Goal: Task Accomplishment & Management: Manage account settings

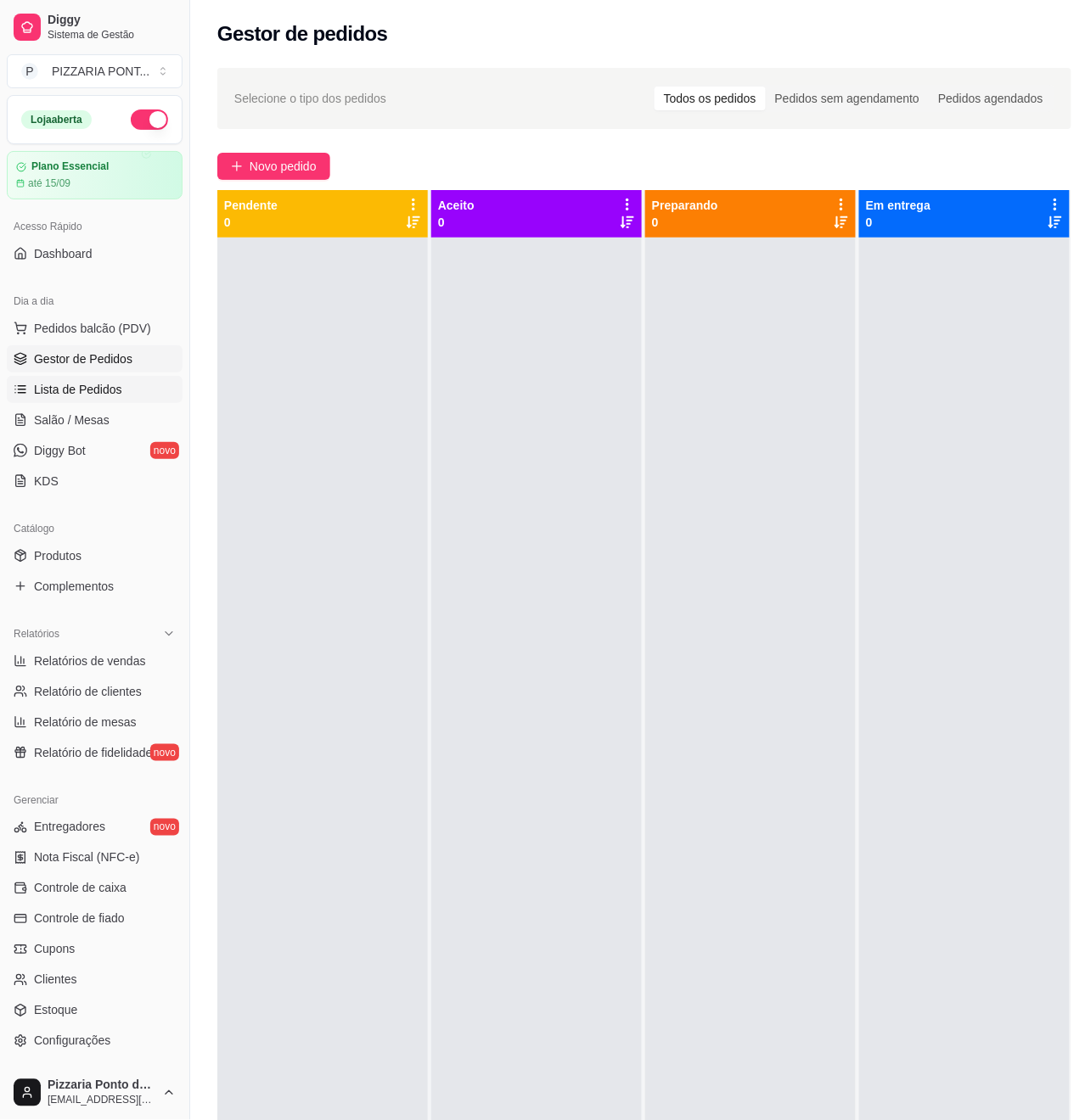
click at [98, 382] on link "Lista de Pedidos" at bounding box center [94, 390] width 175 height 27
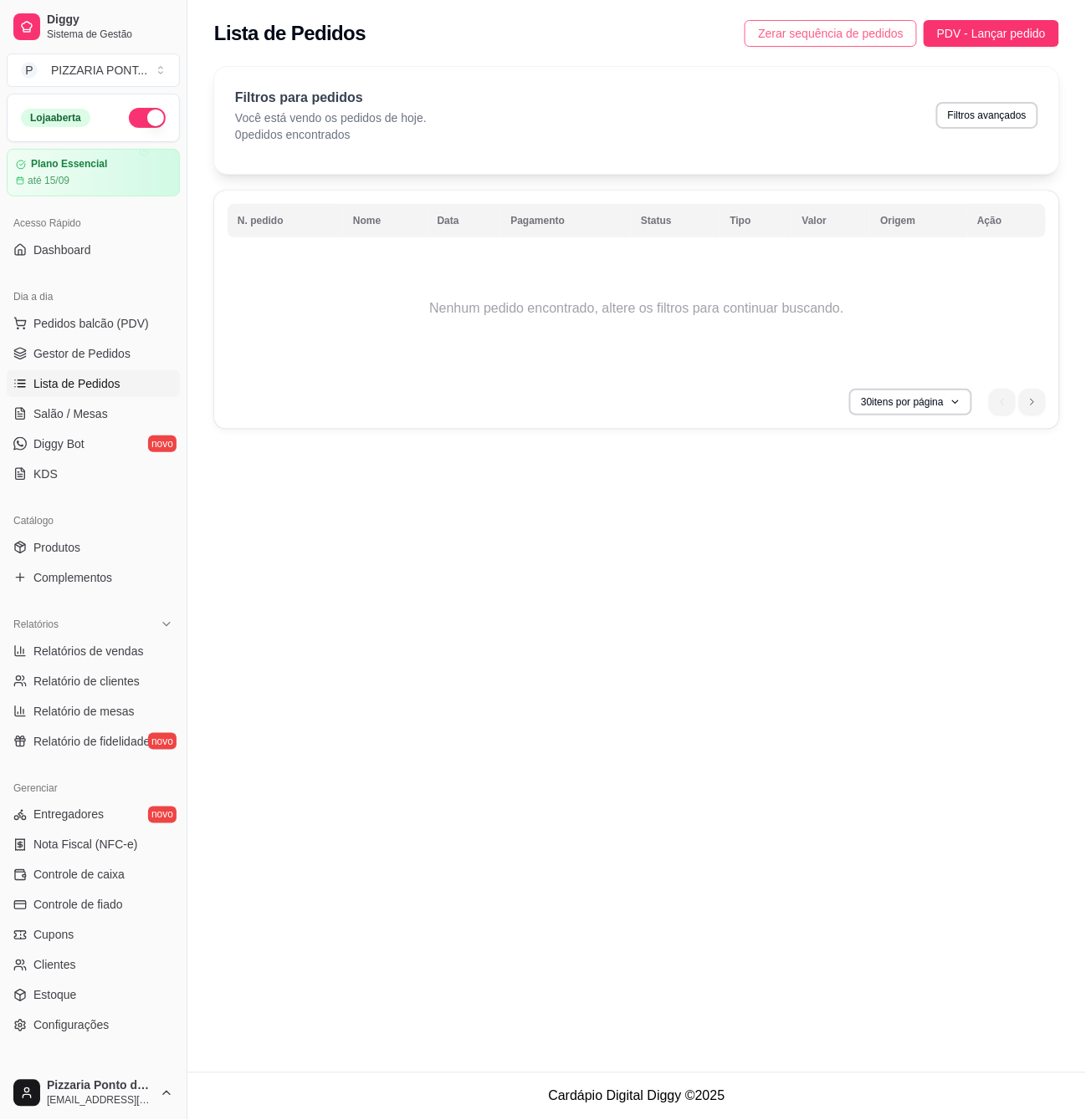
click at [800, 24] on button "Zerar sequência de pedidos" at bounding box center [830, 33] width 172 height 27
click at [34, 875] on span "Controle de caixa" at bounding box center [79, 876] width 91 height 17
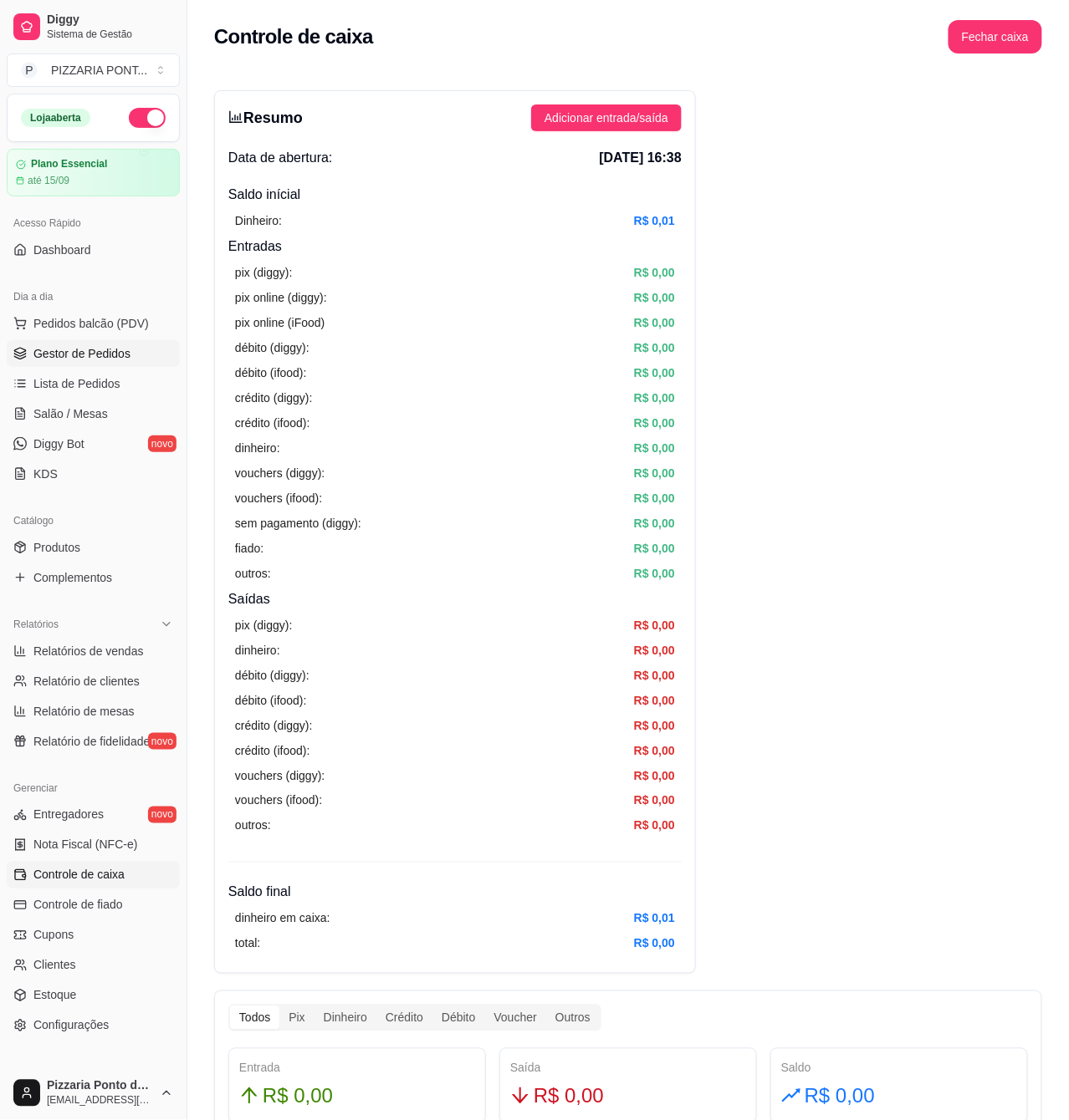
click at [74, 362] on span "Gestor de Pedidos" at bounding box center [82, 354] width 97 height 17
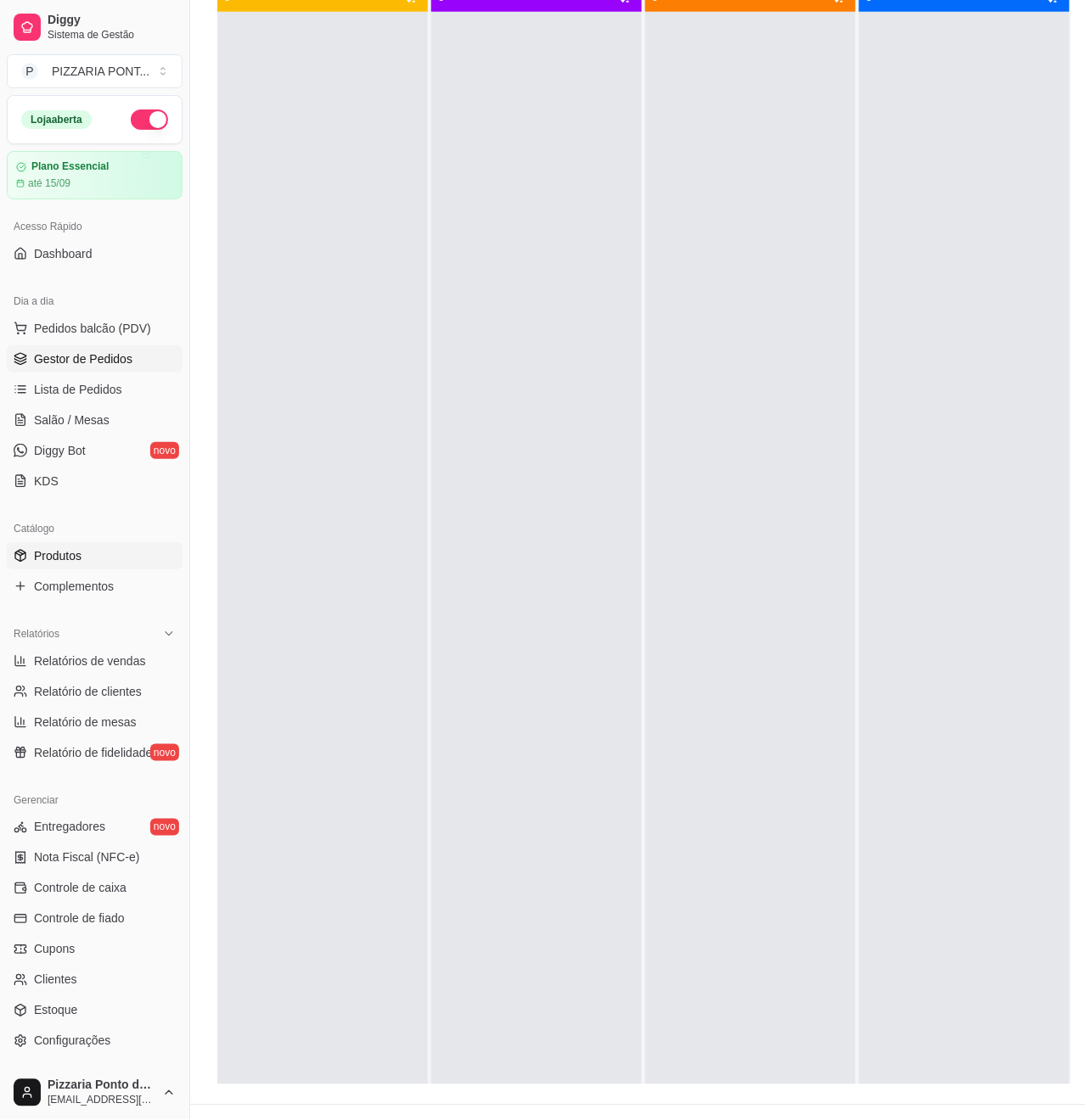
click at [42, 554] on span "Produtos" at bounding box center [58, 556] width 47 height 17
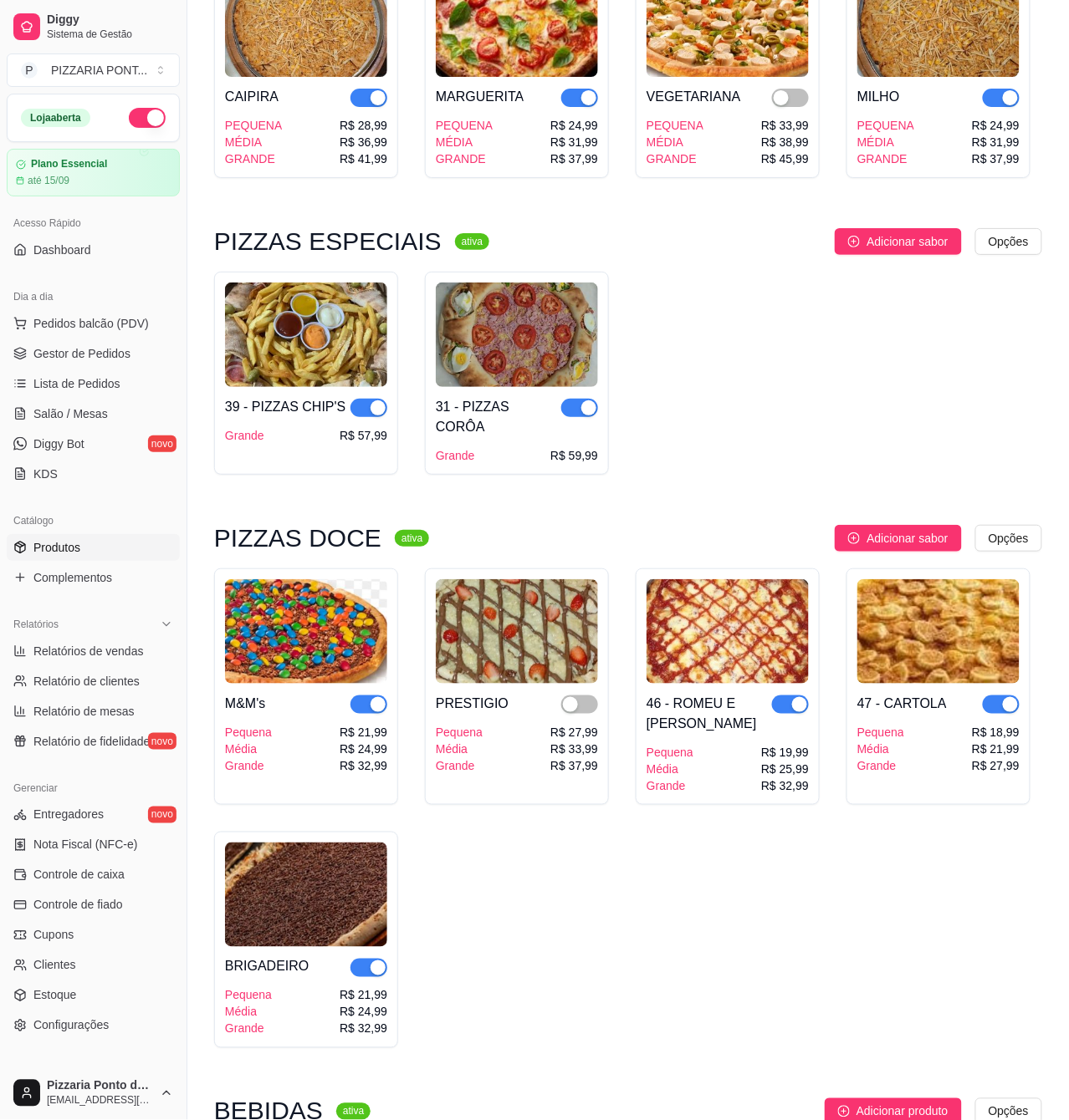
scroll to position [1595, 0]
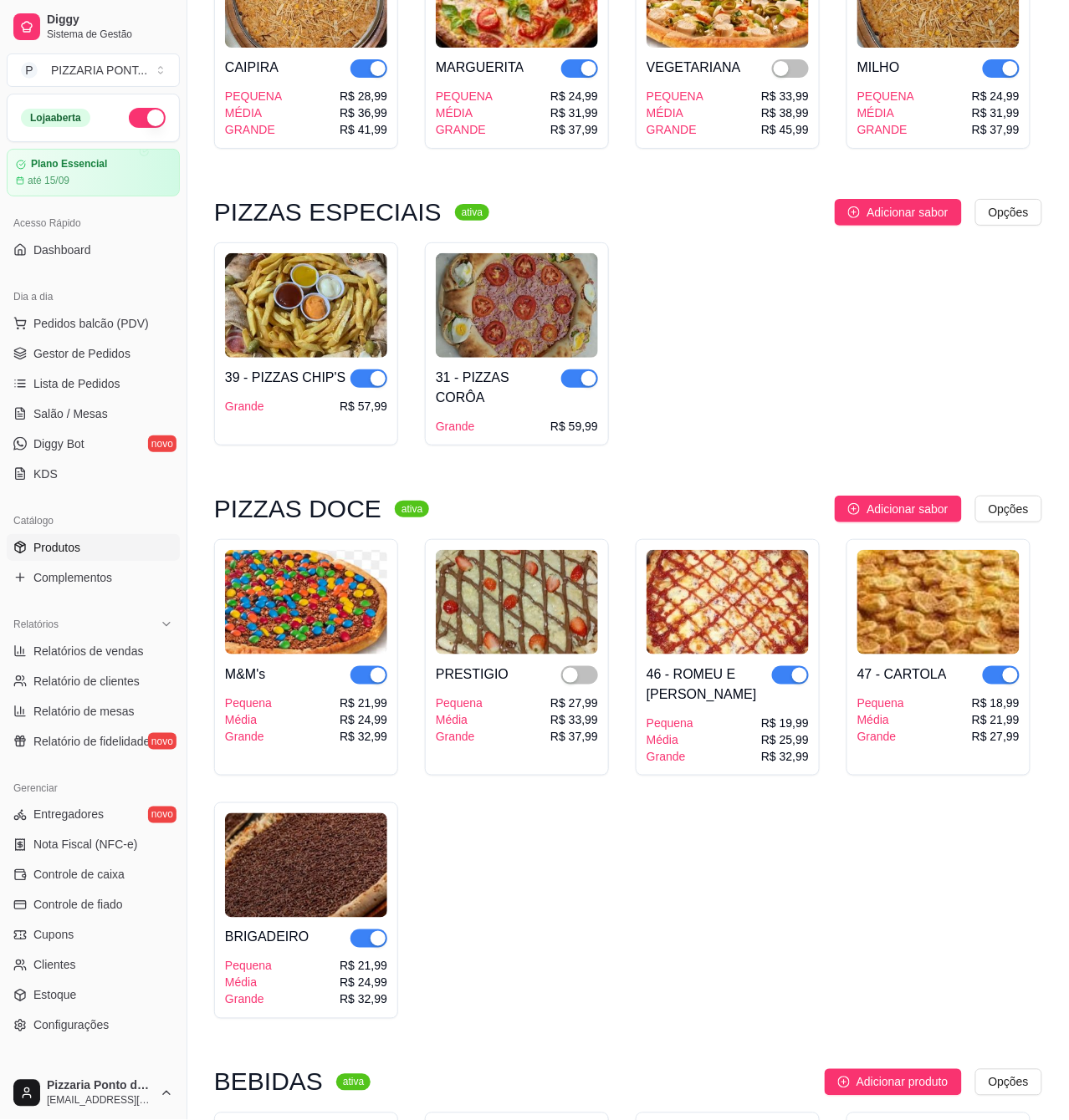
drag, startPoint x: 987, startPoint y: 312, endPoint x: 1074, endPoint y: 485, distance: 193.6
click at [987, 312] on div "39 - PIZZAS CHIP'S Grande R$ 57,99 31 - PIZZAS CORÔA Grande R$ 59,99" at bounding box center [627, 344] width 828 height 204
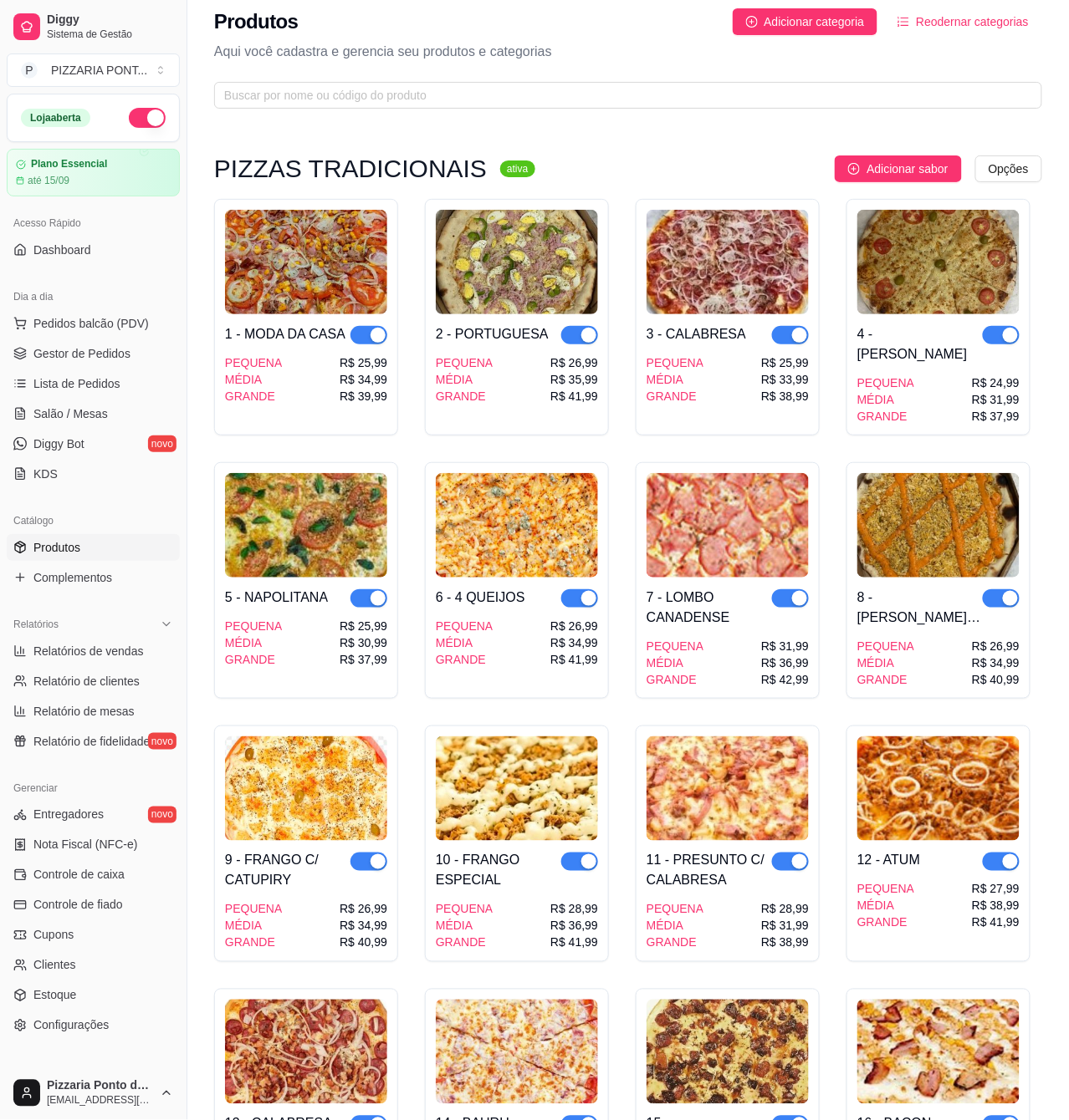
scroll to position [0, 0]
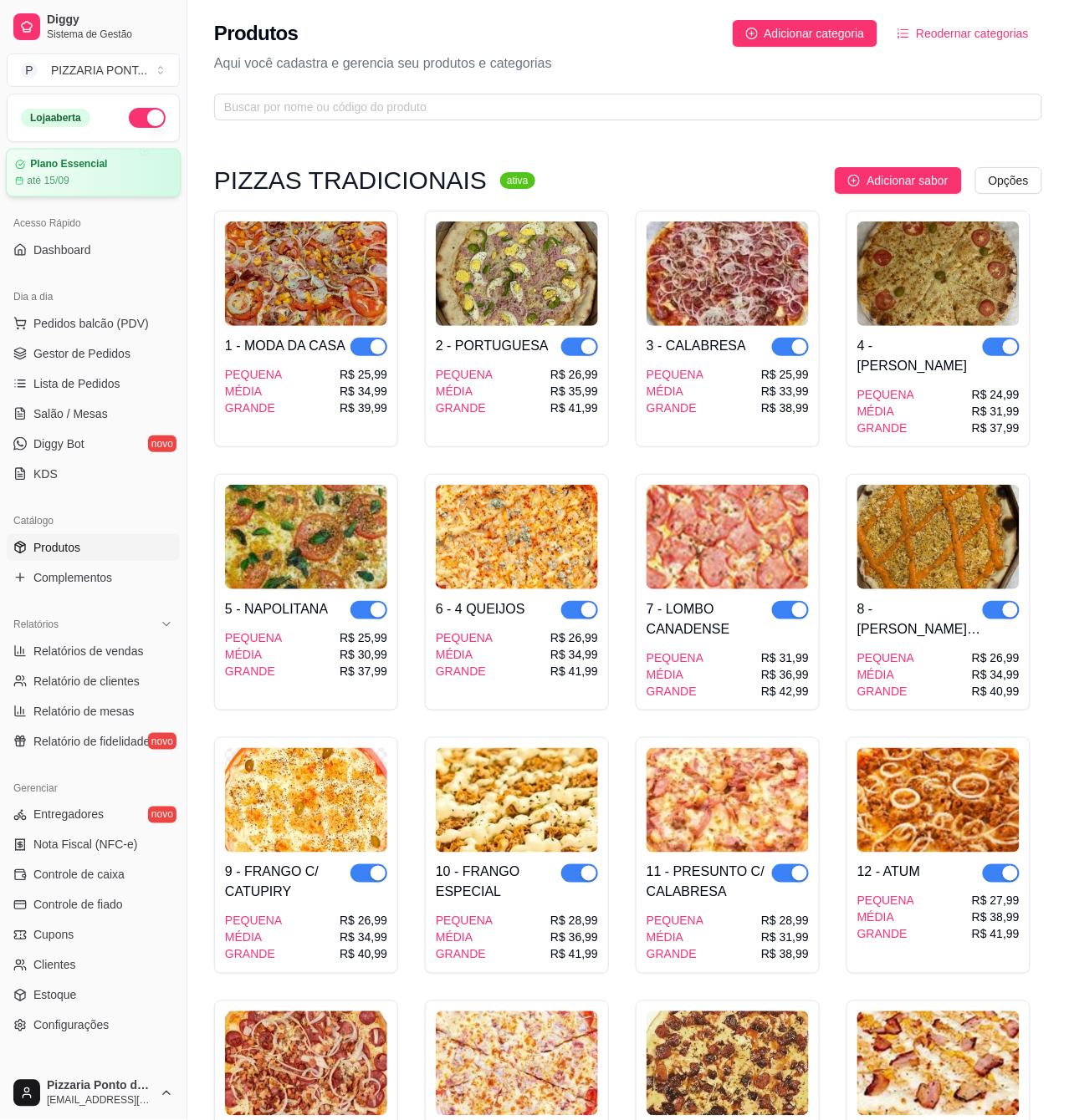
click at [88, 163] on article "Plano Essencial" at bounding box center [68, 164] width 77 height 12
click at [71, 326] on span "Pedidos balcão (PDV)" at bounding box center [91, 323] width 115 height 17
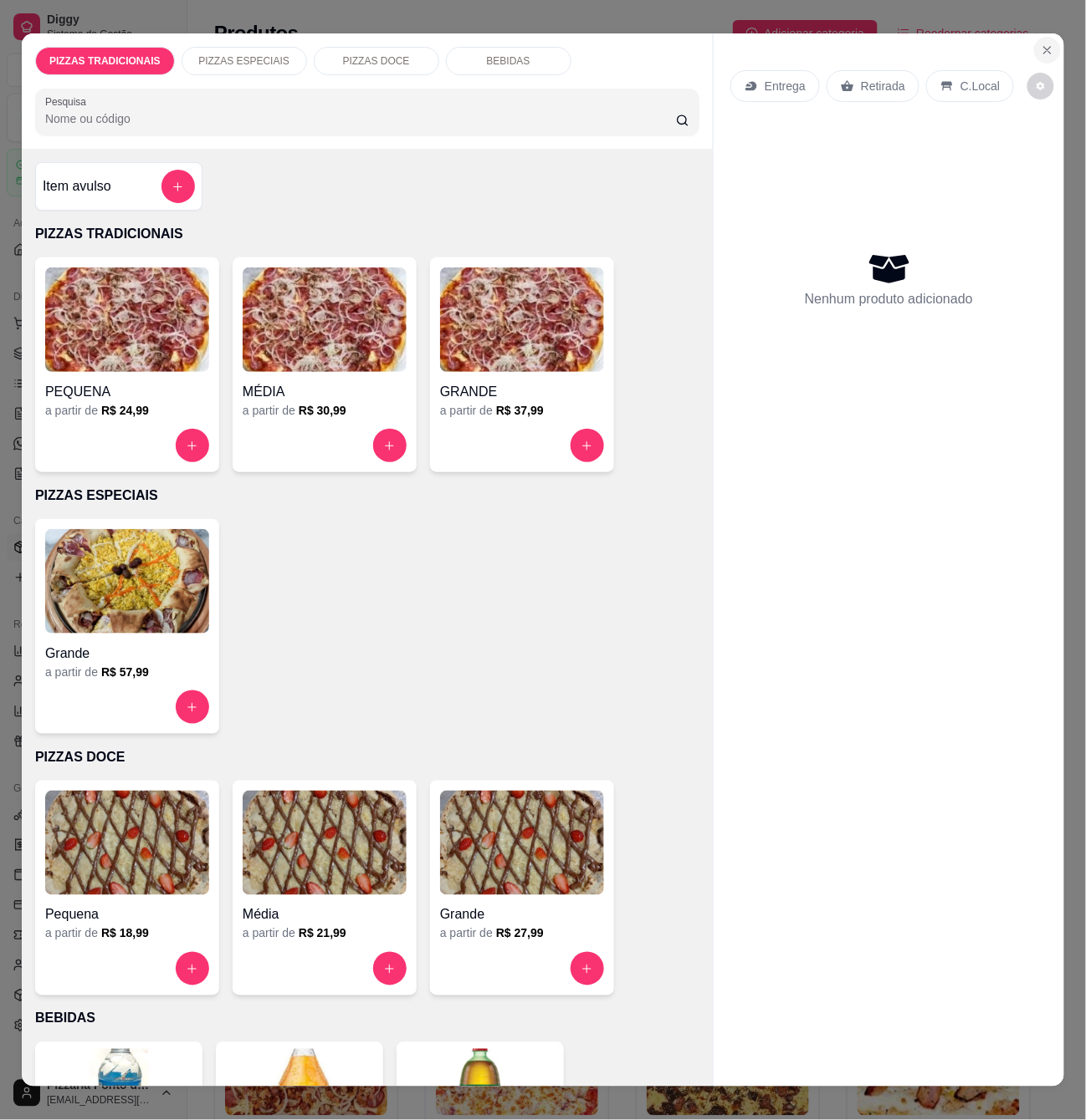
click at [1040, 44] on icon "Close" at bounding box center [1047, 50] width 13 height 13
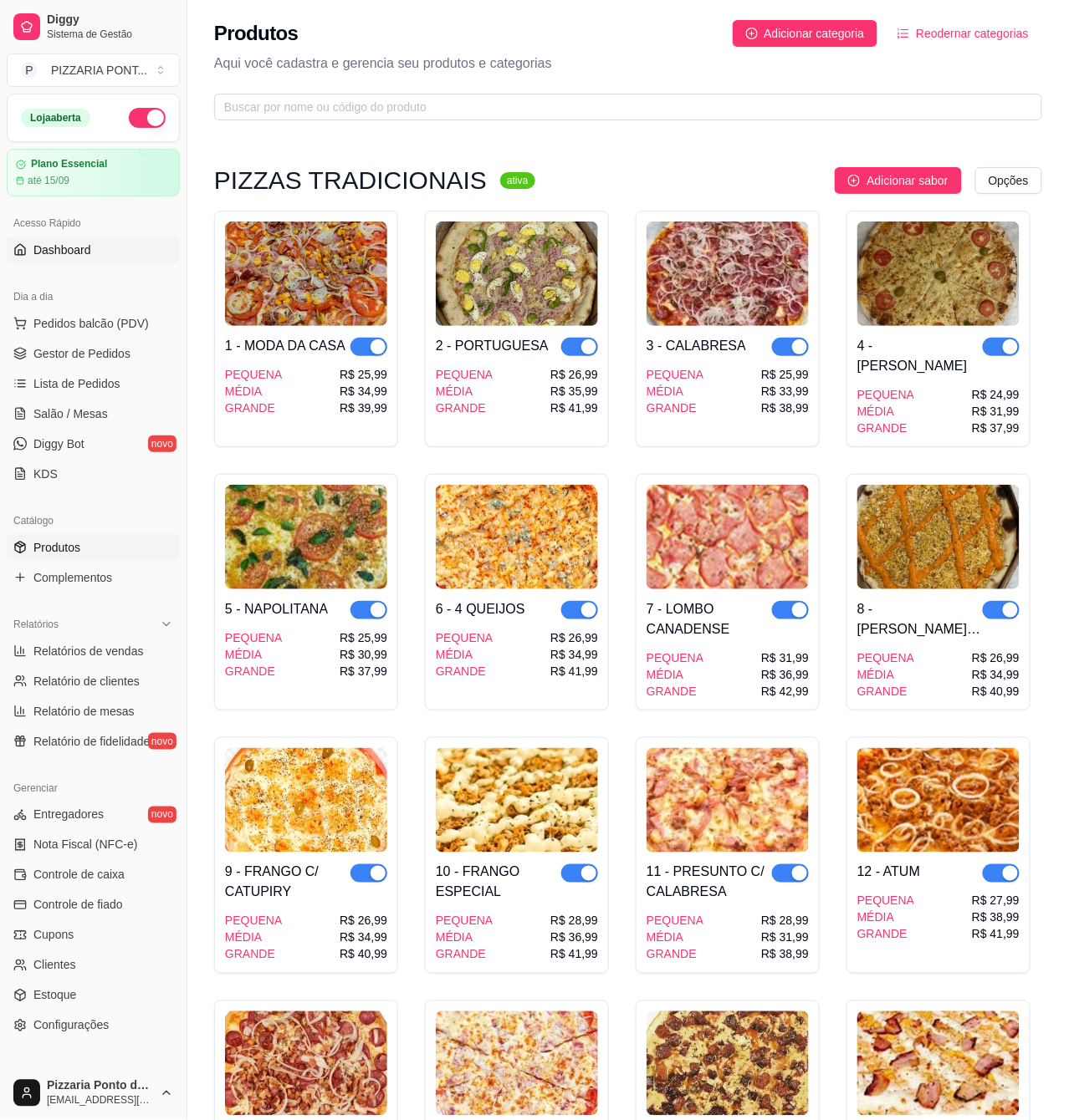
click at [69, 251] on span "Dashboard" at bounding box center [62, 250] width 58 height 17
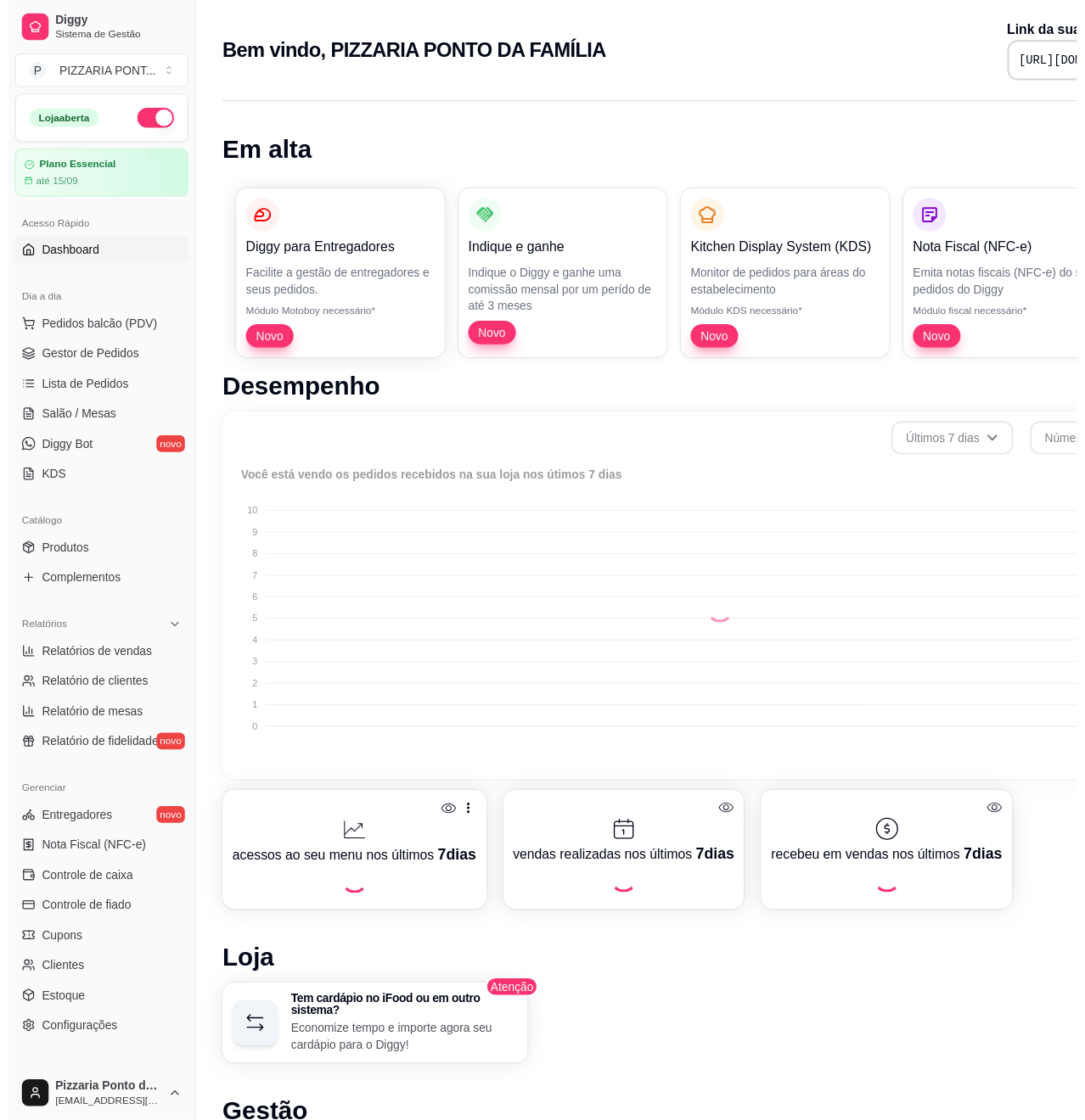
scroll to position [393, 0]
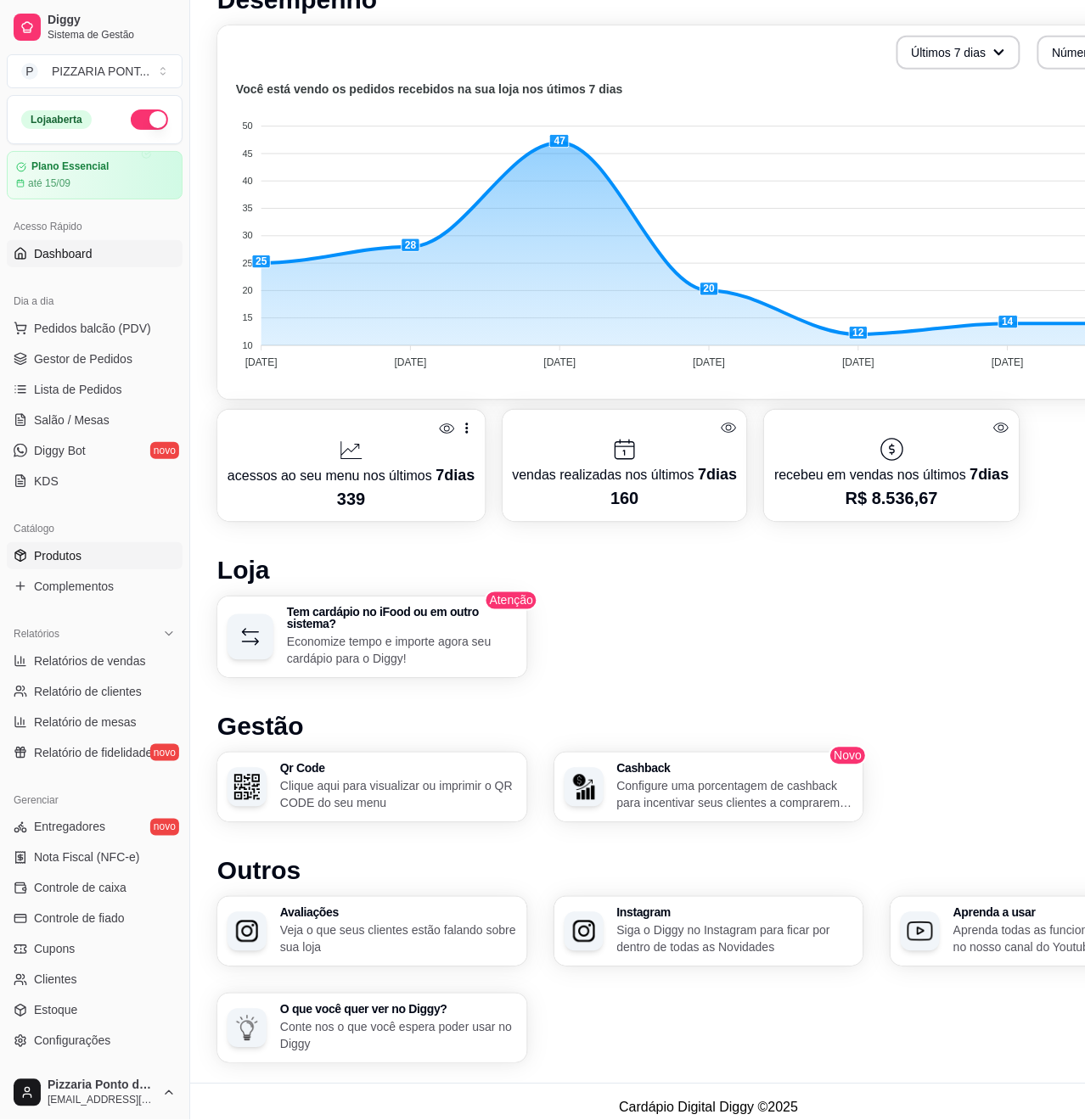
click at [51, 554] on span "Produtos" at bounding box center [58, 556] width 47 height 17
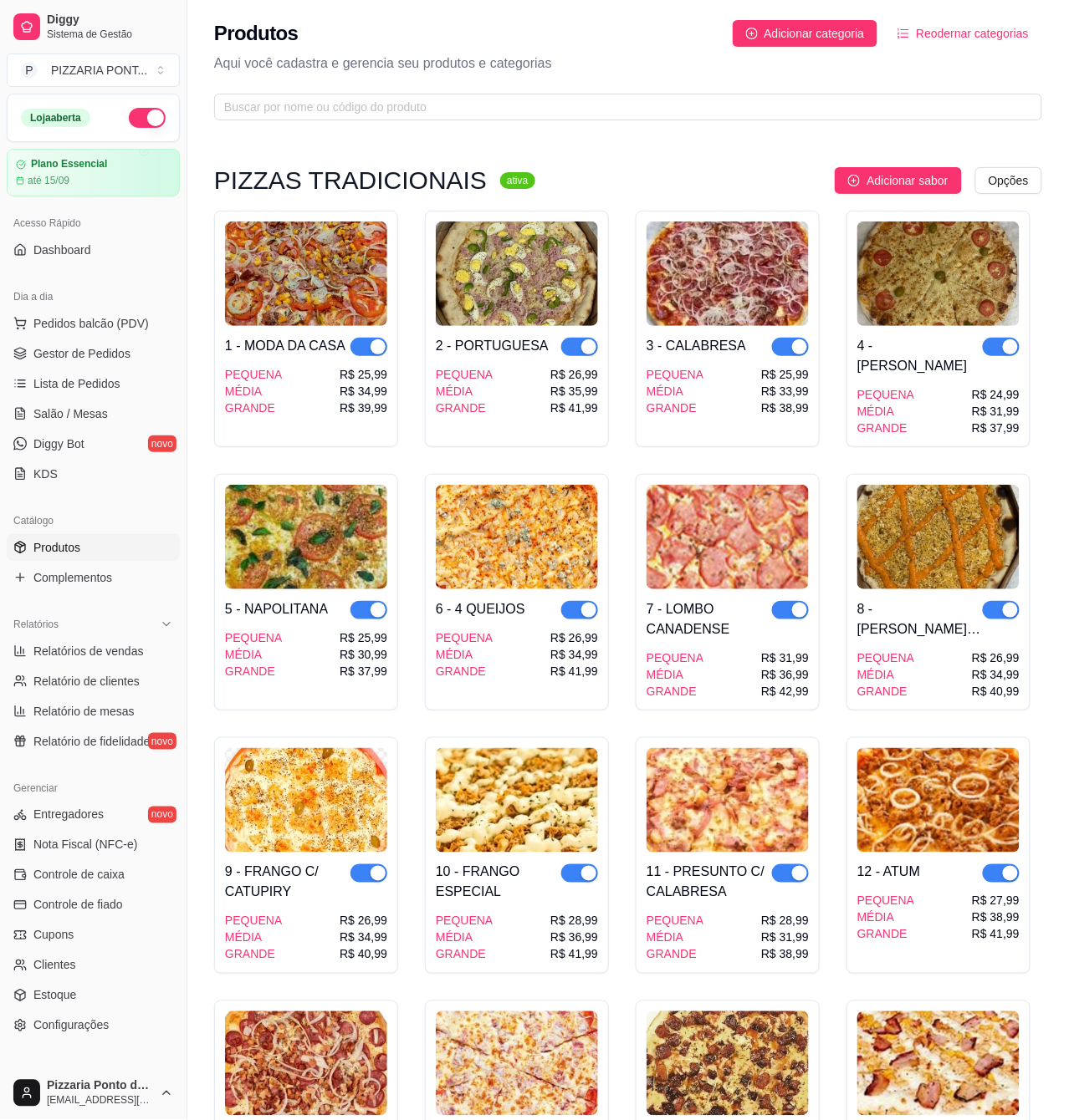
drag, startPoint x: 557, startPoint y: 983, endPoint x: 0, endPoint y: 1165, distance: 586.0
click at [68, 367] on link "Gestor de Pedidos" at bounding box center [93, 353] width 173 height 27
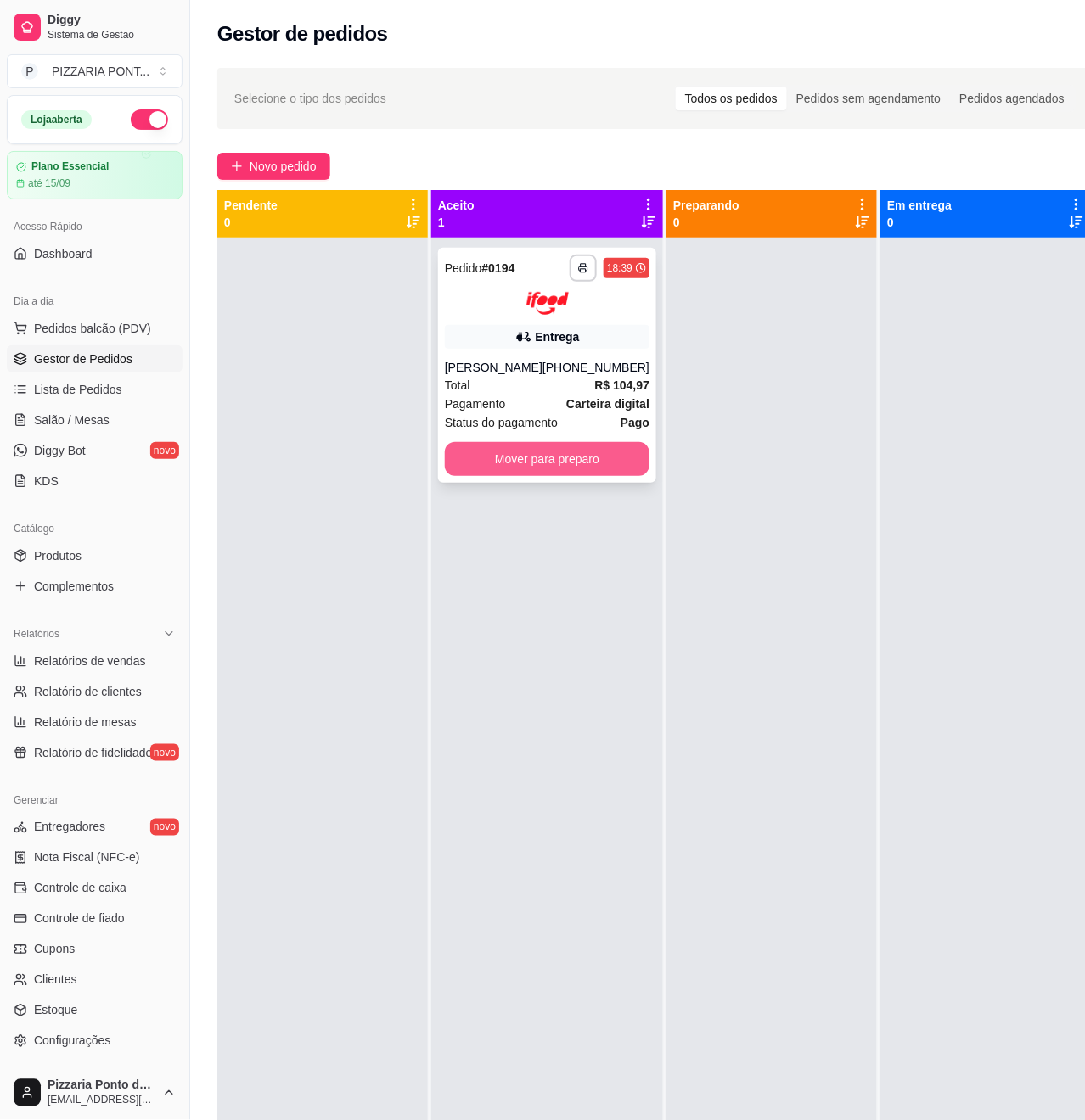
click at [580, 465] on button "Mover para preparo" at bounding box center [546, 460] width 205 height 34
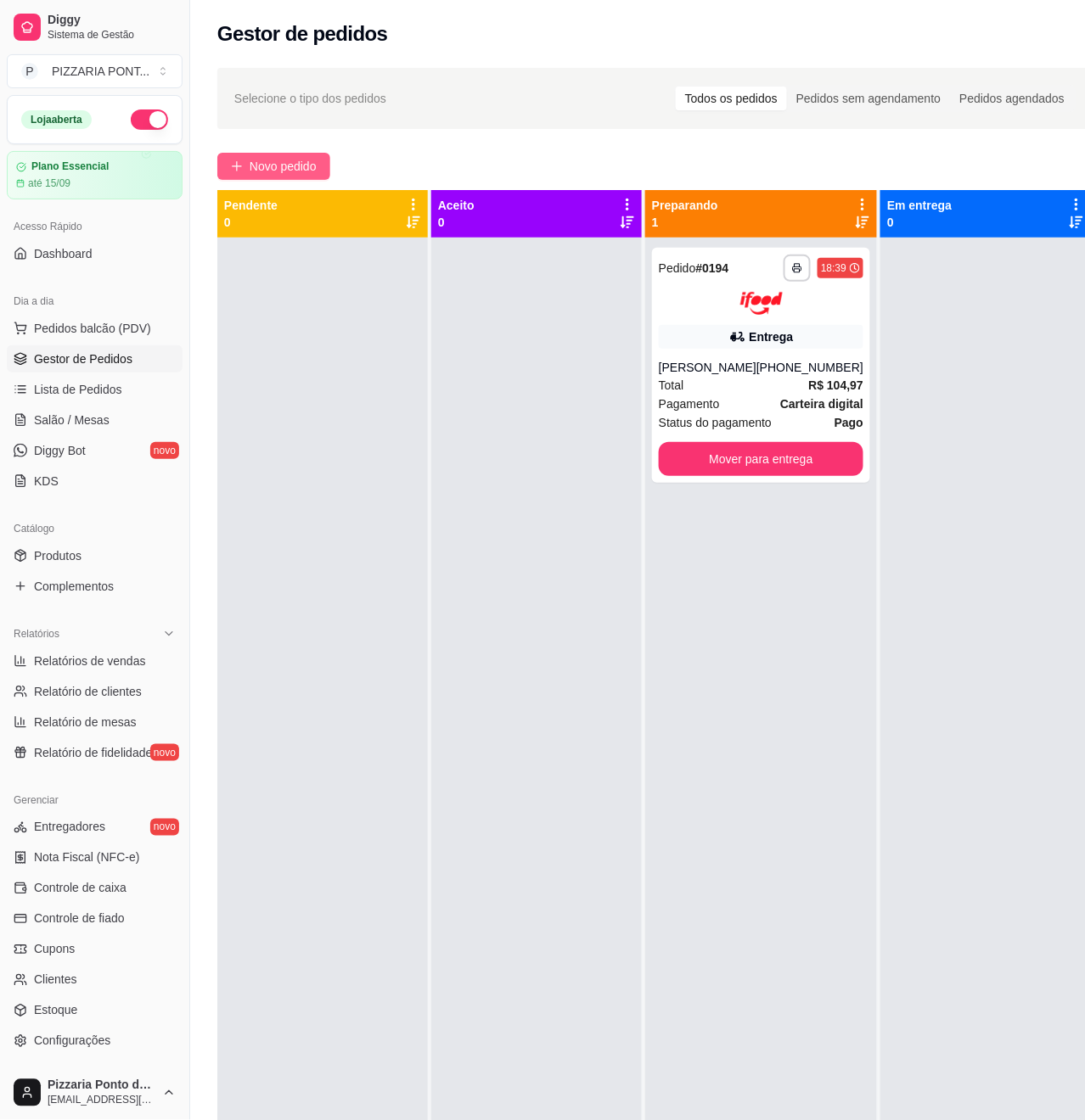
click at [299, 174] on span "Novo pedido" at bounding box center [282, 166] width 67 height 19
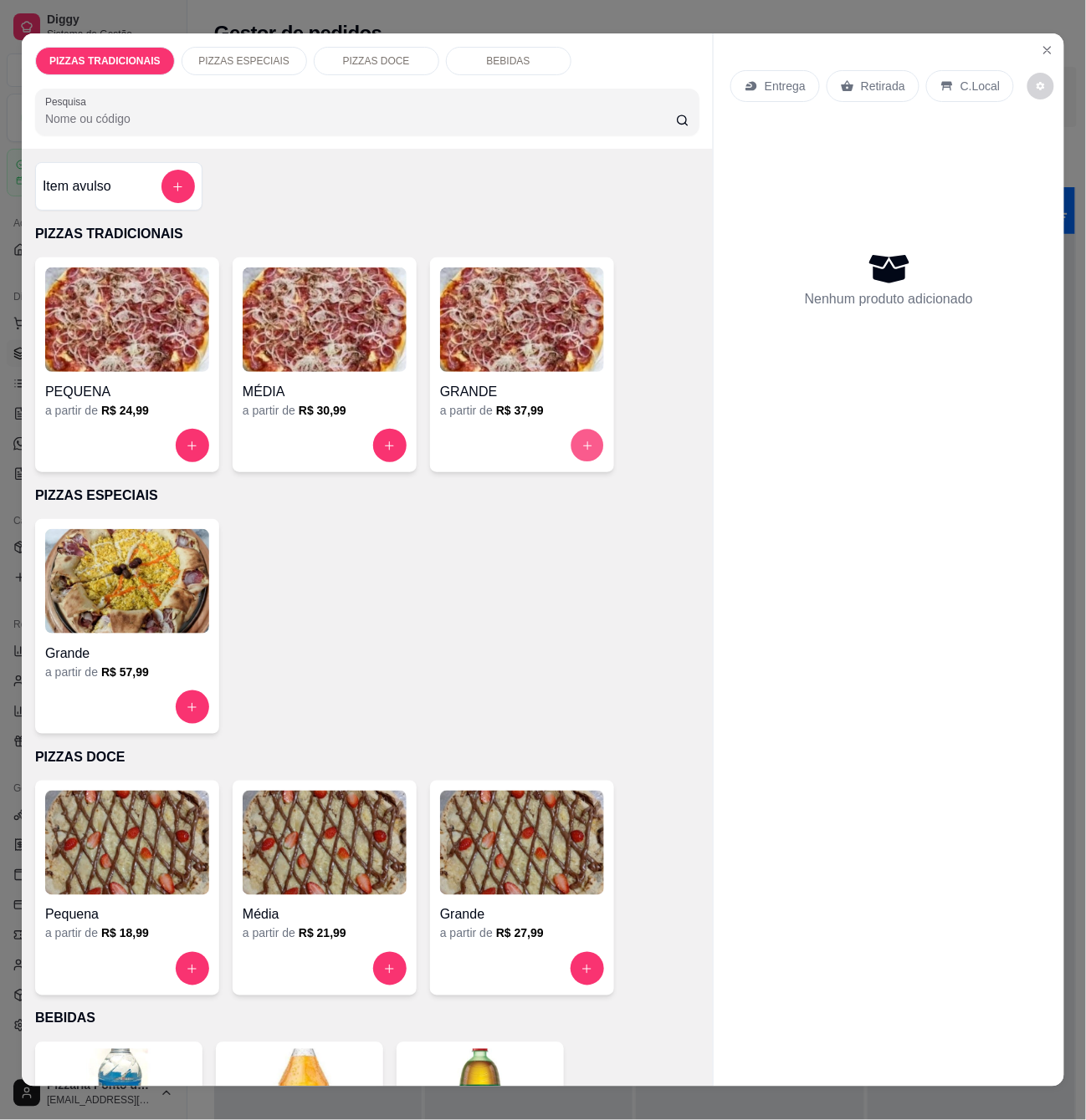
click at [589, 445] on button "increase-product-quantity" at bounding box center [587, 445] width 33 height 33
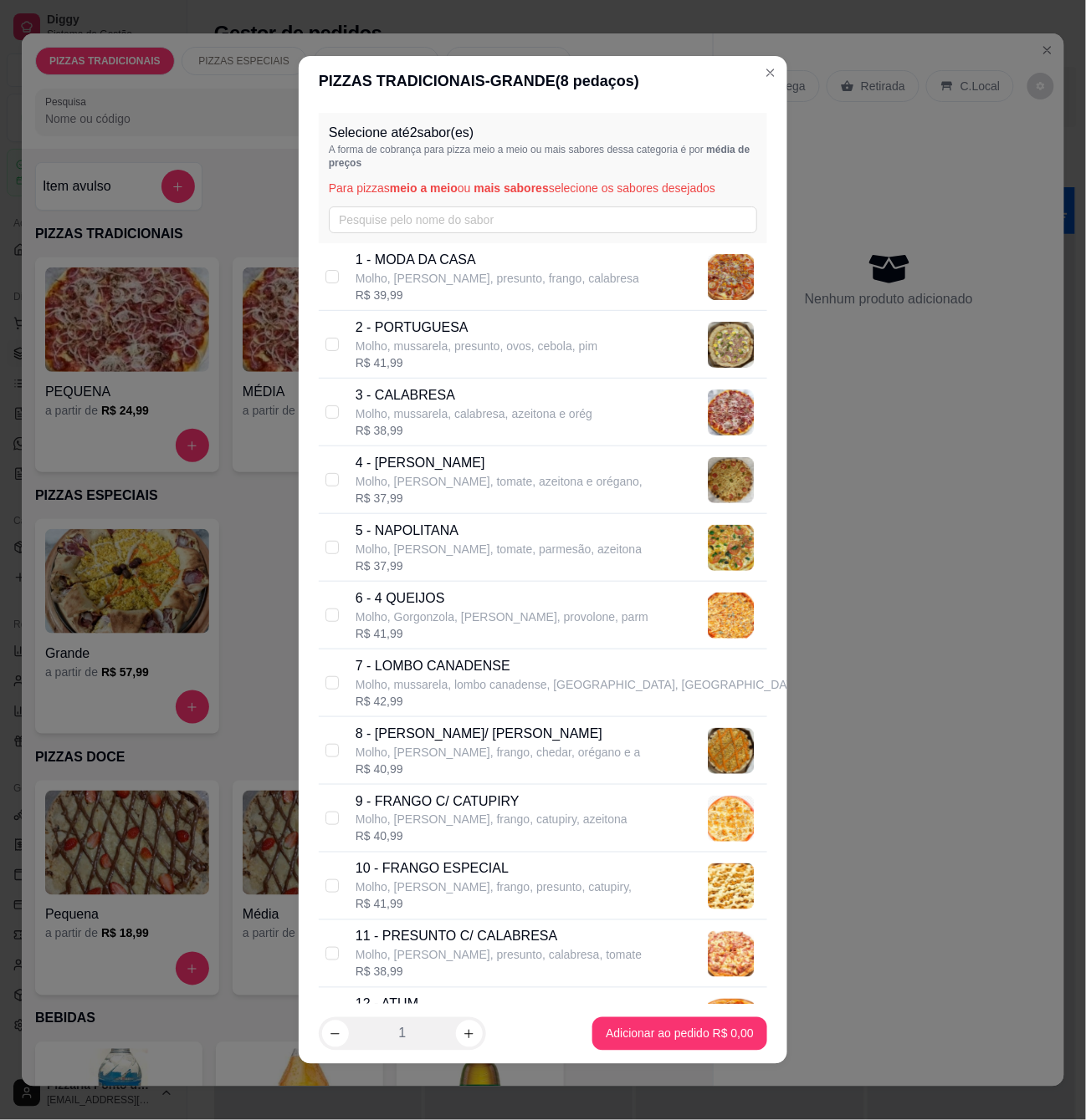
click at [386, 305] on div "1 - MODA DA CASA [PERSON_NAME], [PERSON_NAME], presunto, frango, calabresa R$ 3…" at bounding box center [543, 277] width 448 height 68
checkbox input "true"
drag, startPoint x: 386, startPoint y: 335, endPoint x: 396, endPoint y: 370, distance: 36.4
click at [386, 337] on div "2 - PORTUGUESA Molho, mussarela, presunto, ovos, cebola, pim" at bounding box center [476, 336] width 242 height 37
checkbox input "true"
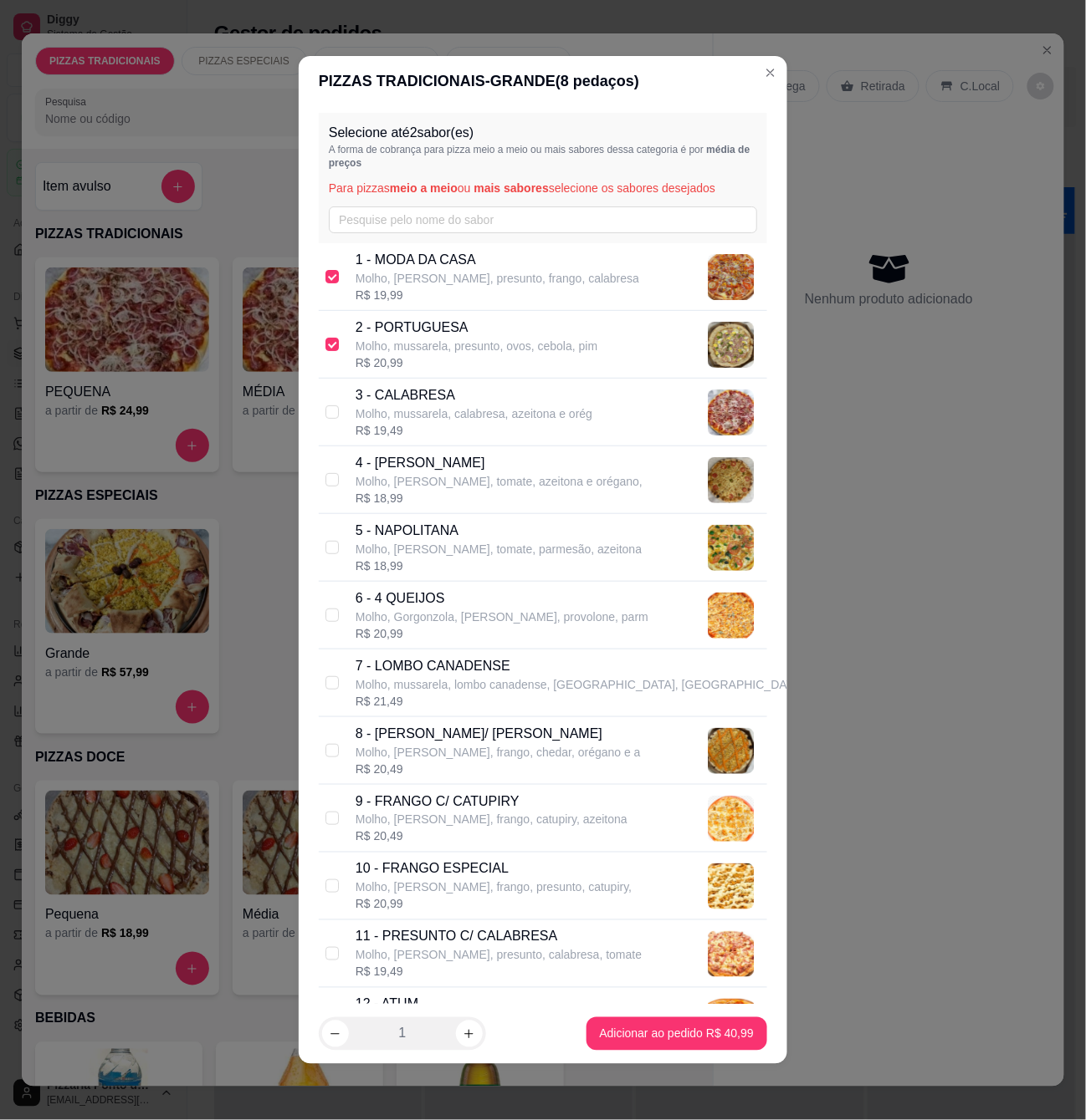
click at [345, 284] on div "1 - MODA DA CASA [PERSON_NAME], [PERSON_NAME], presunto, frango, calabresa R$ 1…" at bounding box center [543, 277] width 448 height 68
checkbox input "false"
click at [454, 828] on p "Molho, [PERSON_NAME], frango, catupiry, azeitona" at bounding box center [491, 820] width 272 height 17
click at [455, 828] on p "Molho, [PERSON_NAME], frango, catupiry, azeitona" at bounding box center [491, 820] width 272 height 17
checkbox input "false"
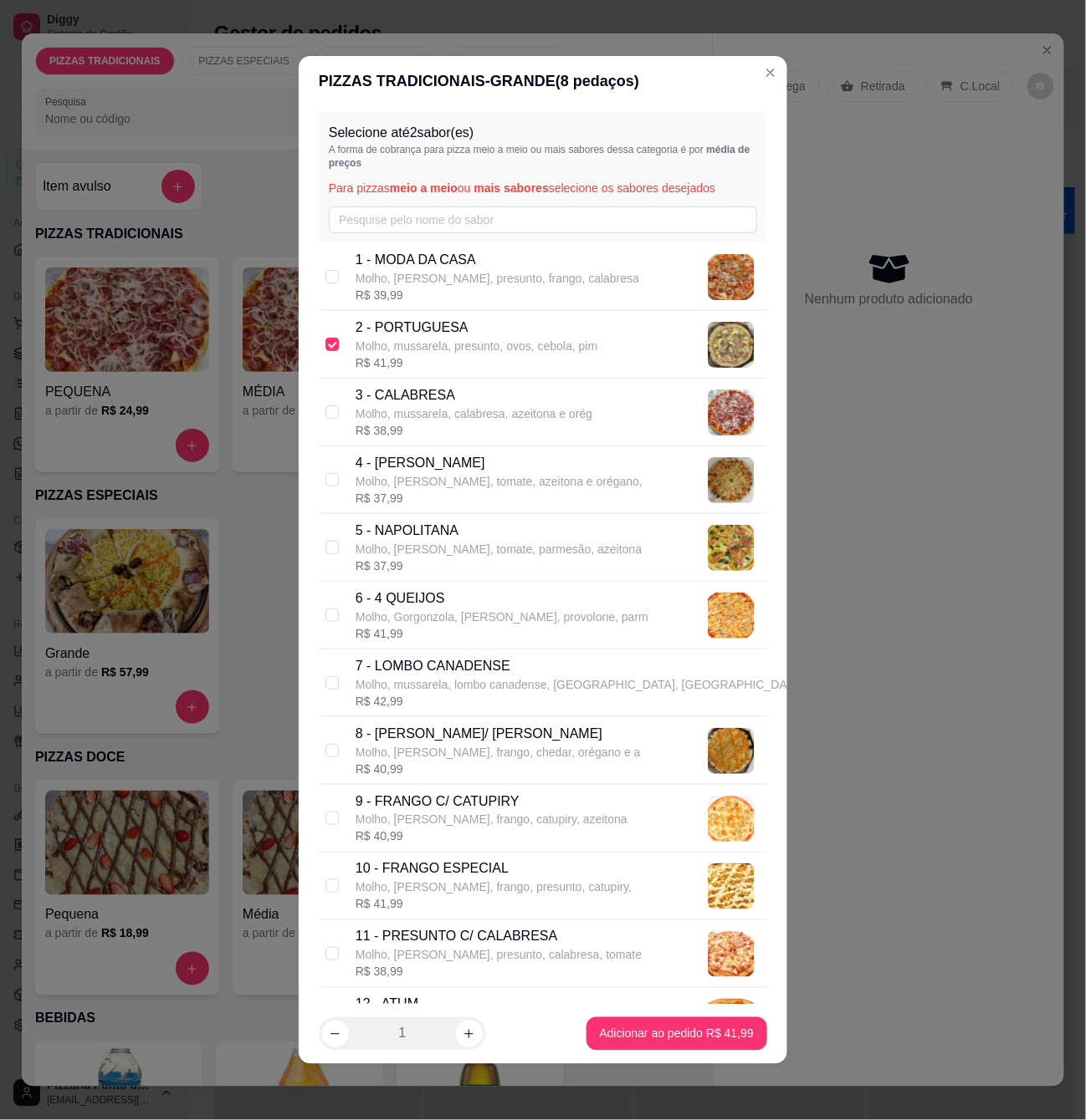
click at [345, 874] on div "10 - FRANGO ESPECIAL Molho, [PERSON_NAME], frango, presunto, catupiry, R$ 41,99" at bounding box center [543, 887] width 448 height 68
checkbox input "true"
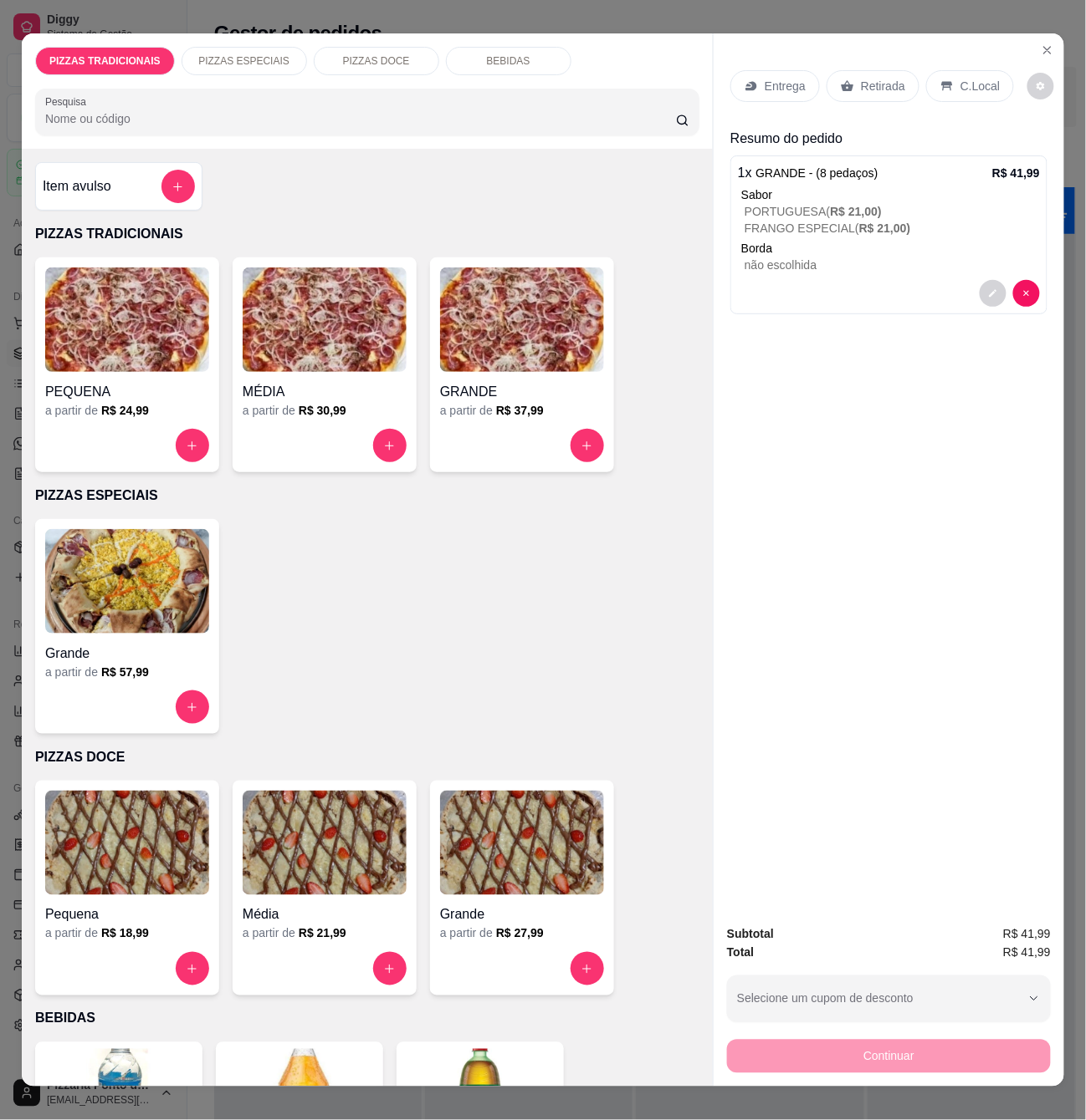
click at [775, 78] on p "Entrega" at bounding box center [785, 86] width 41 height 17
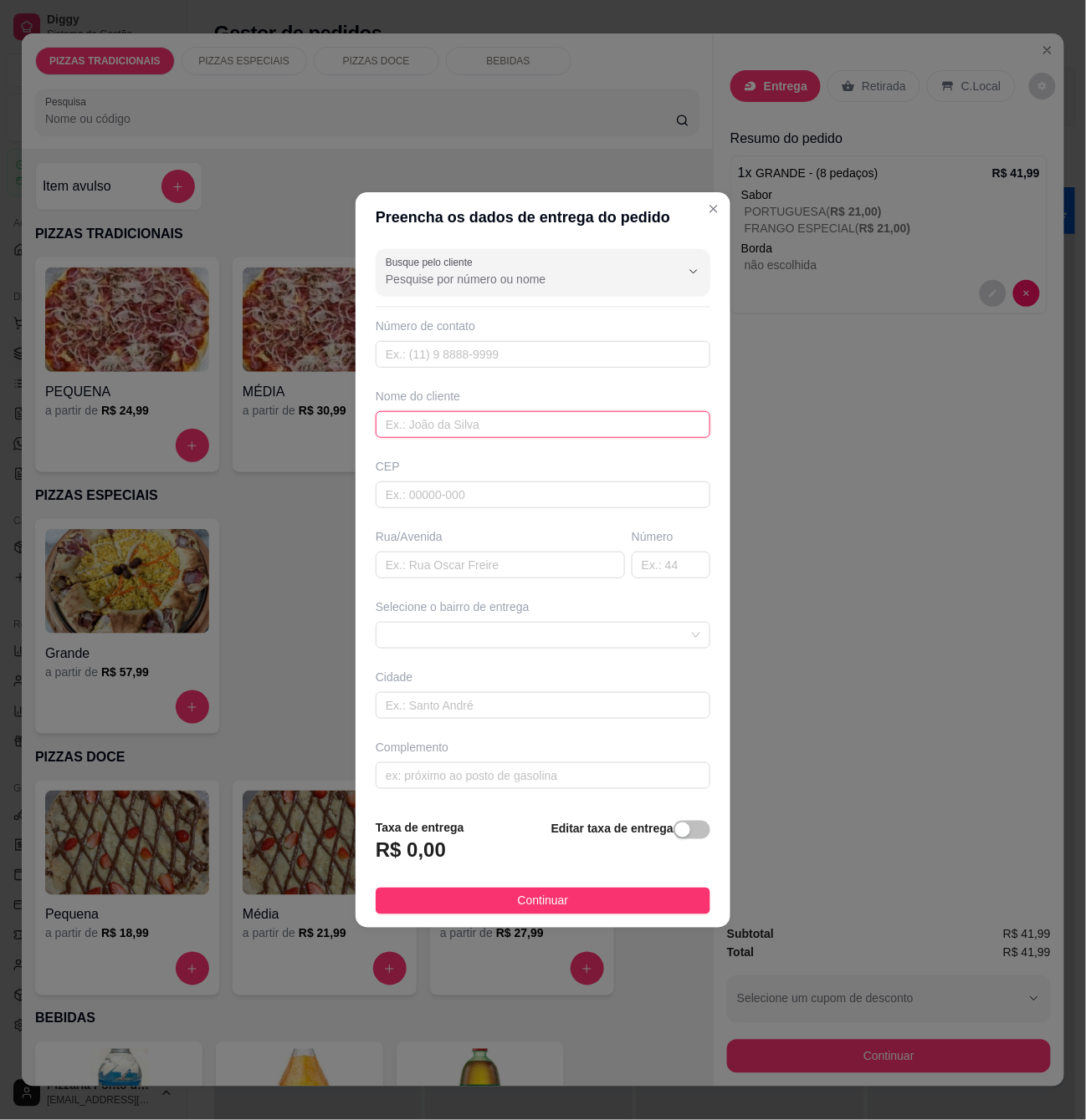
click at [476, 416] on input "text" at bounding box center [543, 425] width 335 height 27
click at [486, 373] on div "Busque pelo cliente Número de contato Nome do cliente CEP Rua/[GEOGRAPHIC_DATA]…" at bounding box center [542, 524] width 375 height 563
click at [489, 354] on input "text" at bounding box center [543, 354] width 335 height 27
paste input "[PHONE_NUMBER]"
type input "[PHONE_NUMBER]"
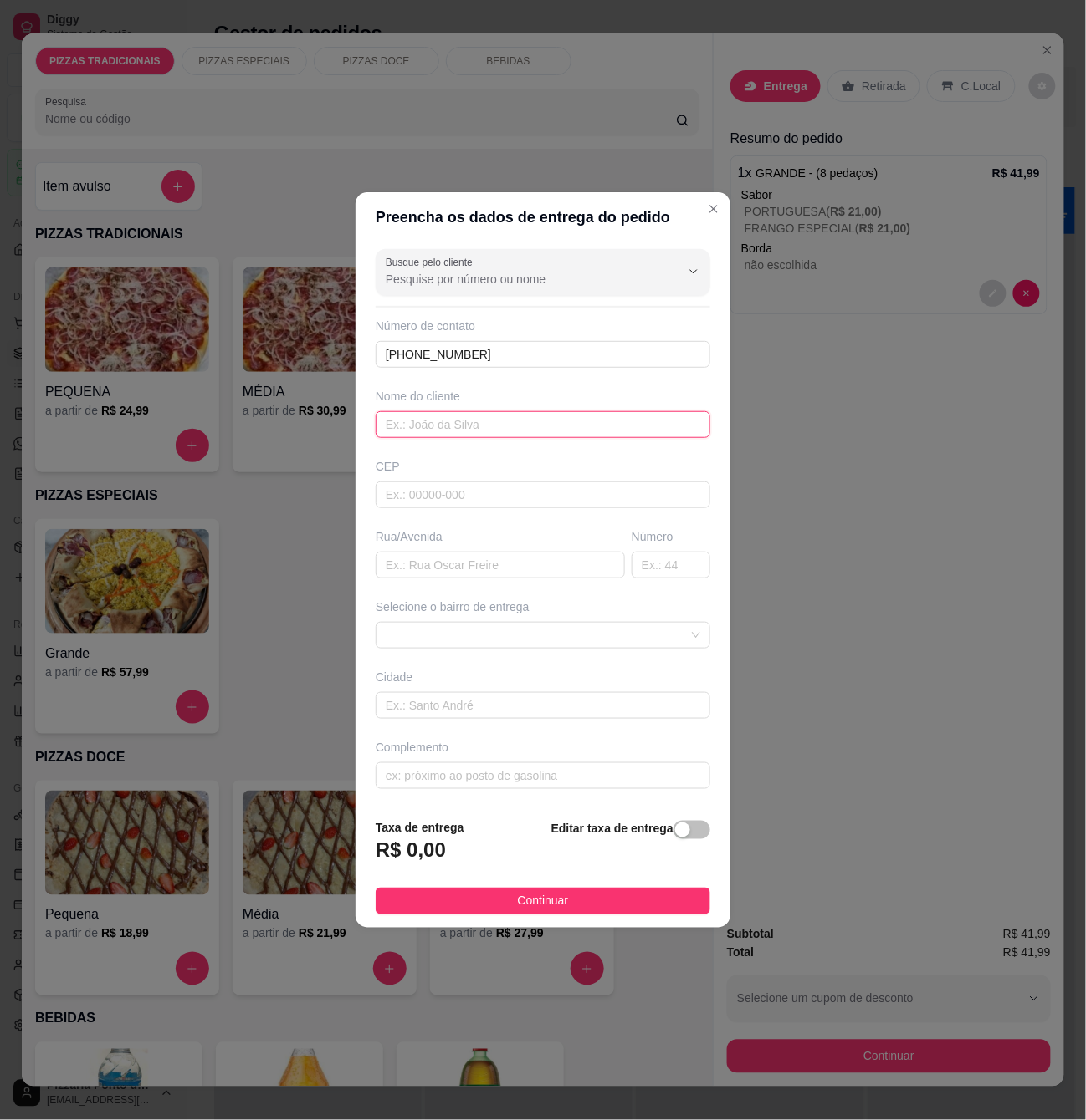
click at [493, 420] on input "text" at bounding box center [543, 425] width 335 height 27
paste input "danyllo"
type input "danyllo"
drag, startPoint x: 493, startPoint y: 653, endPoint x: 497, endPoint y: 640, distance: 13.6
click at [497, 640] on div "Busque pelo cliente Número de contato [PHONE_NUMBER] Nome do cliente danyllo CE…" at bounding box center [542, 524] width 375 height 563
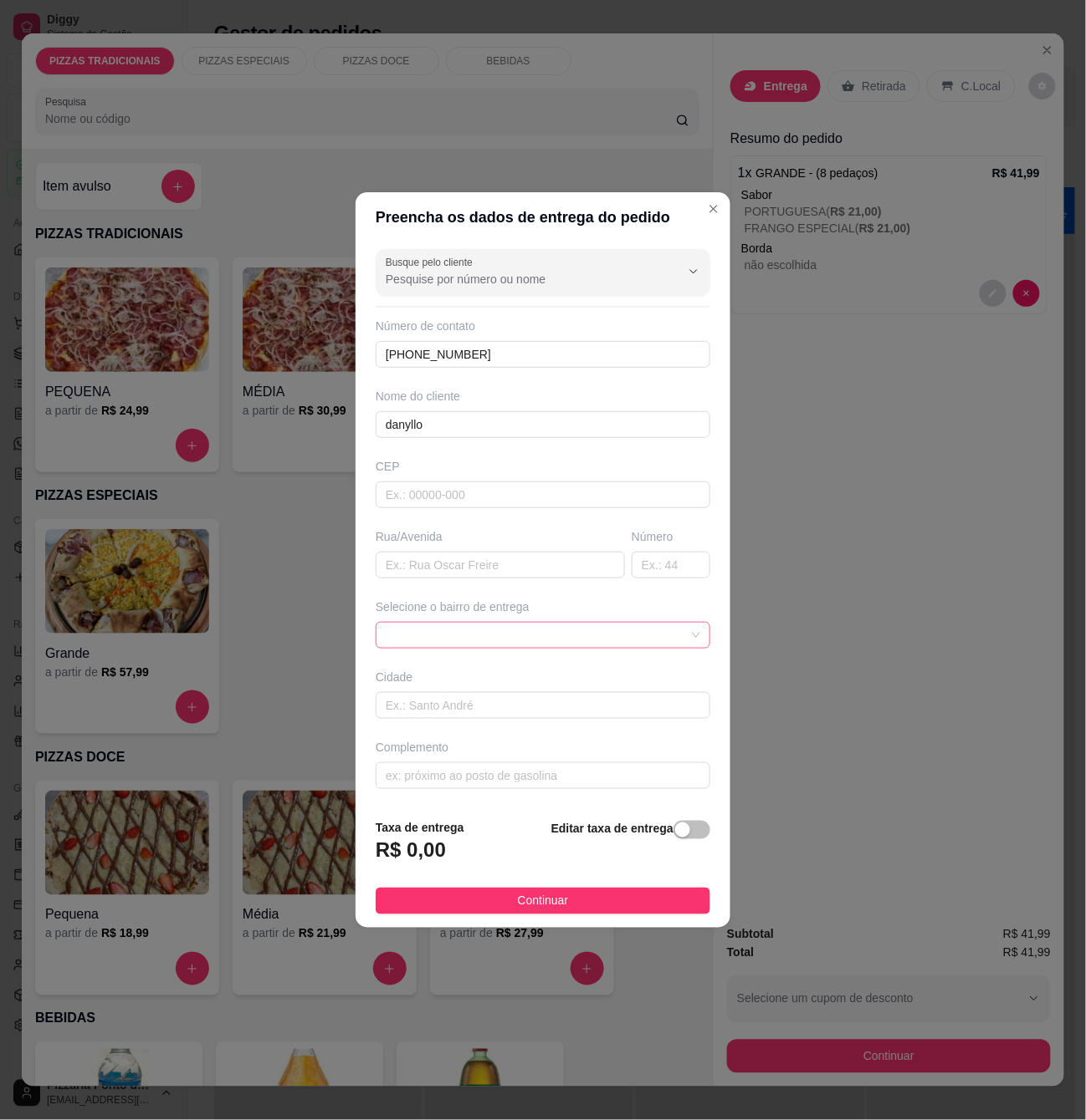
click at [497, 640] on span at bounding box center [543, 635] width 314 height 25
click at [536, 560] on input "text" at bounding box center [500, 565] width 249 height 27
paste input "Rua [PERSON_NAME]"
type input "Rua [PERSON_NAME]"
click at [653, 573] on input "text" at bounding box center [670, 565] width 79 height 27
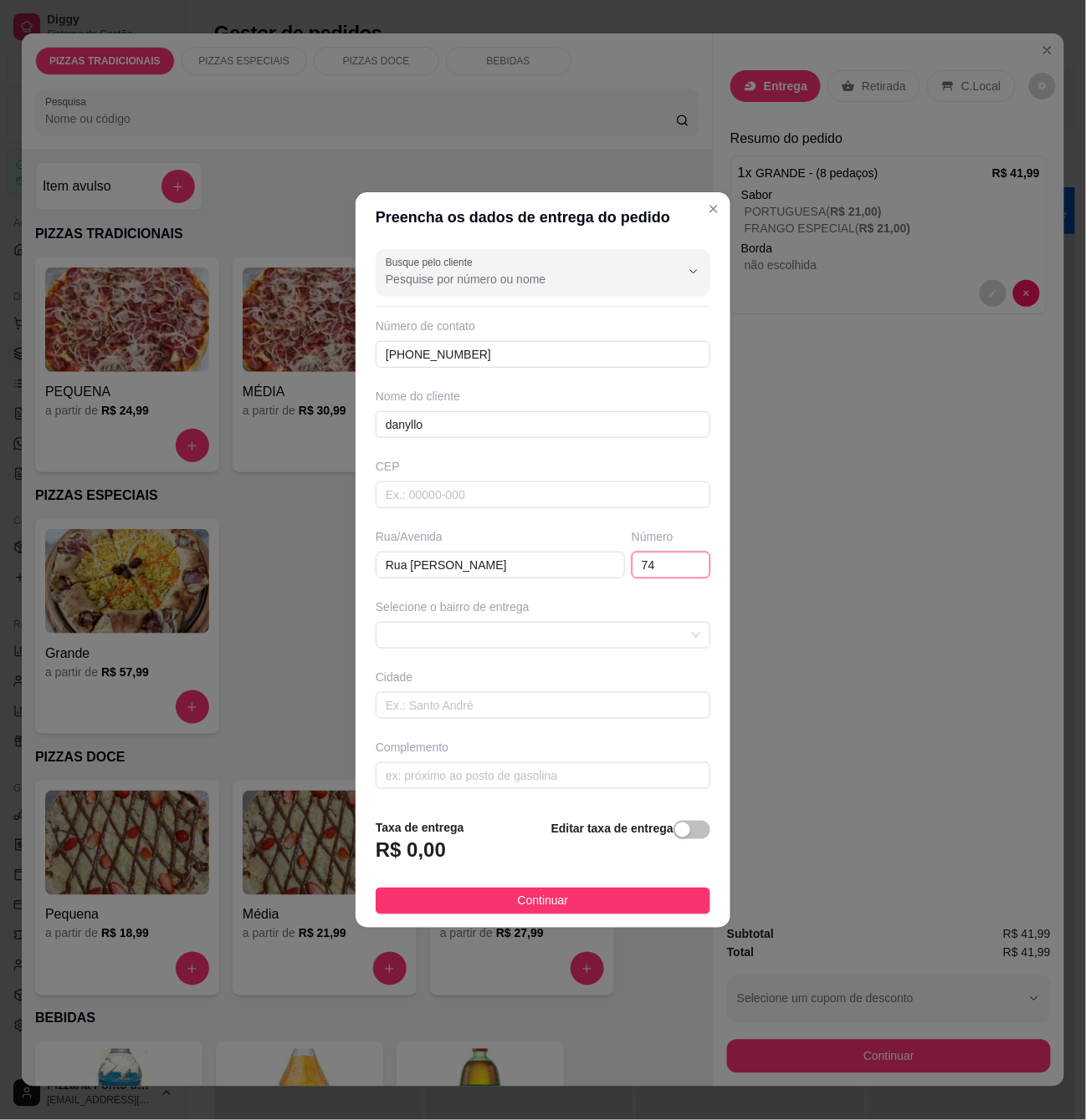
type input "74"
click at [599, 652] on div "Busque pelo cliente Número de contato [PHONE_NUMBER] Nome do cliente danyllo CE…" at bounding box center [542, 524] width 375 height 563
click at [595, 633] on span at bounding box center [543, 635] width 314 height 25
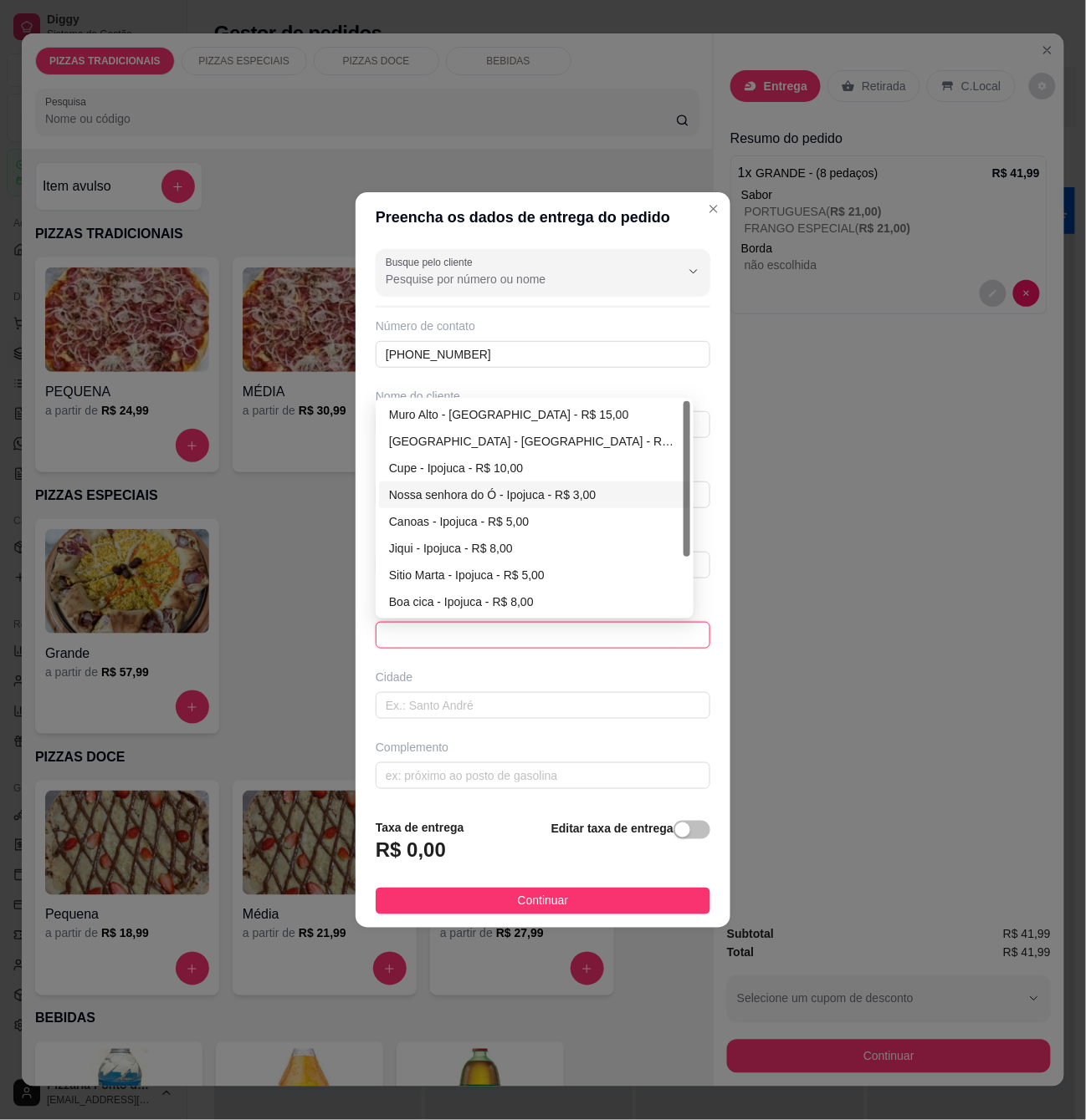
click at [488, 495] on div "Nossa senhora do Ó - Ipojuca - R$ 3,00" at bounding box center [534, 495] width 291 height 19
type input "Ipojuca"
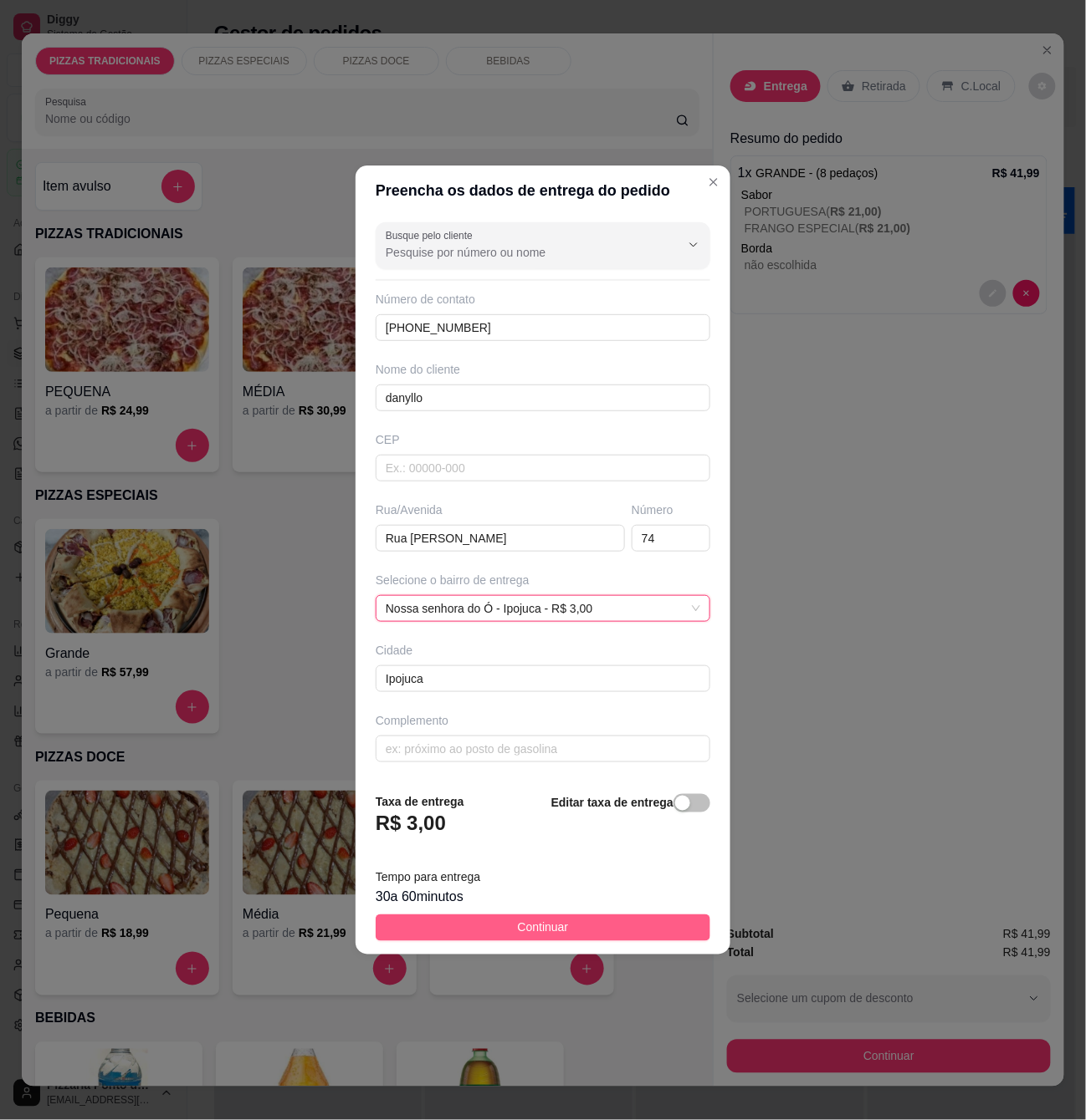
click at [547, 916] on button "Continuar" at bounding box center [543, 928] width 335 height 27
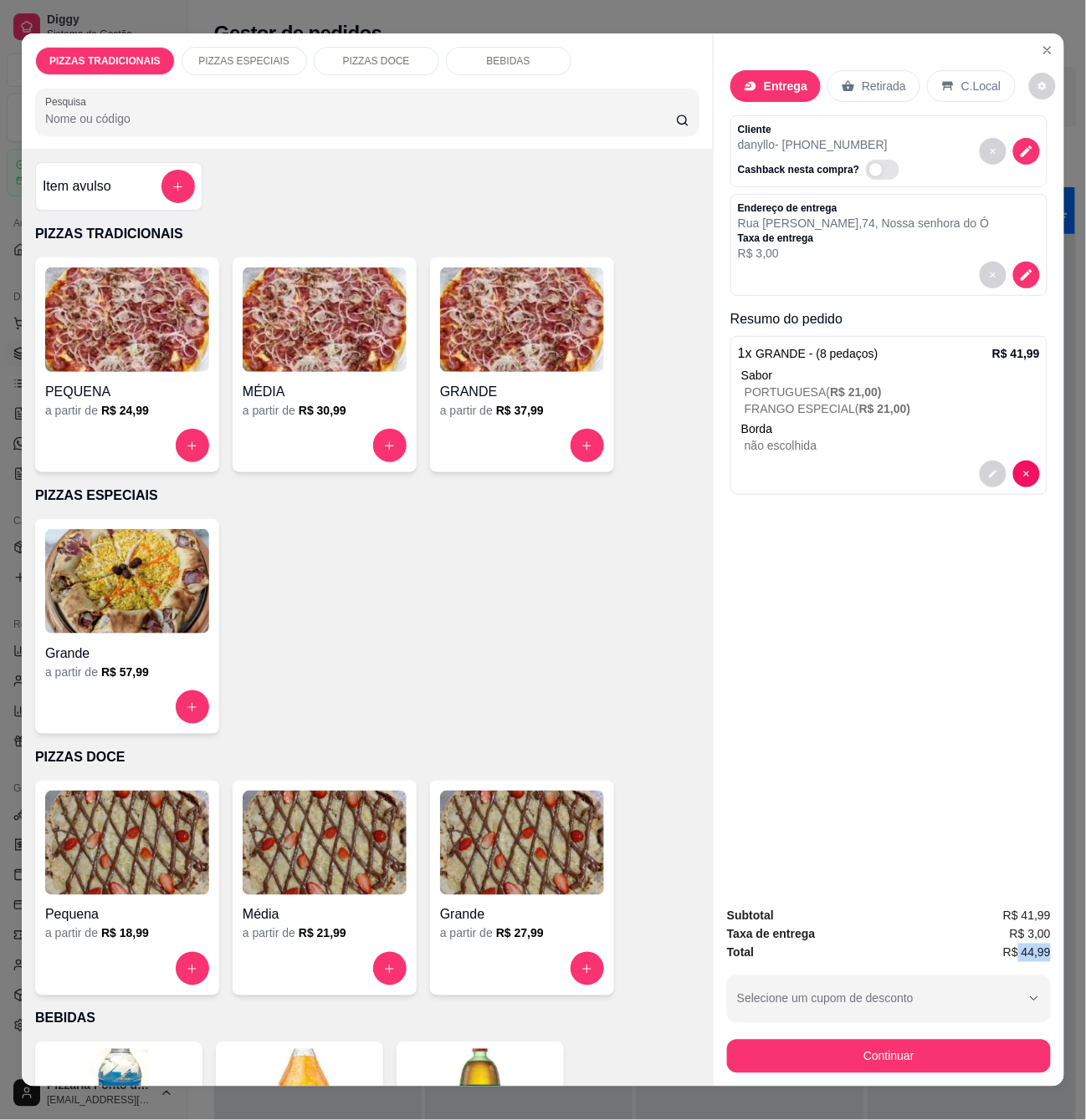
copy span "44,99"
drag, startPoint x: 1012, startPoint y: 942, endPoint x: 1041, endPoint y: 943, distance: 29.0
click at [1041, 944] on span "R$ 44,99" at bounding box center [1026, 954] width 47 height 19
click at [955, 1045] on button "Continuar" at bounding box center [889, 1057] width 324 height 33
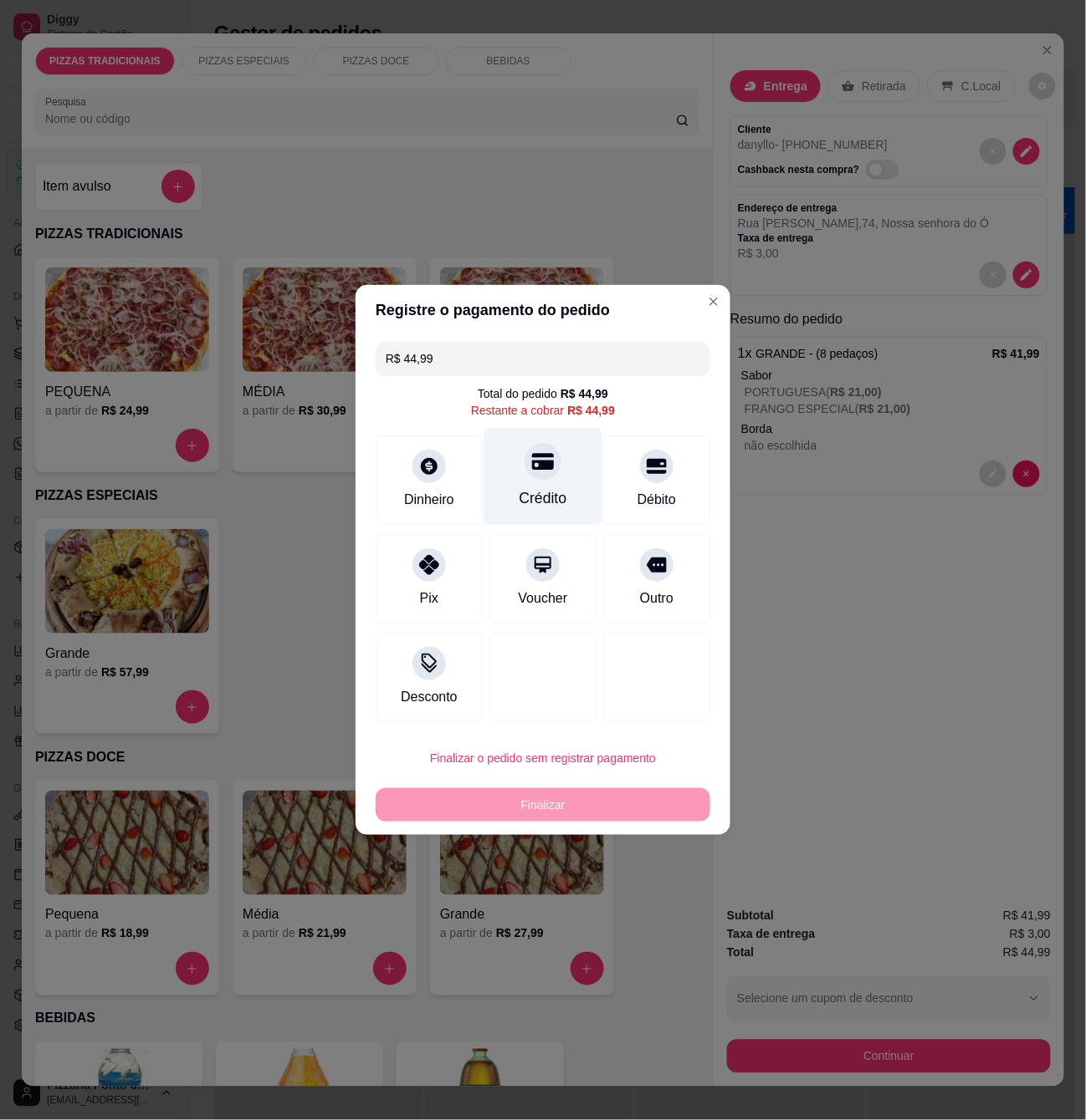
click at [516, 482] on div "Crédito" at bounding box center [543, 477] width 118 height 98
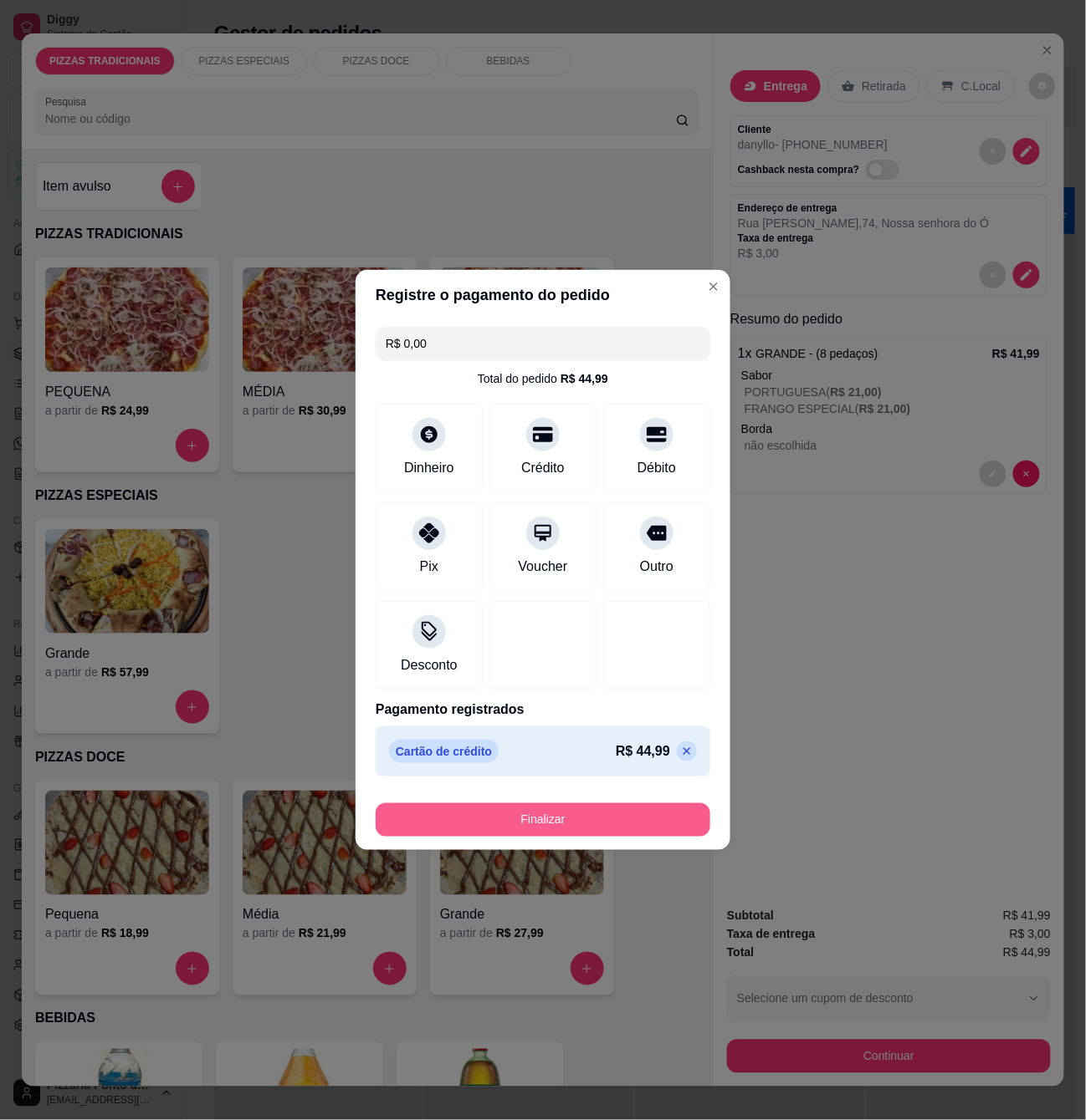
click at [559, 824] on button "Finalizar" at bounding box center [543, 820] width 335 height 33
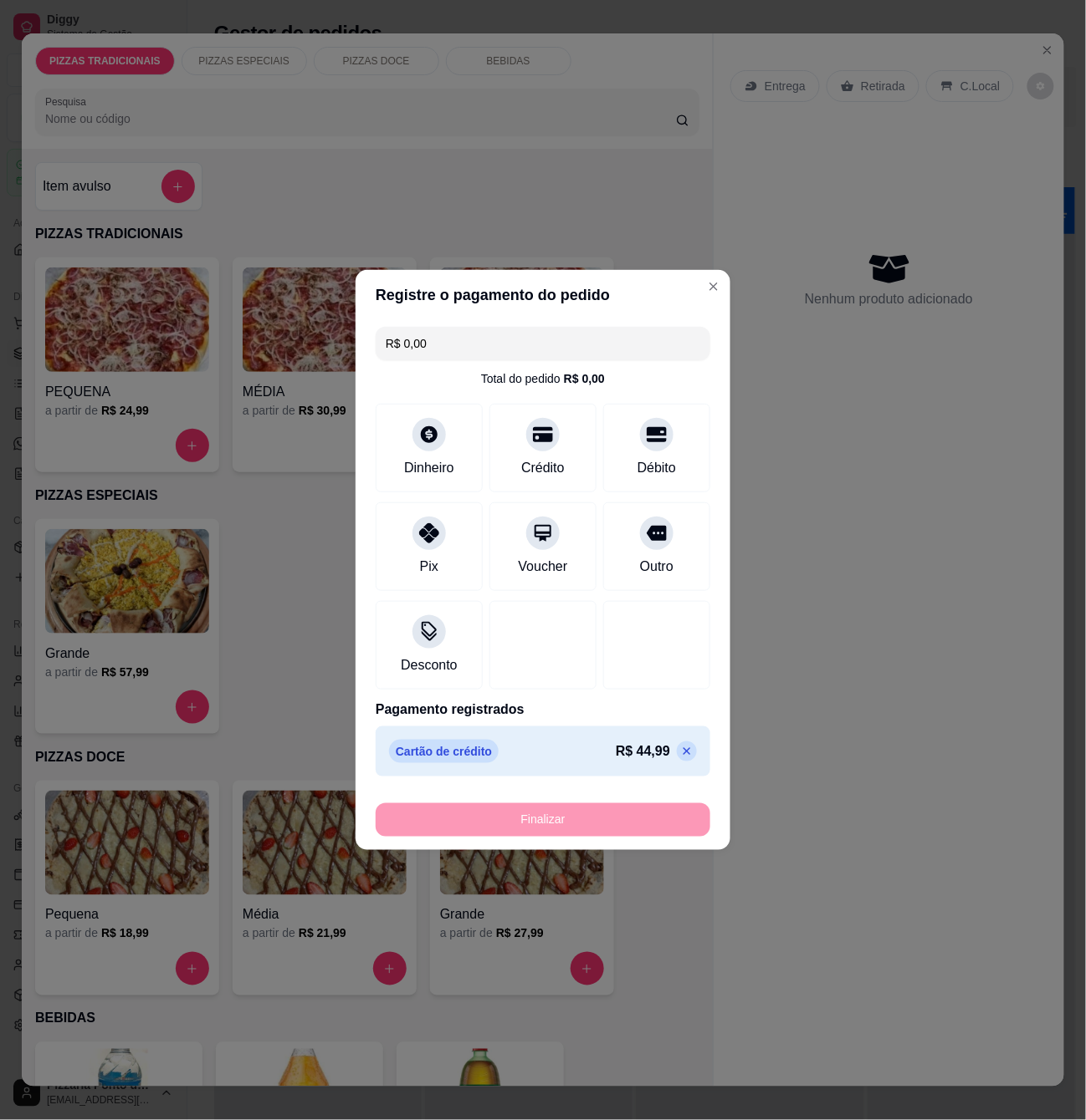
type input "-R$ 44,99"
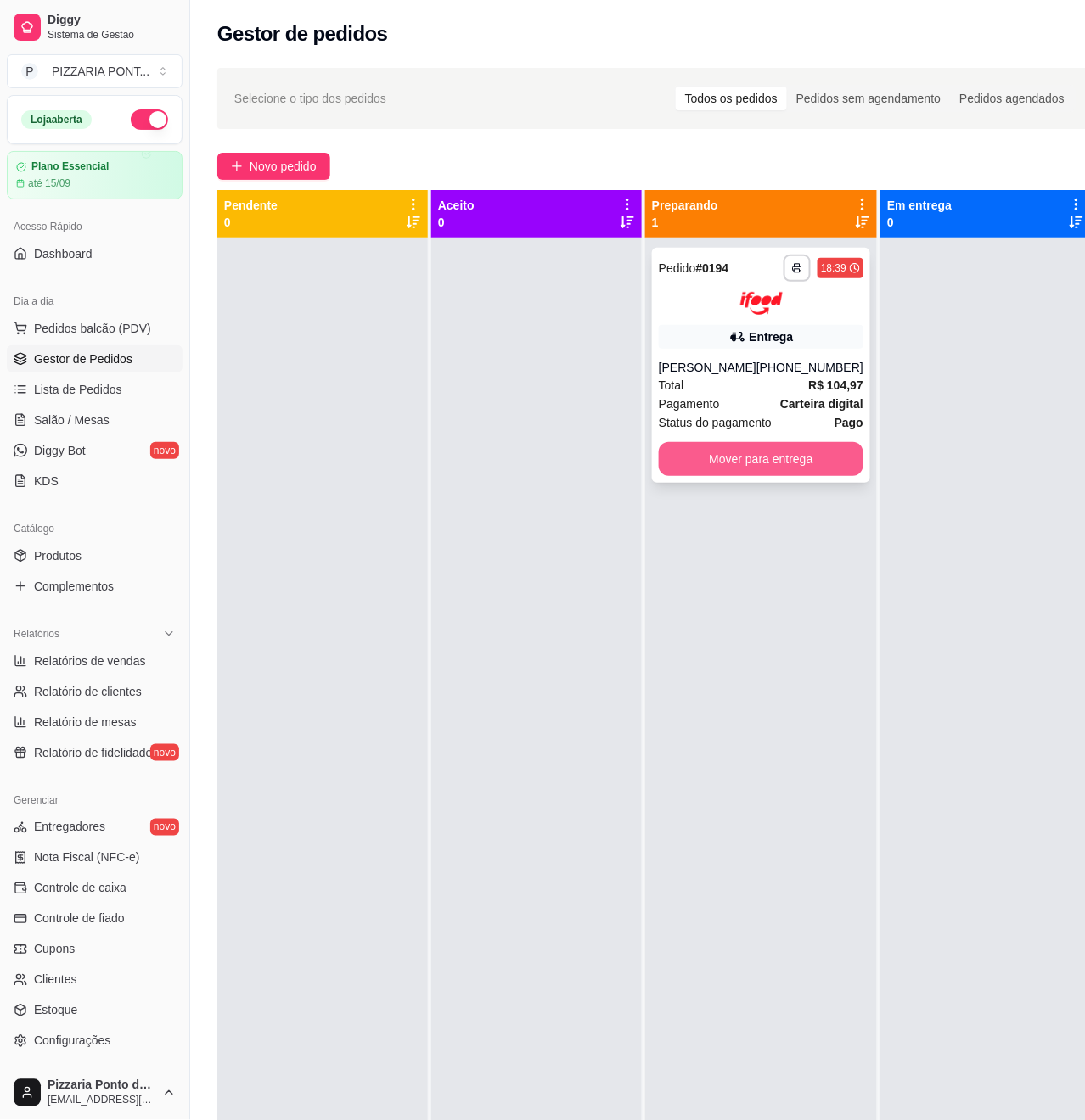
click at [751, 457] on button "Mover para entrega" at bounding box center [760, 460] width 205 height 34
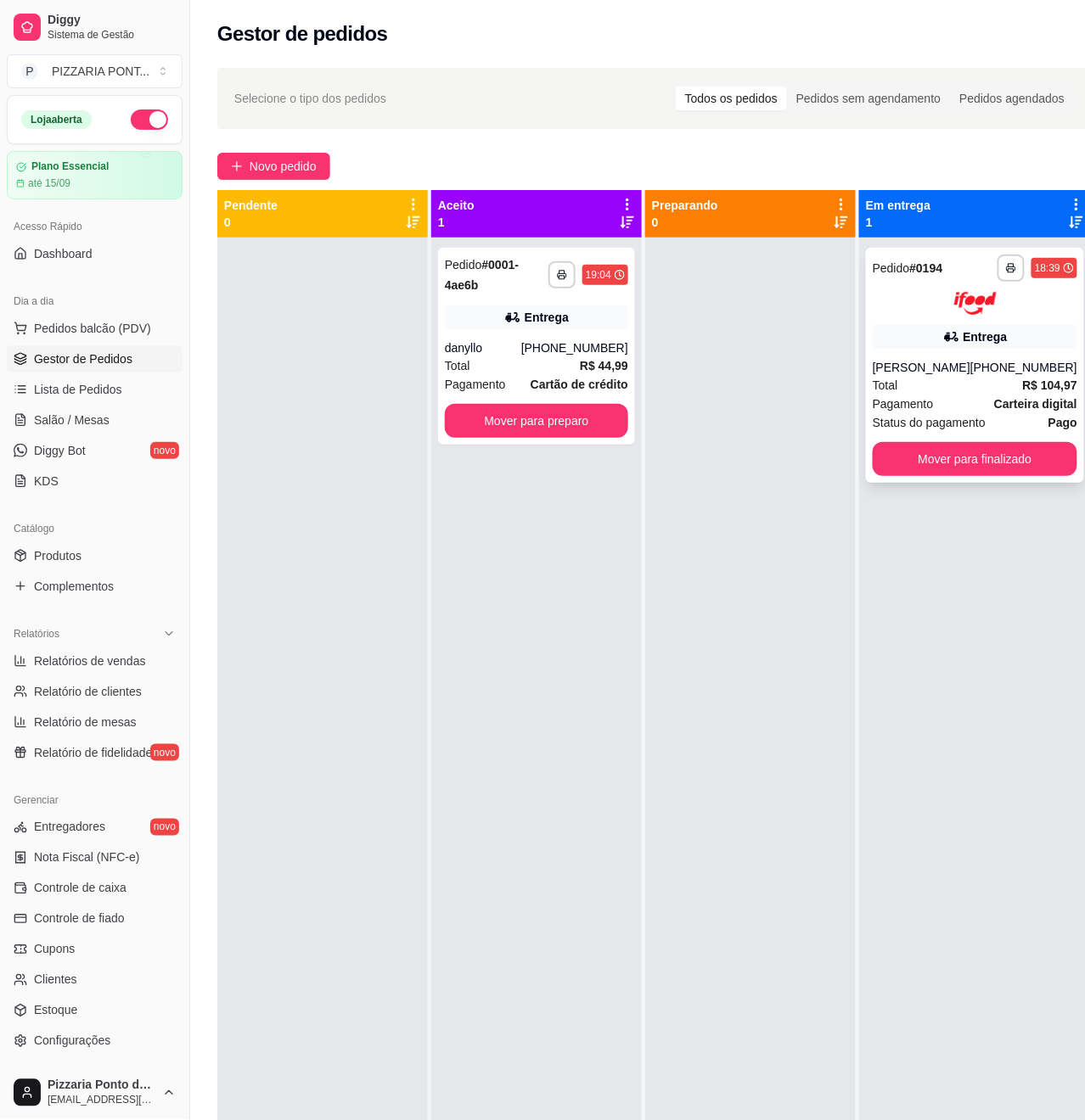
click at [900, 359] on div "[PERSON_NAME]" at bounding box center [921, 368] width 97 height 17
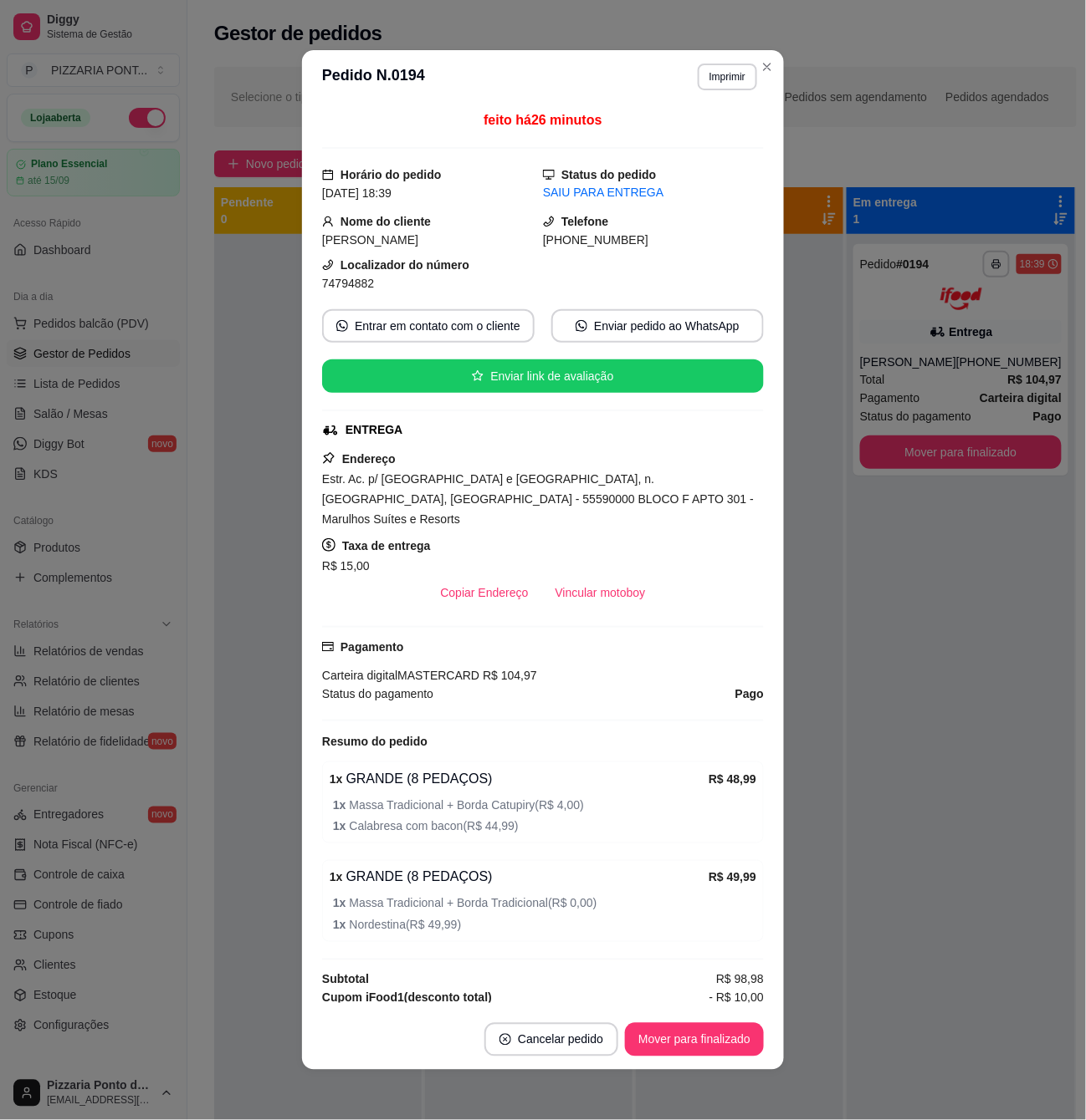
click at [561, 583] on button "Vincular motoboy" at bounding box center [601, 593] width 117 height 33
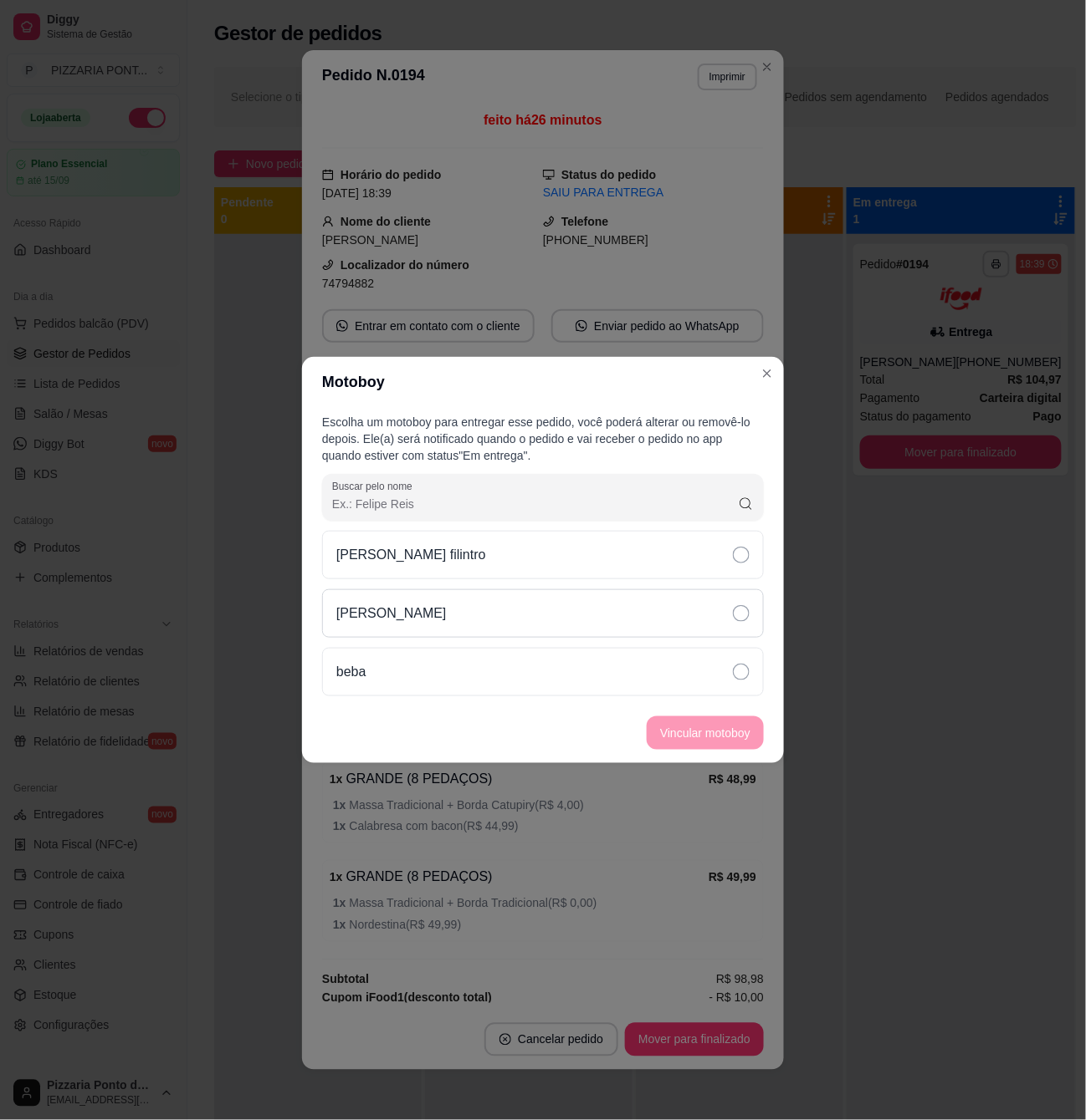
drag, startPoint x: 629, startPoint y: 612, endPoint x: 649, endPoint y: 636, distance: 31.2
click at [630, 612] on div "[PERSON_NAME]" at bounding box center [542, 613] width 442 height 48
click at [687, 720] on button "Vincular motoboy" at bounding box center [705, 733] width 117 height 33
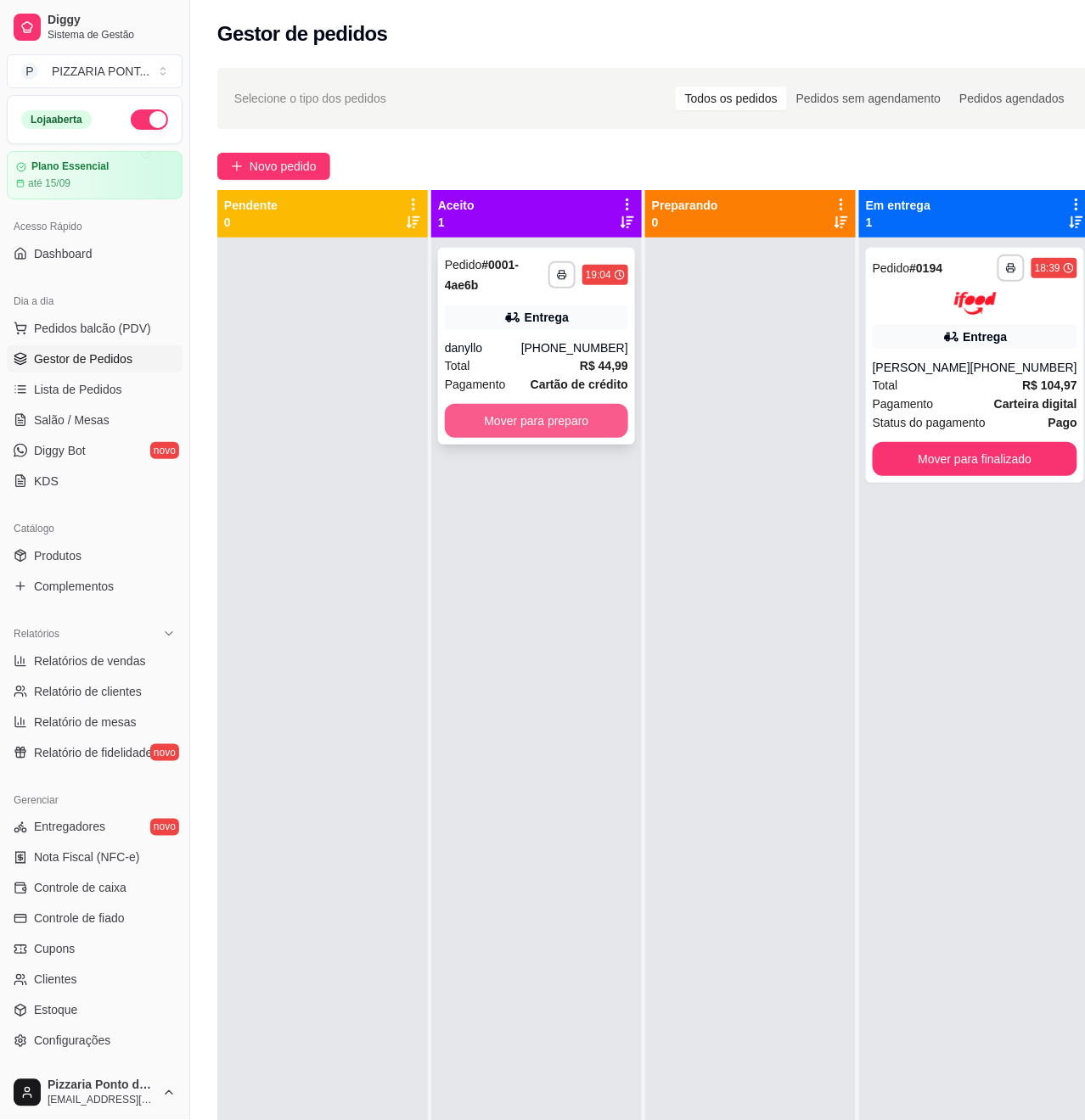
click at [625, 419] on button "Mover para preparo" at bounding box center [536, 421] width 183 height 34
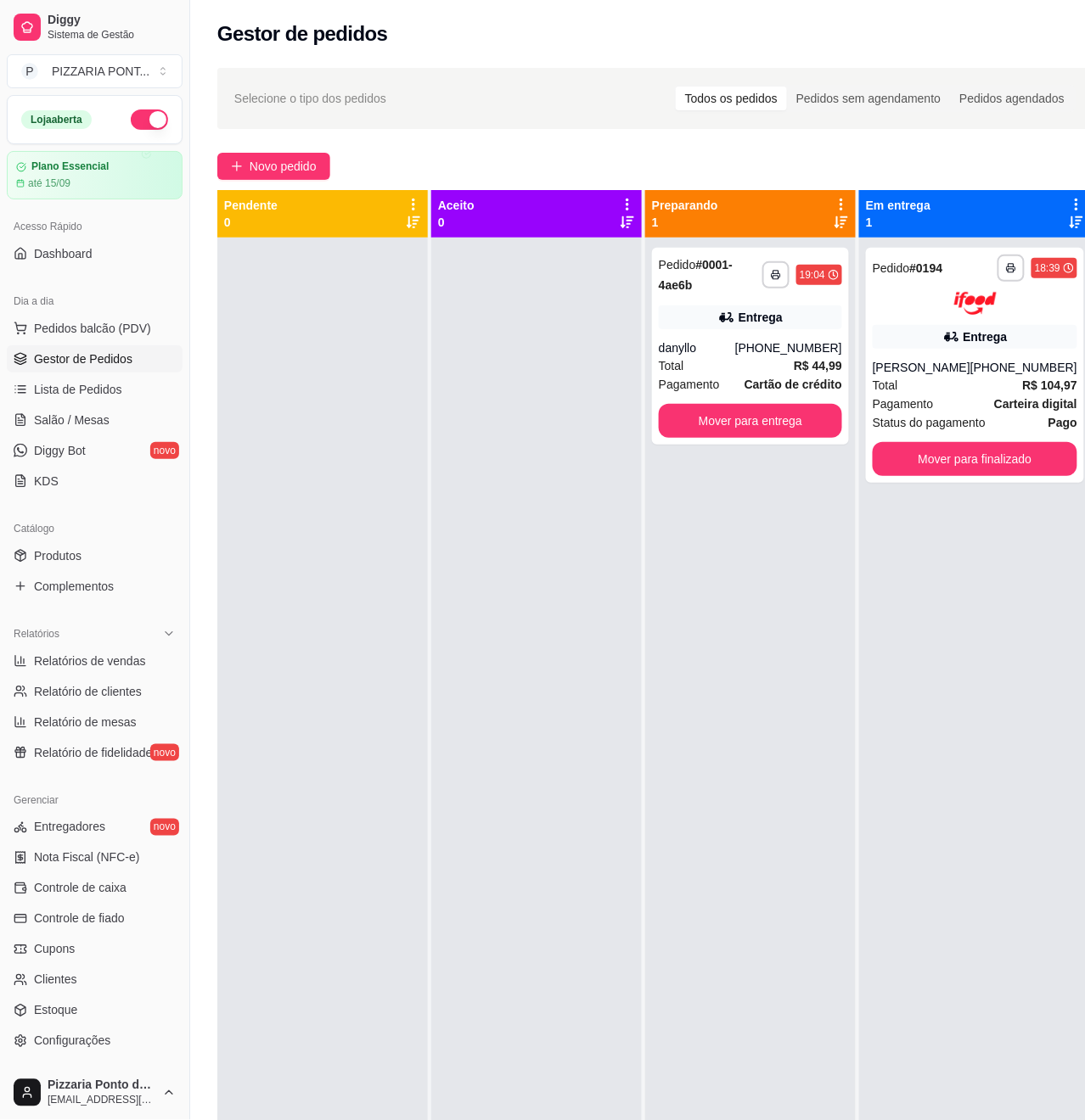
click at [735, 348] on div "danyllo" at bounding box center [696, 348] width 76 height 17
click at [926, 340] on div "Entrega" at bounding box center [975, 337] width 205 height 24
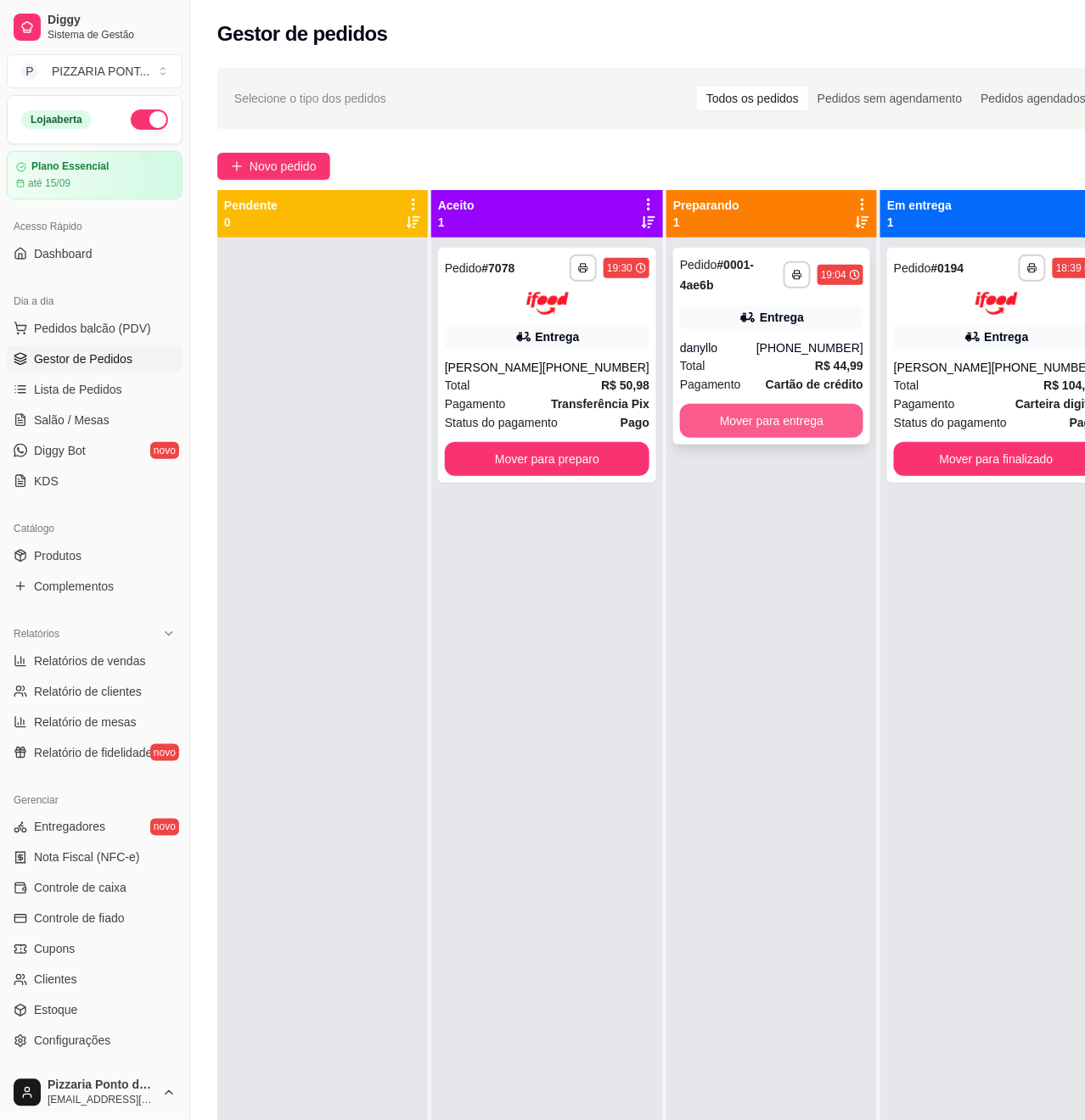
click at [680, 418] on button "Mover para entrega" at bounding box center [772, 421] width 183 height 34
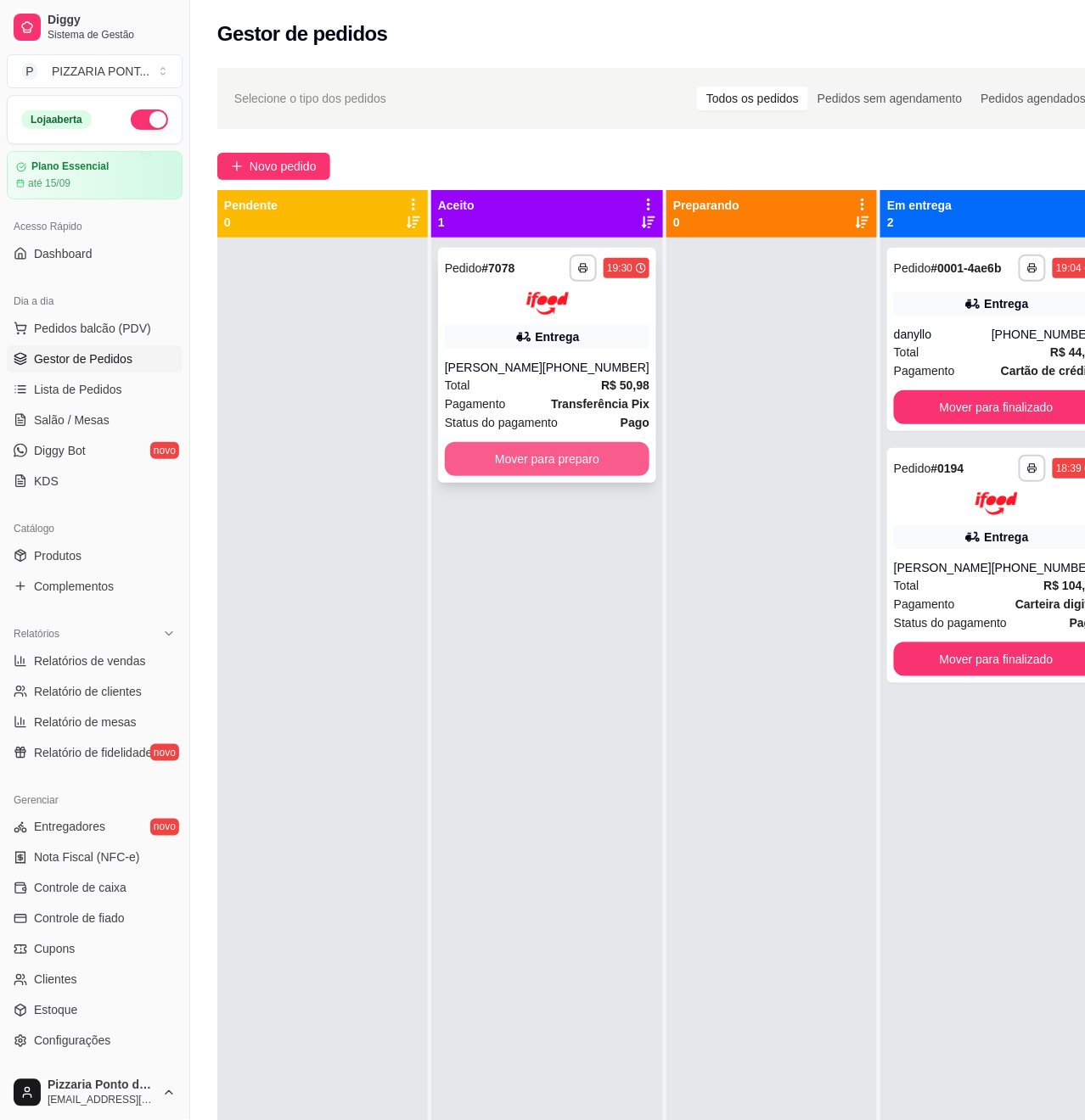
click at [616, 449] on button "Mover para preparo" at bounding box center [546, 460] width 205 height 34
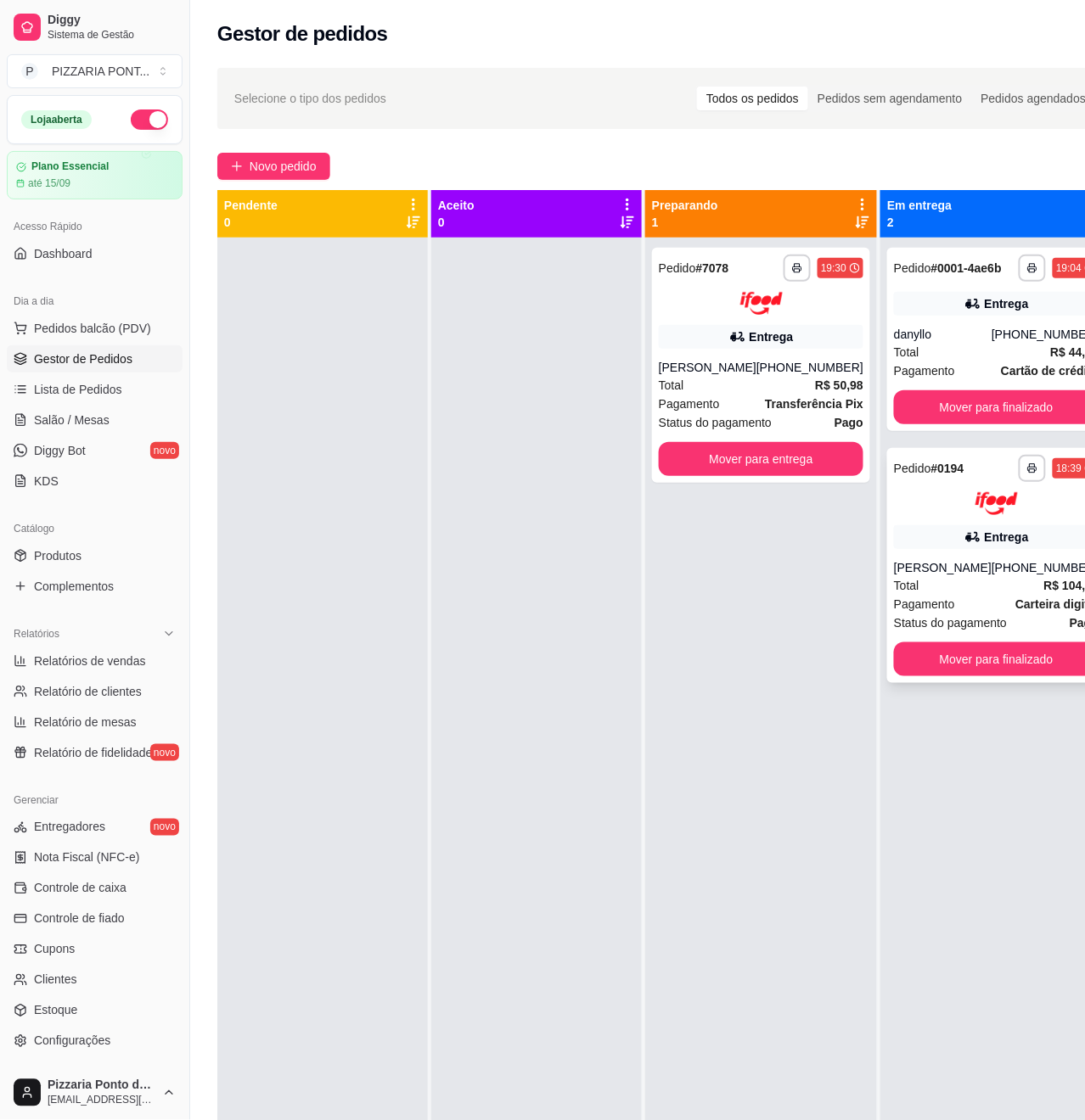
click at [918, 547] on div "Entrega" at bounding box center [995, 537] width 205 height 24
click at [1018, 313] on div "Entrega" at bounding box center [995, 303] width 205 height 24
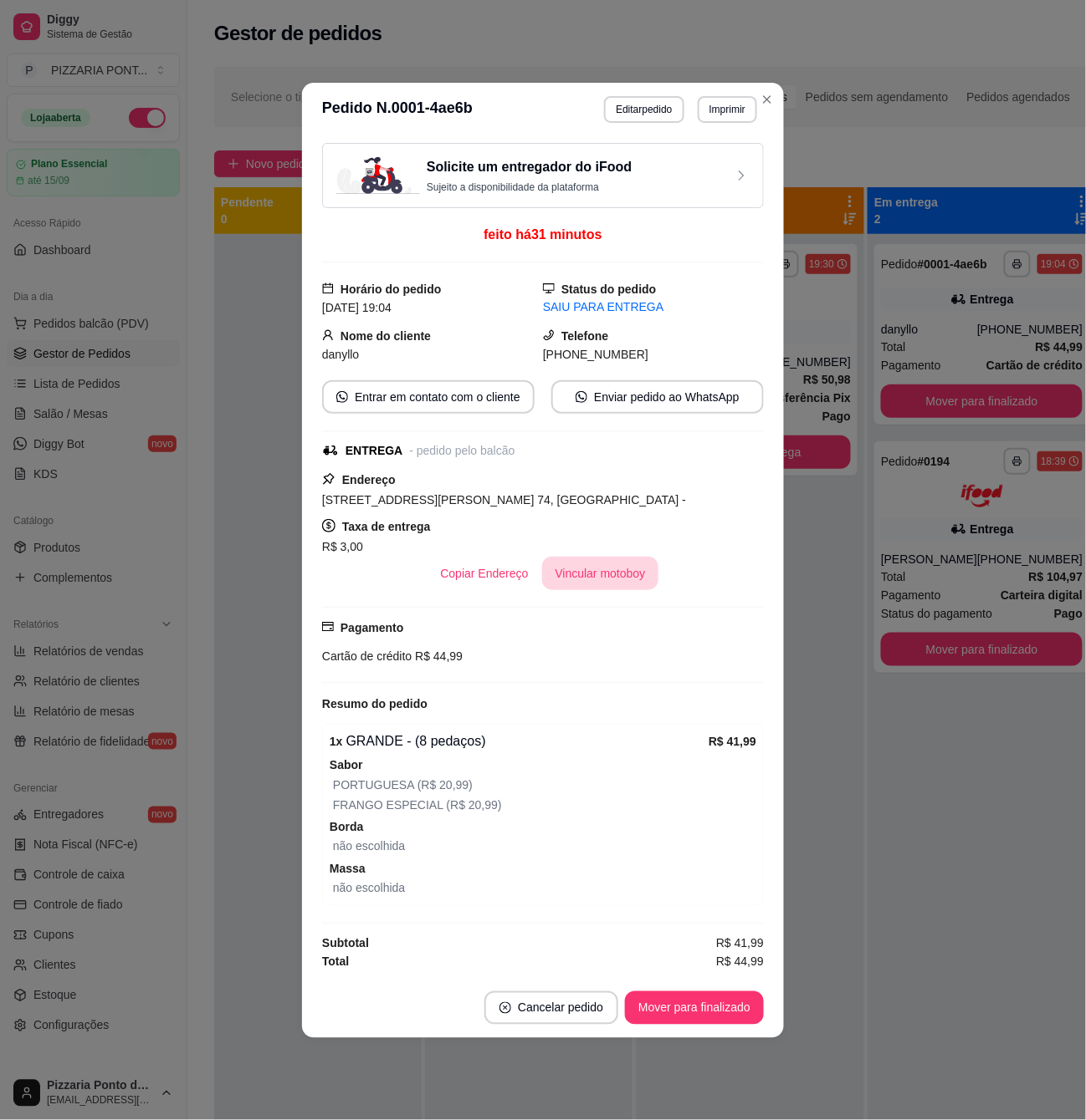
click at [579, 569] on button "Vincular motoboy" at bounding box center [601, 573] width 117 height 33
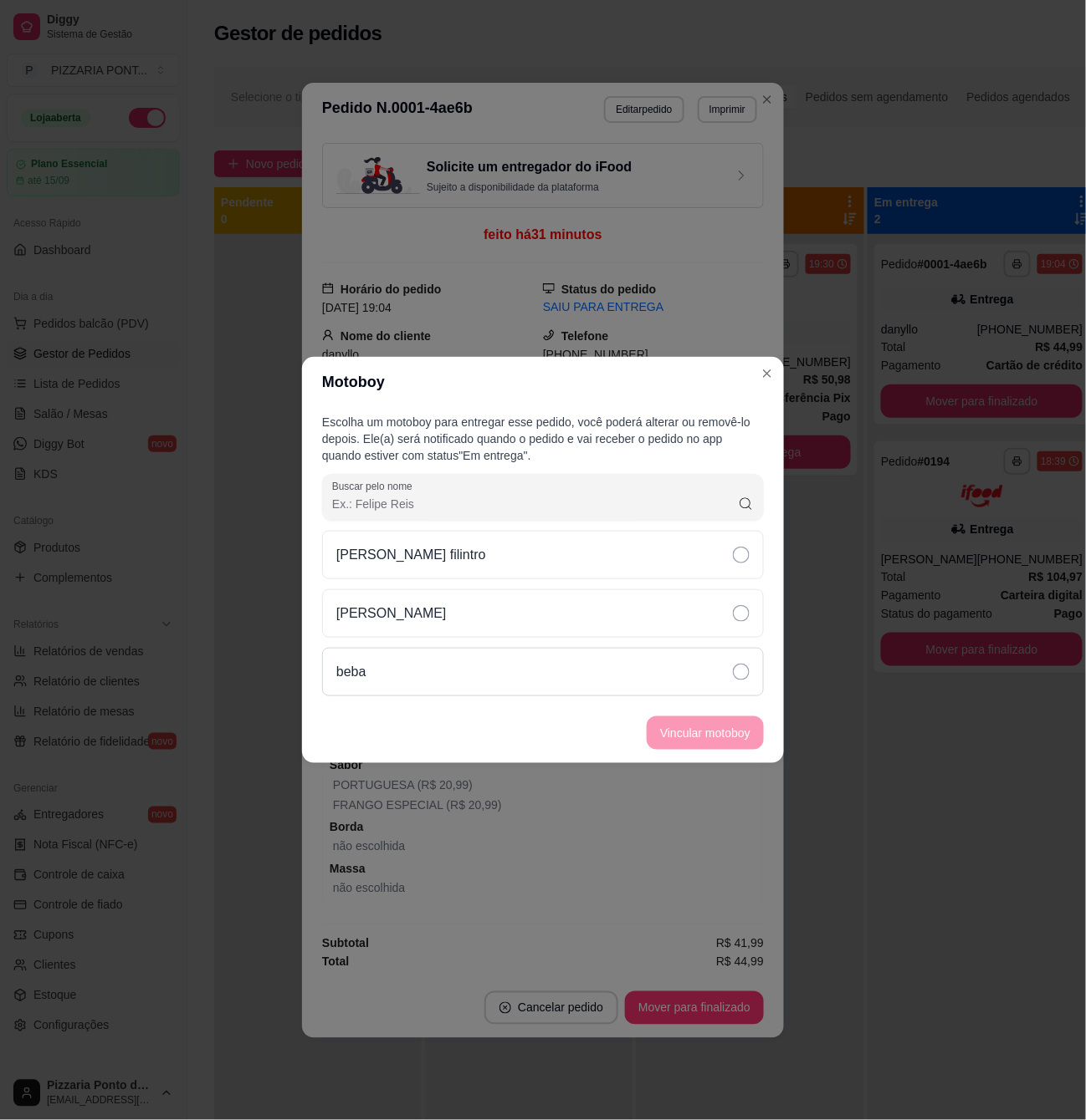
drag, startPoint x: 704, startPoint y: 676, endPoint x: 703, endPoint y: 690, distance: 14.0
click at [704, 678] on div "beba" at bounding box center [542, 672] width 442 height 48
click at [707, 731] on button "Vincular motoboy" at bounding box center [705, 733] width 113 height 33
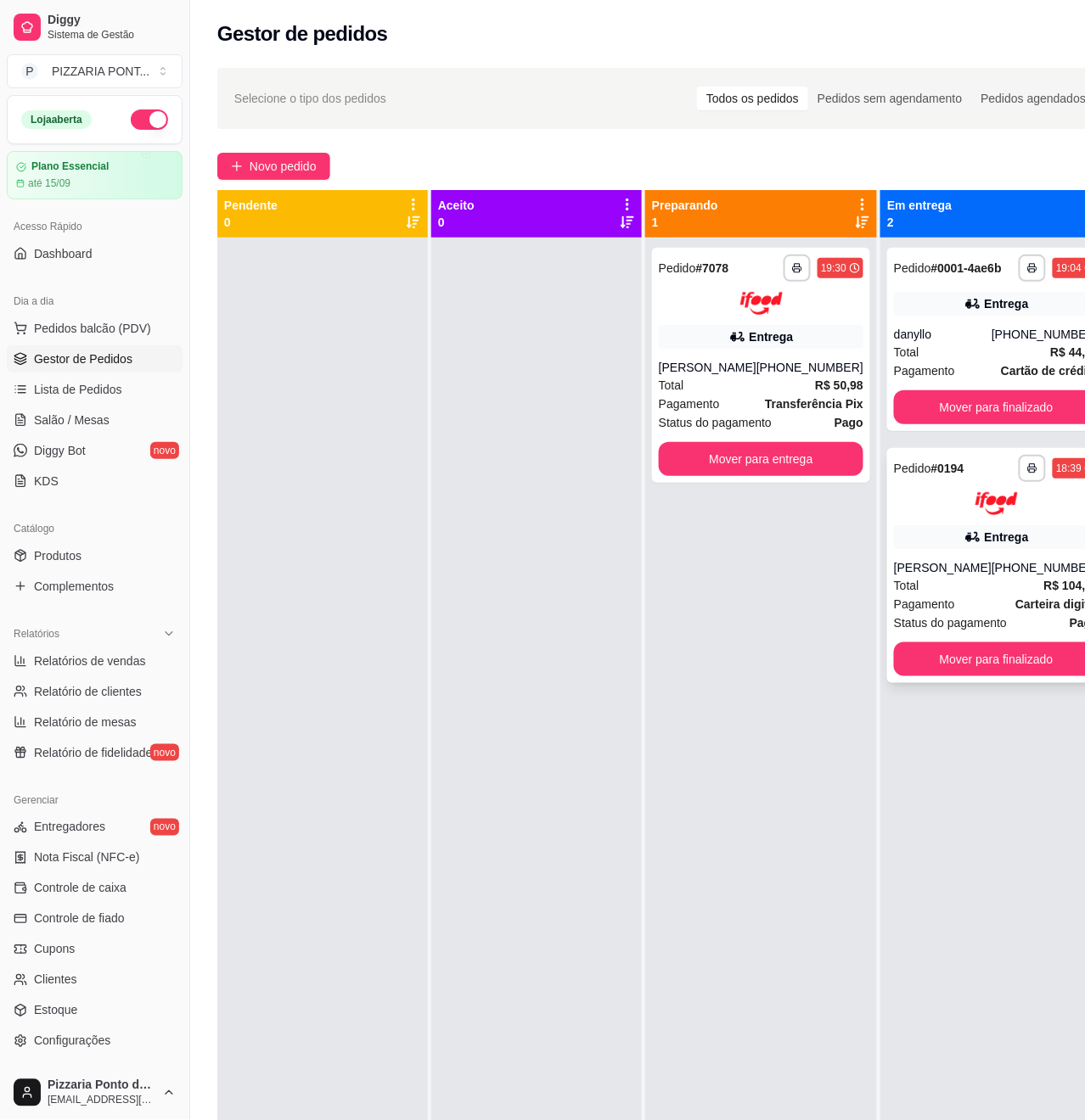
click at [976, 541] on div "Entrega" at bounding box center [995, 537] width 205 height 24
click at [894, 272] on span "Pedido" at bounding box center [912, 268] width 38 height 13
click at [721, 462] on button "Mover para entrega" at bounding box center [760, 460] width 205 height 34
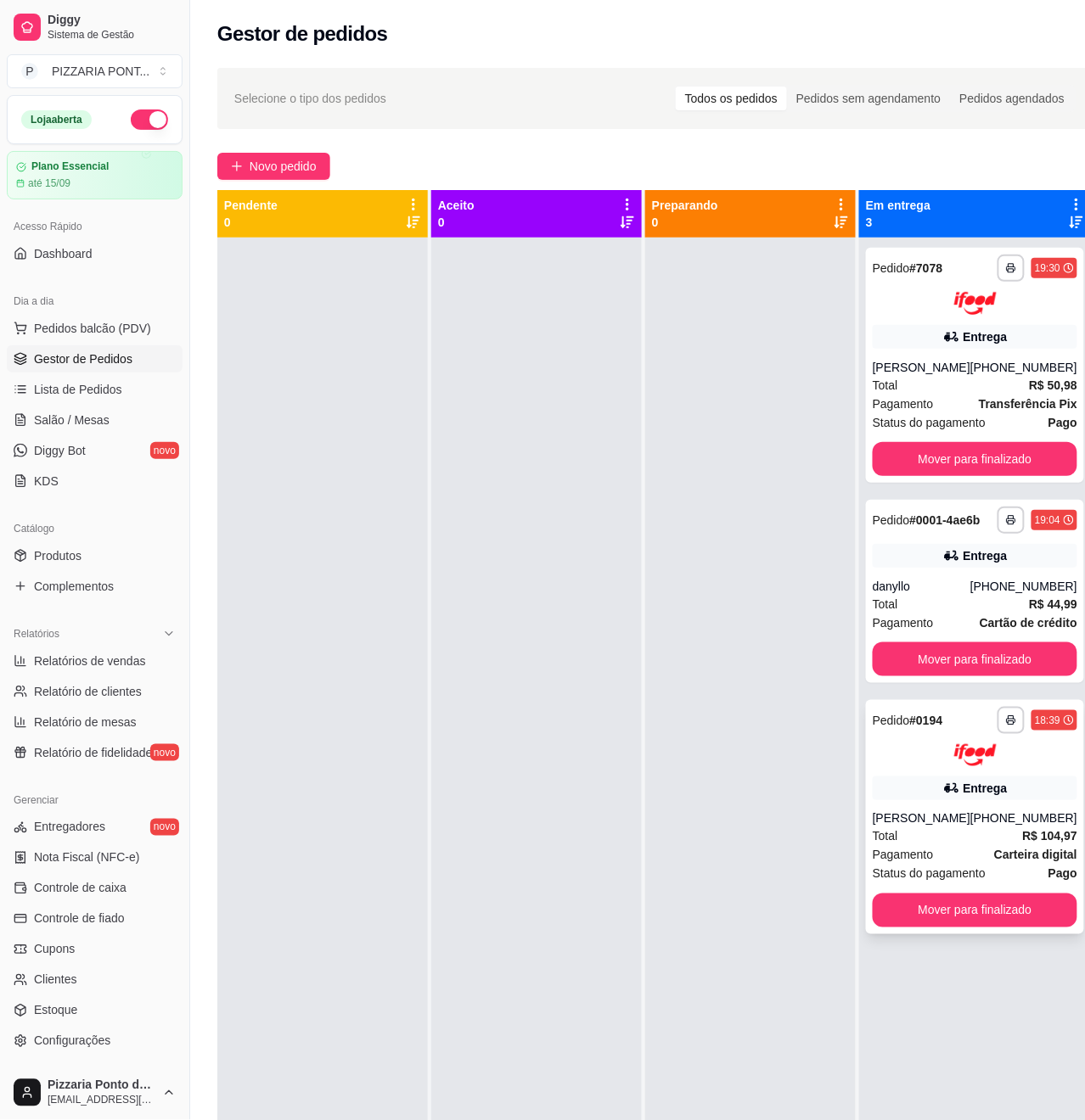
click at [925, 761] on div at bounding box center [975, 756] width 205 height 23
click at [951, 612] on div "Total R$ 44,99" at bounding box center [975, 605] width 205 height 19
click at [934, 924] on button "Mover para finalizado" at bounding box center [975, 911] width 205 height 34
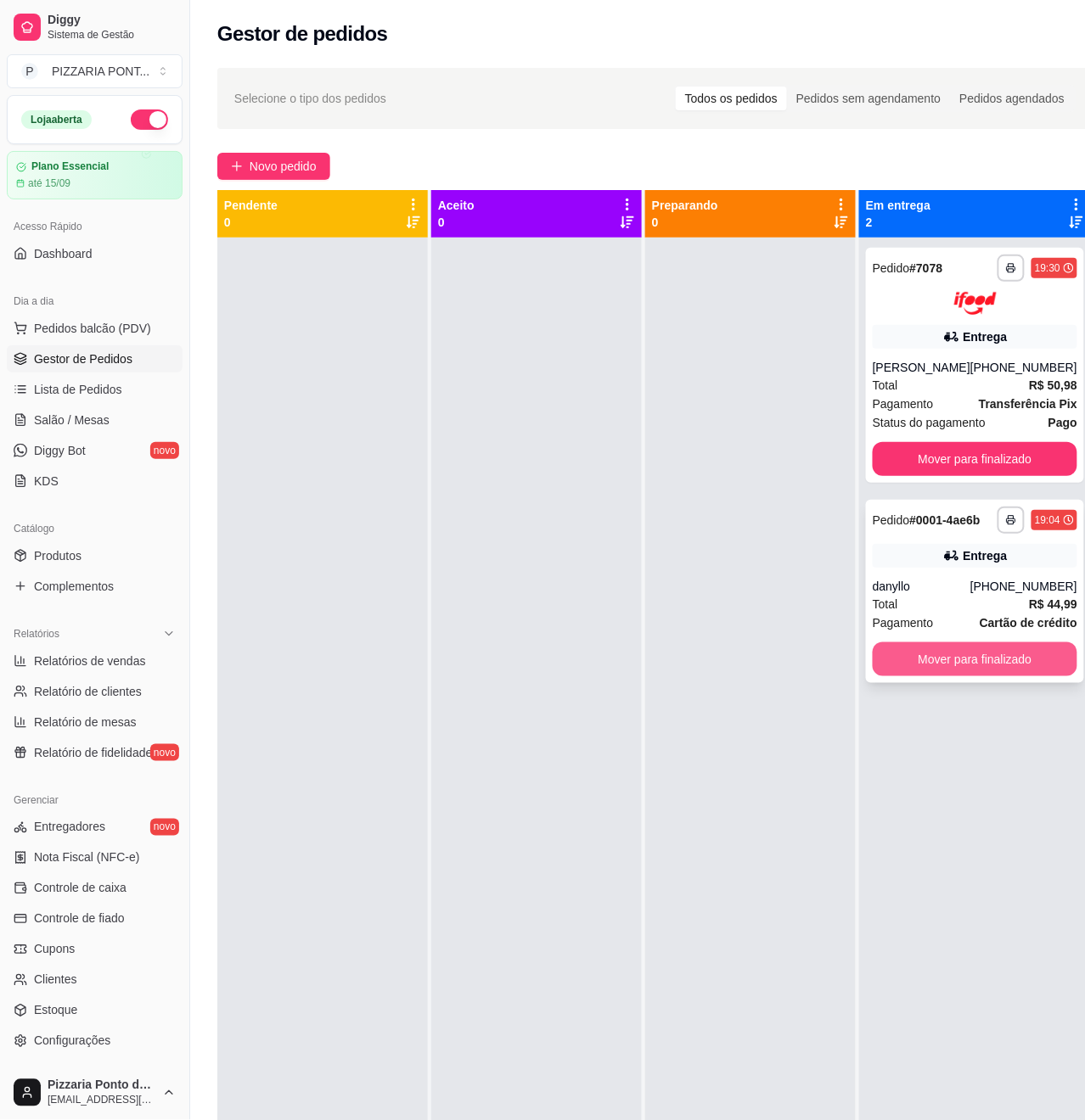
click at [1010, 677] on button "Mover para finalizado" at bounding box center [975, 660] width 205 height 34
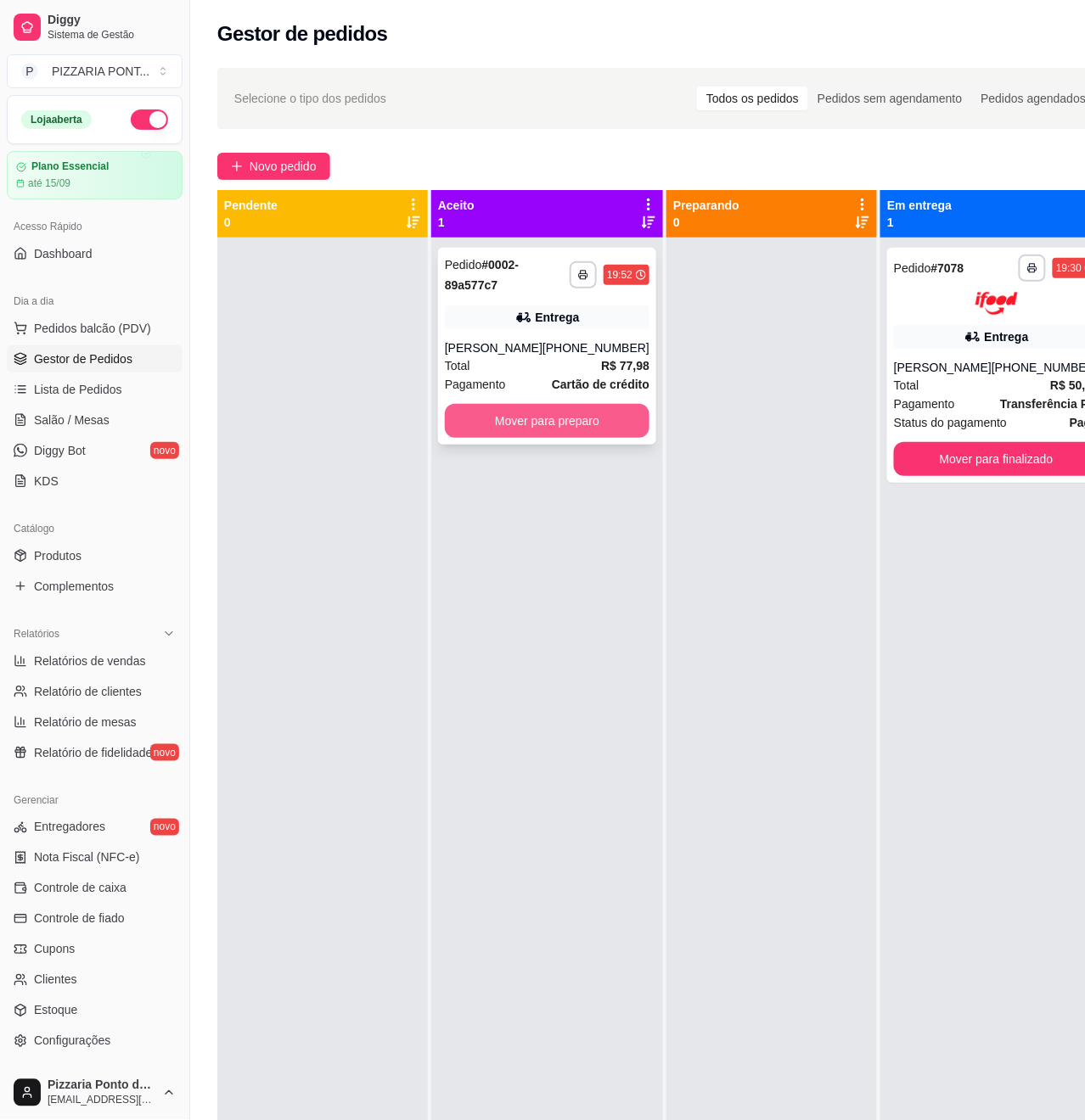
click at [615, 418] on button "Mover para preparo" at bounding box center [546, 421] width 205 height 34
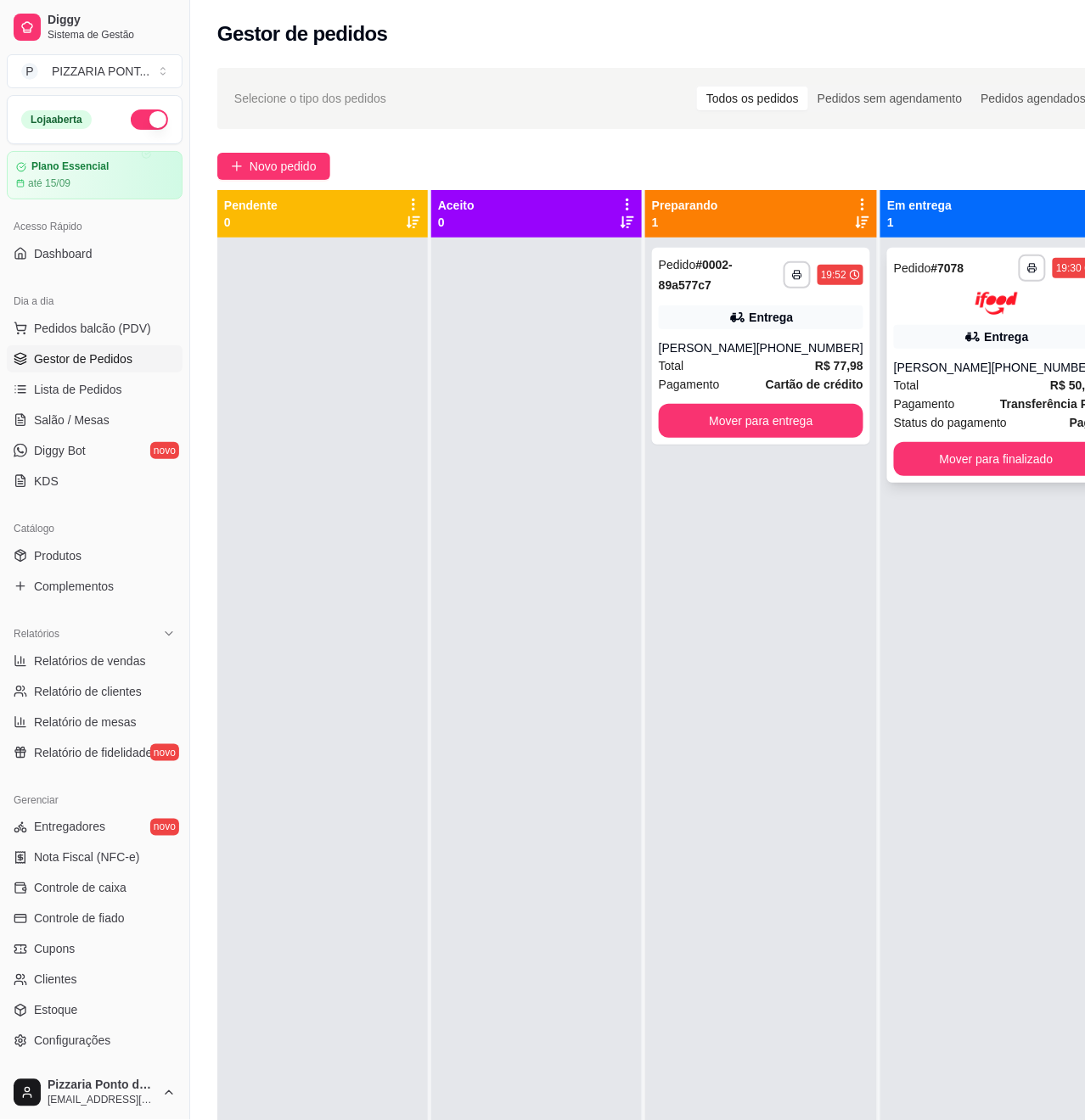
click at [887, 377] on div "**********" at bounding box center [995, 365] width 218 height 235
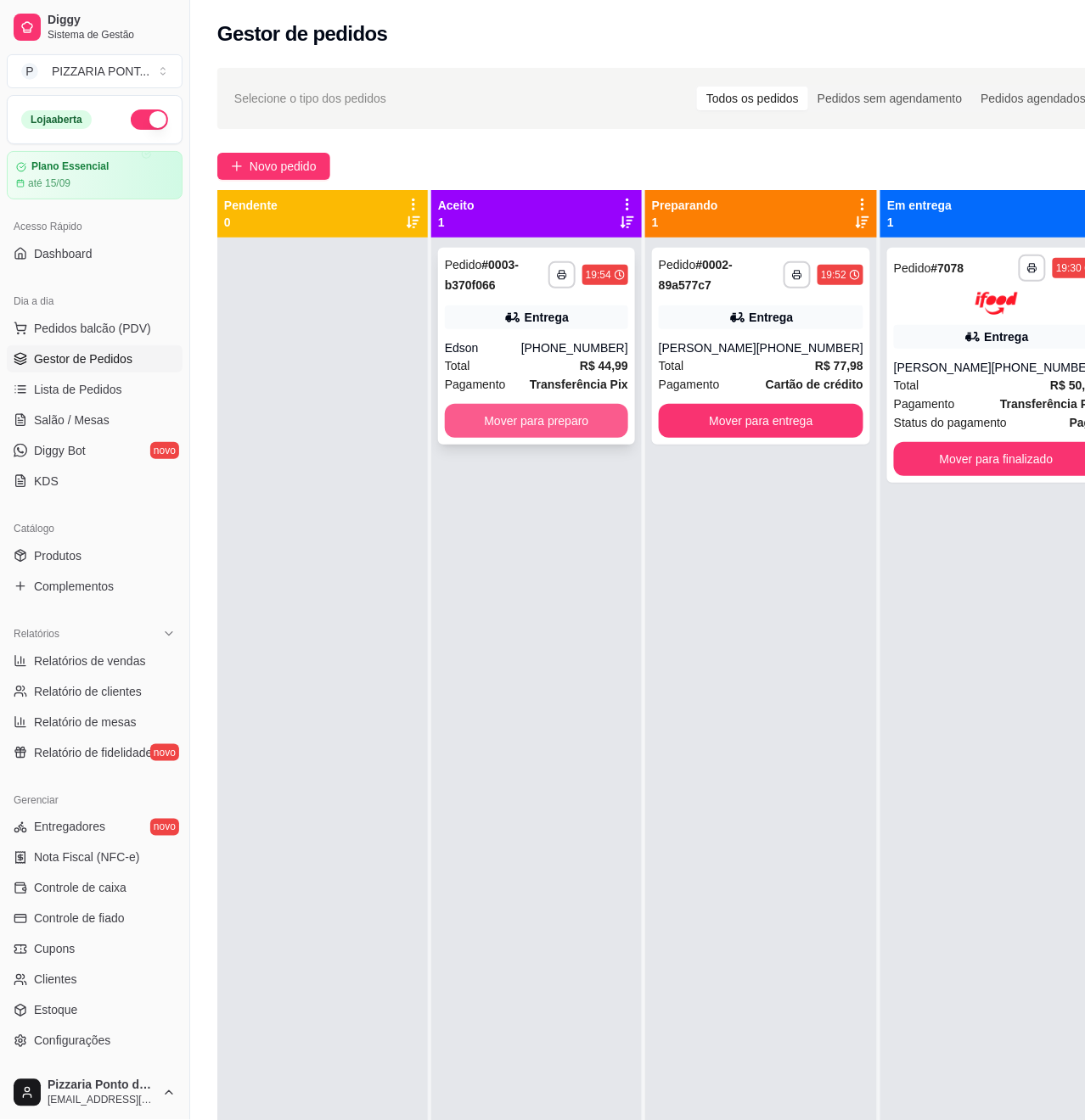
click at [589, 429] on button "Mover para preparo" at bounding box center [536, 421] width 183 height 34
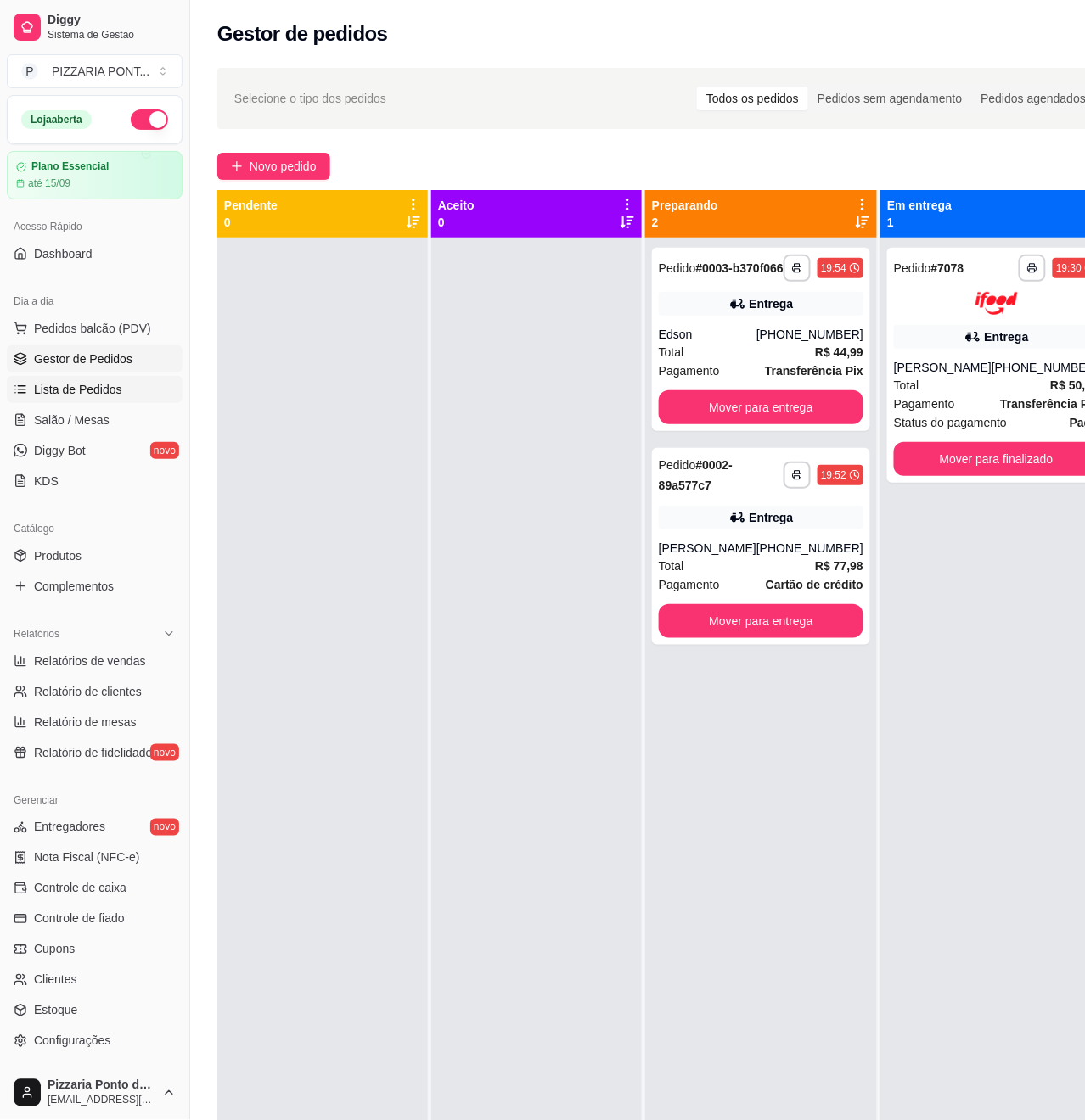
click at [102, 401] on link "Lista de Pedidos" at bounding box center [94, 390] width 175 height 27
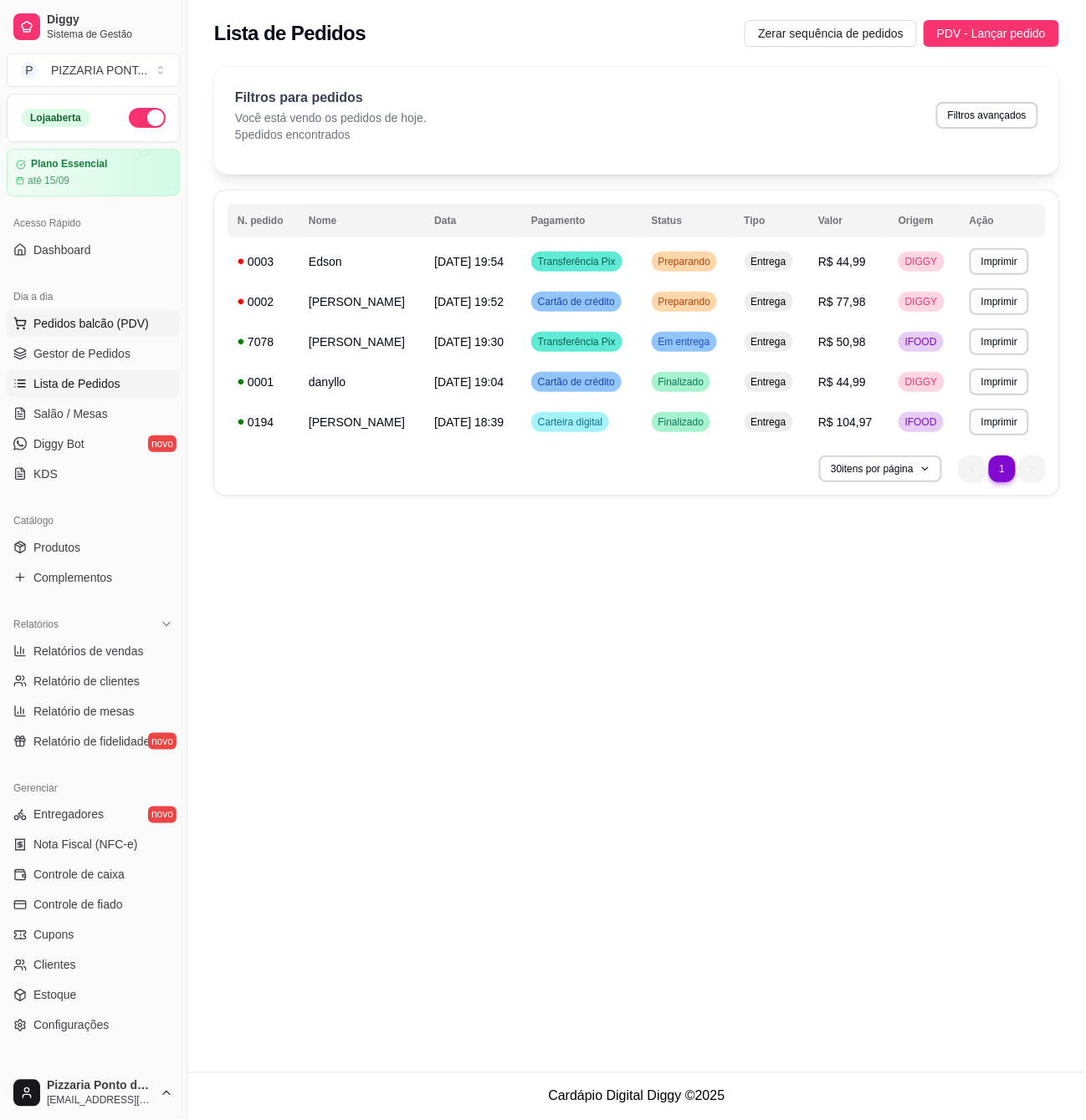
click at [104, 329] on span "Pedidos balcão (PDV)" at bounding box center [91, 323] width 115 height 17
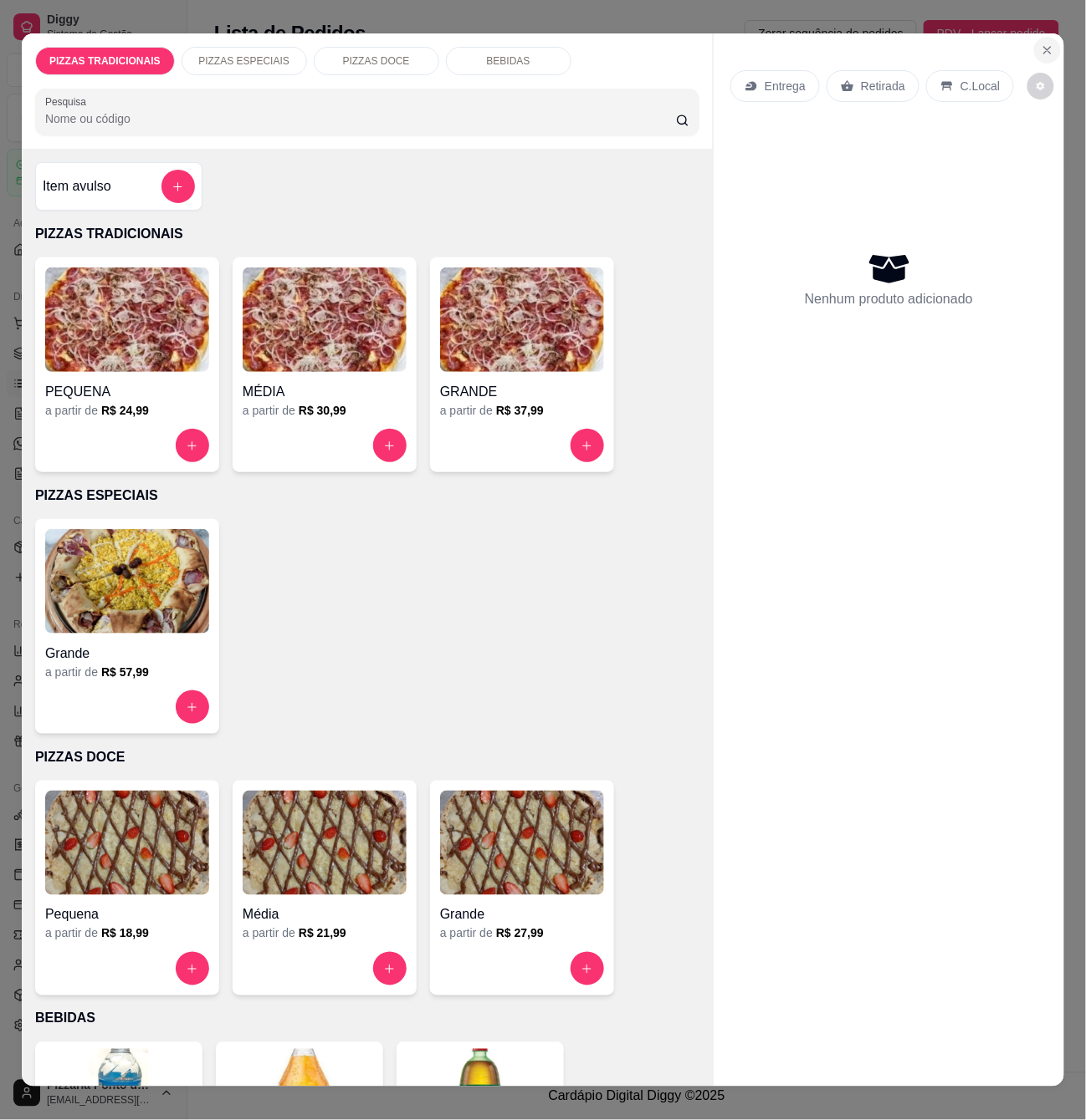
click at [1044, 46] on icon "Close" at bounding box center [1047, 49] width 7 height 7
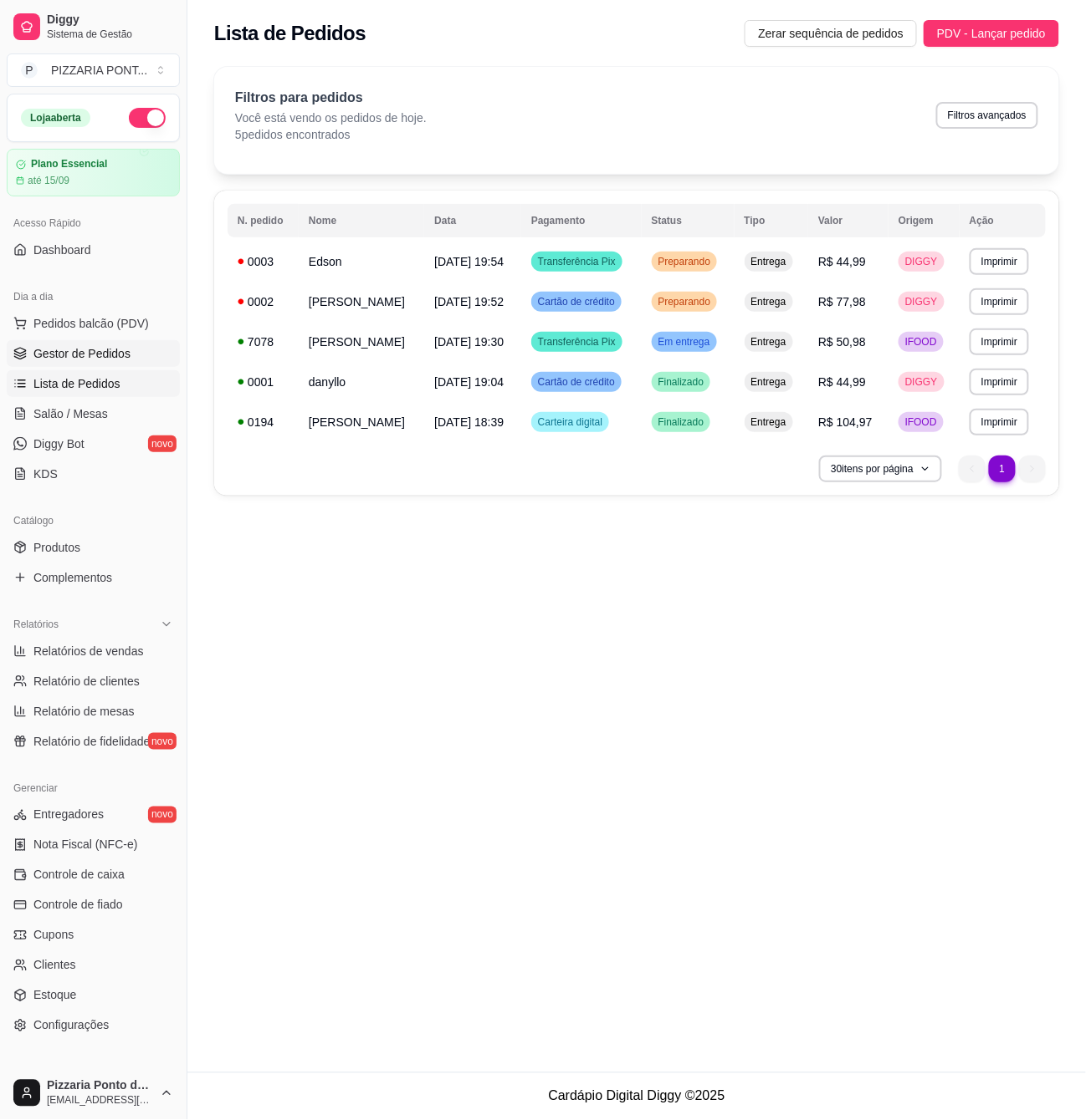
click at [134, 349] on link "Gestor de Pedidos" at bounding box center [93, 353] width 173 height 27
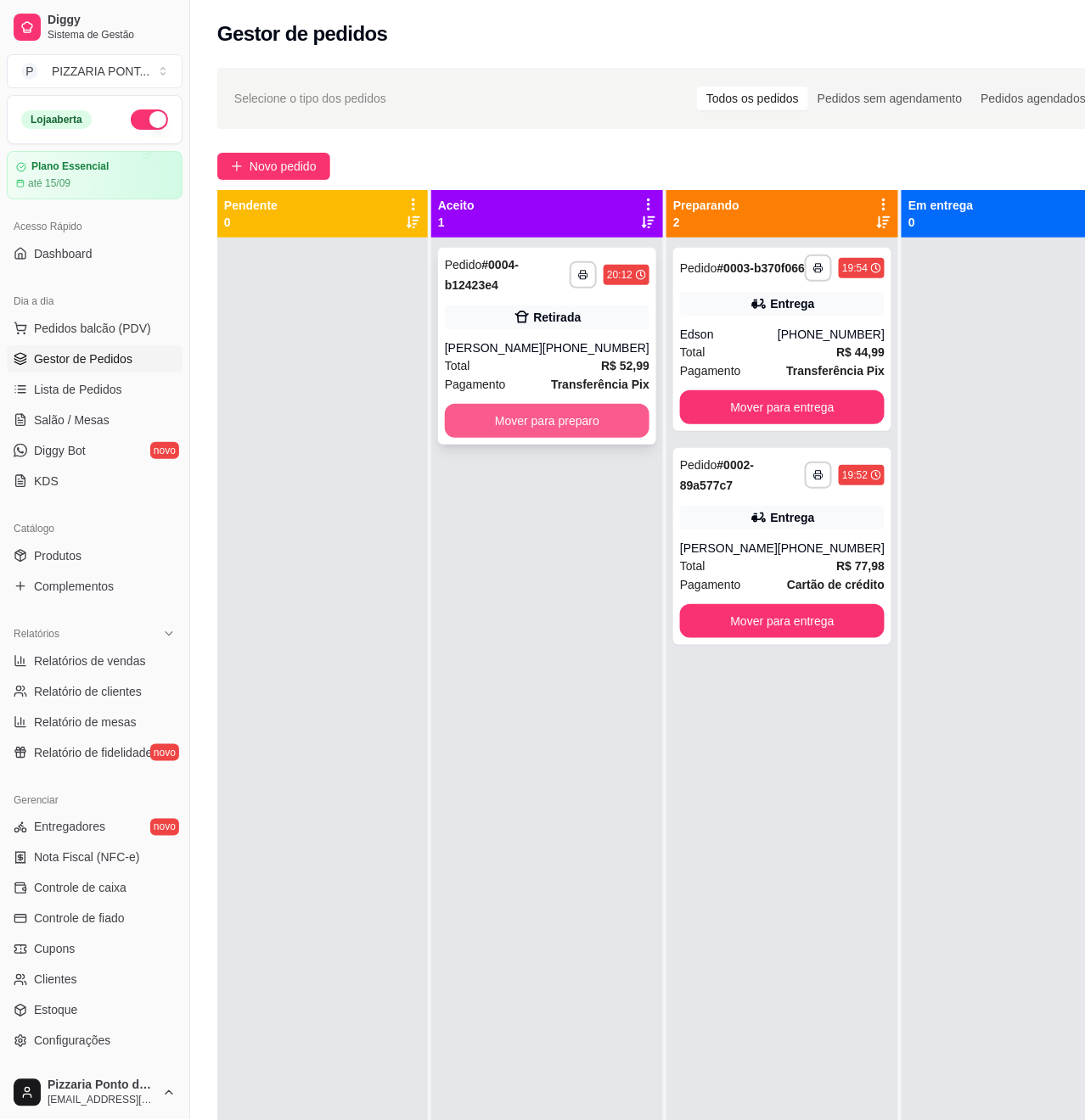
click at [473, 418] on button "Mover para preparo" at bounding box center [546, 421] width 205 height 34
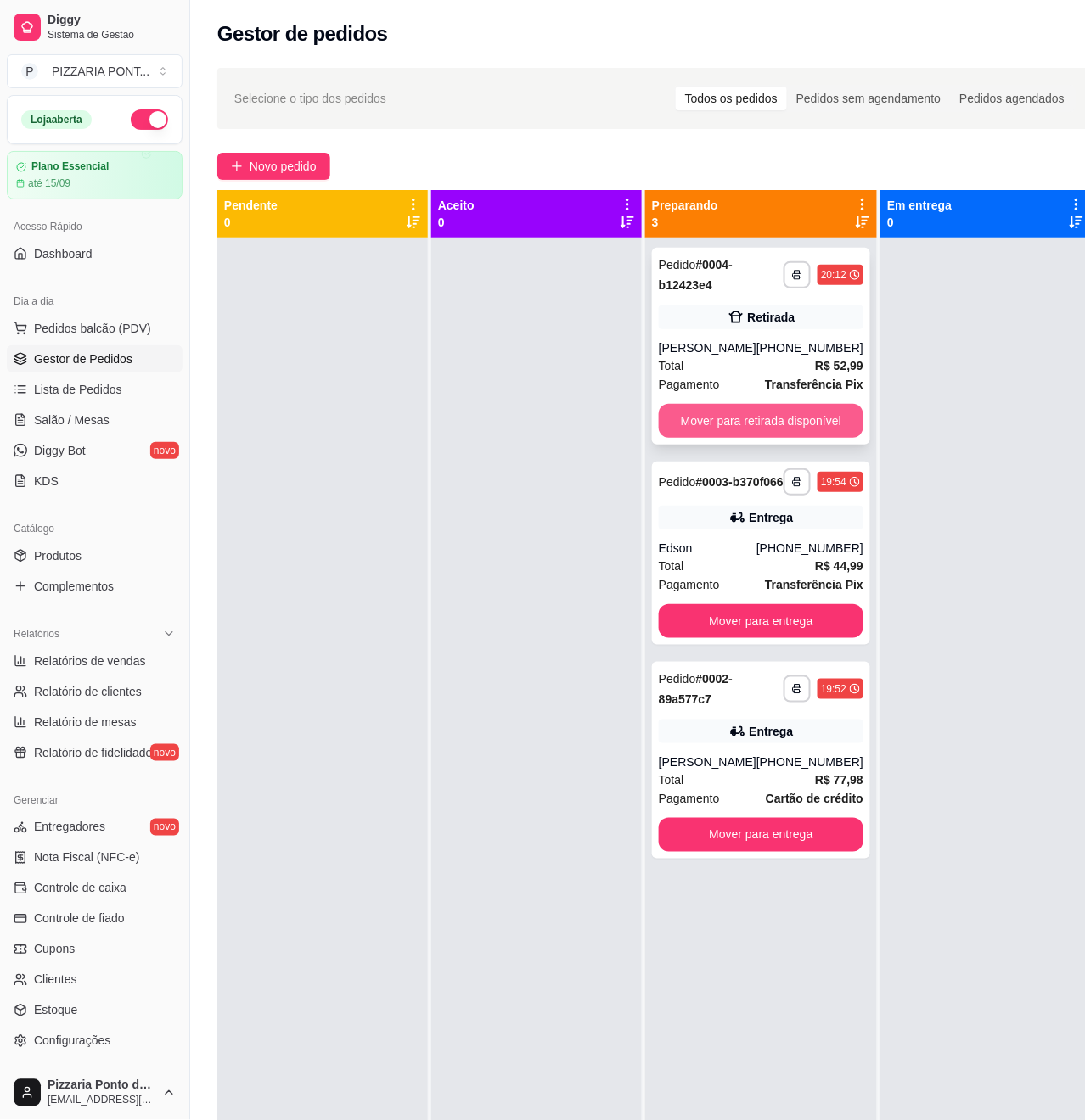
click at [722, 401] on div "**********" at bounding box center [760, 346] width 218 height 197
click at [794, 414] on button "Mover para retirada disponível" at bounding box center [761, 421] width 199 height 33
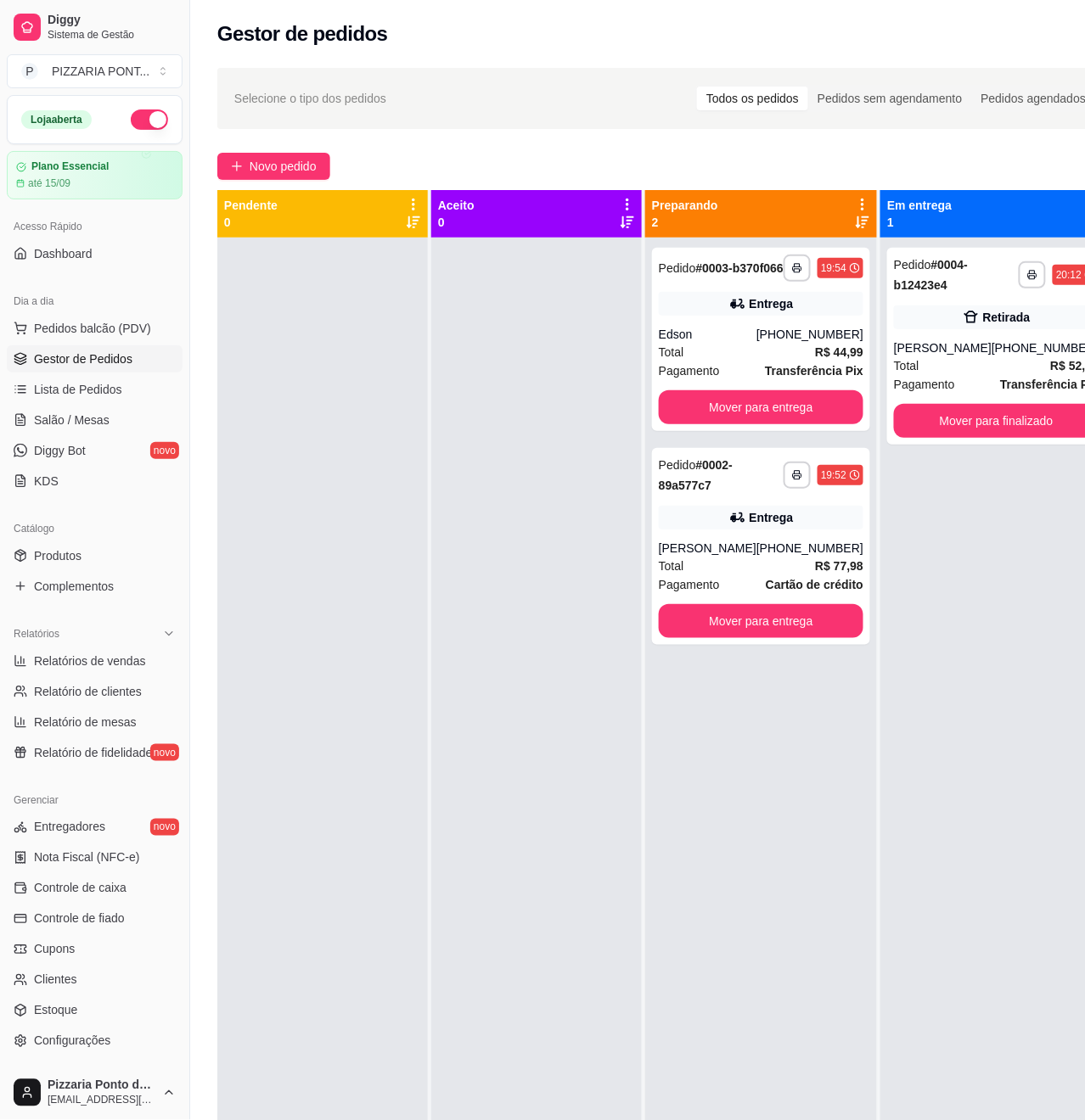
click at [503, 336] on div at bounding box center [536, 797] width 210 height 1120
click at [1000, 377] on strong "Transferência Pix" at bounding box center [1049, 384] width 98 height 13
click at [985, 418] on button "Mover para finalizado" at bounding box center [996, 421] width 199 height 33
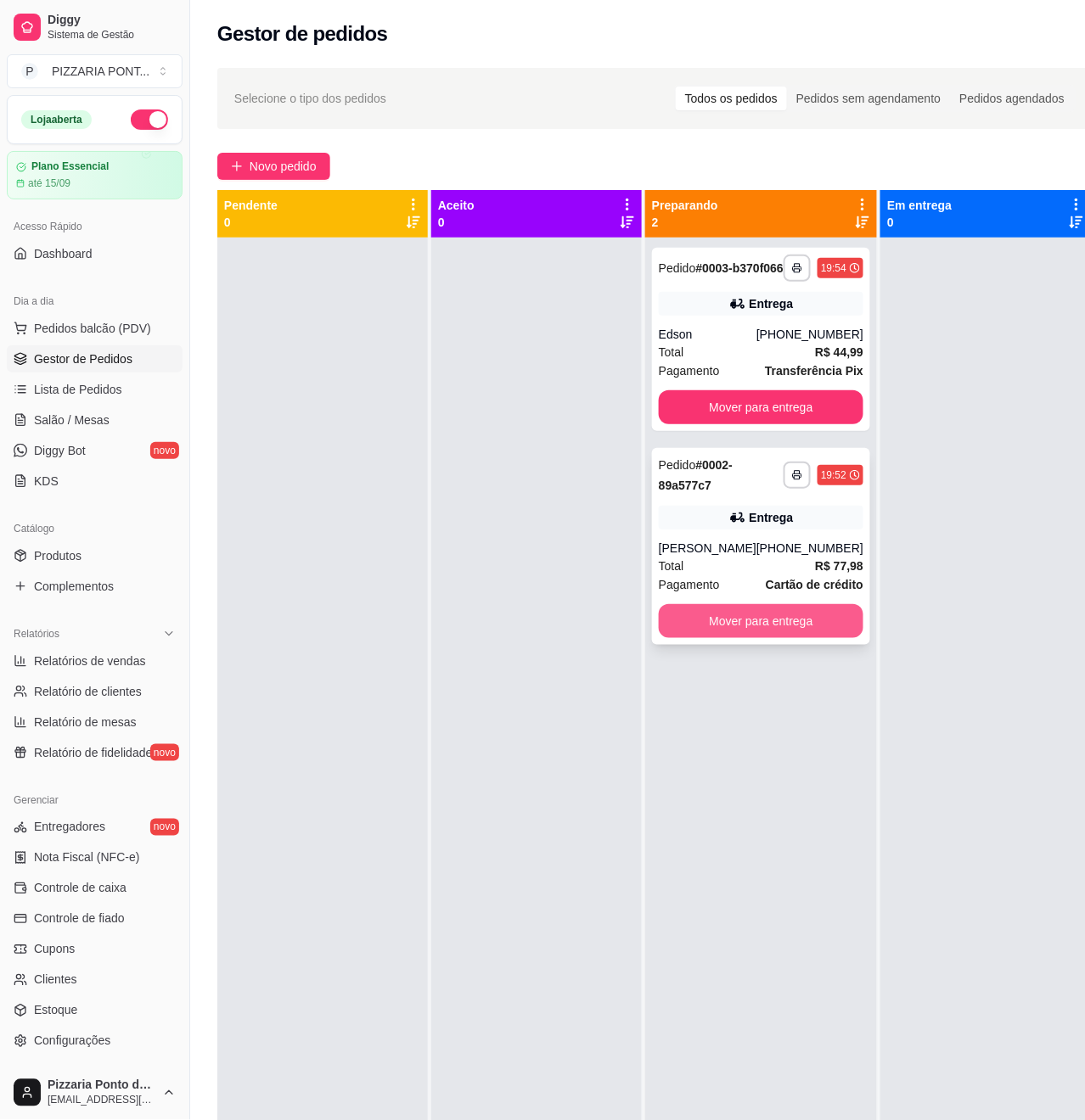
click at [816, 625] on button "Mover para entrega" at bounding box center [760, 621] width 205 height 34
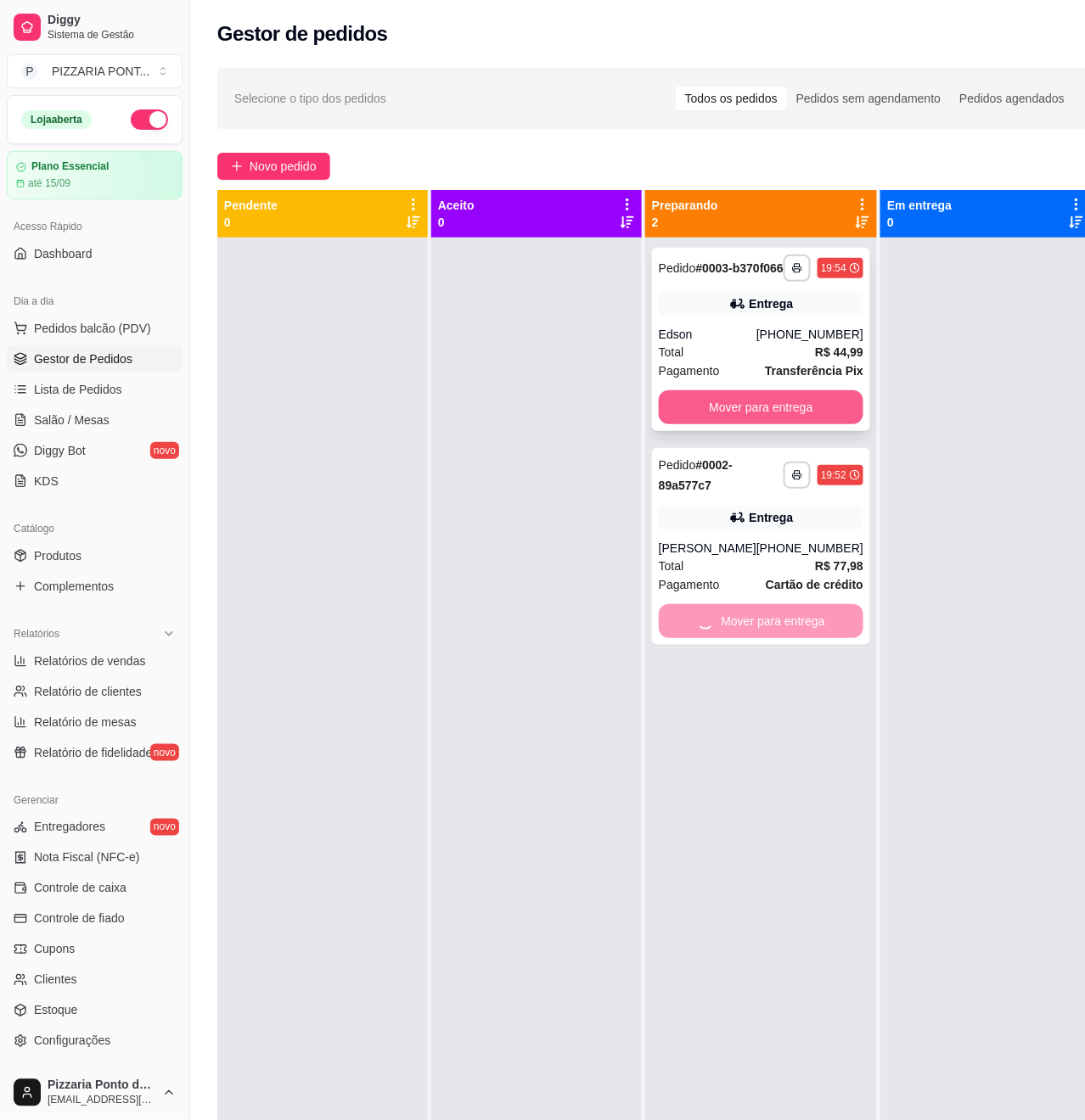
click at [777, 377] on strong "Transferência Pix" at bounding box center [814, 371] width 98 height 13
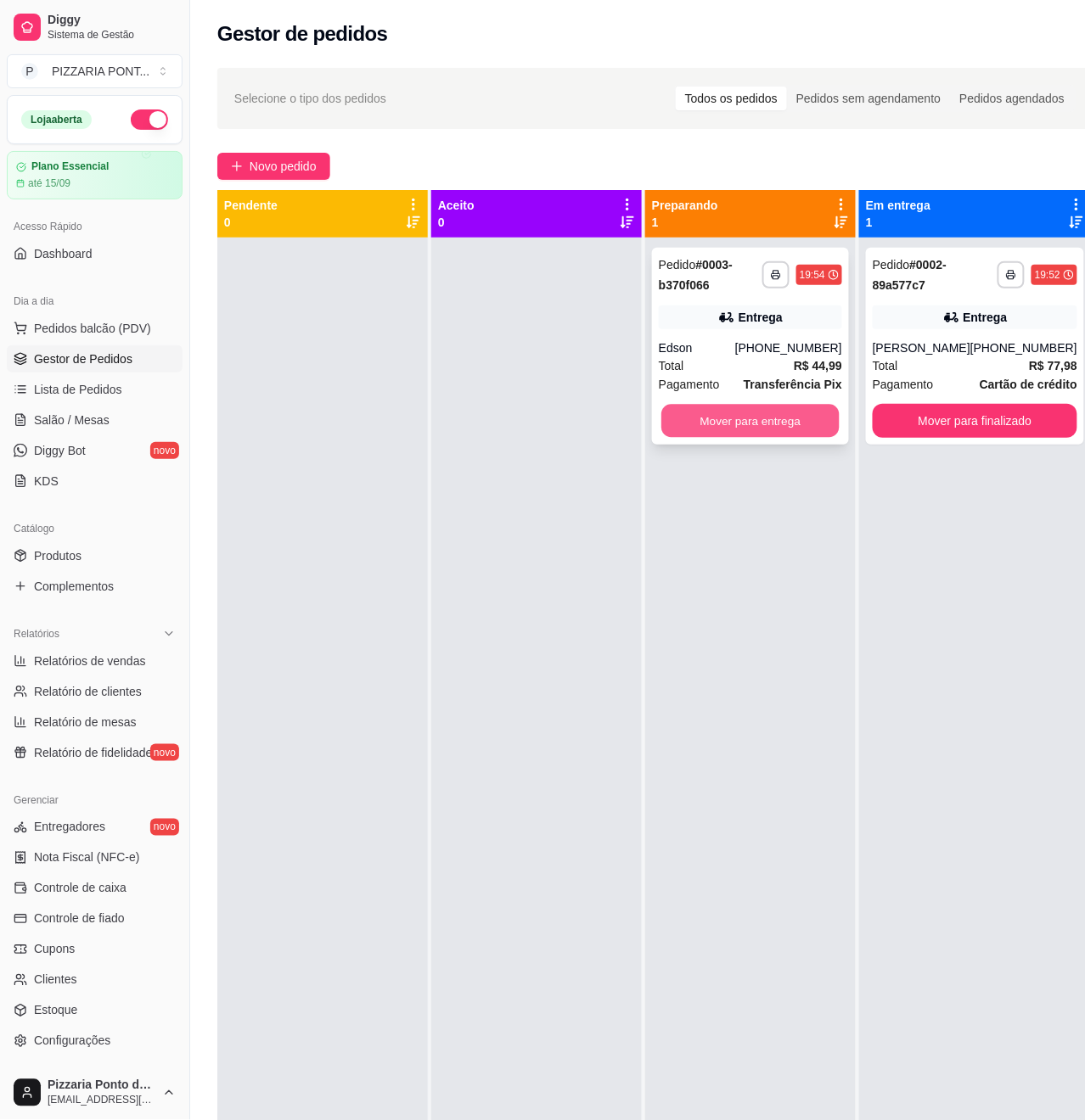
click at [796, 410] on button "Mover para entrega" at bounding box center [750, 421] width 178 height 33
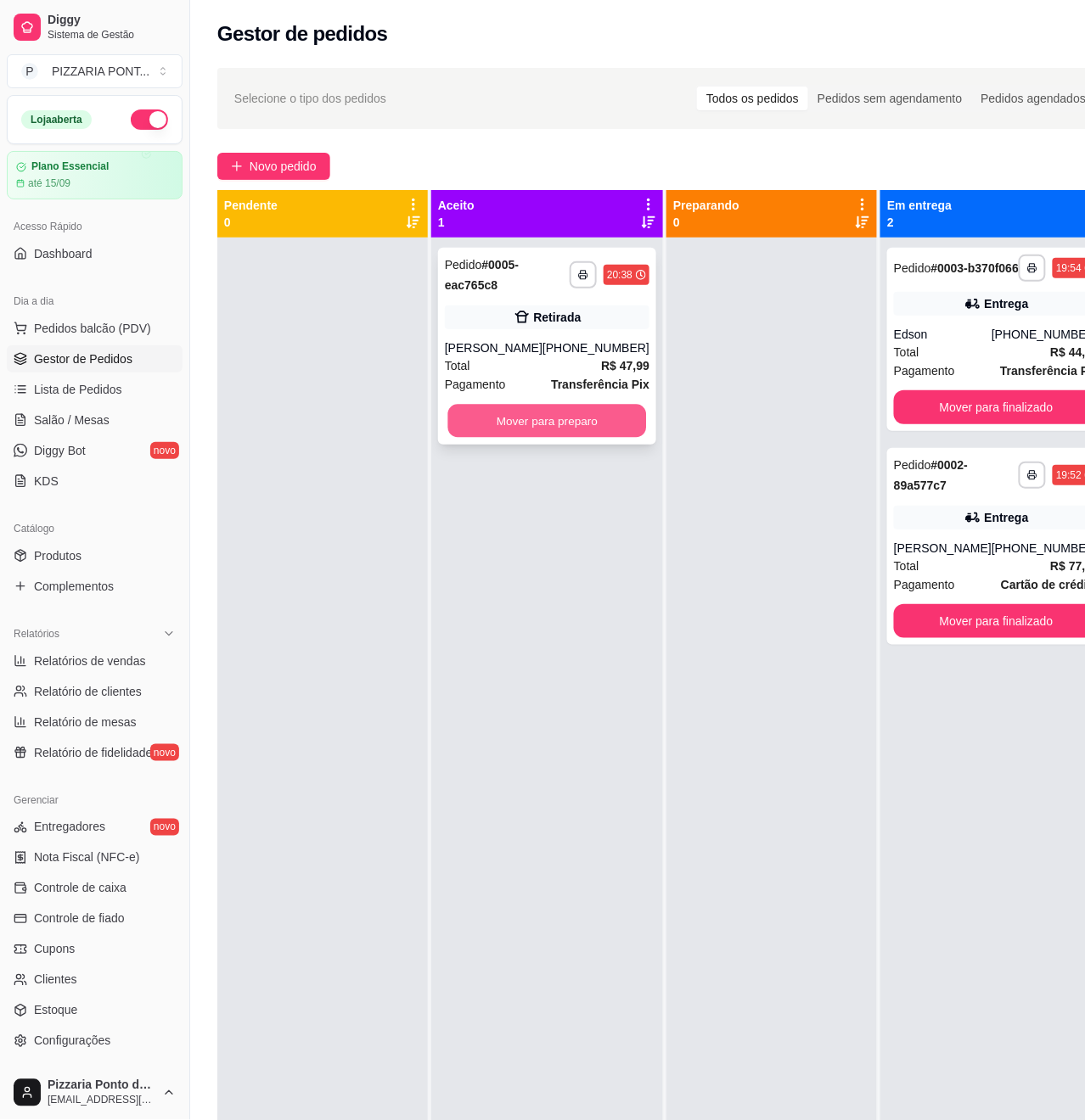
click at [526, 416] on button "Mover para preparo" at bounding box center [547, 421] width 199 height 33
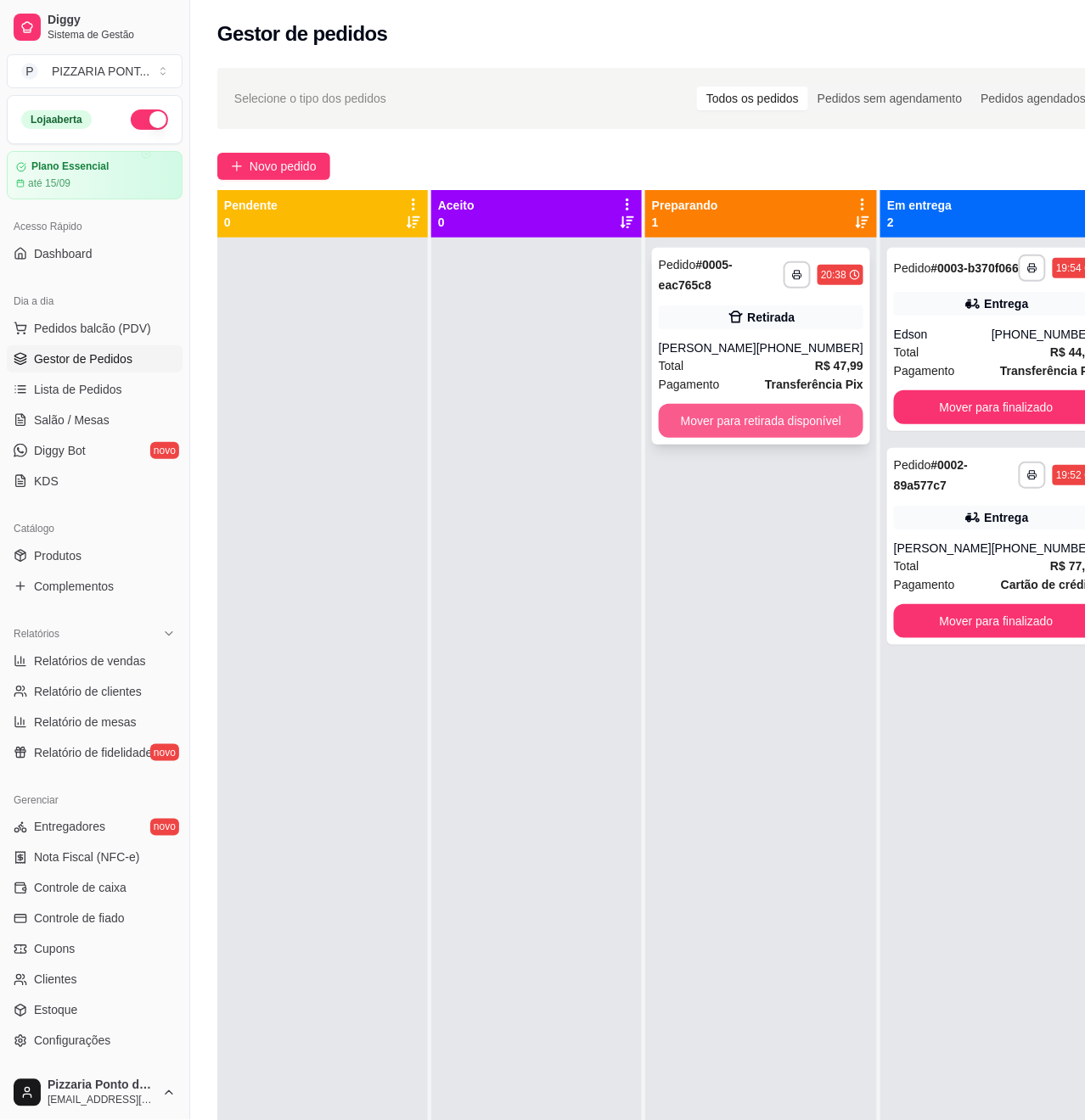
click at [782, 426] on button "Mover para retirada disponível" at bounding box center [760, 421] width 205 height 34
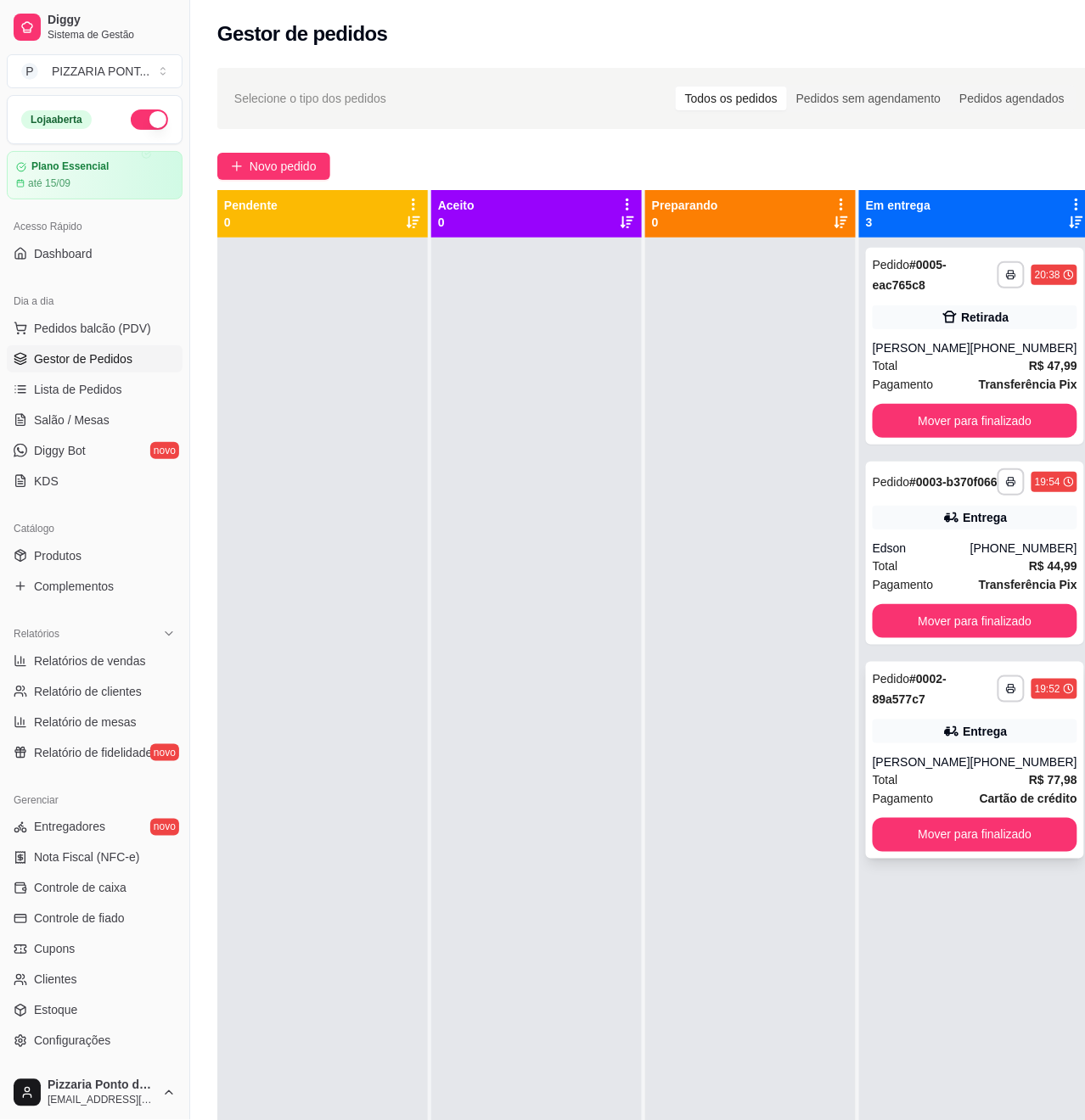
click at [943, 740] on icon at bounding box center [951, 731] width 17 height 17
click at [971, 353] on div "[PHONE_NUMBER]" at bounding box center [1023, 348] width 107 height 17
click at [252, 171] on span "Novo pedido" at bounding box center [282, 166] width 67 height 19
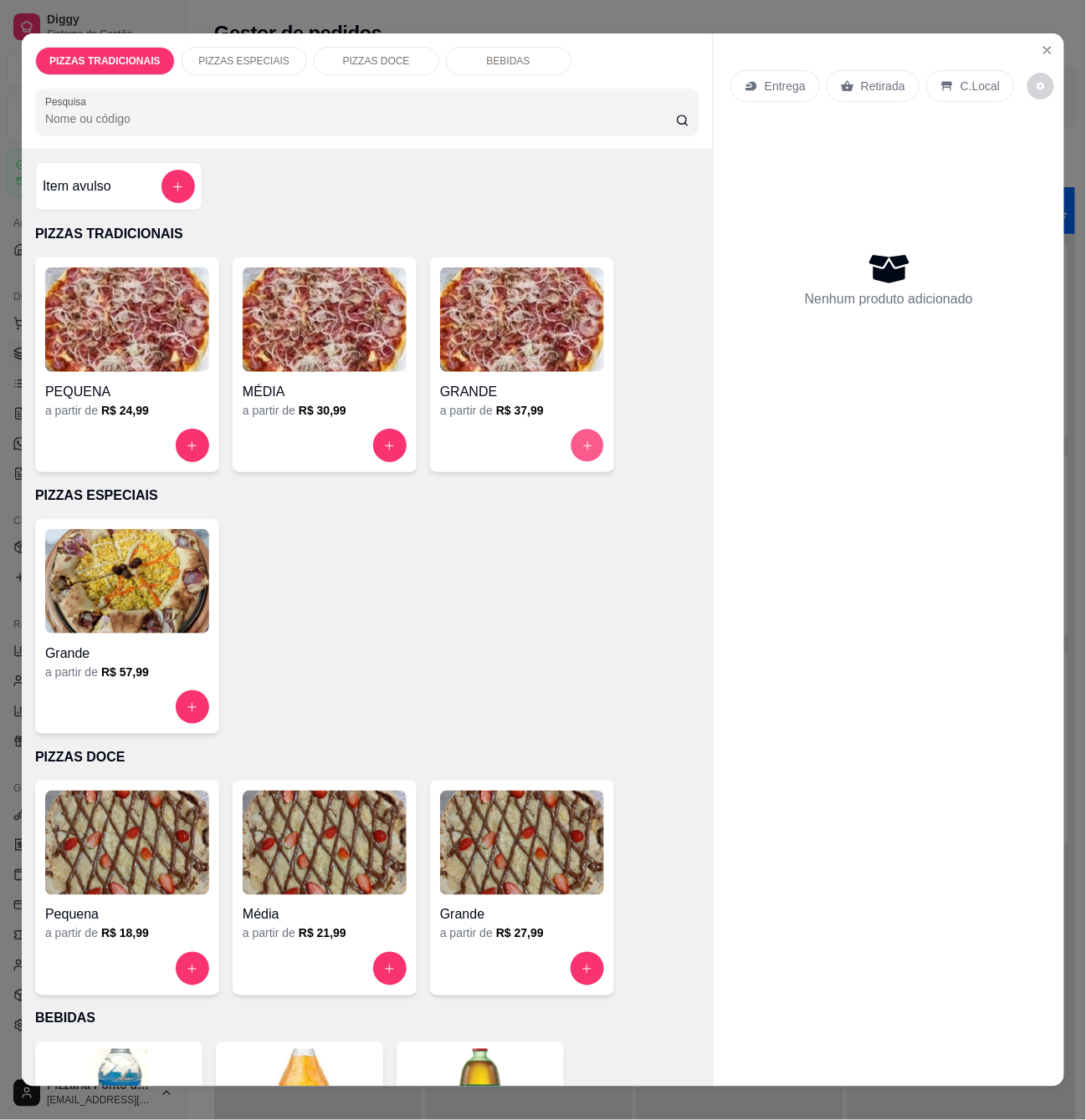
click at [572, 431] on button "increase-product-quantity" at bounding box center [587, 445] width 33 height 33
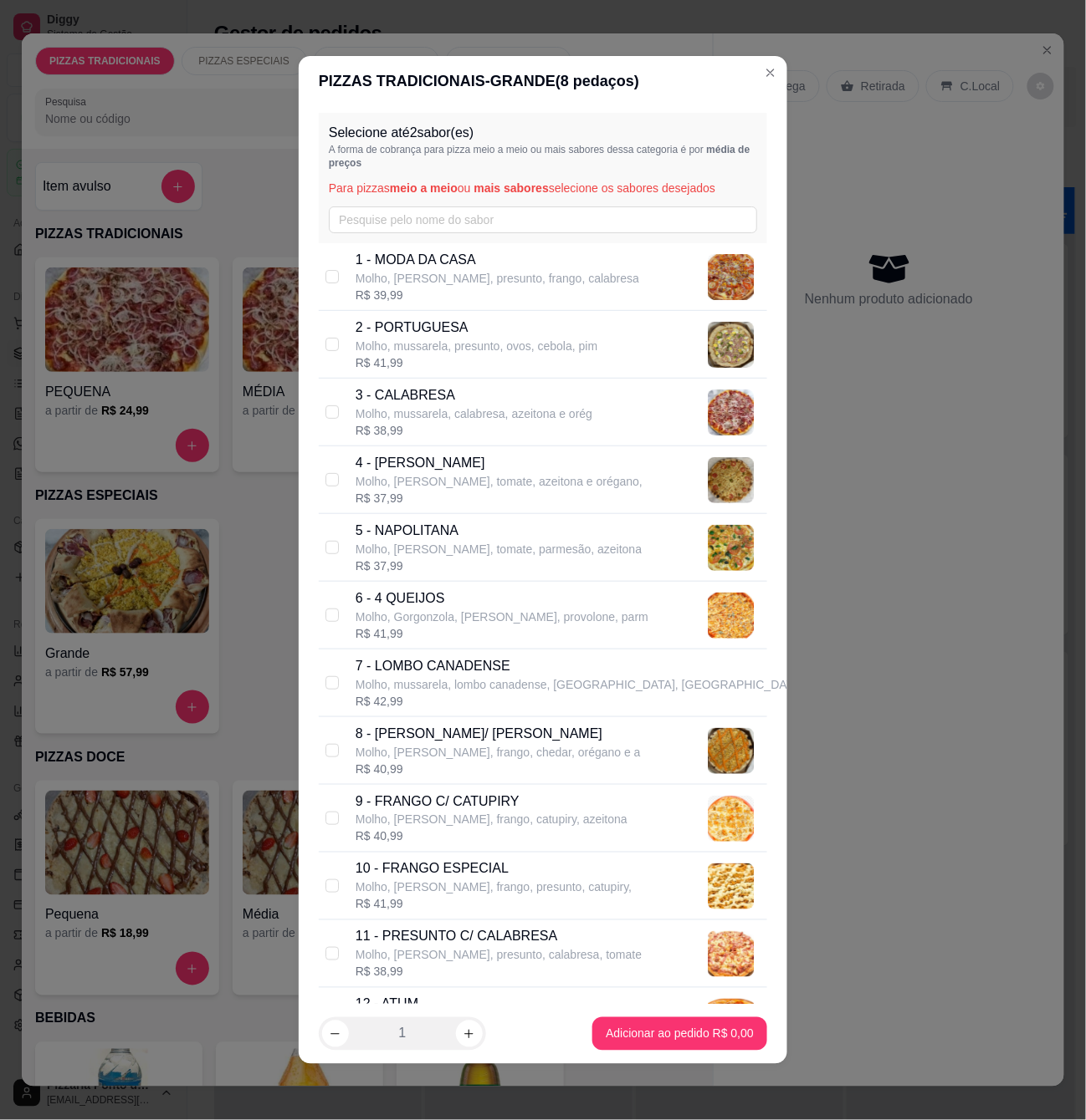
click at [366, 402] on p "3 - CALABRESA" at bounding box center [473, 396] width 237 height 20
checkbox input "true"
click at [701, 1017] on footer "1 Adicionar ao pedido R$ 38,99" at bounding box center [542, 1034] width 488 height 60
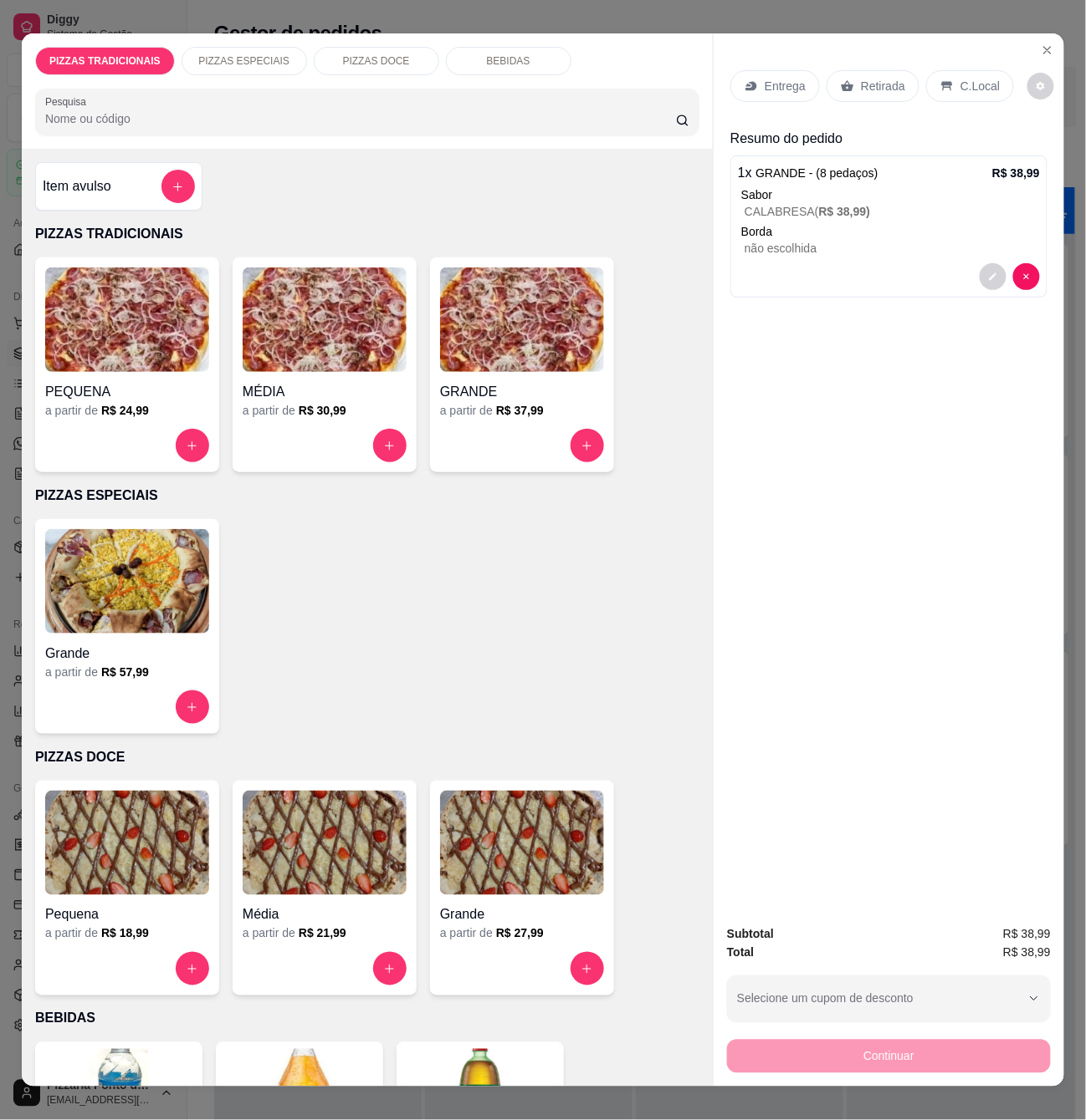
click at [771, 87] on div "Entrega" at bounding box center [775, 86] width 89 height 32
click at [1040, 44] on icon "Close" at bounding box center [1047, 50] width 13 height 13
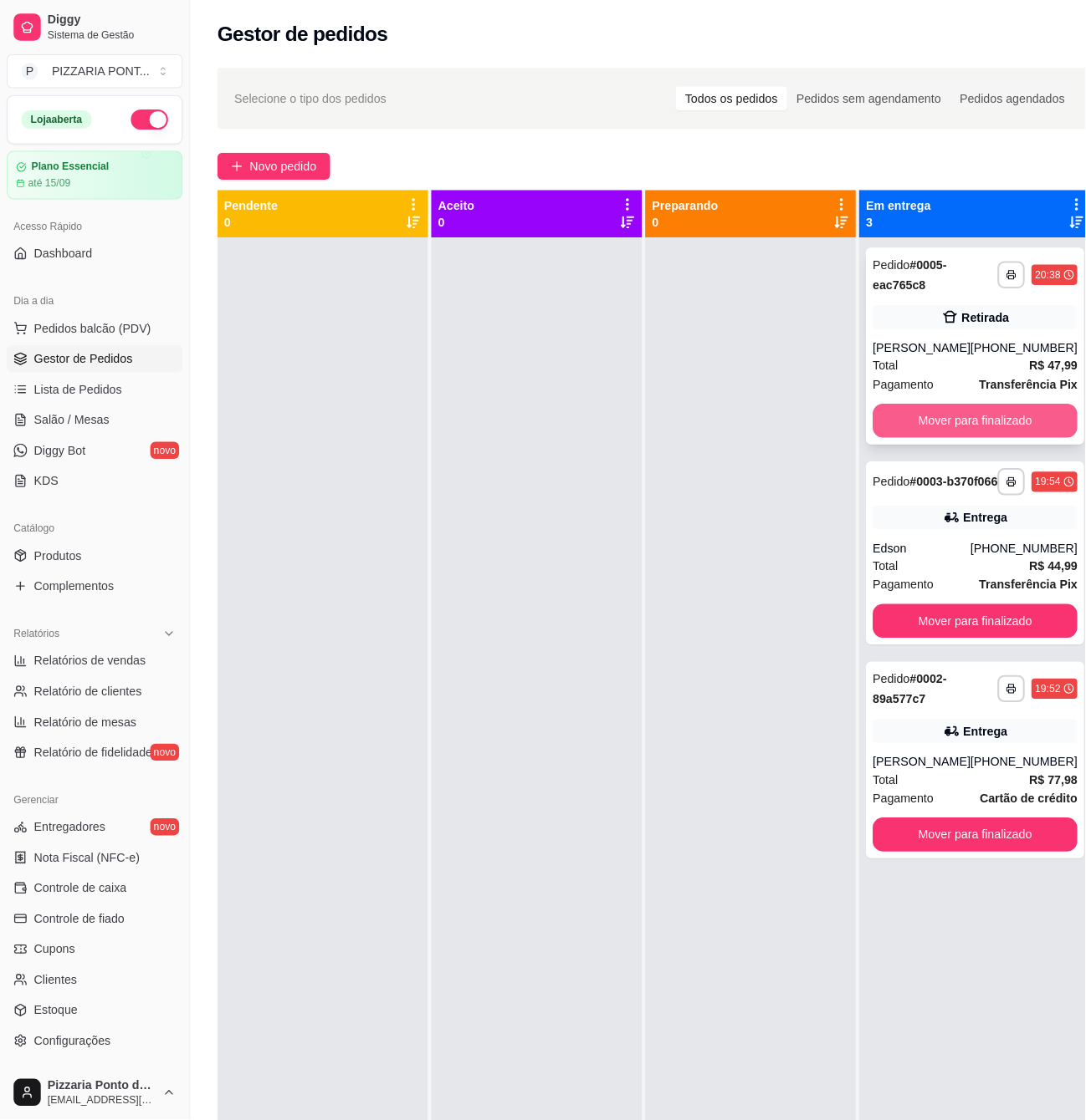
scroll to position [46, 0]
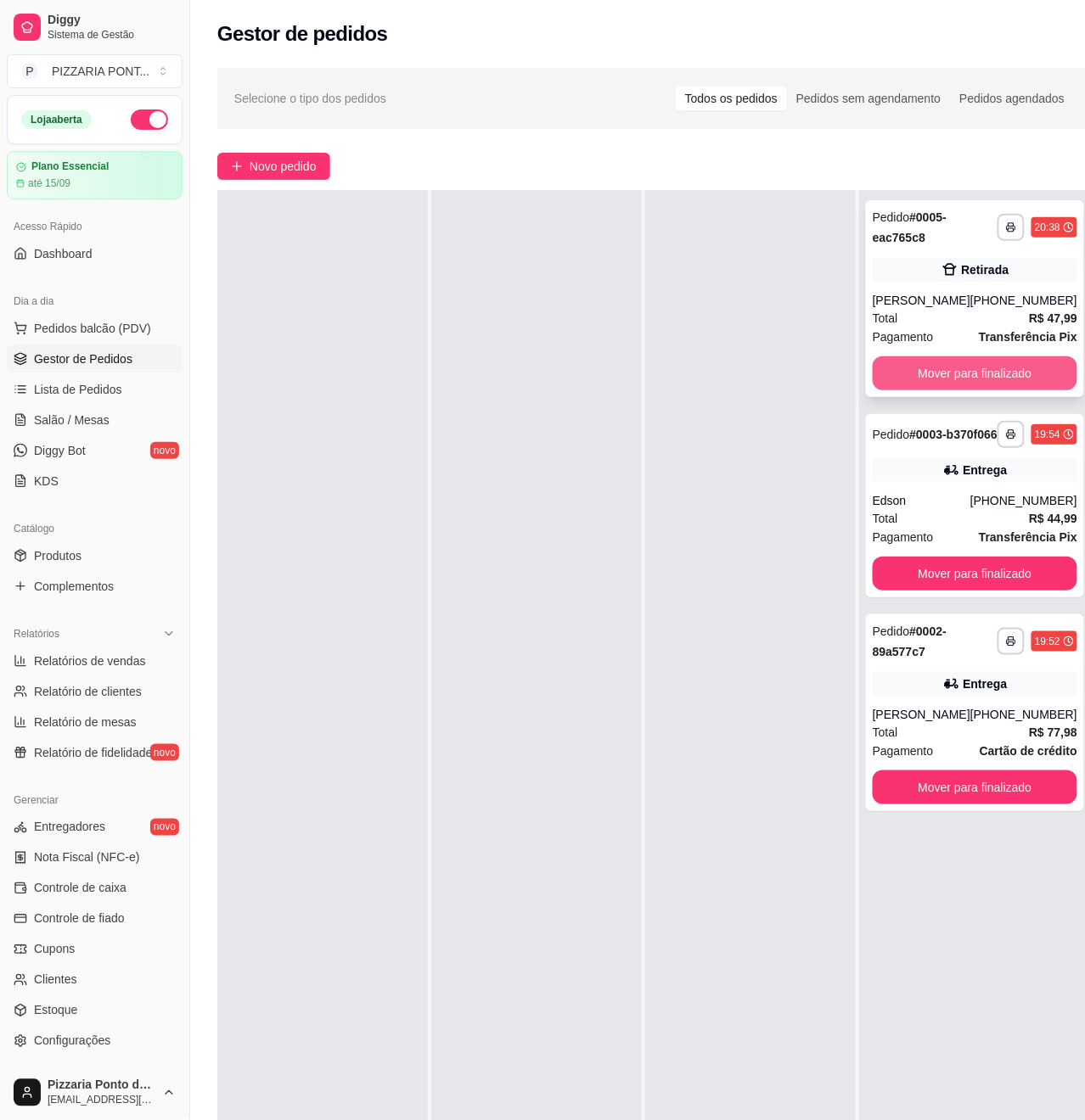
click at [927, 363] on button "Mover para finalizado" at bounding box center [975, 374] width 205 height 34
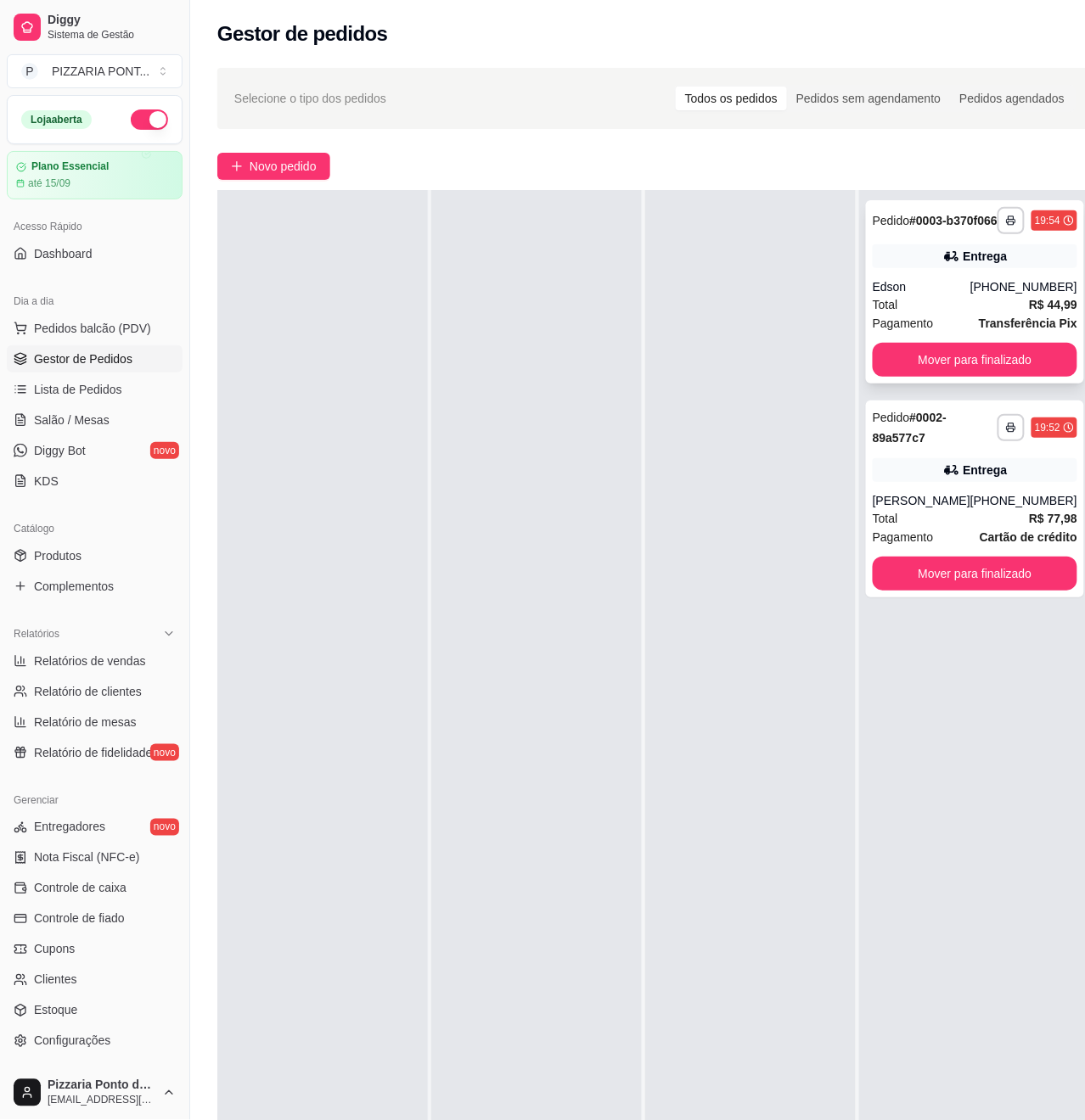
click at [927, 314] on div "Total R$ 44,99" at bounding box center [975, 305] width 205 height 19
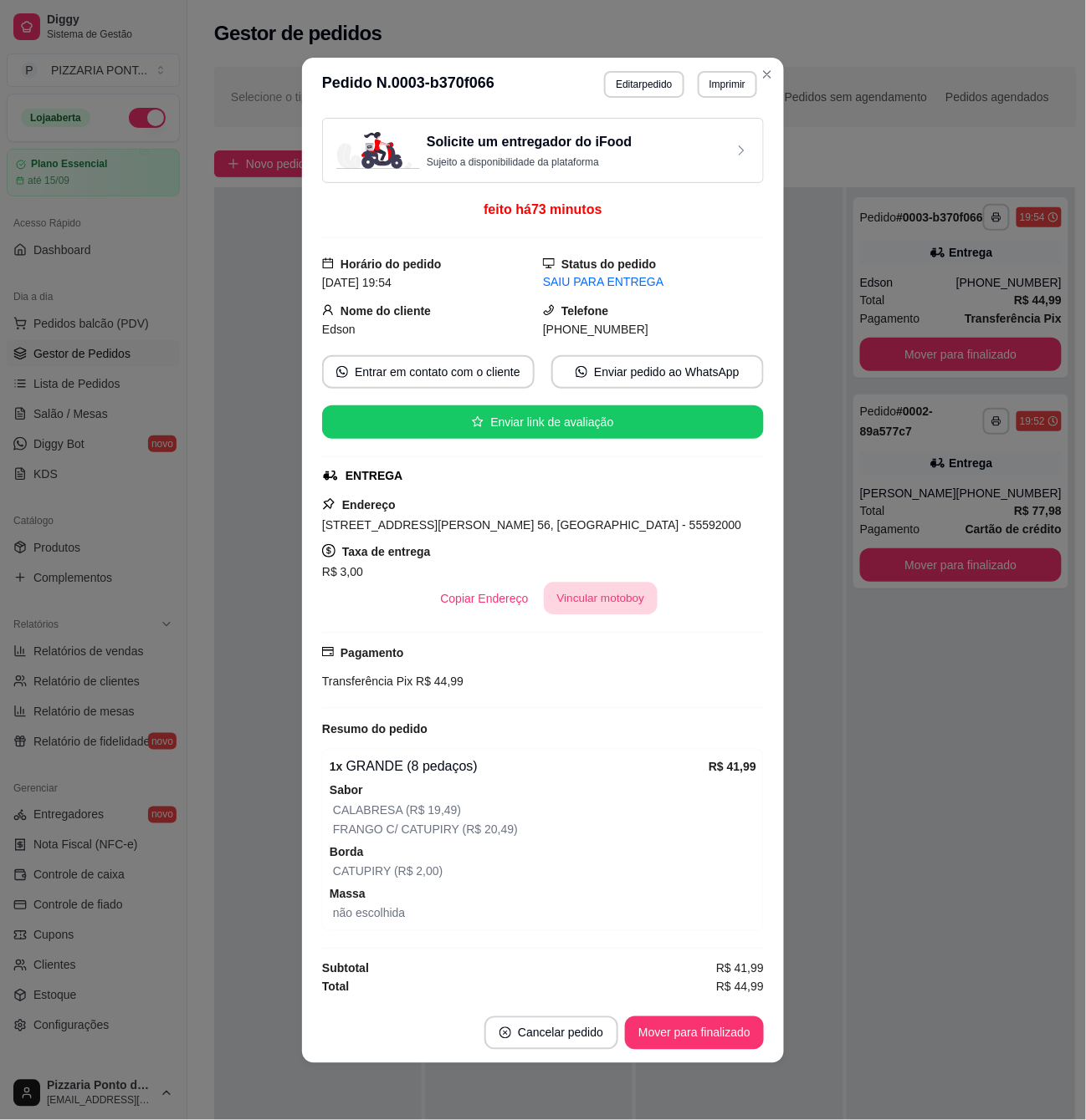
click at [637, 556] on div "Endereço [STREET_ADDRESS][PERSON_NAME] 56, Nossa senhora do Ó - 55592000 Taxa d…" at bounding box center [542, 556] width 442 height 121
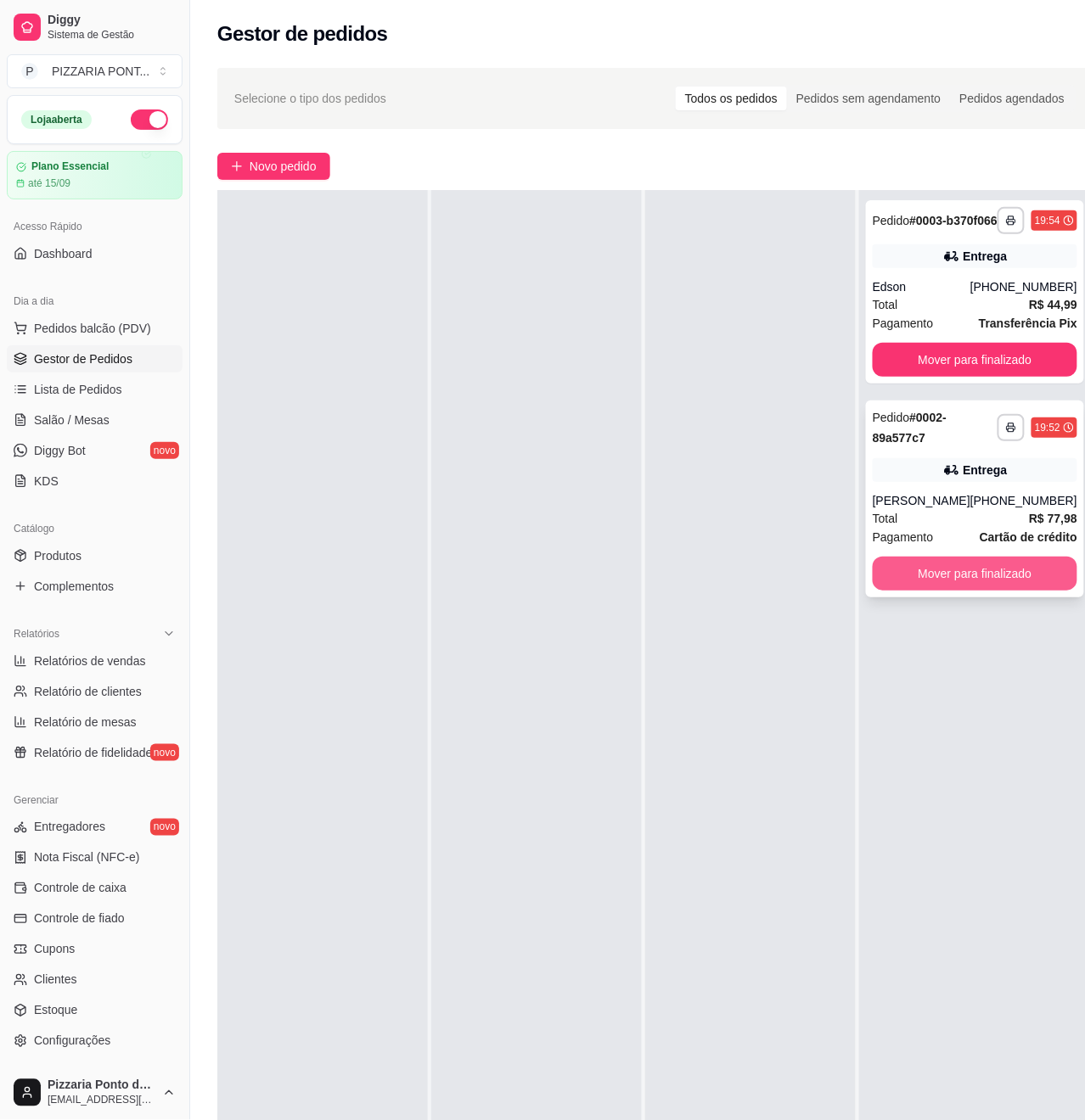
click at [1003, 591] on button "Mover para finalizado" at bounding box center [975, 574] width 205 height 34
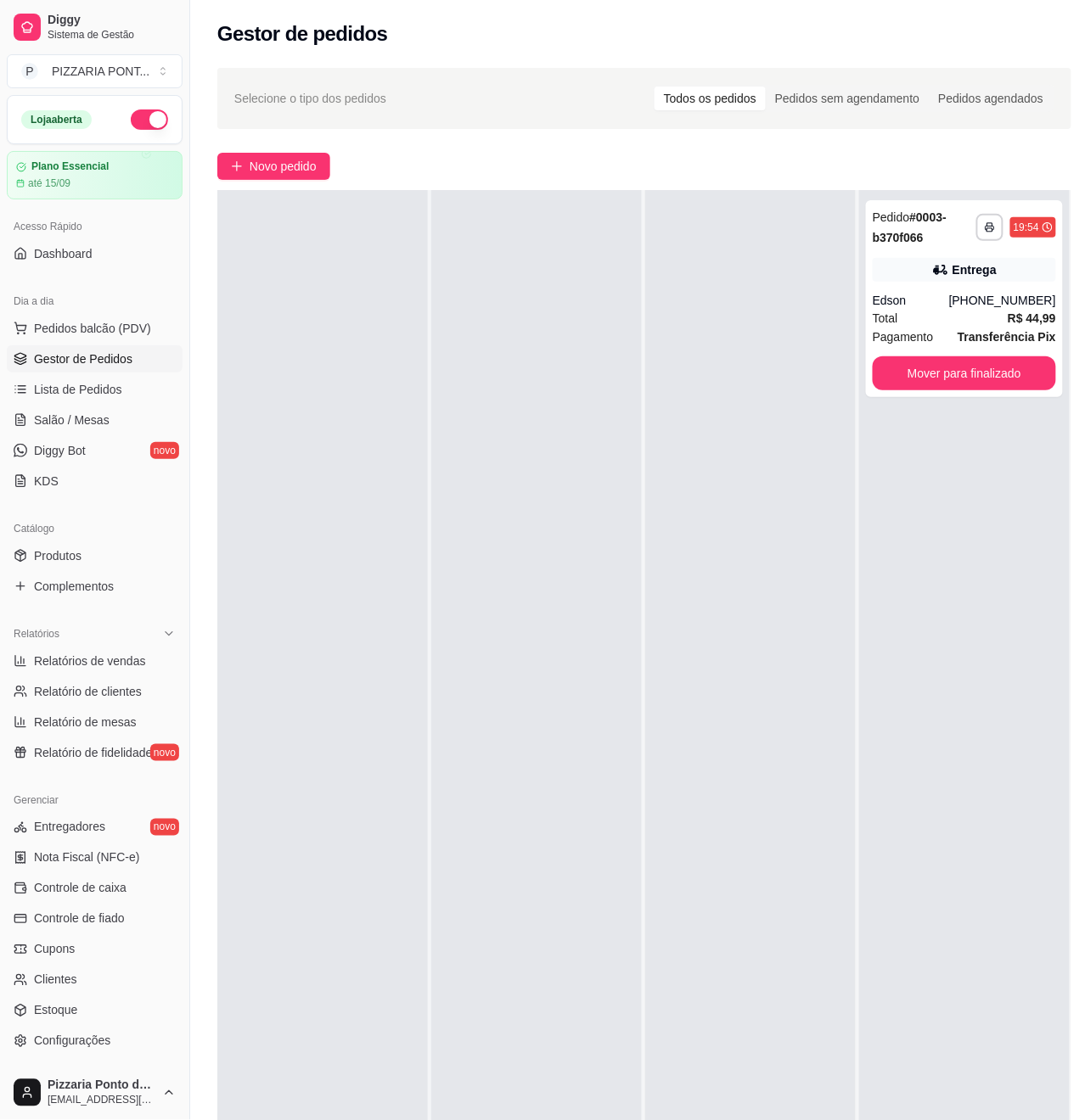
click at [951, 398] on div "**********" at bounding box center [963, 750] width 210 height 1120
click at [951, 365] on button "Mover para finalizado" at bounding box center [964, 374] width 183 height 34
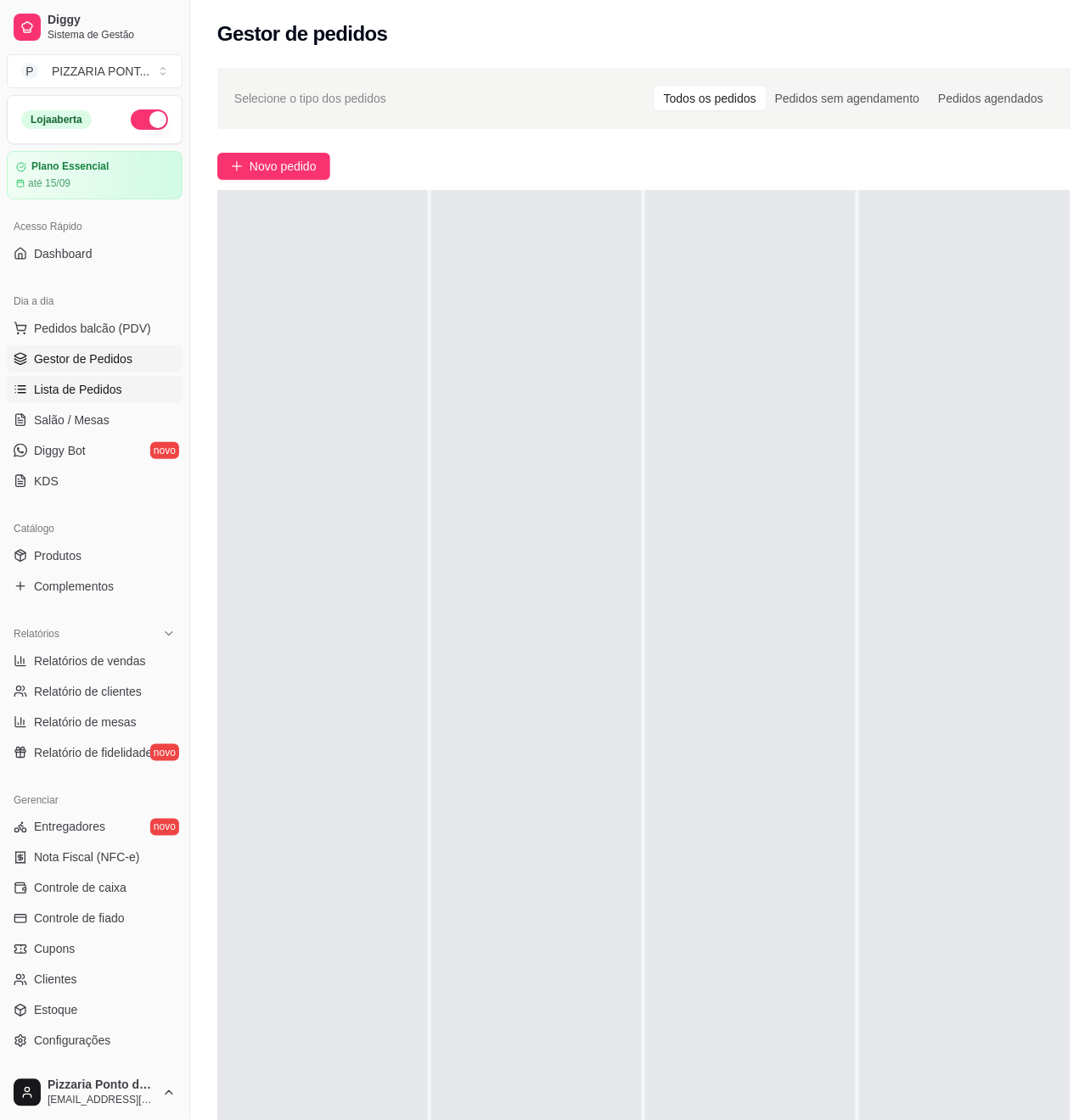
click at [108, 385] on span "Lista de Pedidos" at bounding box center [78, 390] width 89 height 17
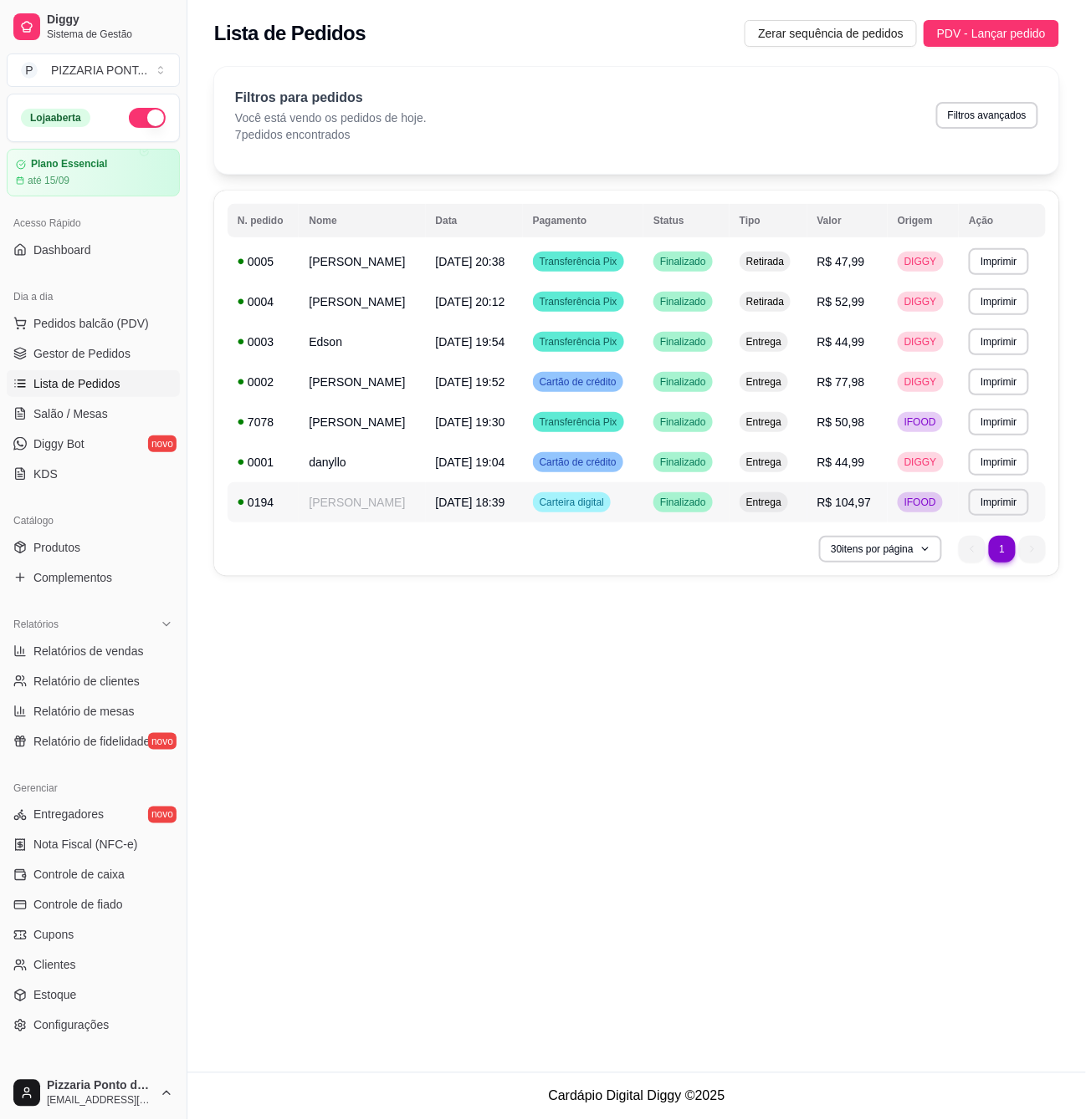
click at [550, 515] on td "Carteira digital" at bounding box center [583, 502] width 121 height 40
click at [405, 462] on td "danyllo" at bounding box center [362, 462] width 126 height 40
click at [583, 502] on span "Carteira digital" at bounding box center [572, 502] width 71 height 13
click at [588, 467] on span "Cartão de crédito" at bounding box center [578, 462] width 84 height 13
click at [442, 431] on td "[DATE] 19:30" at bounding box center [474, 422] width 97 height 40
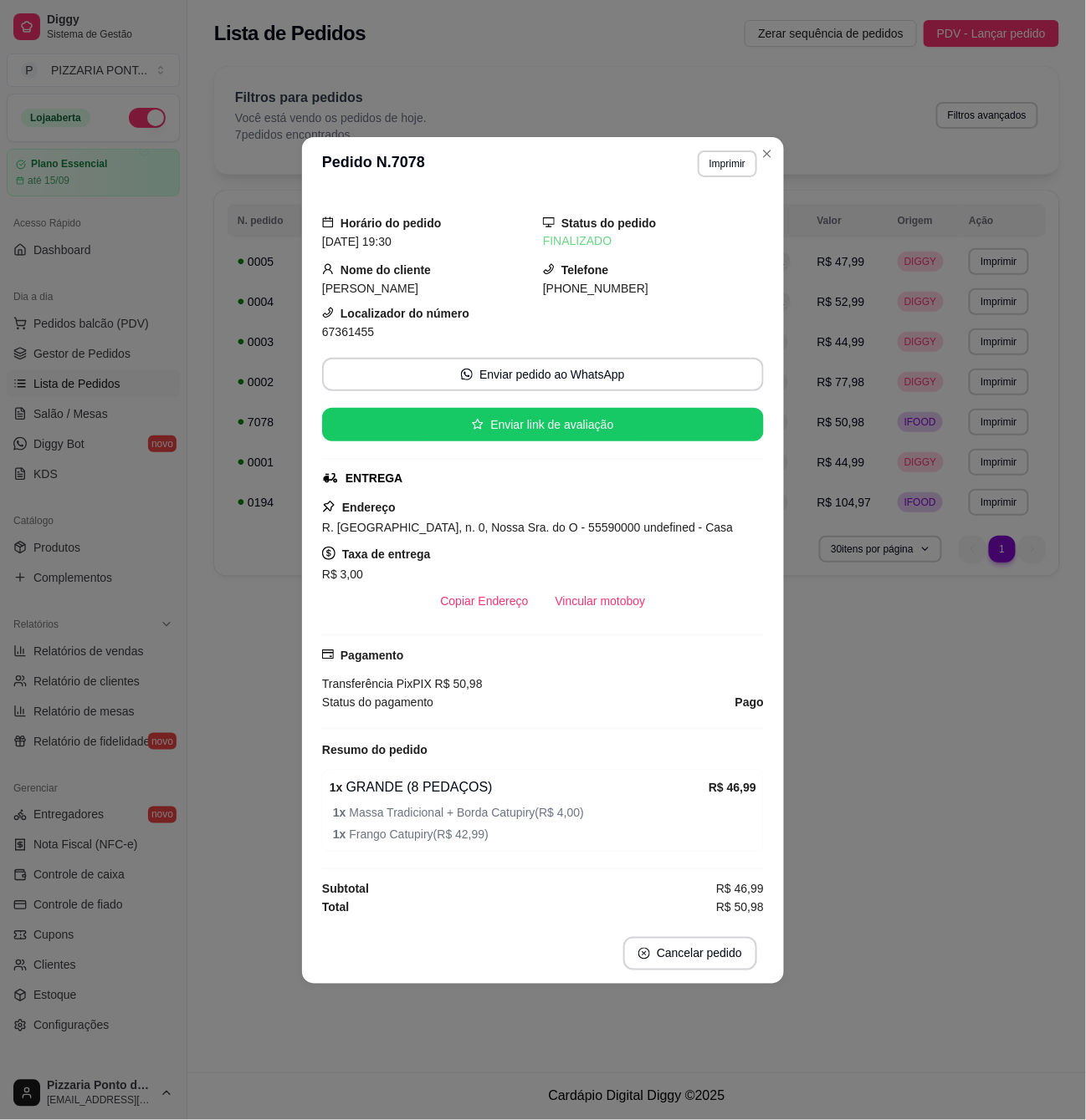
drag, startPoint x: 636, startPoint y: 570, endPoint x: 623, endPoint y: 590, distance: 23.9
click at [634, 573] on div "R$ 3,00" at bounding box center [542, 574] width 442 height 20
click at [617, 600] on button "Vincular motoboy" at bounding box center [601, 600] width 113 height 33
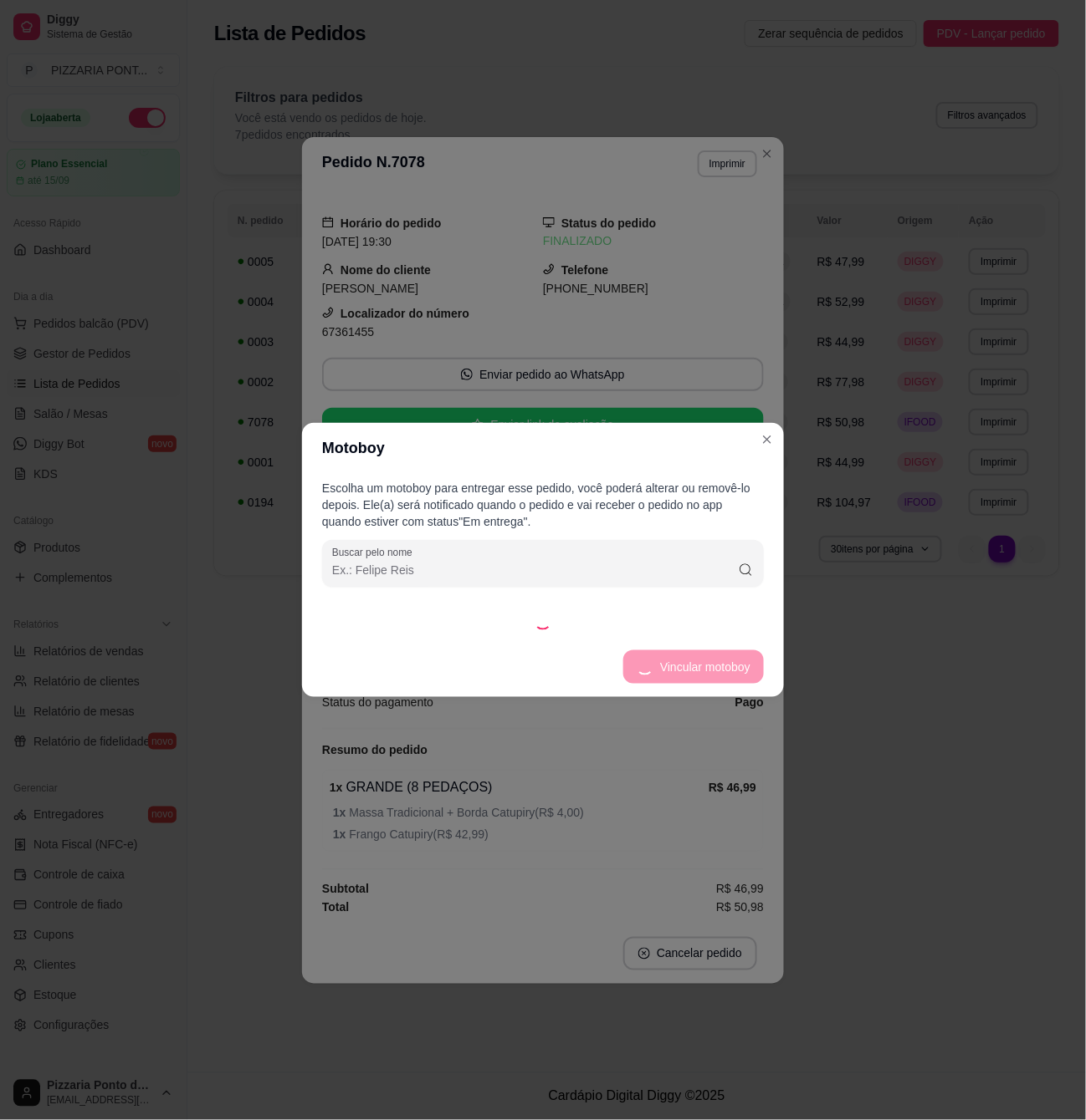
click at [629, 599] on div "Escolha um motoboy para entregar esse pedido, você poderá alterar ou removê-lo …" at bounding box center [543, 555] width 482 height 164
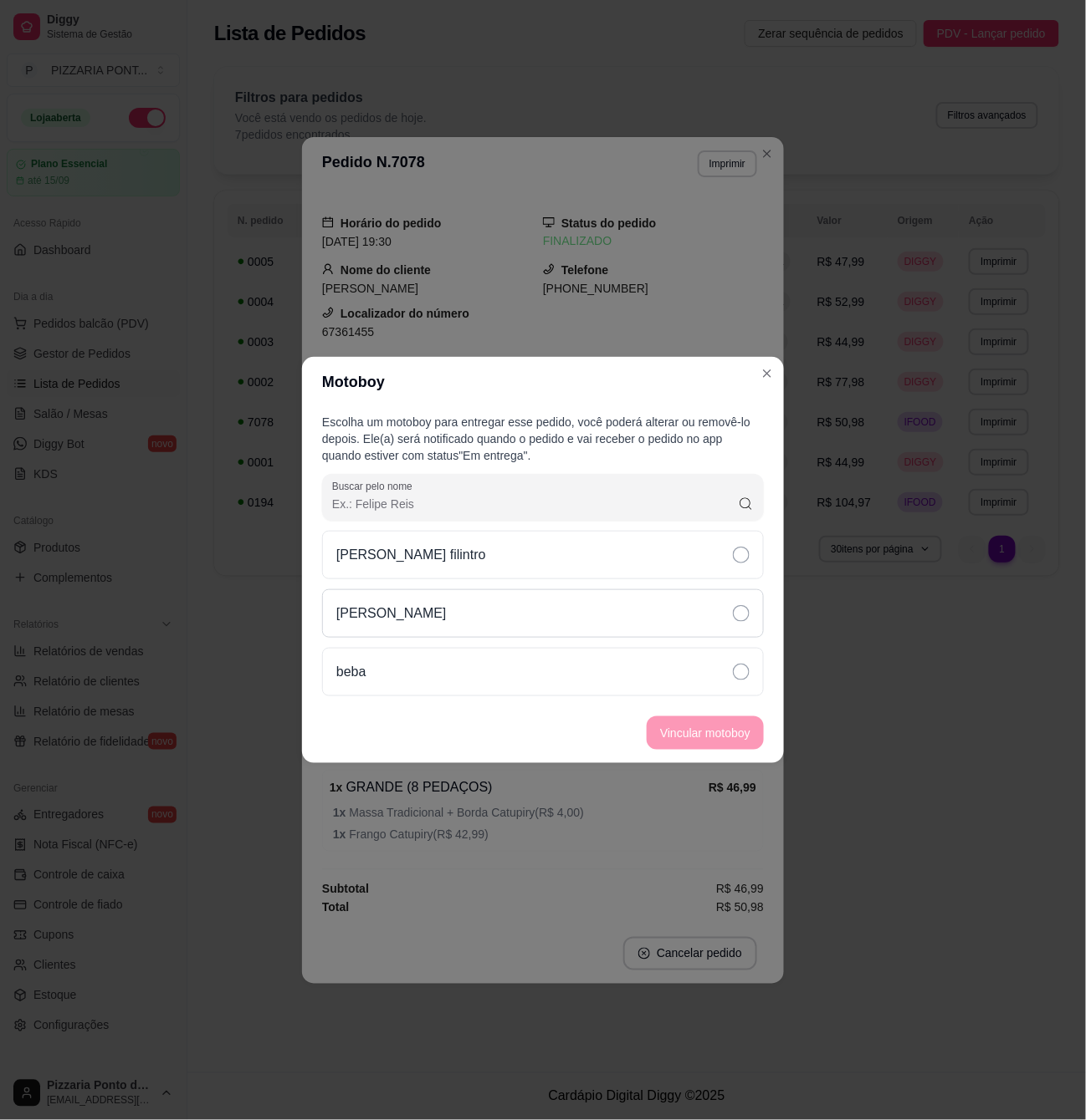
drag, startPoint x: 641, startPoint y: 613, endPoint x: 650, endPoint y: 634, distance: 22.8
click at [641, 613] on div "[PERSON_NAME]" at bounding box center [542, 613] width 442 height 48
drag, startPoint x: 653, startPoint y: 656, endPoint x: 667, endPoint y: 687, distance: 34.0
click at [657, 666] on div "beba" at bounding box center [542, 672] width 442 height 48
click at [680, 720] on button "Vincular motoboy" at bounding box center [705, 733] width 117 height 33
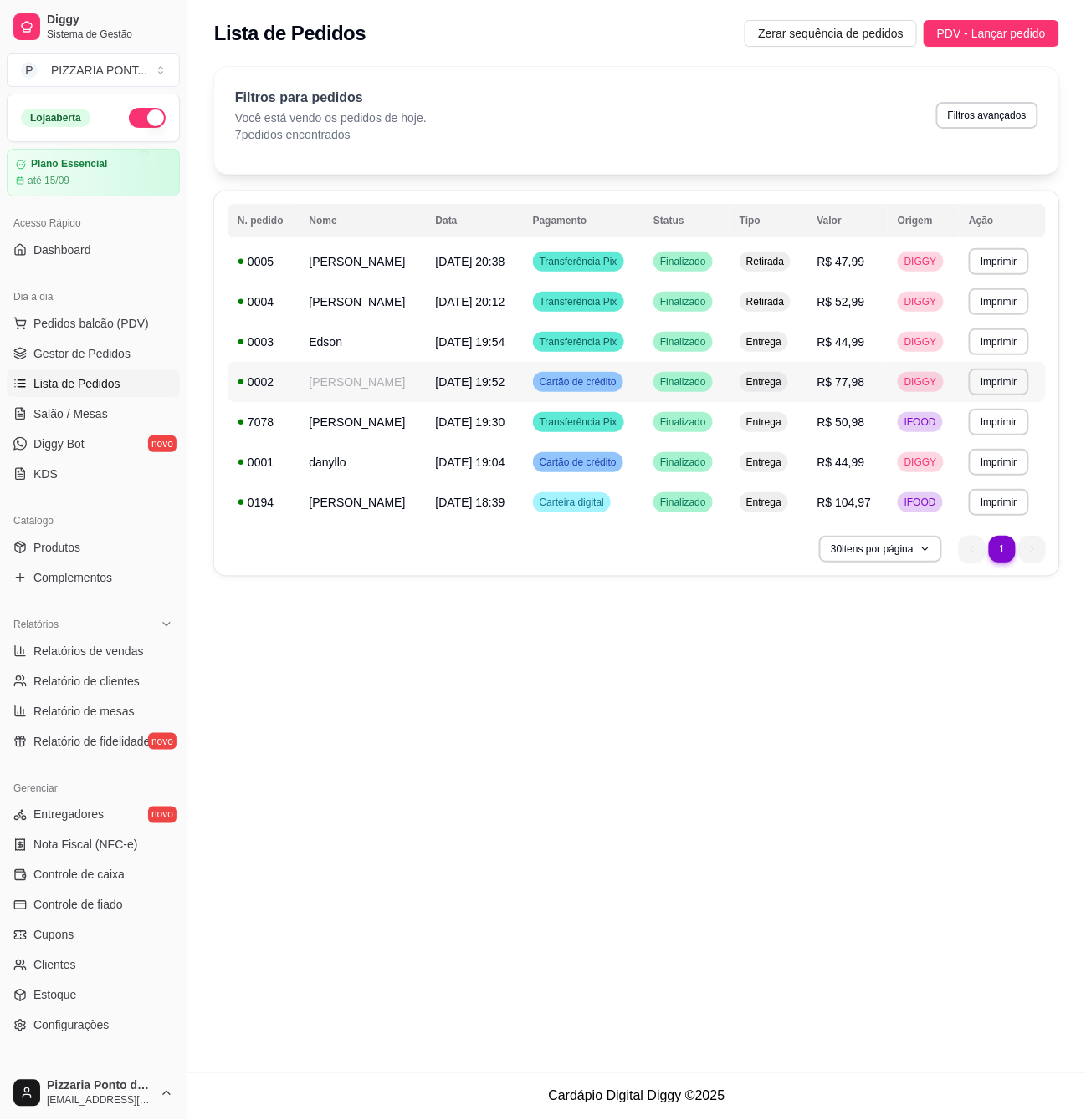
click at [457, 370] on td "[DATE] 19:52" at bounding box center [474, 382] width 97 height 40
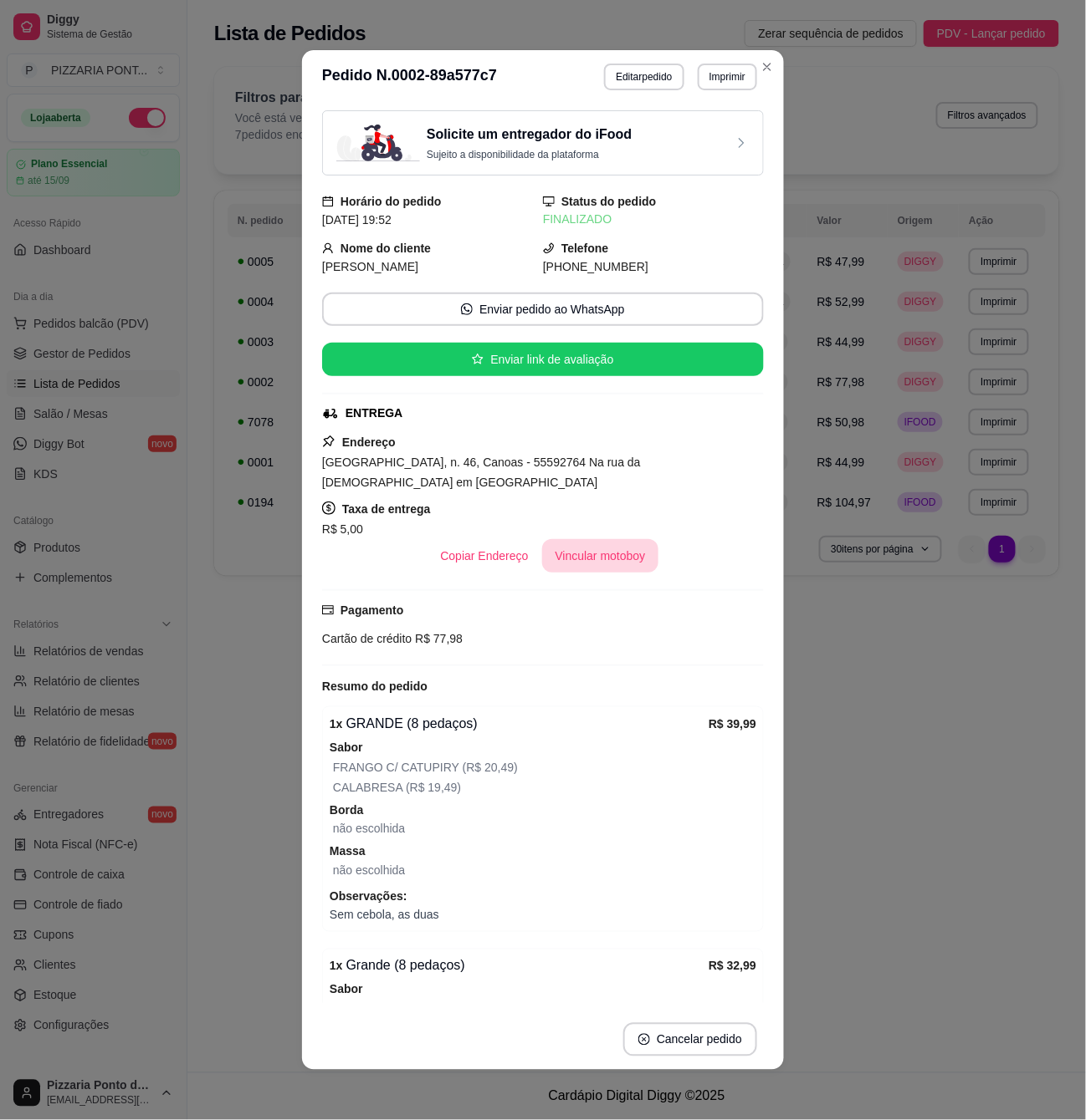
click at [616, 565] on button "Vincular motoboy" at bounding box center [601, 556] width 117 height 33
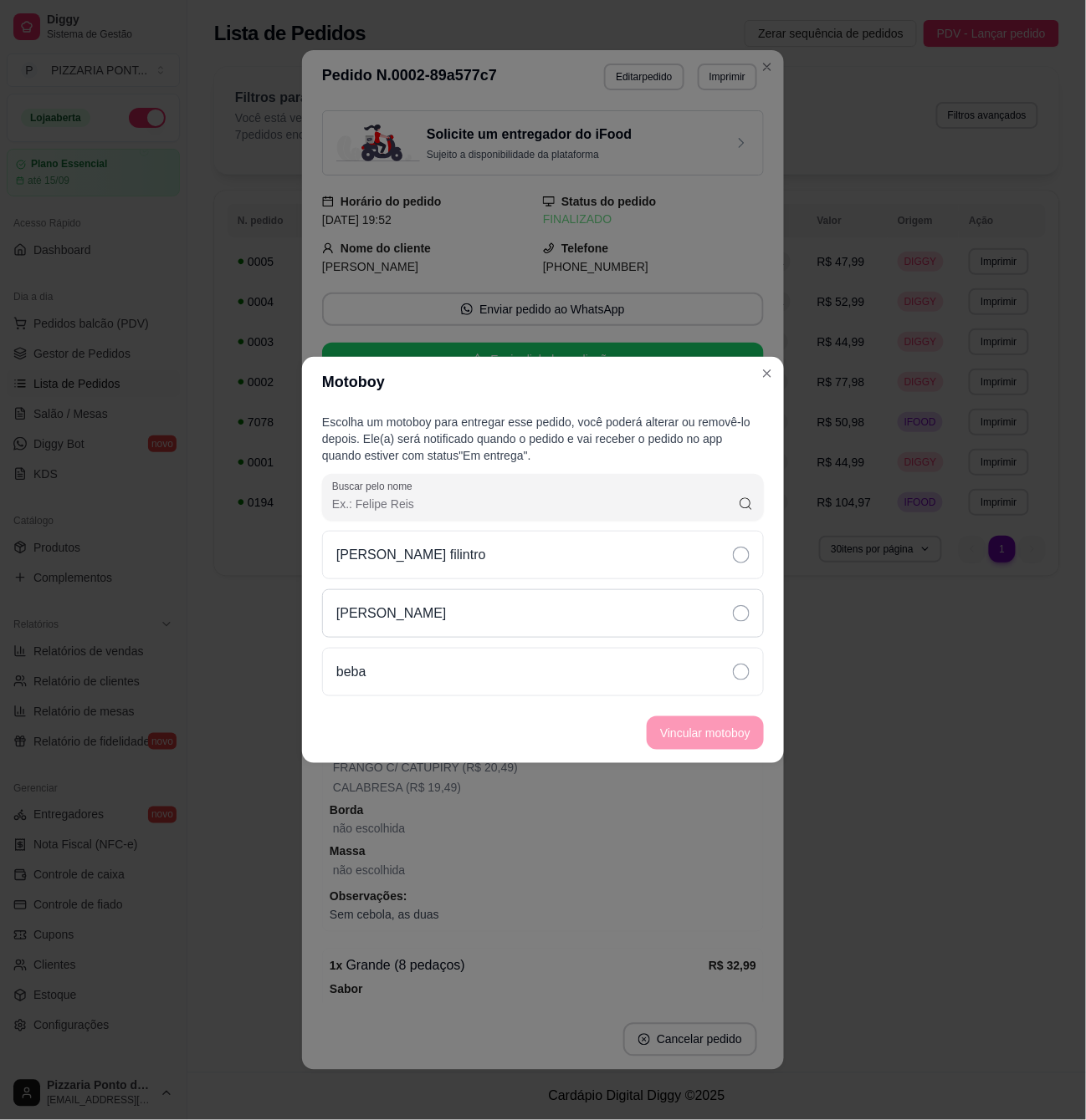
drag, startPoint x: 592, startPoint y: 615, endPoint x: 594, endPoint y: 626, distance: 11.2
click at [592, 619] on div "[PERSON_NAME]" at bounding box center [542, 613] width 442 height 48
drag, startPoint x: 603, startPoint y: 669, endPoint x: 660, endPoint y: 707, distance: 68.5
click at [616, 672] on div "beba" at bounding box center [542, 672] width 442 height 48
click at [714, 745] on button "Vincular motoboy" at bounding box center [705, 733] width 117 height 33
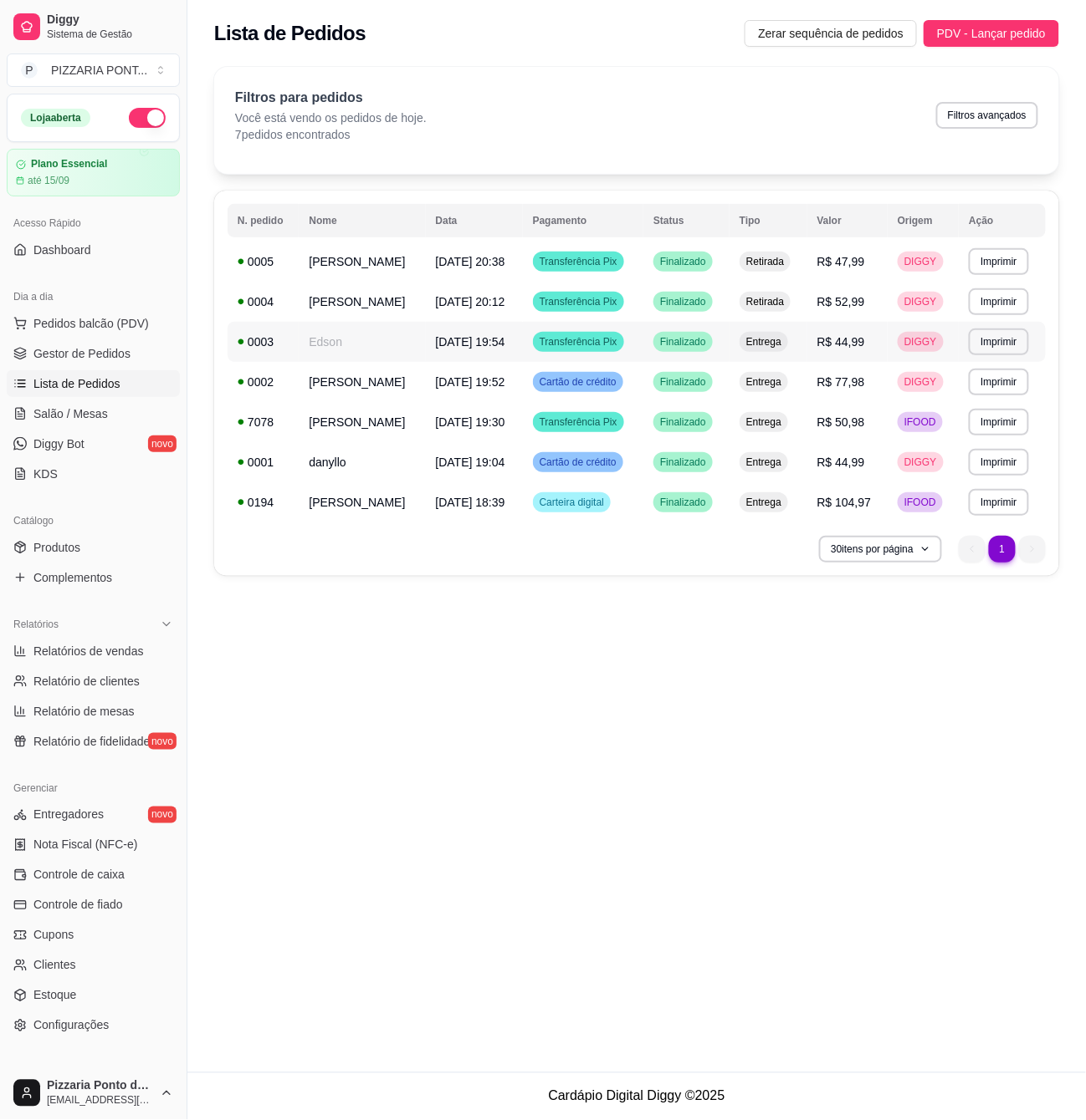
click at [453, 332] on td "[DATE] 19:54" at bounding box center [474, 341] width 97 height 40
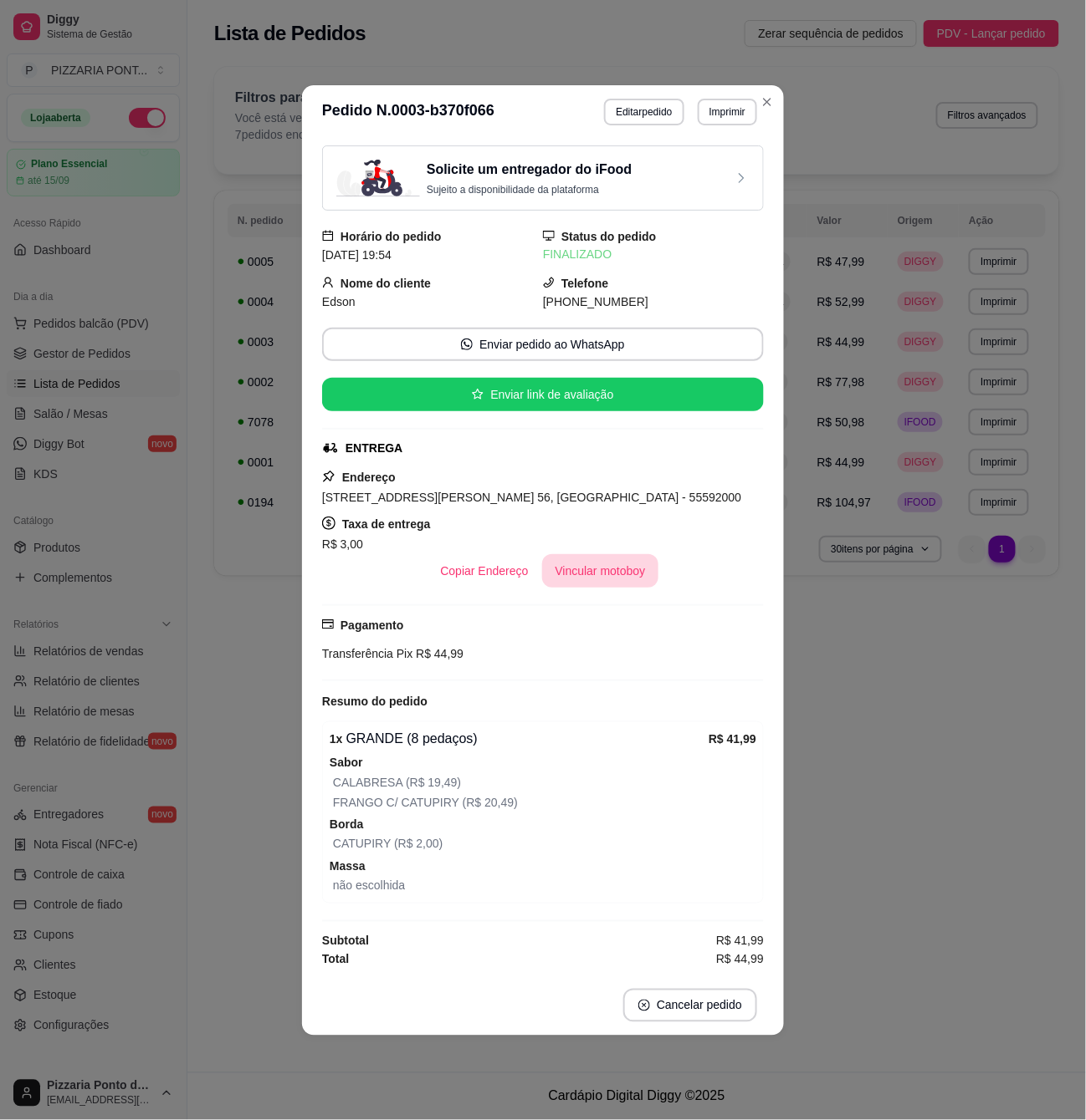
click at [616, 573] on button "Vincular motoboy" at bounding box center [601, 571] width 117 height 33
drag, startPoint x: 616, startPoint y: 629, endPoint x: 616, endPoint y: 640, distance: 11.0
click at [616, 640] on div "[PERSON_NAME] filintro [PERSON_NAME] beba" at bounding box center [542, 613] width 442 height 165
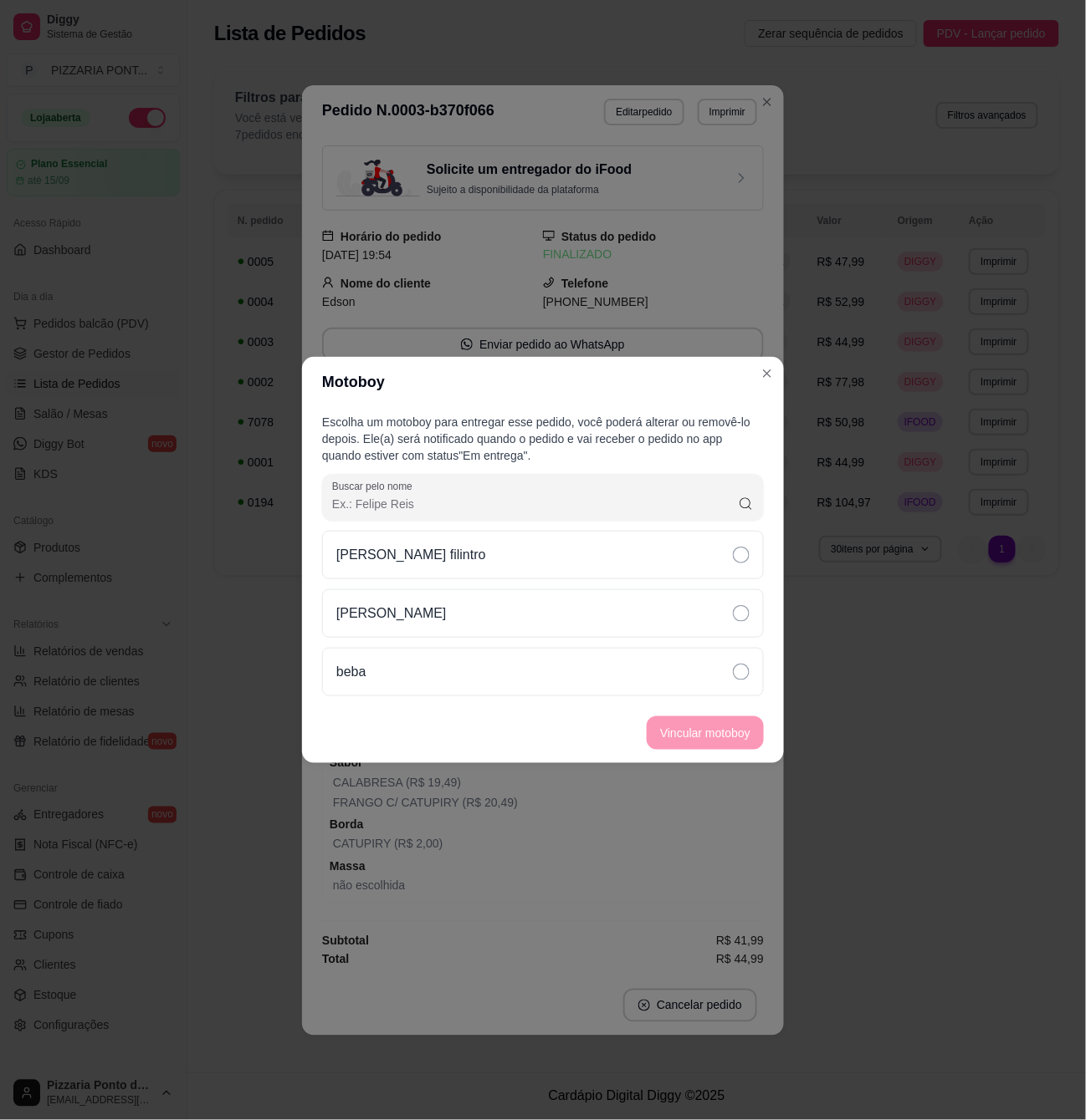
drag, startPoint x: 651, startPoint y: 583, endPoint x: 662, endPoint y: 644, distance: 62.0
click at [651, 584] on div "[PERSON_NAME] filintro [PERSON_NAME] beba" at bounding box center [542, 613] width 442 height 165
click at [664, 676] on div "beba" at bounding box center [542, 672] width 442 height 48
click at [682, 731] on button "Vincular motoboy" at bounding box center [705, 733] width 113 height 33
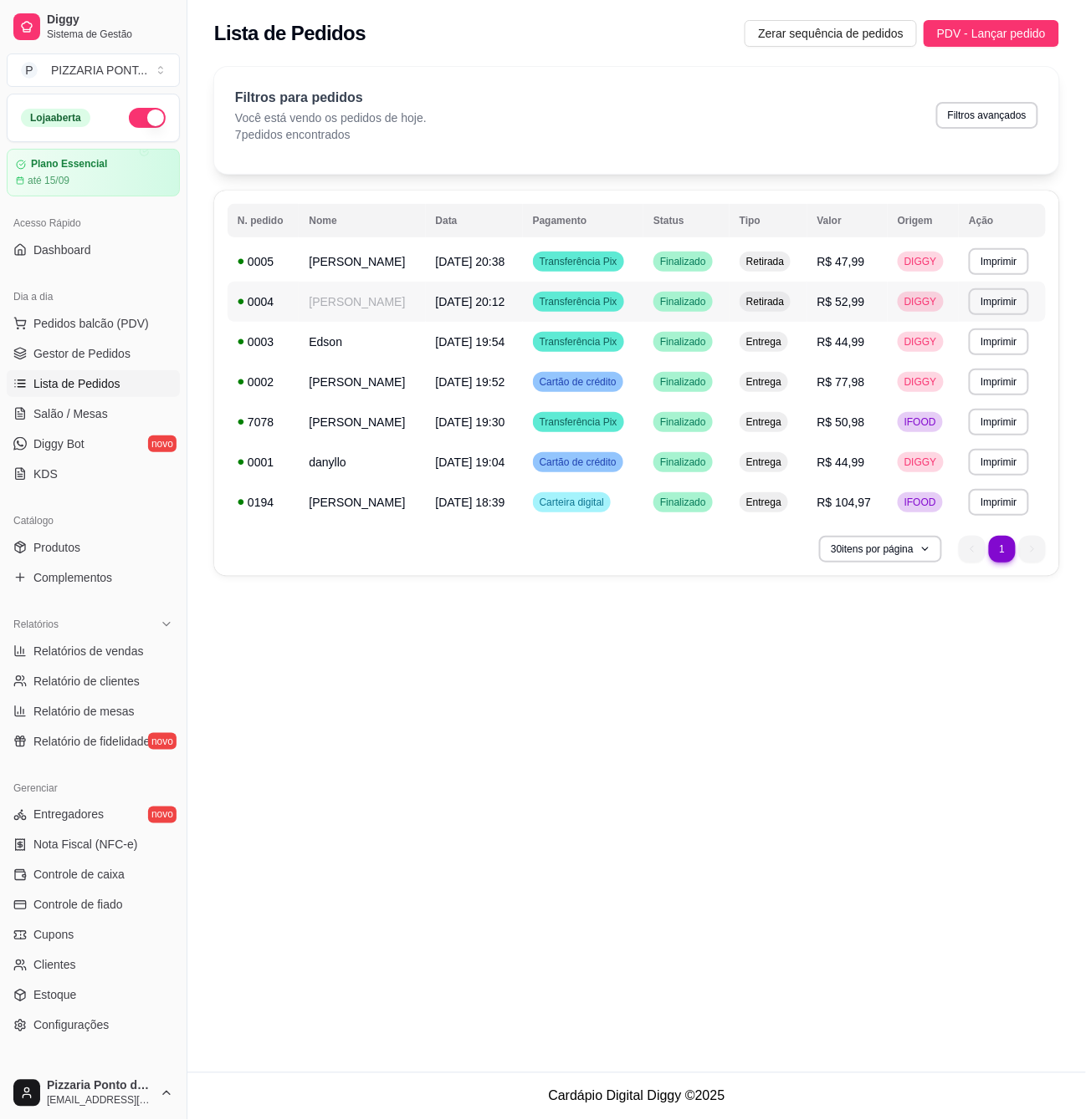
click at [436, 302] on span "[DATE] 20:12" at bounding box center [470, 302] width 70 height 13
click at [676, 254] on div "Finalizado" at bounding box center [683, 262] width 60 height 20
click at [496, 379] on span "[DATE] 19:52" at bounding box center [470, 382] width 70 height 13
click at [757, 69] on div "Filtros para pedidos Você está vendo os pedidos de hoje. 7 pedidos encontrados …" at bounding box center [636, 120] width 845 height 107
click at [366, 346] on td "Edson" at bounding box center [362, 341] width 126 height 40
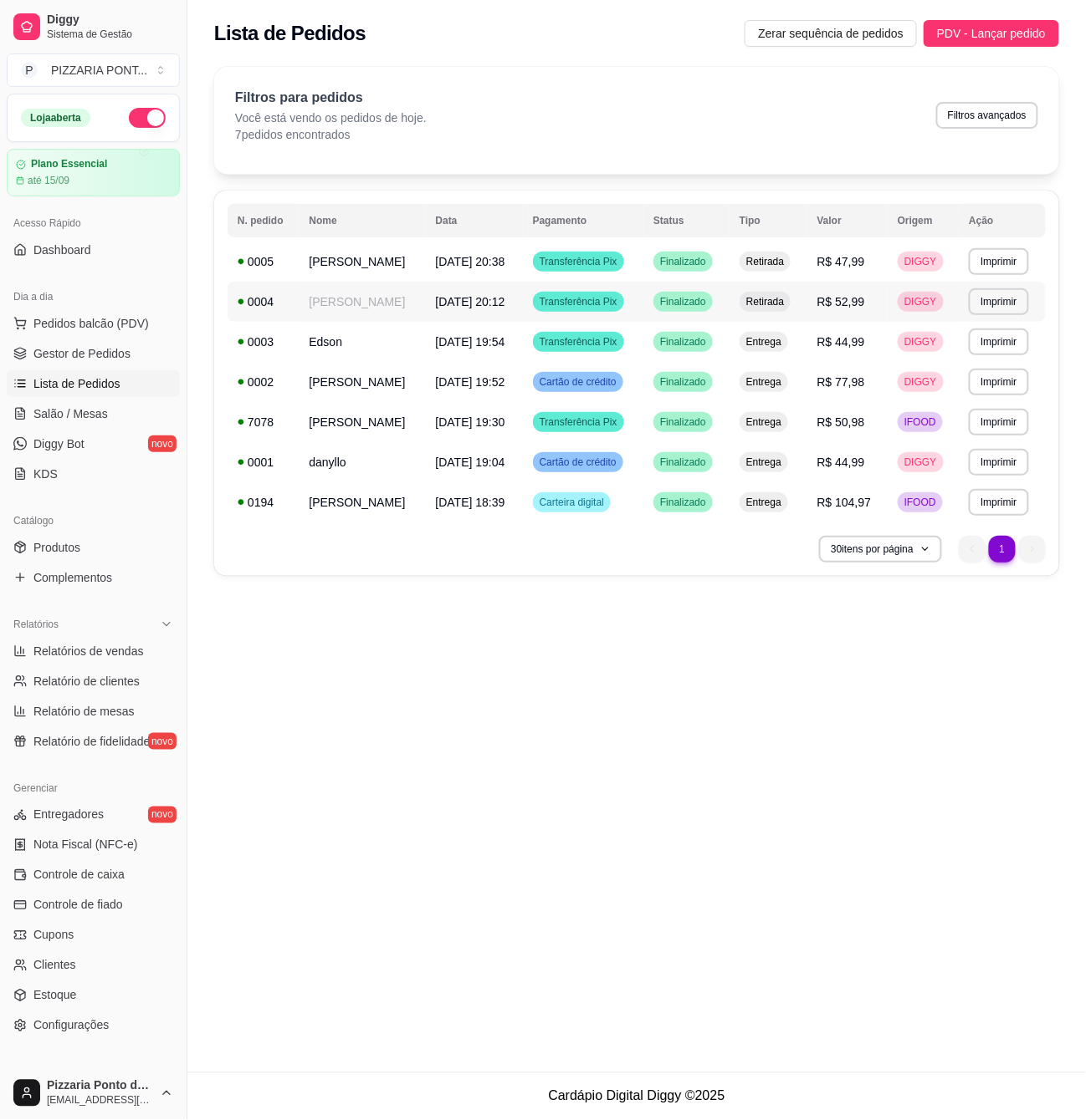
click at [426, 299] on td "[DATE] 20:12" at bounding box center [474, 301] width 97 height 40
click at [396, 261] on td "[PERSON_NAME]" at bounding box center [362, 261] width 126 height 40
click at [288, 343] on td "0003" at bounding box center [263, 341] width 71 height 40
click at [500, 309] on span "[DATE] 20:12" at bounding box center [470, 302] width 70 height 13
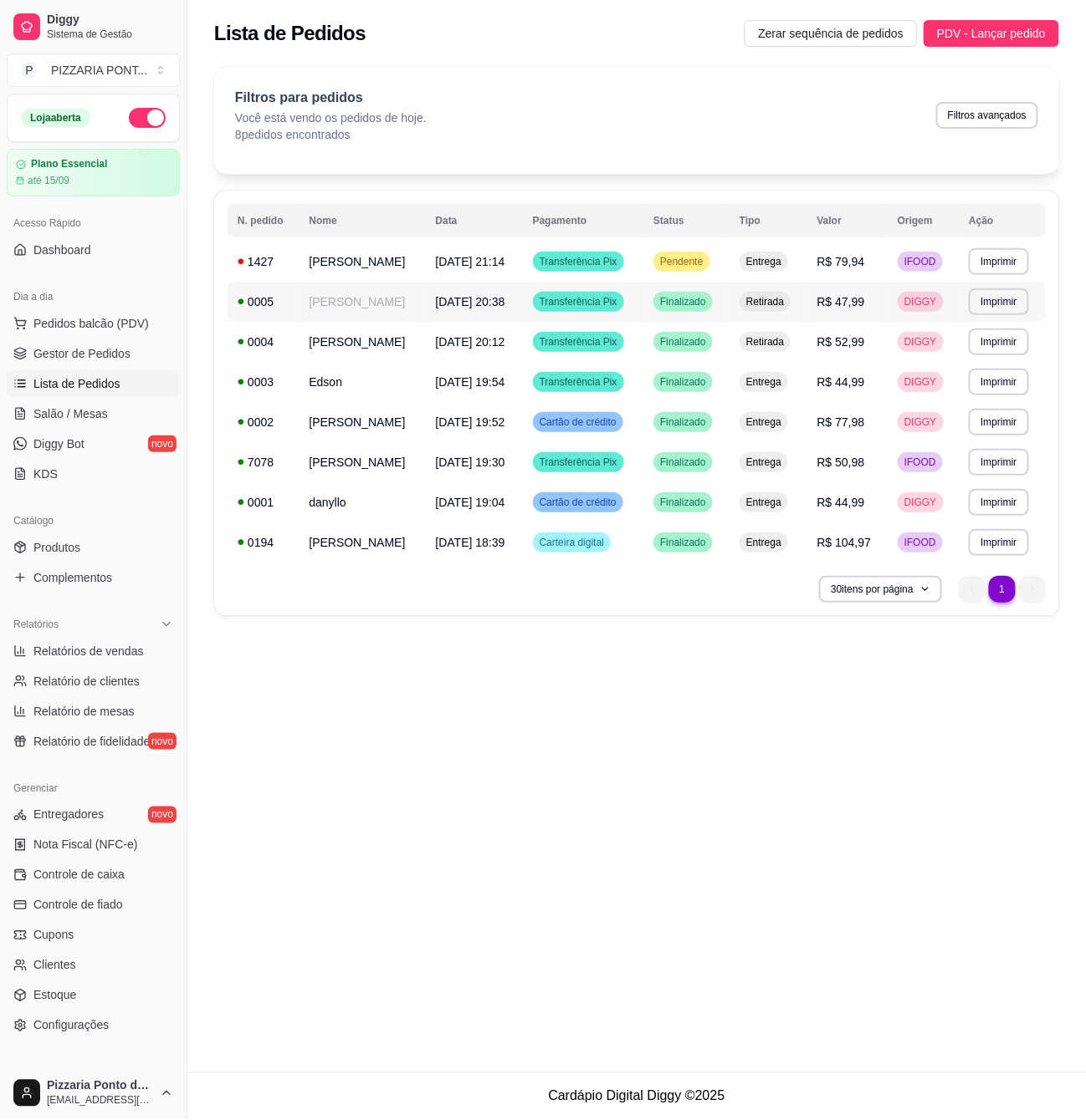
click at [426, 310] on td "[DATE] 20:38" at bounding box center [474, 301] width 97 height 40
click at [87, 352] on span "Gestor de Pedidos" at bounding box center [82, 354] width 97 height 17
click at [81, 355] on span "Gestor de Pedidos" at bounding box center [82, 354] width 97 height 17
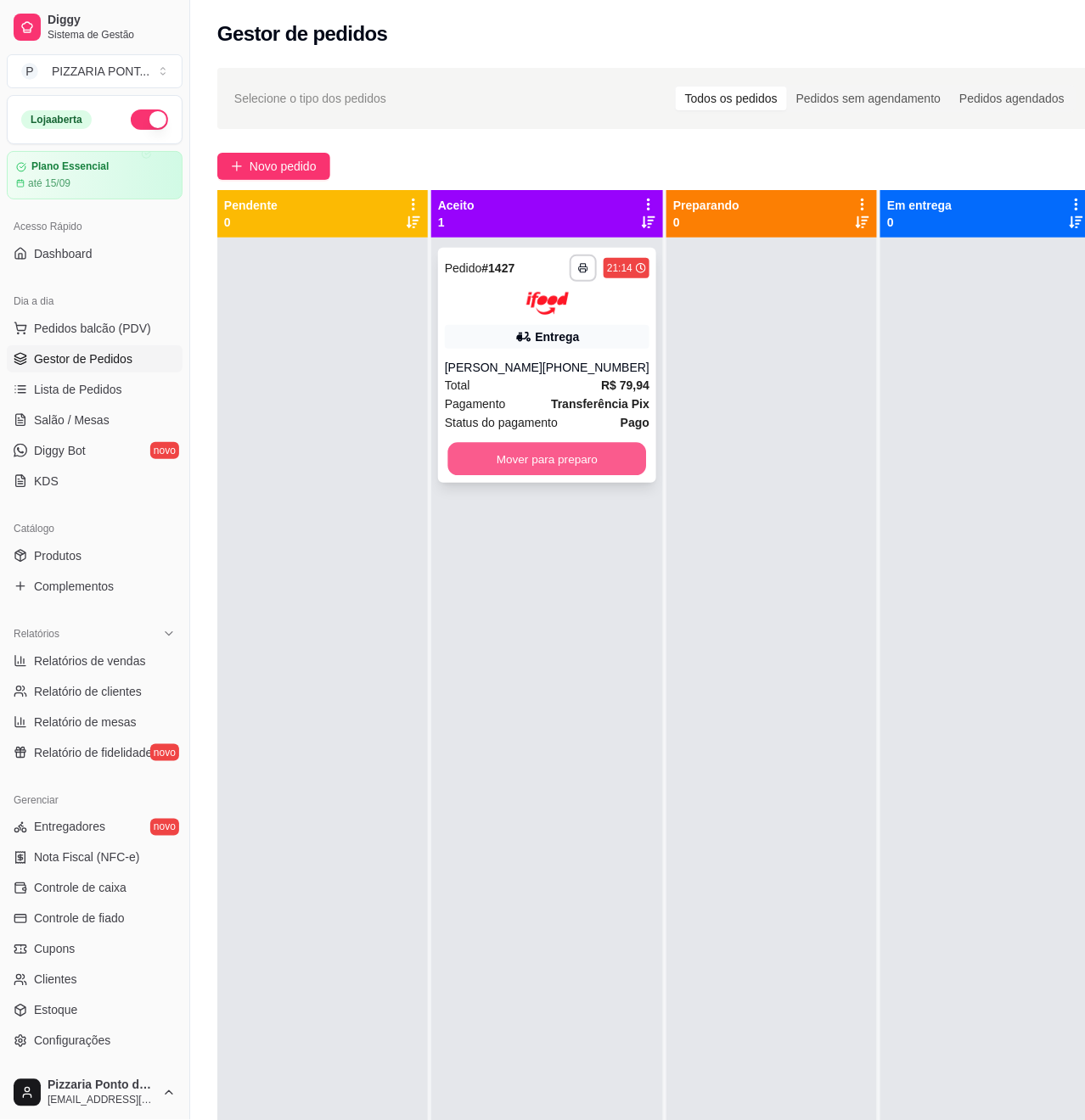
click at [561, 460] on button "Mover para preparo" at bounding box center [547, 459] width 199 height 33
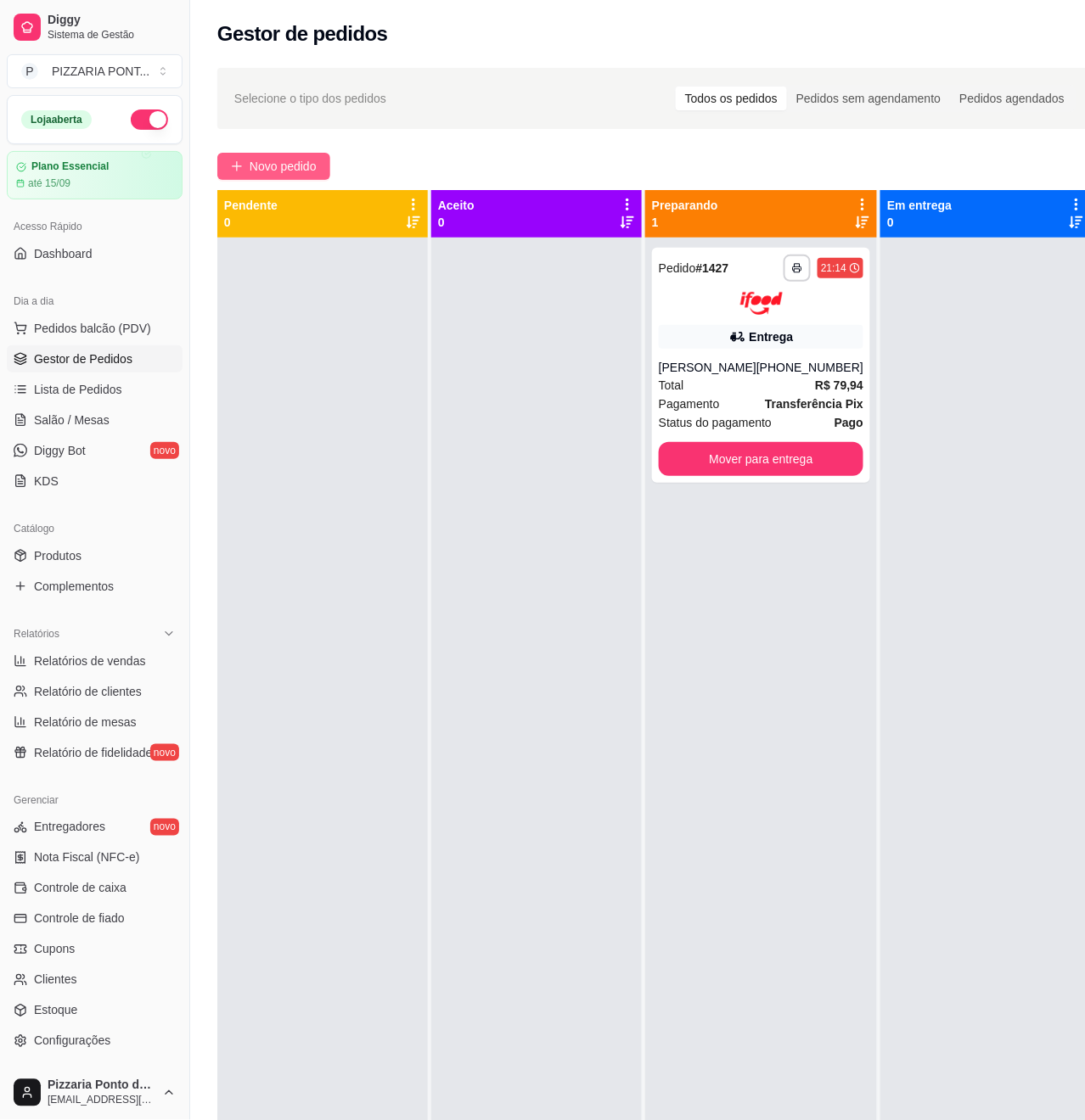
click at [273, 174] on span "Novo pedido" at bounding box center [282, 166] width 67 height 19
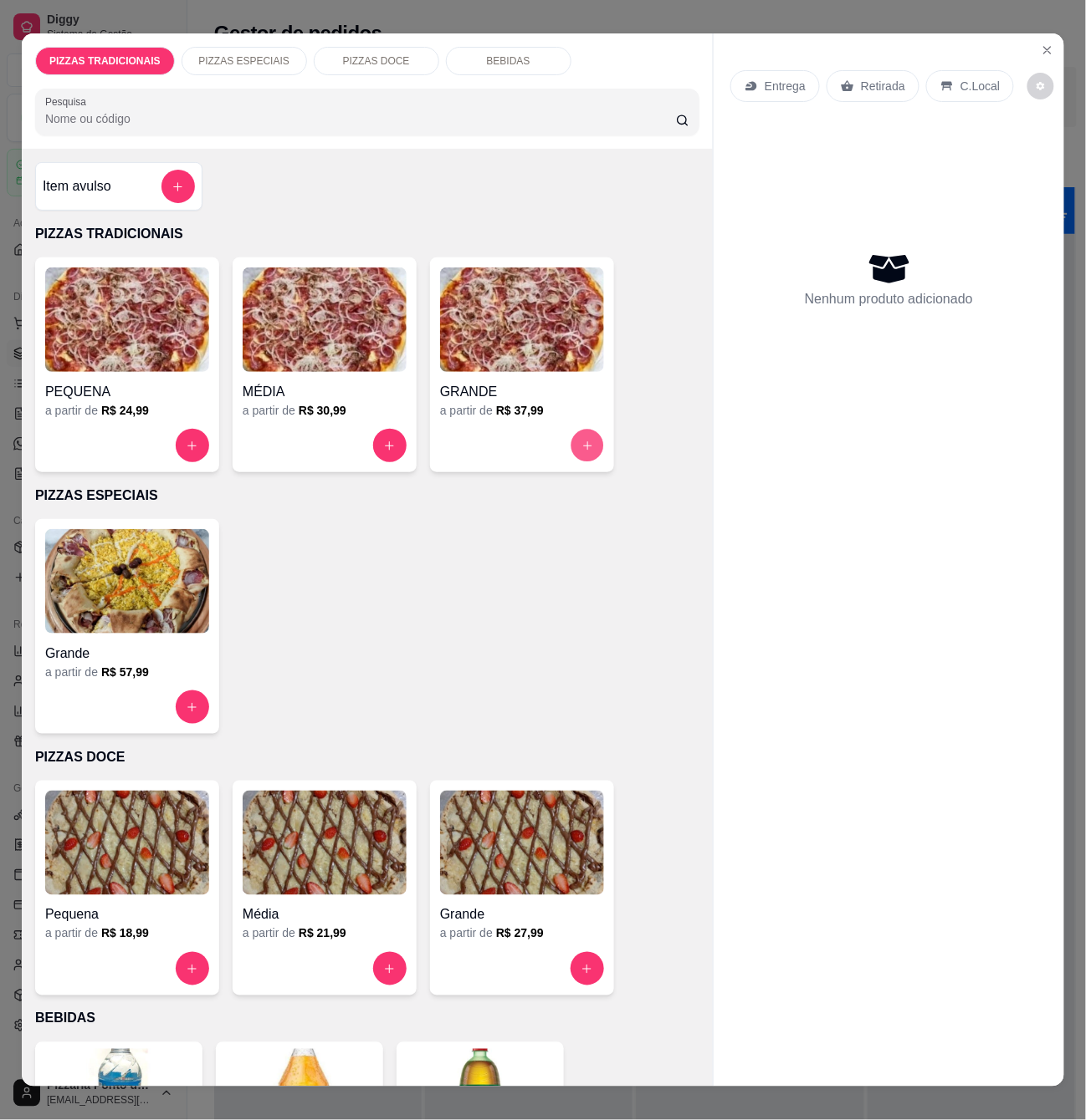
click at [581, 442] on icon "increase-product-quantity" at bounding box center [587, 445] width 12 height 12
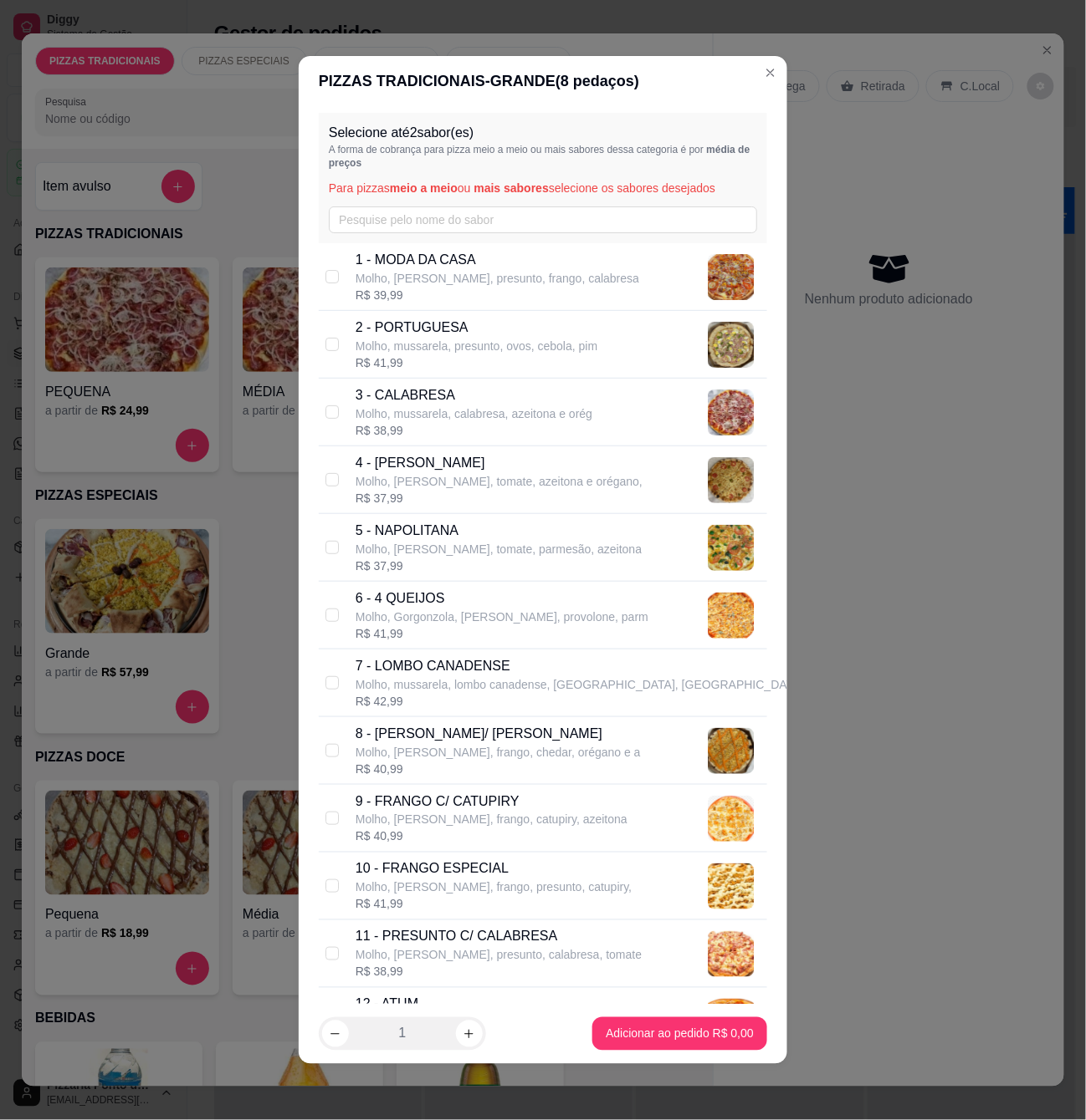
click at [339, 409] on div "3 - CALABRESA Molho, mussarela, calabresa, azeitona e orég R$ 38,99" at bounding box center [543, 413] width 448 height 68
checkbox input "true"
click at [629, 1010] on footer "1 Adicionar ao pedido R$ 38,99" at bounding box center [542, 1034] width 488 height 60
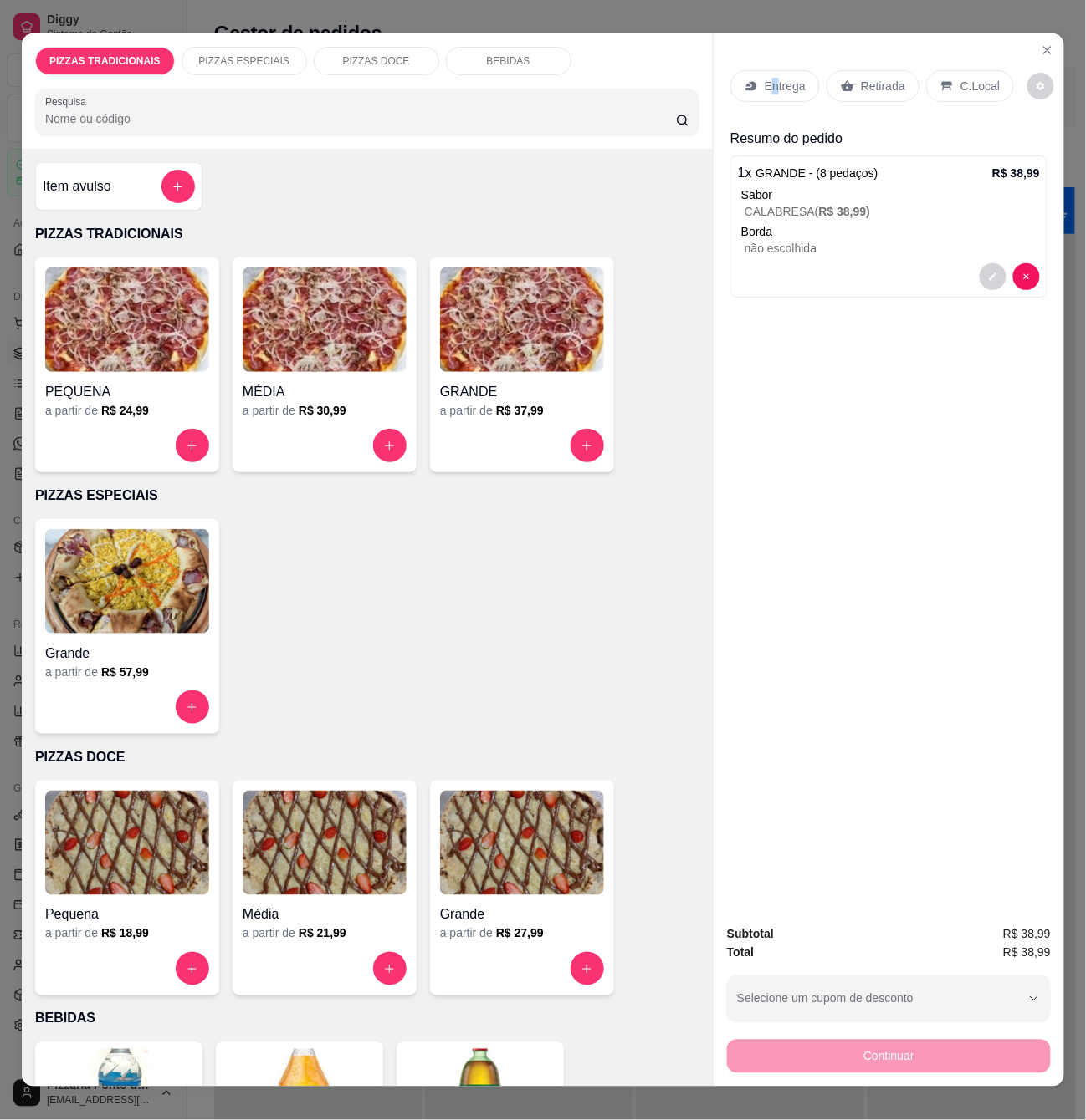
click at [766, 87] on div "Entrega" at bounding box center [775, 86] width 89 height 32
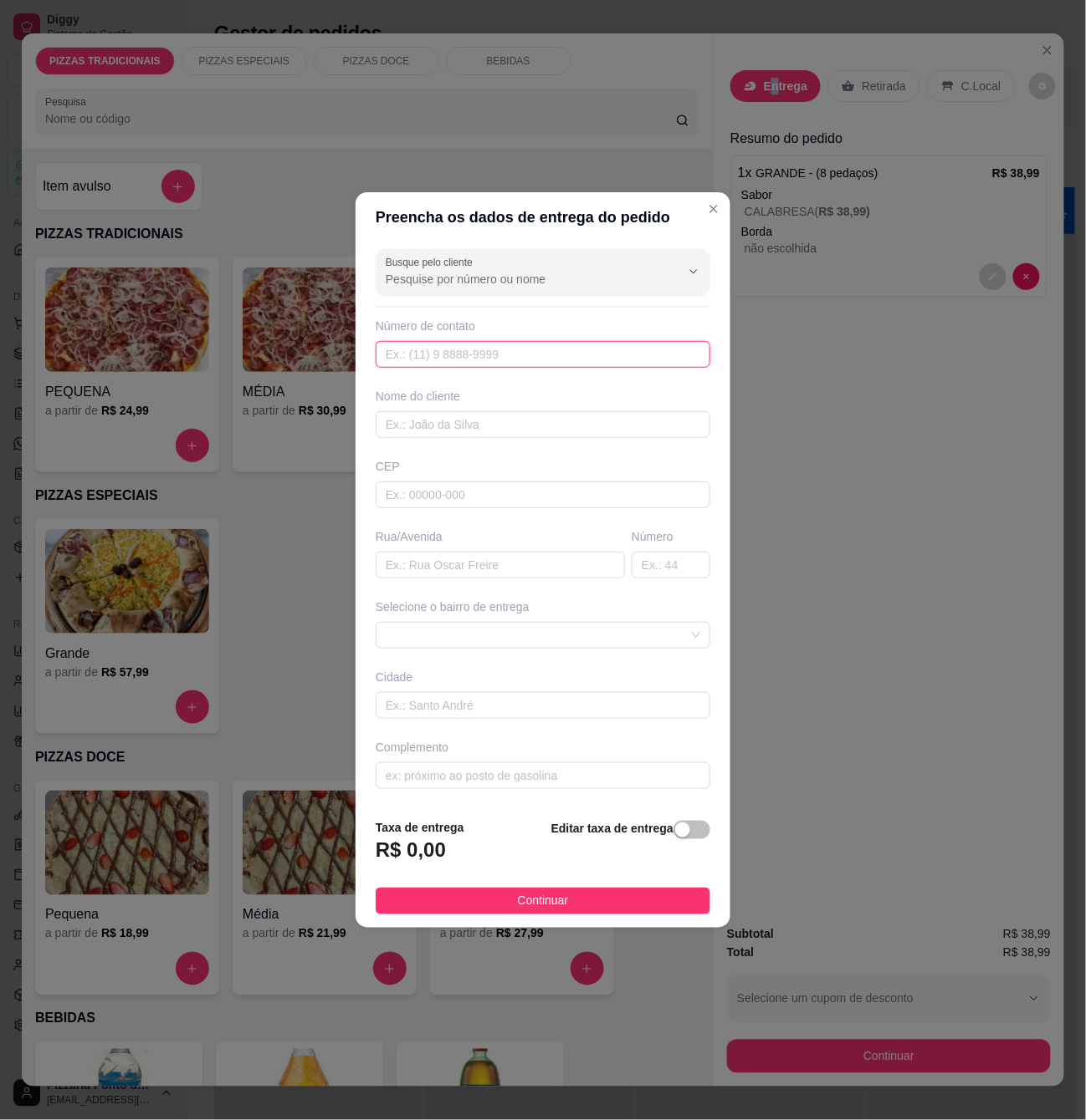
click at [559, 349] on input "text" at bounding box center [543, 354] width 335 height 27
type input "[PHONE_NUMBER]"
click at [553, 432] on input "text" at bounding box center [543, 425] width 335 height 27
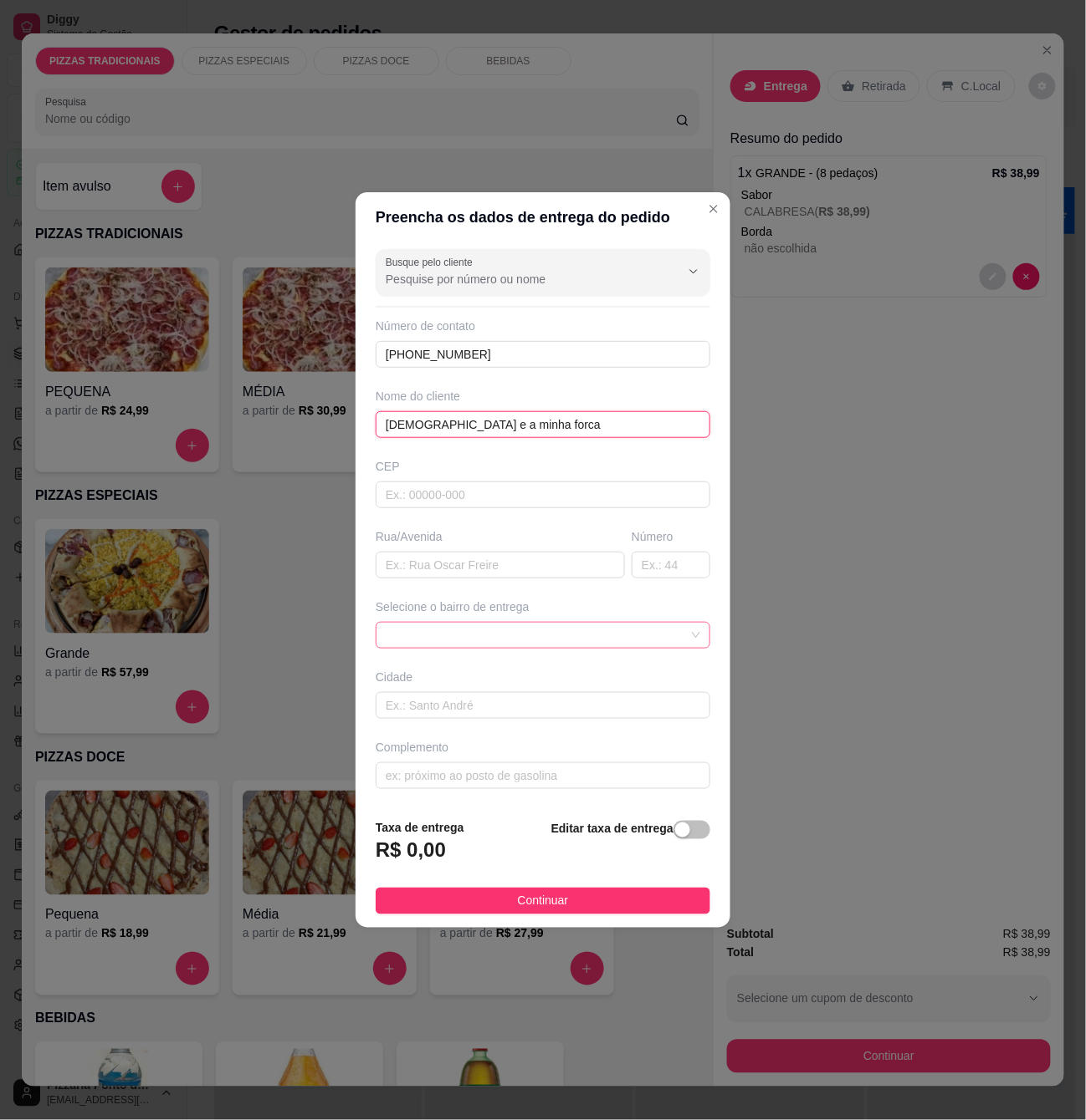
click at [500, 645] on span at bounding box center [543, 635] width 314 height 25
type input "[DEMOGRAPHIC_DATA] e a minha forca"
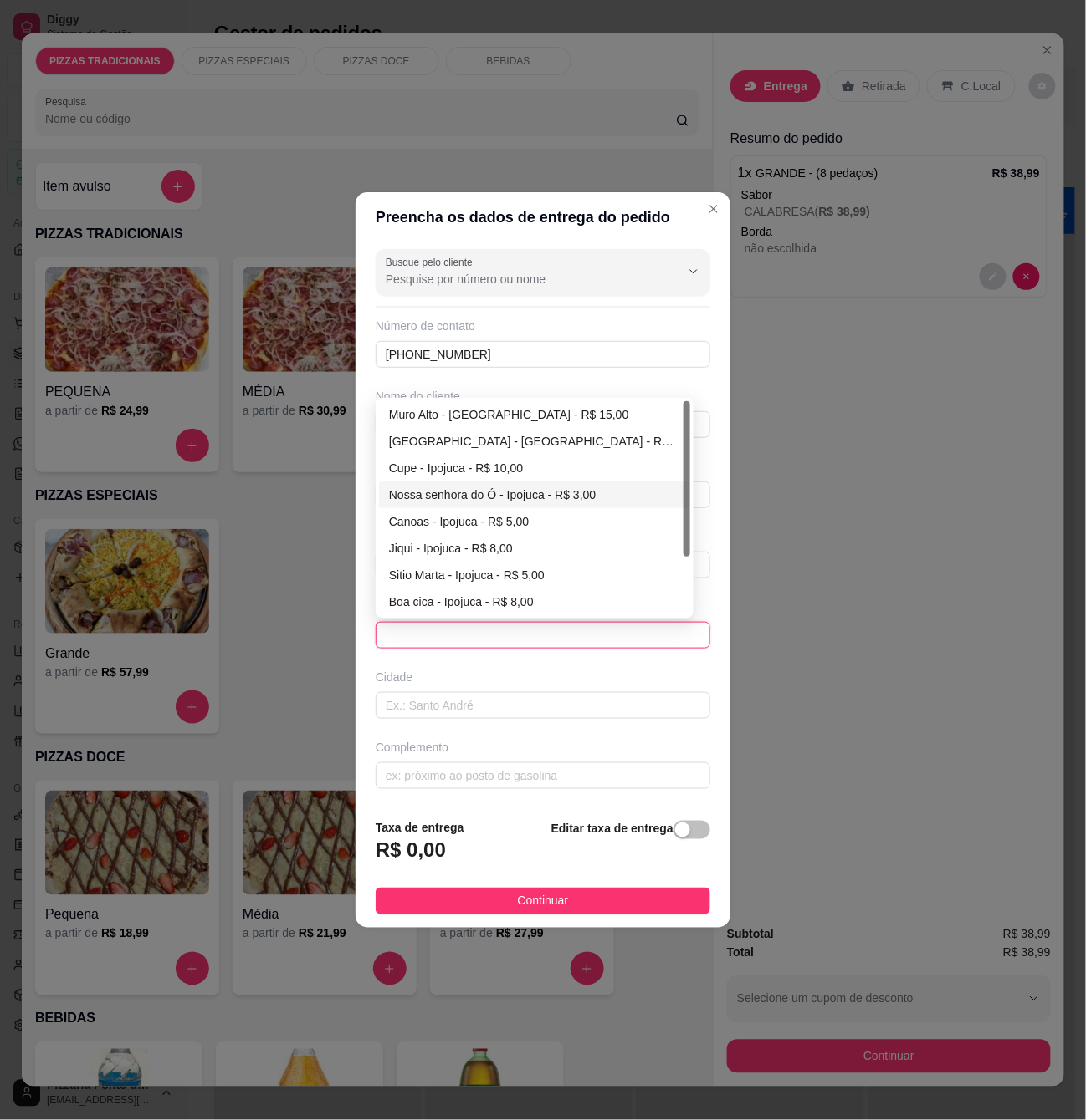
click at [492, 495] on div "Nossa senhora do Ó - Ipojuca - R$ 3,00" at bounding box center [534, 495] width 291 height 19
type input "Ipojuca"
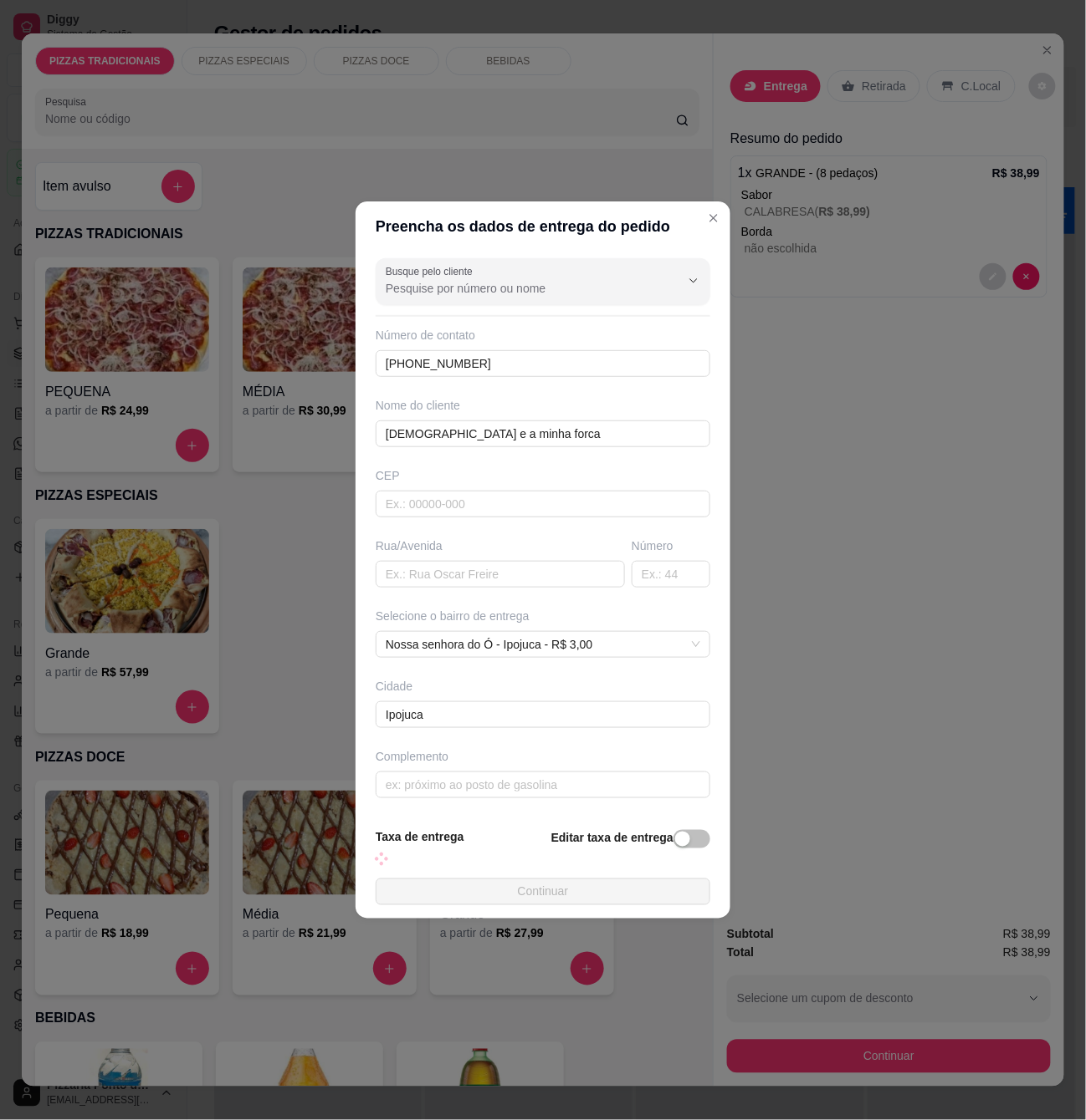
click at [473, 540] on div "Rua/Avenida" at bounding box center [500, 546] width 249 height 17
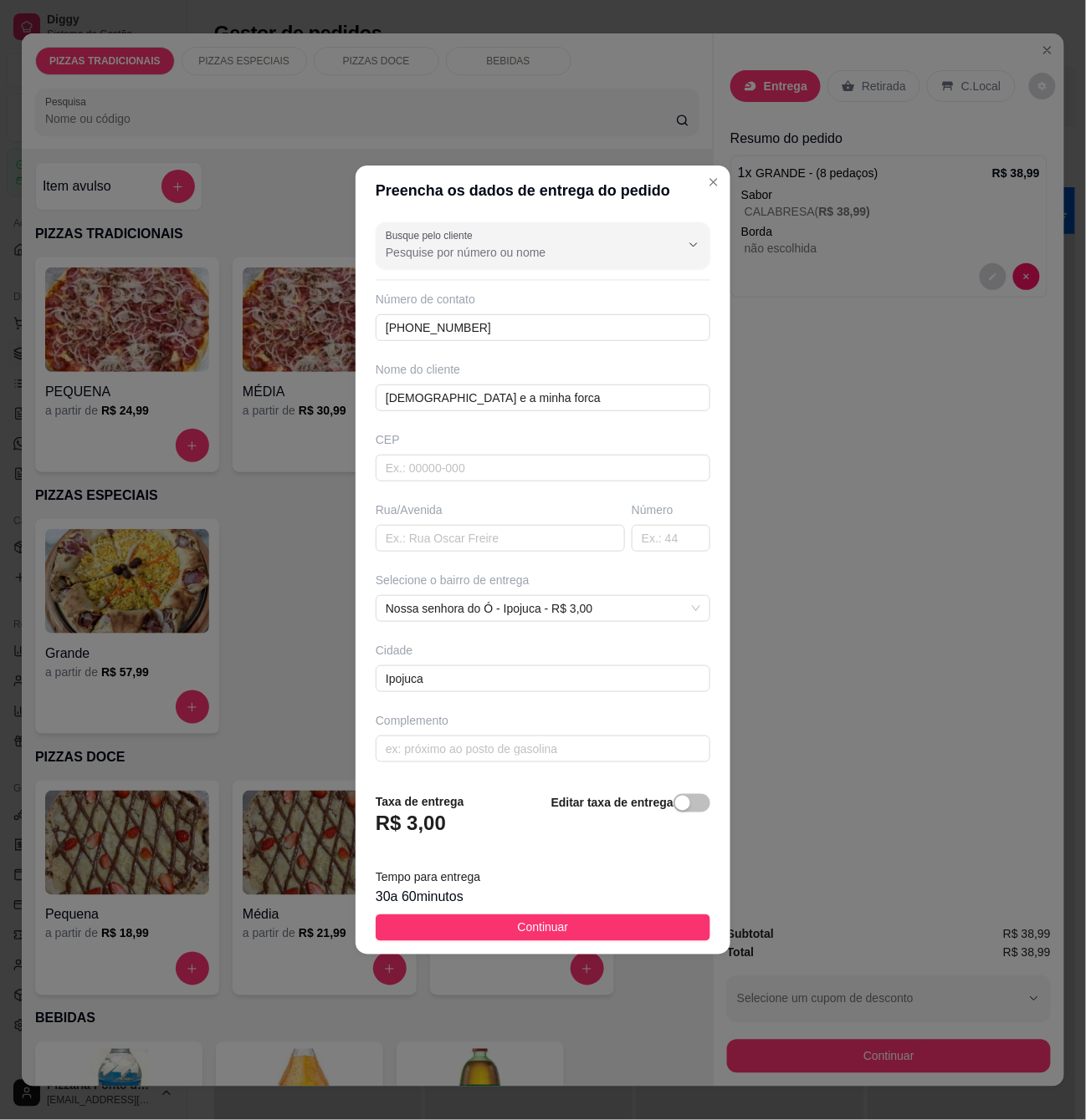
click at [469, 555] on div "Busque pelo cliente Número de contato [PHONE_NUMBER] Nome do cliente deus e a m…" at bounding box center [542, 497] width 375 height 563
click at [479, 536] on input "text" at bounding box center [500, 538] width 249 height 27
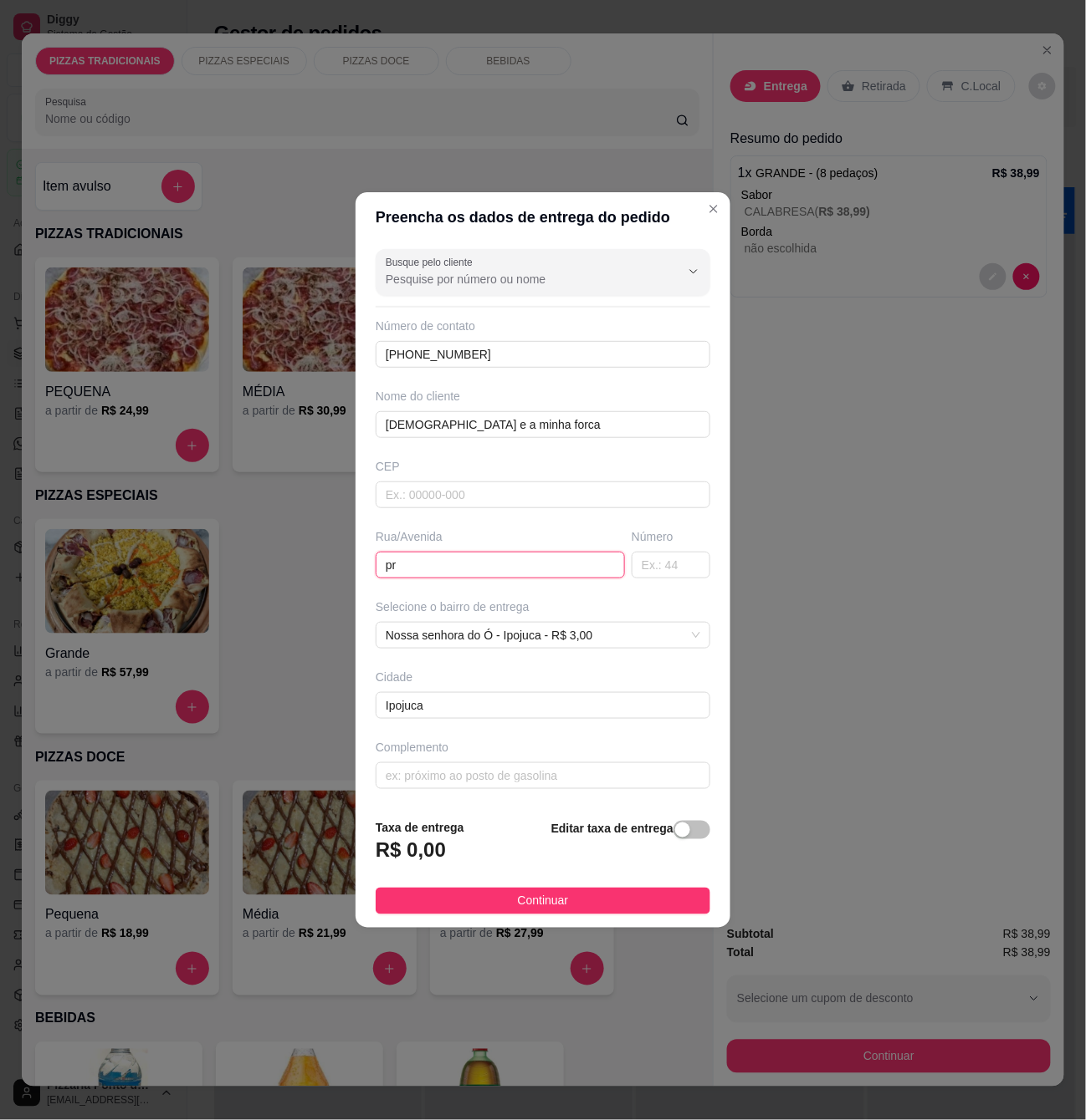
type input "p"
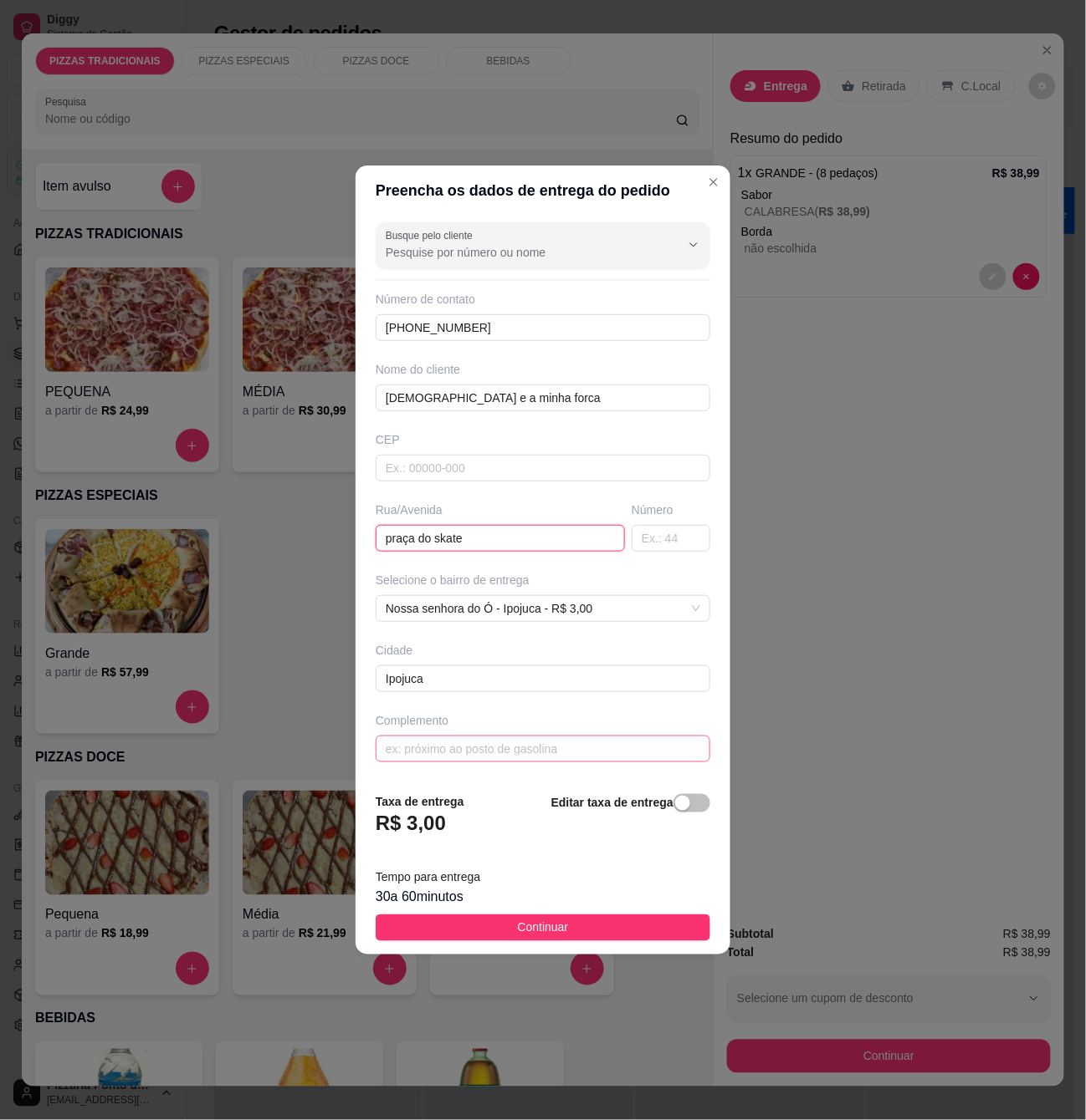
type input "praça do skate"
click at [525, 754] on input "text" at bounding box center [543, 749] width 335 height 27
type input "em frente a clinica [GEOGRAPHIC_DATA]"
click at [525, 930] on span "Continuar" at bounding box center [543, 929] width 51 height 19
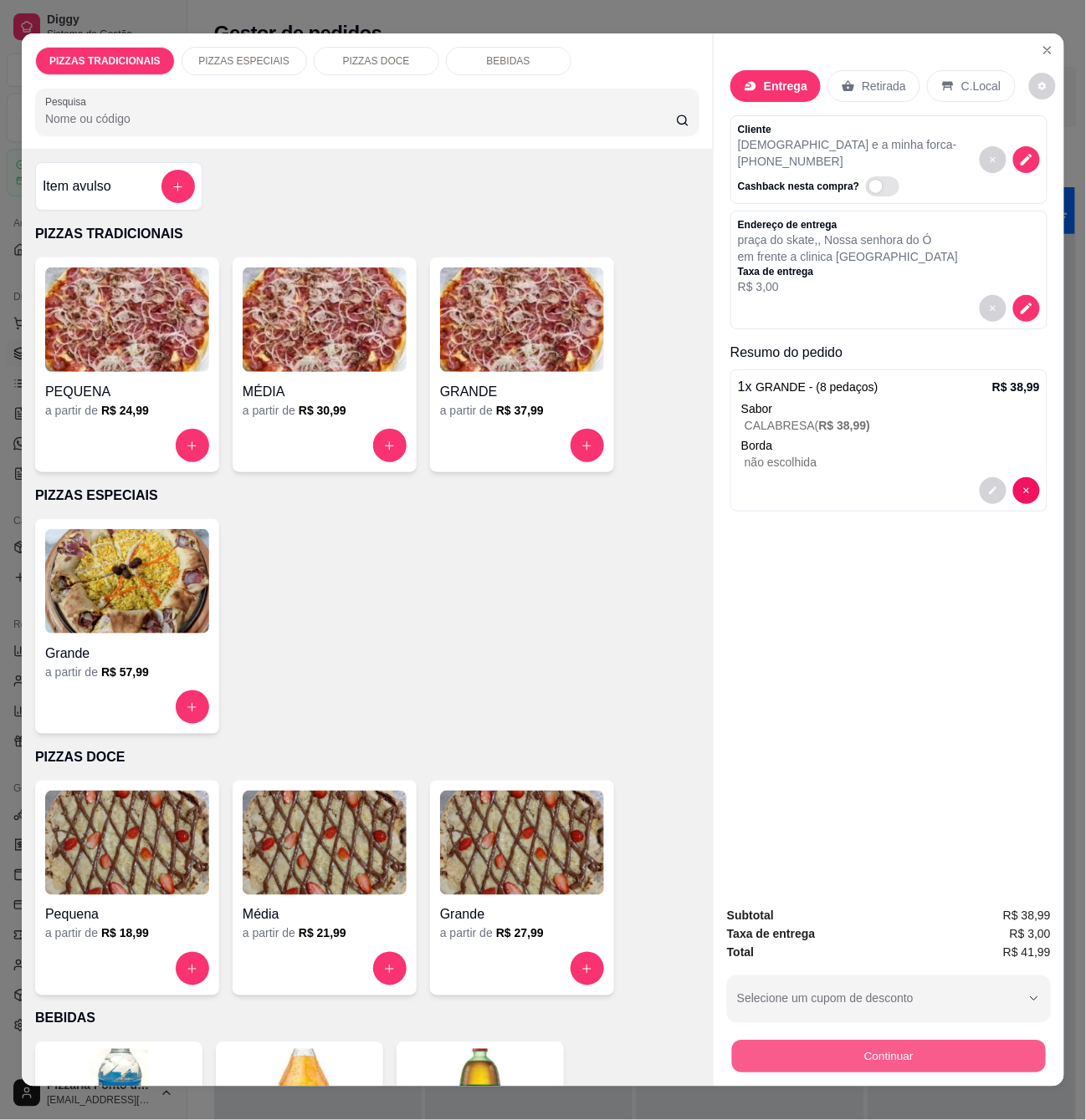
click at [870, 1058] on button "Continuar" at bounding box center [888, 1056] width 313 height 33
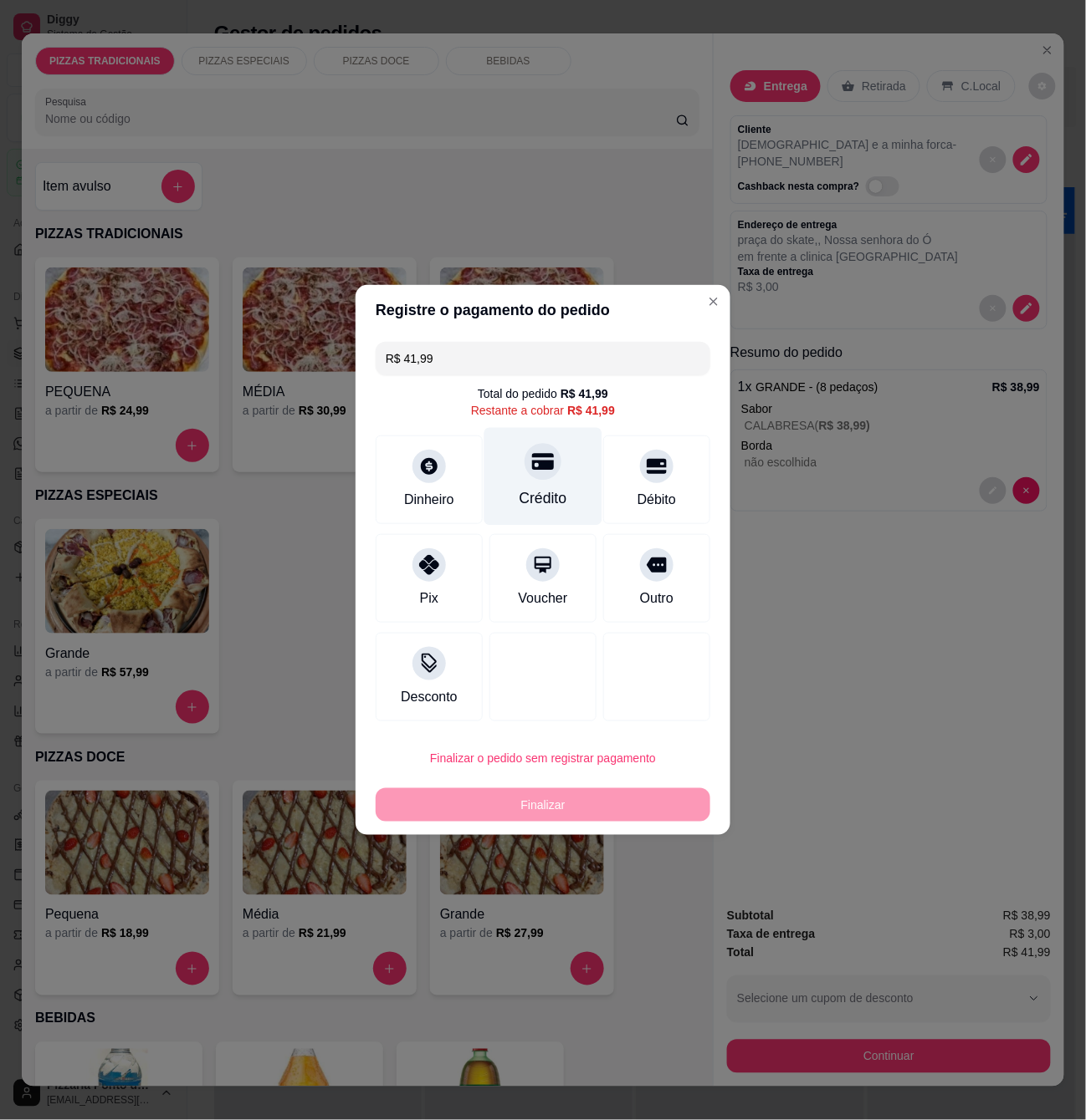
drag, startPoint x: 506, startPoint y: 475, endPoint x: 533, endPoint y: 475, distance: 27.0
click at [523, 475] on div "Crédito" at bounding box center [543, 477] width 118 height 98
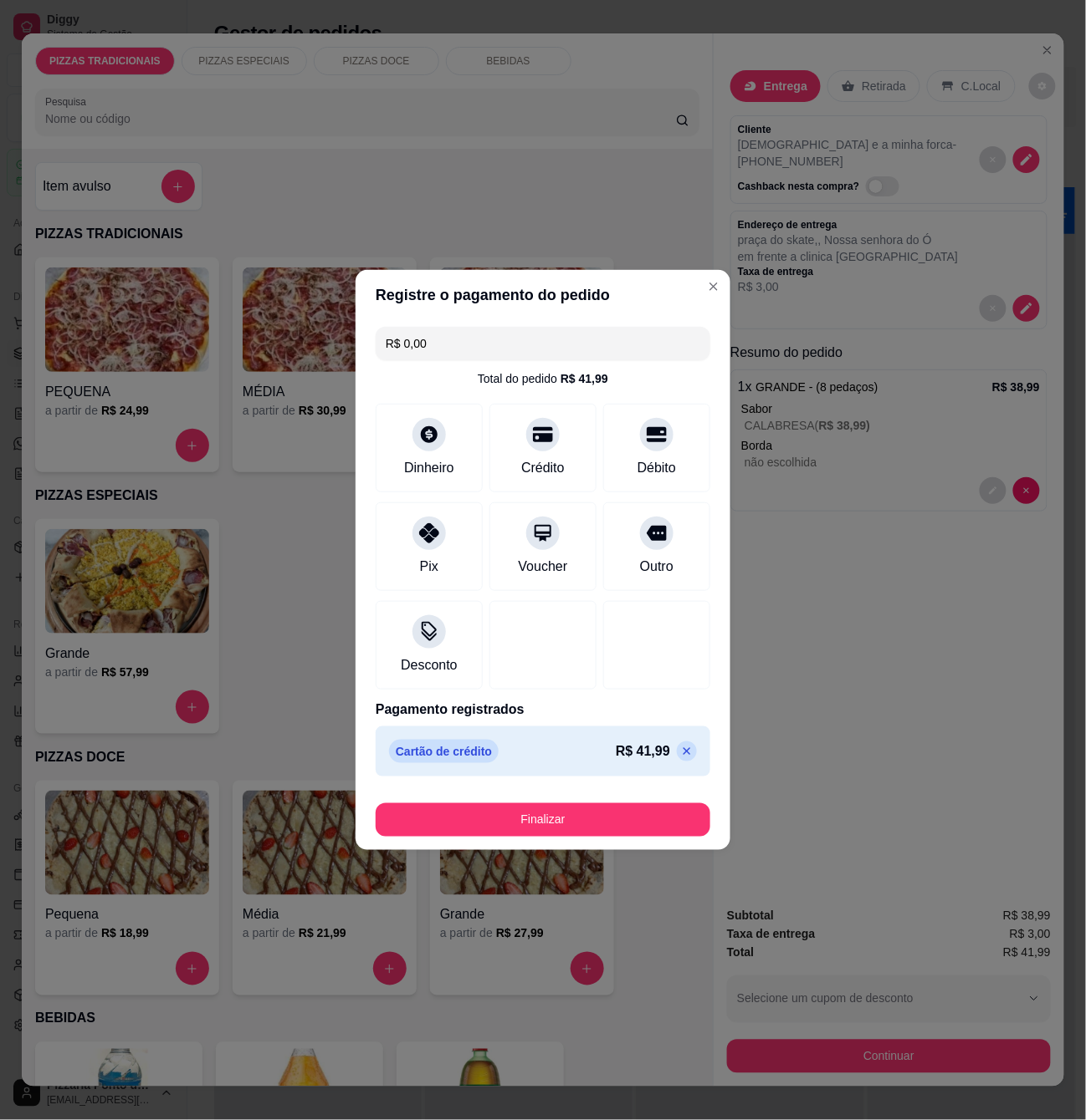
click at [552, 841] on footer "Finalizar" at bounding box center [542, 817] width 375 height 67
click at [556, 834] on button "Finalizar" at bounding box center [542, 820] width 324 height 33
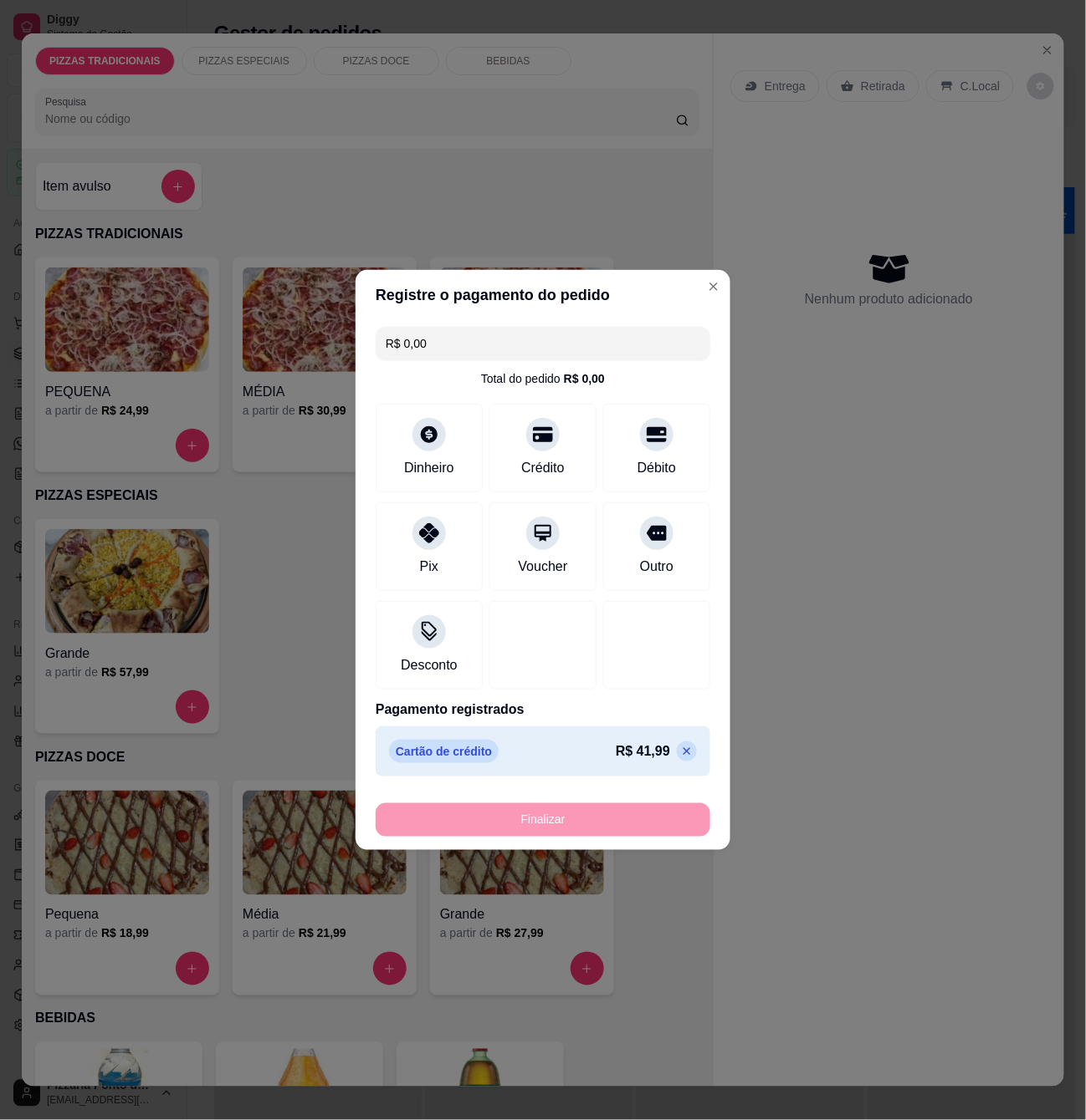
type input "-R$ 41,99"
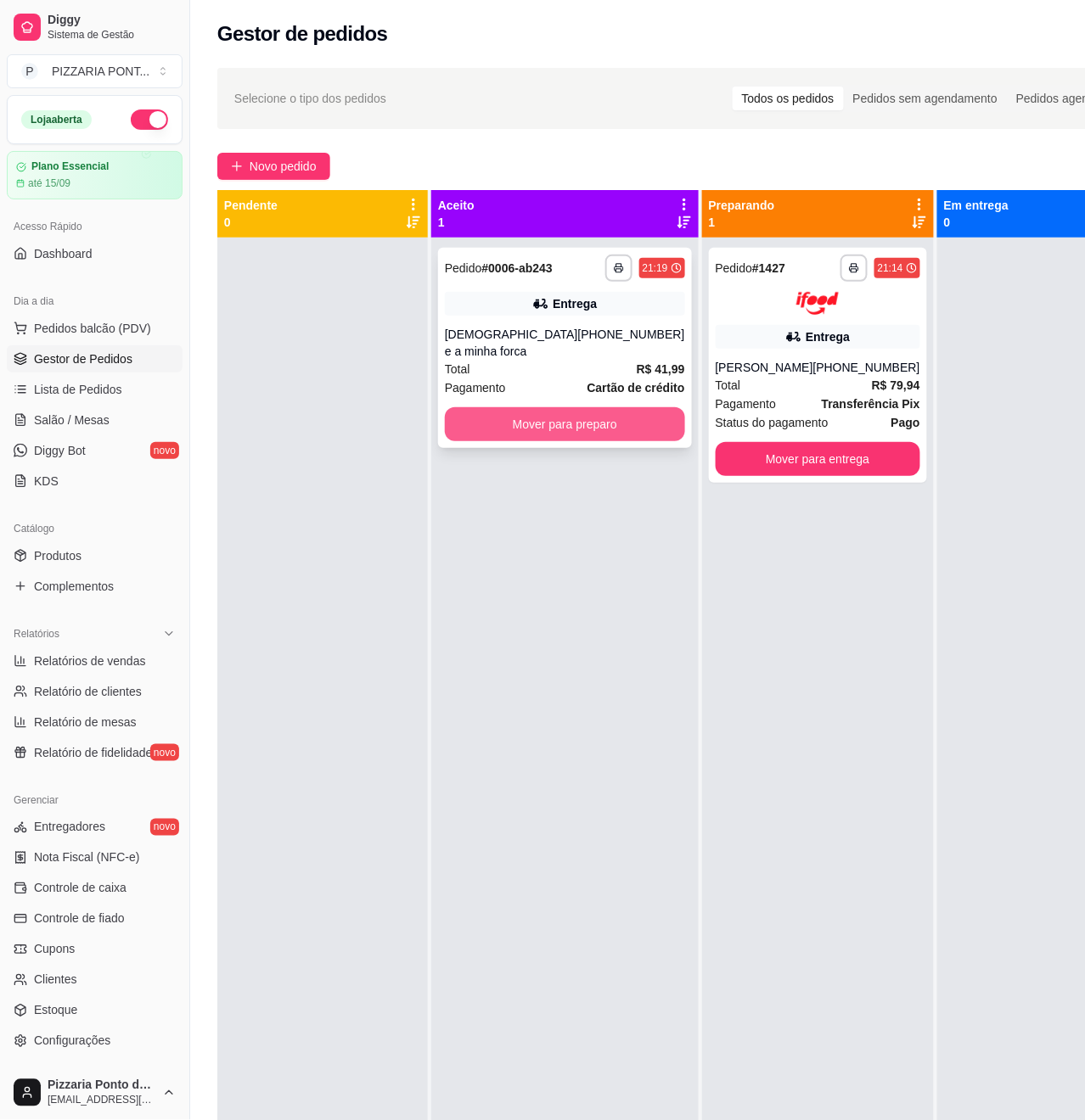
click at [577, 442] on button "Mover para preparo" at bounding box center [564, 425] width 241 height 34
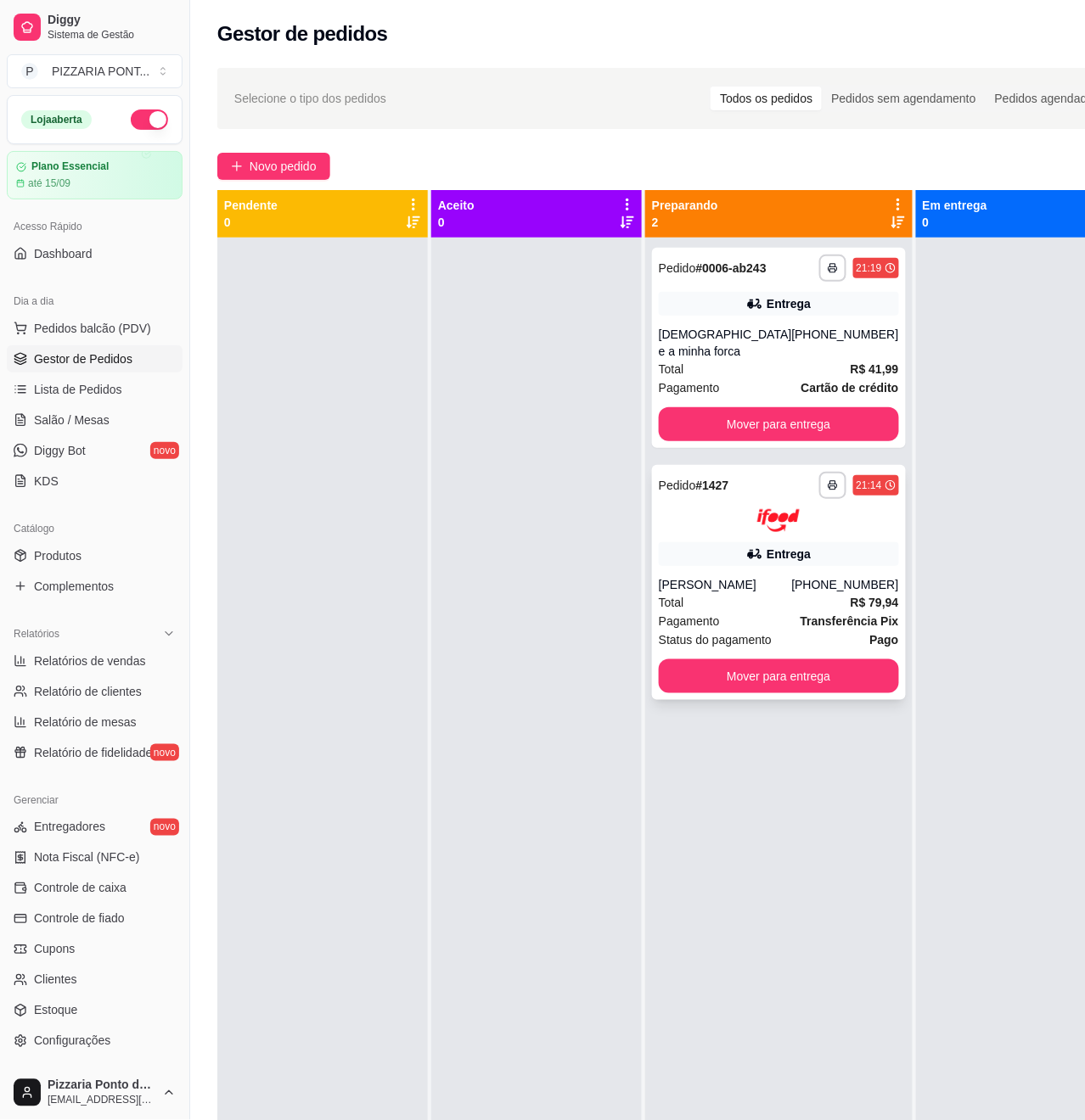
click at [813, 562] on div "Entrega" at bounding box center [778, 554] width 241 height 24
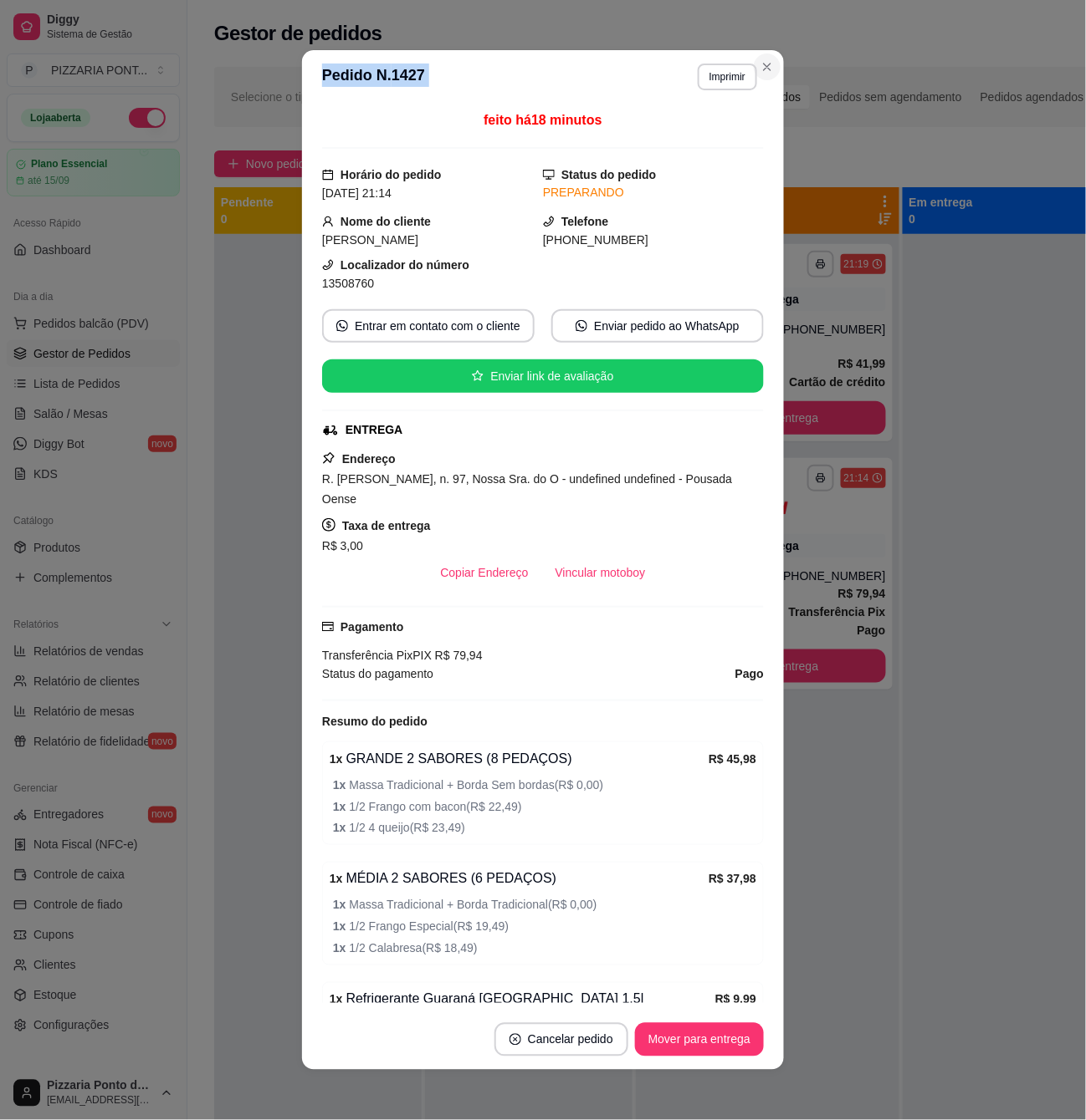
drag, startPoint x: 774, startPoint y: 71, endPoint x: 754, endPoint y: 77, distance: 20.9
click at [758, 75] on section "**********" at bounding box center [543, 560] width 482 height 1020
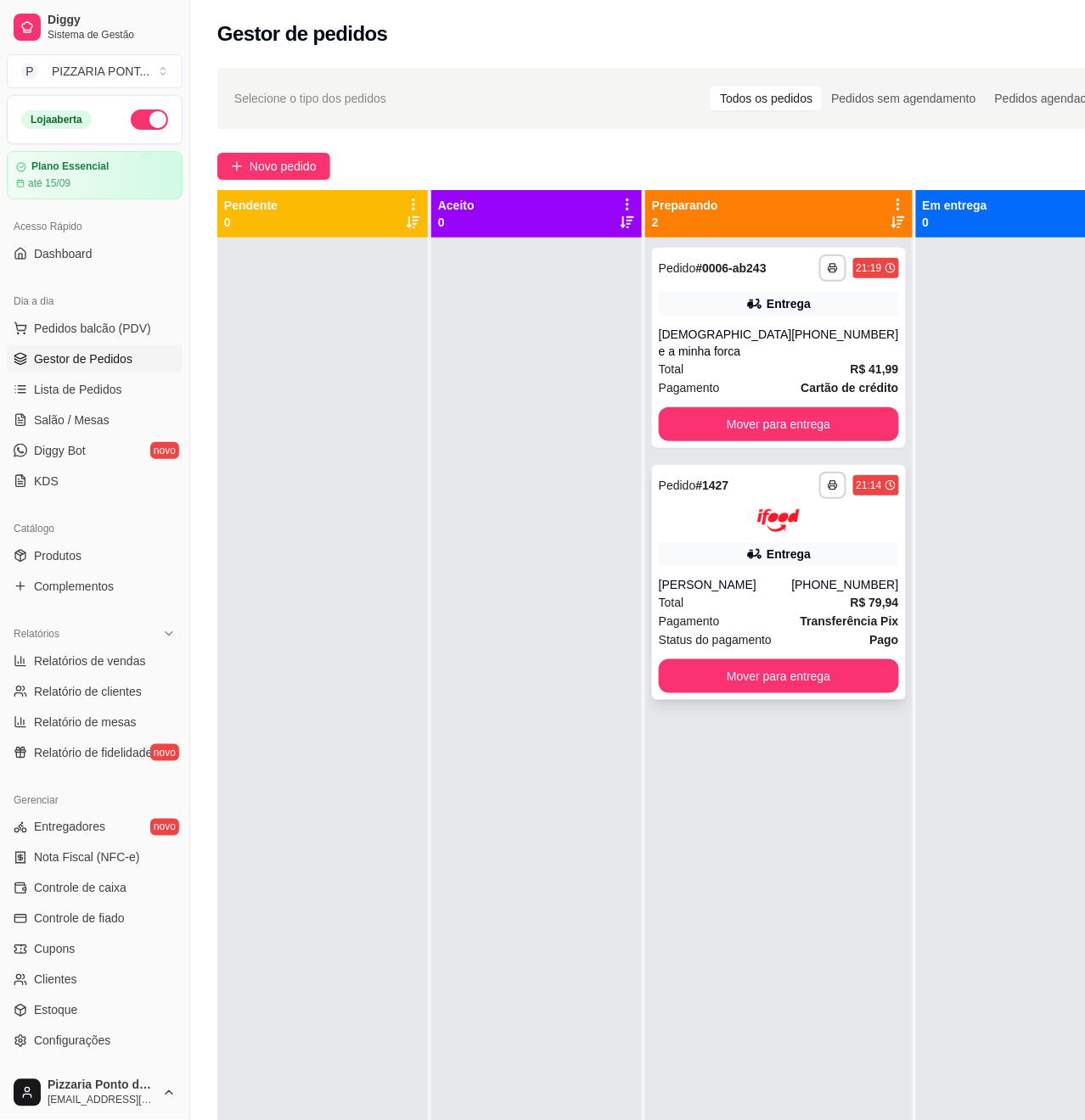
click at [757, 531] on img at bounding box center [777, 521] width 42 height 23
drag, startPoint x: 727, startPoint y: 368, endPoint x: 727, endPoint y: 357, distance: 11.0
click at [727, 357] on div "[DEMOGRAPHIC_DATA] e a minha forca" at bounding box center [725, 343] width 133 height 34
click at [766, 562] on div "Entrega" at bounding box center [788, 554] width 44 height 17
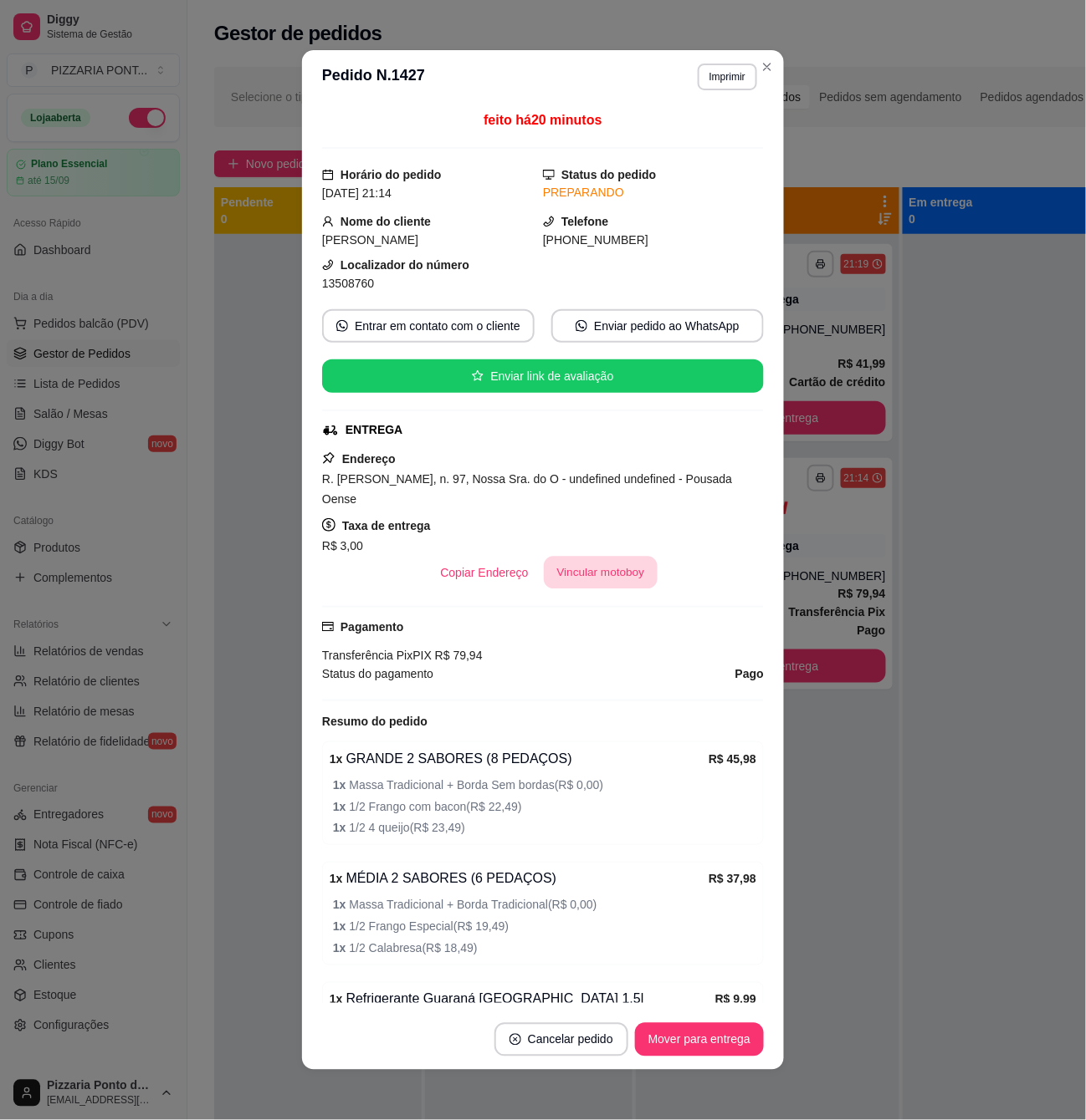
click at [566, 584] on button "Vincular motoboy" at bounding box center [601, 573] width 113 height 33
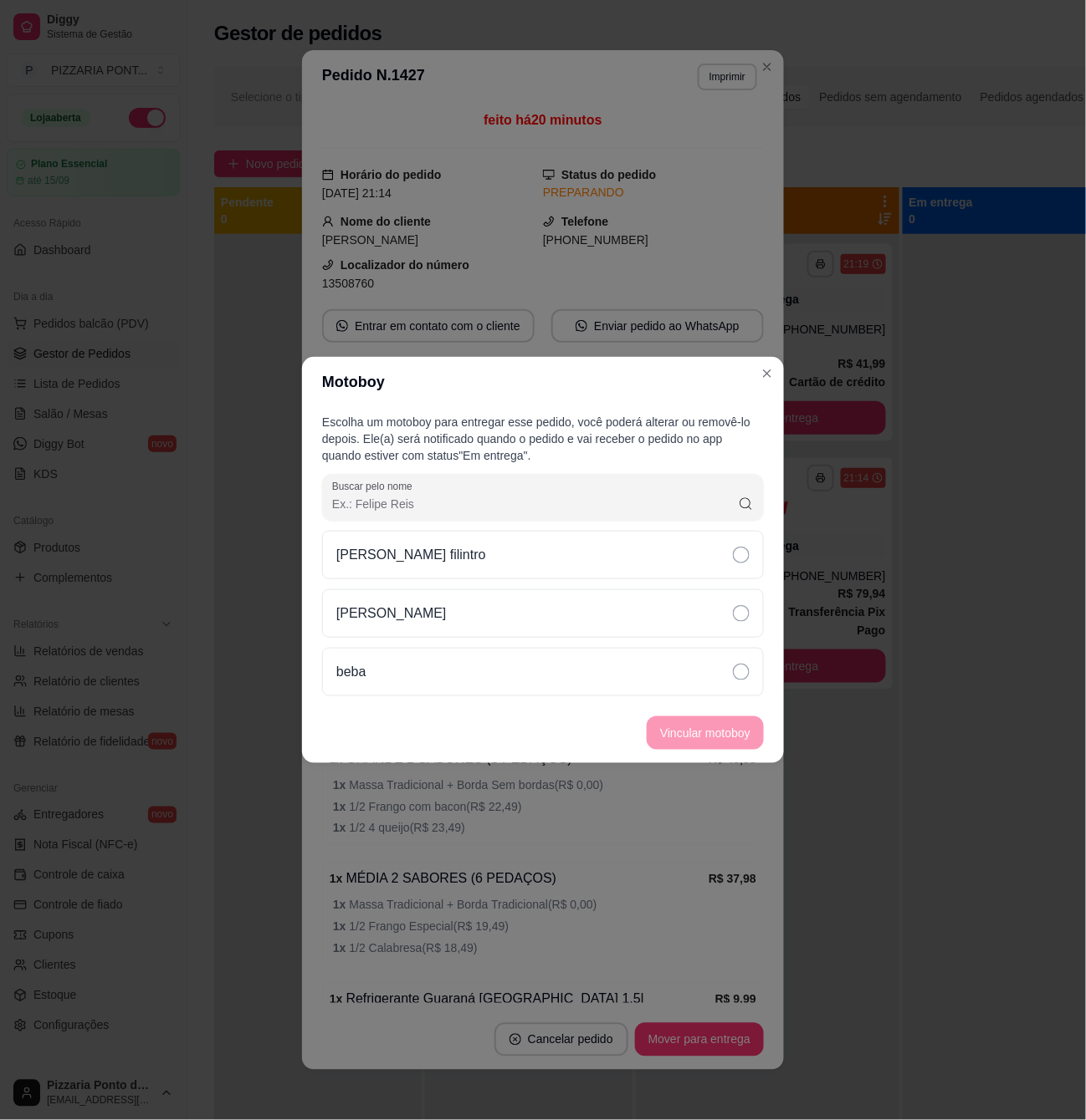
click at [726, 616] on div "[PERSON_NAME]" at bounding box center [542, 613] width 442 height 48
click at [726, 730] on button "Vincular motoboy" at bounding box center [705, 733] width 113 height 33
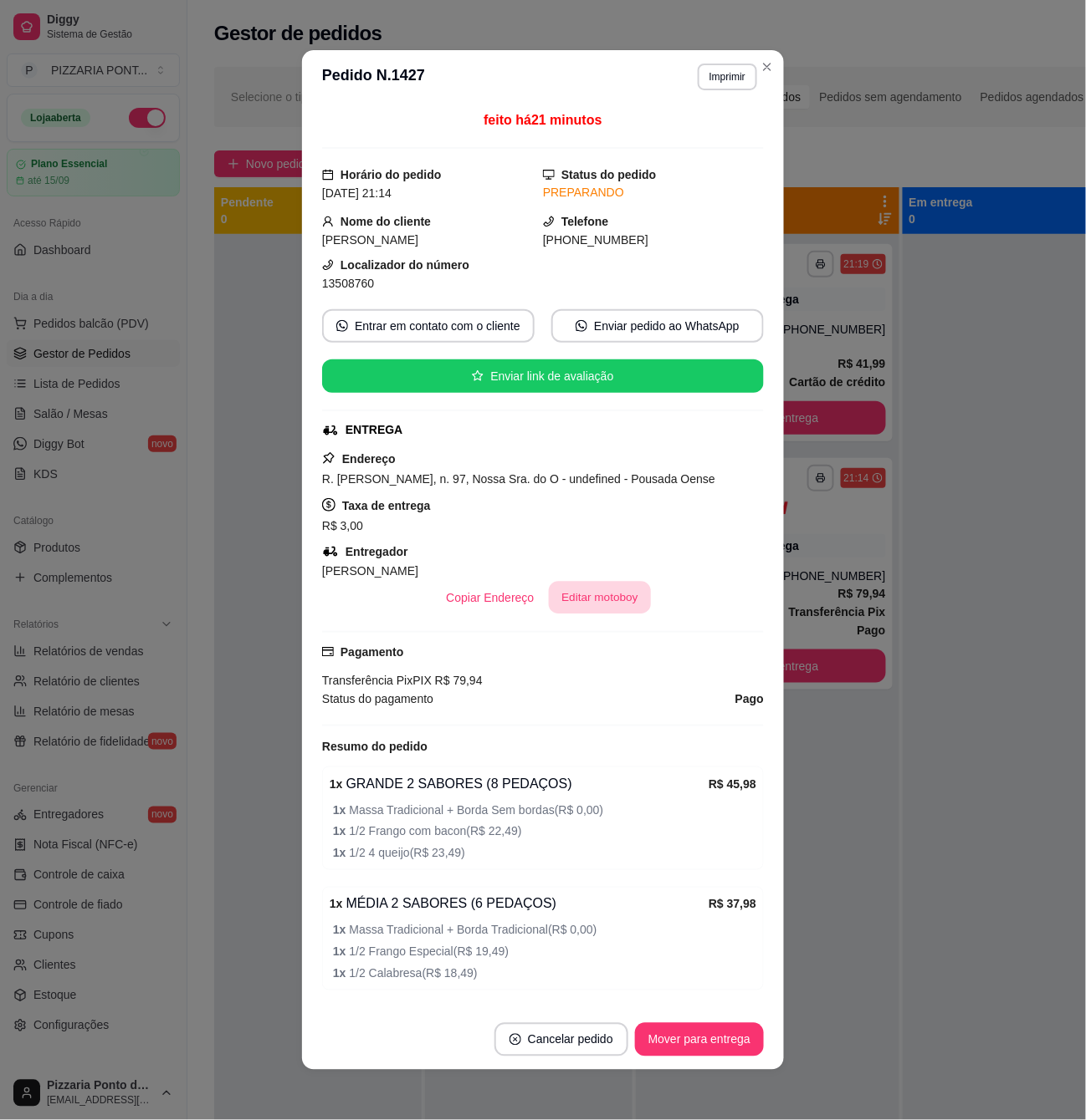
click at [609, 602] on button "Editar motoboy" at bounding box center [600, 598] width 102 height 33
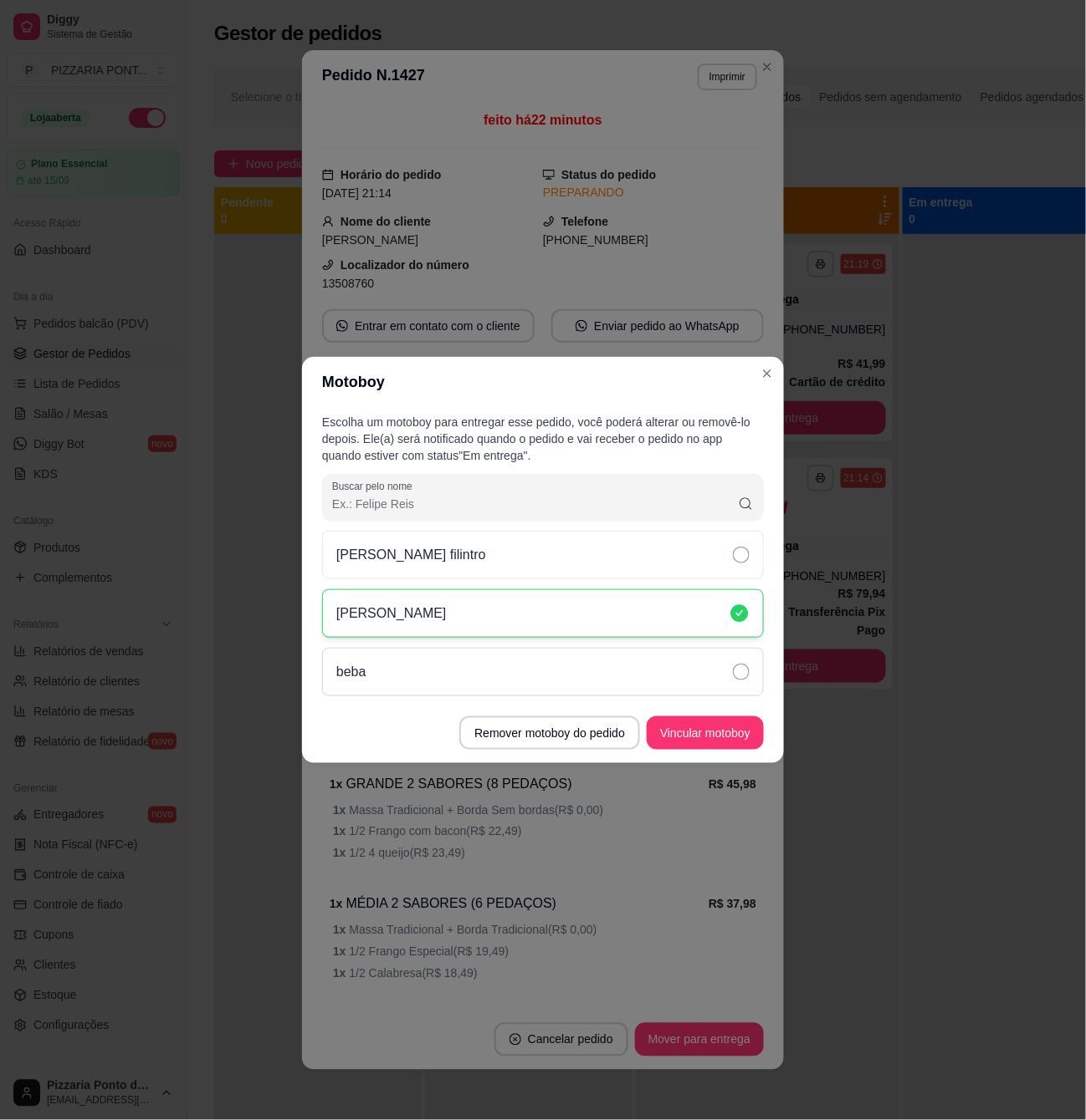
drag, startPoint x: 579, startPoint y: 646, endPoint x: 592, endPoint y: 692, distance: 47.8
click at [579, 655] on div "[PERSON_NAME] filintro [PERSON_NAME] beba" at bounding box center [542, 613] width 442 height 165
click at [642, 673] on div "beba" at bounding box center [542, 672] width 442 height 48
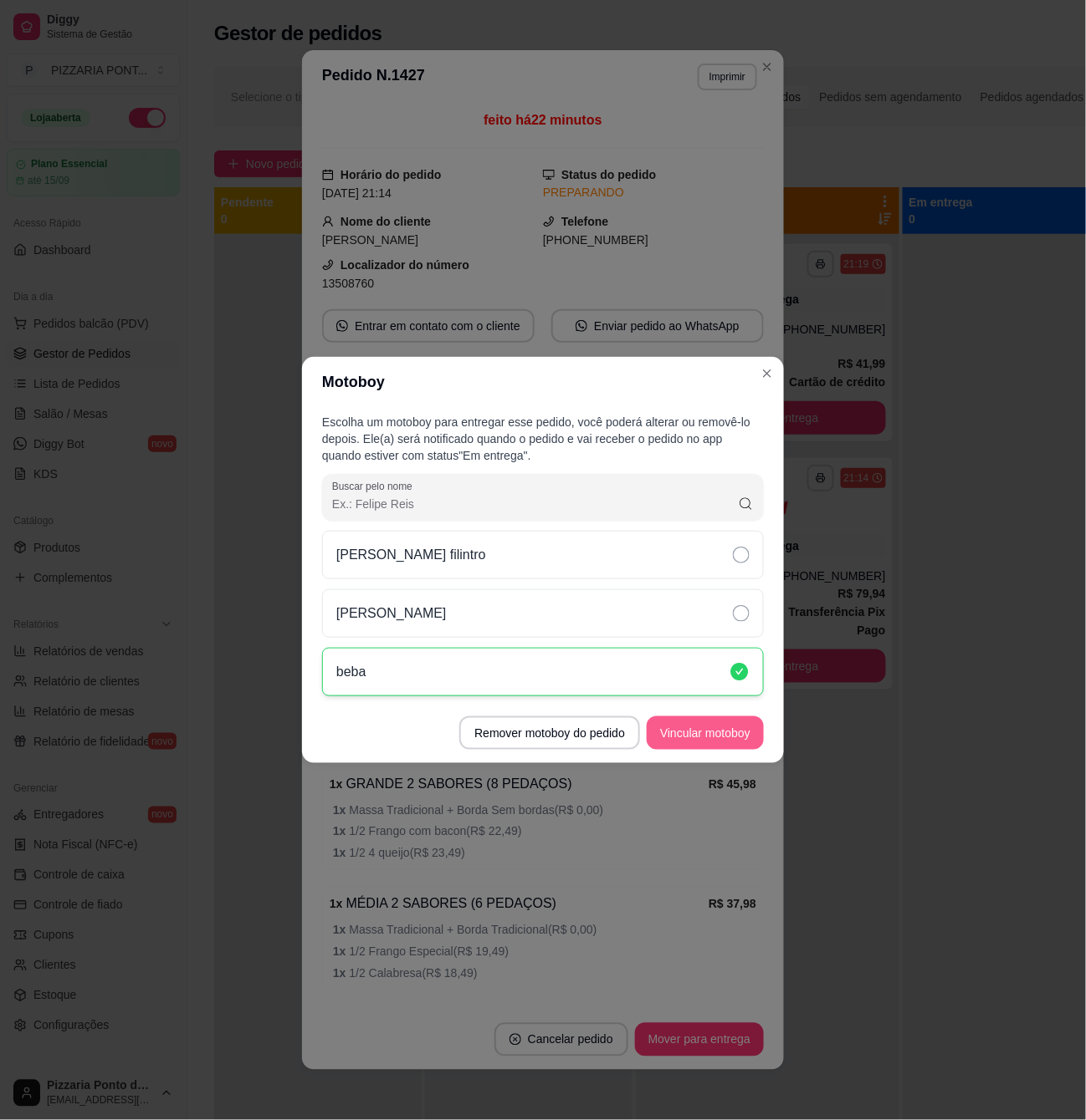
click at [670, 745] on button "Vincular motoboy" at bounding box center [705, 733] width 117 height 33
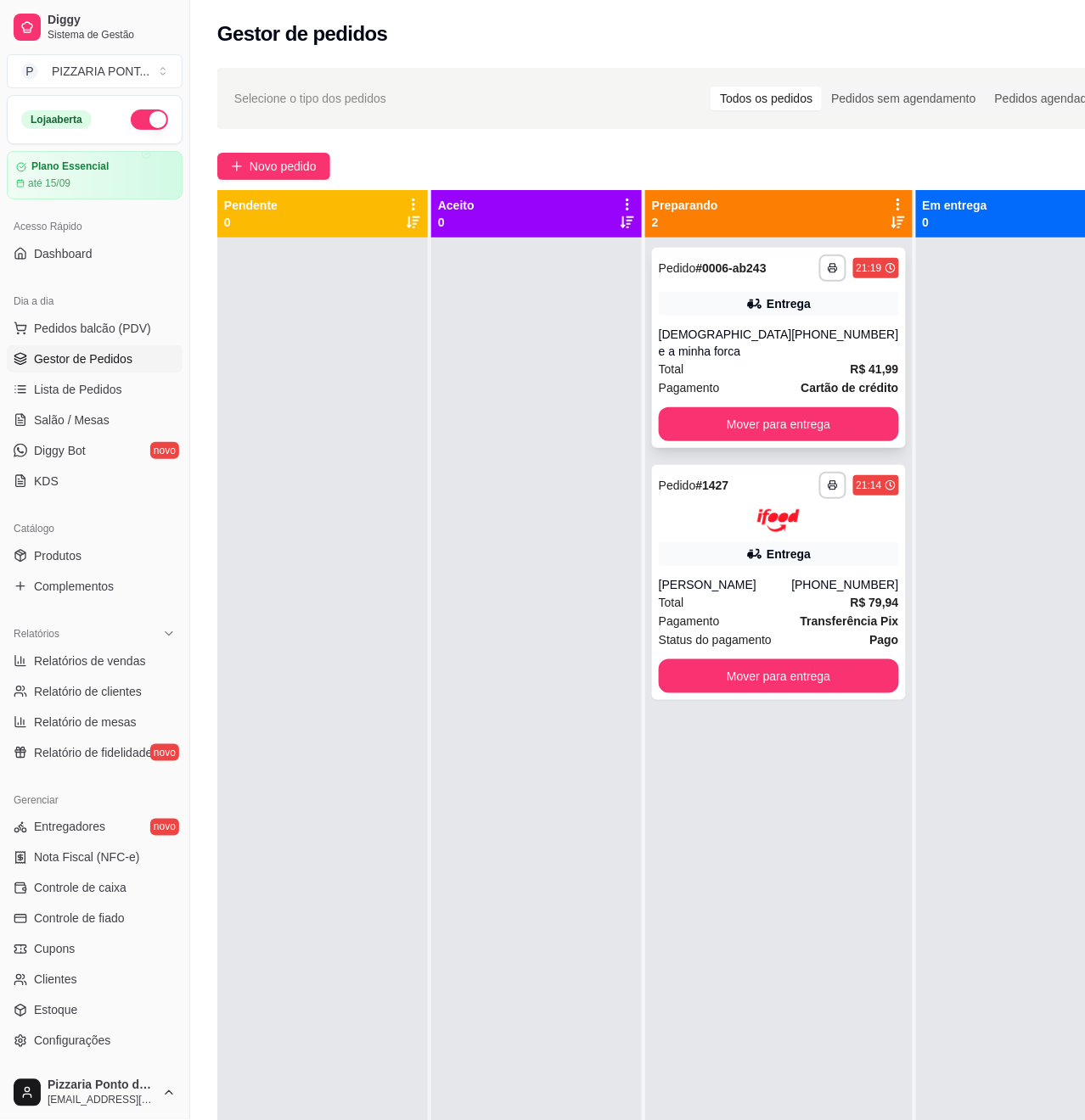
click at [792, 359] on div "[PHONE_NUMBER]" at bounding box center [844, 343] width 107 height 34
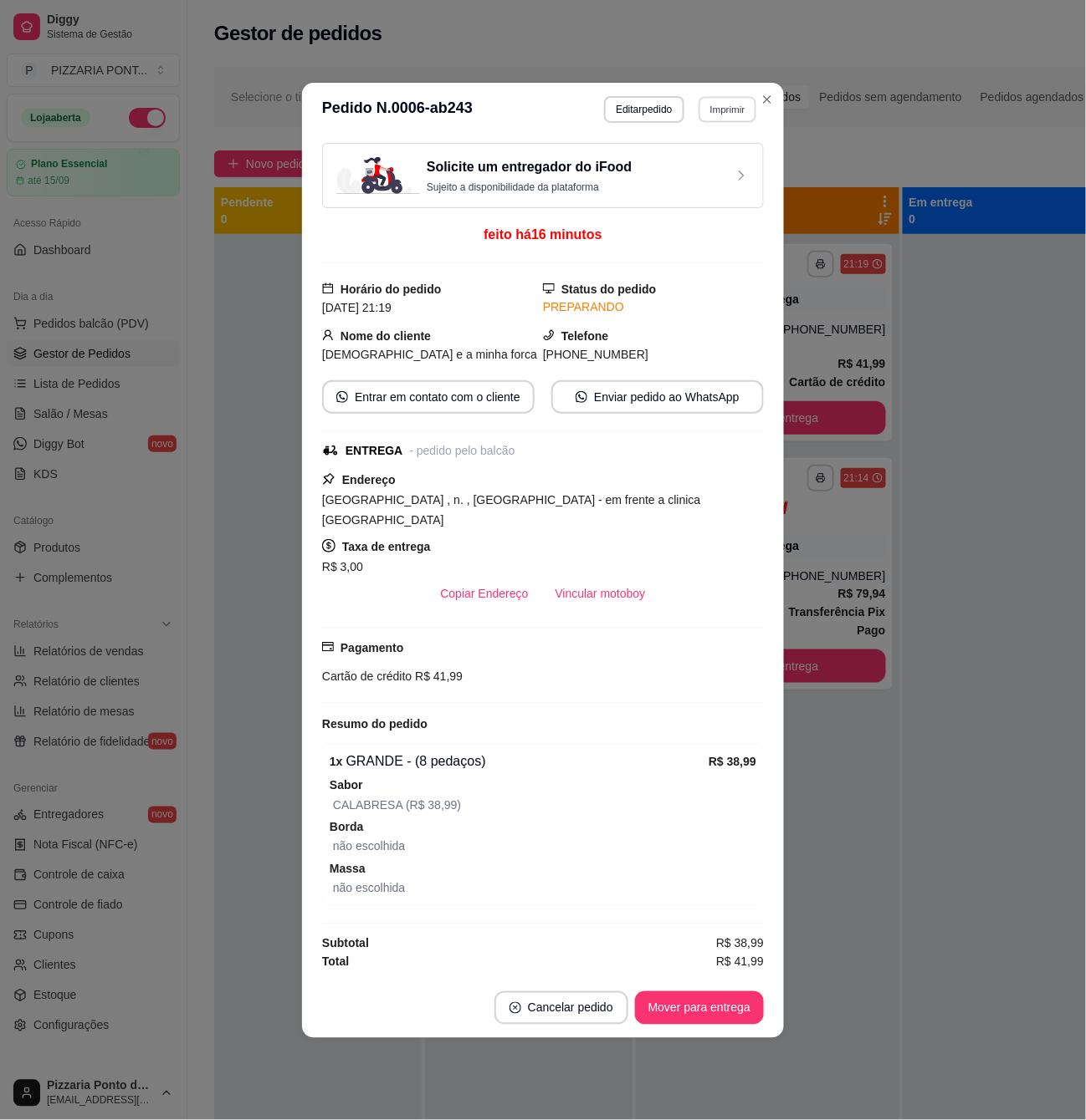
click at [756, 112] on button "Imprimir" at bounding box center [727, 109] width 58 height 26
click at [778, 99] on button "Close" at bounding box center [767, 99] width 27 height 27
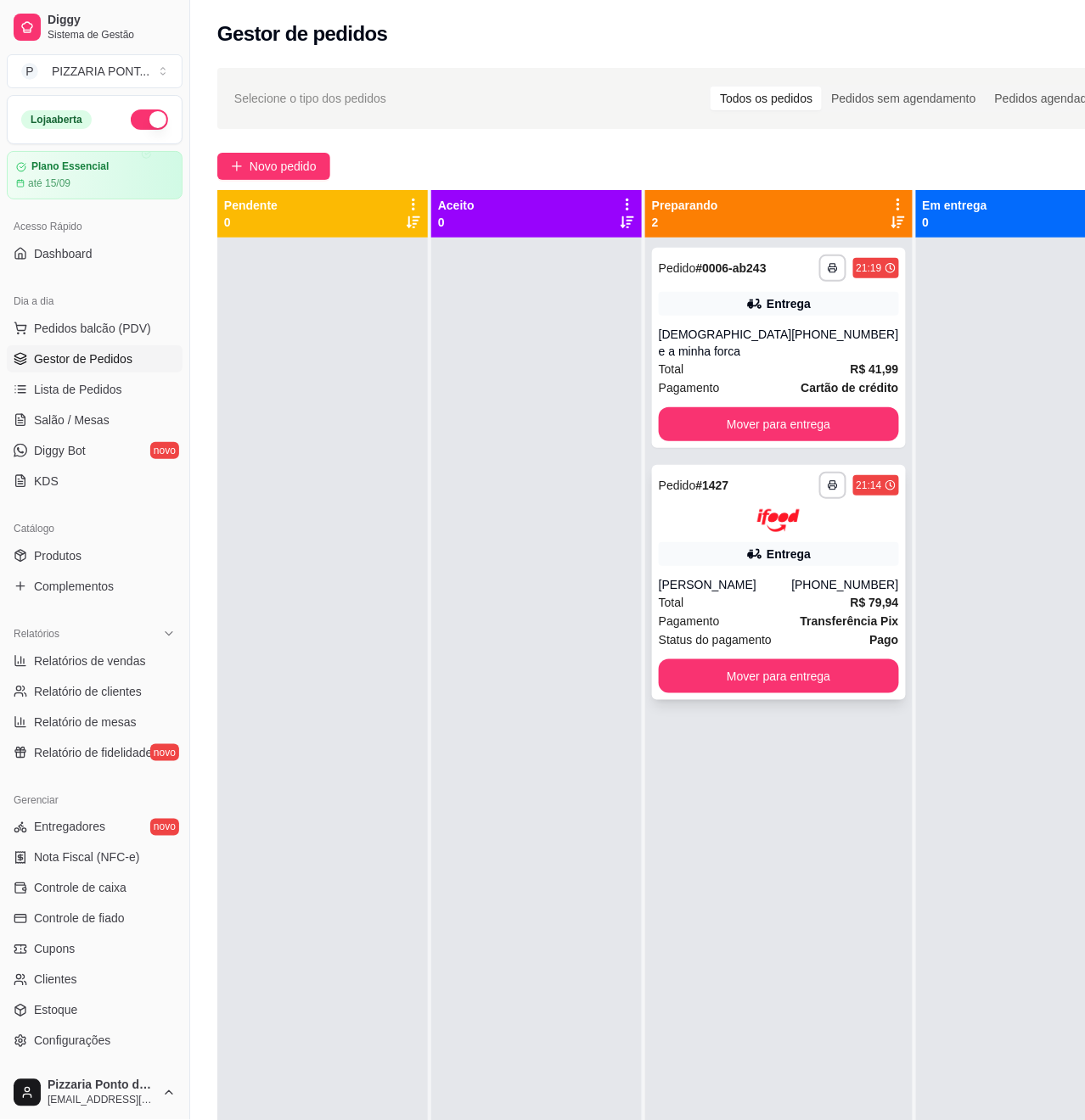
click at [777, 562] on div "Entrega" at bounding box center [788, 554] width 44 height 17
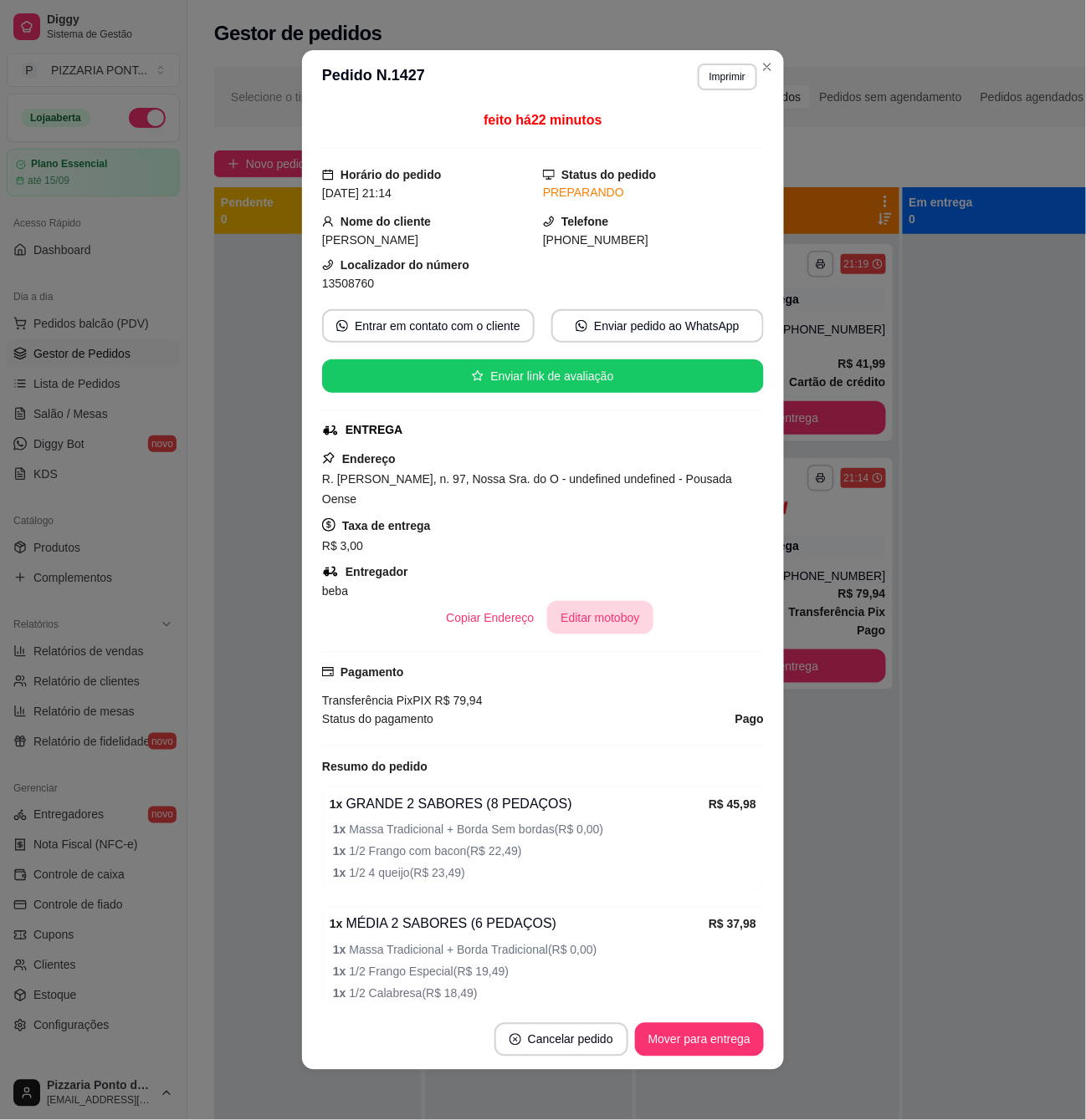
click at [588, 620] on button "Editar motoboy" at bounding box center [599, 618] width 105 height 33
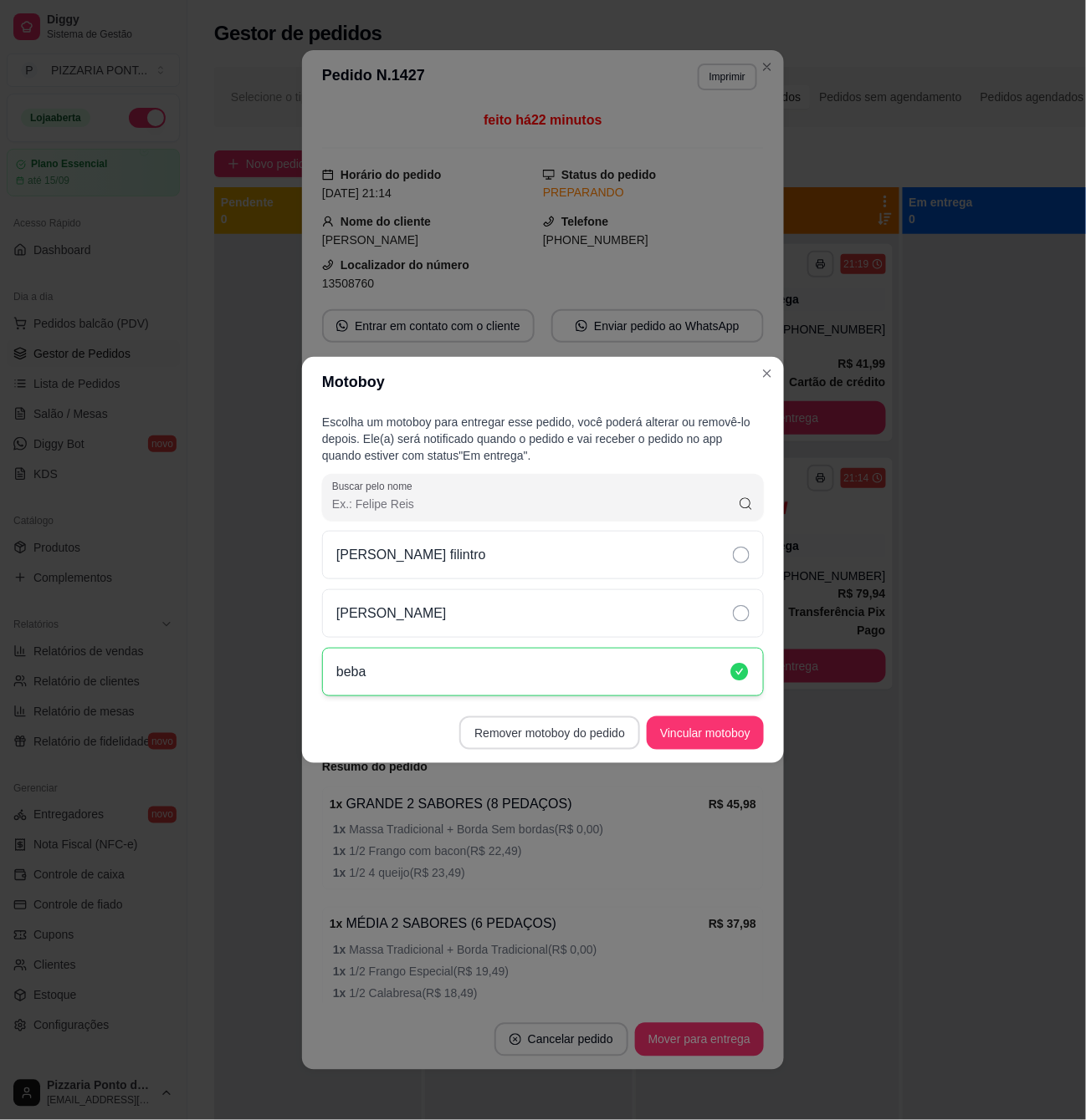
click at [589, 707] on footer "Remover motoboy do pedido Vincular motoboy" at bounding box center [543, 733] width 482 height 60
click at [590, 726] on button "Remover motoboy do pedido" at bounding box center [550, 733] width 175 height 33
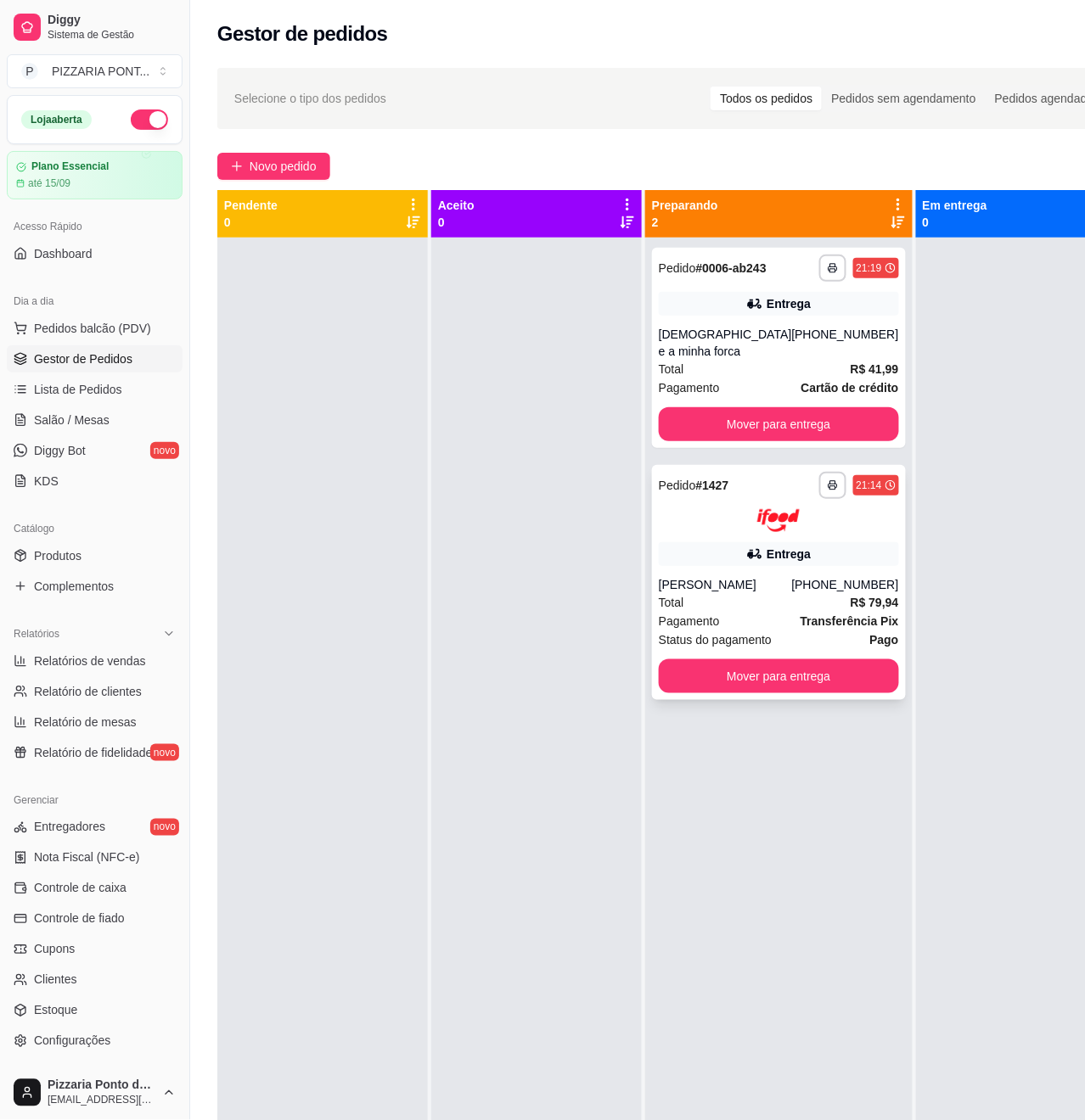
click at [846, 581] on div "**********" at bounding box center [778, 582] width 254 height 235
click at [771, 312] on div "Entrega" at bounding box center [788, 304] width 44 height 17
click at [758, 683] on button "Mover para entrega" at bounding box center [778, 677] width 241 height 34
click at [820, 442] on button "Mover para entrega" at bounding box center [778, 425] width 241 height 34
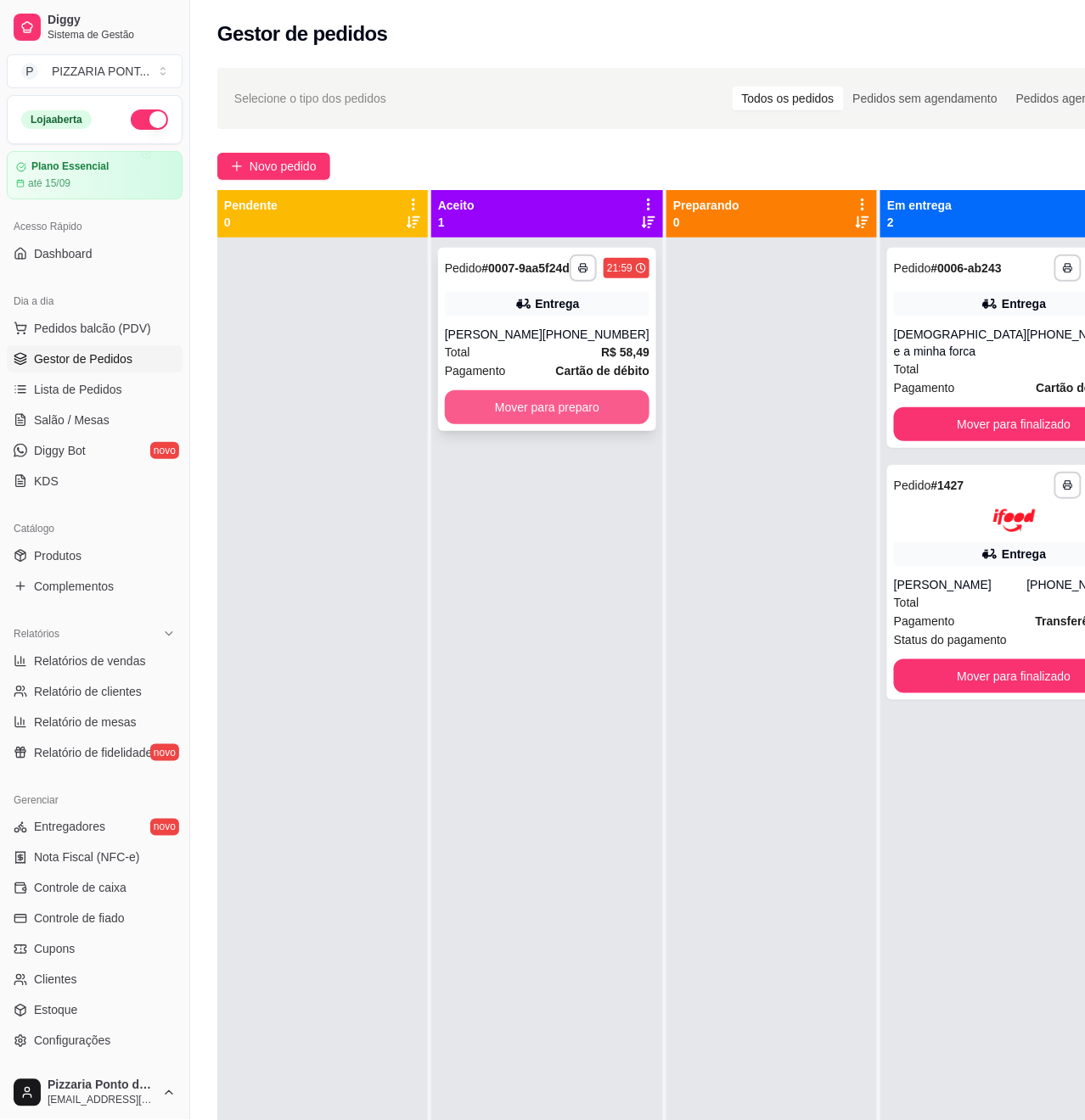
click at [533, 419] on button "Mover para preparo" at bounding box center [546, 408] width 205 height 34
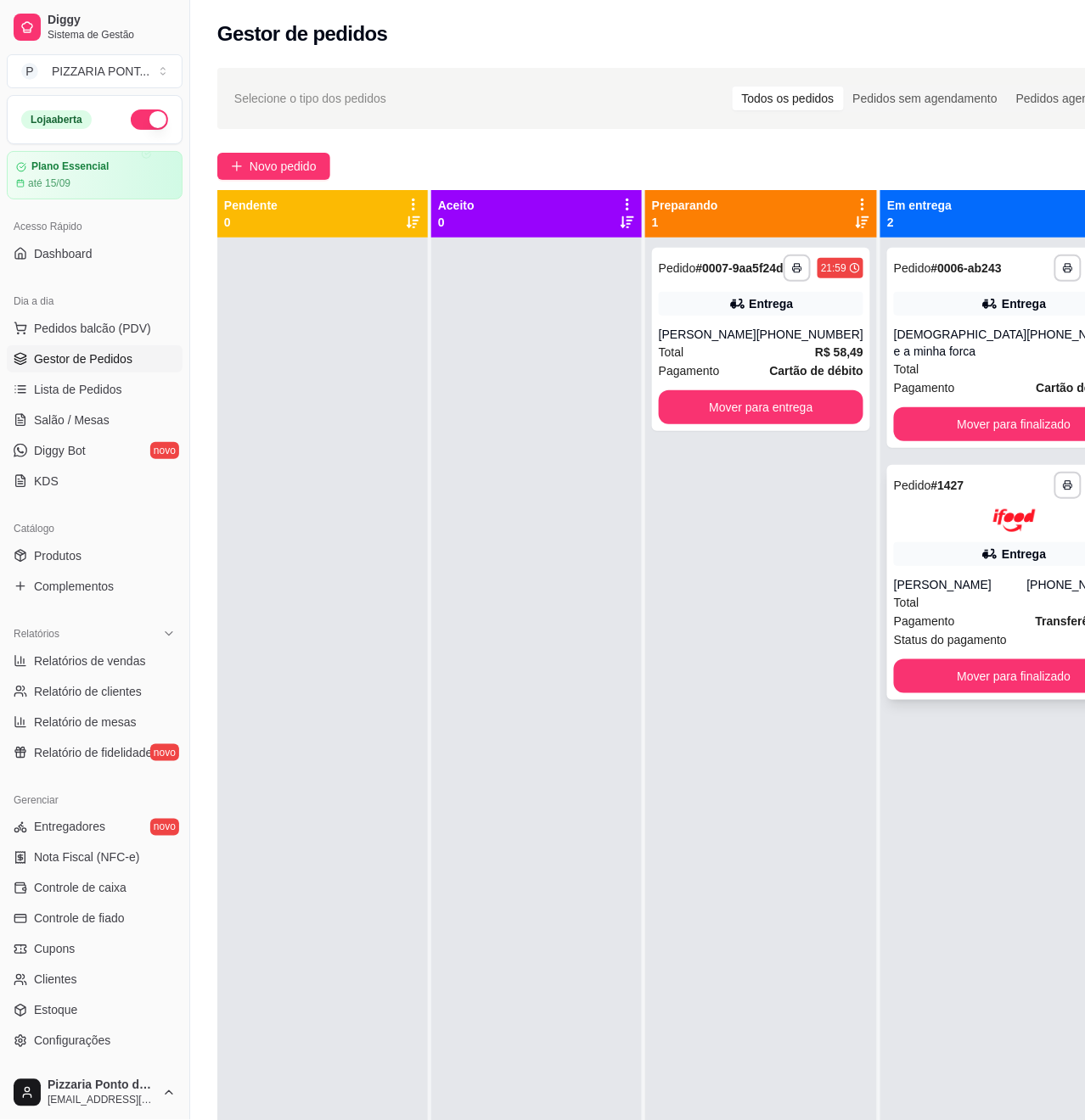
click at [1001, 562] on div "Entrega" at bounding box center [1023, 554] width 44 height 17
click at [952, 554] on div "**********" at bounding box center [1013, 582] width 254 height 235
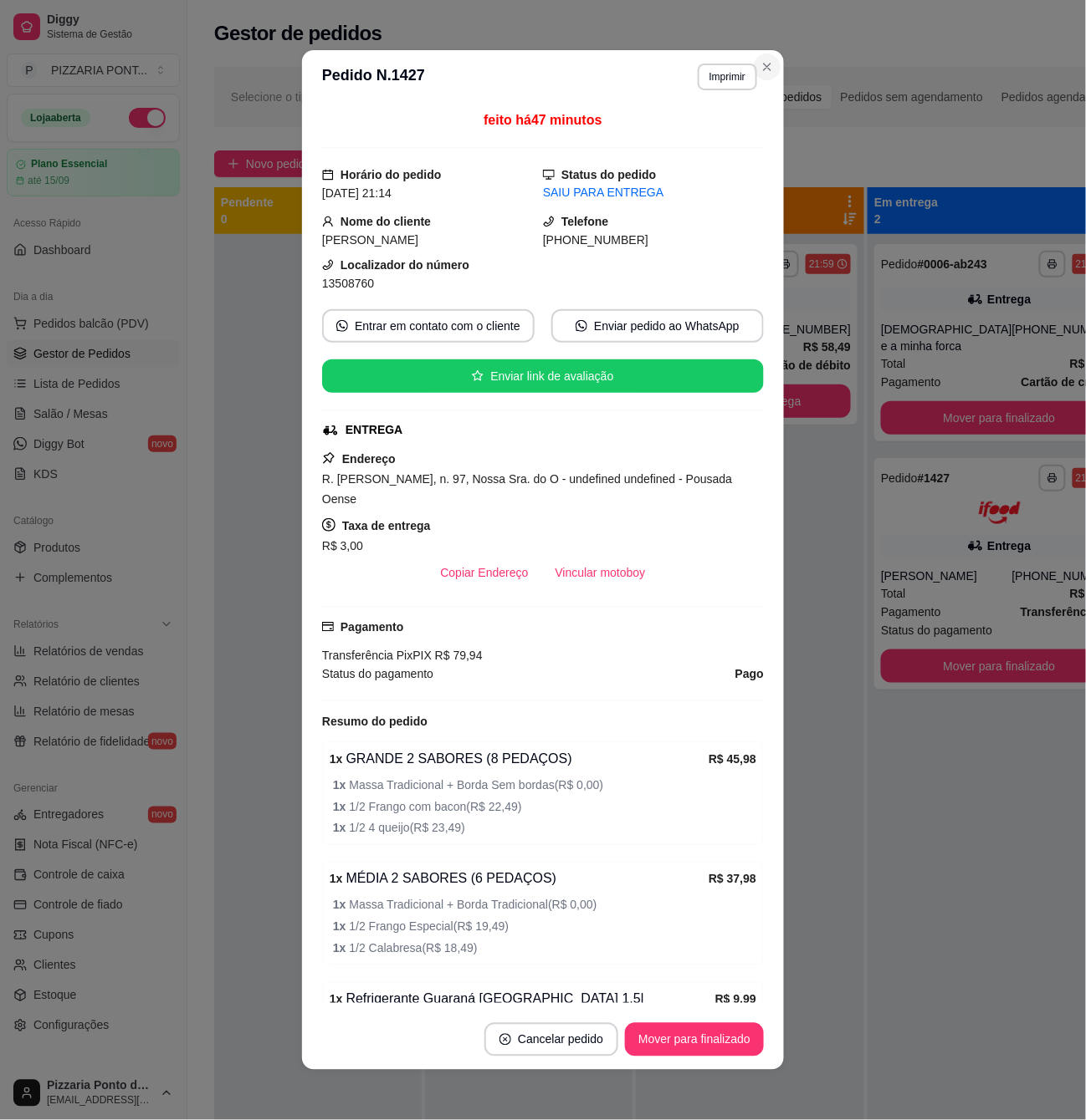
click at [663, 562] on section "**********" at bounding box center [543, 560] width 482 height 1020
click at [607, 589] on button "Vincular motoboy" at bounding box center [601, 573] width 113 height 33
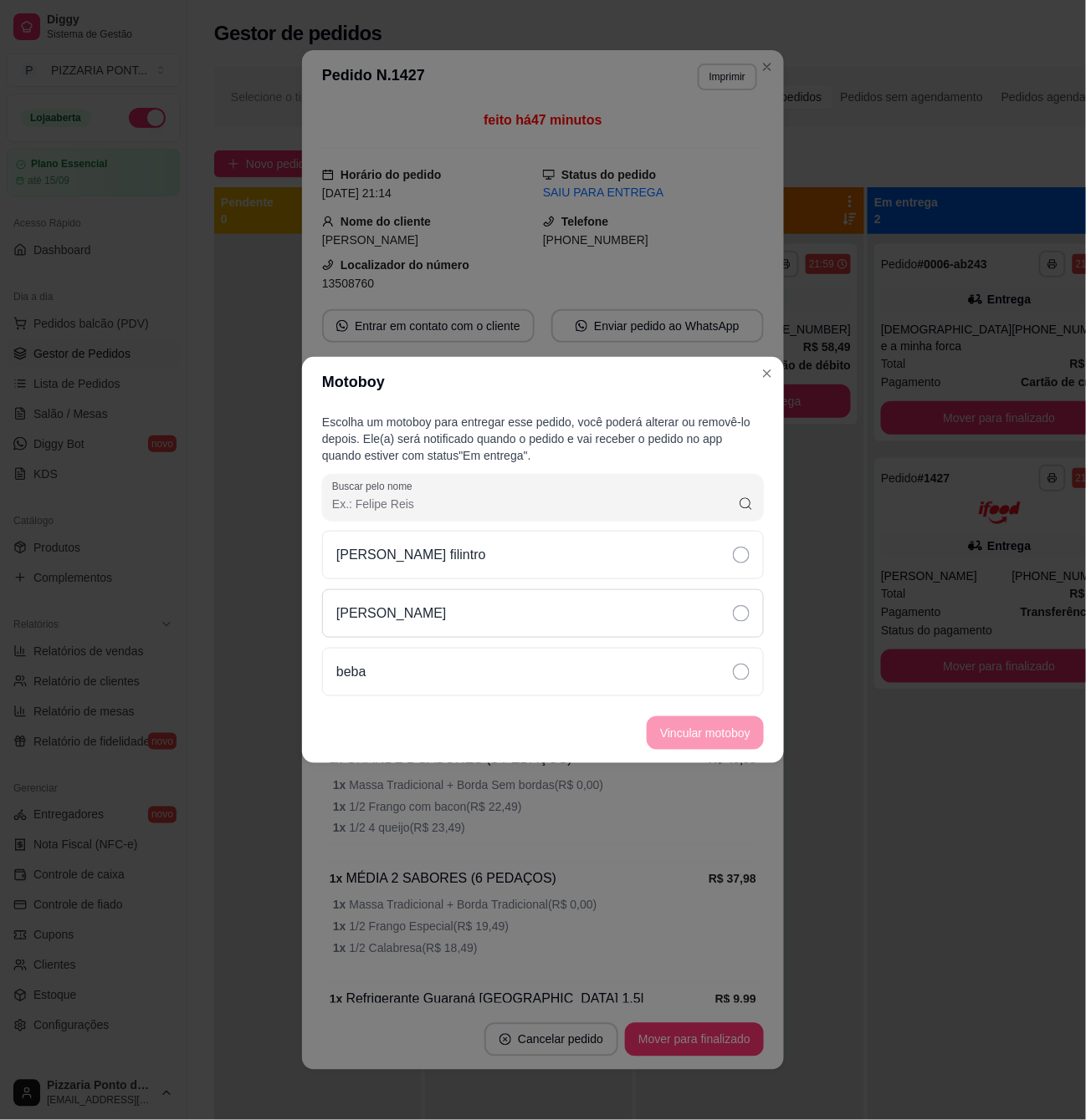
drag, startPoint x: 670, startPoint y: 632, endPoint x: 683, endPoint y: 633, distance: 13.0
click at [673, 633] on div "[PERSON_NAME]" at bounding box center [542, 613] width 442 height 48
click at [706, 737] on button "Vincular motoboy" at bounding box center [705, 733] width 117 height 33
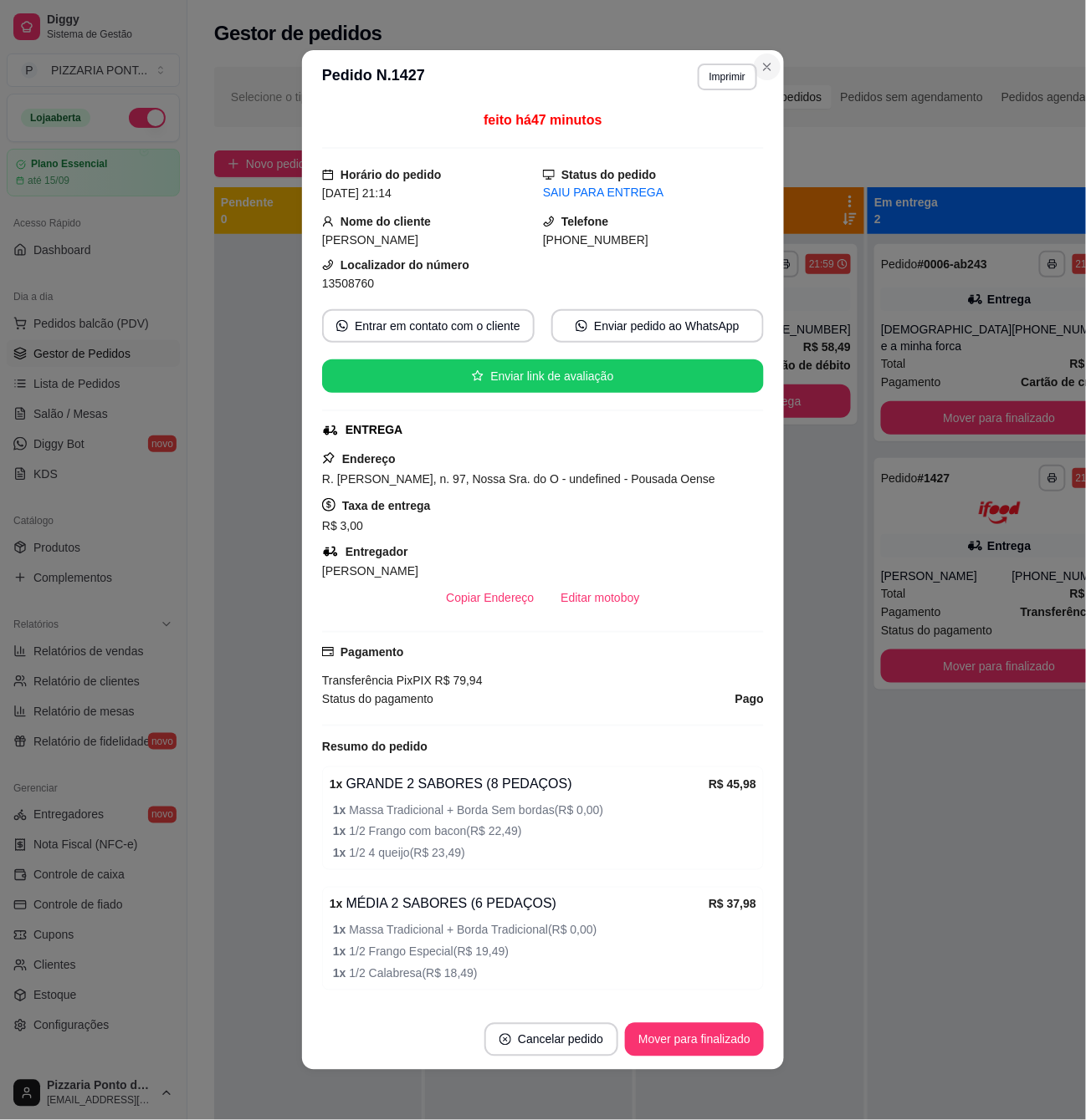
click at [747, 52] on section "**********" at bounding box center [543, 560] width 482 height 1020
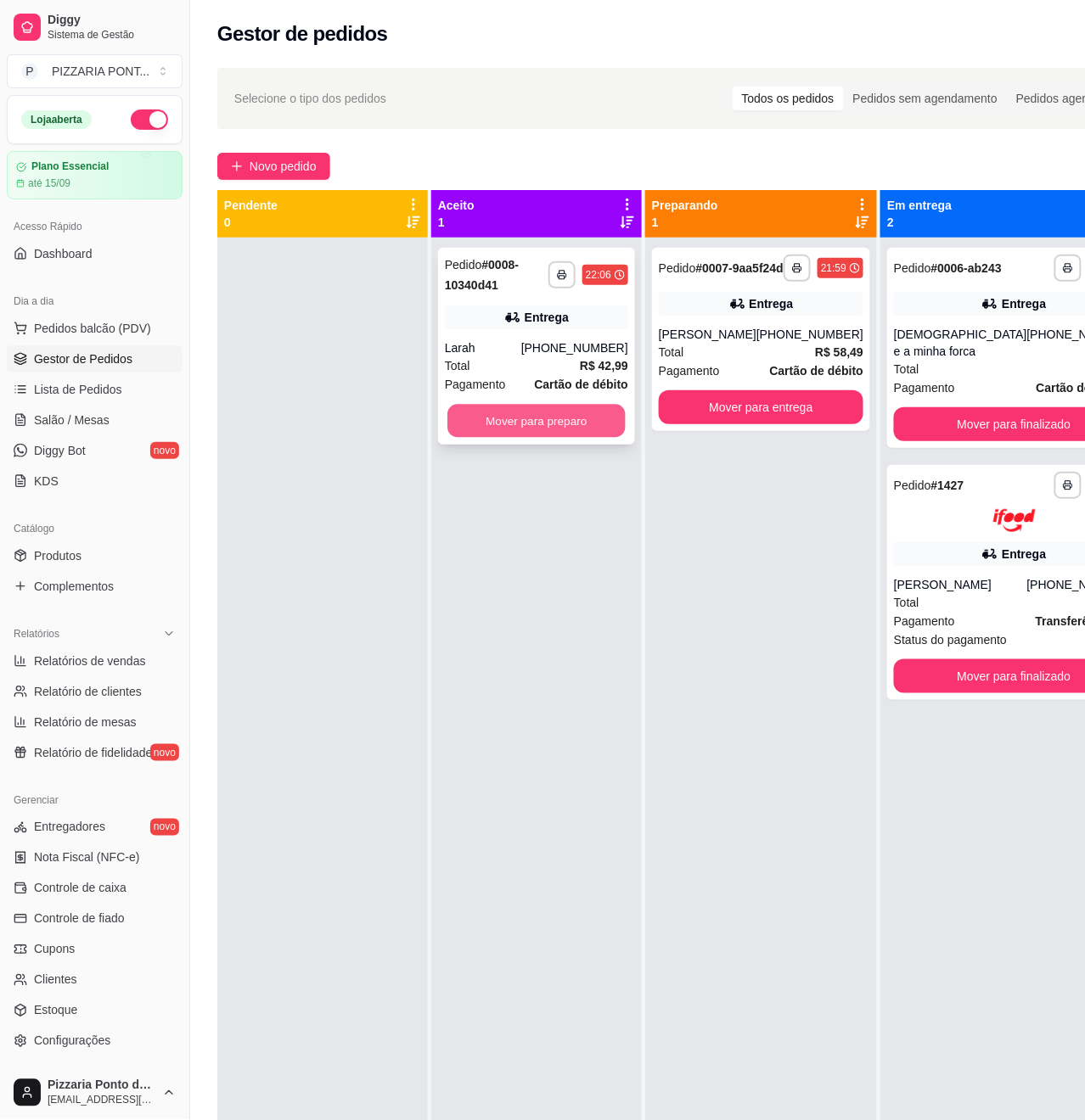
click at [615, 435] on button "Mover para preparo" at bounding box center [536, 421] width 178 height 33
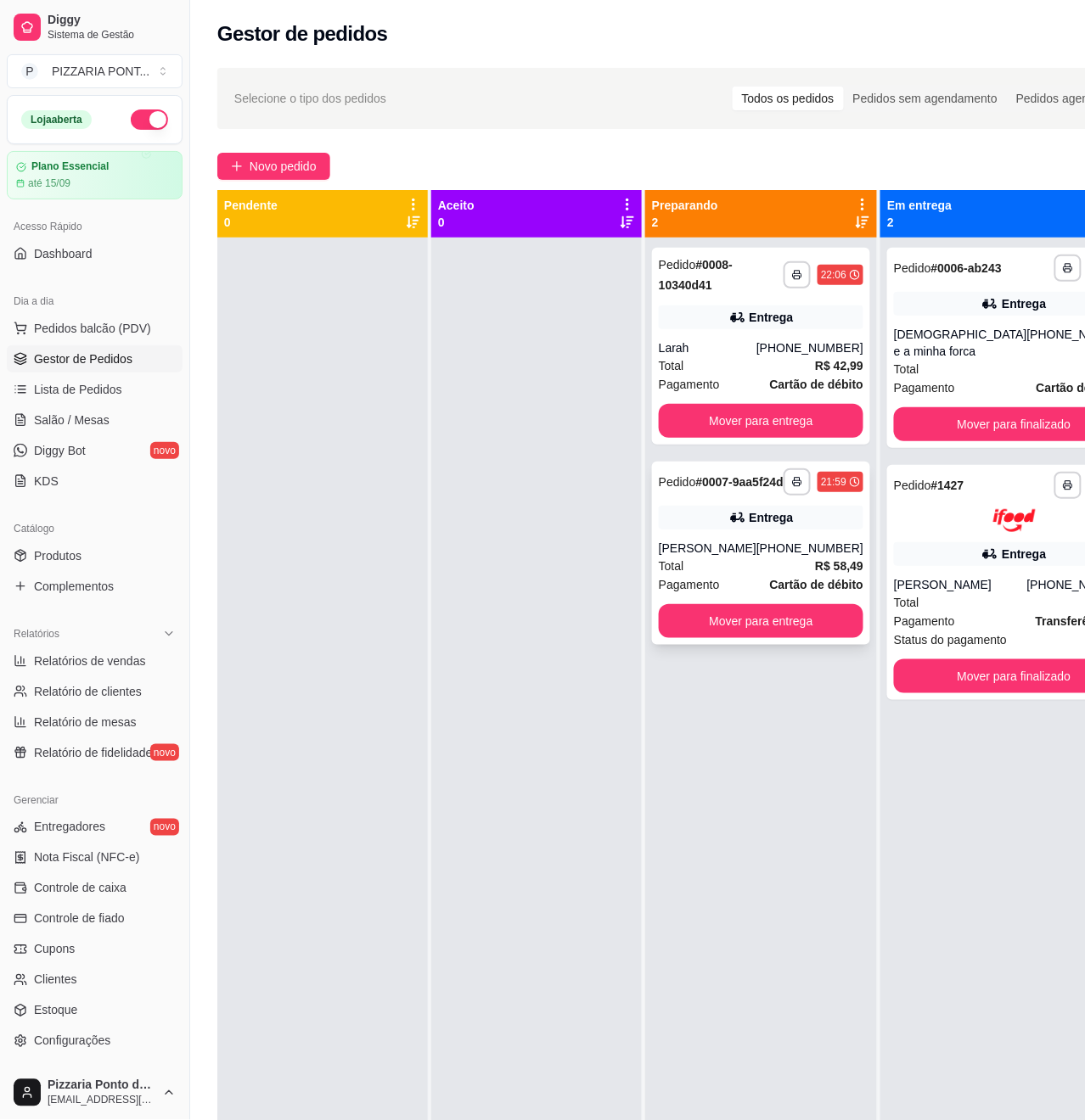
click at [709, 520] on div "**********" at bounding box center [760, 553] width 218 height 183
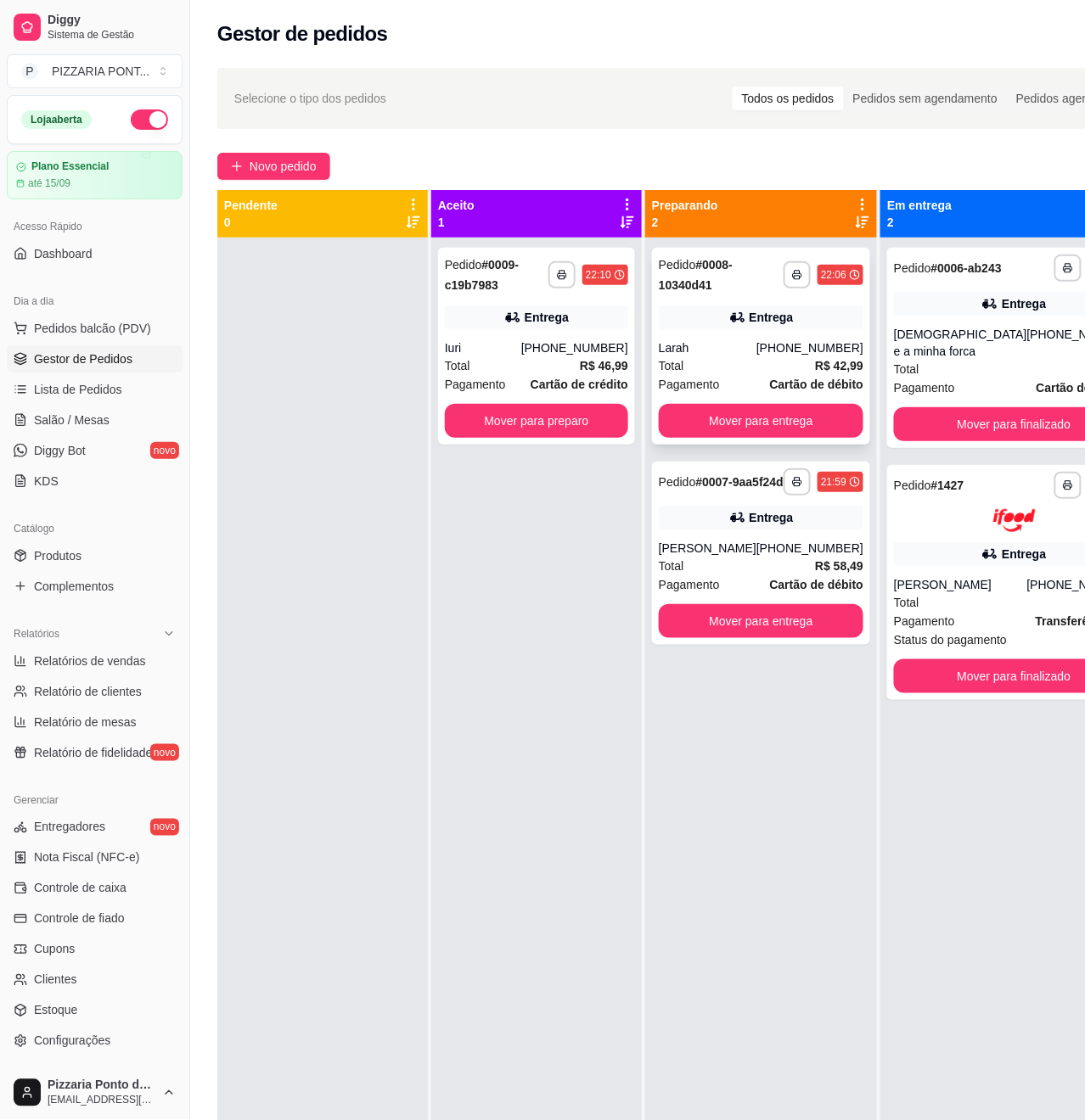
click at [711, 351] on div "Larah" at bounding box center [707, 348] width 97 height 17
click at [603, 449] on div "**********" at bounding box center [536, 797] width 210 height 1120
click at [603, 442] on div "**********" at bounding box center [536, 346] width 197 height 197
click at [603, 431] on button "Enviar link de avaliação" at bounding box center [542, 426] width 457 height 35
click at [575, 412] on button "Mover para preparo" at bounding box center [536, 421] width 178 height 33
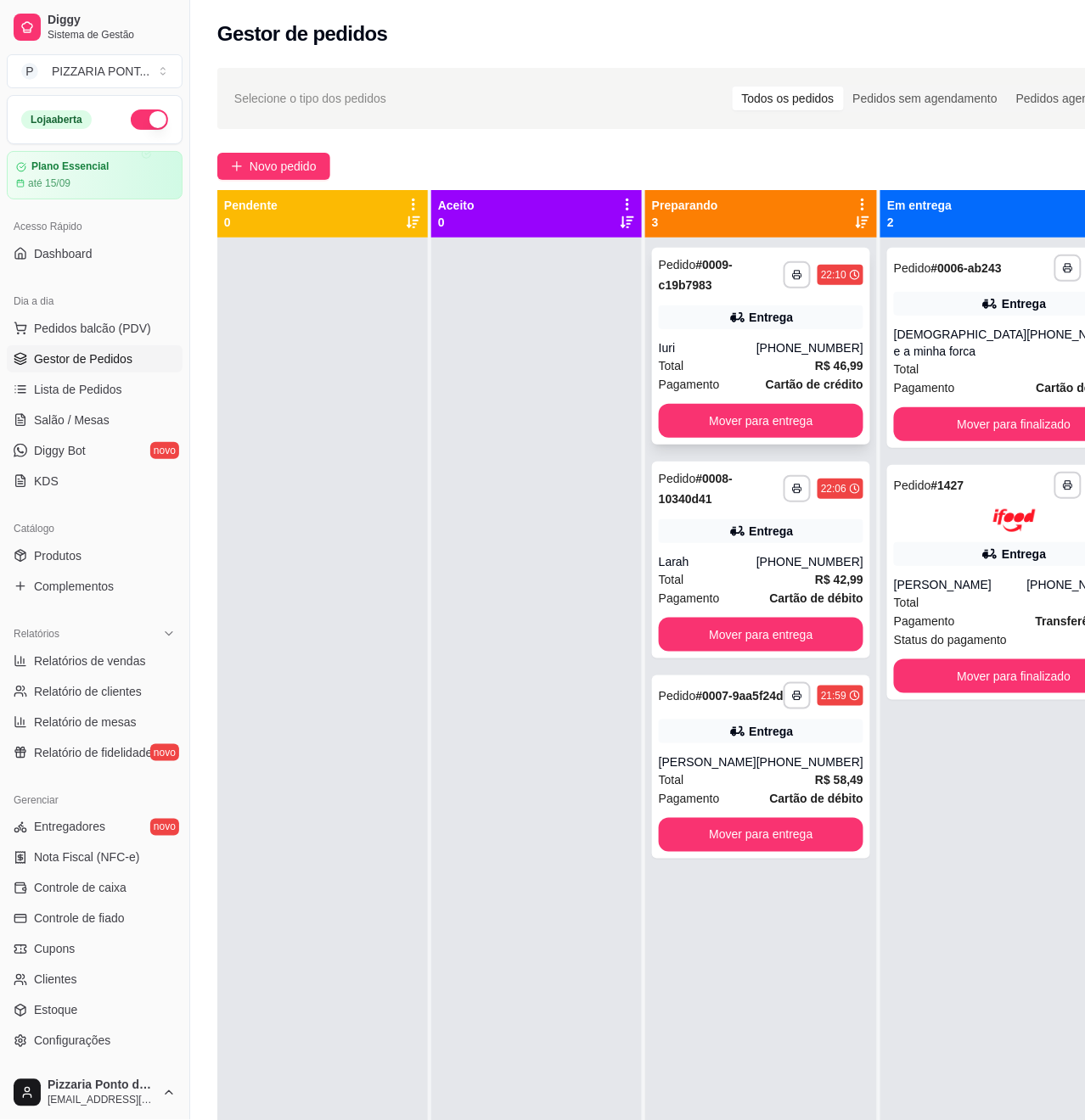
click at [697, 333] on div "**********" at bounding box center [760, 346] width 218 height 197
click at [943, 581] on div "**********" at bounding box center [1013, 582] width 254 height 235
click at [956, 299] on div "**********" at bounding box center [1013, 348] width 254 height 200
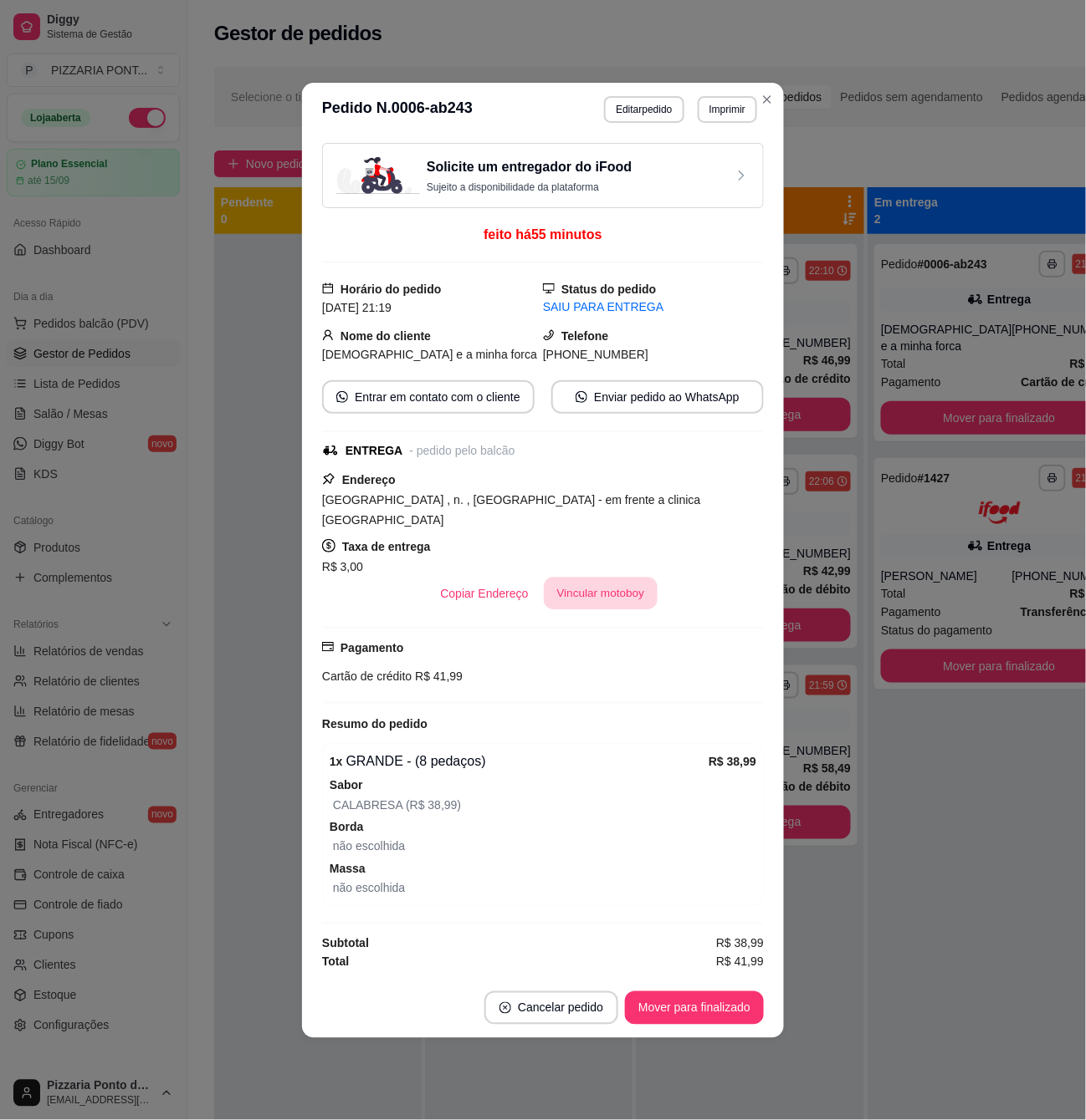
click at [623, 583] on button "Vincular motoboy" at bounding box center [601, 593] width 113 height 33
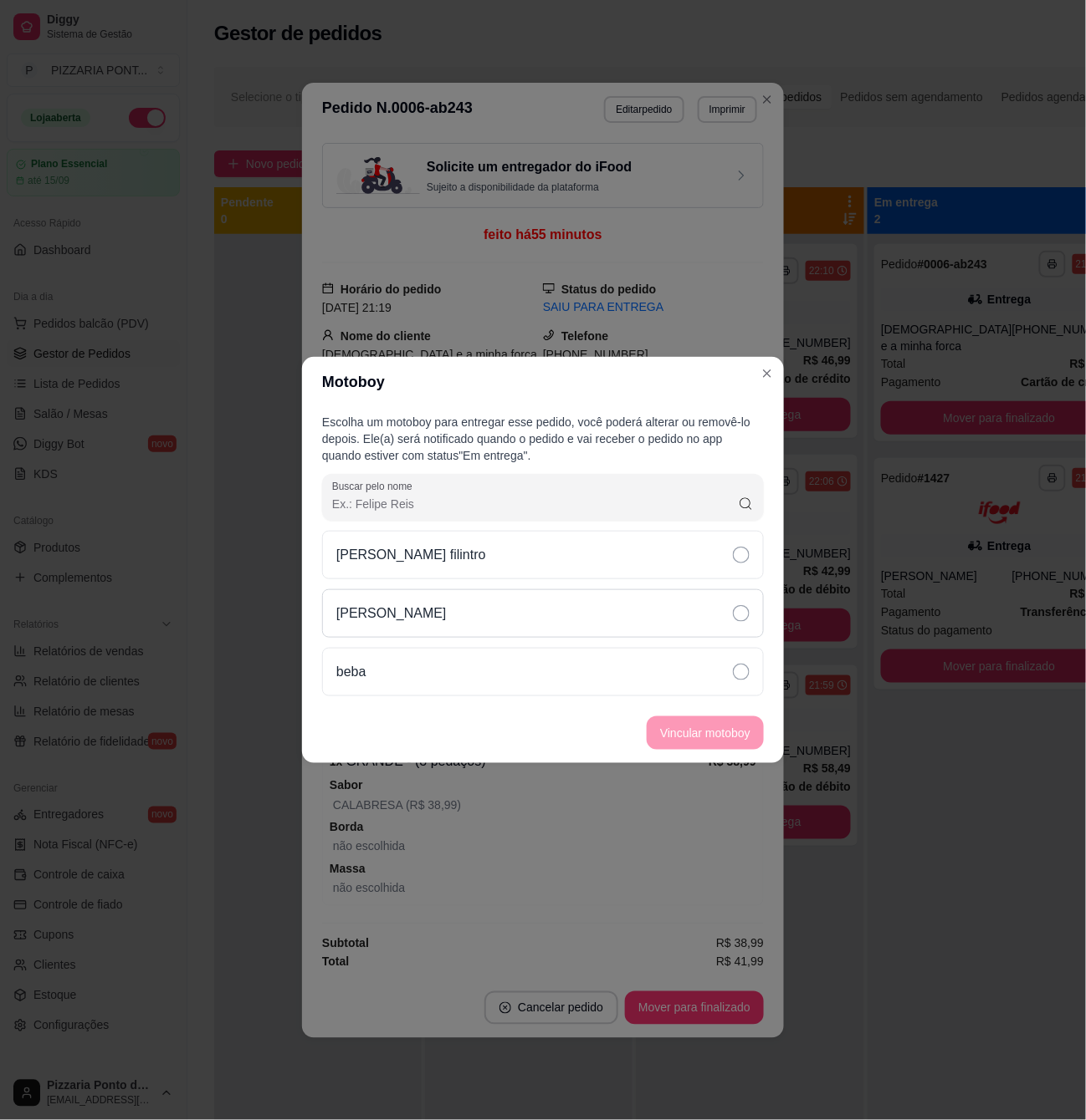
click at [593, 637] on div "[PERSON_NAME]" at bounding box center [542, 613] width 442 height 48
click at [718, 744] on button "Vincular motoboy" at bounding box center [705, 733] width 113 height 33
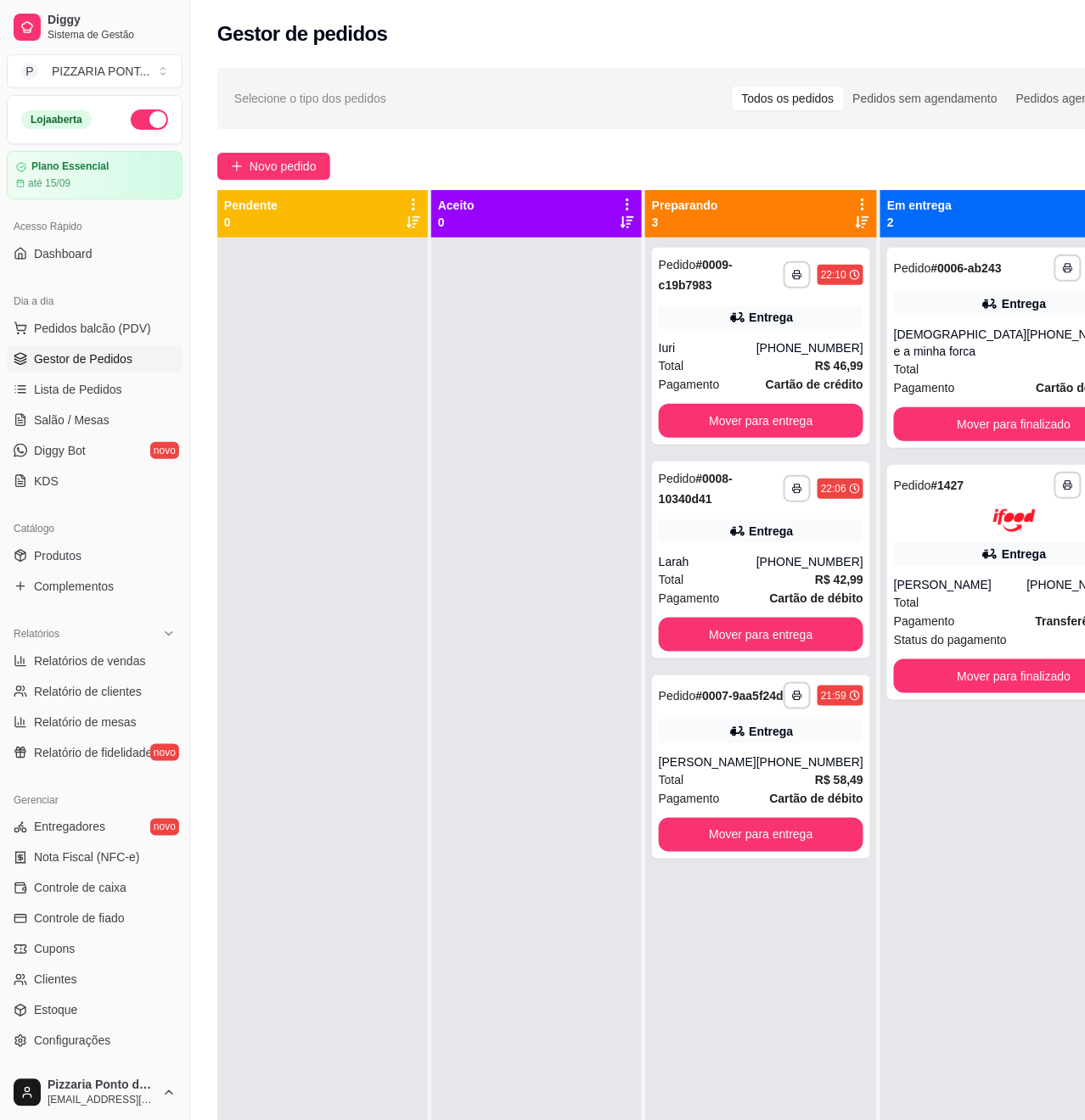
scroll to position [47, 0]
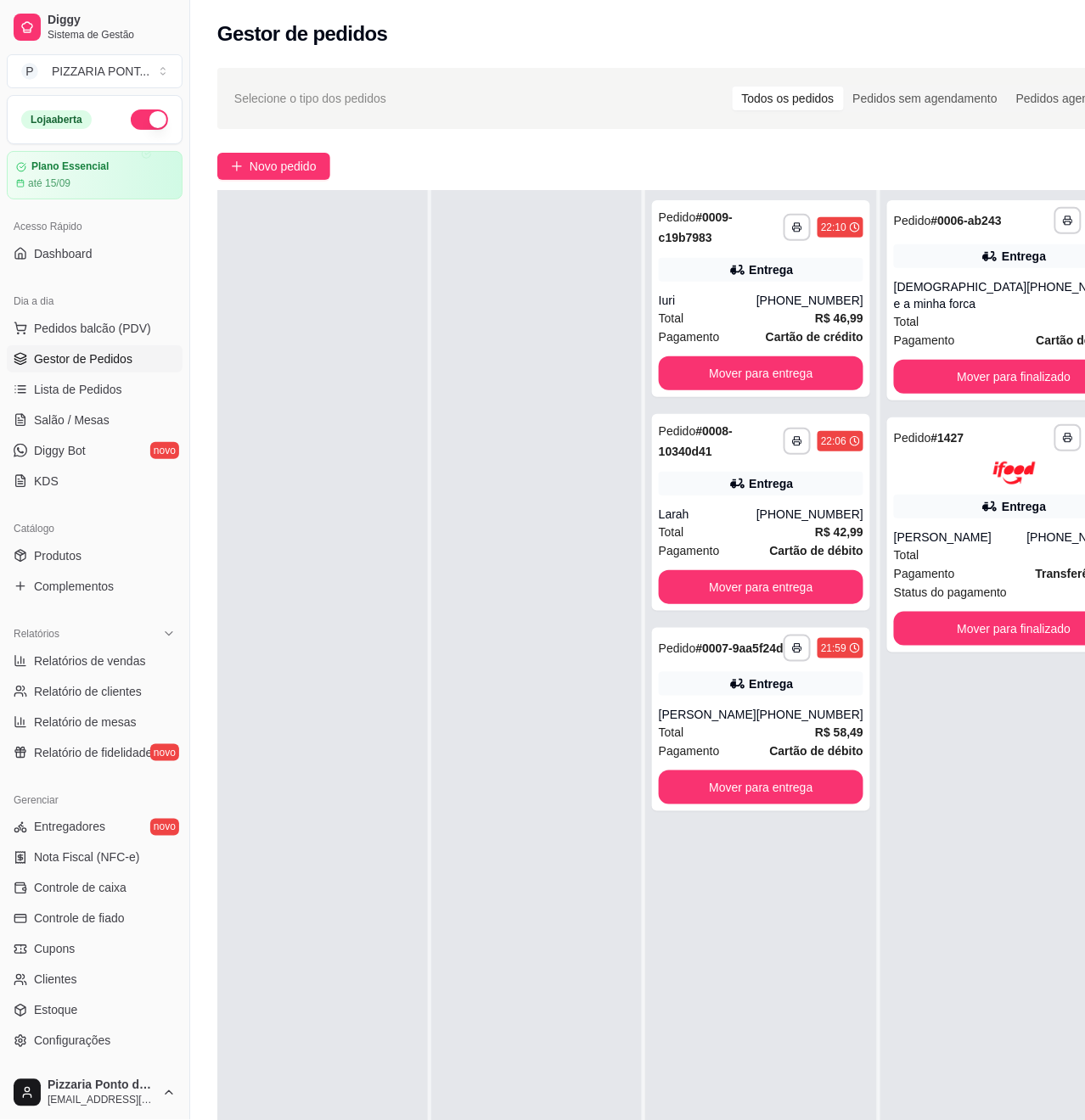
click at [75, 358] on span "Gestor de Pedidos" at bounding box center [83, 359] width 98 height 17
click at [79, 393] on span "Lista de Pedidos" at bounding box center [78, 390] width 89 height 17
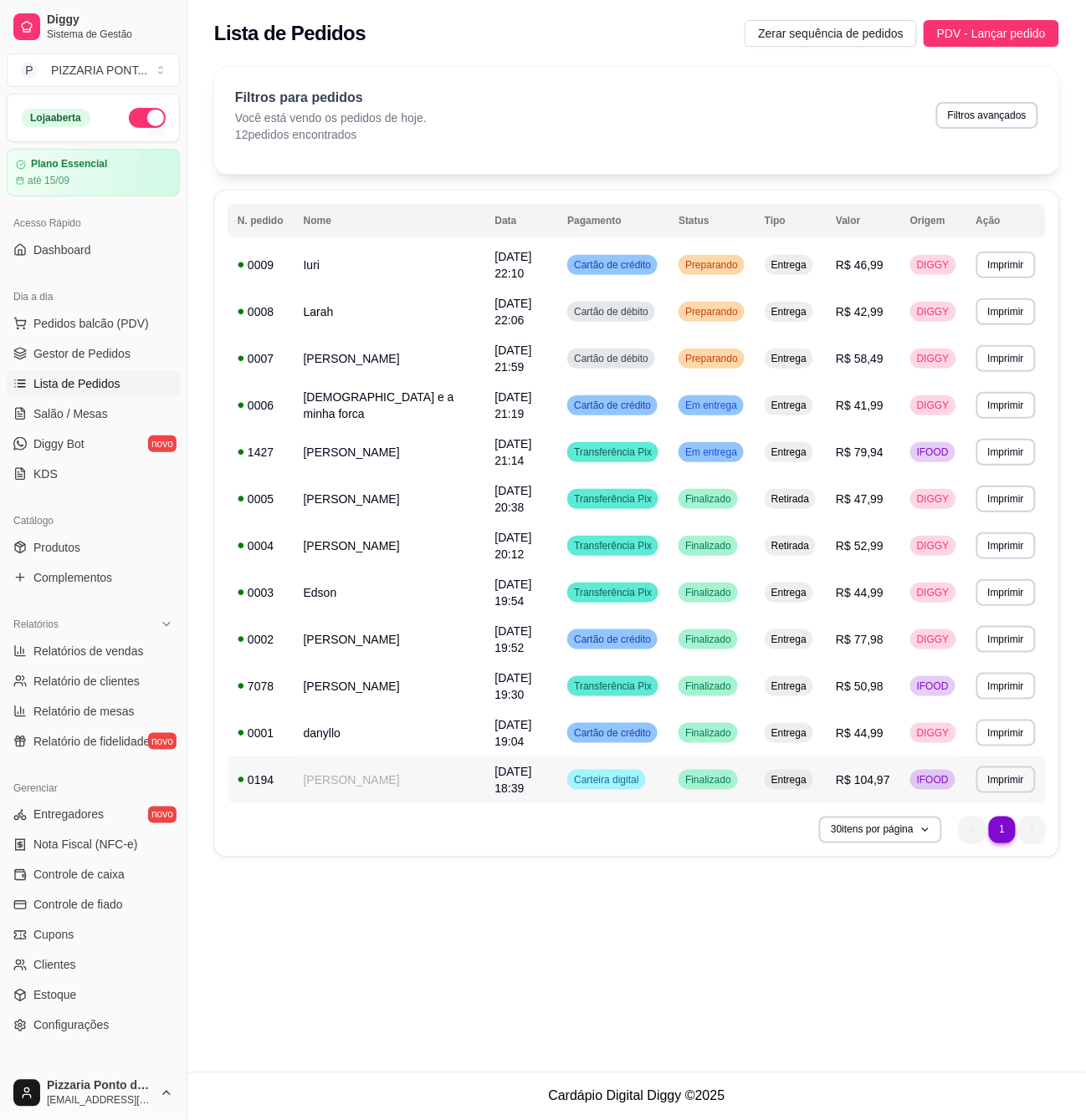
click at [691, 773] on span "Finalizado" at bounding box center [708, 780] width 53 height 13
click at [679, 771] on div "Finalizado" at bounding box center [709, 781] width 60 height 20
click at [496, 718] on span "[DATE] 19:04" at bounding box center [514, 733] width 37 height 30
click at [485, 663] on td "[DATE] 19:30" at bounding box center [522, 686] width 73 height 46
click at [345, 616] on td "[PERSON_NAME]" at bounding box center [390, 639] width 192 height 46
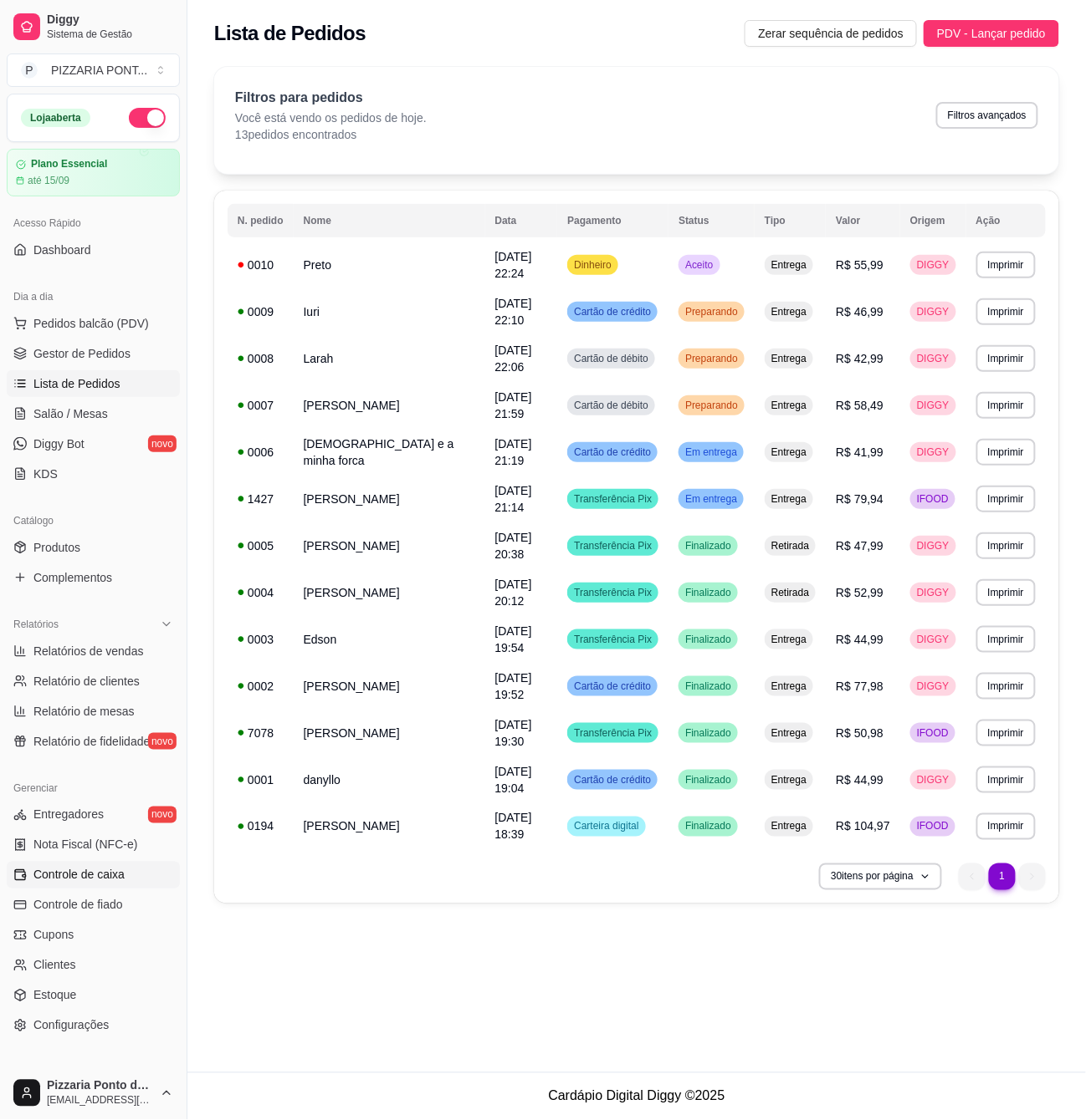
click at [98, 876] on span "Controle de caixa" at bounding box center [79, 876] width 91 height 17
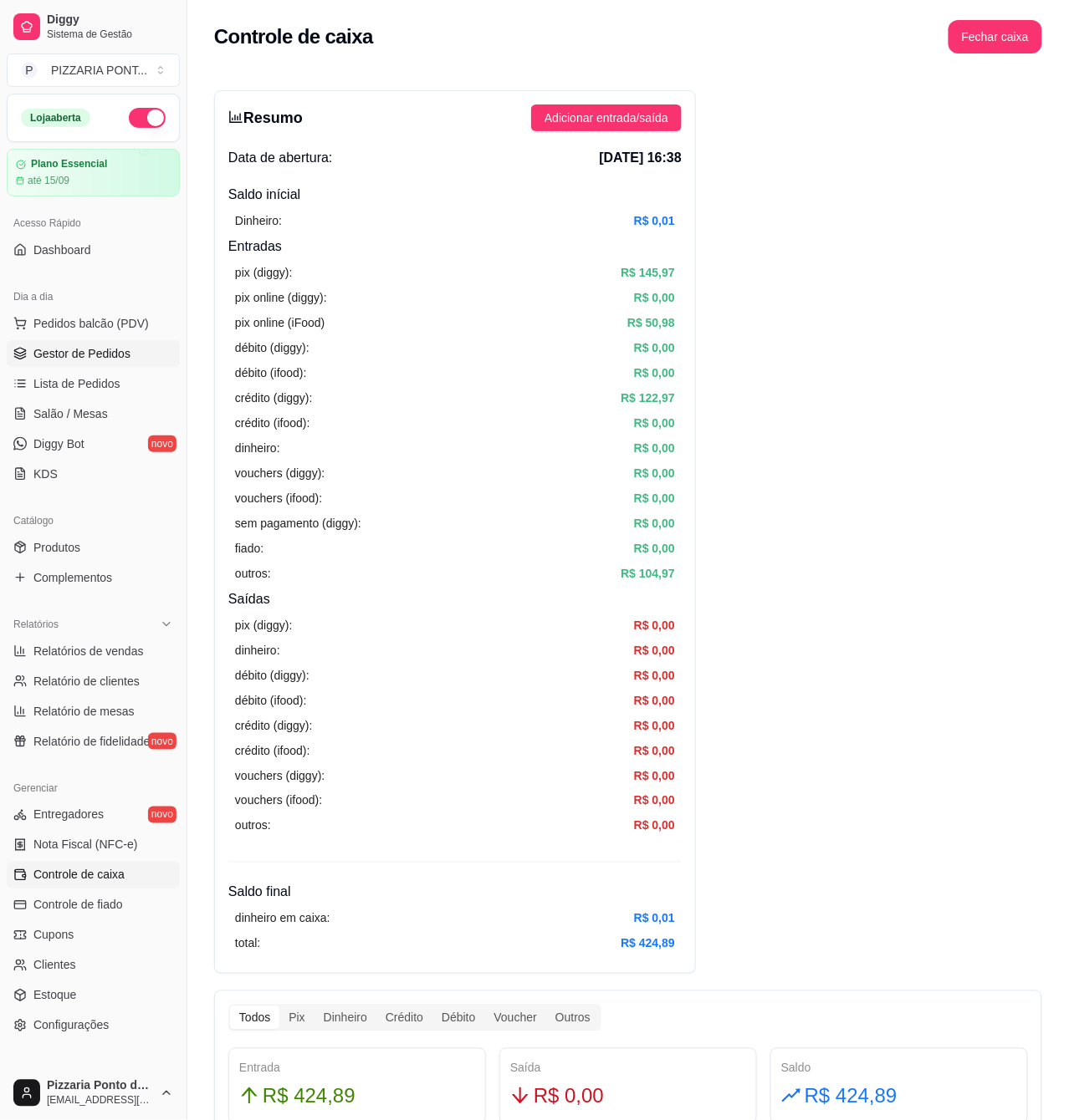
click at [115, 342] on link "Gestor de Pedidos" at bounding box center [93, 353] width 173 height 27
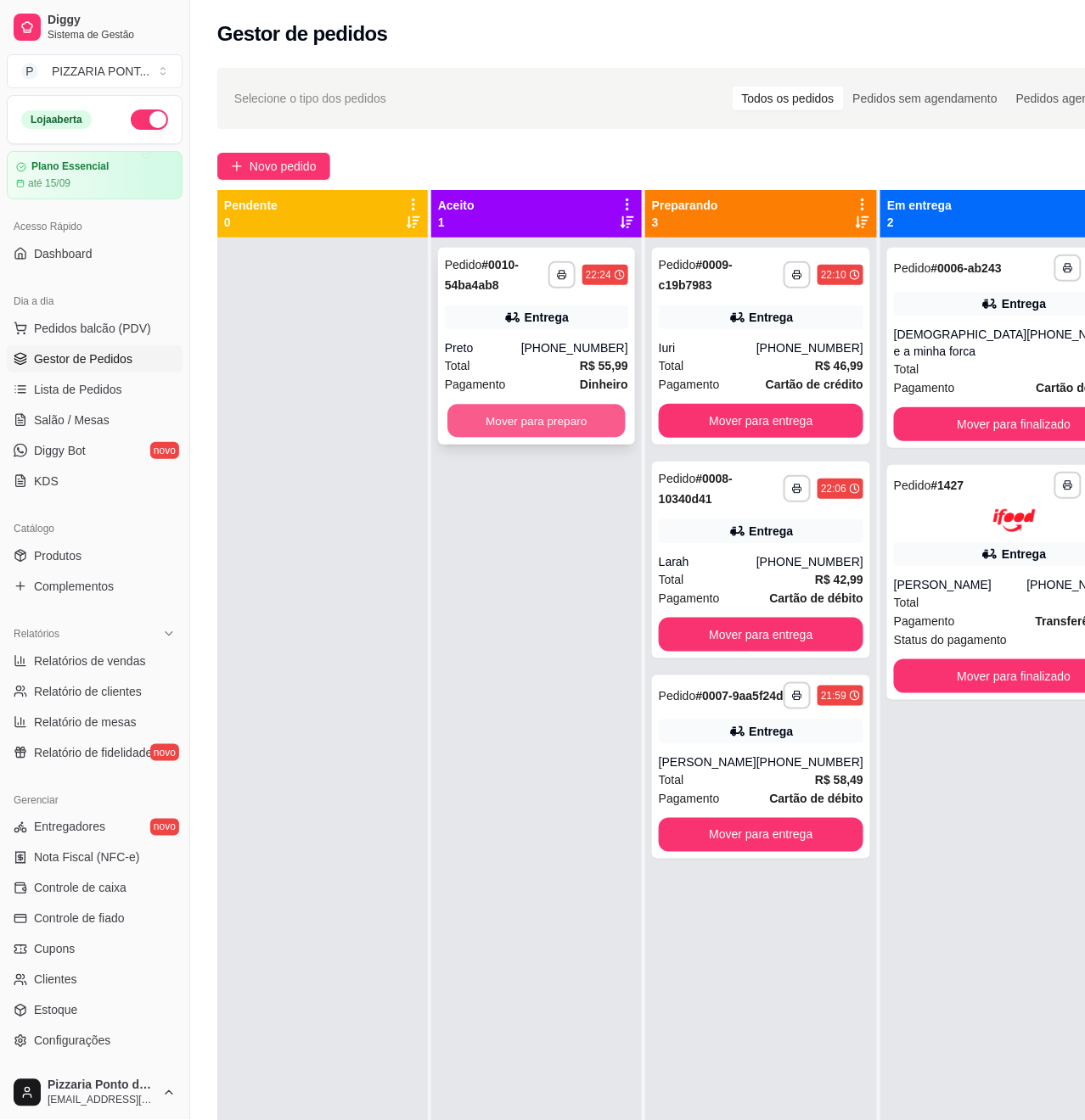
click at [604, 435] on button "Mover para preparo" at bounding box center [536, 421] width 178 height 33
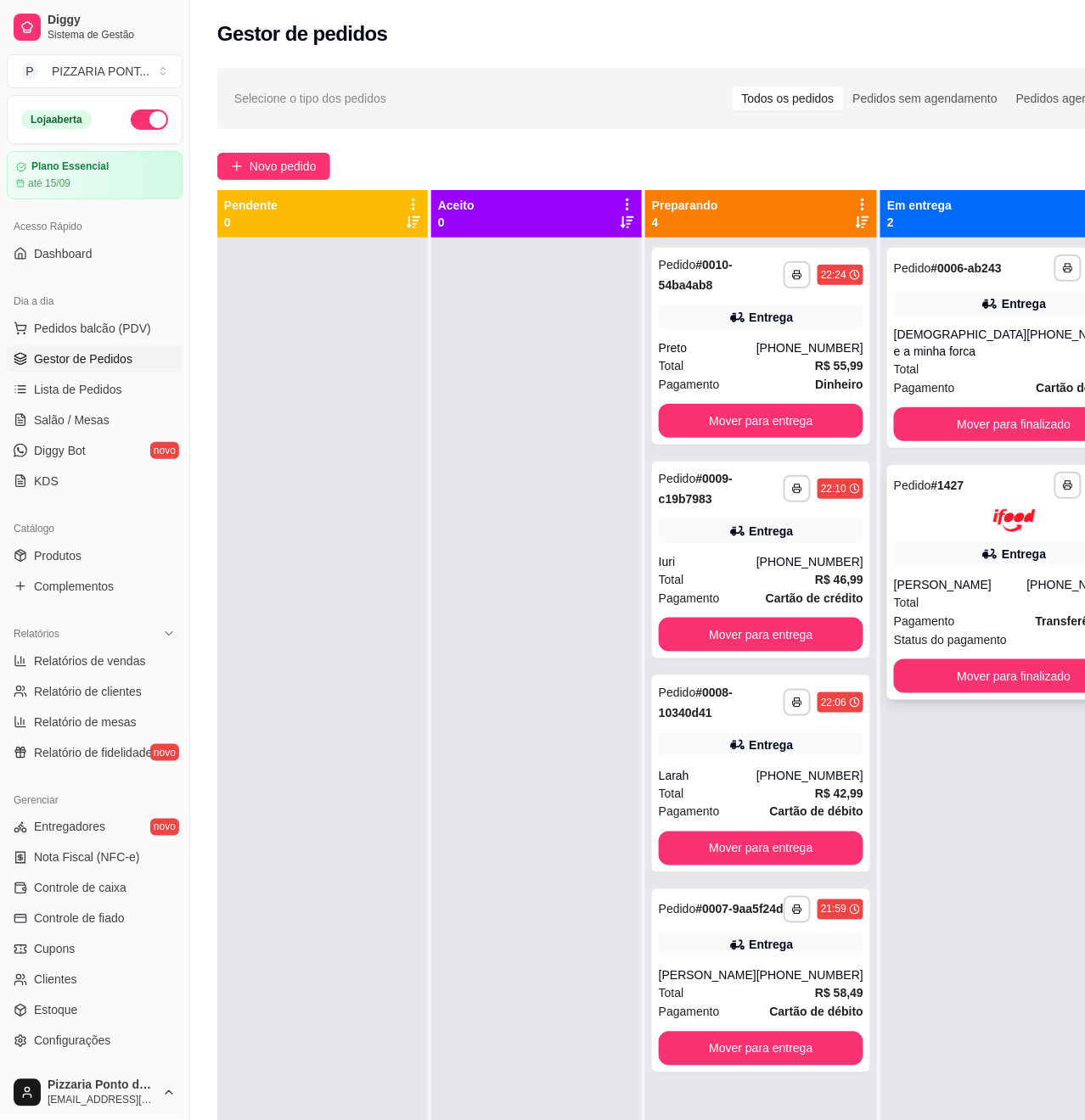
click at [942, 593] on div "[PERSON_NAME]" at bounding box center [960, 585] width 133 height 17
click at [937, 336] on div "**********" at bounding box center [1013, 348] width 254 height 200
click at [1016, 682] on button "Mover para finalizado" at bounding box center [1013, 677] width 241 height 34
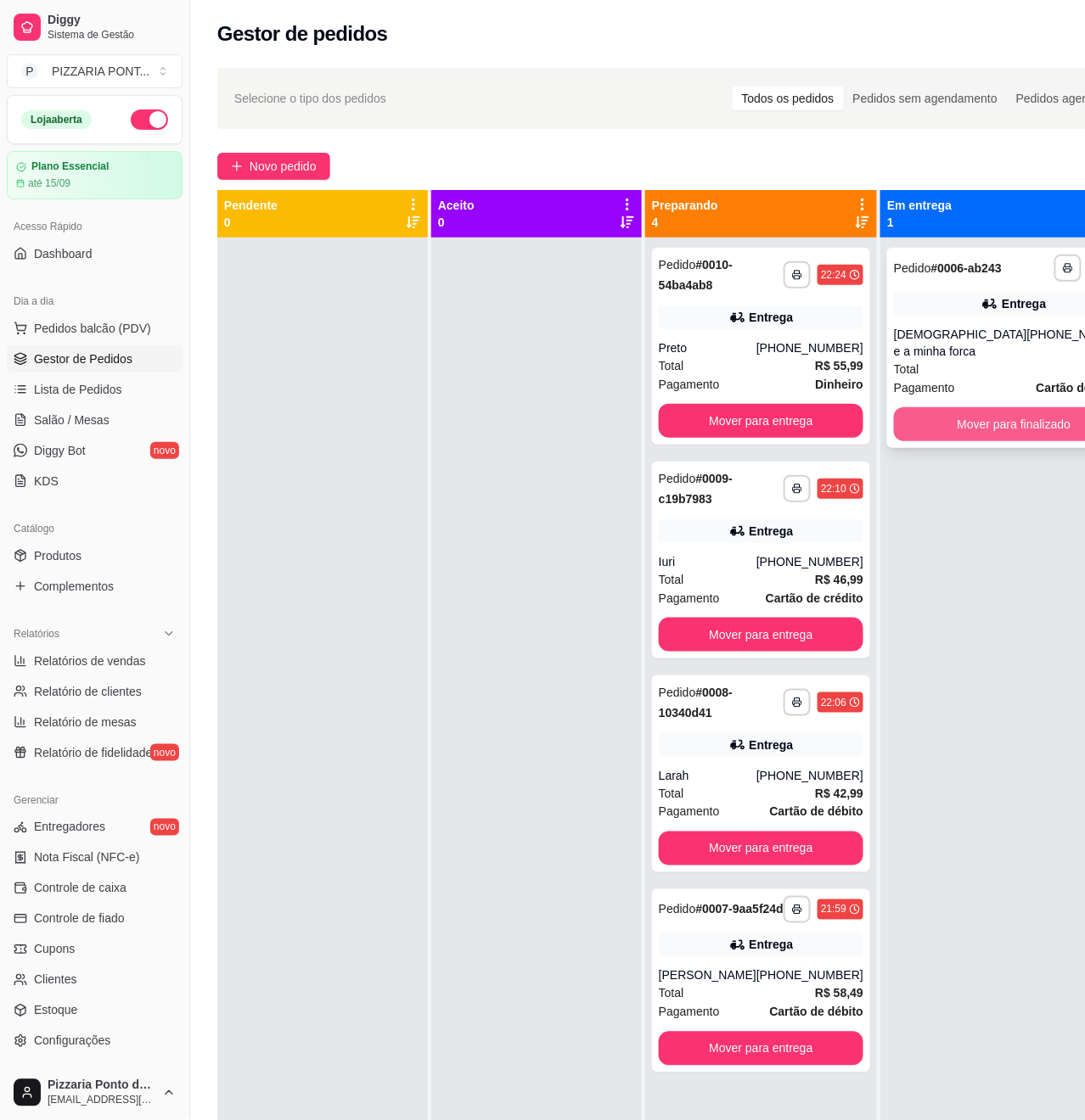
click at [1017, 442] on button "Mover para finalizado" at bounding box center [1013, 425] width 241 height 34
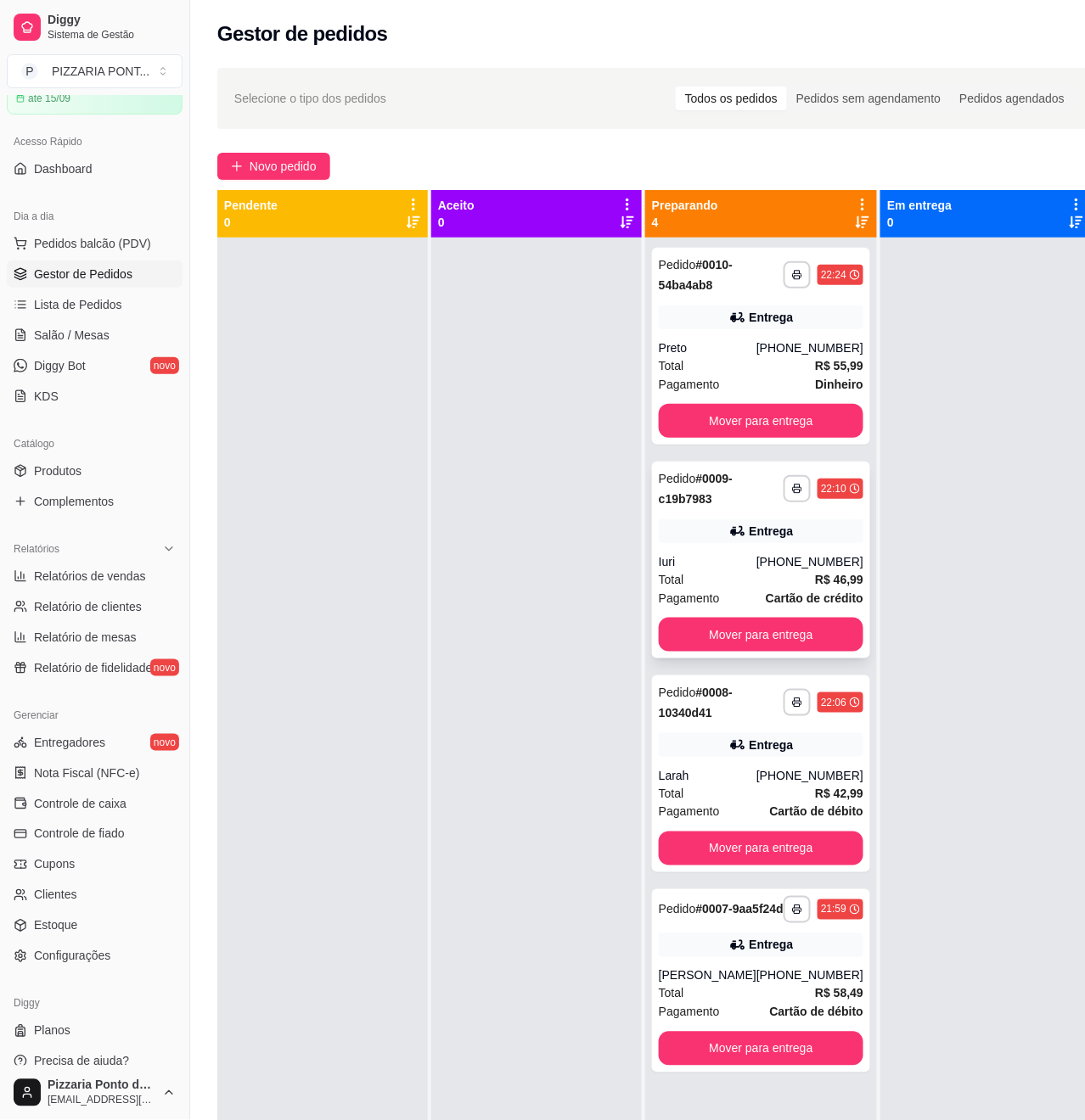
scroll to position [47, 0]
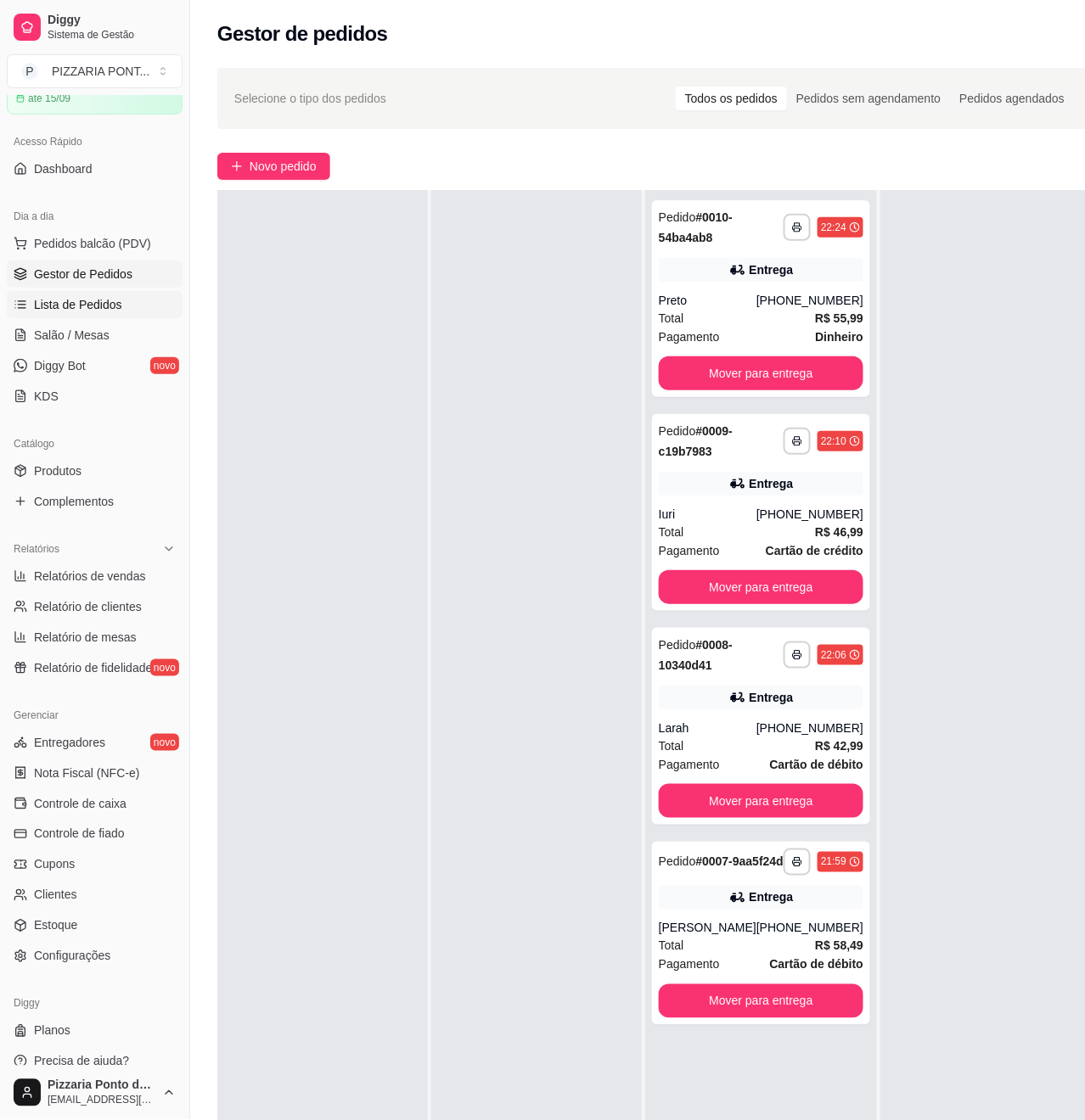
click at [55, 309] on span "Lista de Pedidos" at bounding box center [78, 305] width 89 height 17
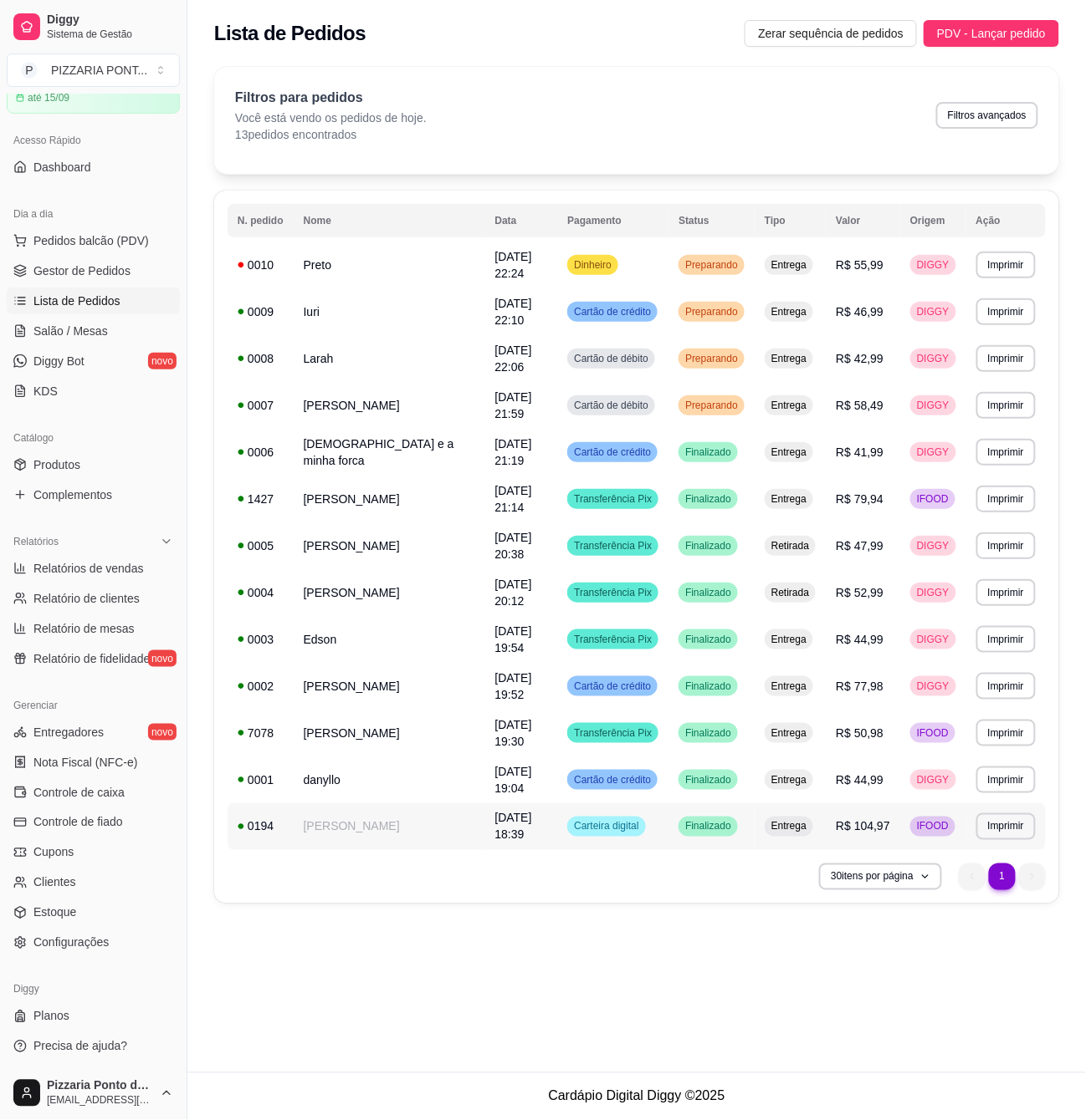
click at [415, 803] on td "[PERSON_NAME]" at bounding box center [390, 826] width 192 height 46
click at [496, 765] on span "[DATE] 19:04" at bounding box center [514, 780] width 37 height 30
click at [241, 725] on div "7078" at bounding box center [259, 733] width 46 height 17
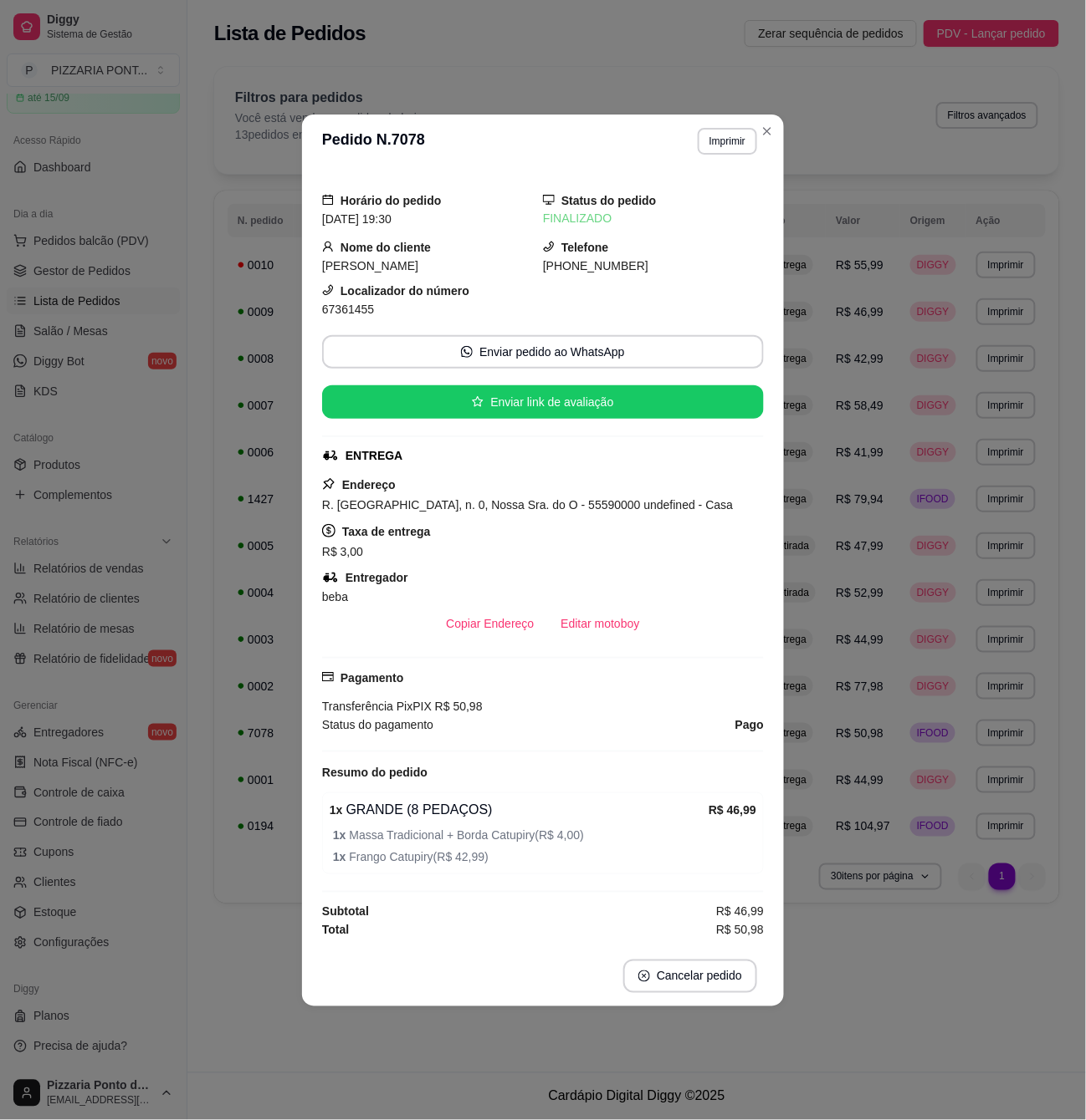
click at [778, 136] on header "**********" at bounding box center [543, 141] width 482 height 54
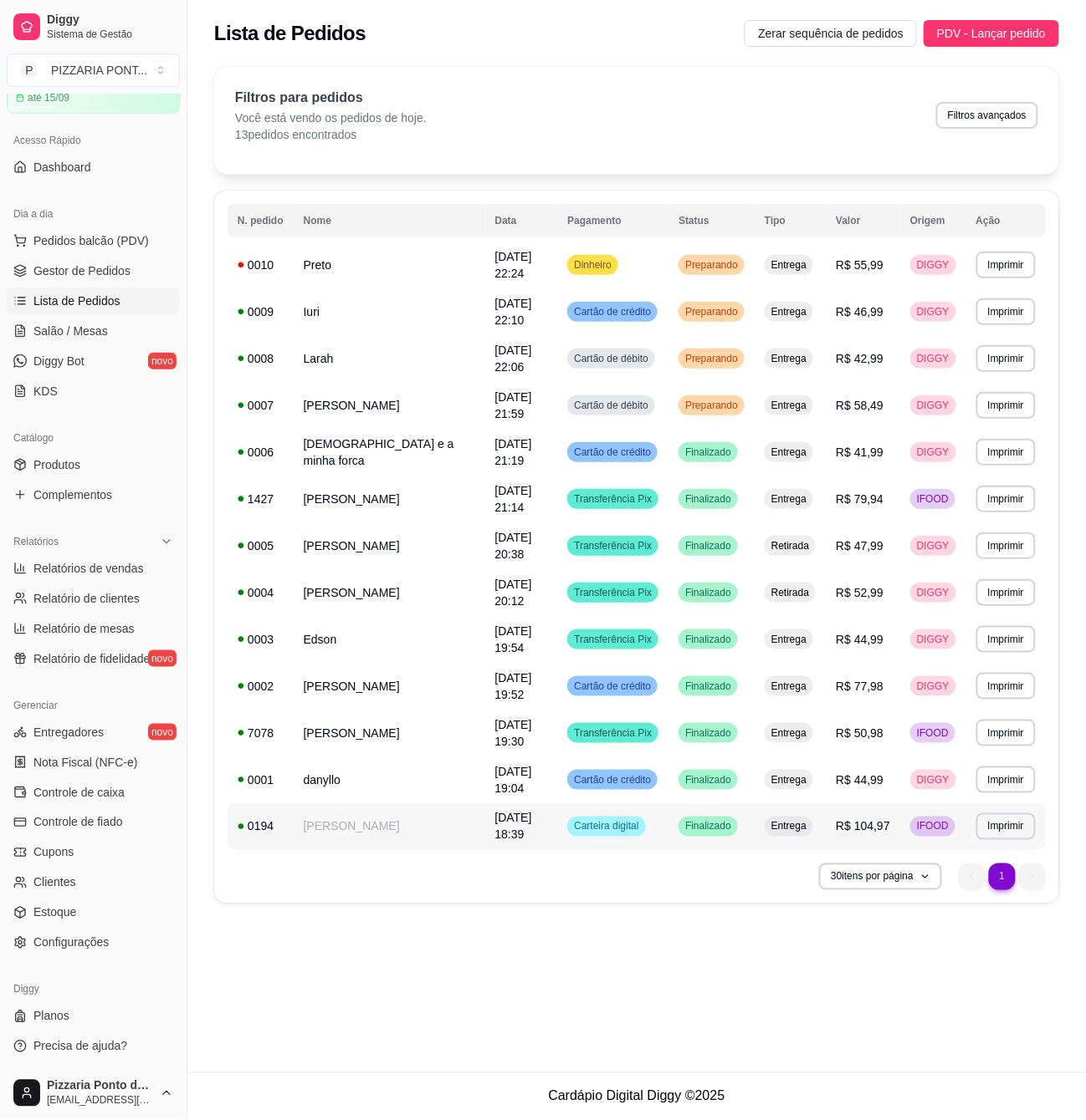
click at [289, 803] on td "0194" at bounding box center [260, 826] width 66 height 46
click at [353, 757] on td "danyllo" at bounding box center [390, 780] width 192 height 46
click at [370, 710] on td "[PERSON_NAME]" at bounding box center [390, 733] width 192 height 46
click at [383, 429] on tbody "**********" at bounding box center [637, 546] width 818 height 609
click at [415, 757] on td "danyllo" at bounding box center [390, 780] width 192 height 46
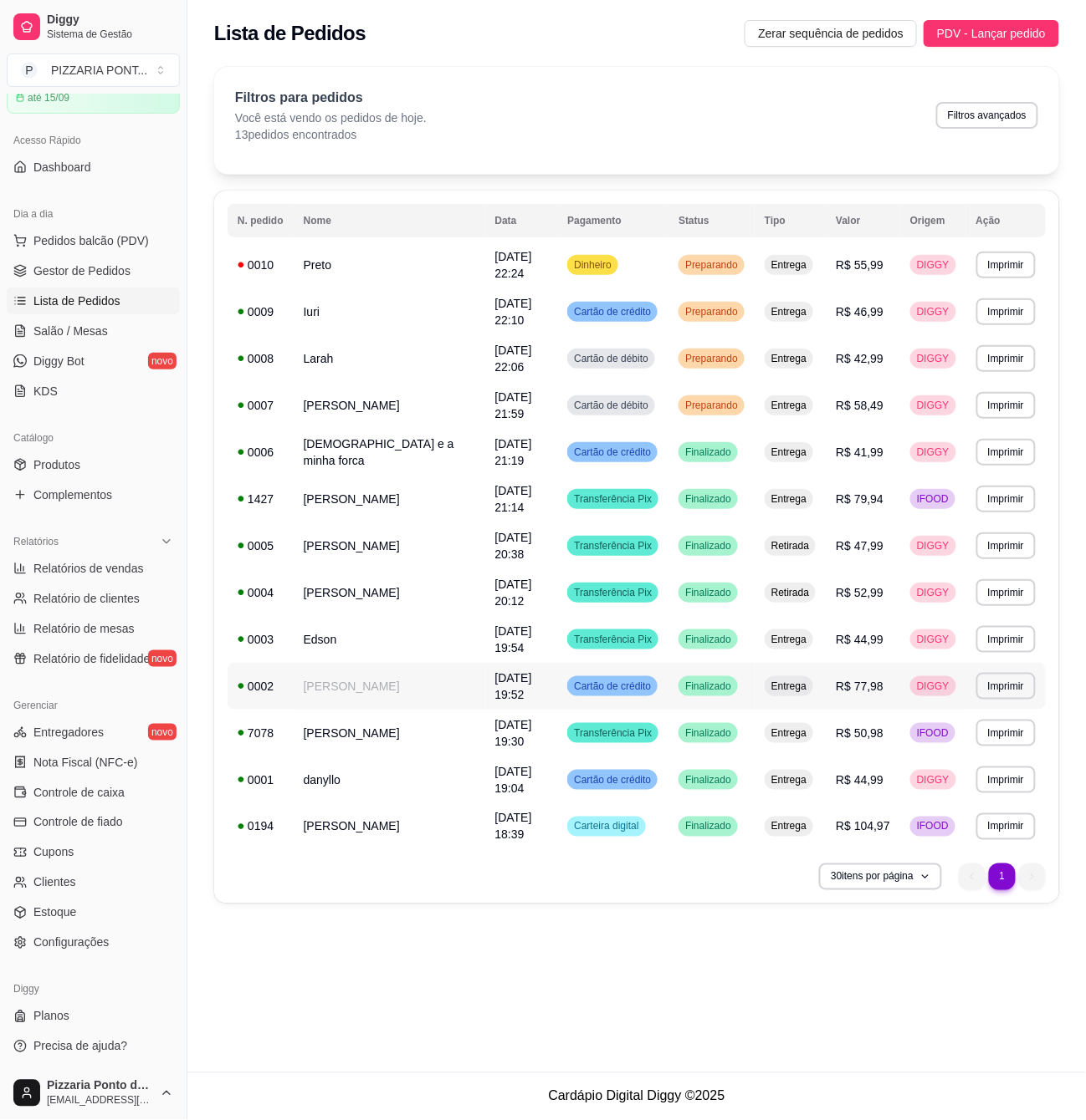
click at [365, 663] on td "[PERSON_NAME]" at bounding box center [390, 686] width 192 height 46
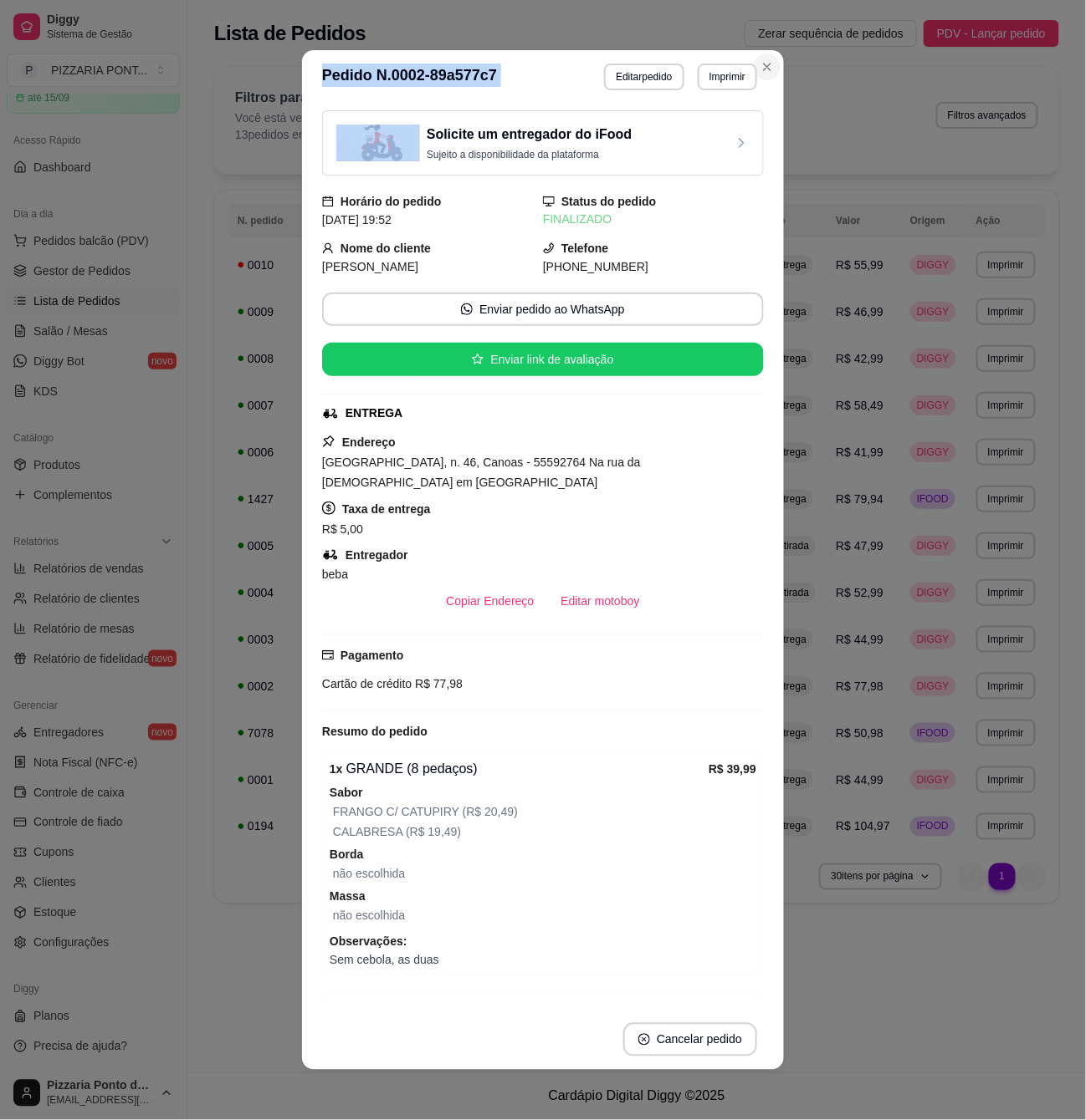
drag, startPoint x: 775, startPoint y: 60, endPoint x: 768, endPoint y: 67, distance: 9.9
click at [768, 64] on section "**********" at bounding box center [543, 560] width 482 height 1020
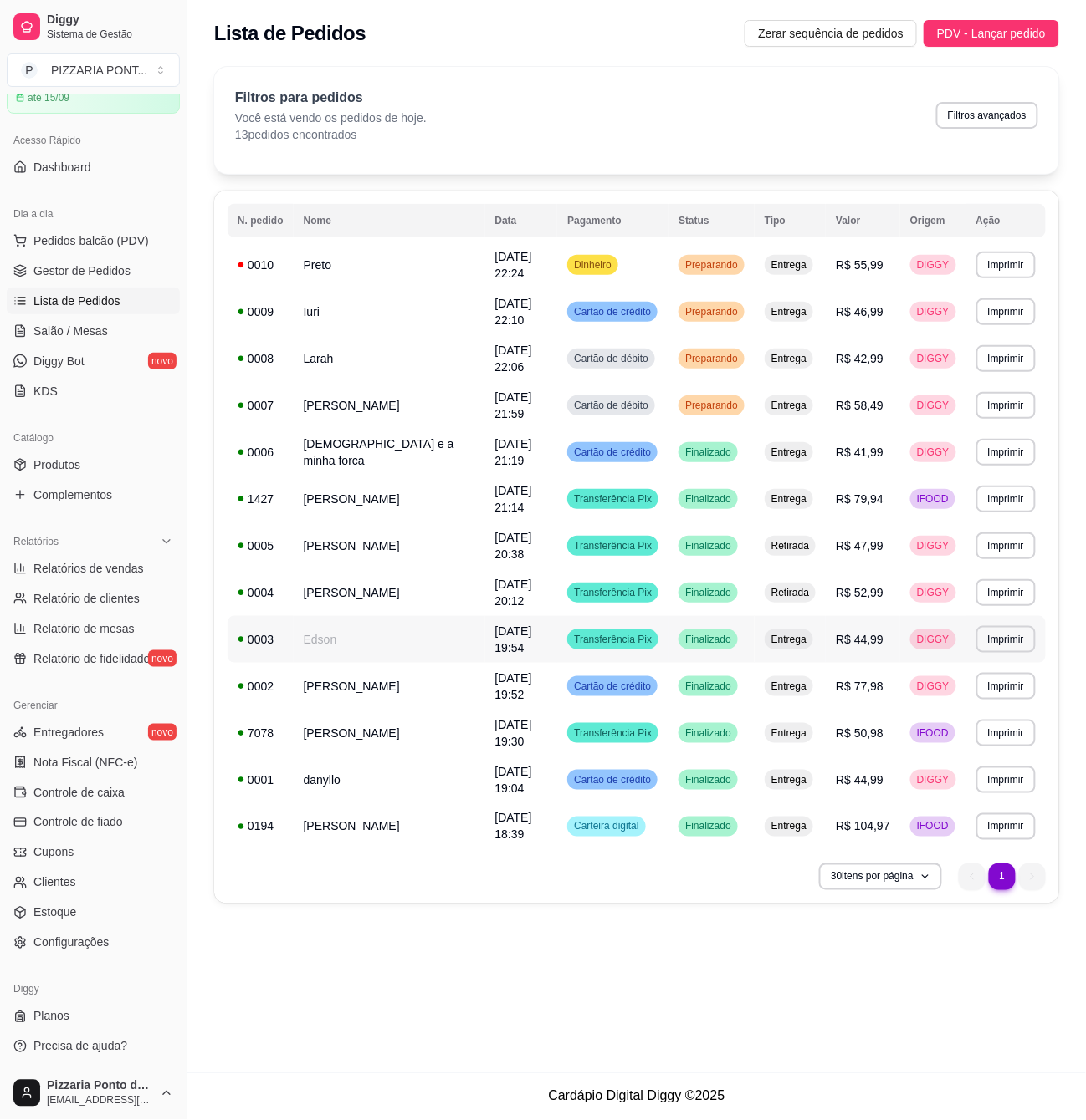
click at [416, 616] on td "Edson" at bounding box center [390, 639] width 192 height 46
click at [485, 476] on td "[DATE] 21:14" at bounding box center [522, 499] width 73 height 46
click at [366, 428] on td "[DEMOGRAPHIC_DATA] e a minha forca" at bounding box center [390, 452] width 192 height 46
click at [129, 270] on link "Gestor de Pedidos" at bounding box center [93, 270] width 173 height 27
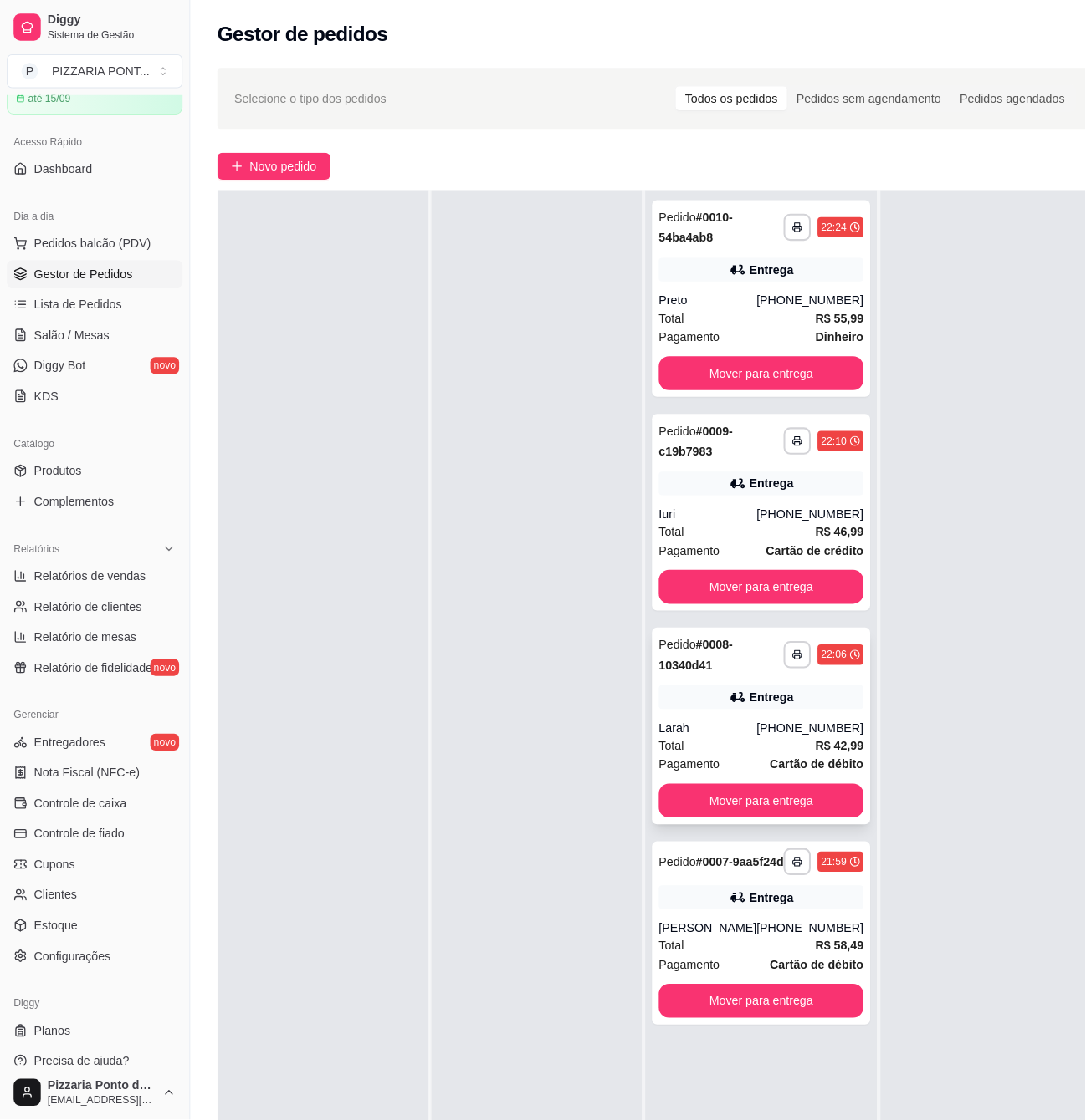
scroll to position [222, 0]
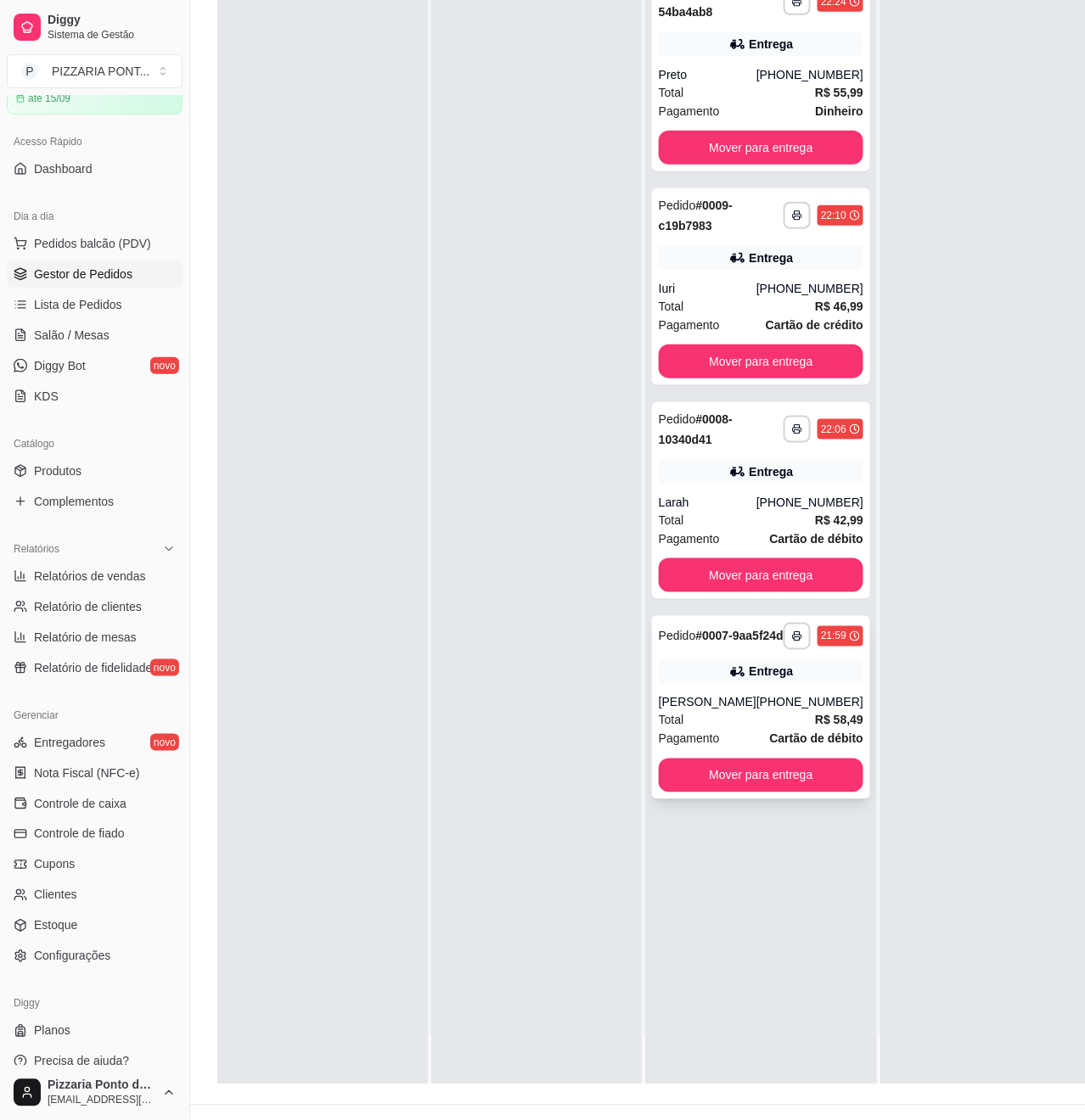
click at [815, 714] on strong "R$ 58,49" at bounding box center [839, 721] width 48 height 13
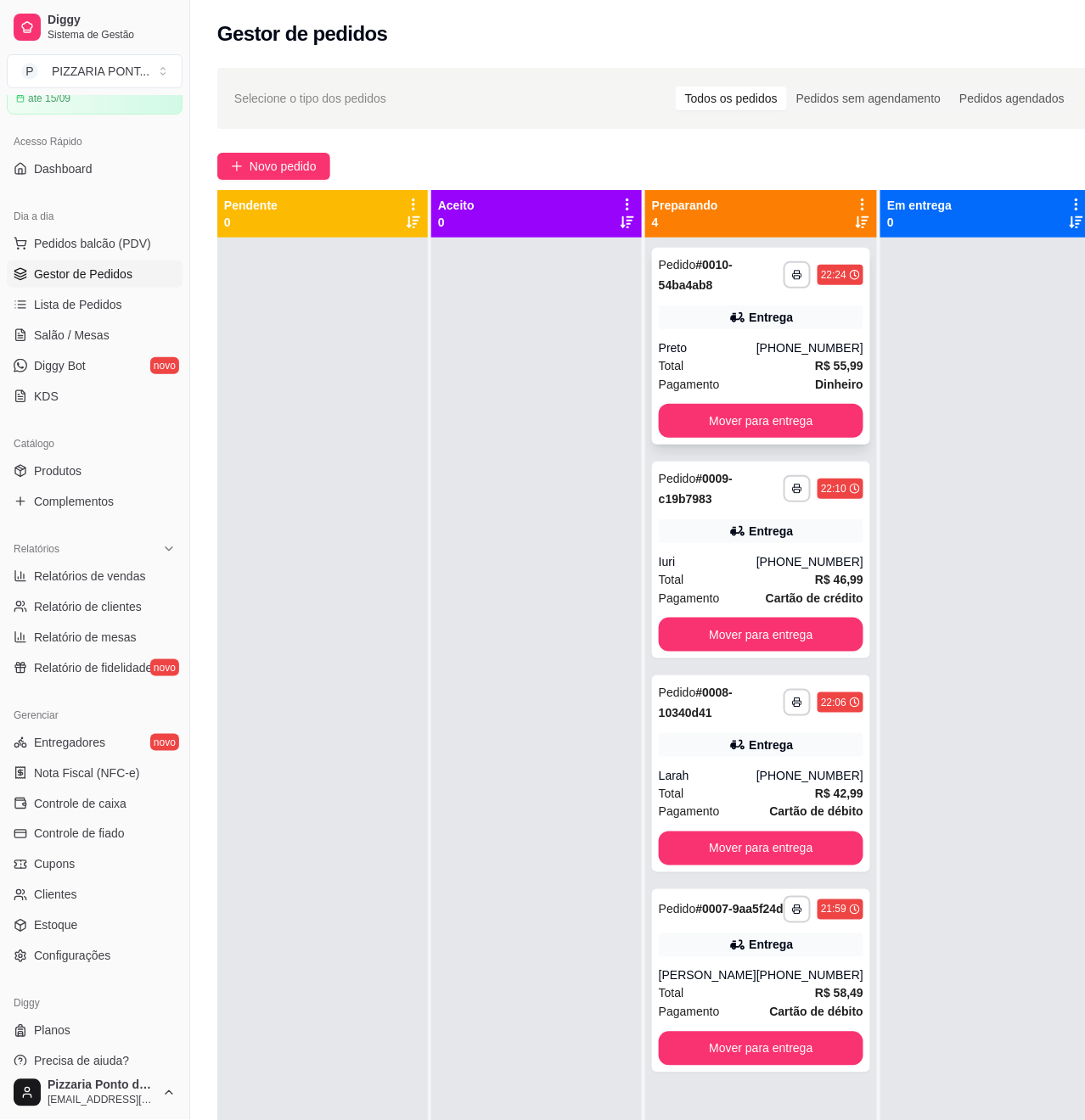
click at [745, 361] on div "Total R$ 55,99" at bounding box center [760, 366] width 205 height 19
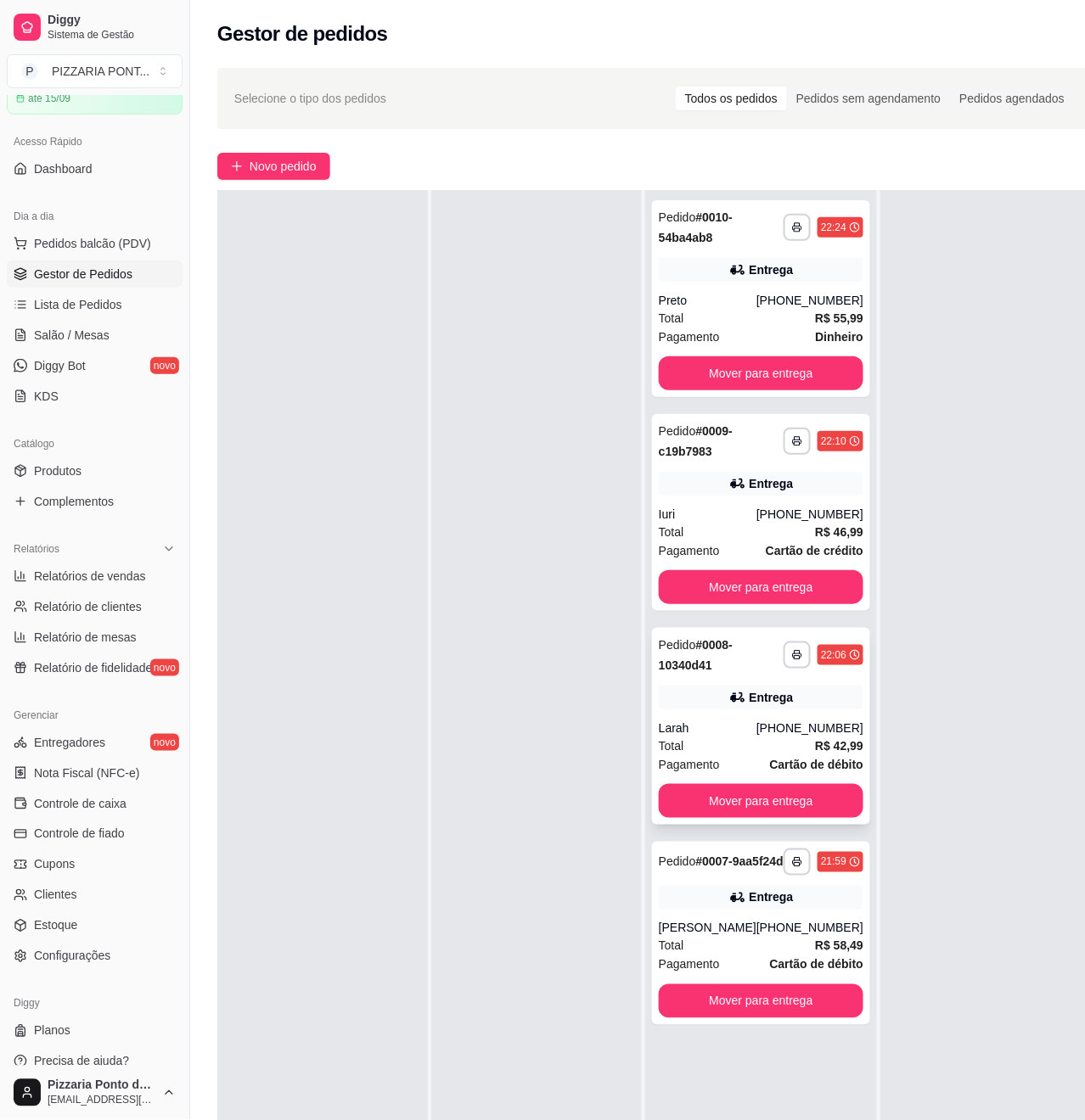
scroll to position [113, 0]
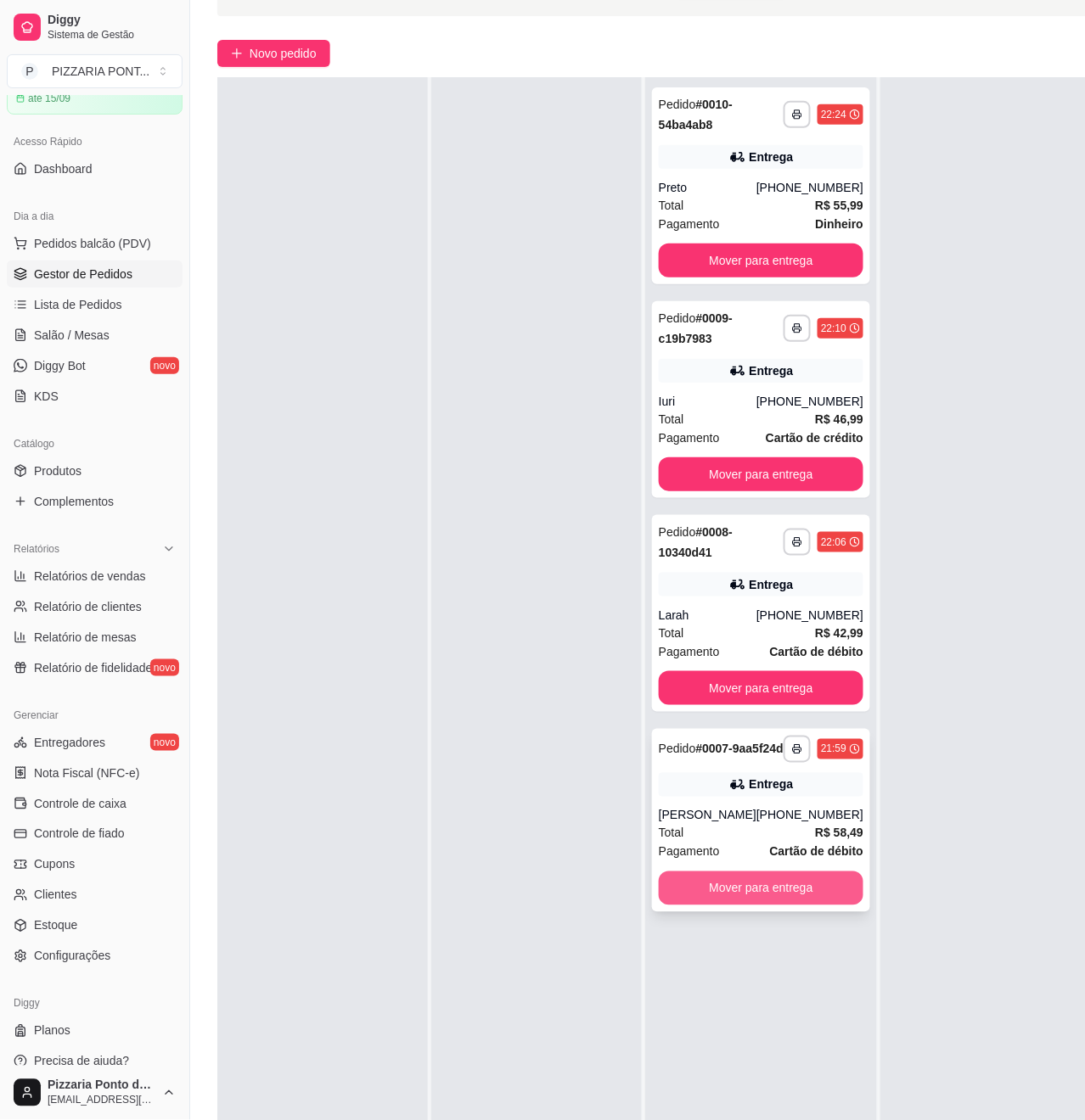
click at [717, 896] on button "Mover para entrega" at bounding box center [760, 889] width 205 height 34
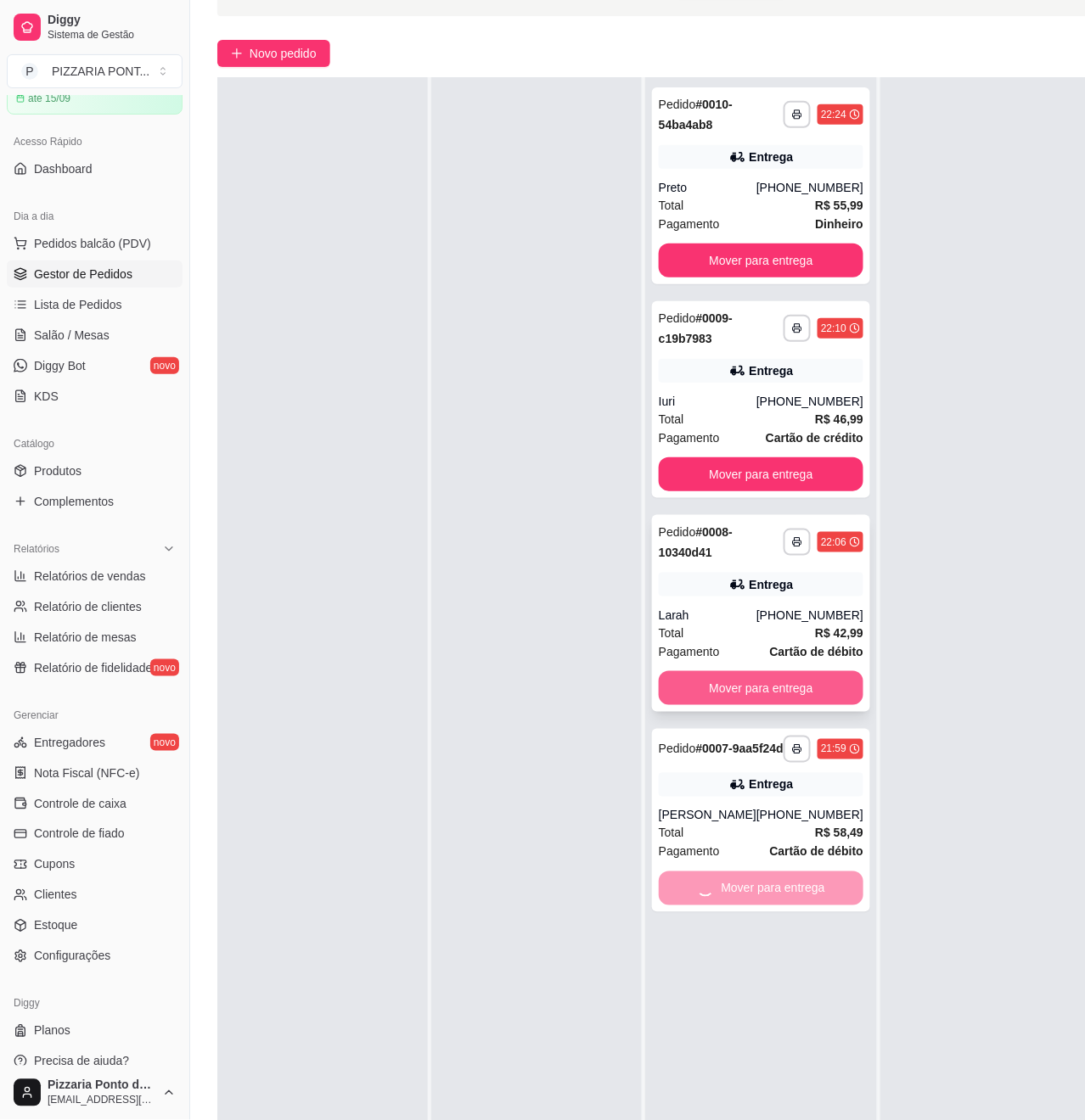
click at [772, 700] on button "Mover para entrega" at bounding box center [760, 689] width 205 height 34
click at [751, 467] on button "Mover para entrega" at bounding box center [760, 475] width 205 height 34
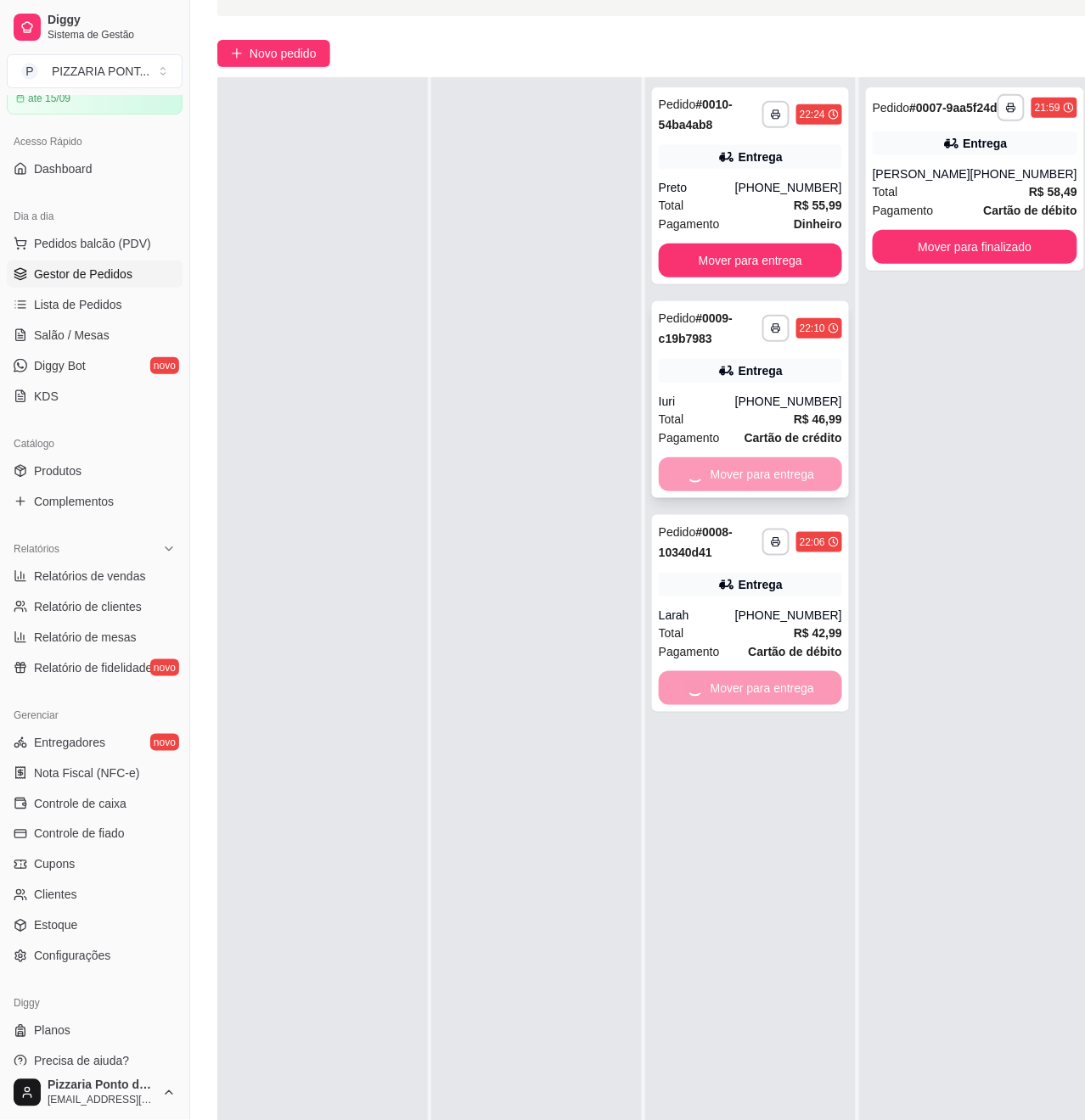
scroll to position [0, 0]
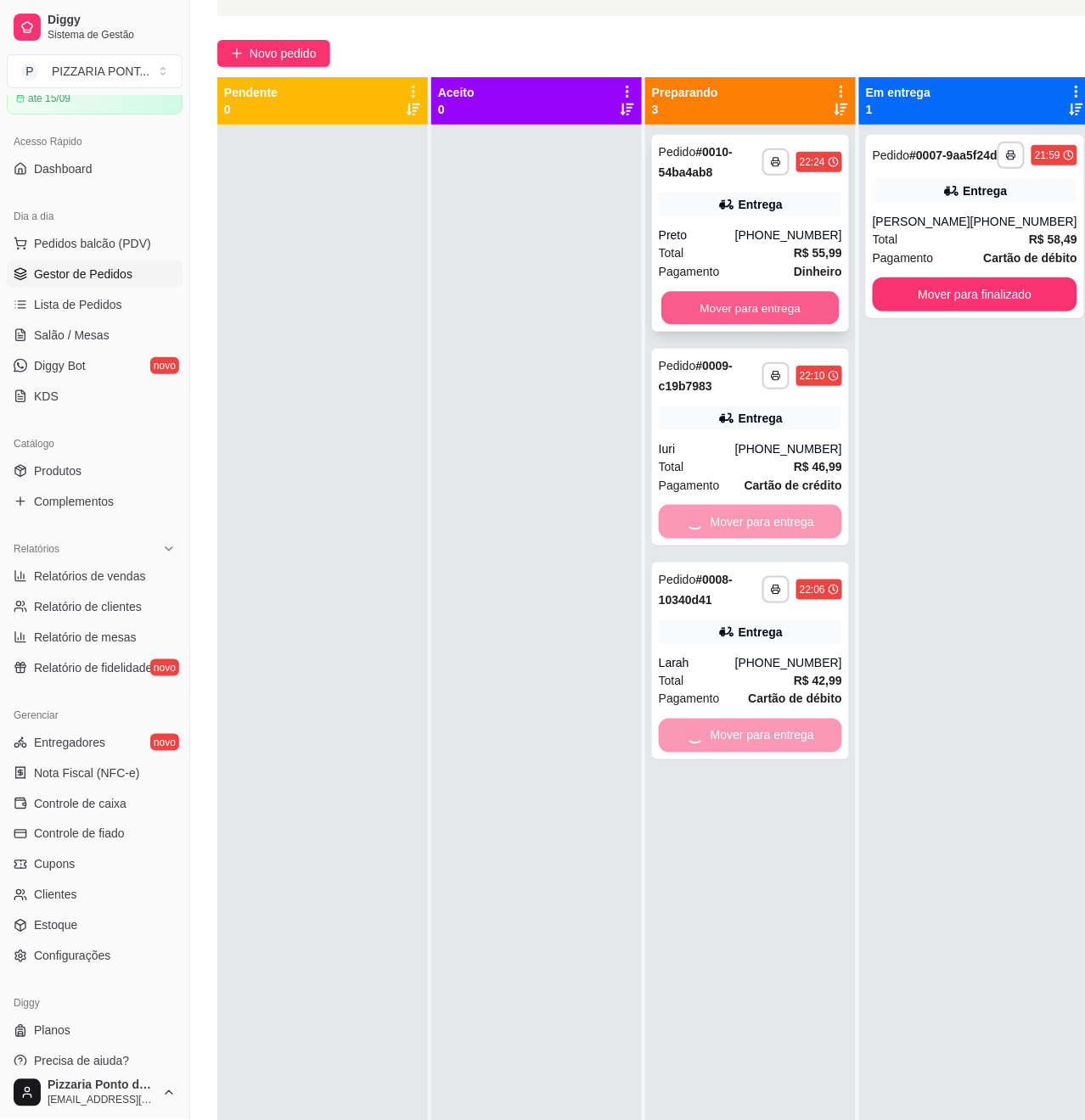
click at [776, 314] on button "Mover para entrega" at bounding box center [750, 308] width 178 height 33
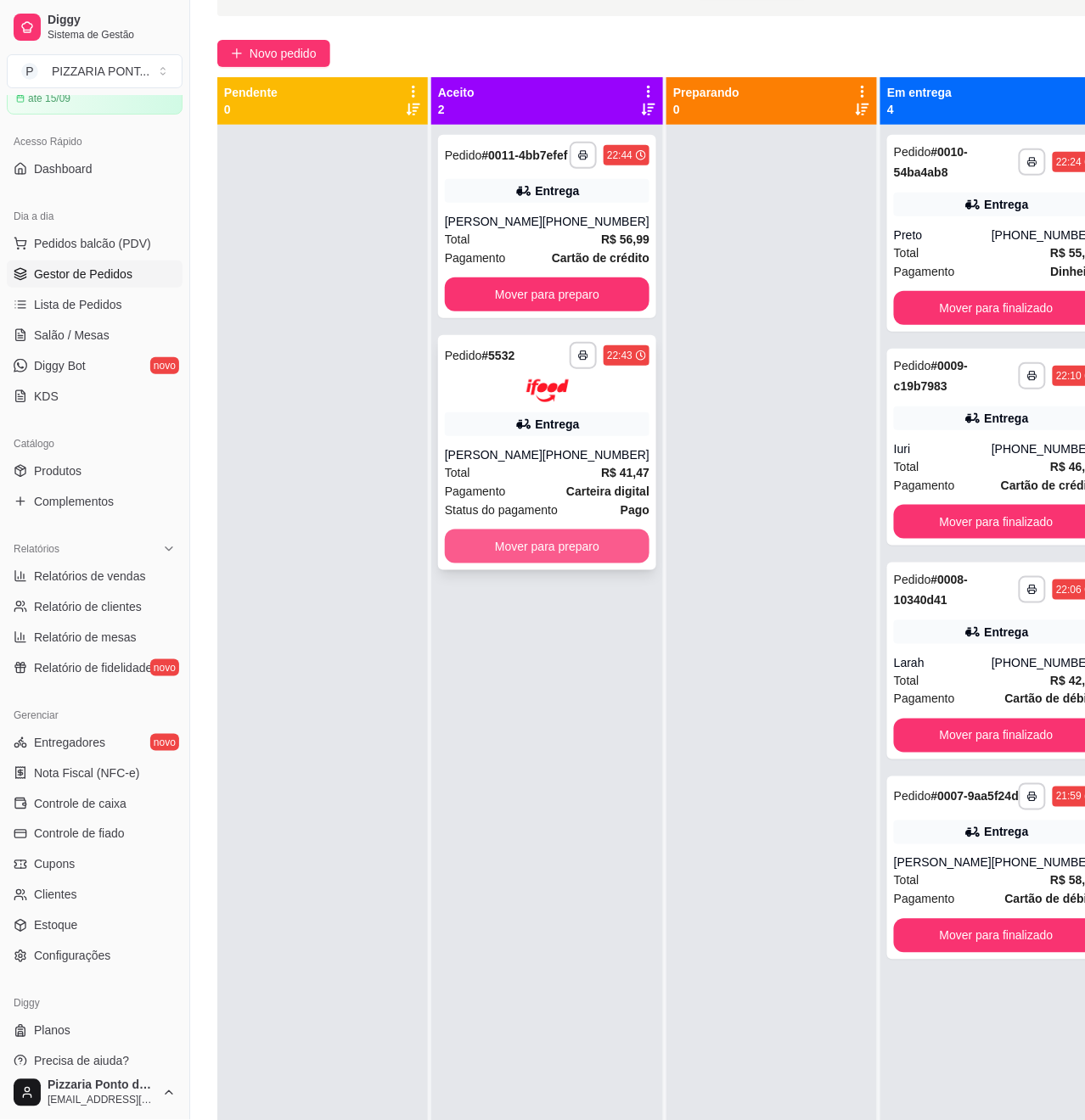
click at [491, 554] on button "Mover para preparo" at bounding box center [546, 546] width 205 height 34
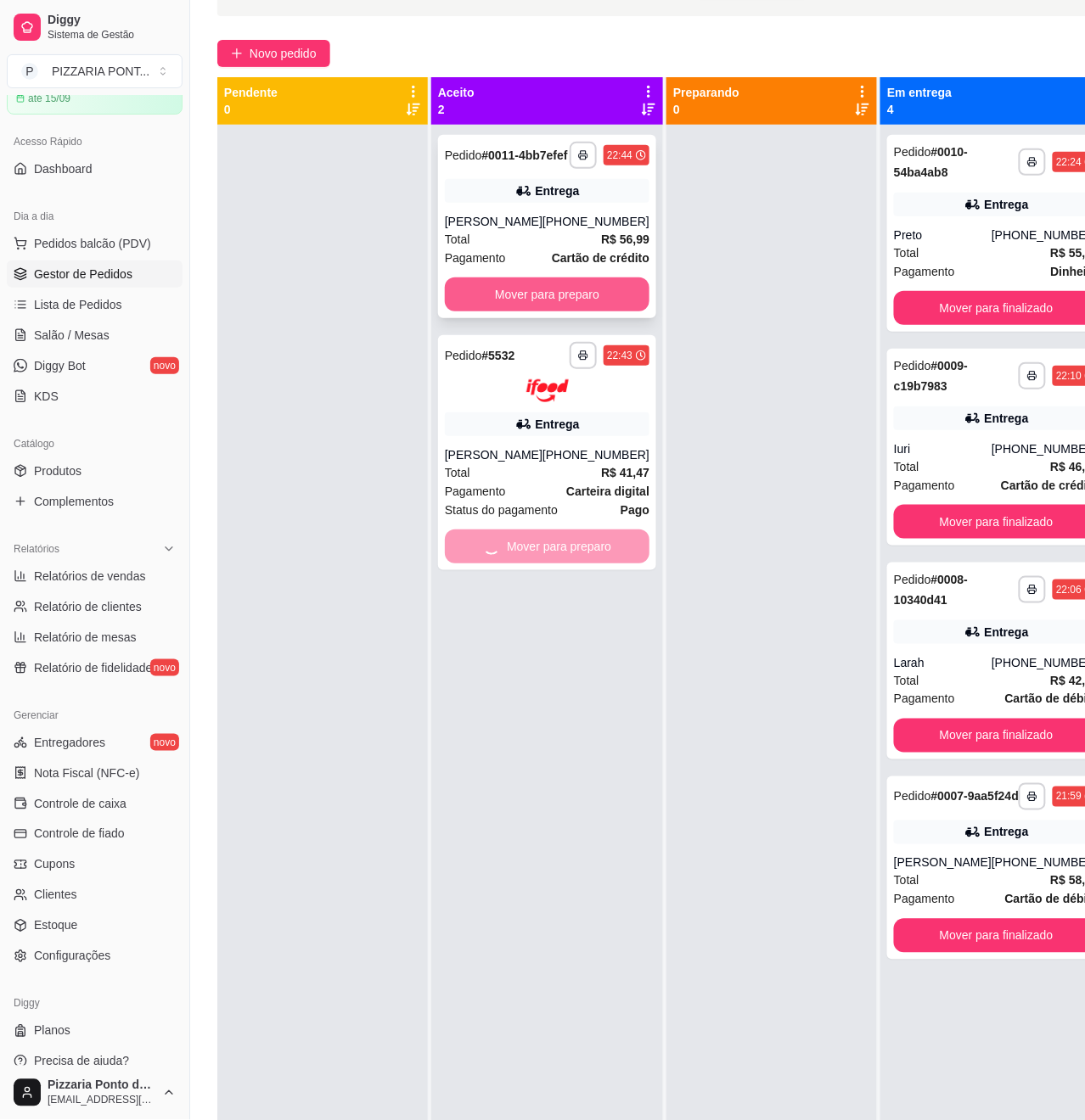
click at [518, 297] on button "Mover para preparo" at bounding box center [546, 294] width 205 height 34
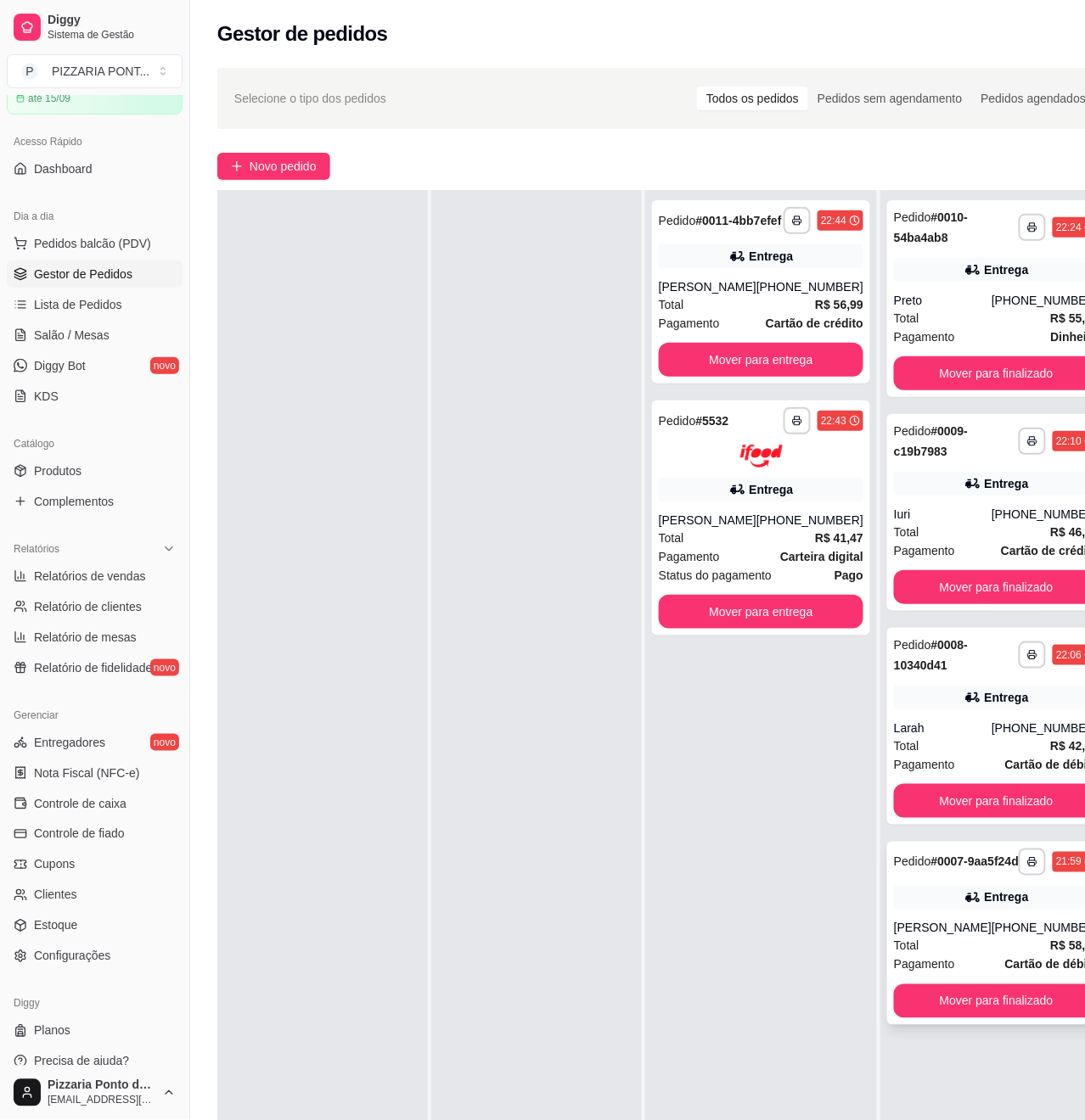
scroll to position [226, 0]
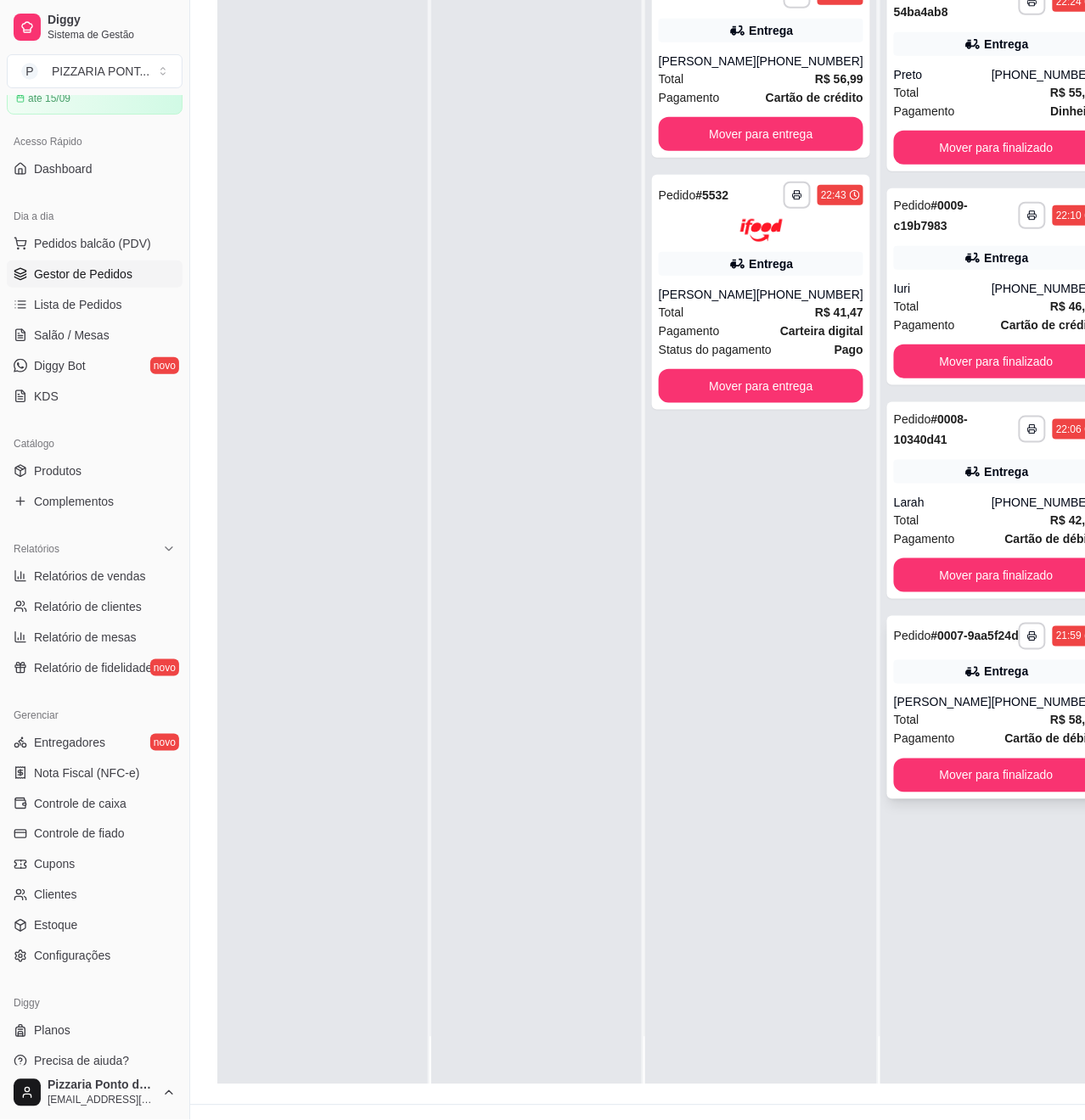
click at [968, 711] on div "[PERSON_NAME]" at bounding box center [942, 703] width 97 height 17
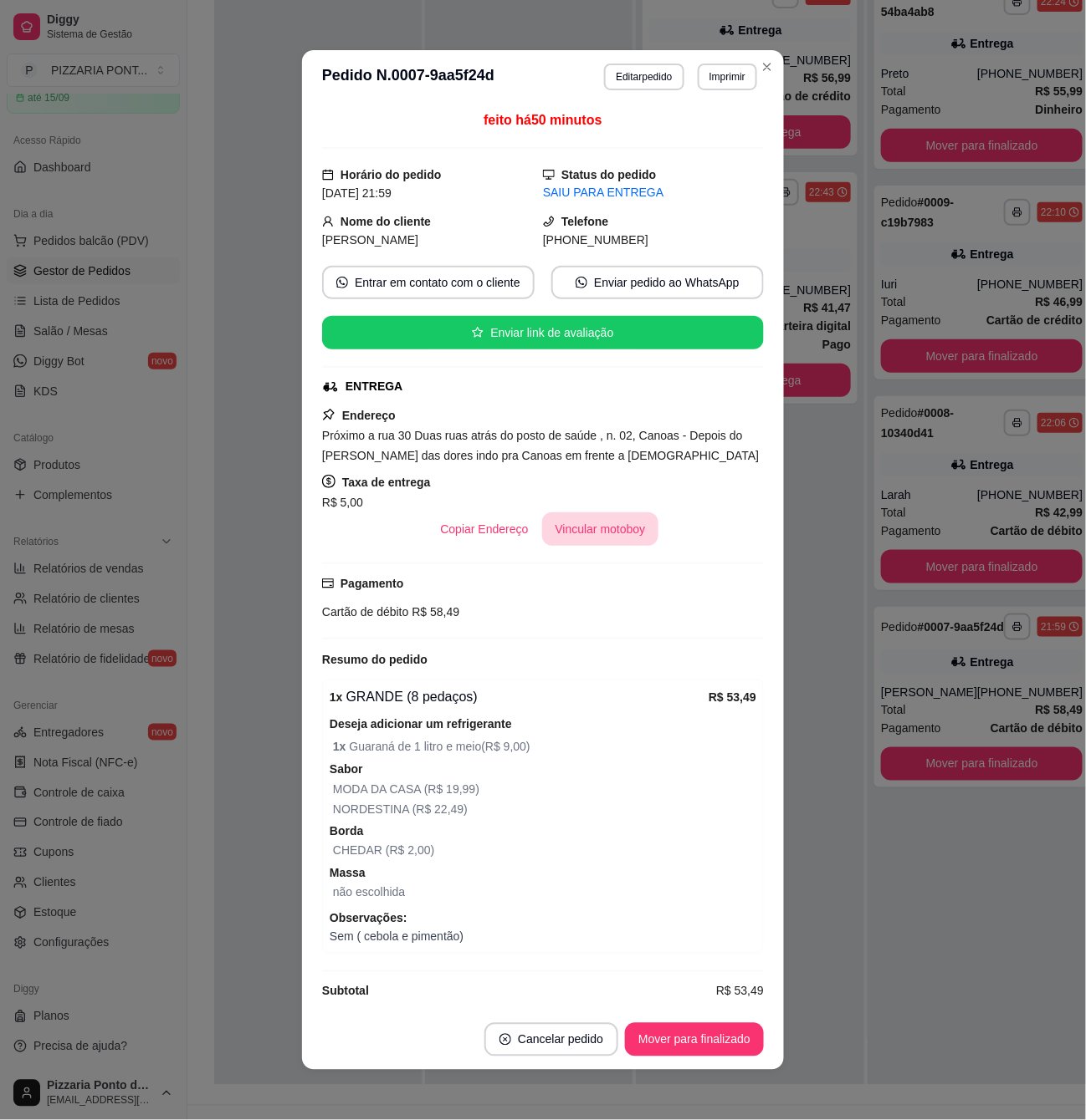
click at [590, 532] on button "Vincular motoboy" at bounding box center [601, 529] width 117 height 33
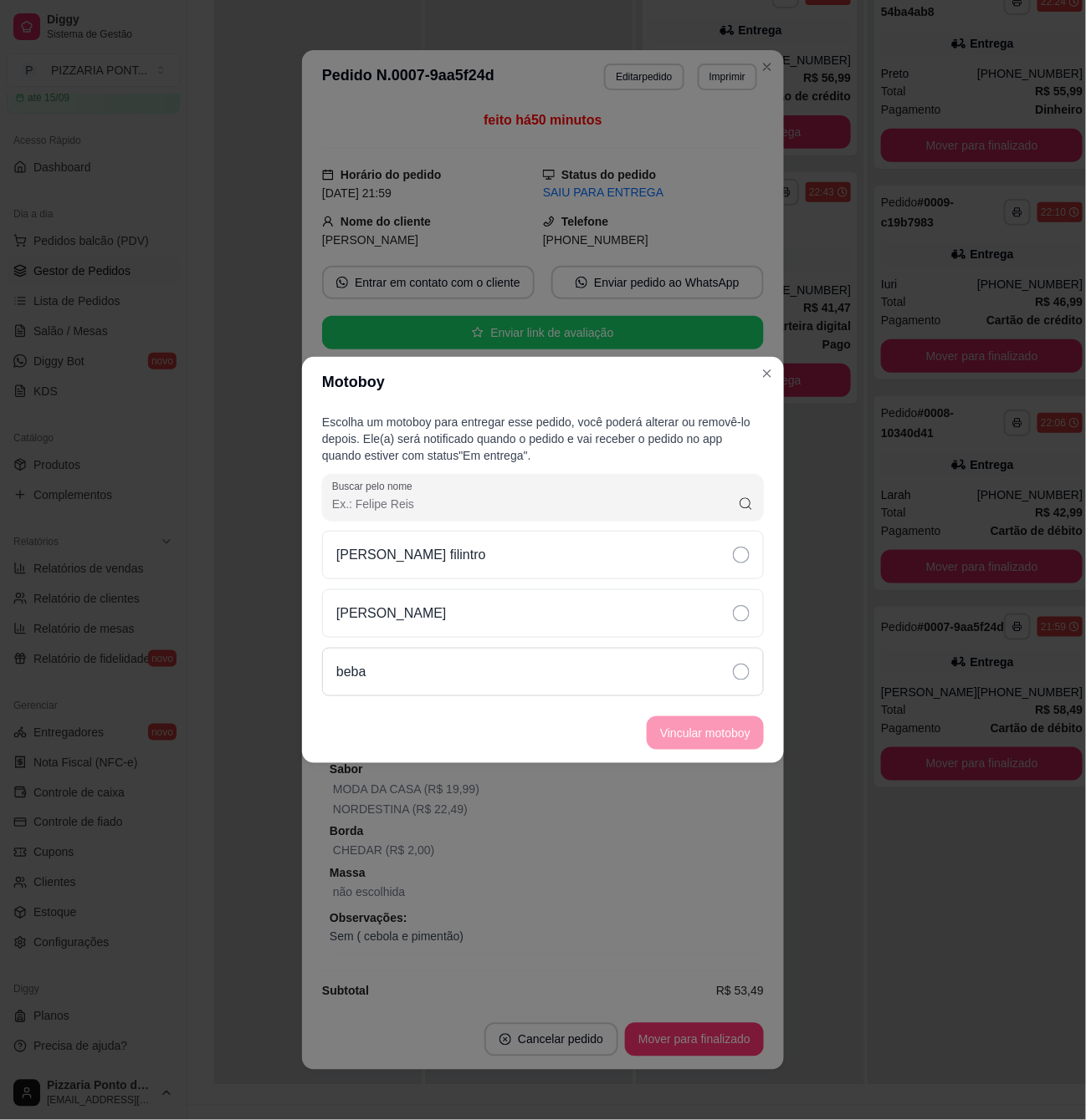
click at [697, 667] on div "beba" at bounding box center [542, 672] width 442 height 48
click at [699, 727] on button "Vincular motoboy" at bounding box center [705, 733] width 113 height 33
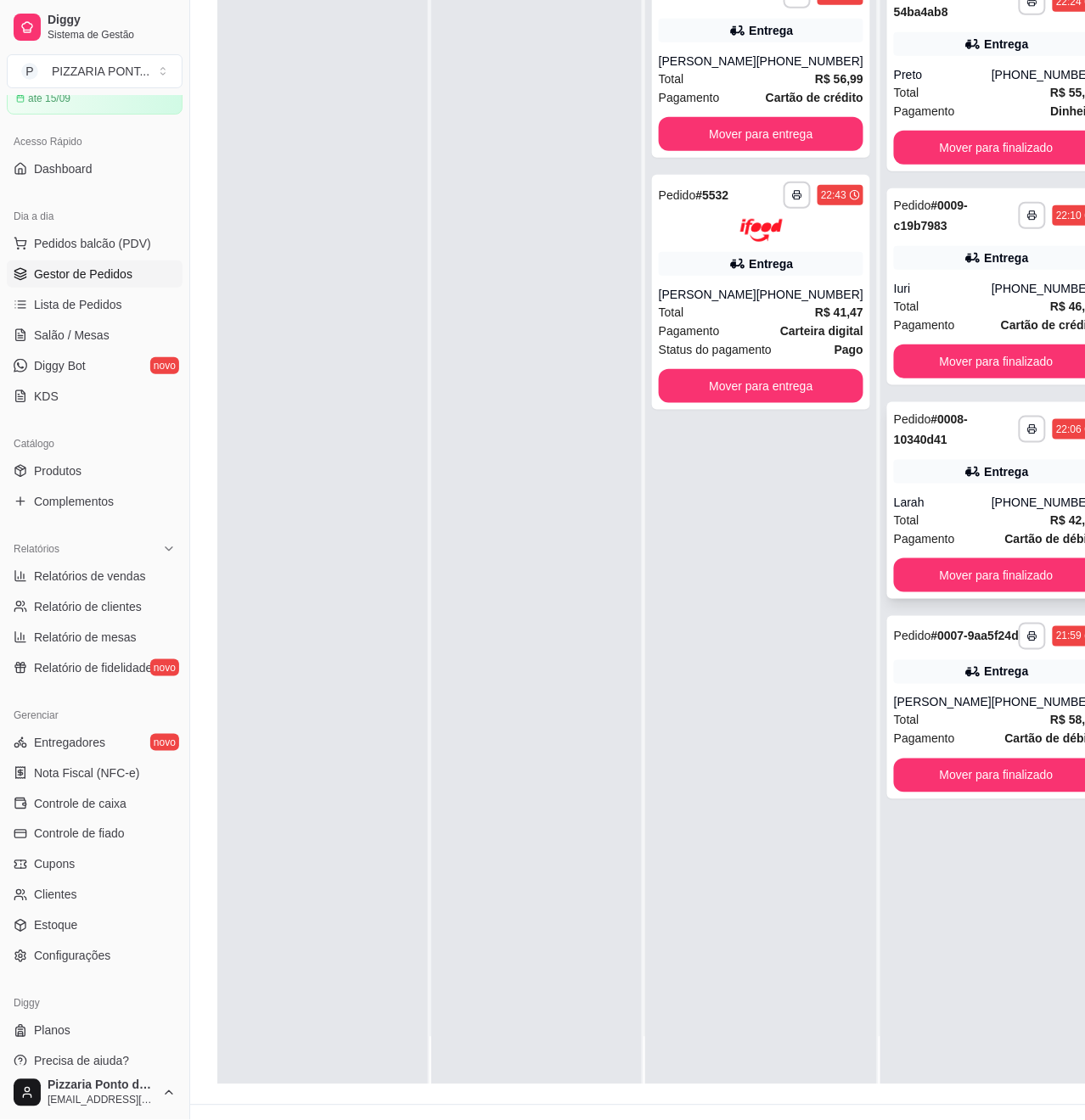
click at [964, 469] on div "Entrega" at bounding box center [995, 472] width 205 height 24
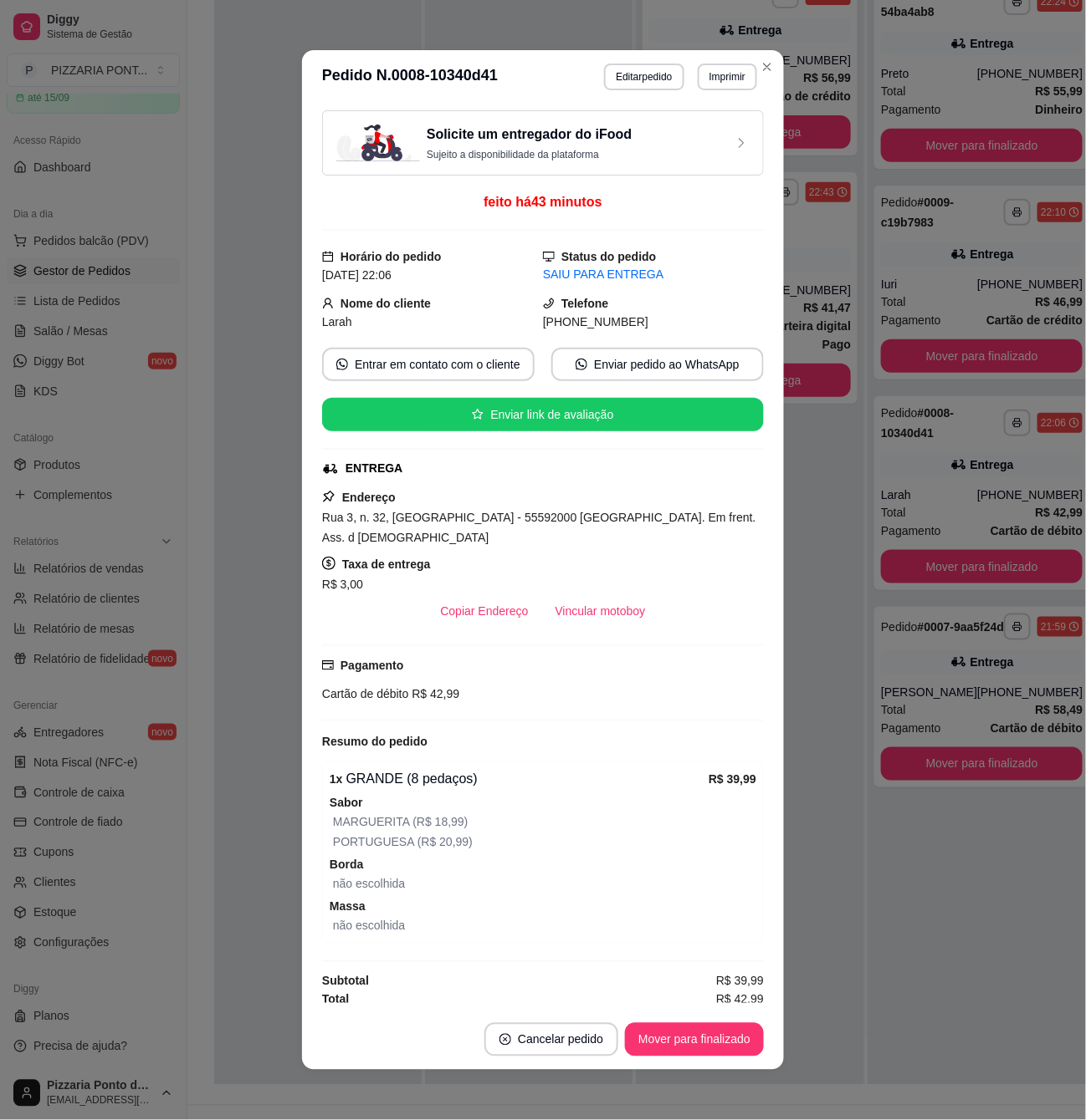
drag, startPoint x: 582, startPoint y: 565, endPoint x: 583, endPoint y: 599, distance: 34.0
click at [582, 586] on div "Taxa de entrega R$ 3,00" at bounding box center [542, 573] width 442 height 40
click at [583, 623] on button "Vincular motoboy" at bounding box center [601, 611] width 113 height 33
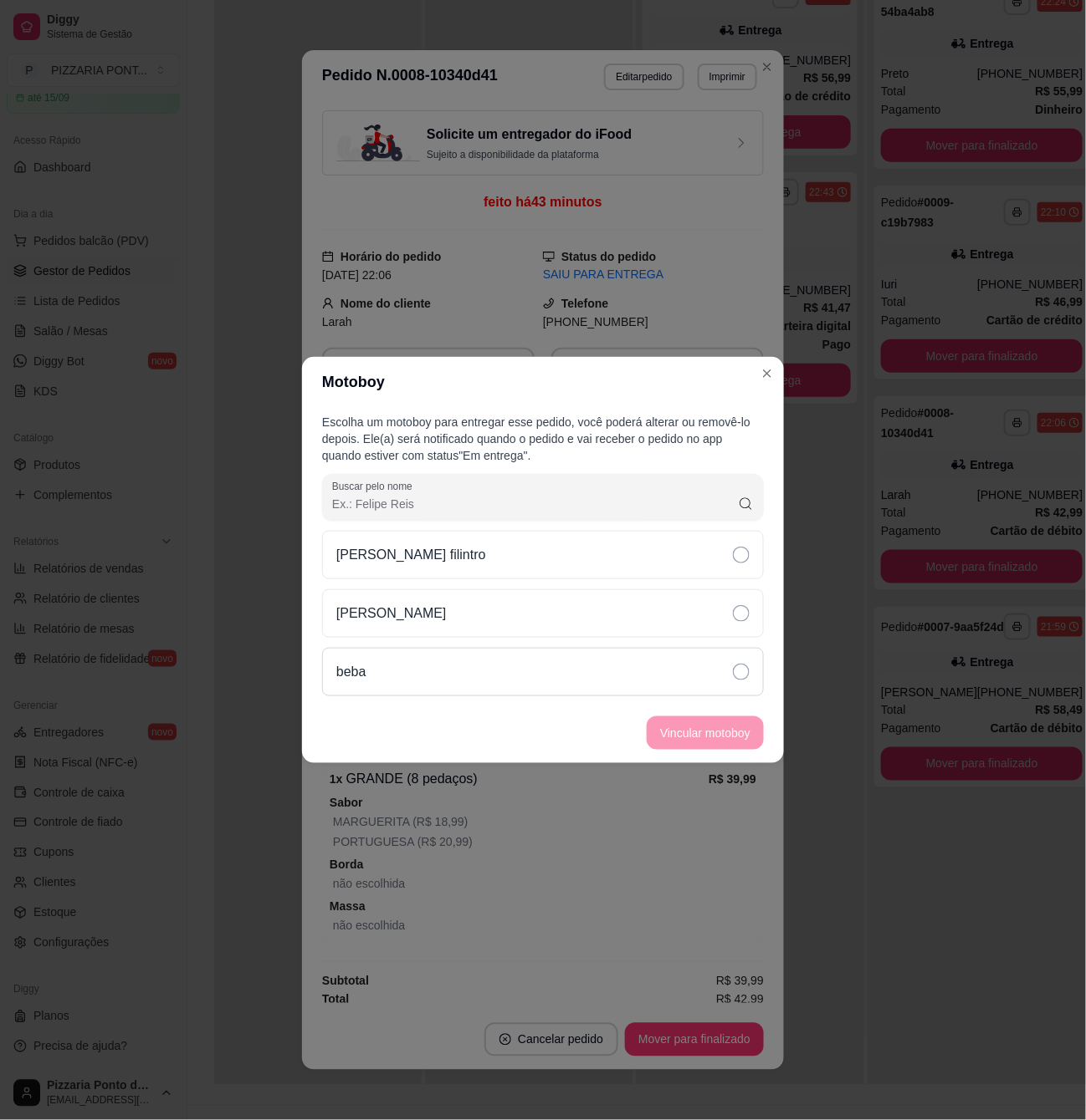
drag, startPoint x: 579, startPoint y: 656, endPoint x: 616, endPoint y: 684, distance: 46.4
click at [579, 657] on div "beba" at bounding box center [542, 672] width 442 height 48
click at [716, 729] on button "Vincular motoboy" at bounding box center [705, 733] width 113 height 33
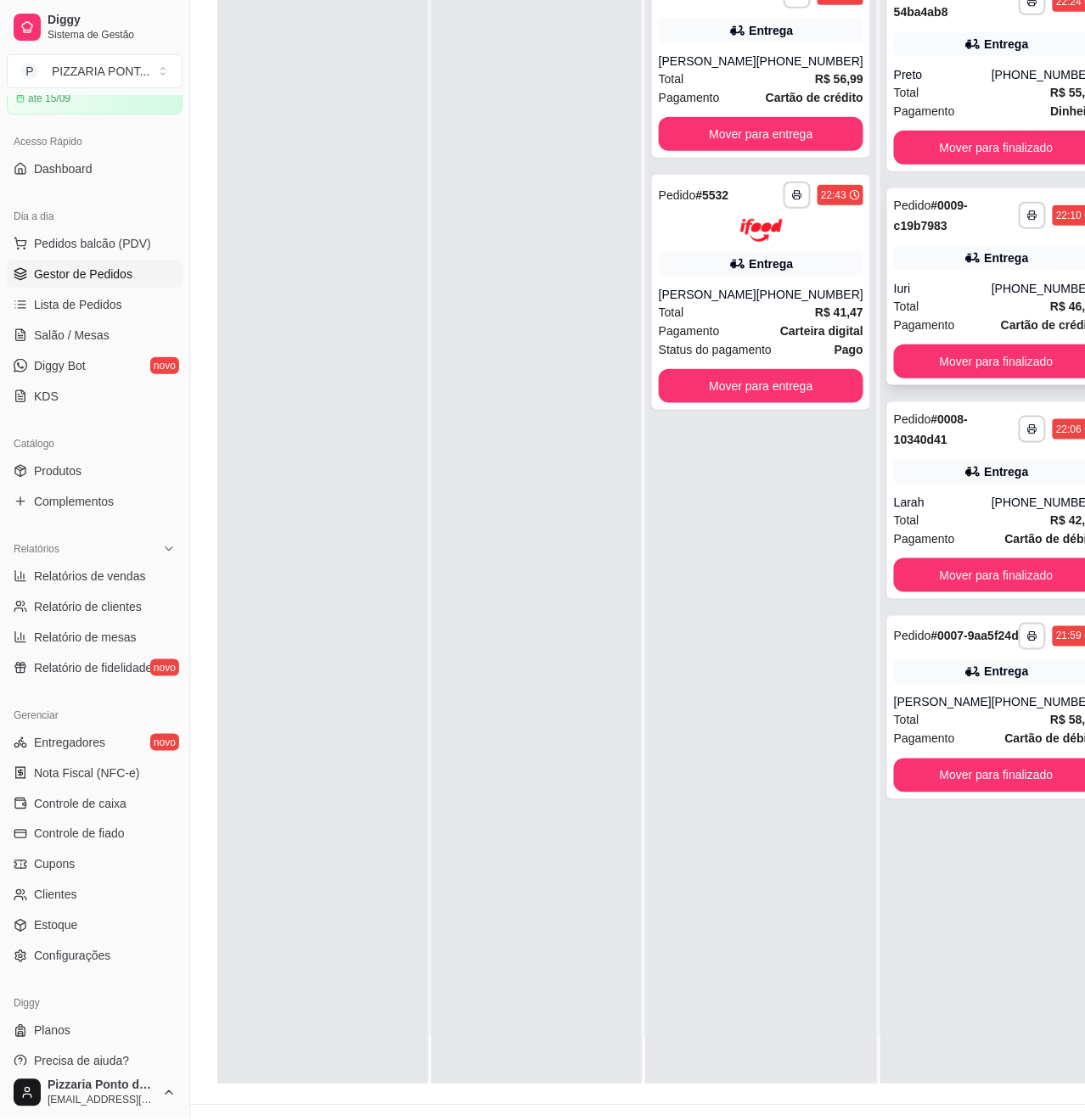
click at [926, 246] on div "**********" at bounding box center [995, 287] width 218 height 197
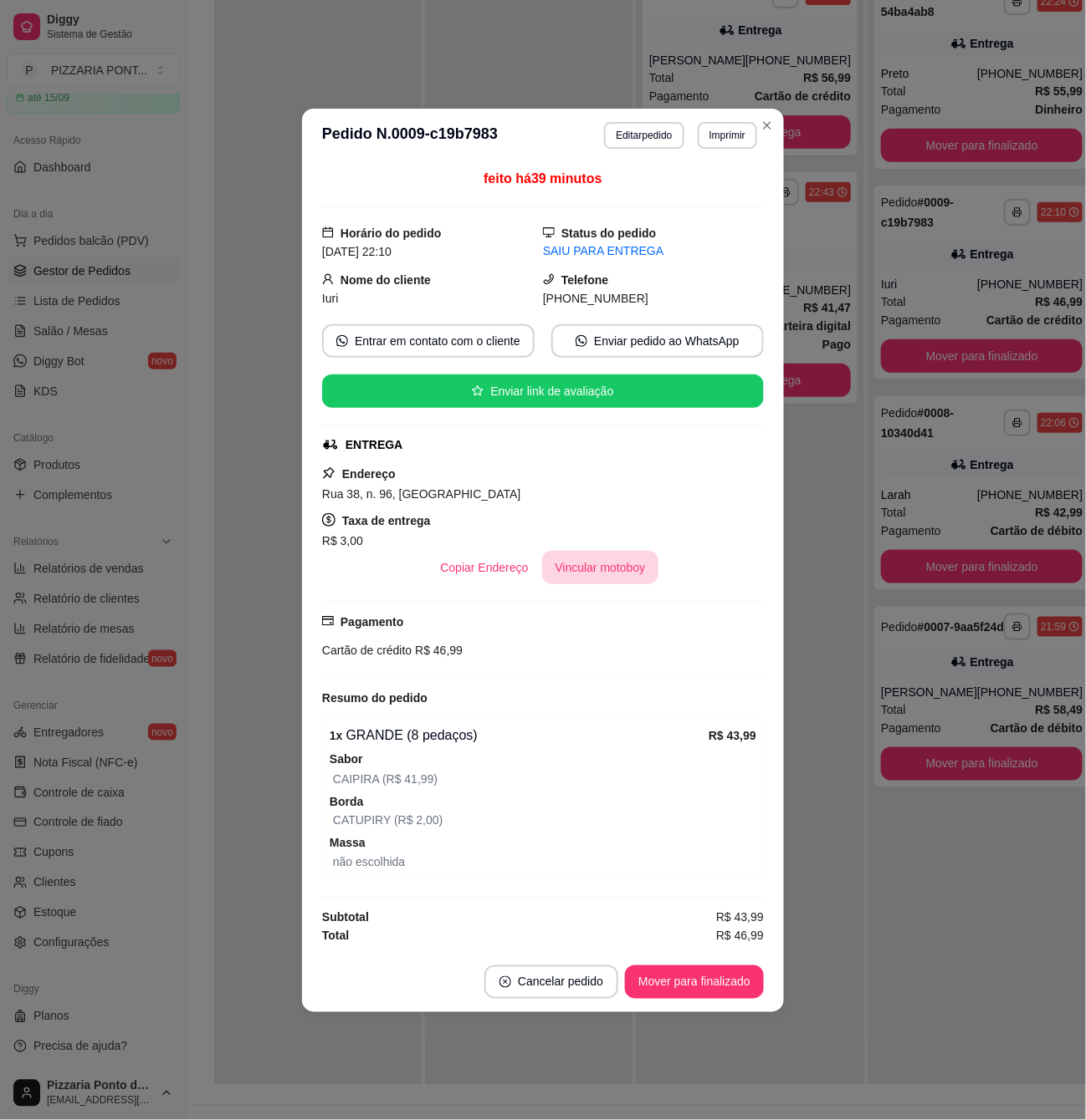
click at [576, 571] on button "Vincular motoboy" at bounding box center [601, 568] width 117 height 33
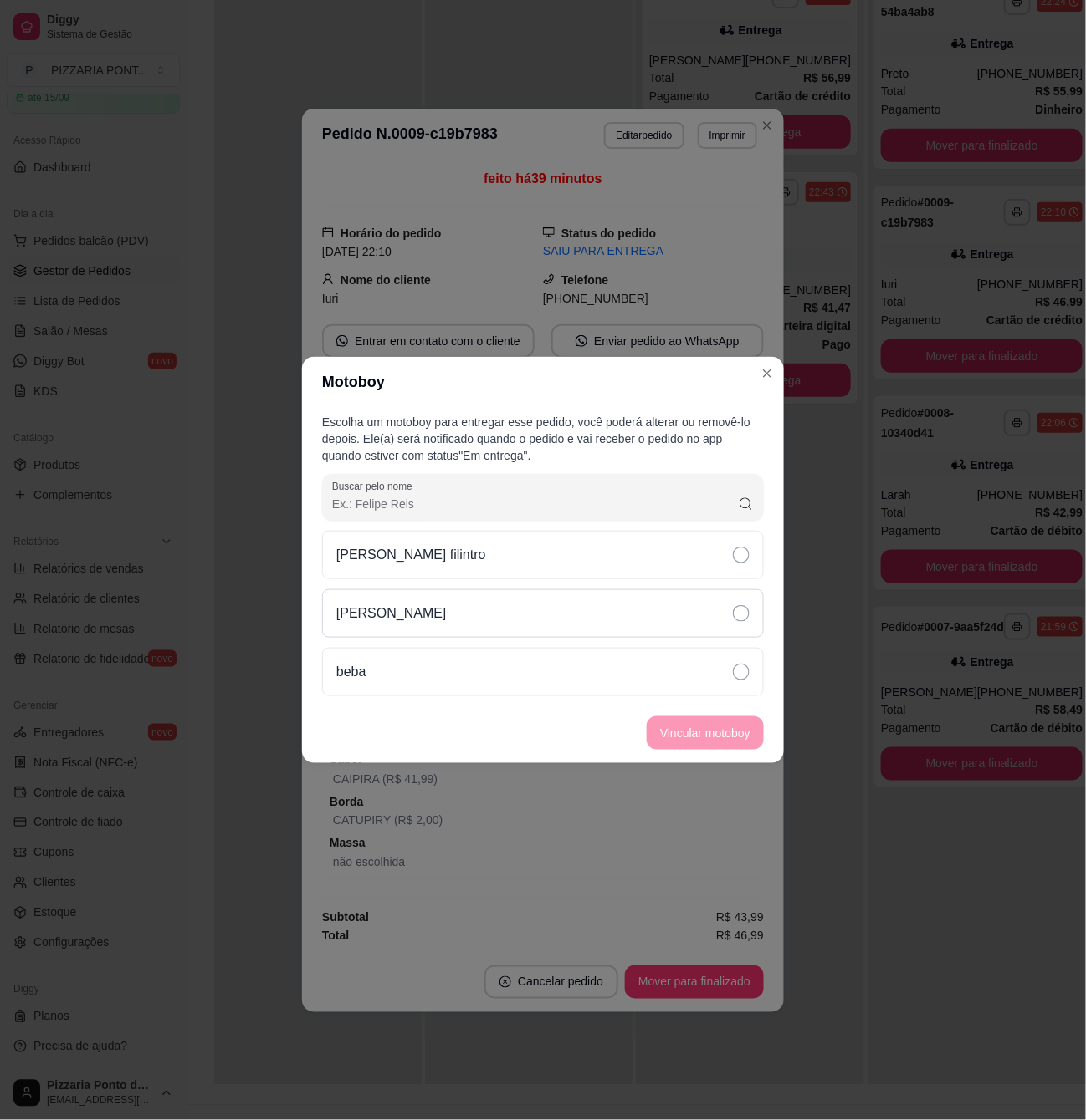
click at [563, 617] on div "[PERSON_NAME]" at bounding box center [542, 613] width 442 height 48
click at [674, 743] on button "Vincular motoboy" at bounding box center [705, 733] width 113 height 33
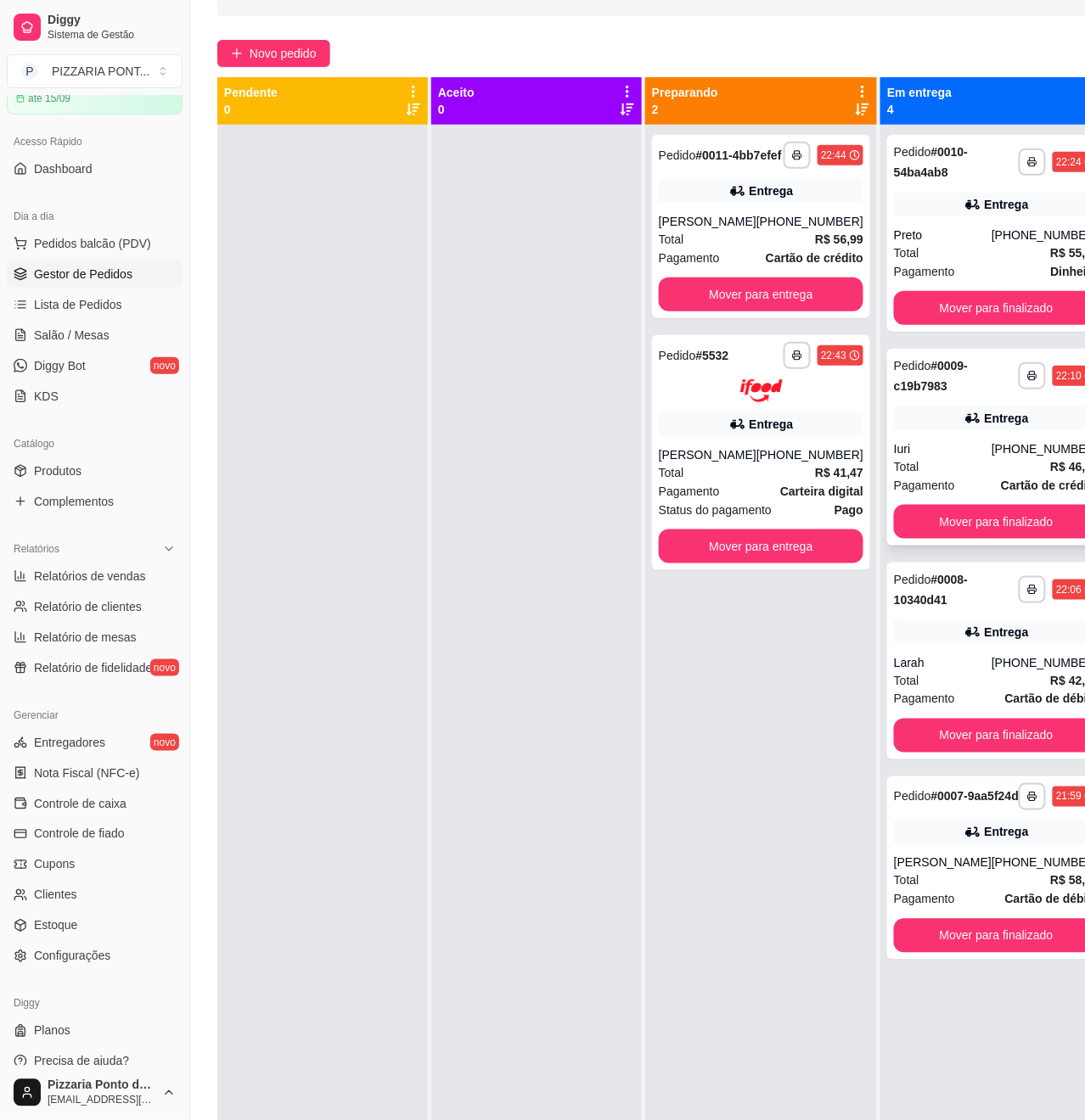
scroll to position [0, 0]
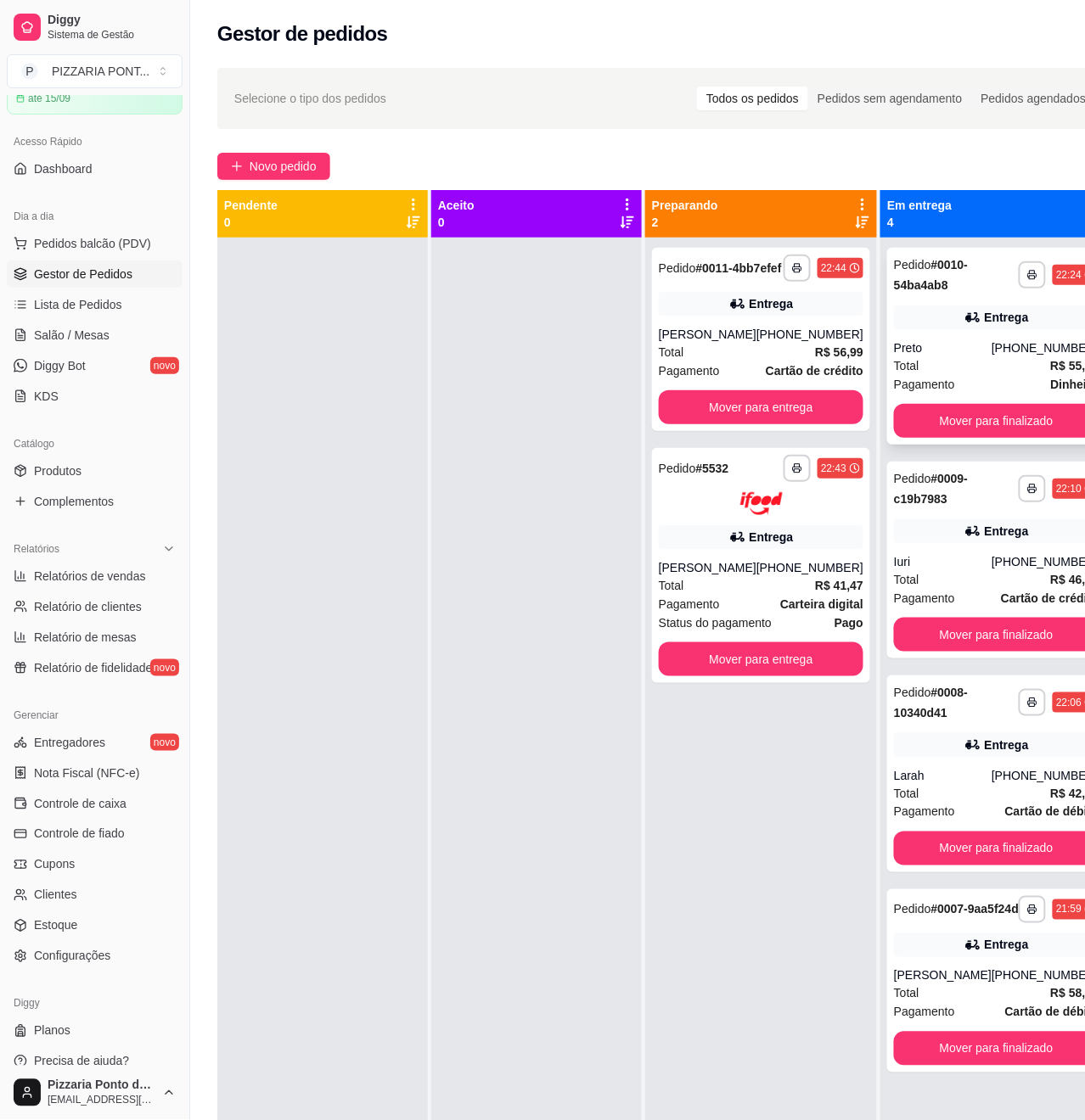
click at [968, 291] on div "Pedido # 0010-54ba4ab8" at bounding box center [956, 275] width 125 height 41
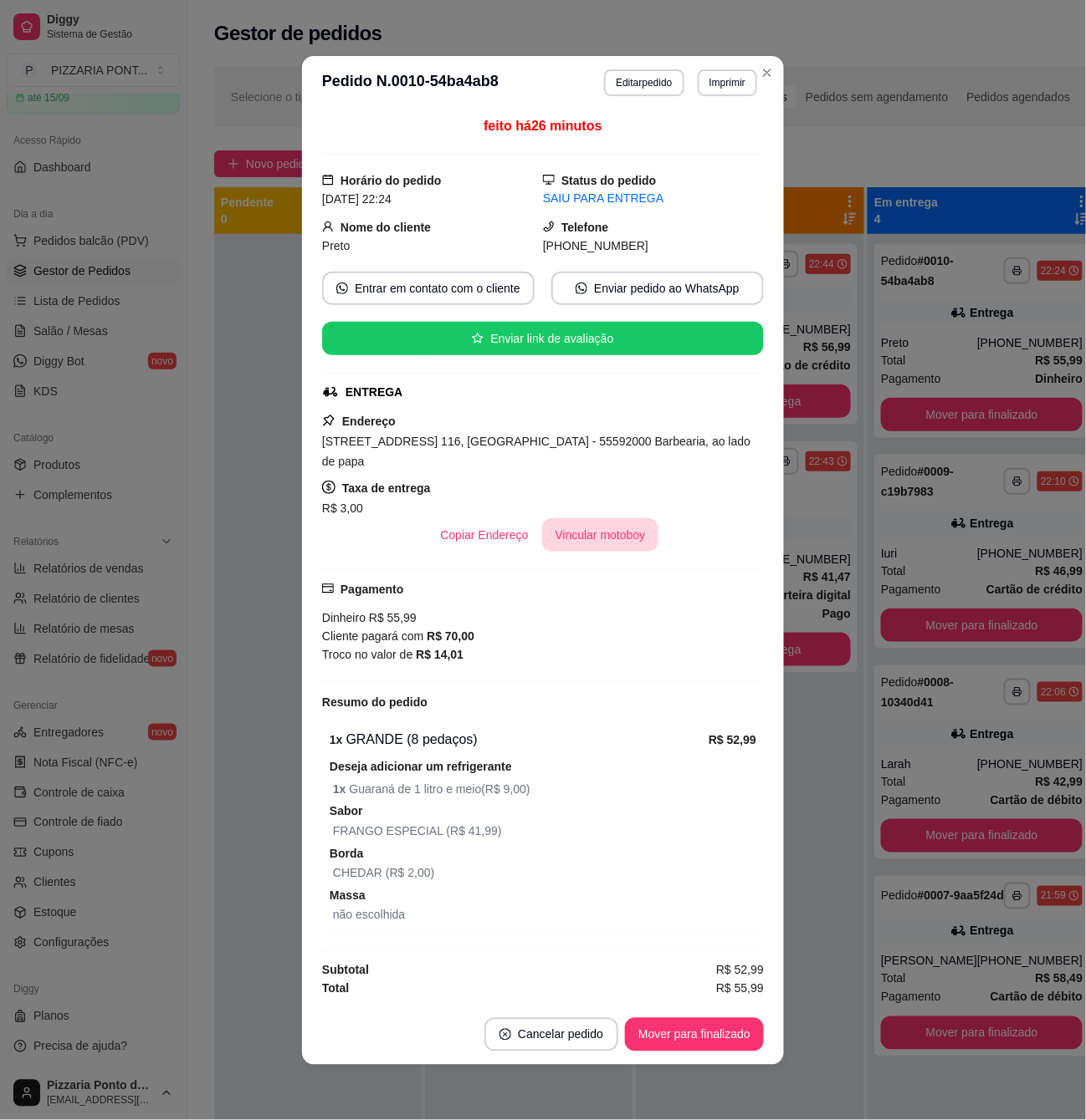
click at [596, 519] on button "Vincular motoboy" at bounding box center [601, 535] width 117 height 33
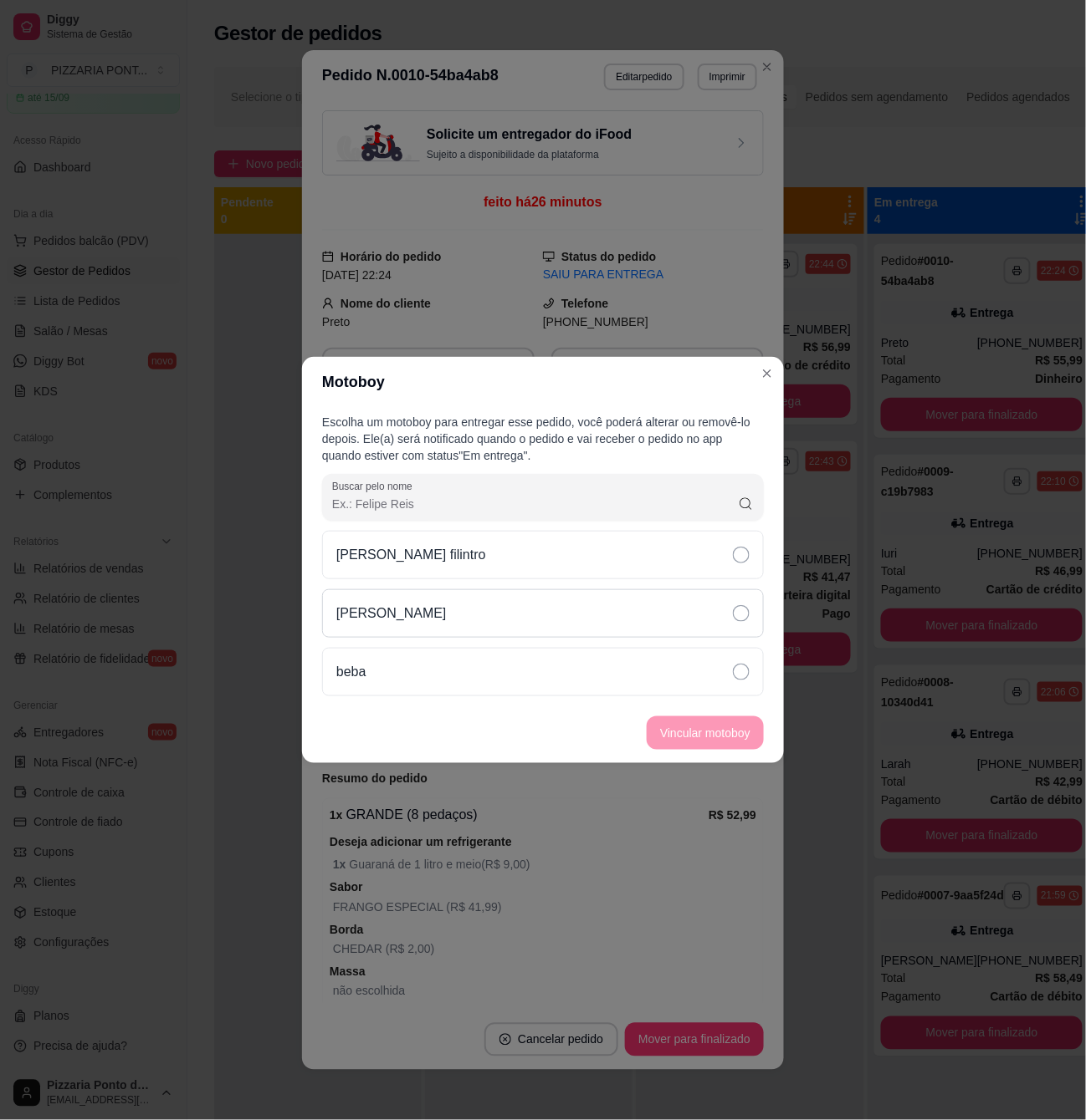
drag, startPoint x: 628, startPoint y: 603, endPoint x: 646, endPoint y: 637, distance: 38.5
click at [641, 626] on div "[PERSON_NAME]" at bounding box center [542, 613] width 442 height 48
click at [721, 684] on div "beba" at bounding box center [542, 672] width 442 height 48
click at [735, 727] on button "Vincular motoboy" at bounding box center [705, 733] width 117 height 33
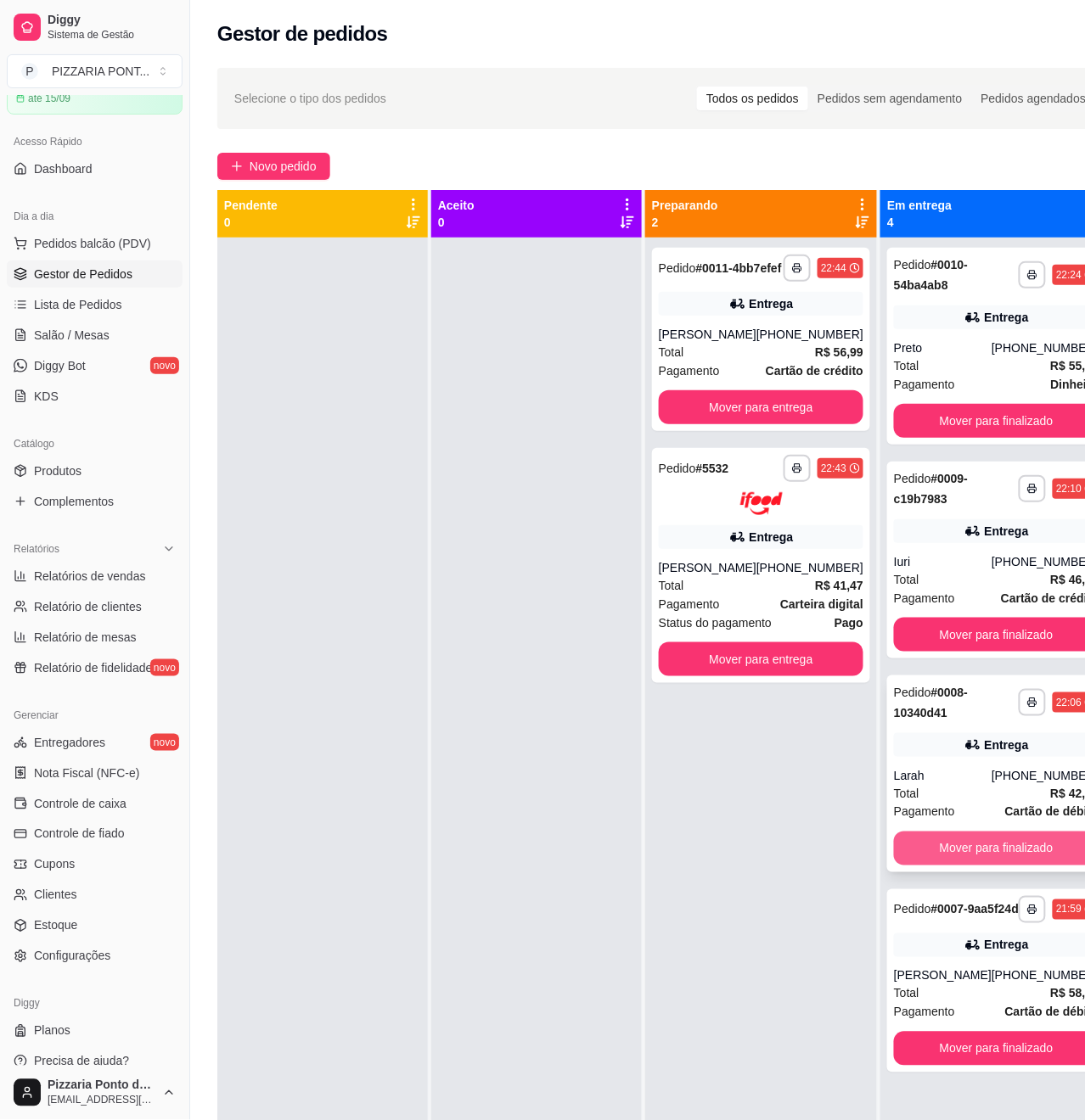
scroll to position [47, 0]
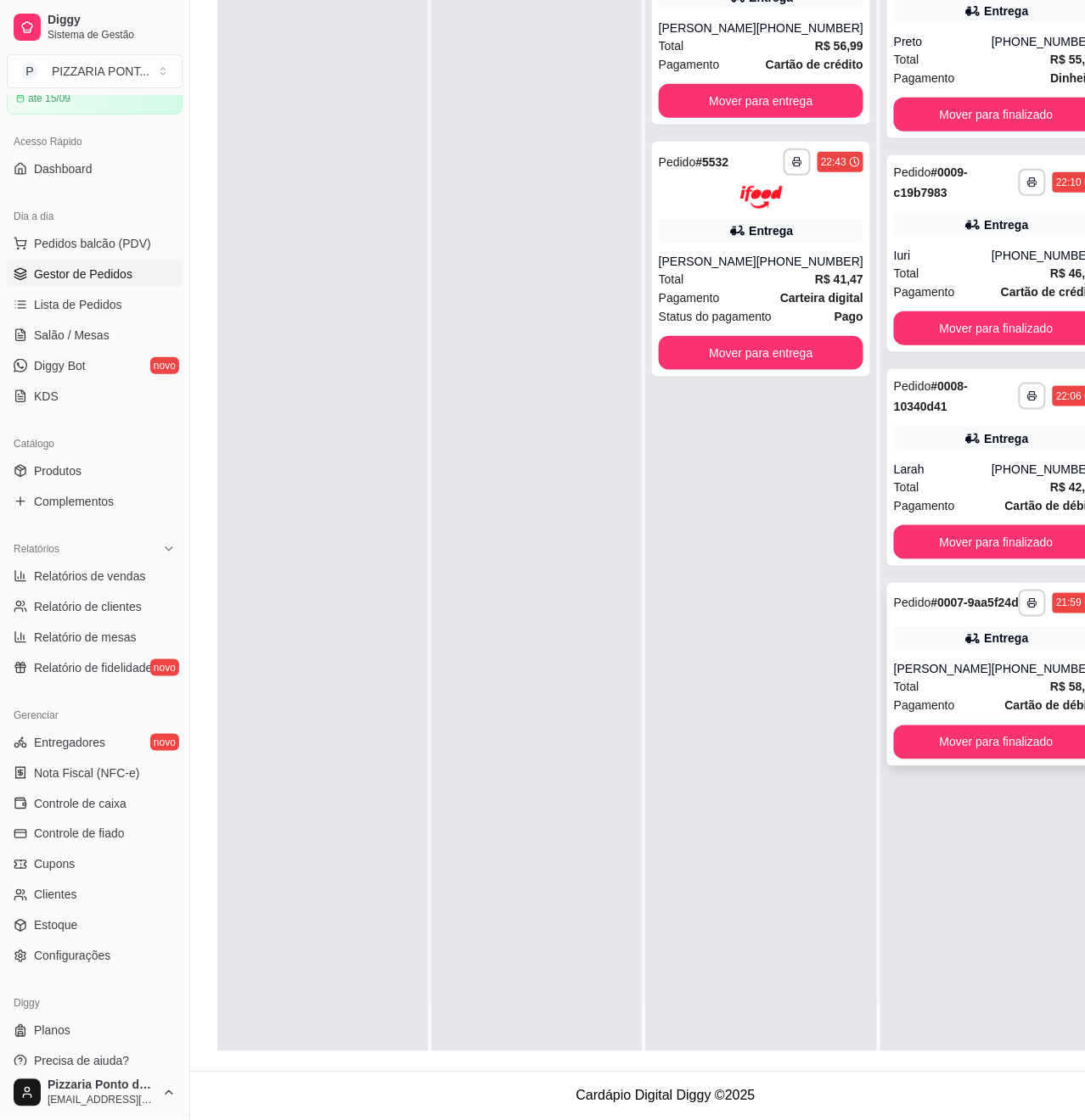
click at [926, 659] on div "**********" at bounding box center [995, 675] width 218 height 183
click at [921, 423] on div "**********" at bounding box center [995, 467] width 218 height 197
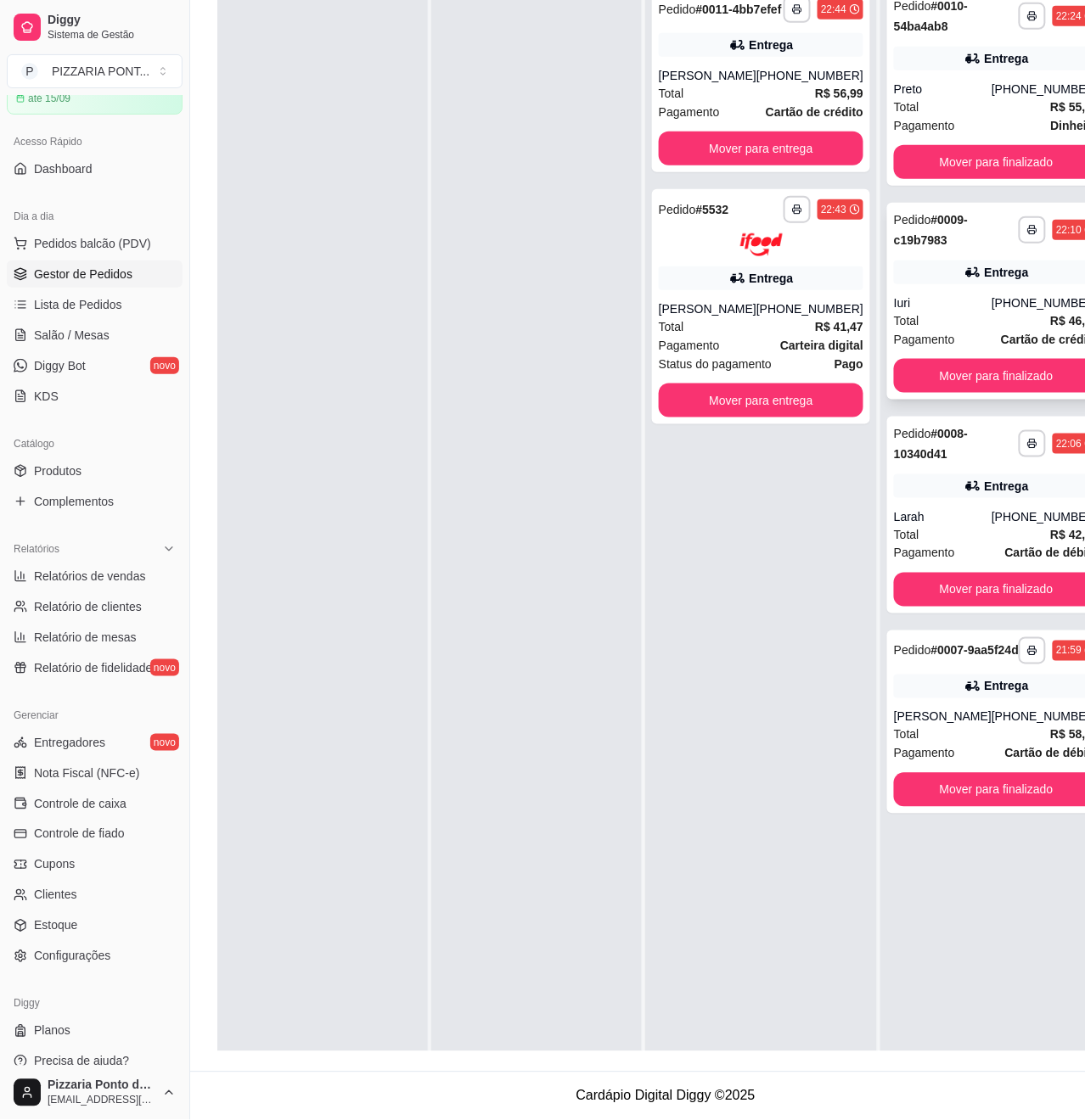
scroll to position [0, 0]
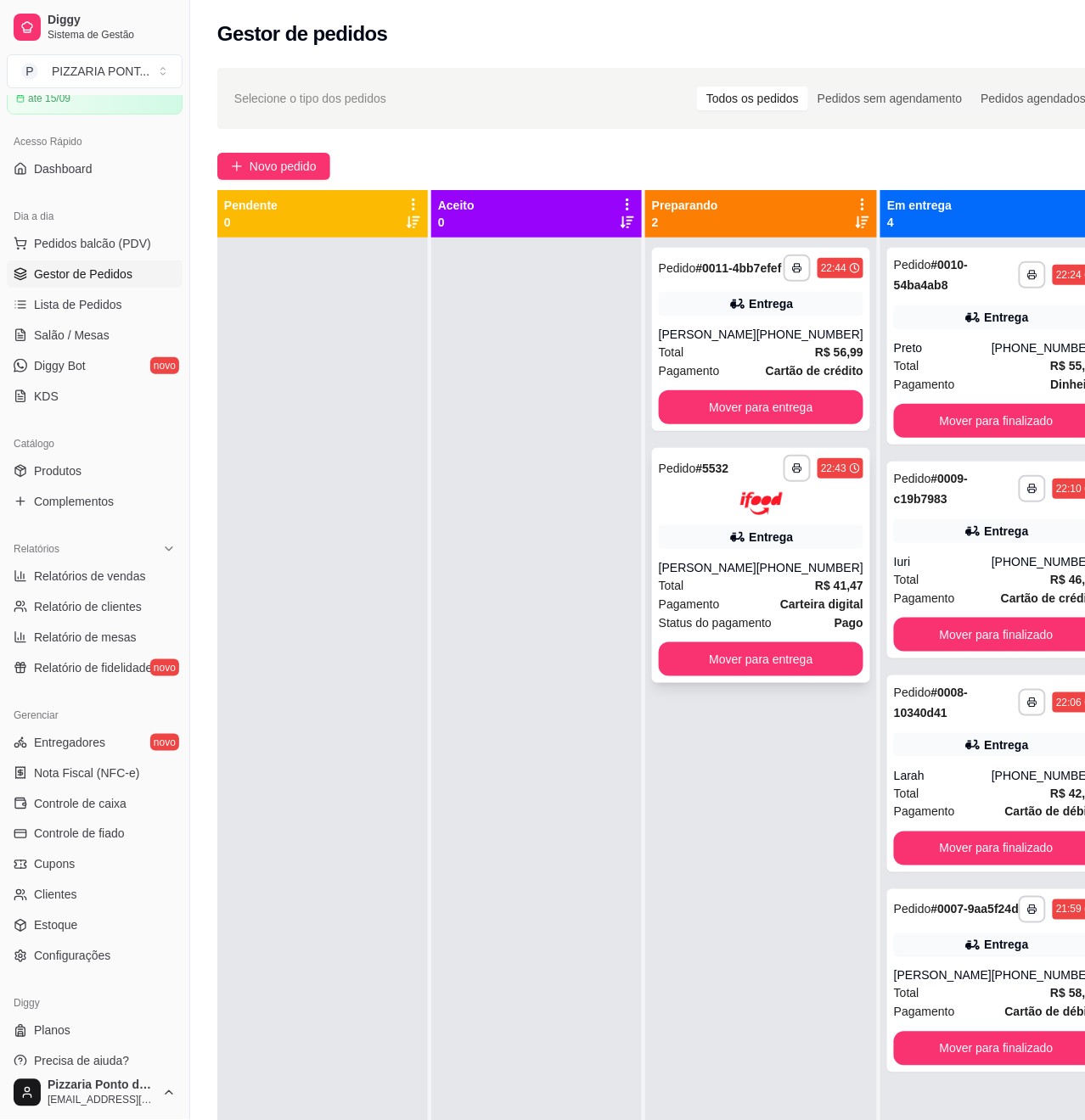
click at [743, 537] on div "**********" at bounding box center [760, 565] width 218 height 235
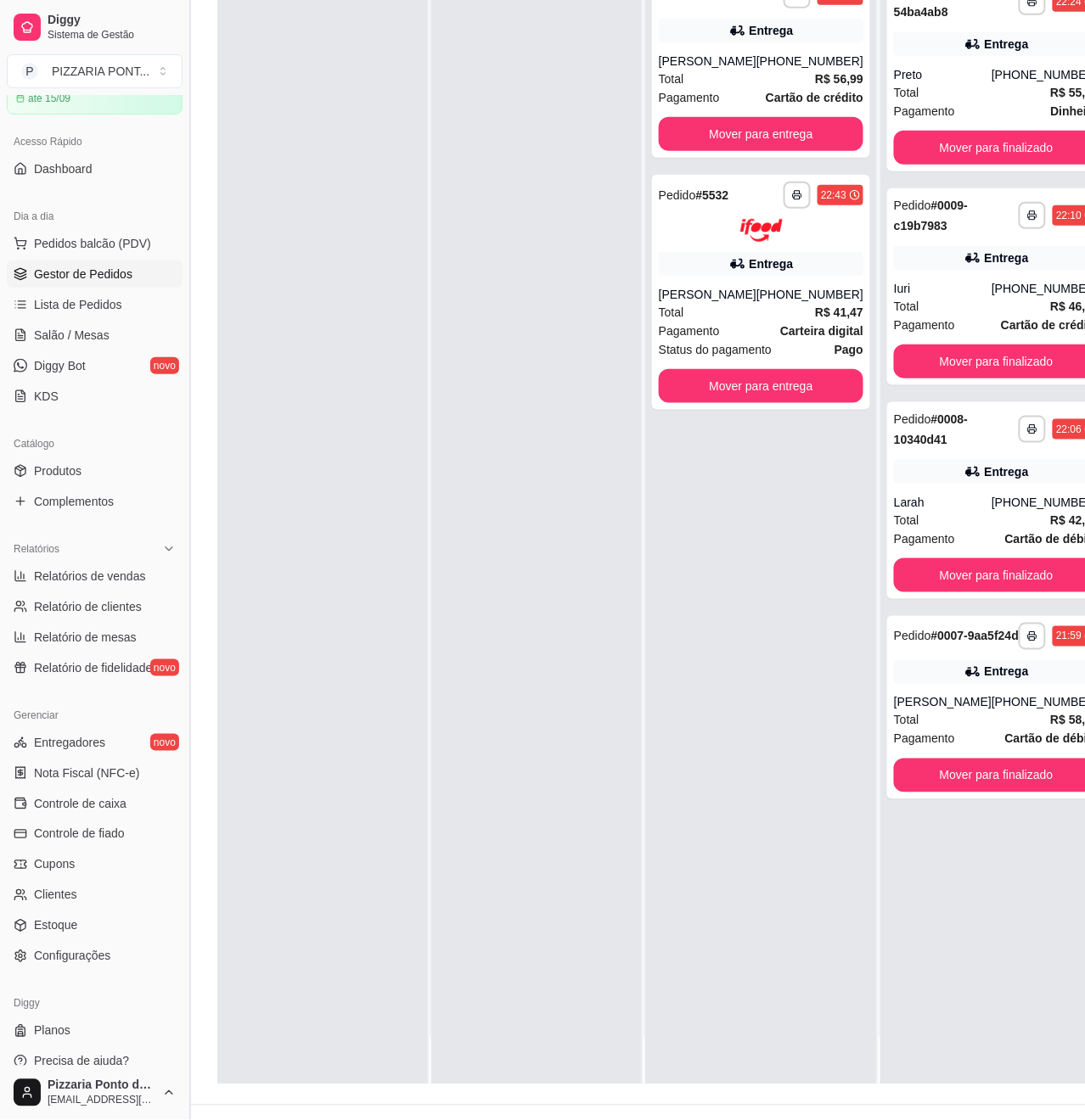
scroll to position [276, 0]
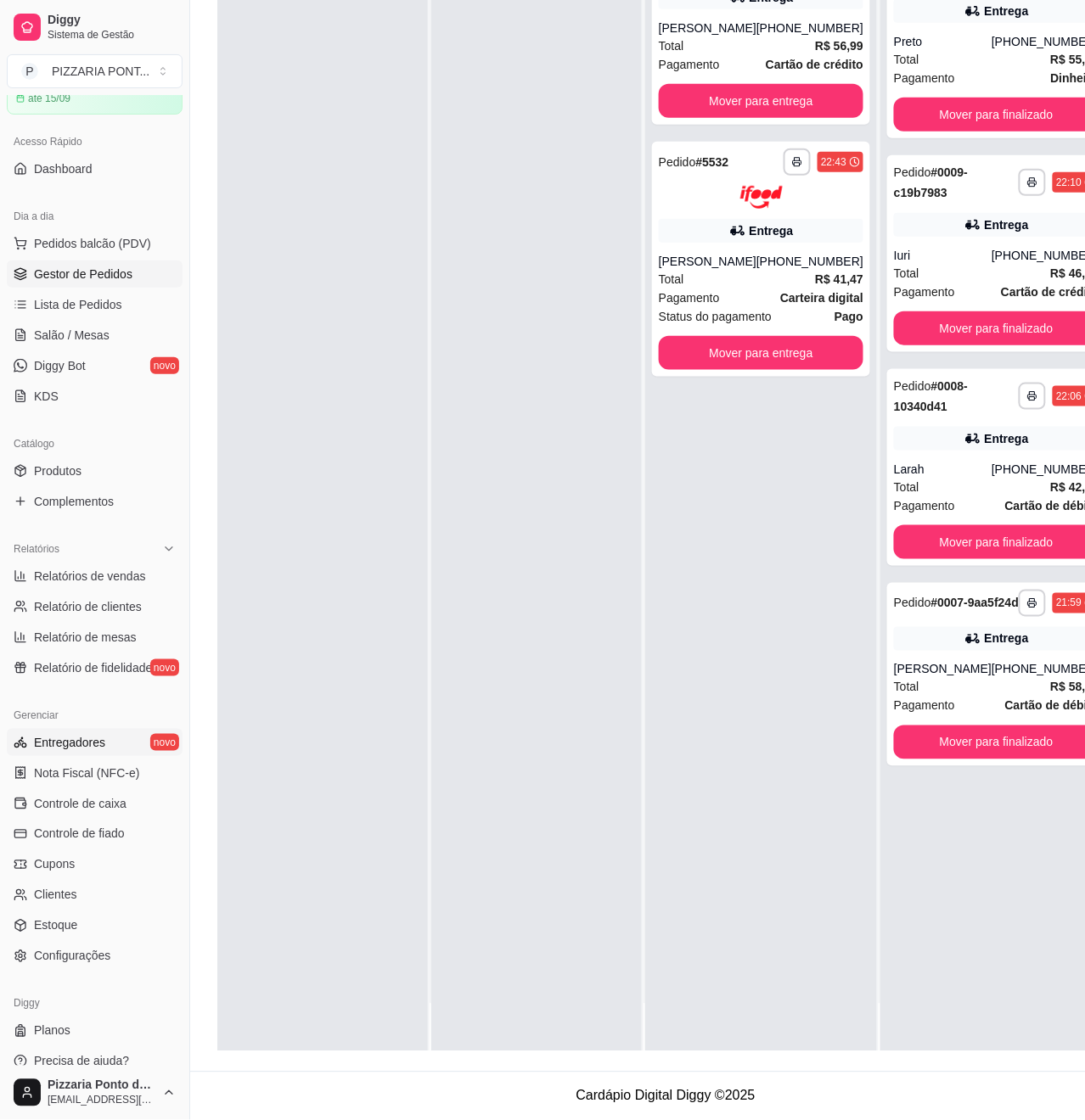
click at [104, 756] on link "Entregadores novo" at bounding box center [94, 743] width 175 height 27
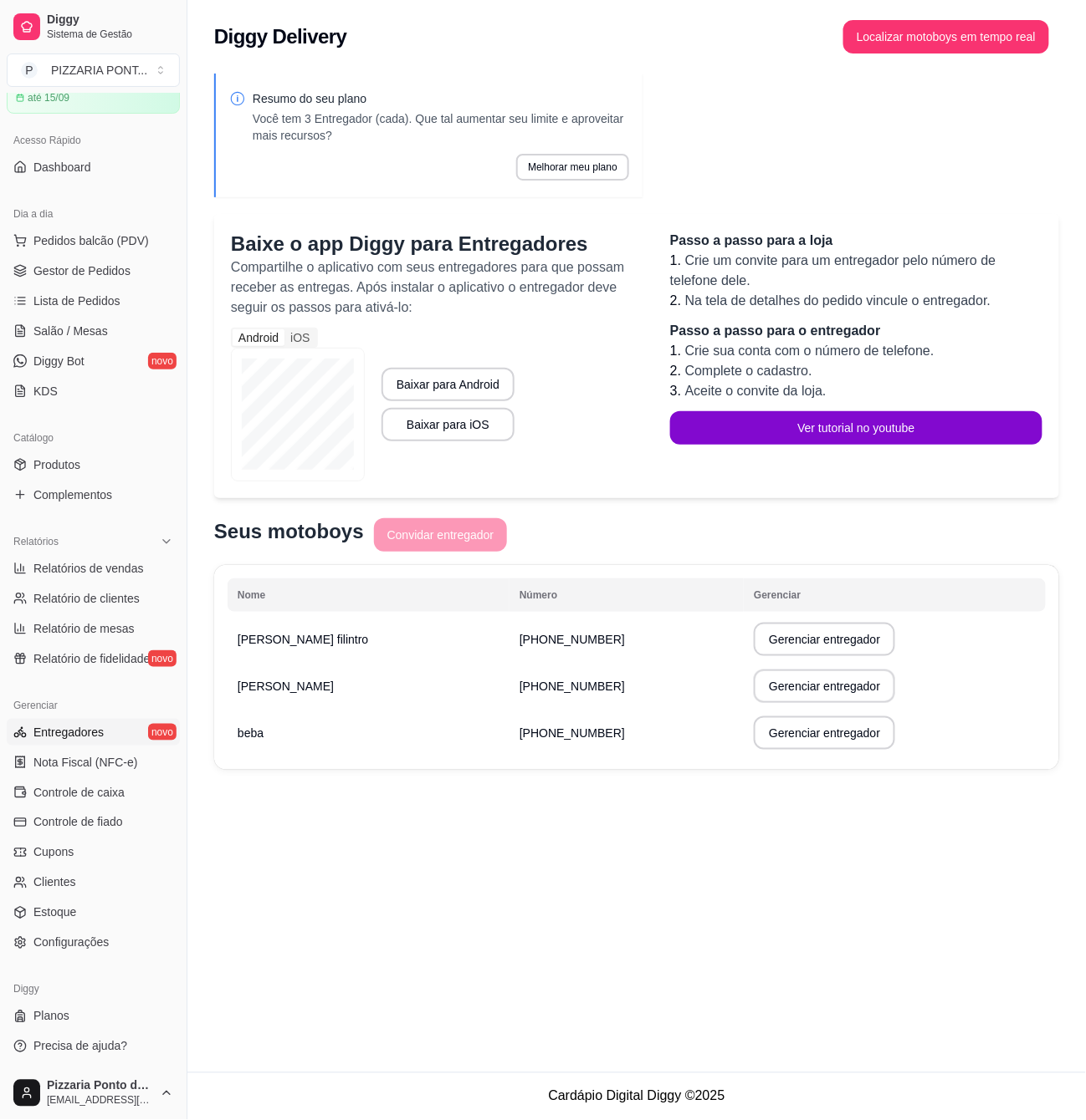
click at [115, 727] on link "Entregadores novo" at bounding box center [93, 732] width 173 height 27
click at [818, 683] on button "Gerenciar entregador" at bounding box center [825, 687] width 141 height 33
select select "30"
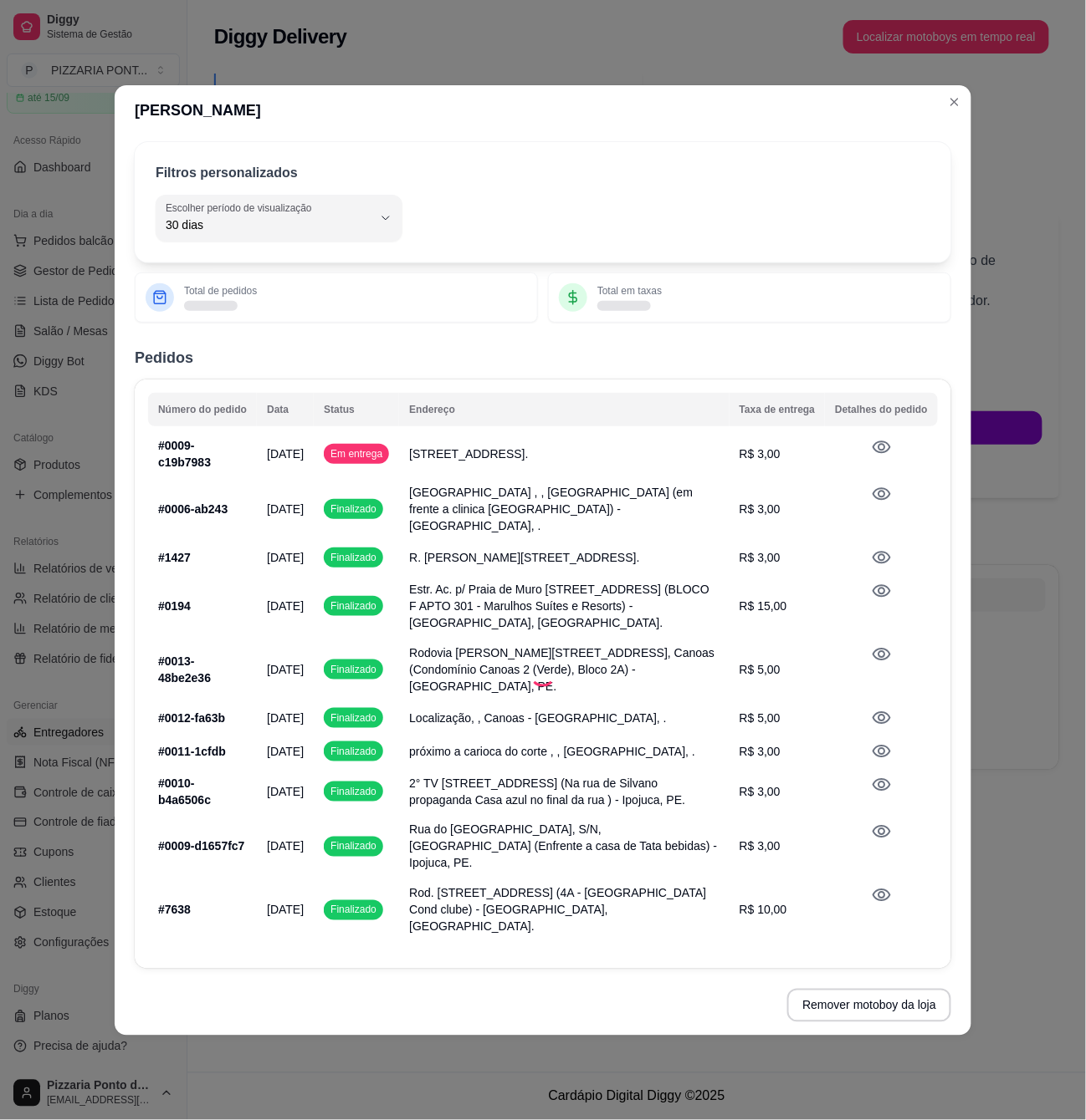
click at [245, 404] on td at bounding box center [543, 674] width 816 height 589
click at [262, 242] on button "Escolher período de visualização 30 dias" at bounding box center [278, 218] width 246 height 46
click at [258, 289] on span "Hoje" at bounding box center [272, 282] width 195 height 16
type input "0"
select select "0"
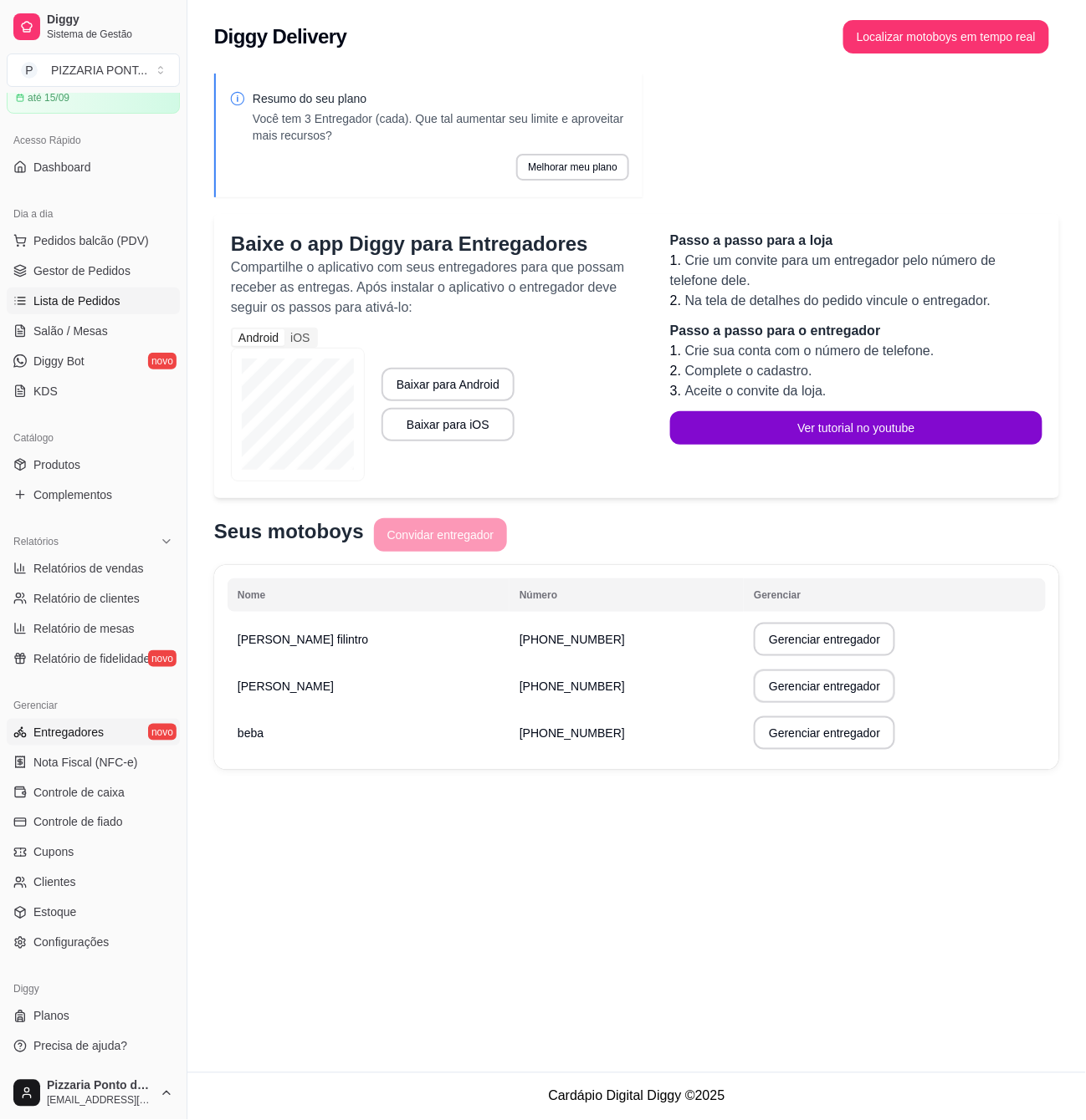
click at [101, 303] on span "Lista de Pedidos" at bounding box center [77, 301] width 87 height 17
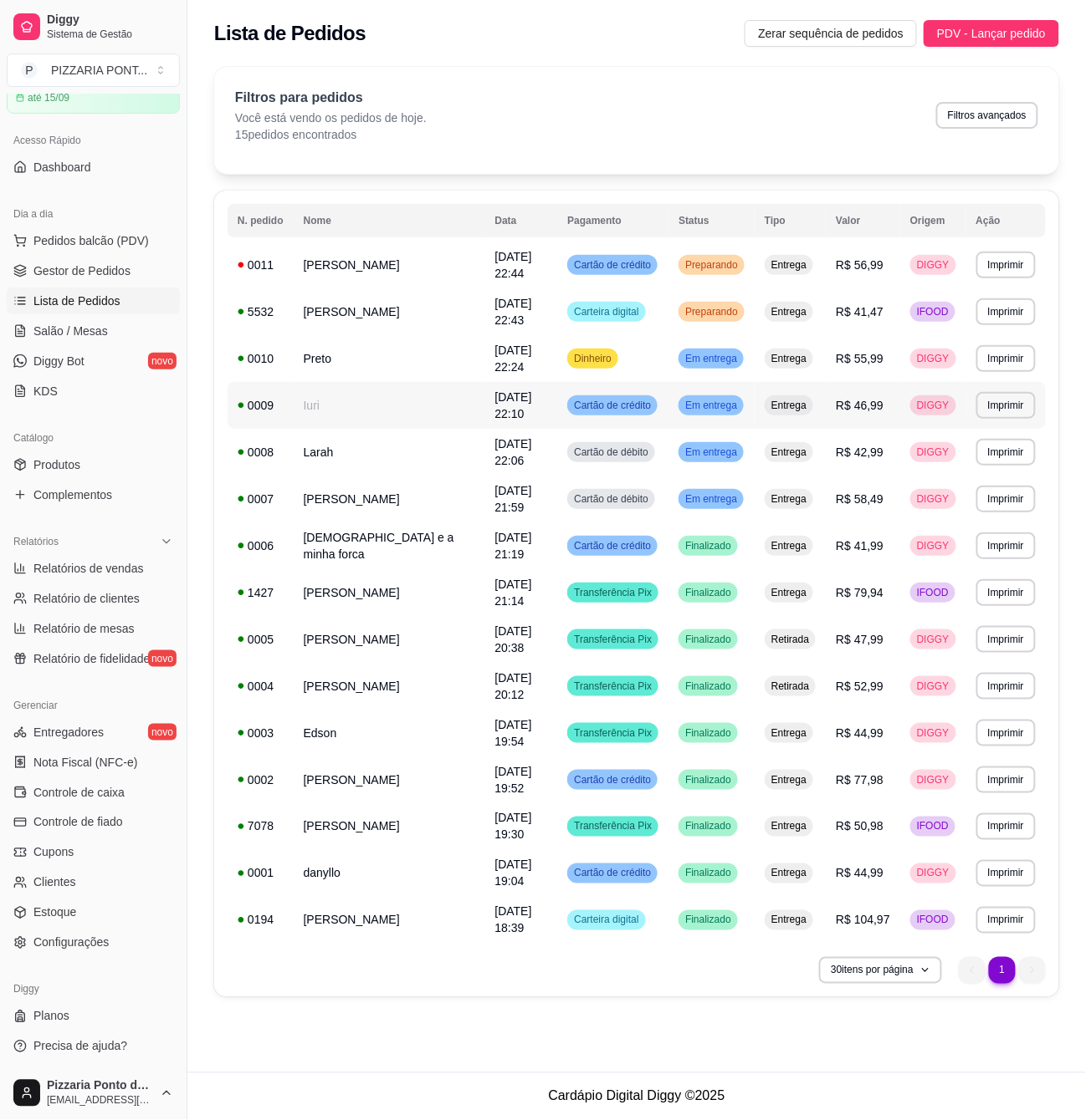
click at [656, 395] on td "Cartão de crédito" at bounding box center [613, 405] width 112 height 46
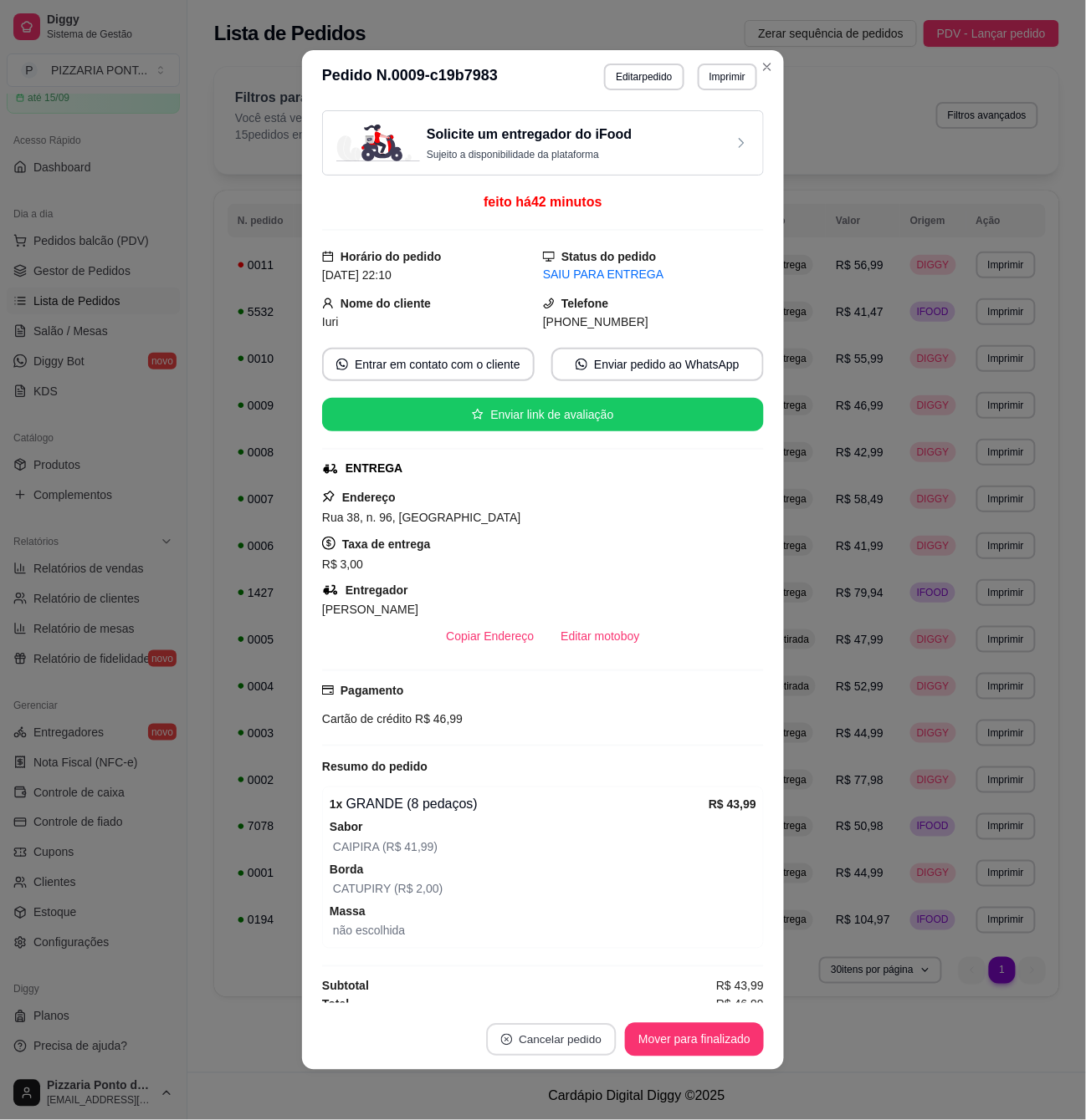
click at [580, 1037] on button "Cancelar pedido" at bounding box center [551, 1040] width 129 height 33
click at [512, 1003] on button "não" at bounding box center [514, 998] width 62 height 31
click at [576, 650] on button "Editar motoboy" at bounding box center [599, 637] width 105 height 33
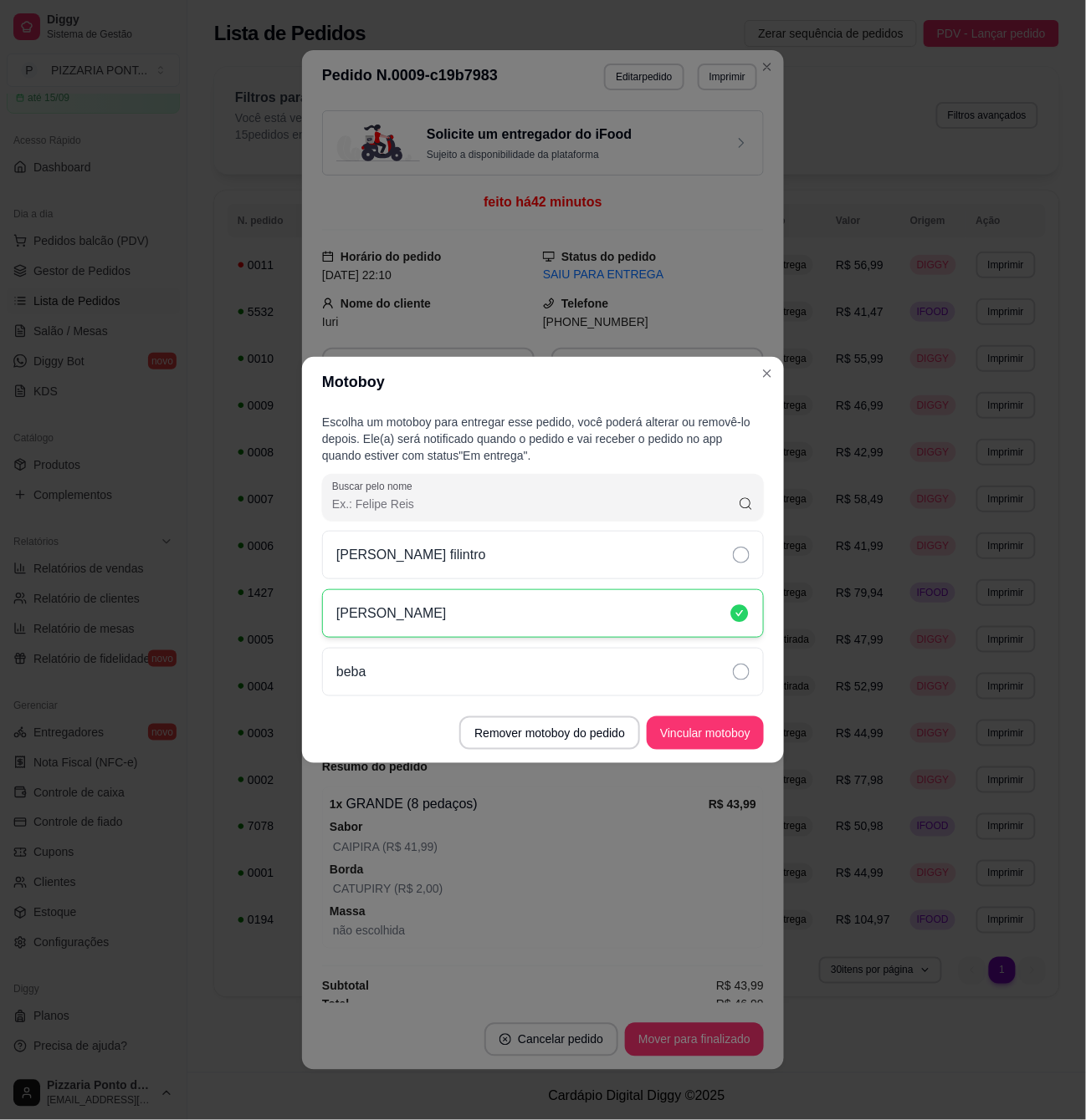
drag, startPoint x: 584, startPoint y: 676, endPoint x: 605, endPoint y: 706, distance: 36.6
click at [586, 677] on div "beba" at bounding box center [542, 672] width 442 height 48
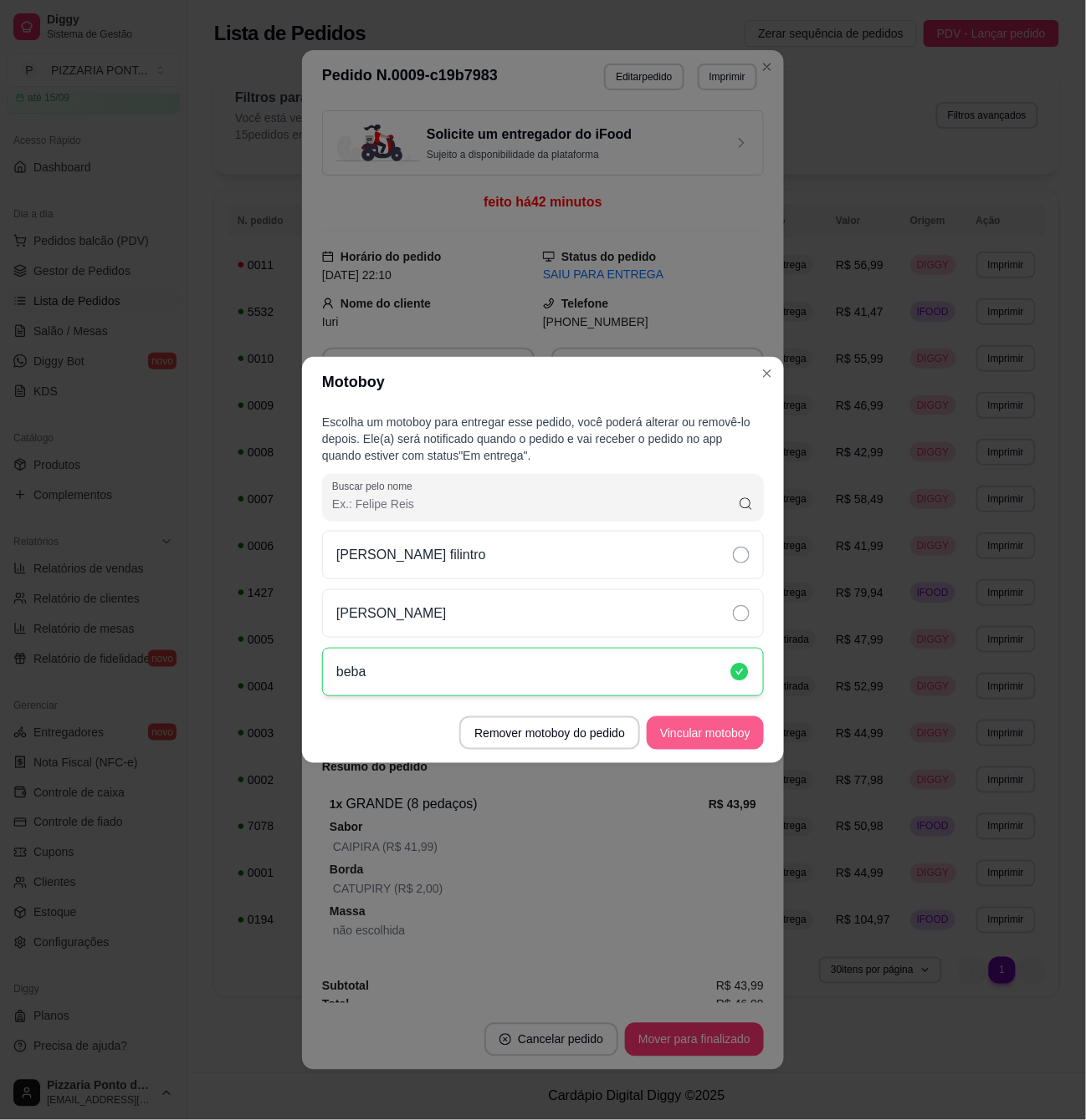
click at [707, 745] on button "Vincular motoboy" at bounding box center [705, 733] width 117 height 33
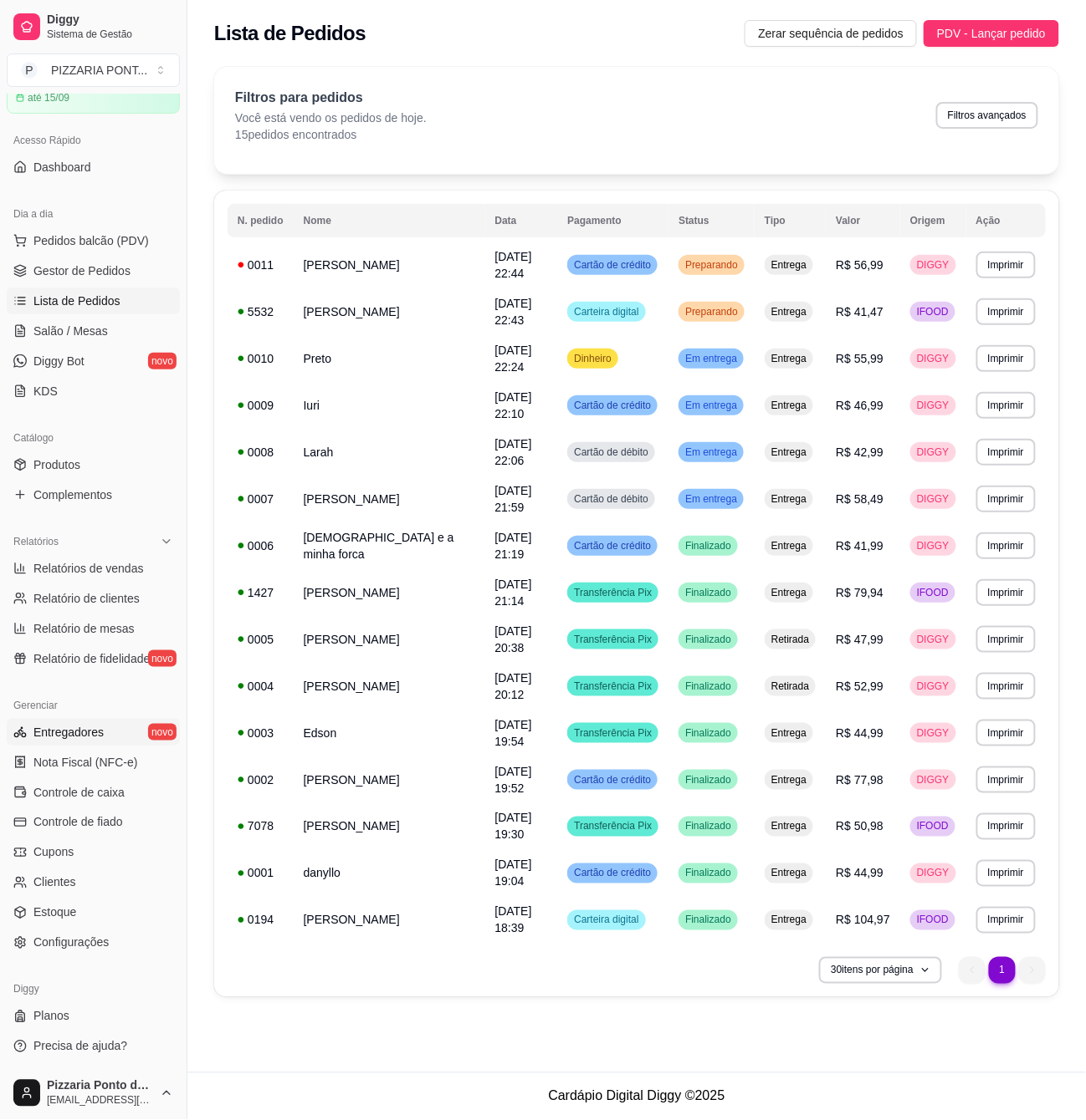
click at [95, 731] on span "Entregadores" at bounding box center [69, 732] width 71 height 17
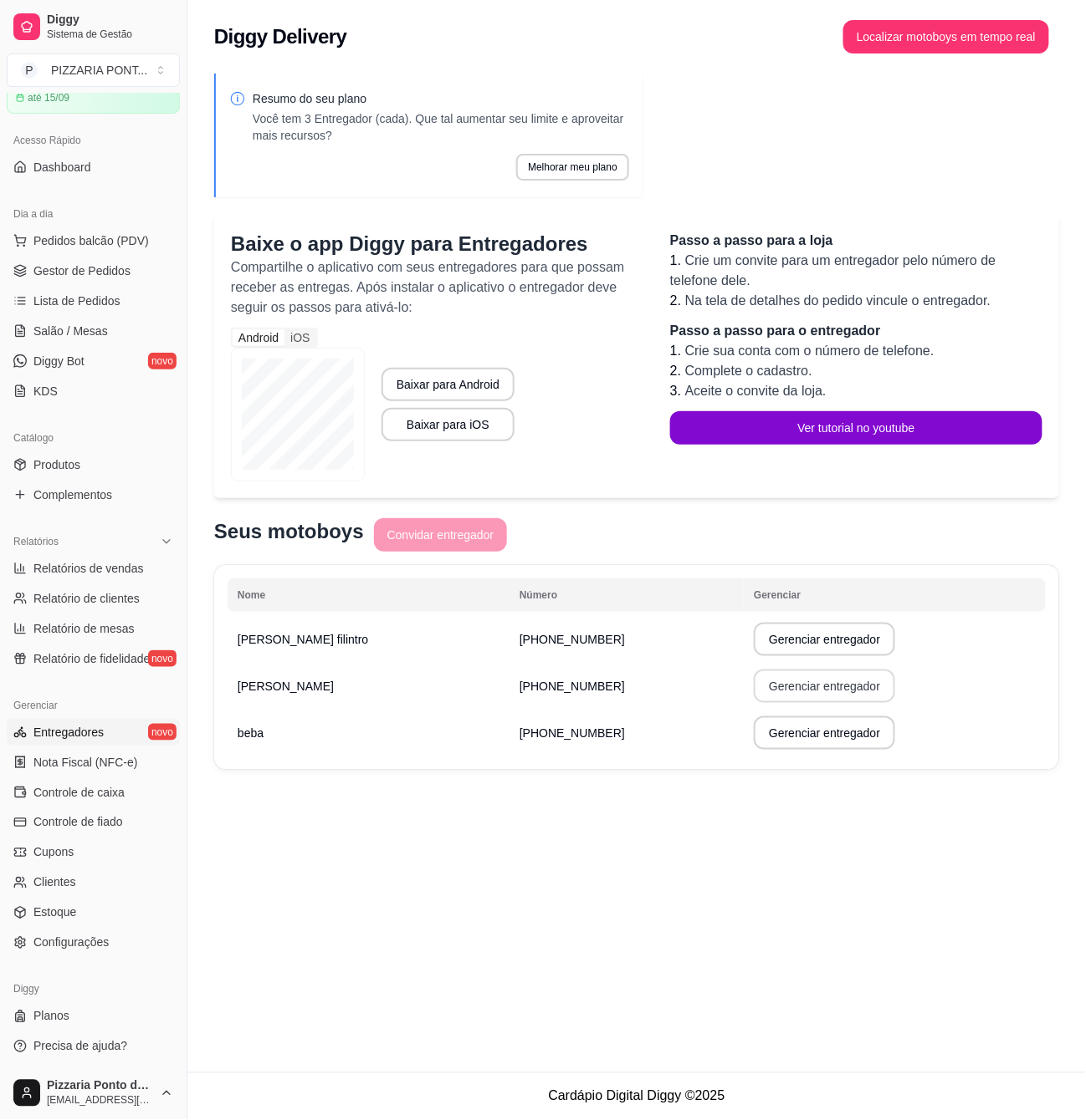
click at [780, 689] on button "Gerenciar entregador" at bounding box center [825, 687] width 141 height 33
select select "30"
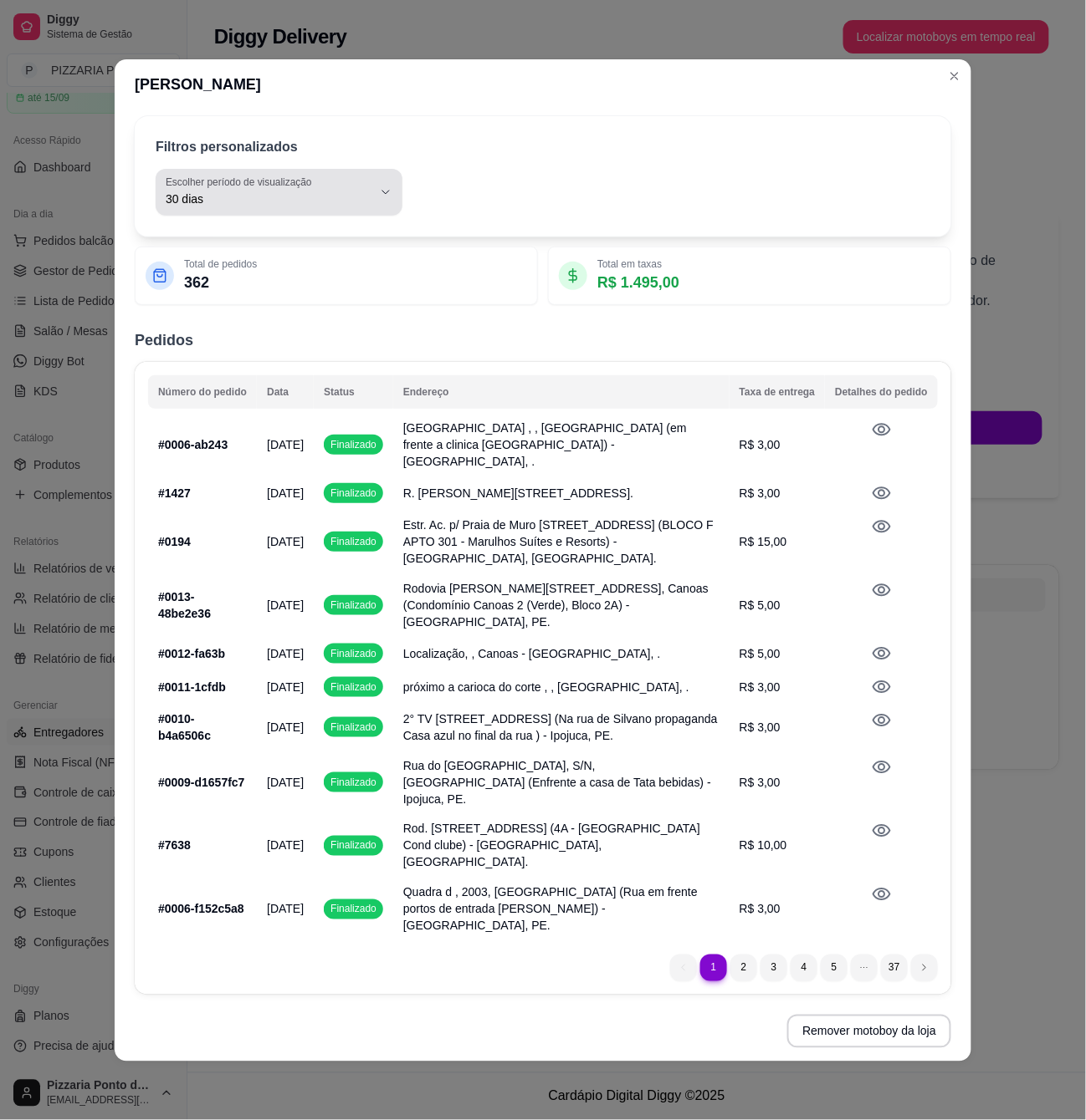
click at [333, 207] on span "30 dias" at bounding box center [269, 199] width 206 height 17
click at [338, 262] on span "Hoje" at bounding box center [272, 257] width 195 height 16
type input "0"
select select "0"
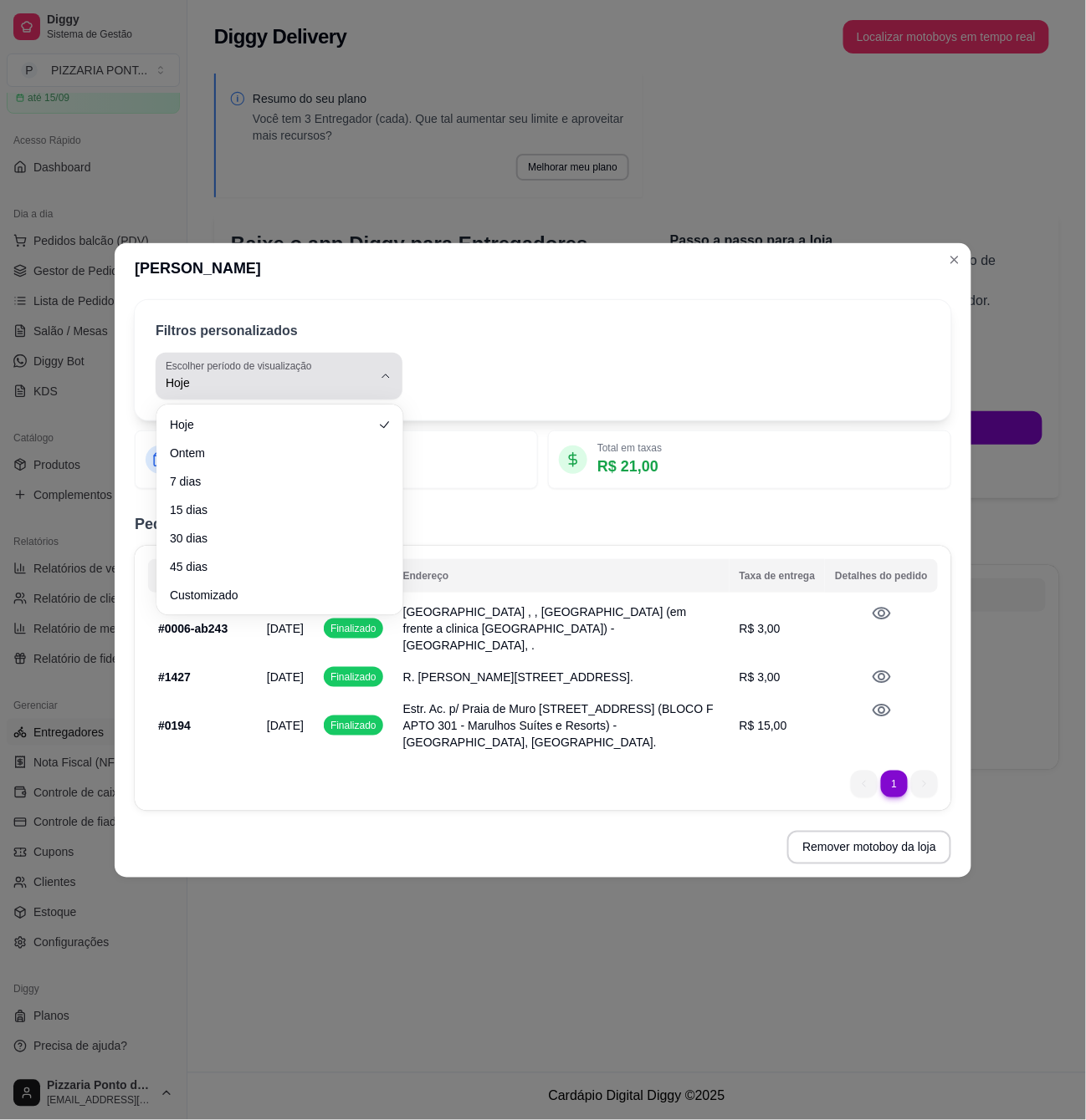
click at [376, 383] on button "Escolher período de visualização Hoje" at bounding box center [278, 376] width 246 height 46
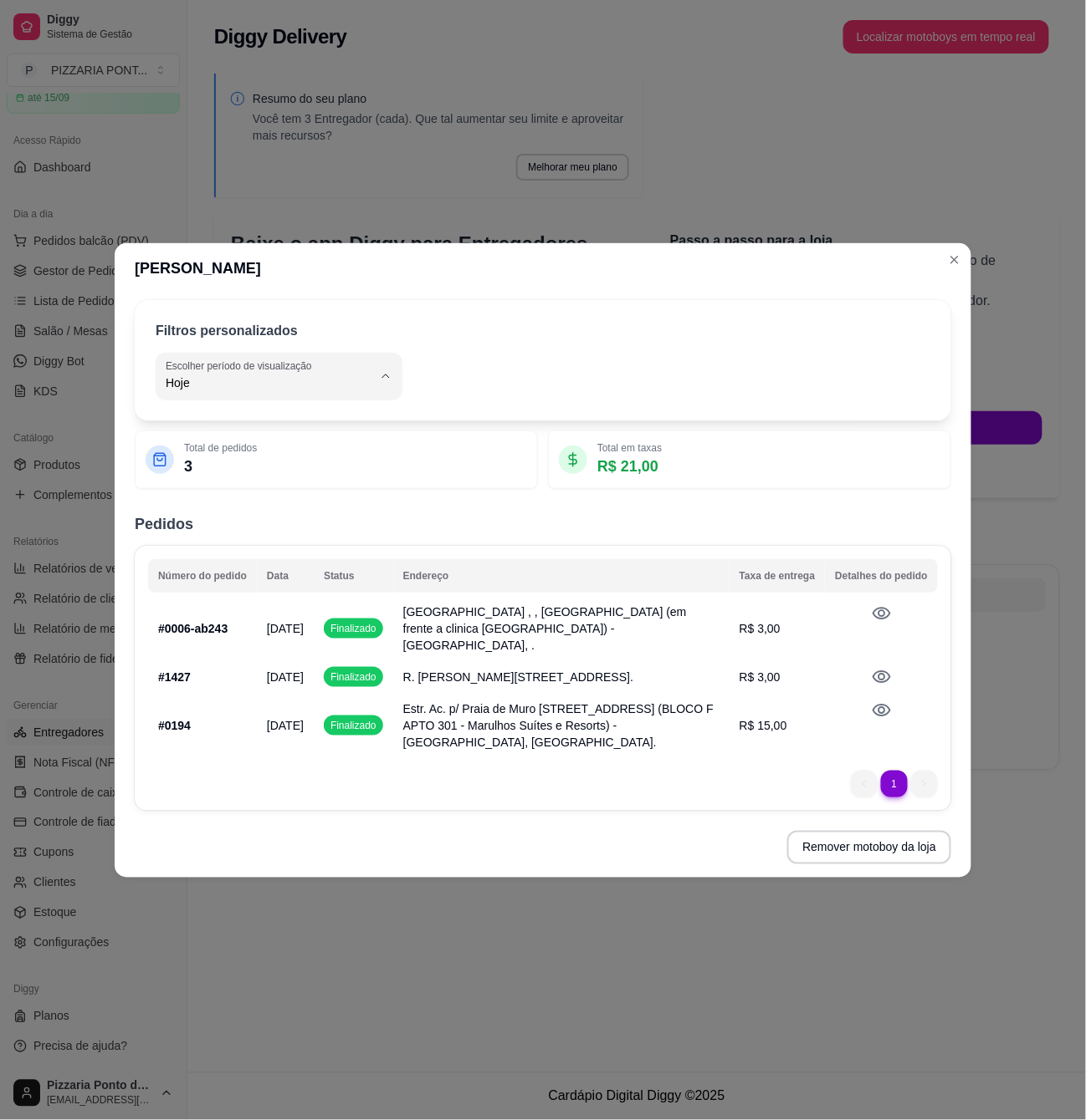
click at [365, 426] on span "Hoje" at bounding box center [272, 423] width 195 height 16
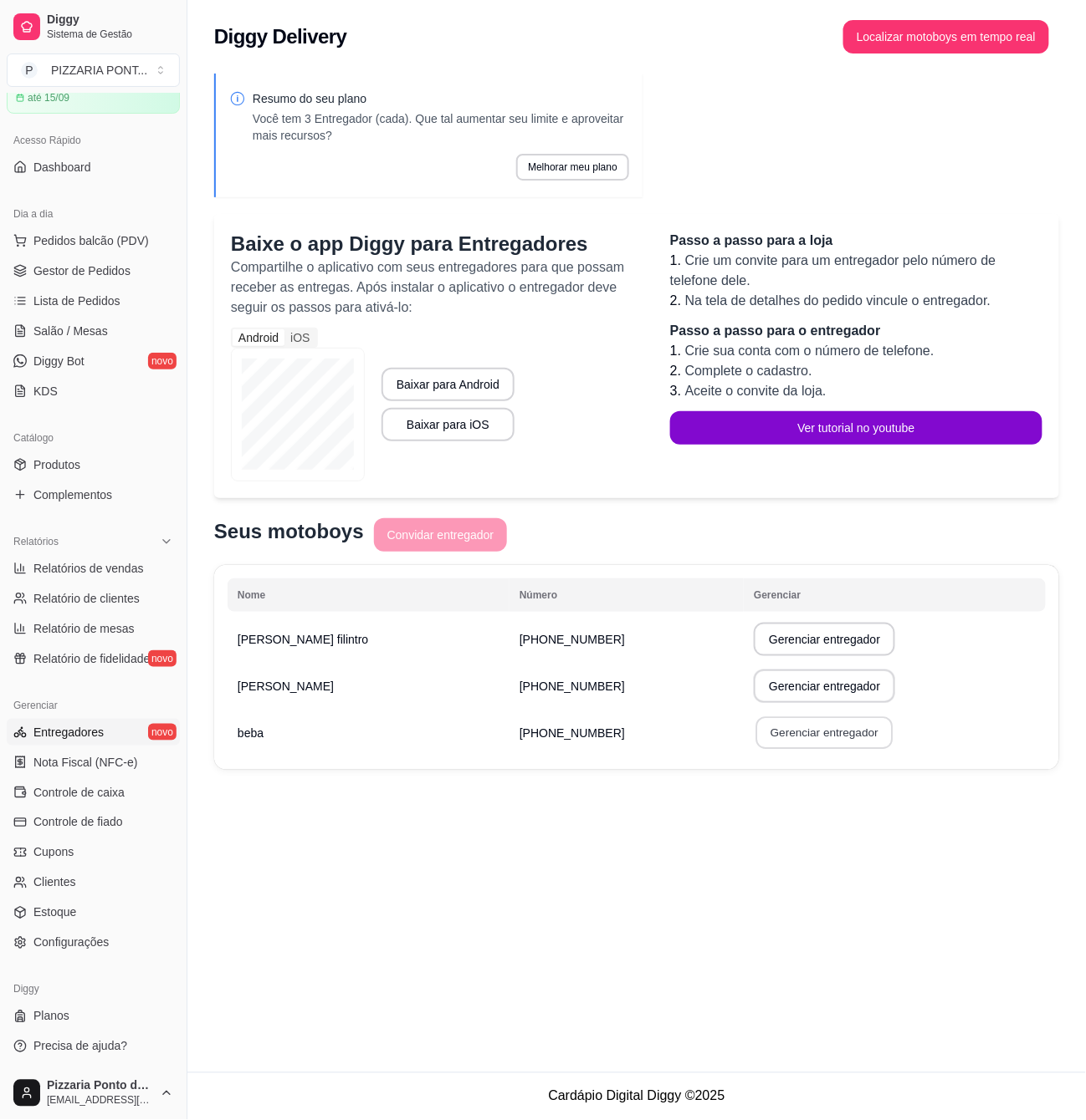
click at [756, 726] on button "Gerenciar entregador" at bounding box center [825, 733] width 138 height 33
select select "30"
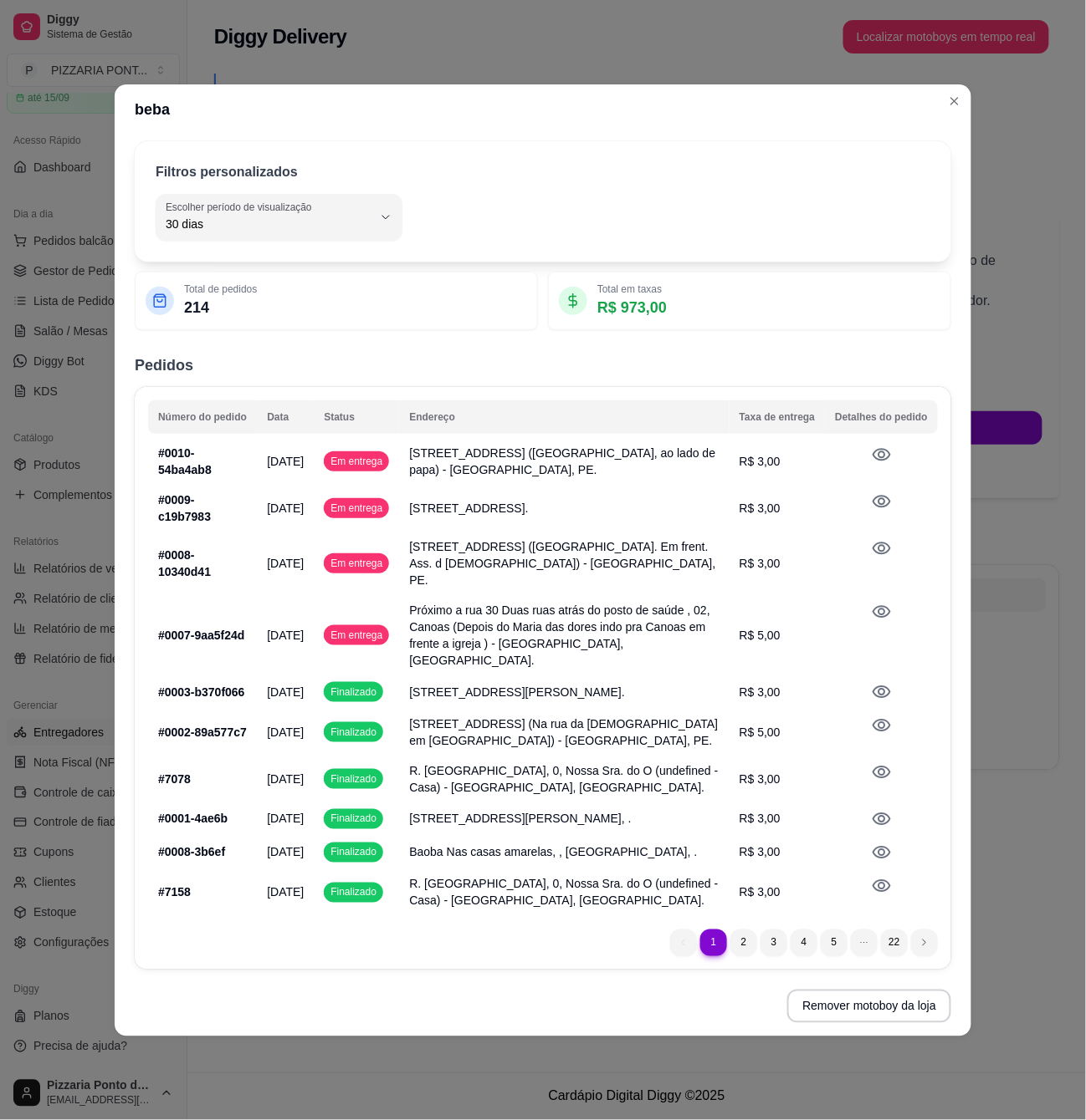
click at [372, 258] on div "Filtros personalizados 30 Escolher período de visualização Hoje Ontem 7 dias 15…" at bounding box center [543, 202] width 816 height 121
click at [364, 231] on span "30 dias" at bounding box center [269, 224] width 206 height 17
click at [319, 266] on span "Hoje" at bounding box center [272, 266] width 195 height 16
type input "0"
select select "0"
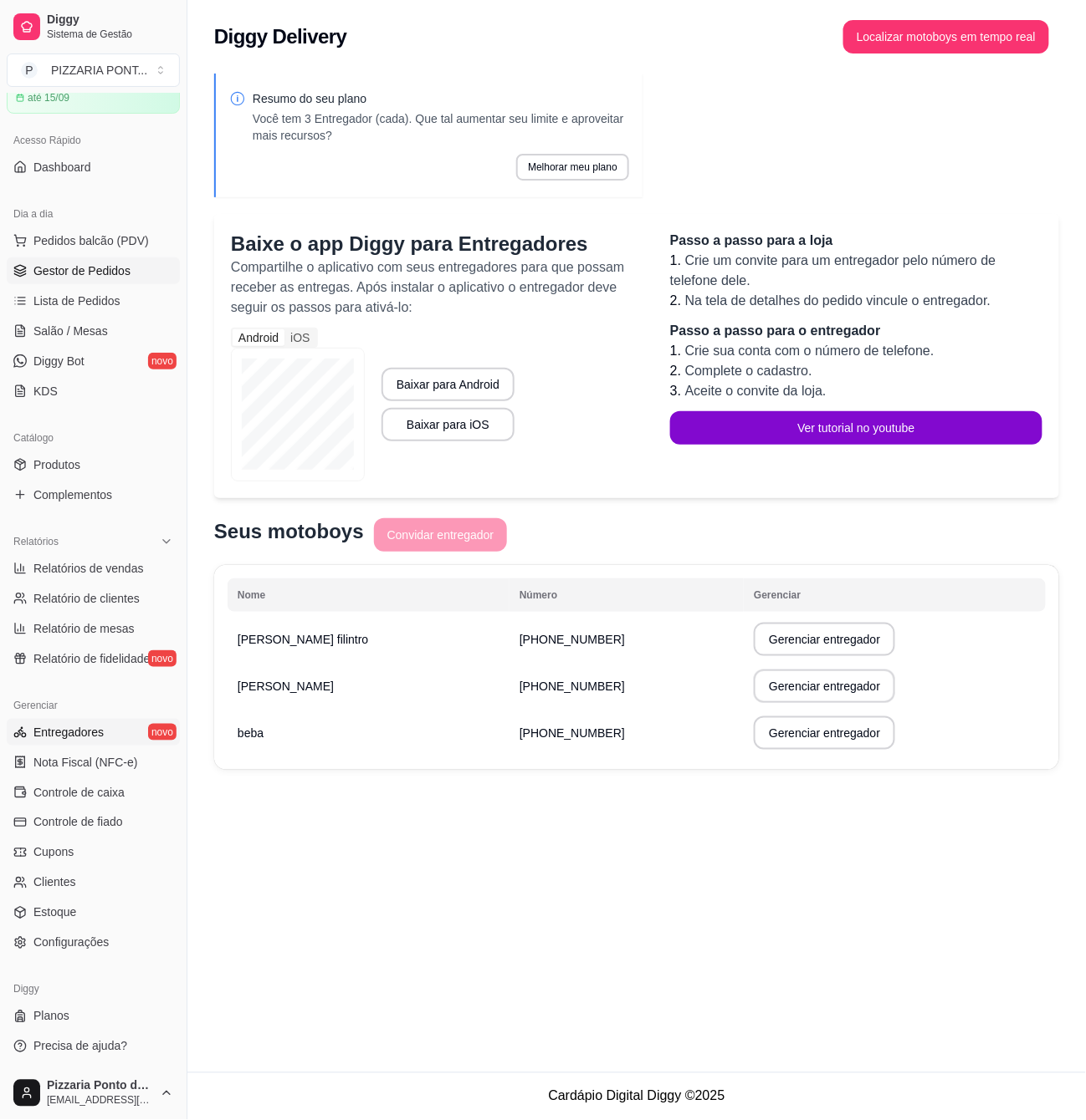
click at [117, 281] on link "Gestor de Pedidos" at bounding box center [93, 270] width 173 height 27
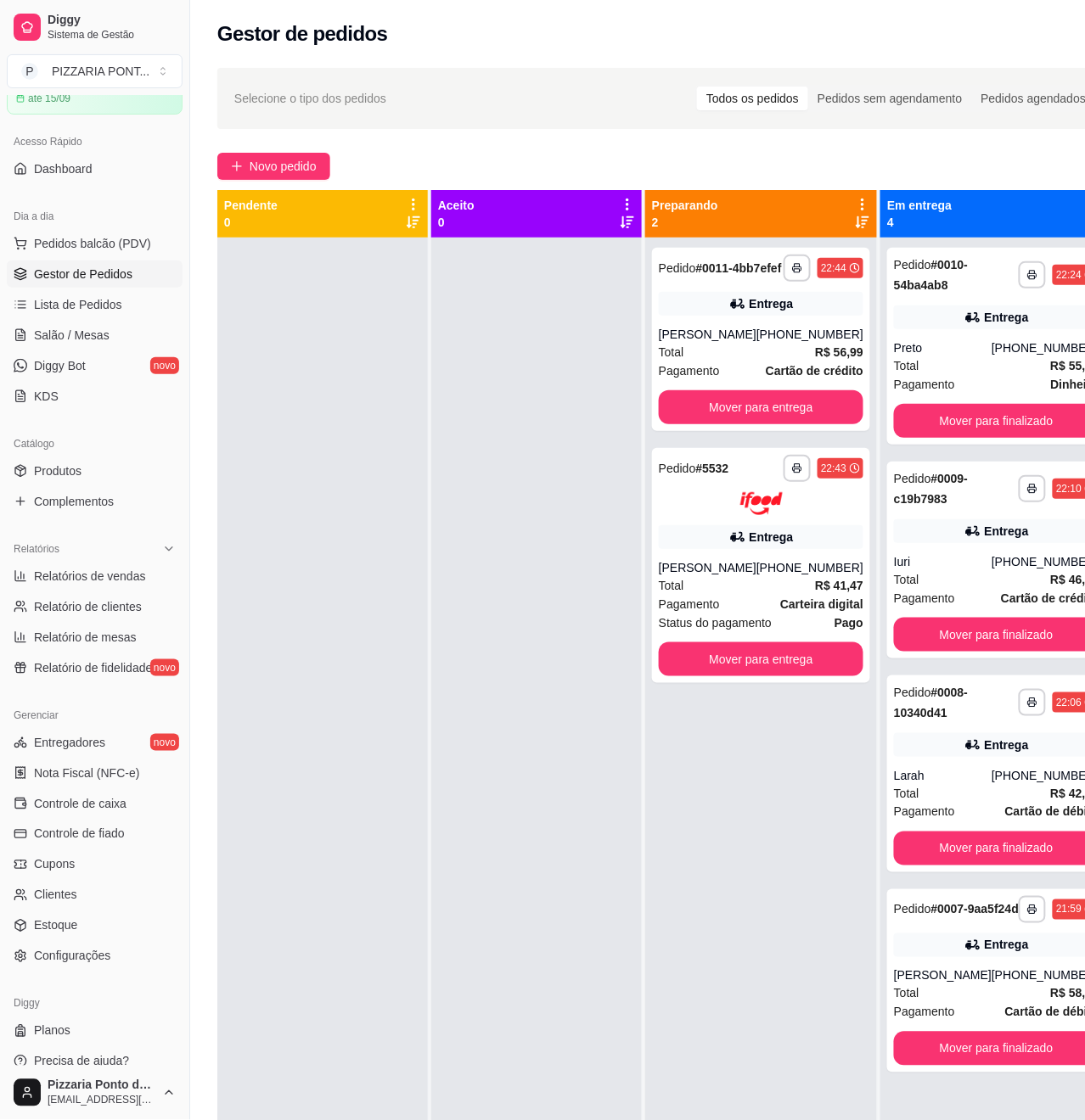
click at [131, 283] on span "Gestor de Pedidos" at bounding box center [83, 275] width 98 height 17
click at [769, 537] on div "**********" at bounding box center [760, 565] width 218 height 235
click at [750, 545] on div "Entrega" at bounding box center [771, 537] width 44 height 17
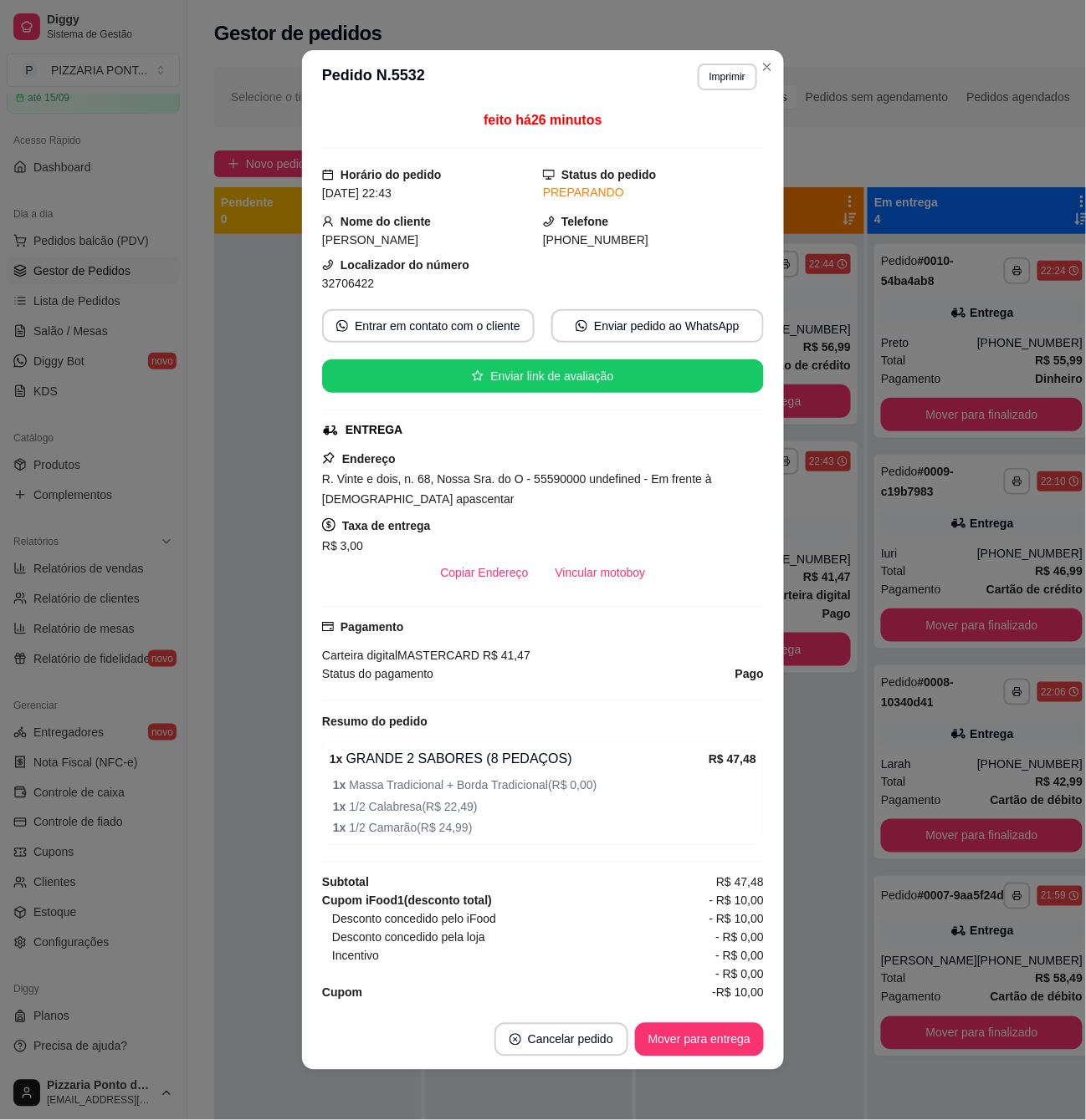
click at [757, 84] on header "**********" at bounding box center [543, 77] width 482 height 54
click at [754, 65] on section "**********" at bounding box center [543, 560] width 482 height 1020
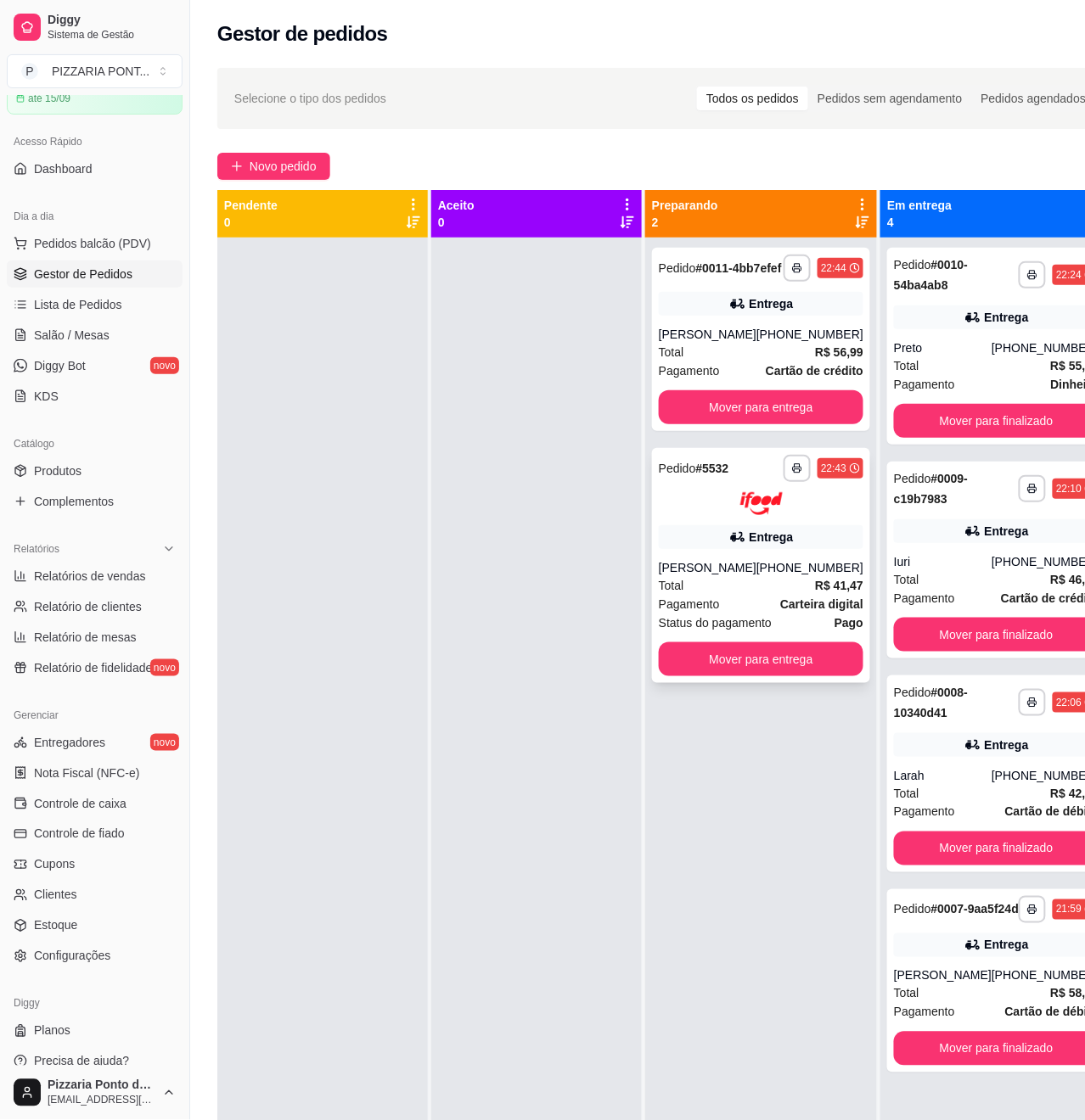
click at [751, 540] on div "Entrega" at bounding box center [760, 537] width 205 height 24
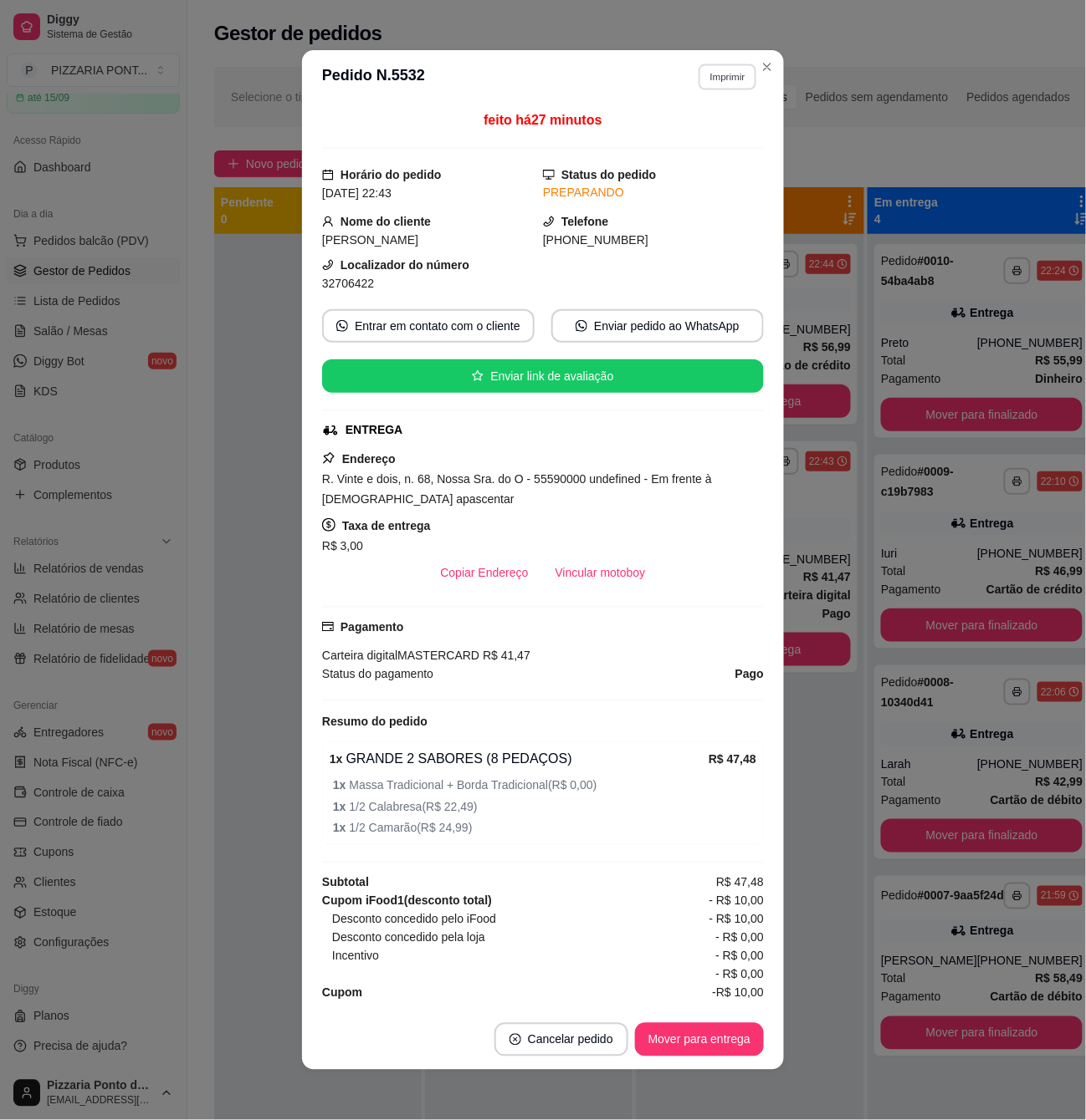
click at [703, 78] on button "Imprimir" at bounding box center [727, 76] width 58 height 26
click at [696, 138] on button "IMPRESSORA" at bounding box center [689, 135] width 117 height 26
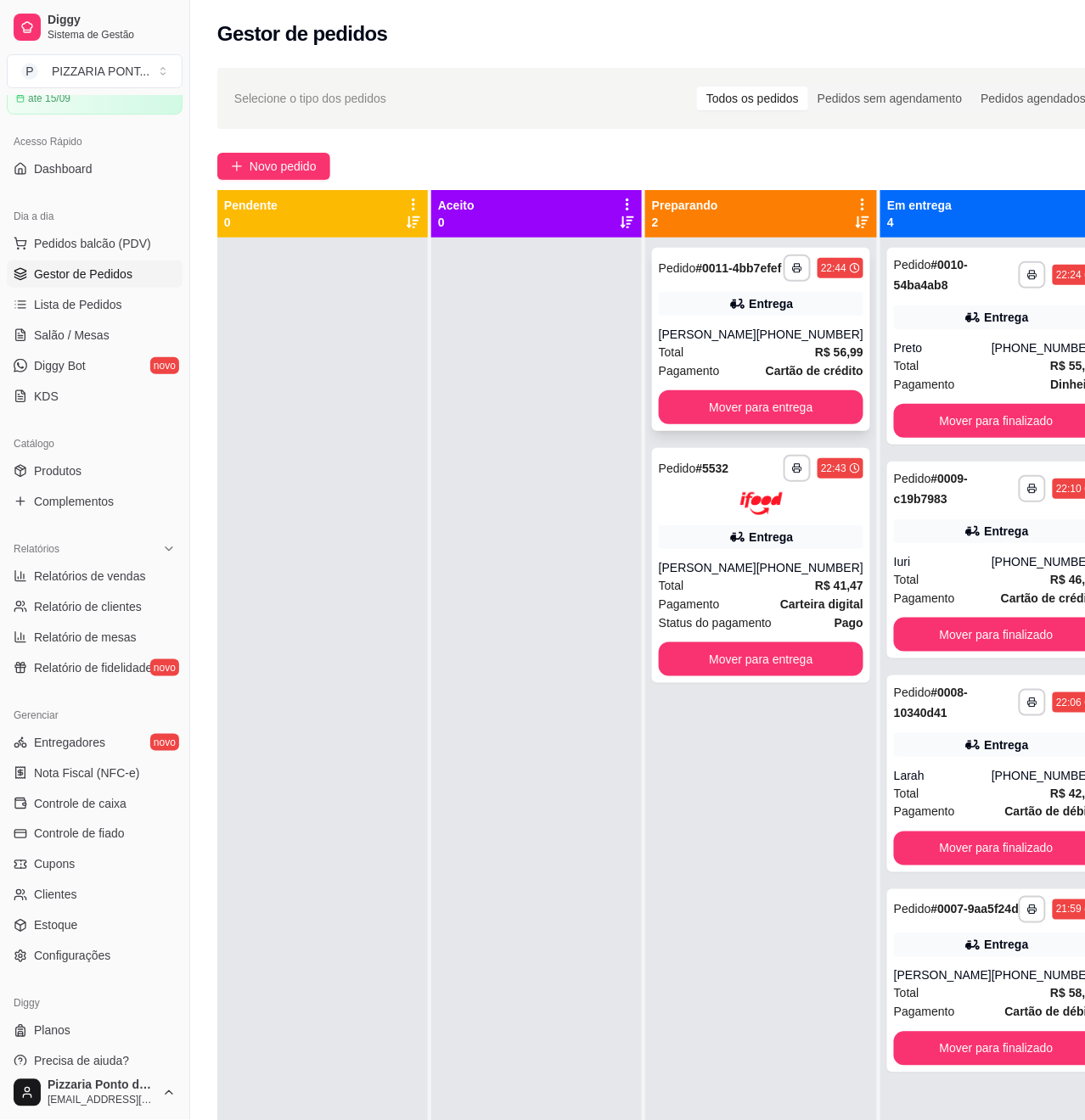
click at [679, 316] on div "Entrega" at bounding box center [760, 303] width 205 height 24
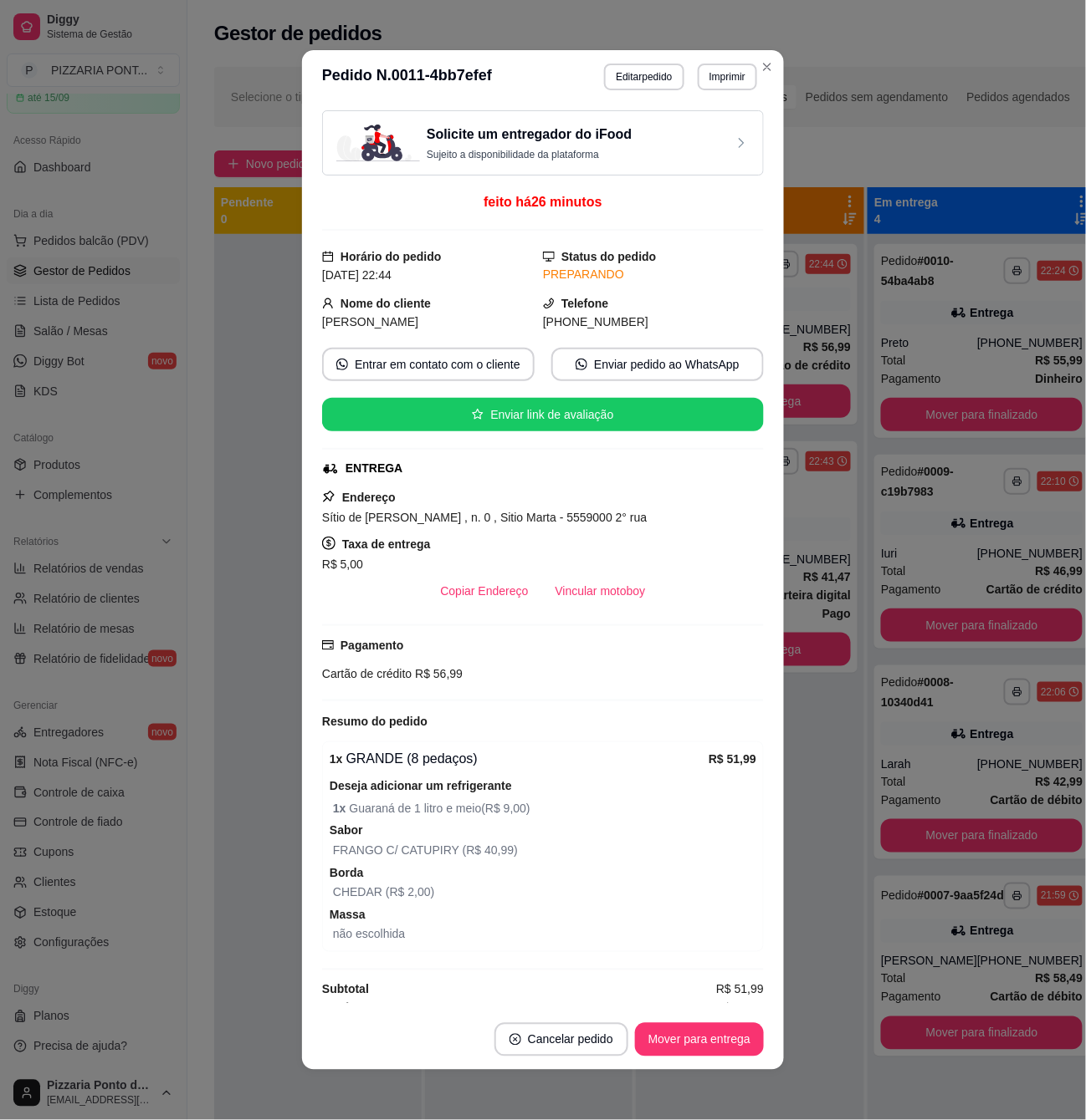
click at [710, 113] on div "Solicite um entregador do iFood Sujeito a disponibilidade da plataforma" at bounding box center [542, 143] width 442 height 65
click at [720, 77] on button "Imprimir" at bounding box center [727, 76] width 58 height 26
click at [707, 130] on button "IMPRESSORA" at bounding box center [689, 135] width 121 height 27
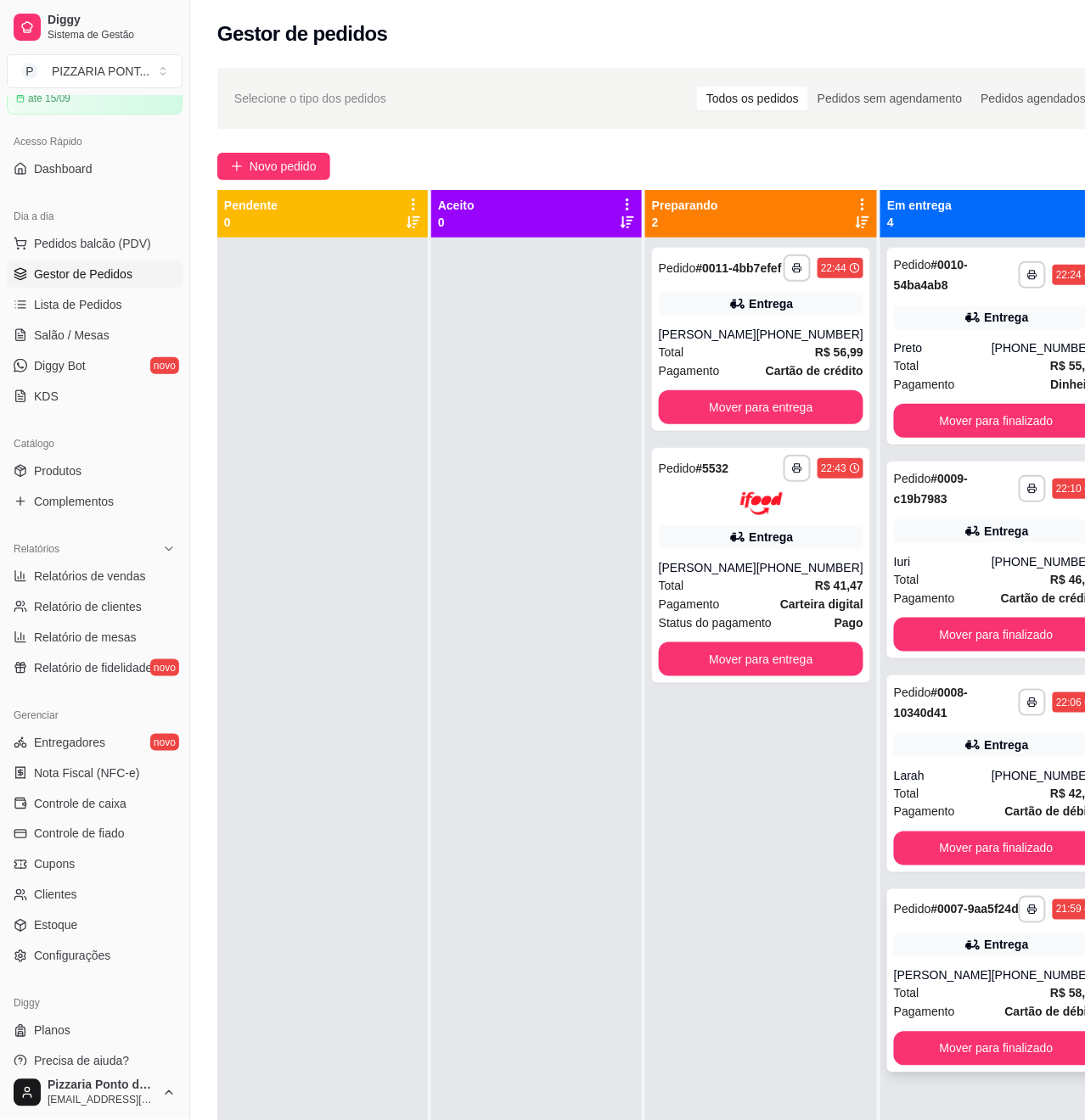
scroll to position [64, 0]
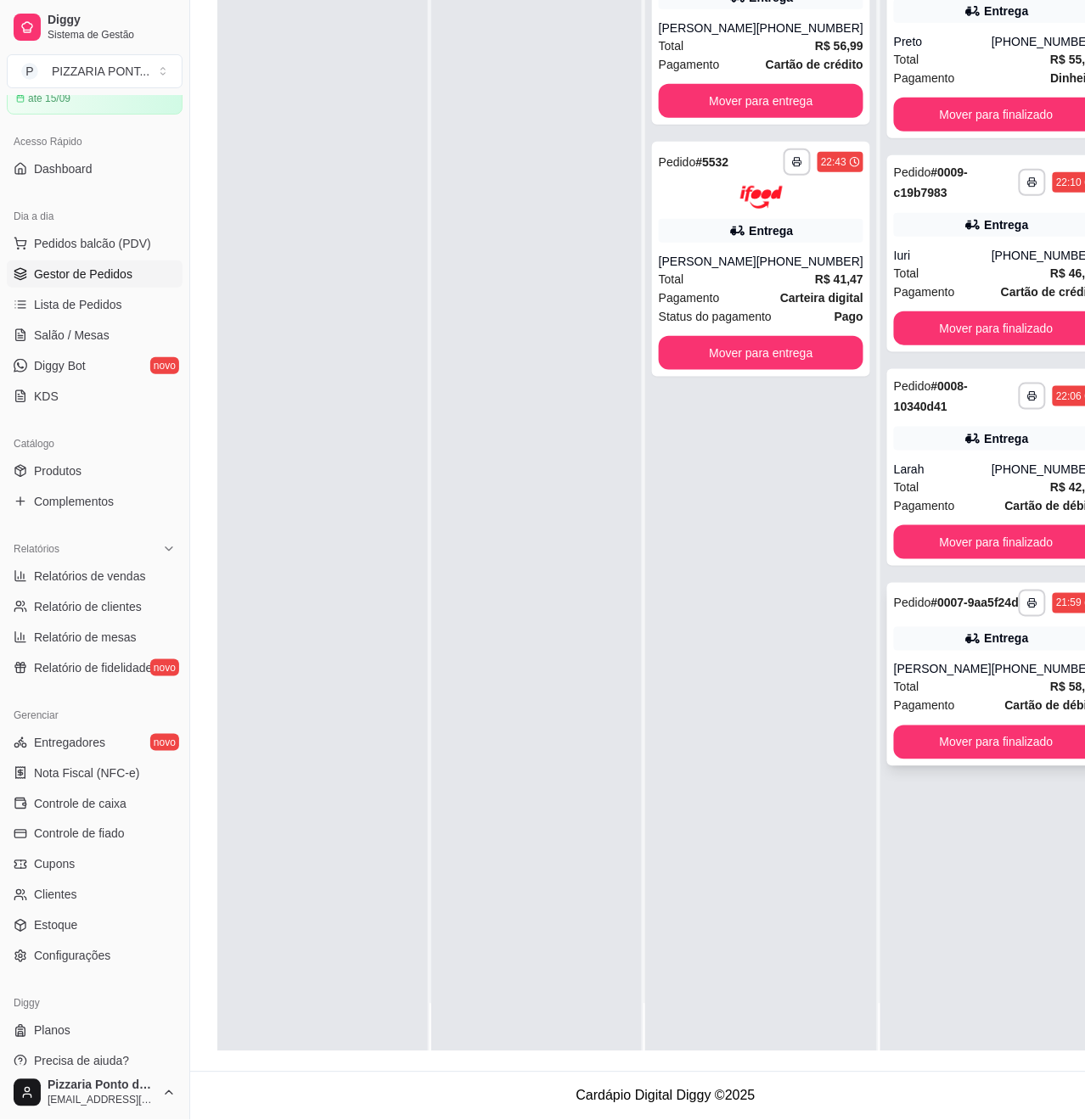
click at [983, 678] on div "Total R$ 58,49" at bounding box center [995, 688] width 205 height 19
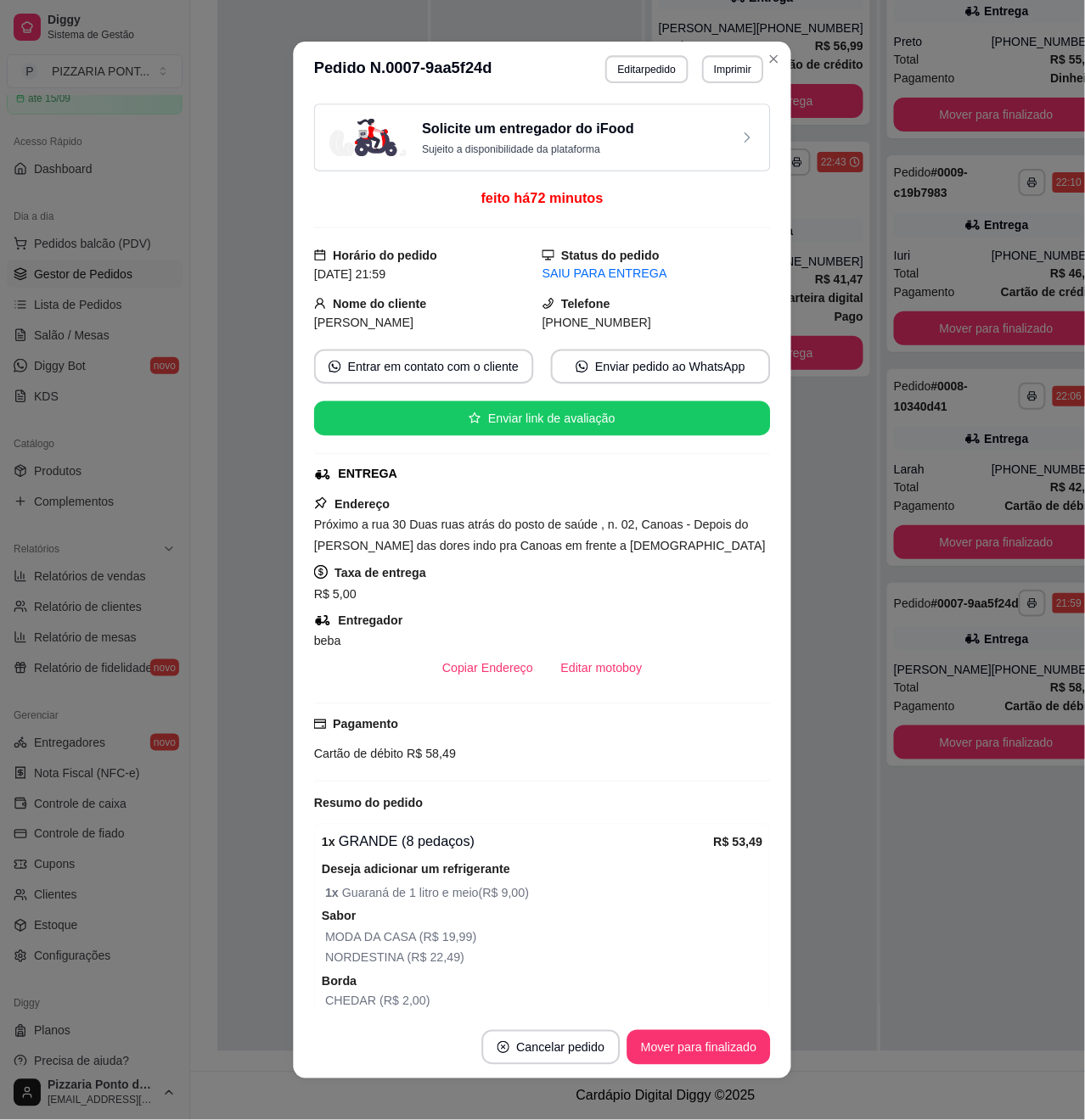
scroll to position [259, 0]
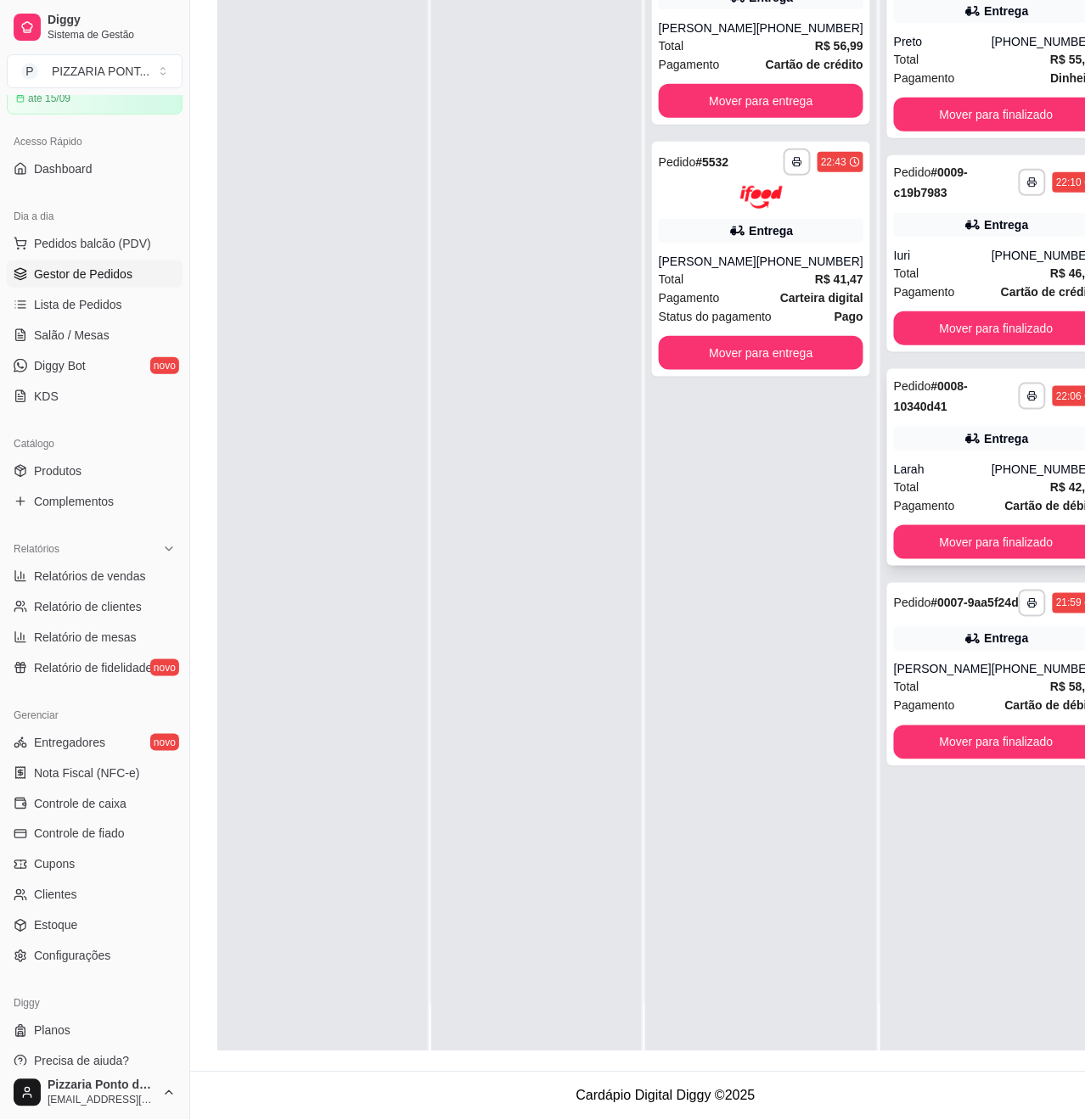
click at [985, 430] on div "Entrega" at bounding box center [1007, 439] width 44 height 17
click at [921, 247] on div "Iuri" at bounding box center [942, 256] width 97 height 17
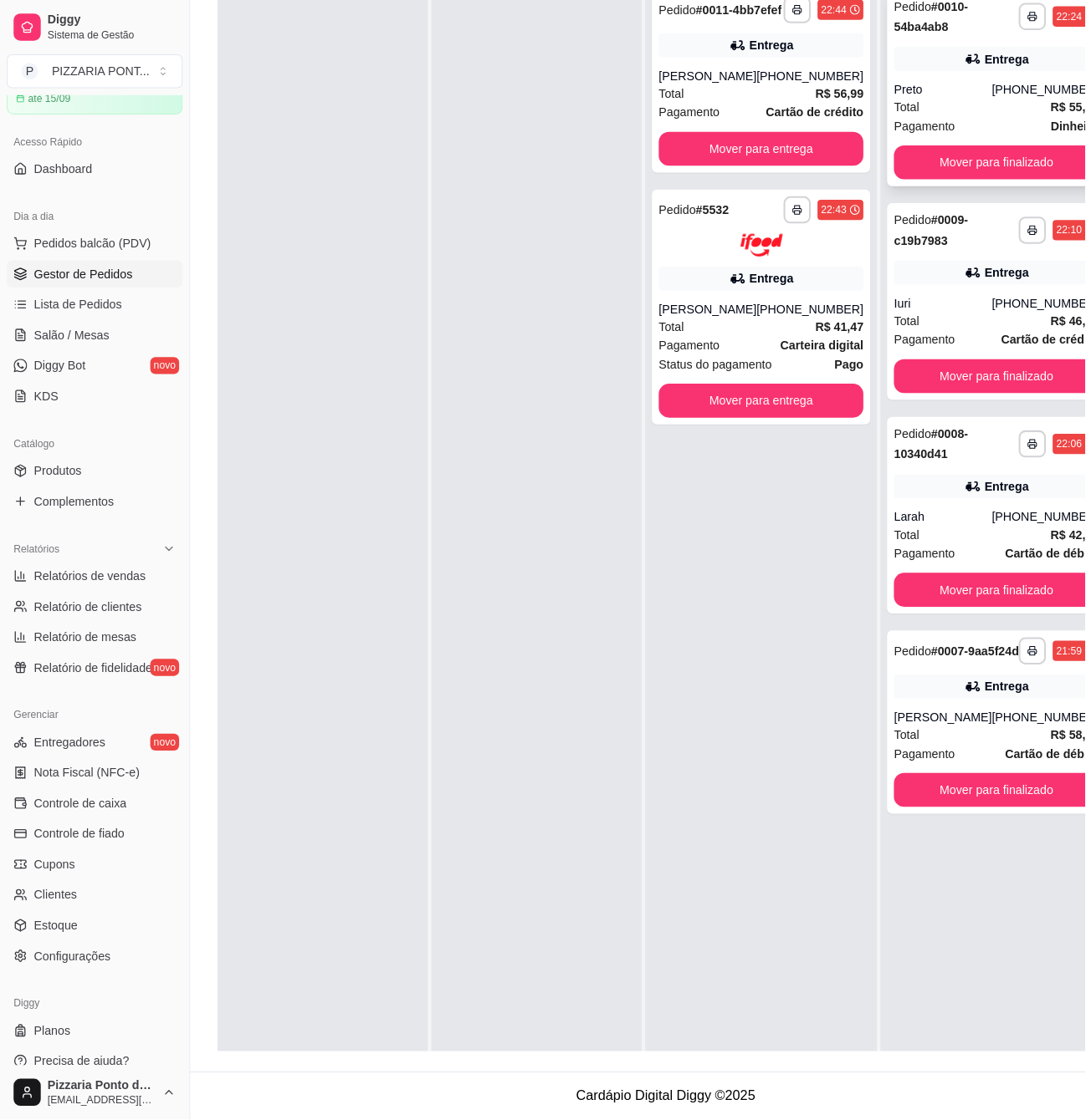
scroll to position [32, 0]
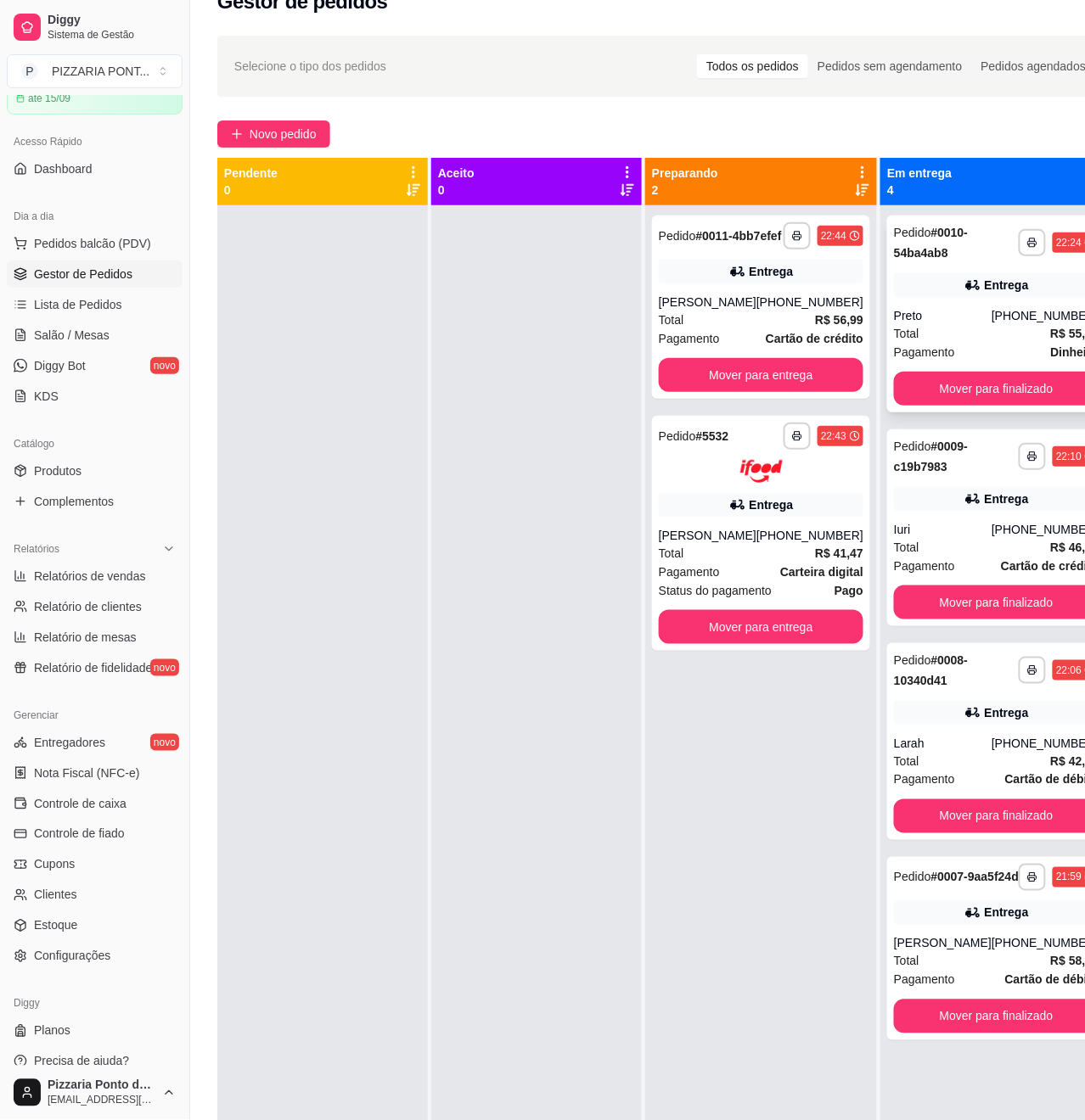
click at [960, 275] on div "Entrega" at bounding box center [995, 285] width 205 height 24
click at [287, 127] on span "Novo pedido" at bounding box center [282, 134] width 67 height 19
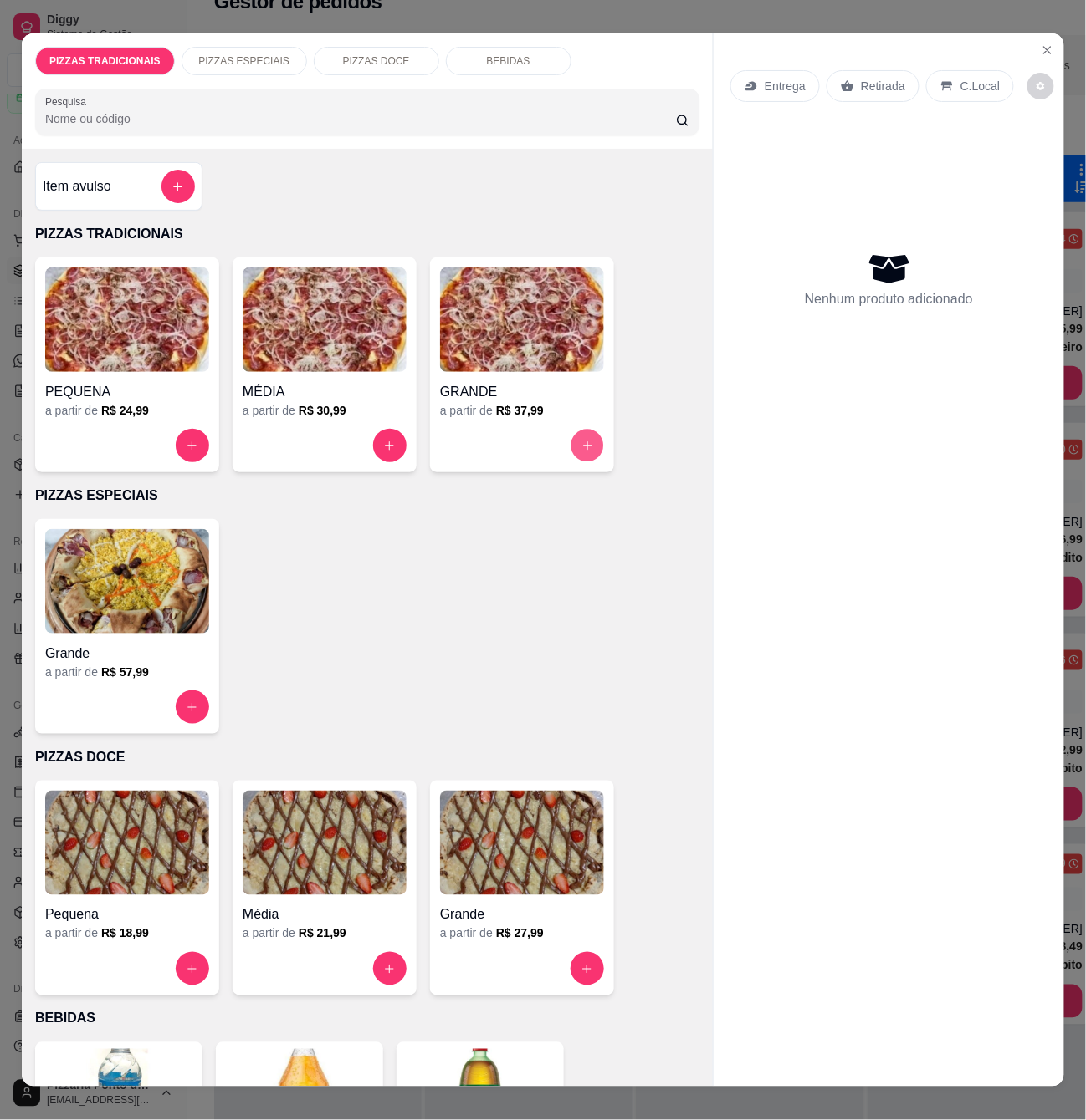
click at [581, 443] on icon "increase-product-quantity" at bounding box center [587, 445] width 12 height 12
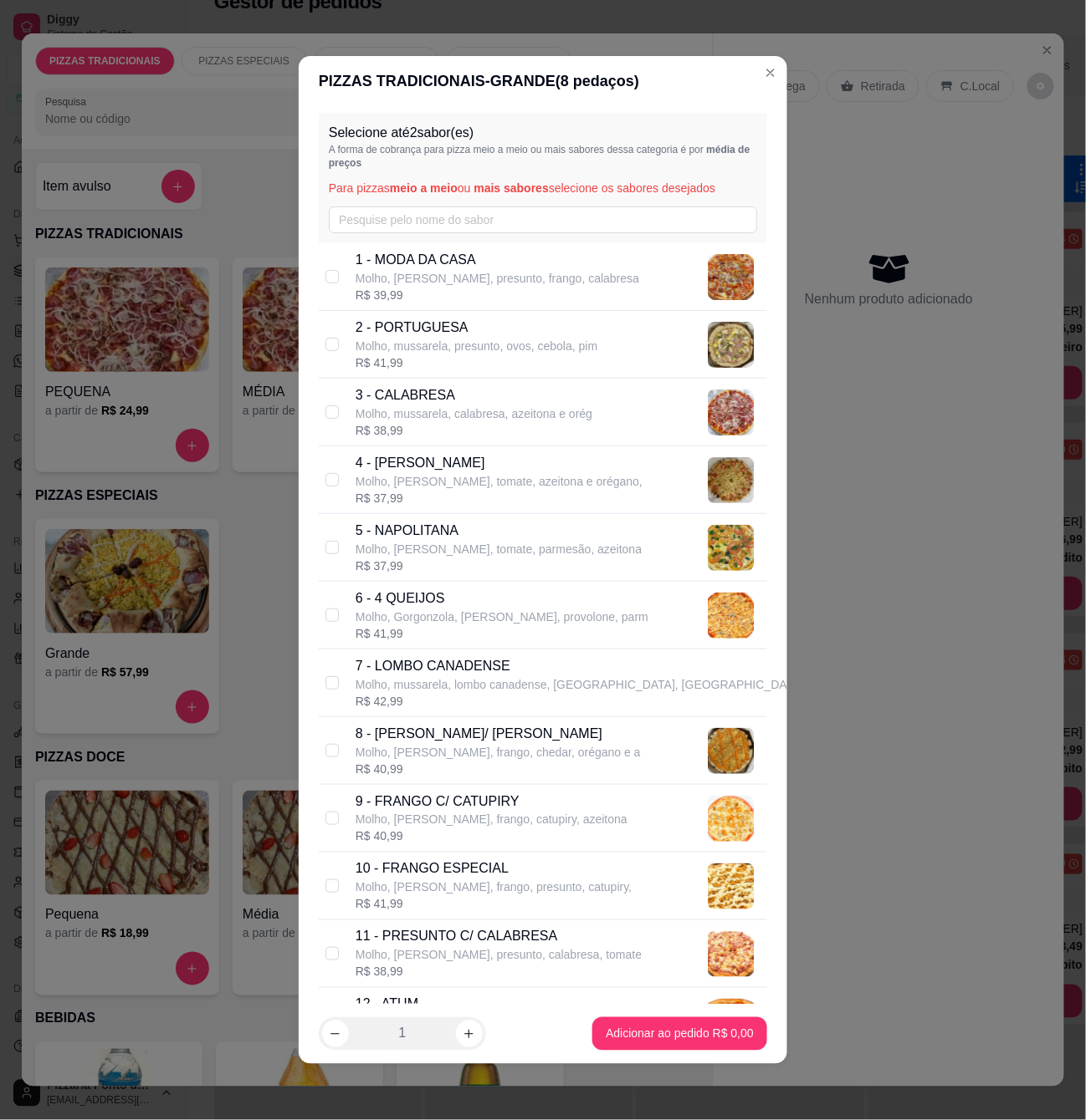
click at [360, 476] on p "Molho, [PERSON_NAME], tomate, azeitona e orégano," at bounding box center [498, 481] width 287 height 17
checkbox input "true"
click at [453, 808] on p "9 - FRANGO C/ CATUPIRY" at bounding box center [491, 802] width 272 height 20
checkbox input "true"
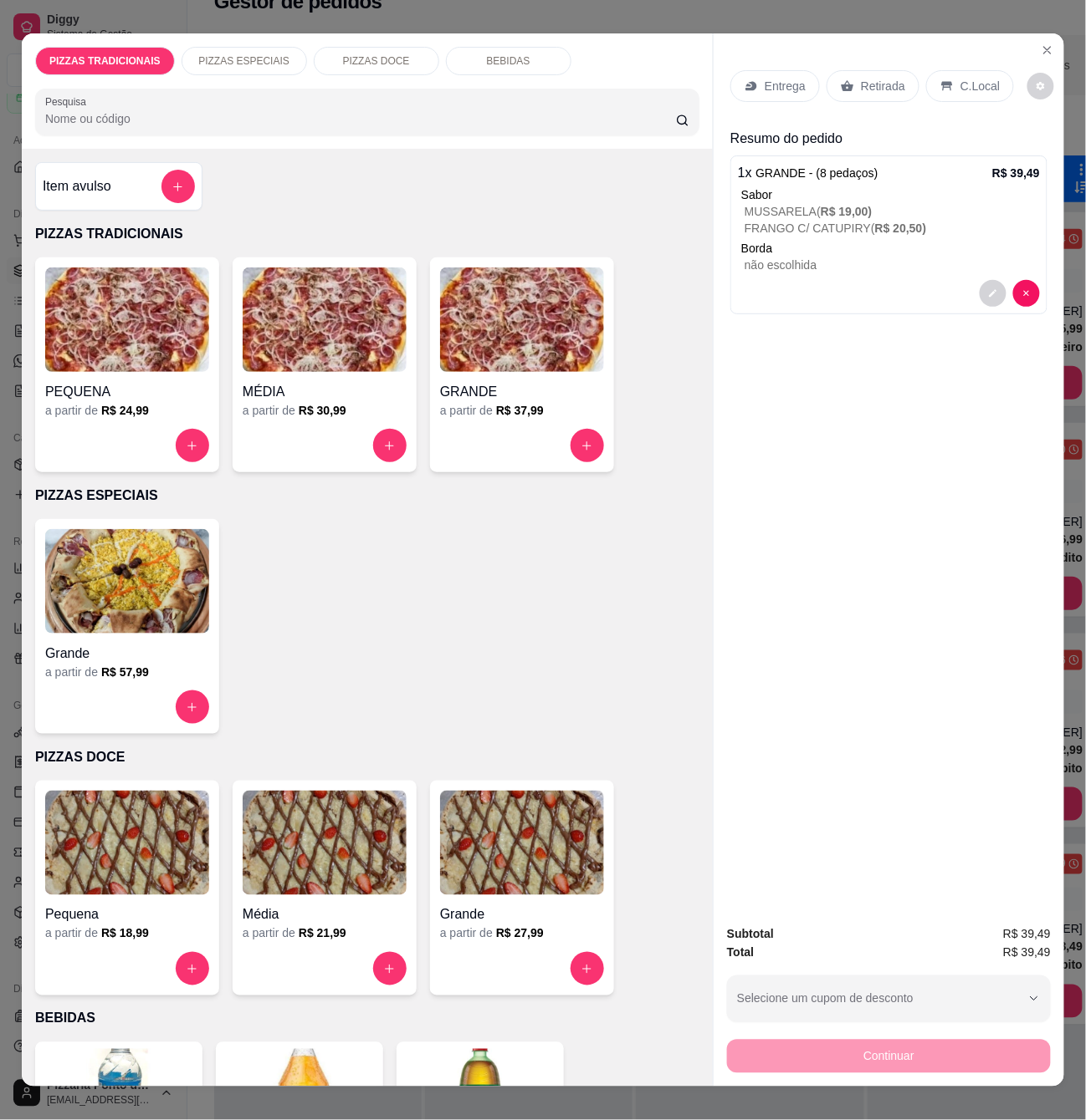
click at [768, 78] on p "Entrega" at bounding box center [785, 86] width 41 height 17
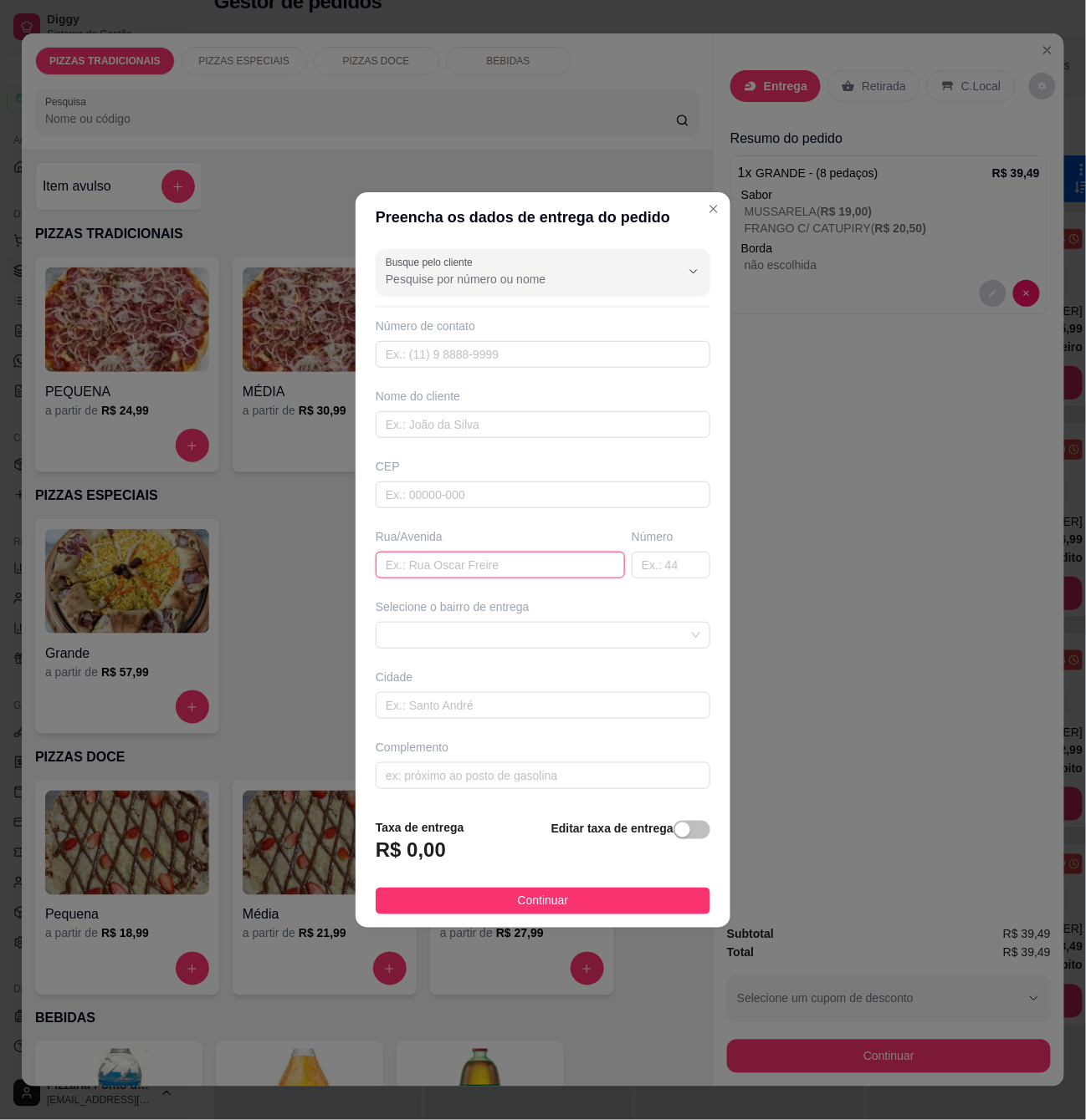
click at [494, 560] on input "text" at bounding box center [500, 565] width 249 height 27
paste input "Rua da pousada rcs"
type input "Rua da pousada rcs"
click at [634, 569] on input "text" at bounding box center [670, 565] width 79 height 27
type input "14"
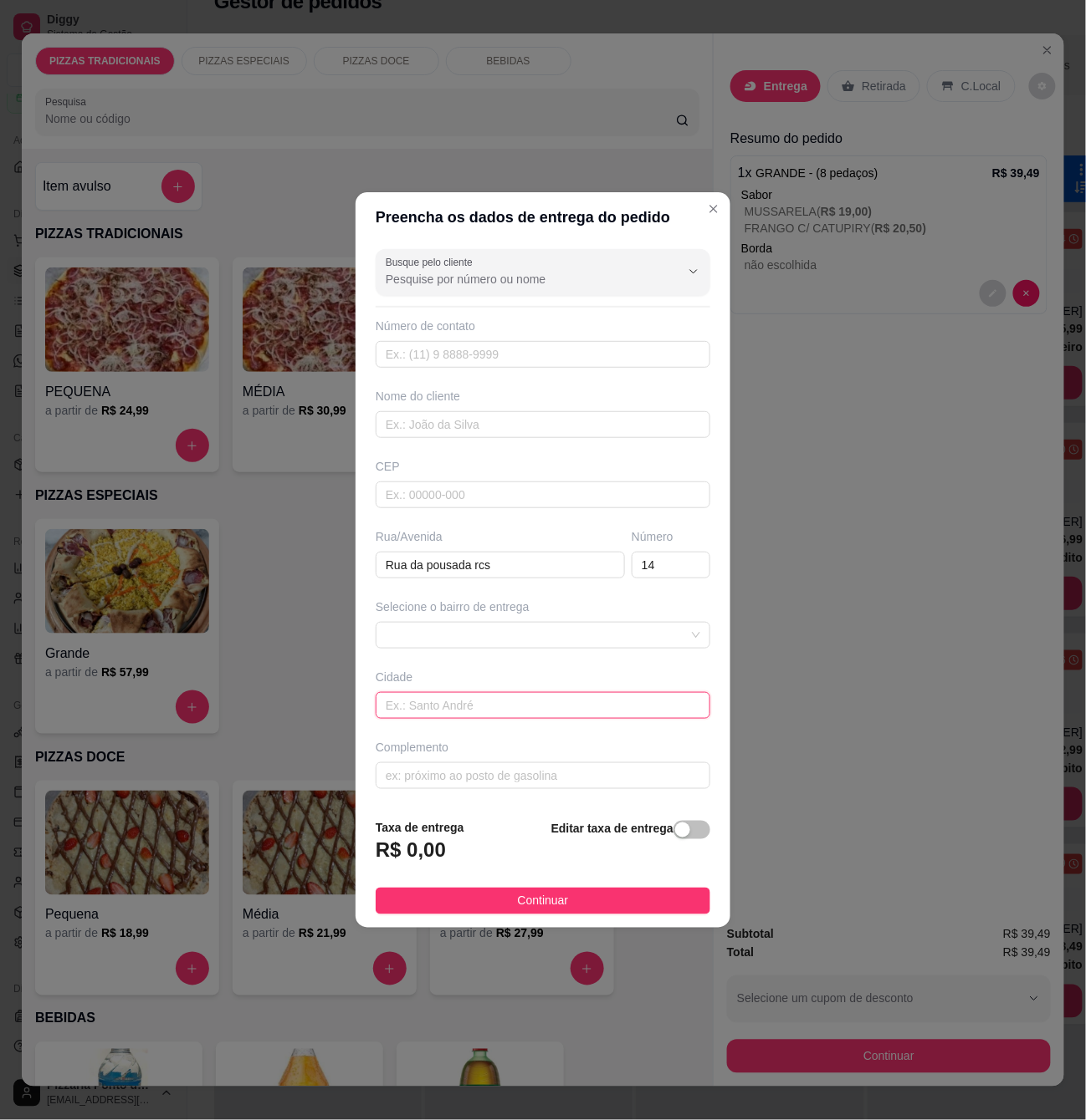
click at [573, 710] on input "text" at bounding box center [543, 705] width 335 height 27
paste input "[23:16[DATE]] geanny: prédio azul [23:17[DATE]] geanny: Qual e valor"
type input "[23:16[DATE]] geanny: prédio azul [23:17[DATE]] geanny: Qual e valor"
drag, startPoint x: 683, startPoint y: 705, endPoint x: 215, endPoint y: 713, distance: 468.1
click at [218, 718] on div "Preencha os dados de entrega do pedido Busque pelo cliente Número de contato No…" at bounding box center [543, 560] width 1086 height 1120
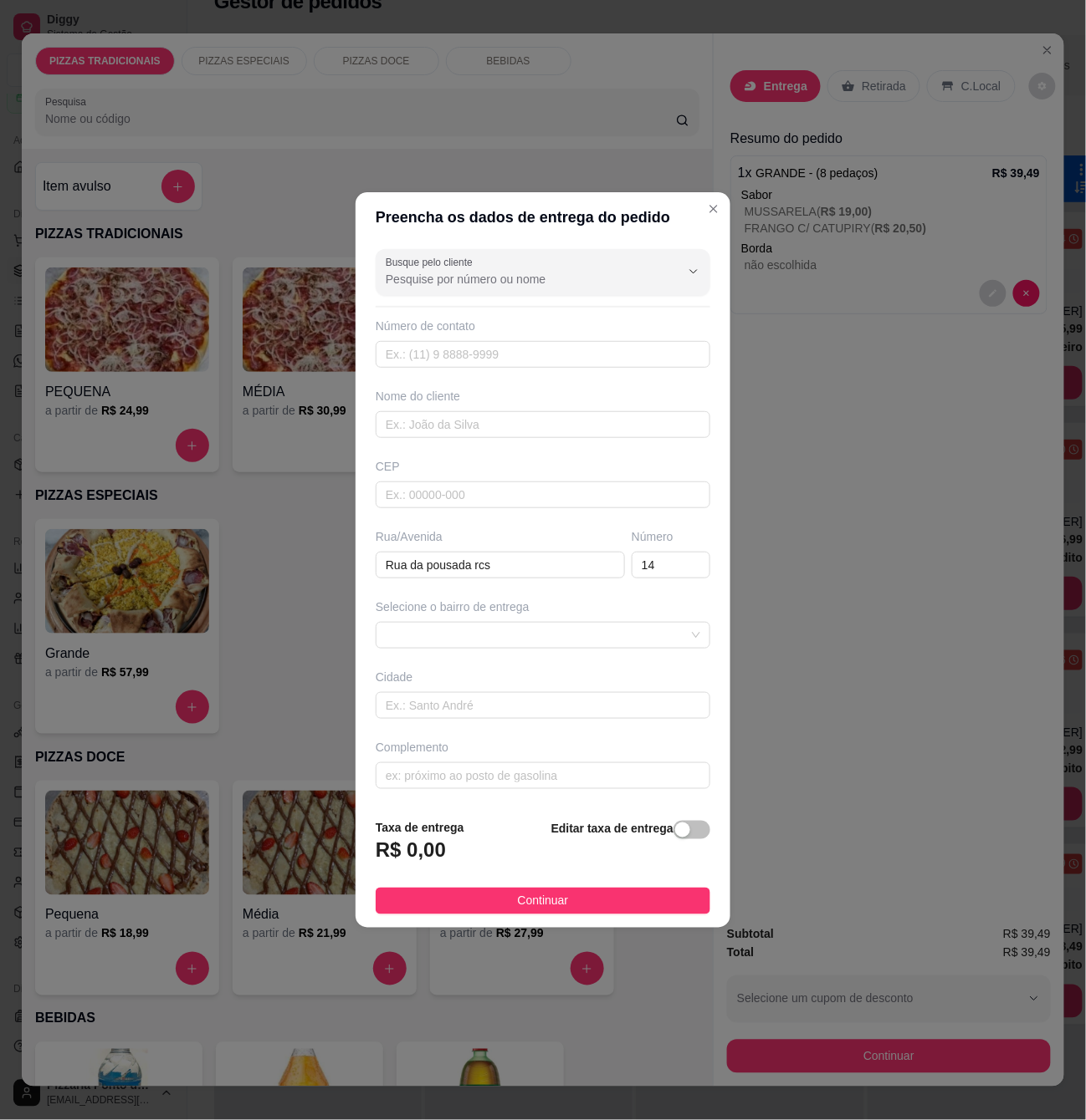
click at [641, 727] on div "Busque pelo cliente Número de contato Nome do cliente CEP Rua/[GEOGRAPHIC_DATA]…" at bounding box center [542, 524] width 375 height 563
click at [606, 784] on input "text" at bounding box center [543, 775] width 335 height 27
paste input "prédio azul"
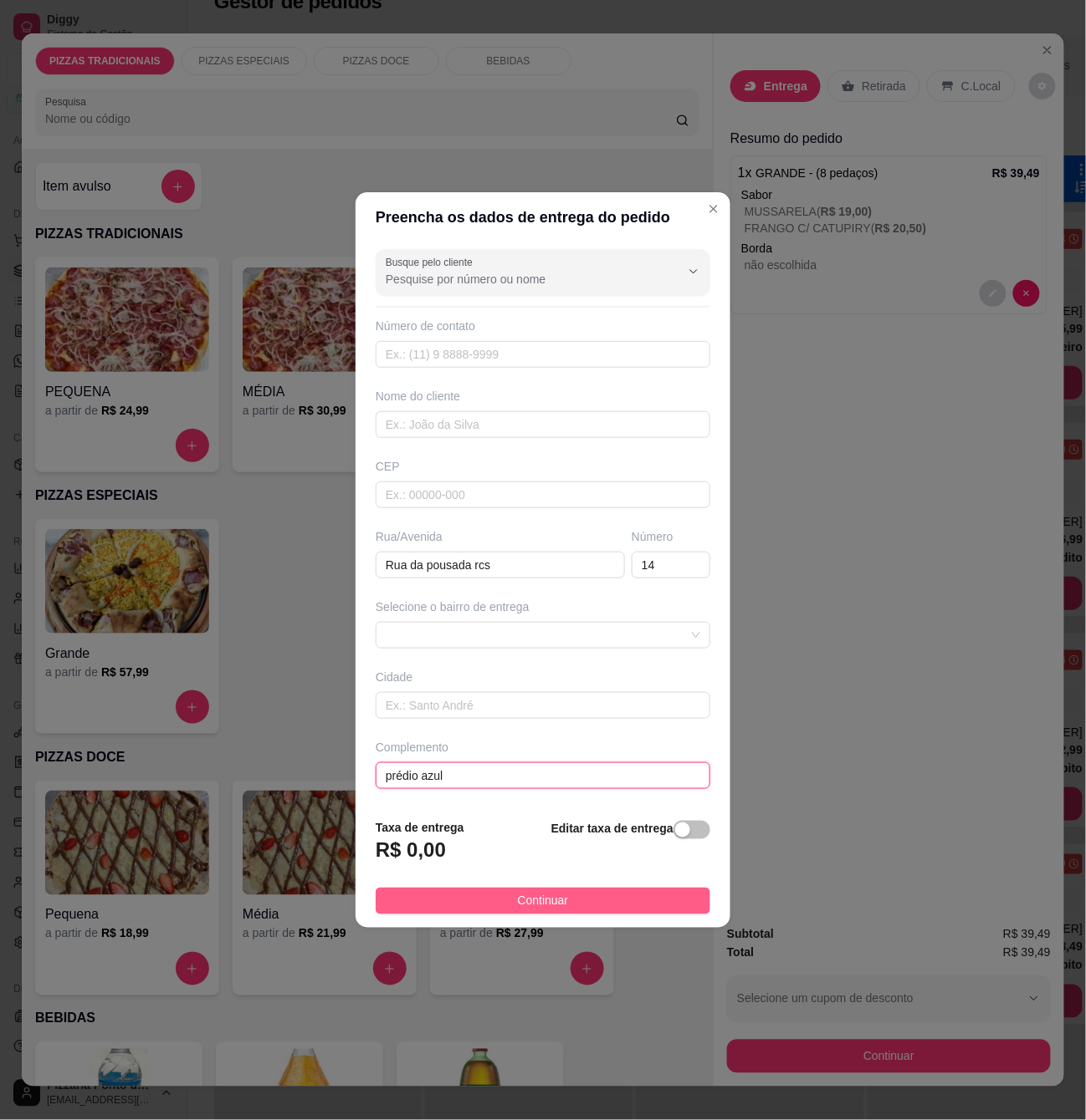
type input "prédio azul"
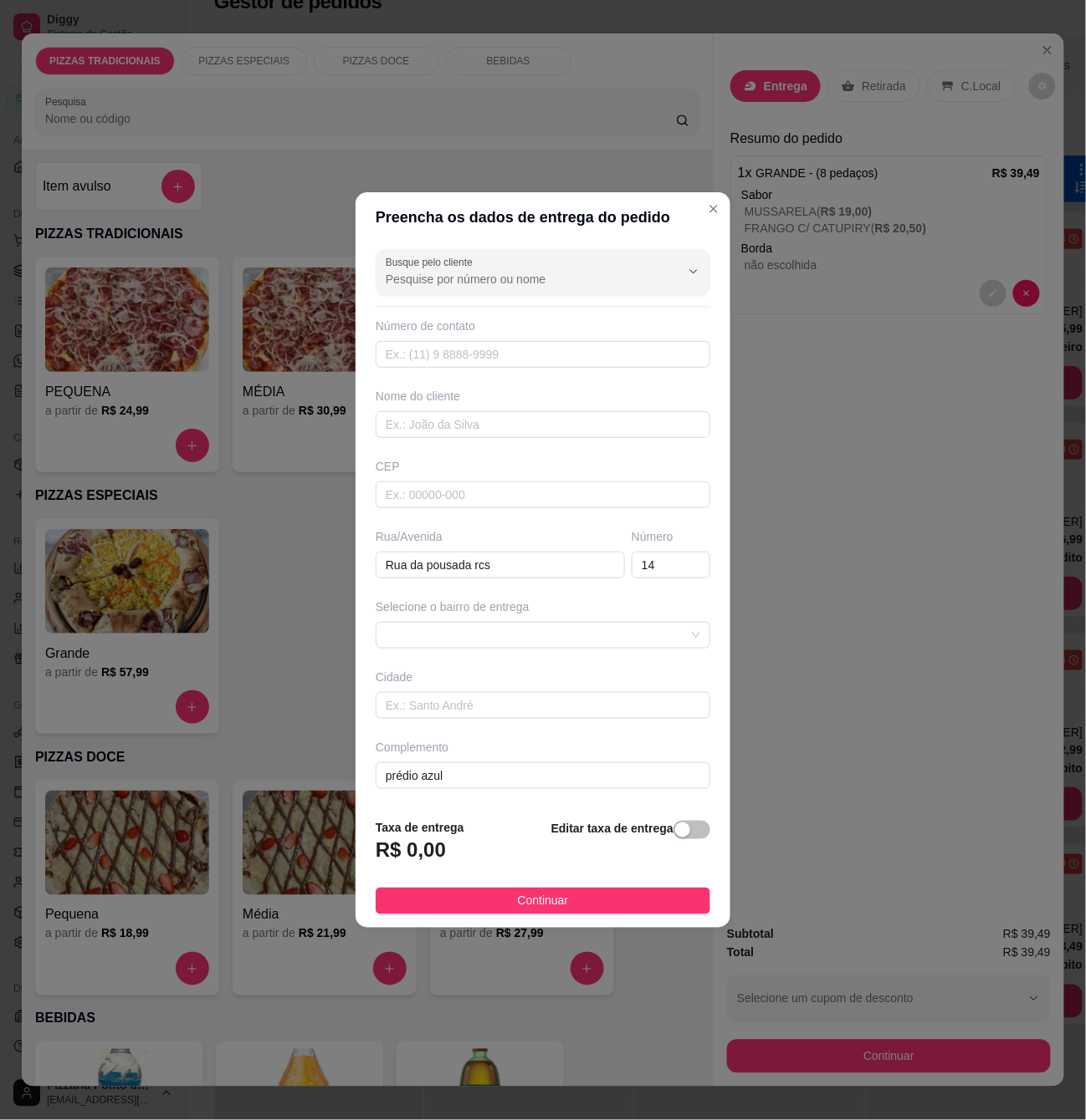
click at [649, 914] on button "Continuar" at bounding box center [543, 901] width 335 height 27
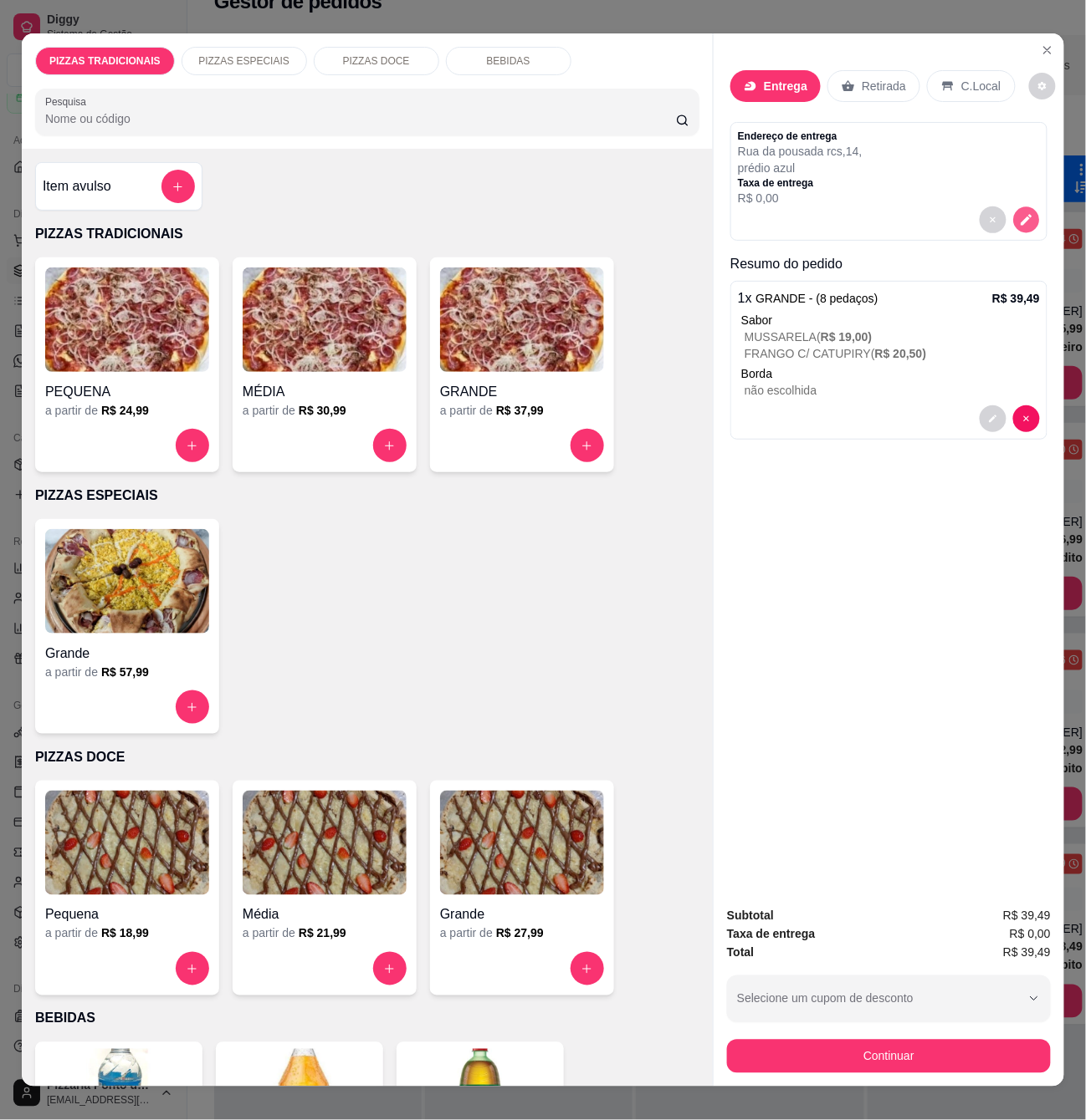
click at [1015, 222] on button "decrease-product-quantity" at bounding box center [1026, 220] width 26 height 26
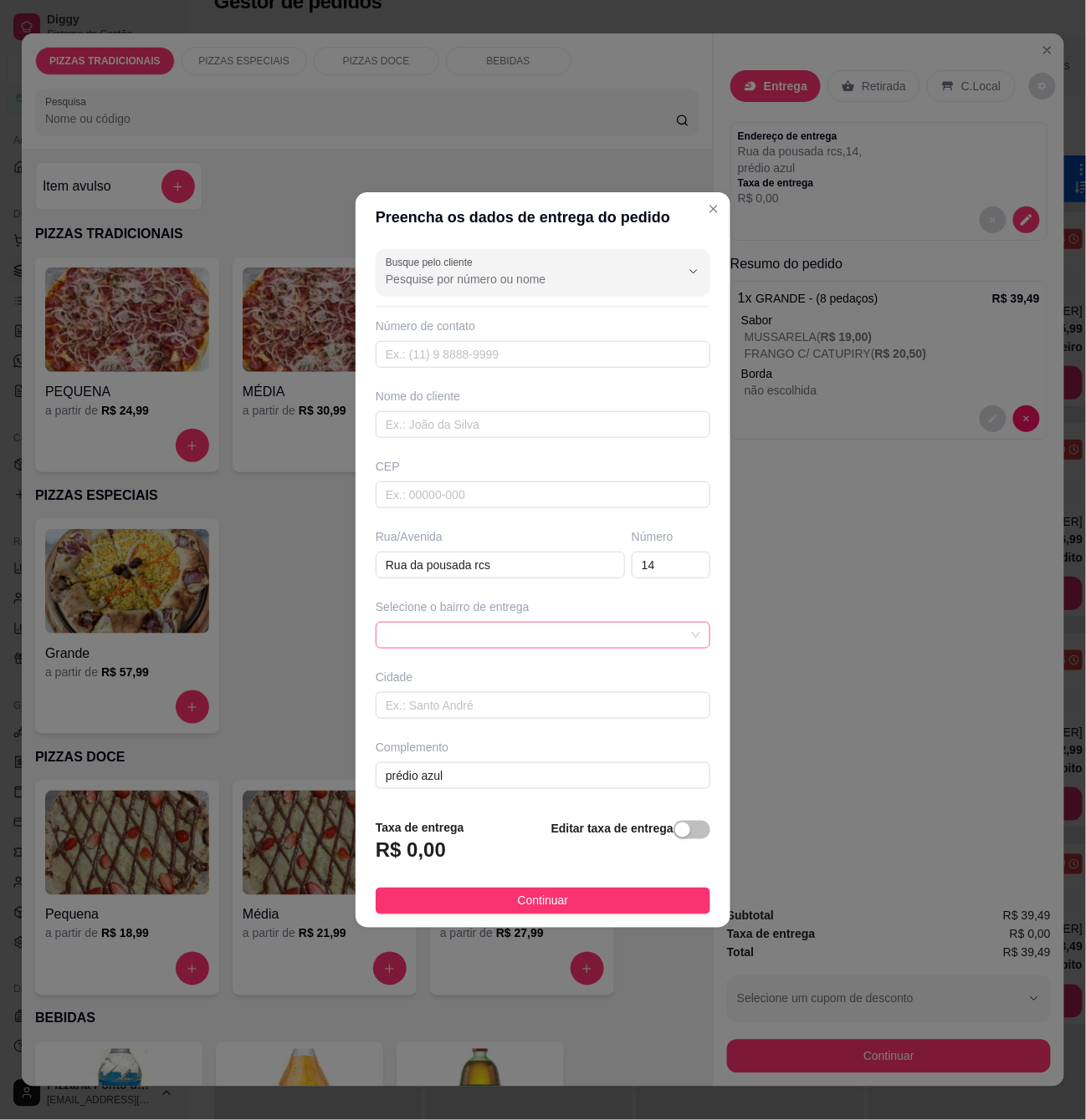
click at [563, 634] on span at bounding box center [543, 635] width 314 height 25
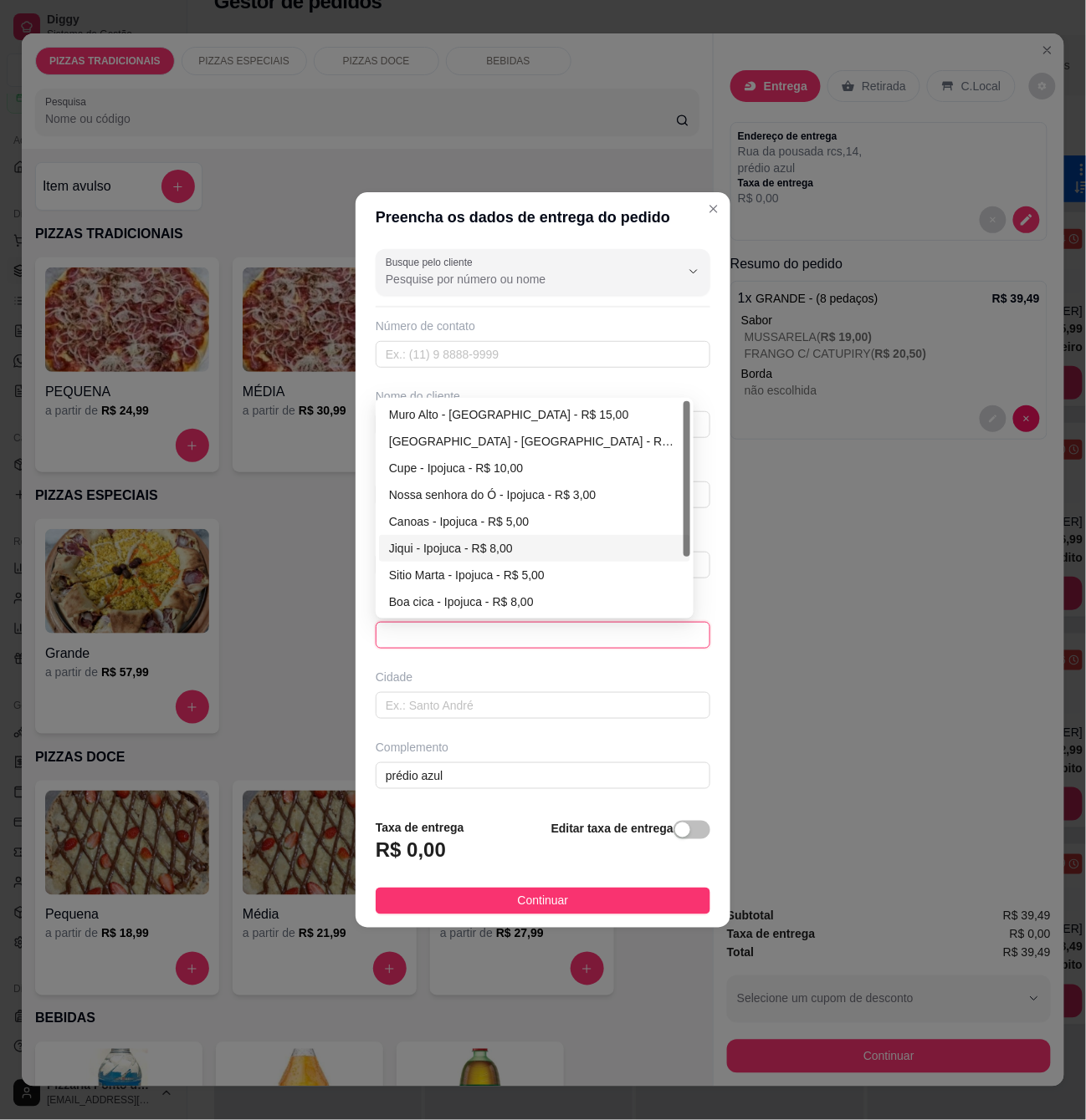
click at [470, 637] on span at bounding box center [543, 635] width 314 height 25
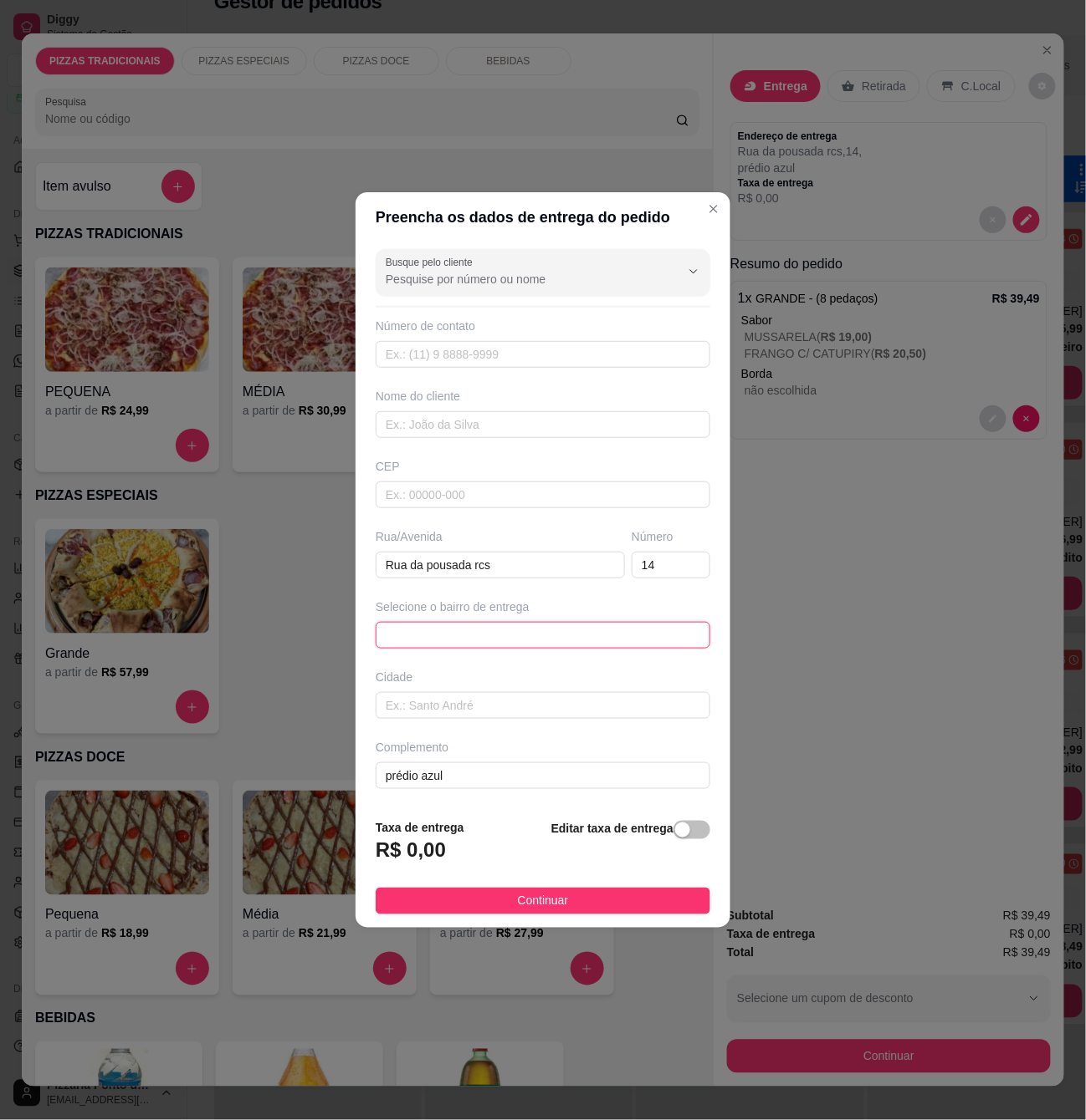
click at [470, 637] on span at bounding box center [543, 635] width 314 height 25
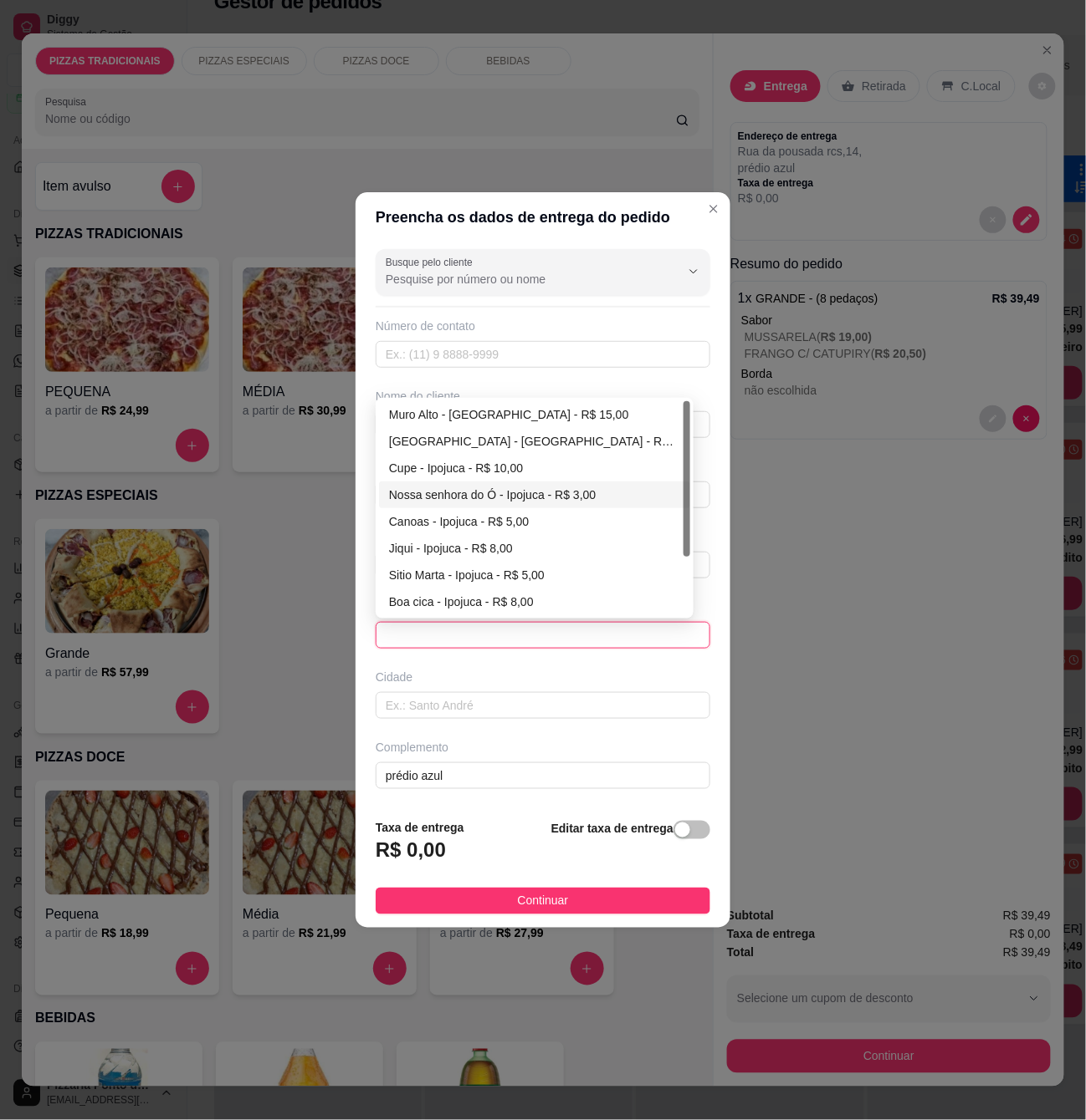
click at [471, 498] on div "Nossa senhora do Ó - Ipojuca - R$ 3,00" at bounding box center [534, 495] width 291 height 19
type input "Ipojuca"
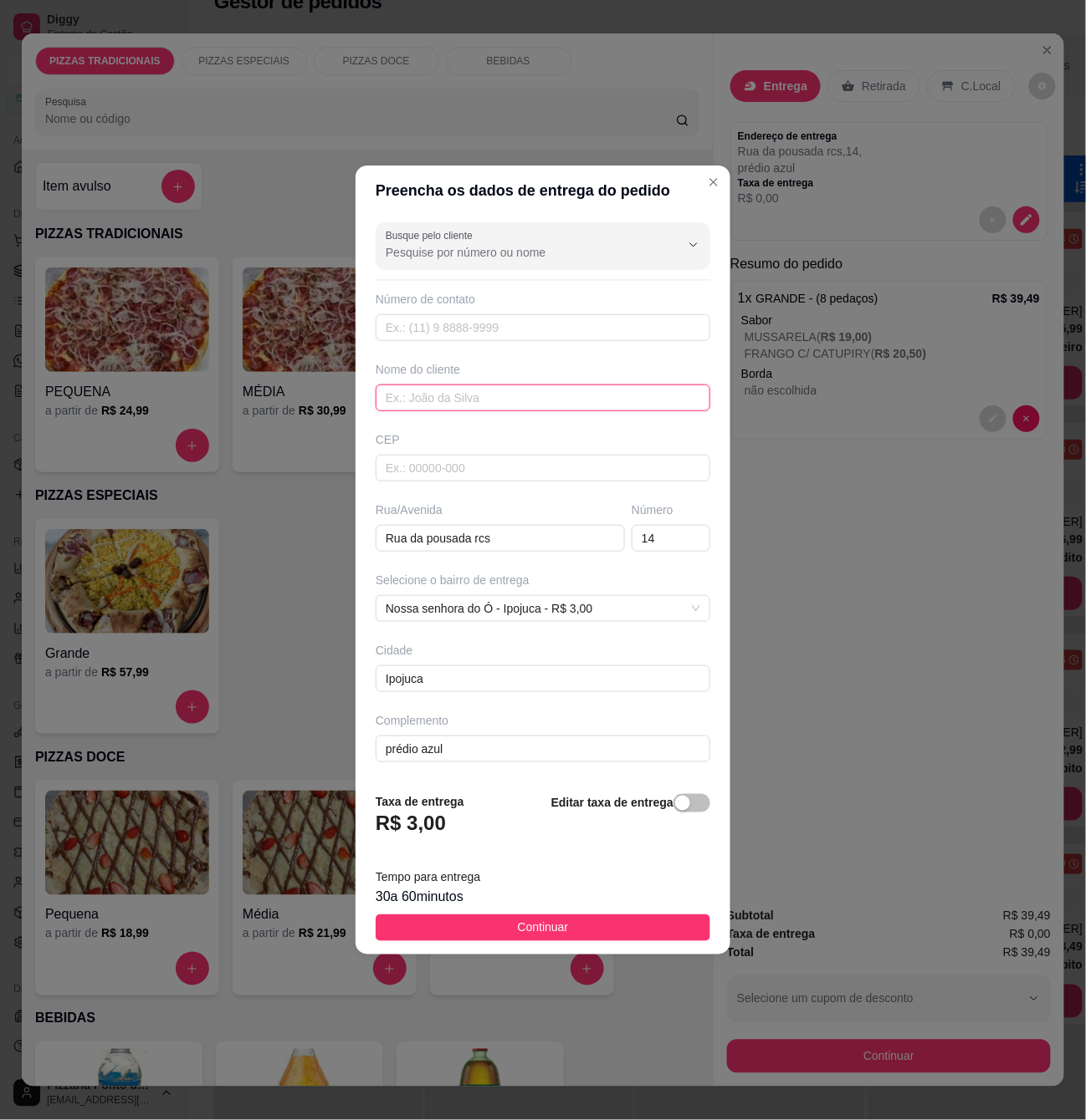
click at [593, 395] on input "text" at bounding box center [543, 398] width 335 height 27
paste input "geanny"
type input "geanny"
drag, startPoint x: 512, startPoint y: 329, endPoint x: 512, endPoint y: 351, distance: 22.0
click at [512, 329] on input "text" at bounding box center [543, 327] width 335 height 27
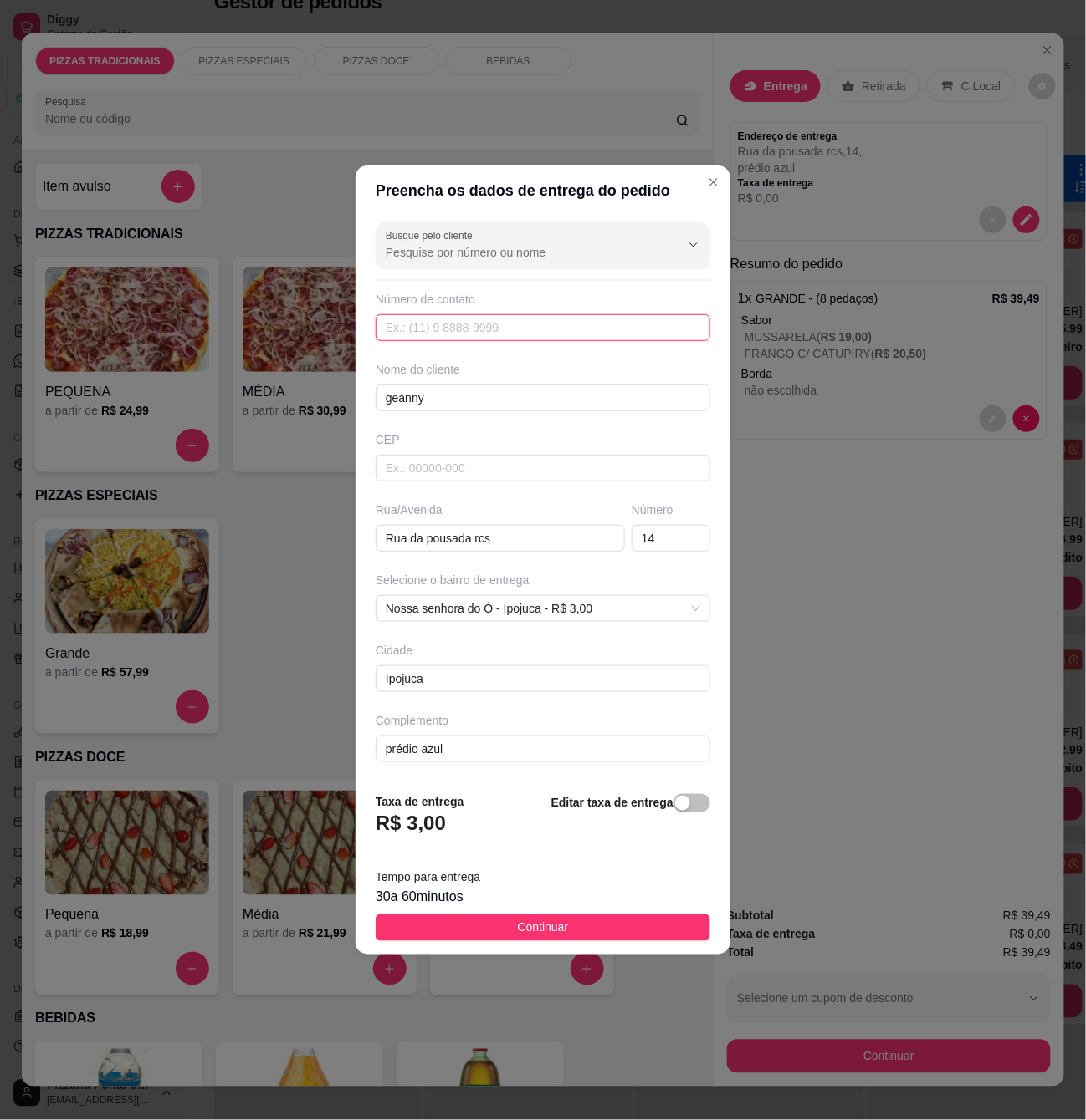
paste input "[PHONE_NUMBER]"
type input "[PHONE_NUMBER]"
click at [589, 924] on button "Continuar" at bounding box center [543, 928] width 335 height 27
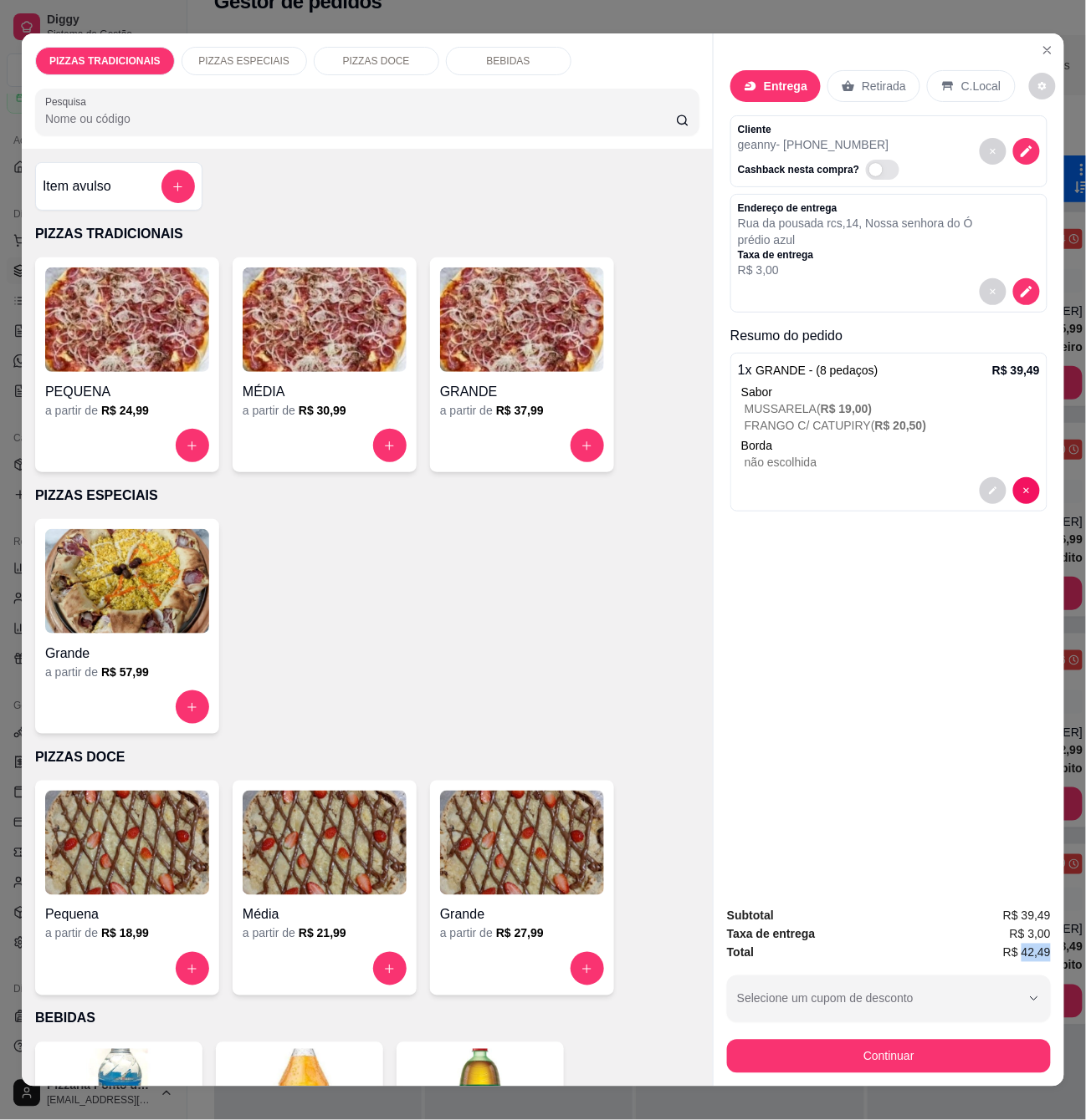
copy span "42,49"
drag, startPoint x: 1014, startPoint y: 947, endPoint x: 1042, endPoint y: 946, distance: 28.0
click at [1042, 946] on span "R$ 42,49" at bounding box center [1026, 954] width 47 height 19
click at [978, 1052] on button "Continuar" at bounding box center [888, 1056] width 313 height 33
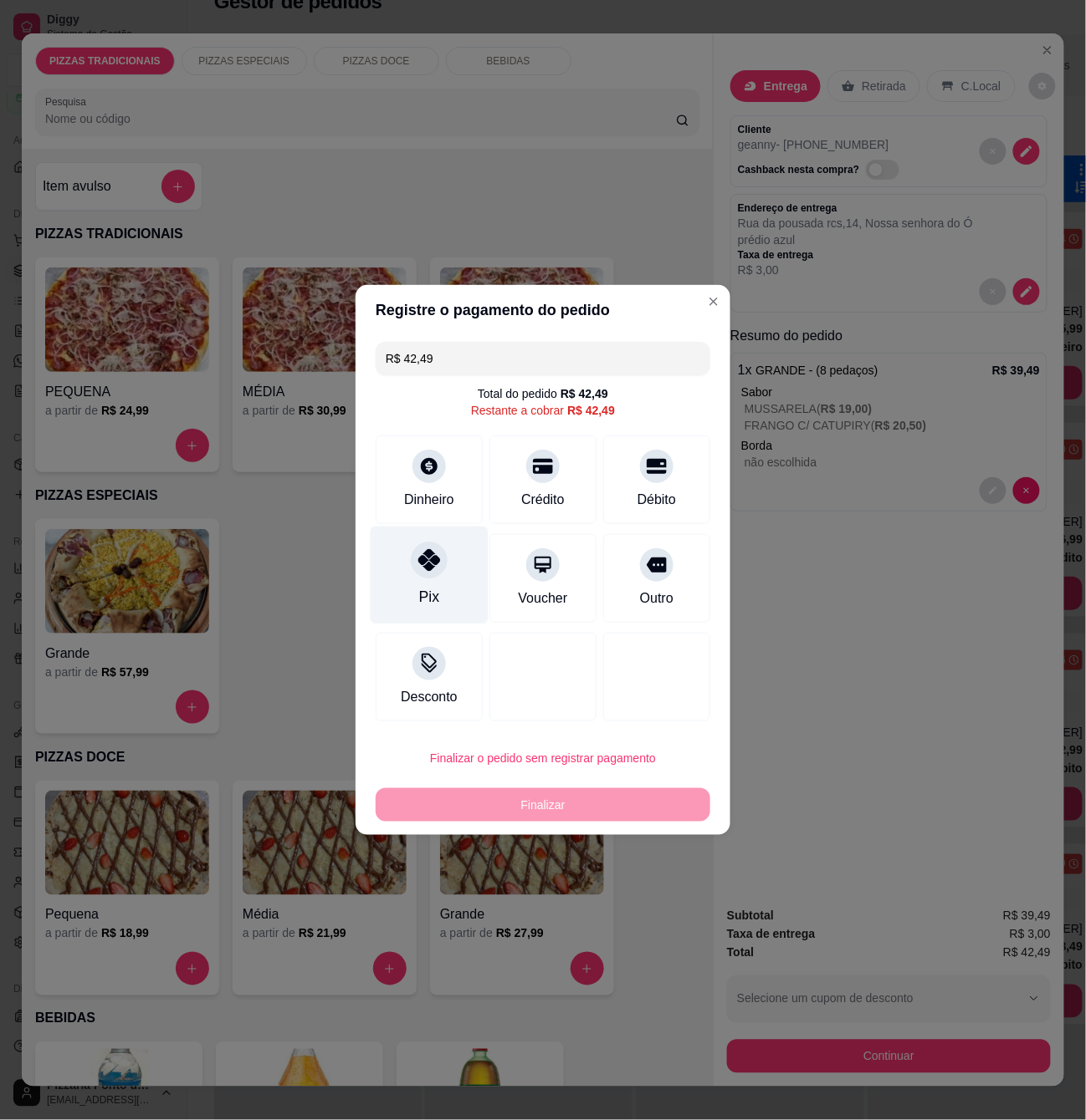
click at [420, 584] on div "Pix" at bounding box center [430, 575] width 118 height 98
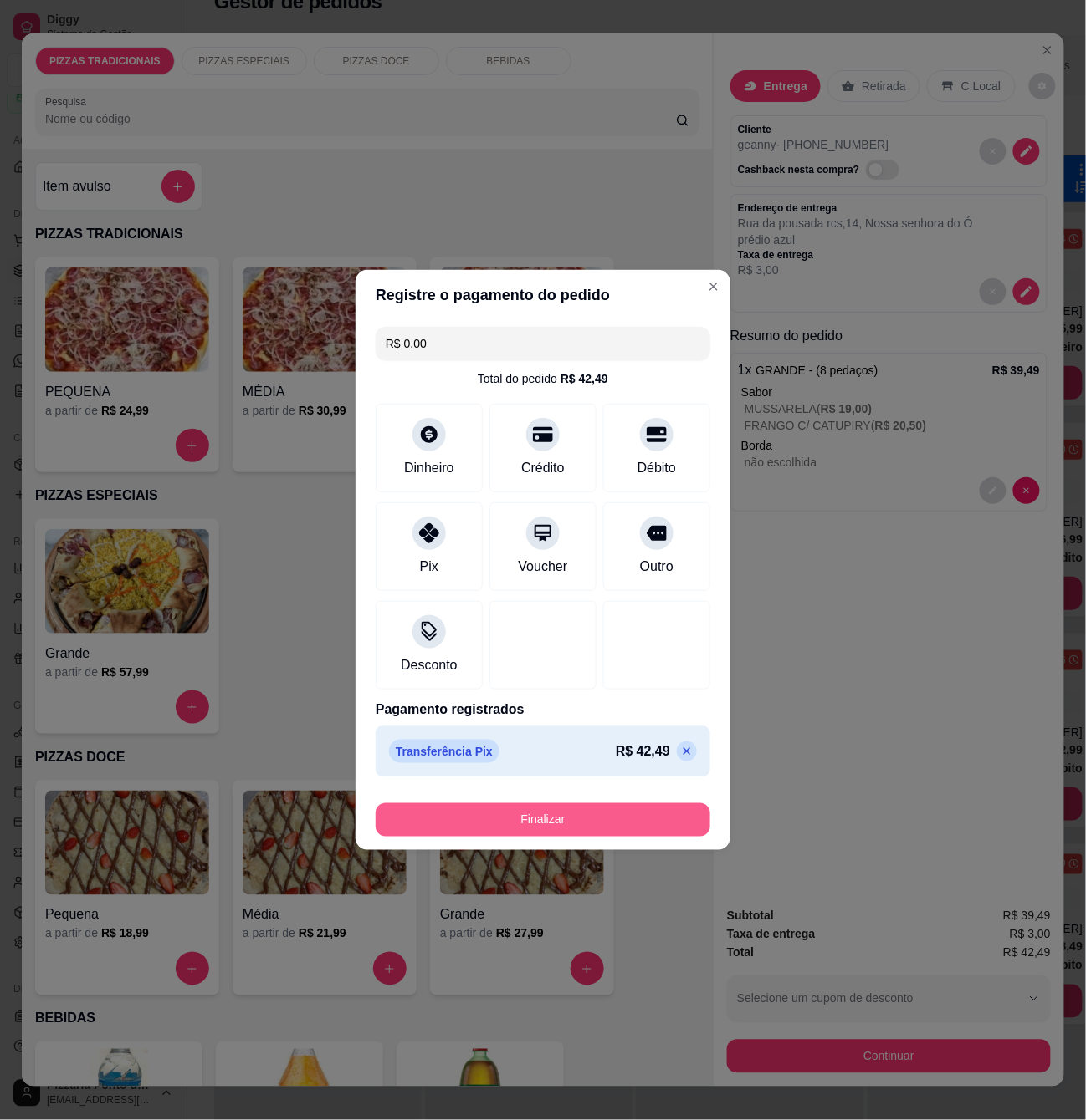
click at [516, 834] on button "Finalizar" at bounding box center [543, 820] width 335 height 33
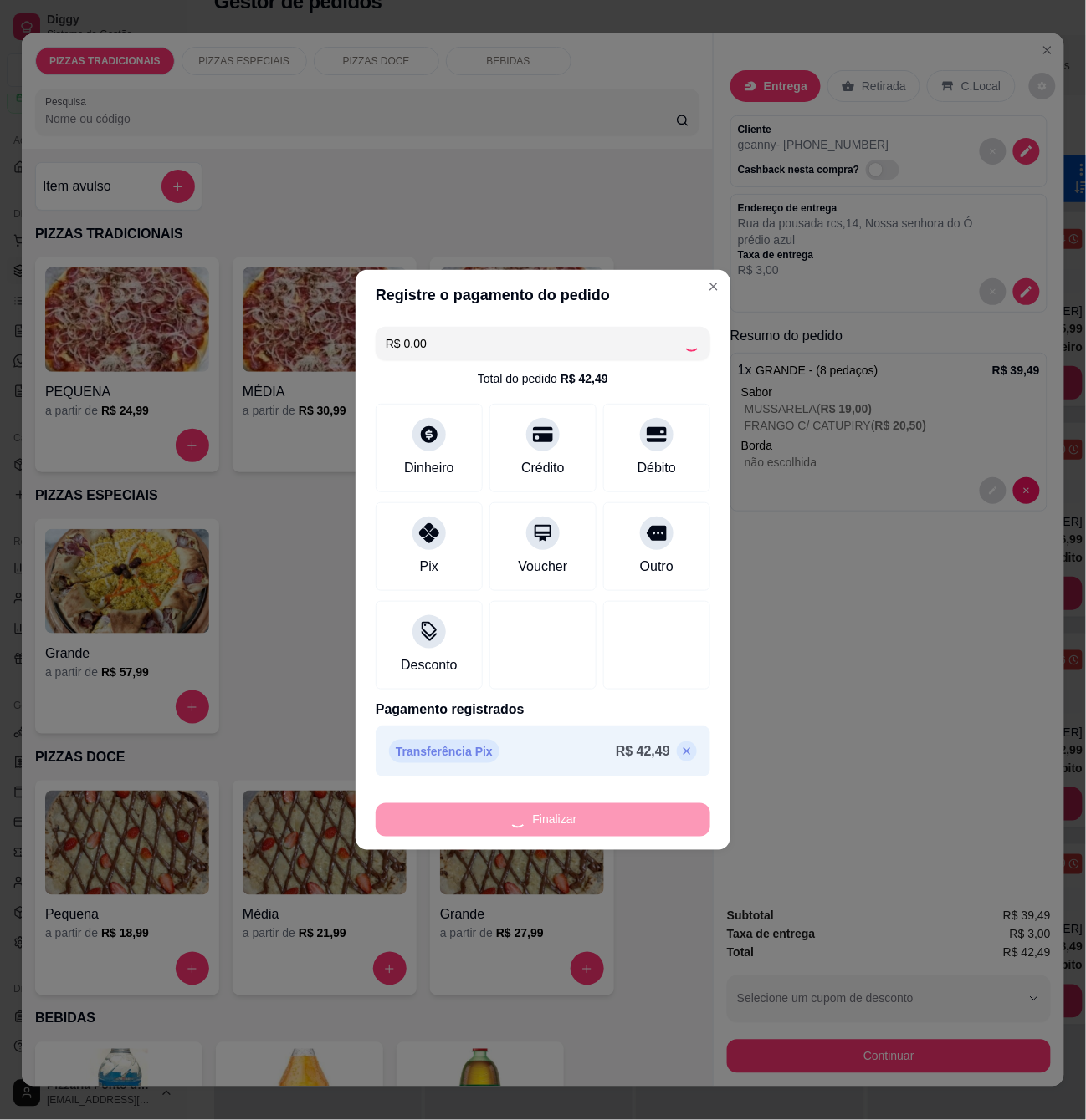
type input "-R$ 42,49"
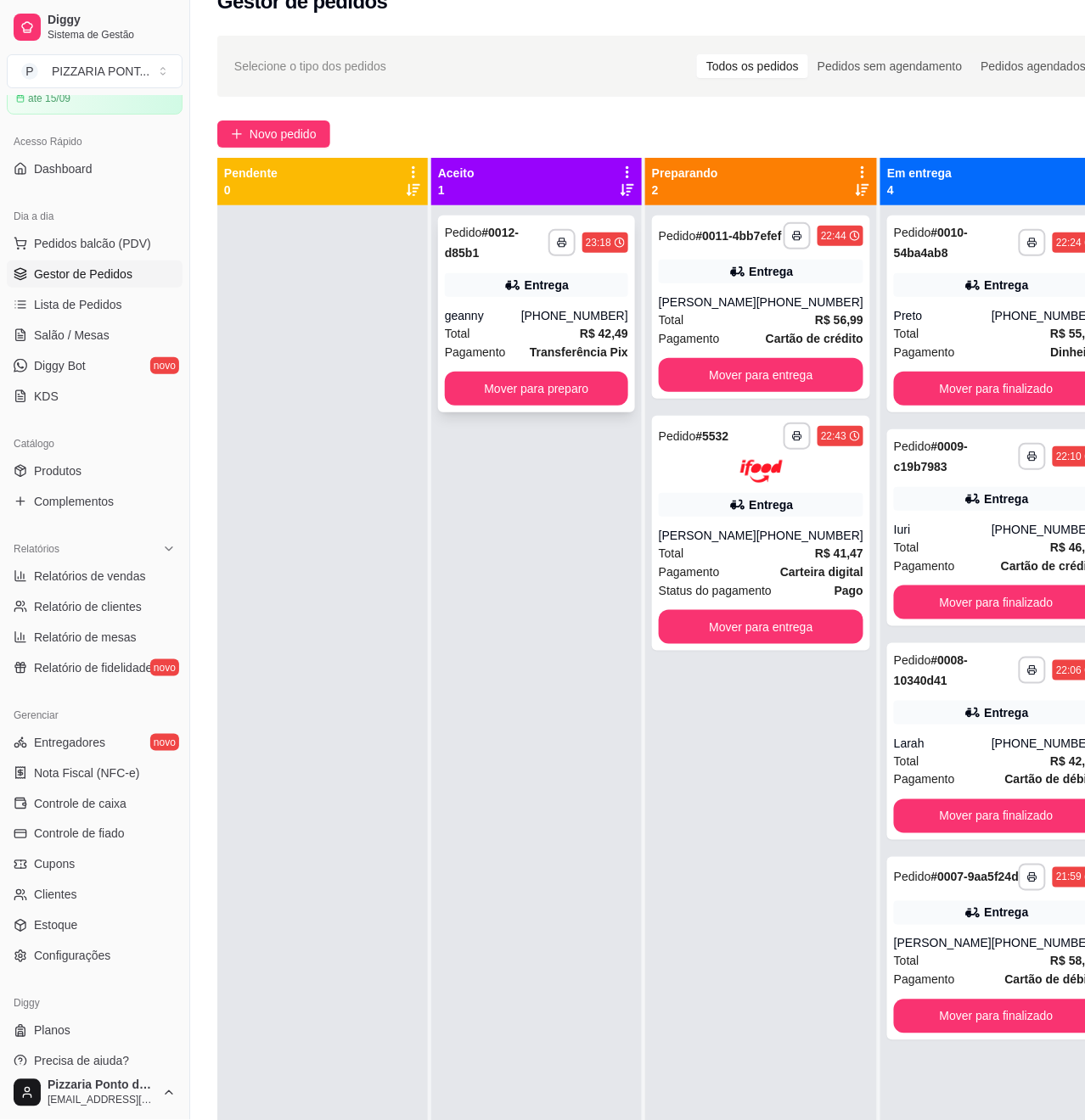
click at [476, 258] on strong "# 0012-d85b1" at bounding box center [481, 242] width 74 height 34
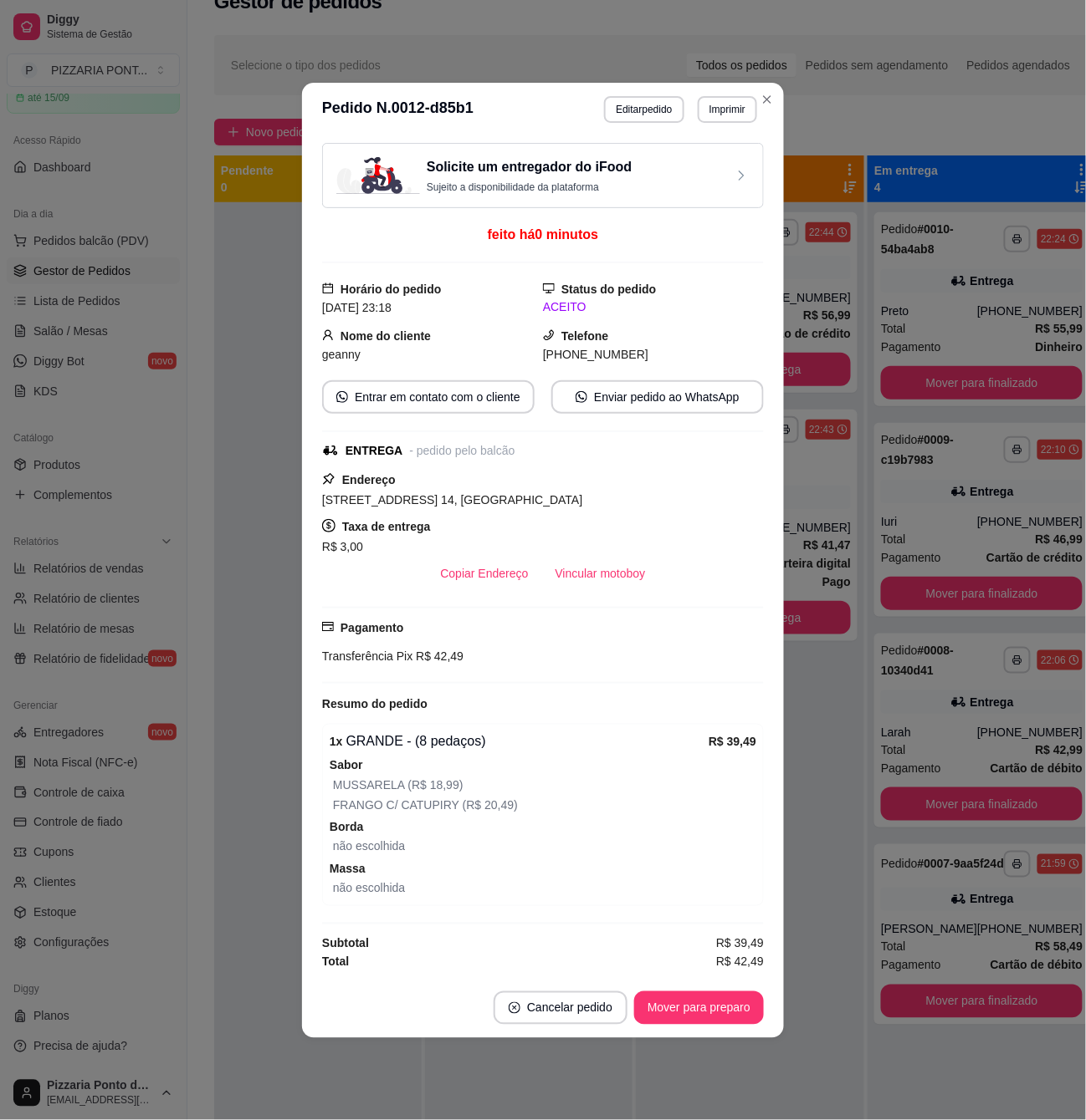
click at [573, 538] on div "R$ 3,00" at bounding box center [542, 547] width 442 height 20
click at [584, 572] on button "Vincular motoboy" at bounding box center [601, 573] width 117 height 33
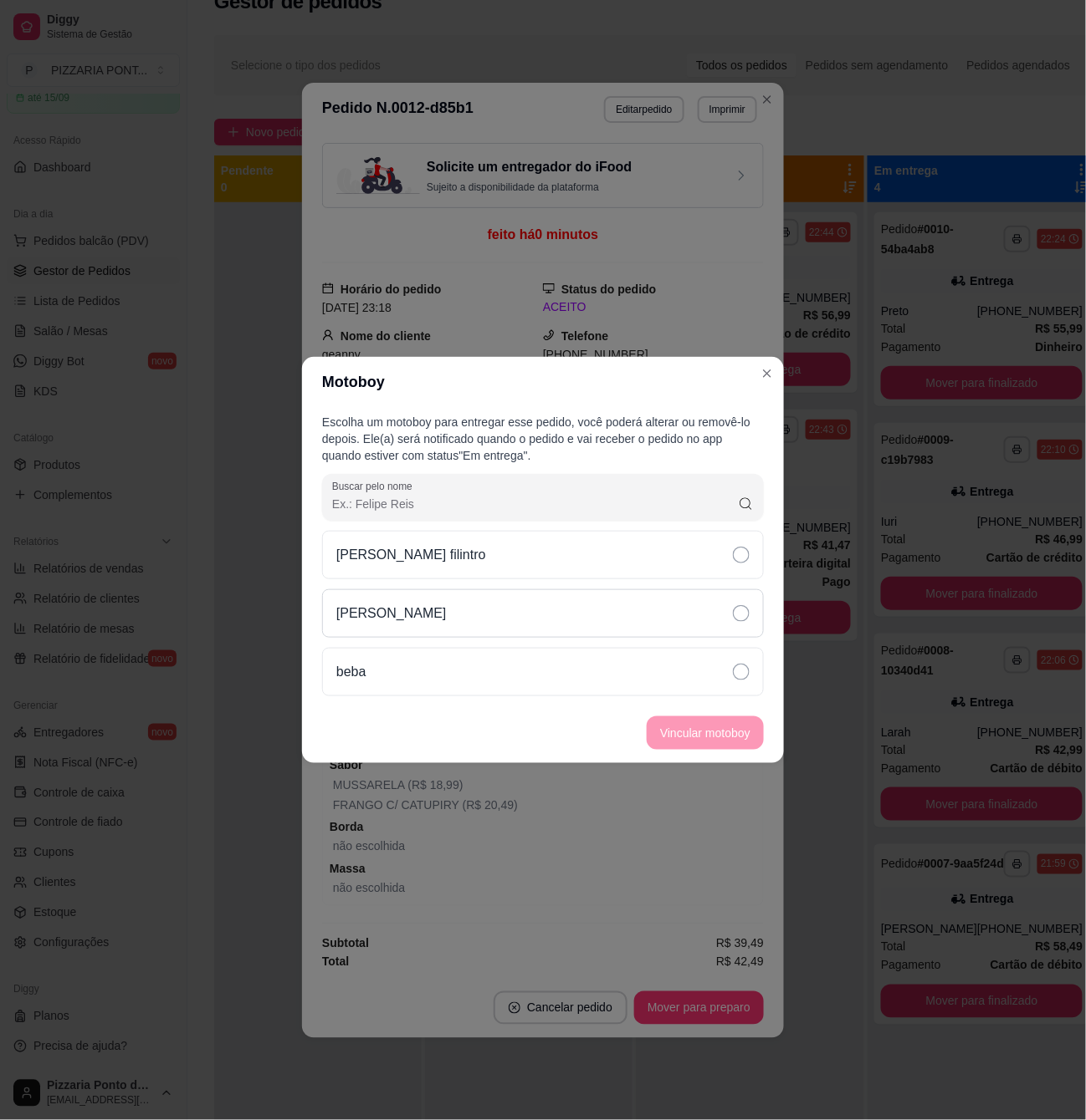
click at [499, 611] on div "[PERSON_NAME]" at bounding box center [542, 613] width 442 height 48
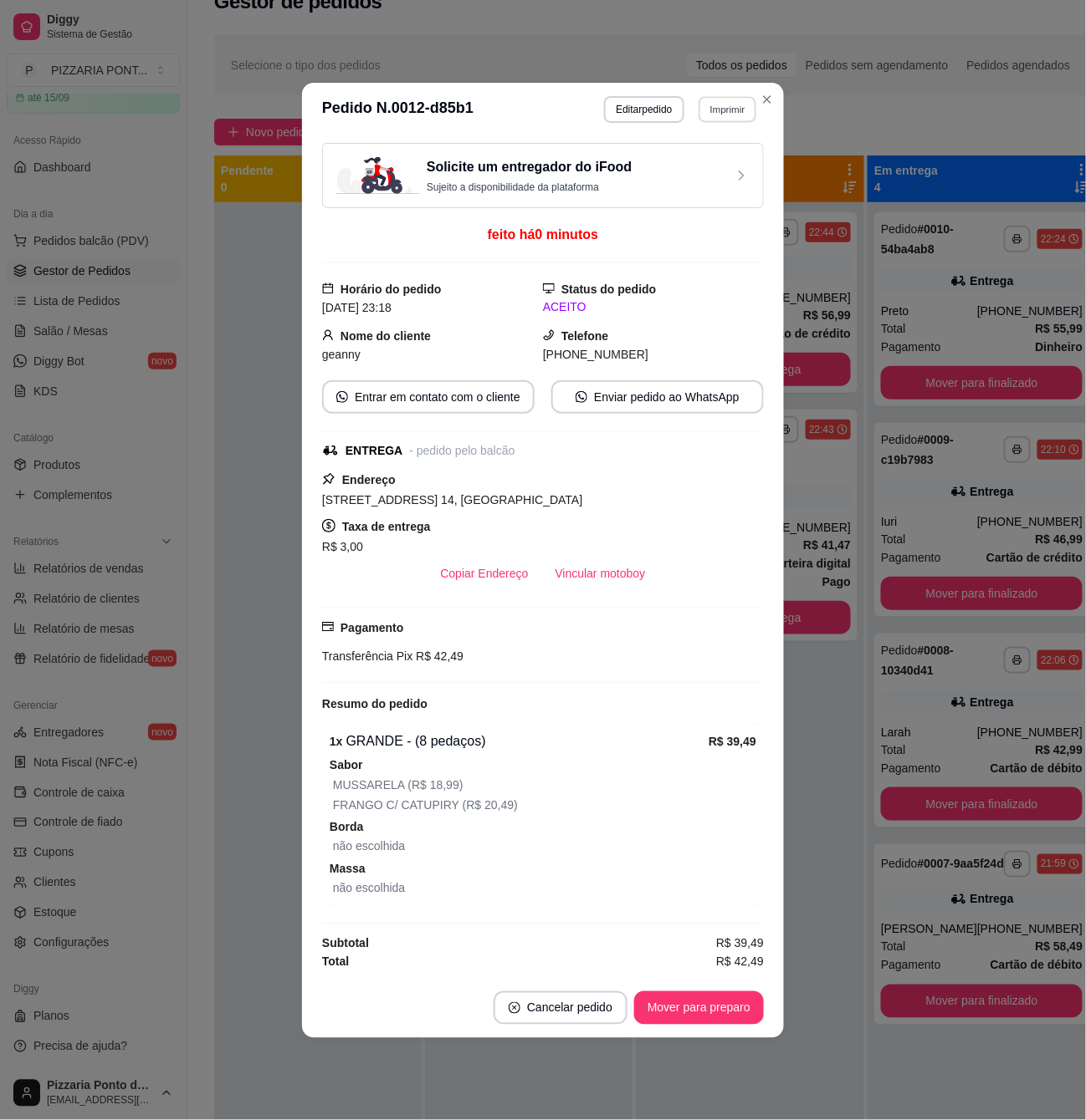
click at [746, 102] on button "Imprimir" at bounding box center [727, 109] width 58 height 26
click at [733, 155] on button "IMPRESSORA" at bounding box center [697, 162] width 117 height 26
click at [709, 96] on button "Imprimir" at bounding box center [727, 109] width 58 height 26
click at [736, 154] on button "IMPRESSORA" at bounding box center [697, 162] width 117 height 26
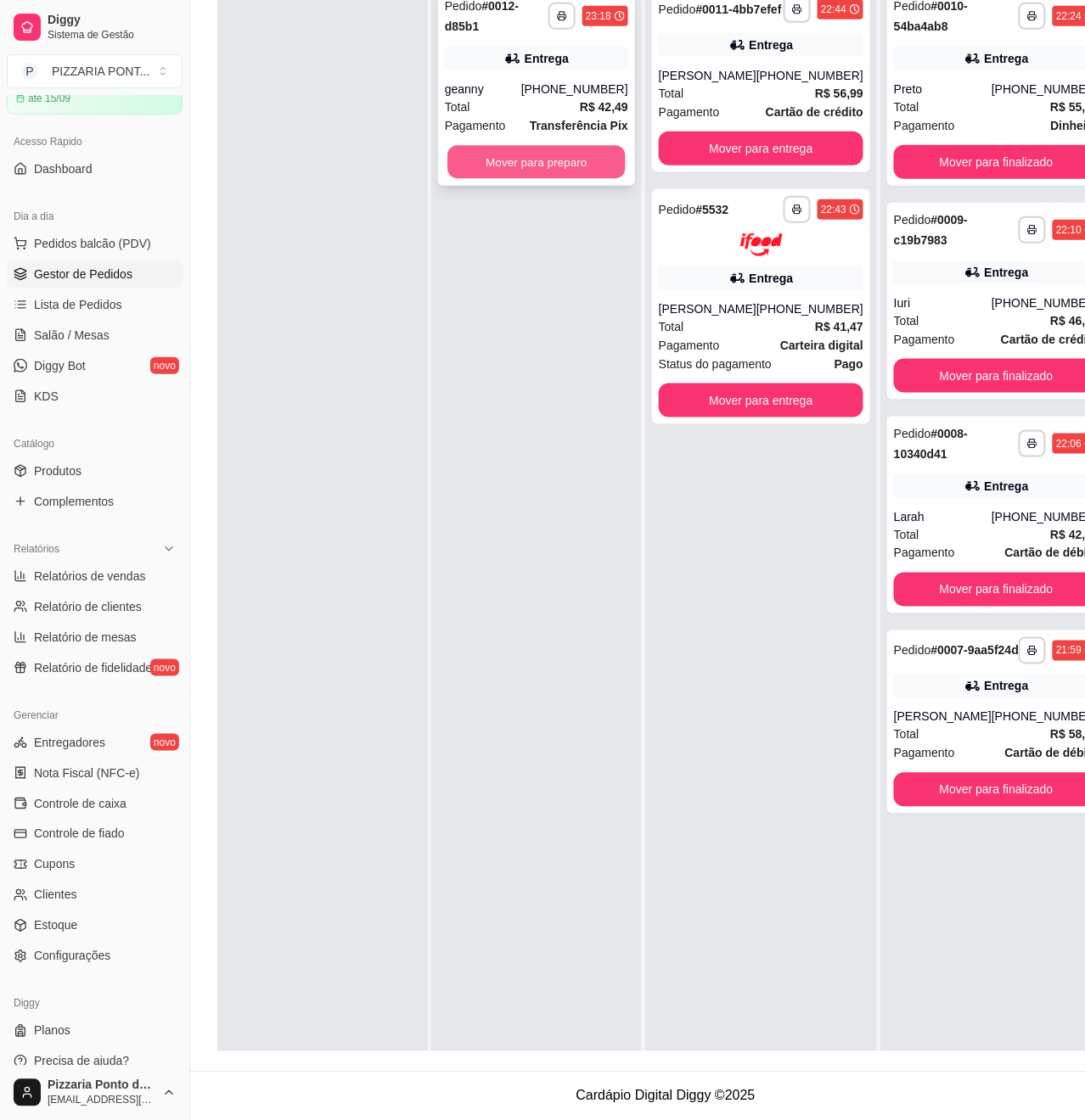
click at [554, 172] on button "Mover para preparo" at bounding box center [536, 162] width 178 height 33
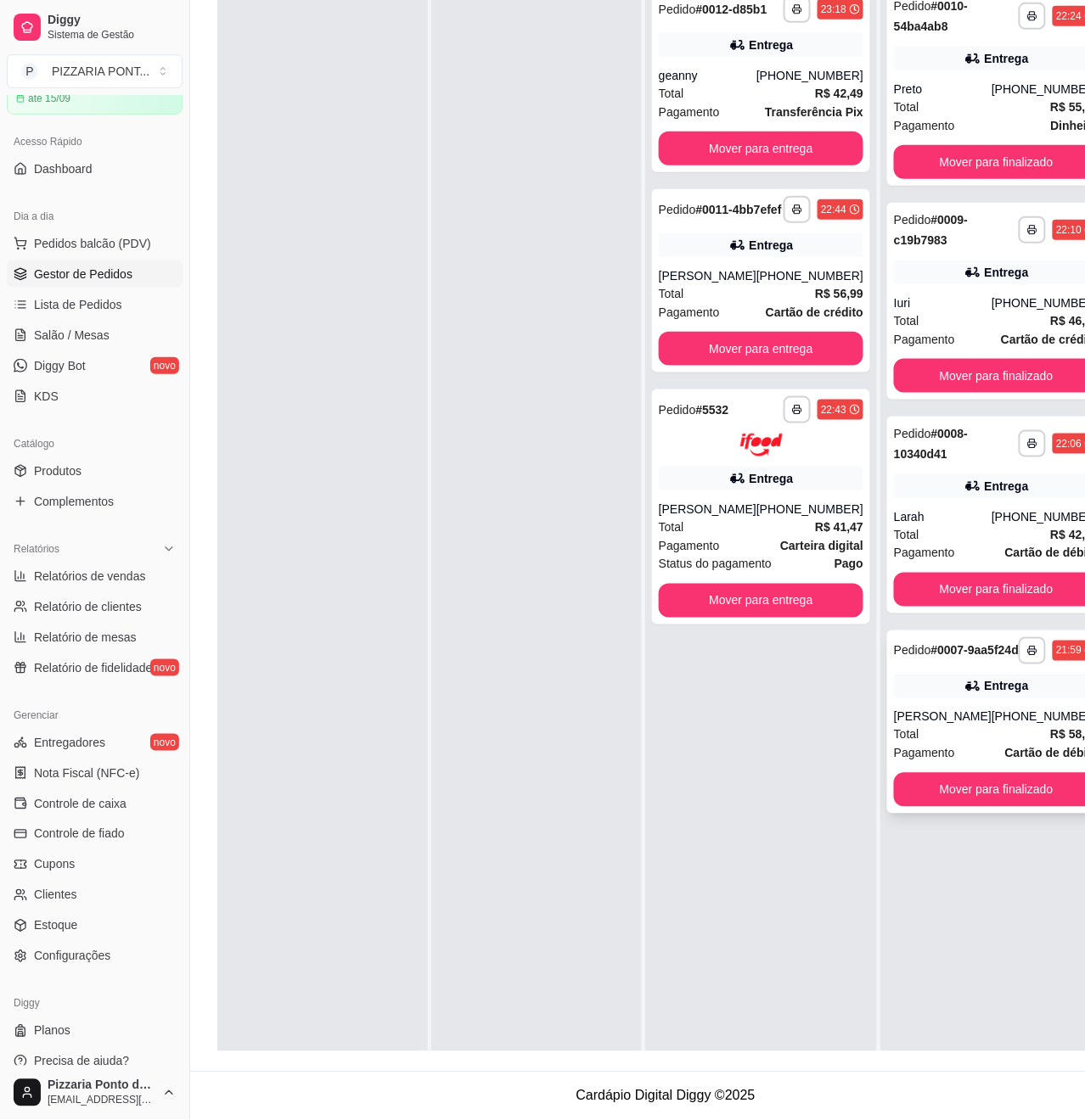
click at [968, 723] on div "**********" at bounding box center [995, 722] width 218 height 183
click at [917, 478] on div "Entrega" at bounding box center [995, 486] width 205 height 24
click at [945, 303] on div "Iuri" at bounding box center [942, 303] width 97 height 17
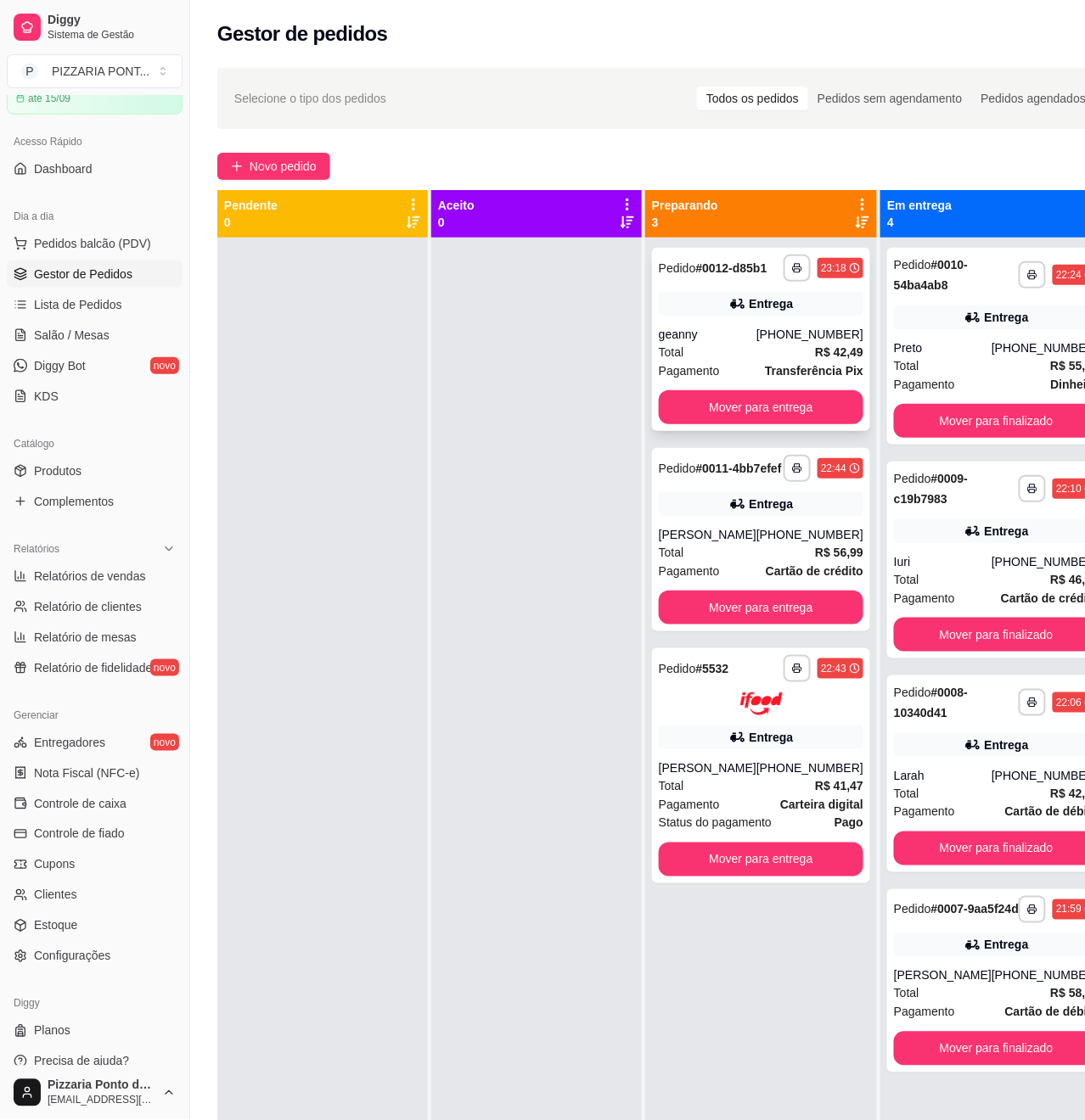
click at [765, 333] on div "**********" at bounding box center [760, 340] width 218 height 183
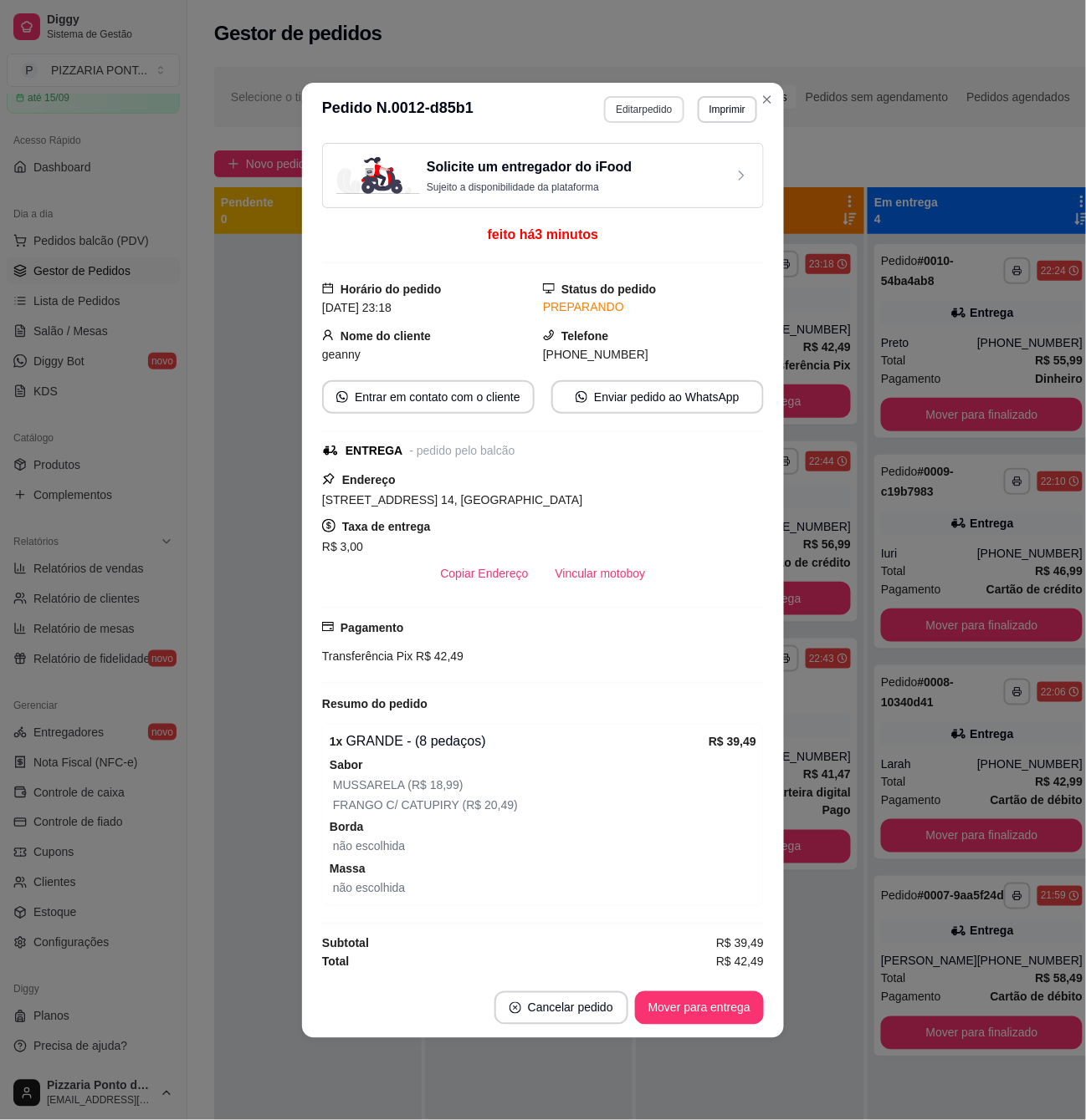
click at [645, 105] on button "Editar pedido" at bounding box center [642, 109] width 79 height 27
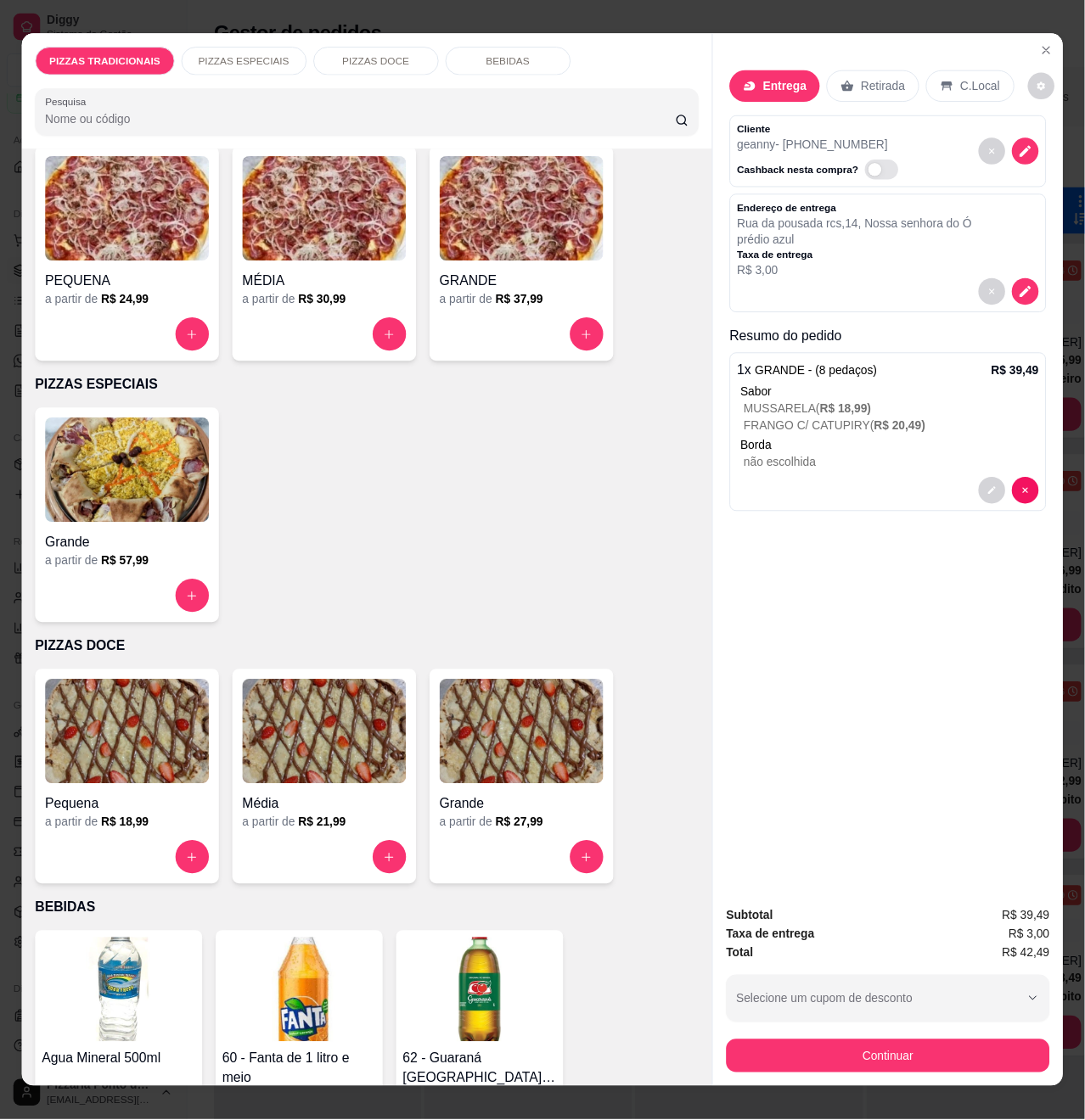
scroll to position [452, 0]
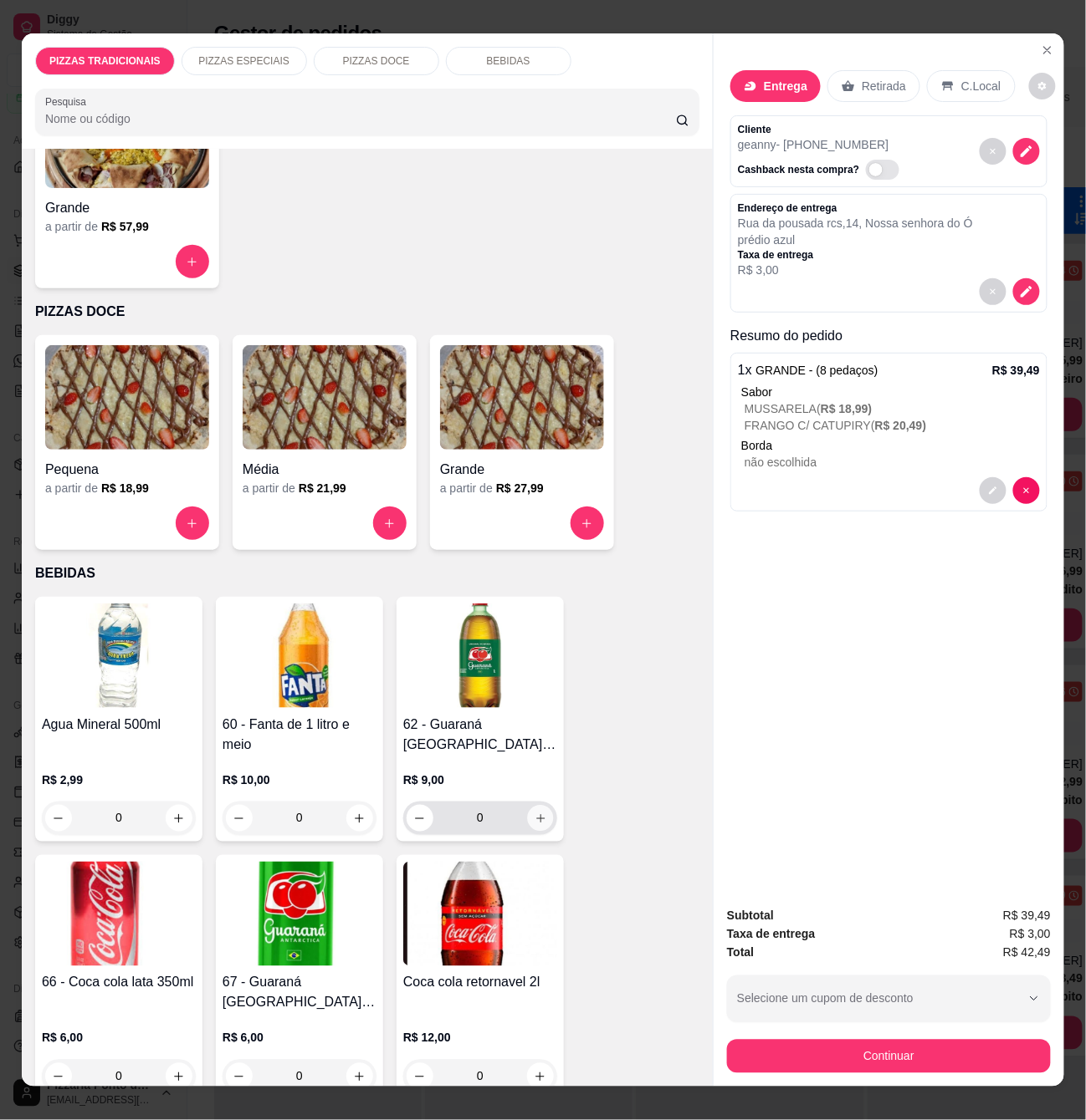
click at [535, 814] on icon "increase-product-quantity" at bounding box center [540, 818] width 12 height 12
type input "1"
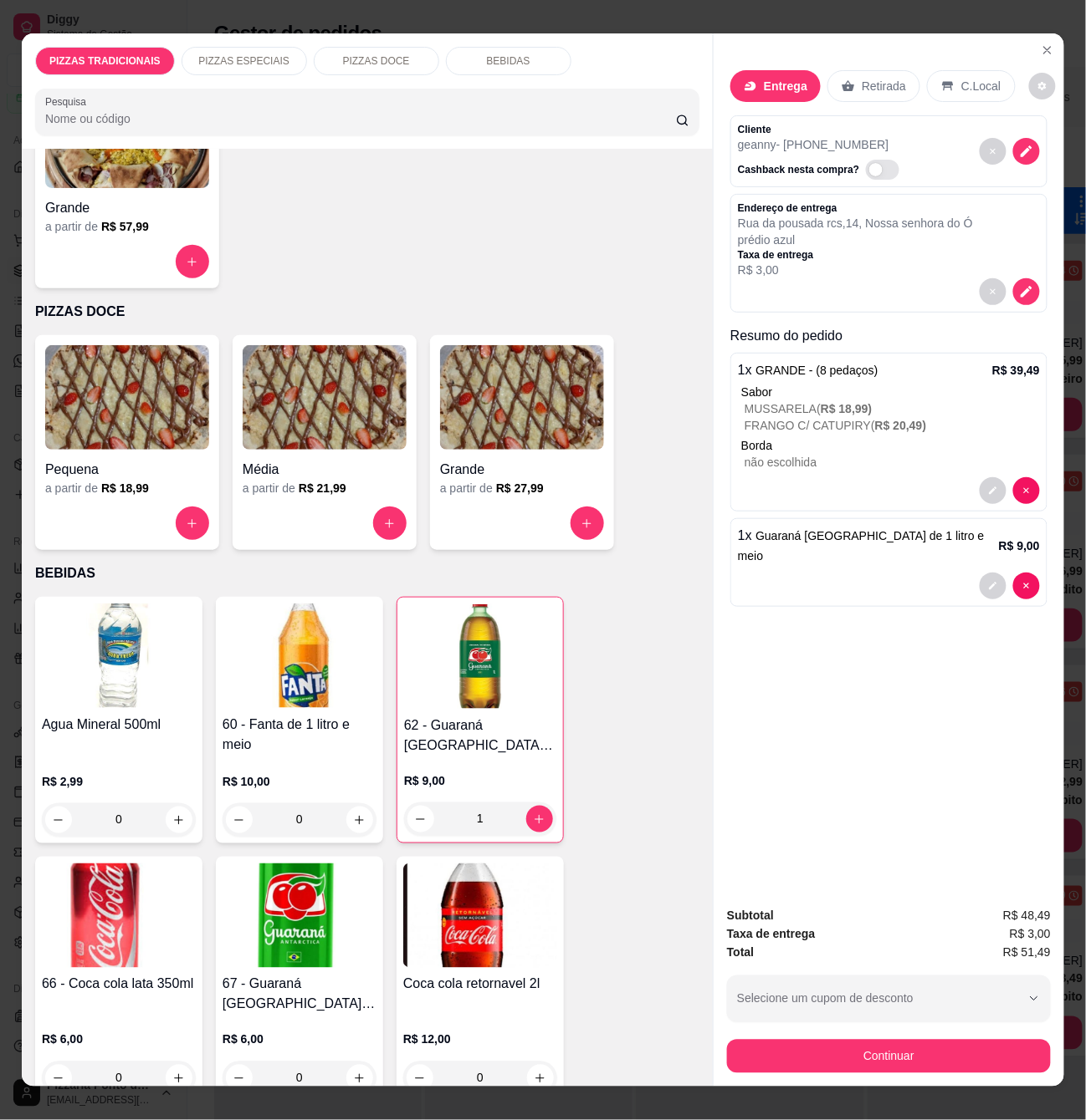
click at [858, 1047] on button "Continuar" at bounding box center [889, 1057] width 324 height 33
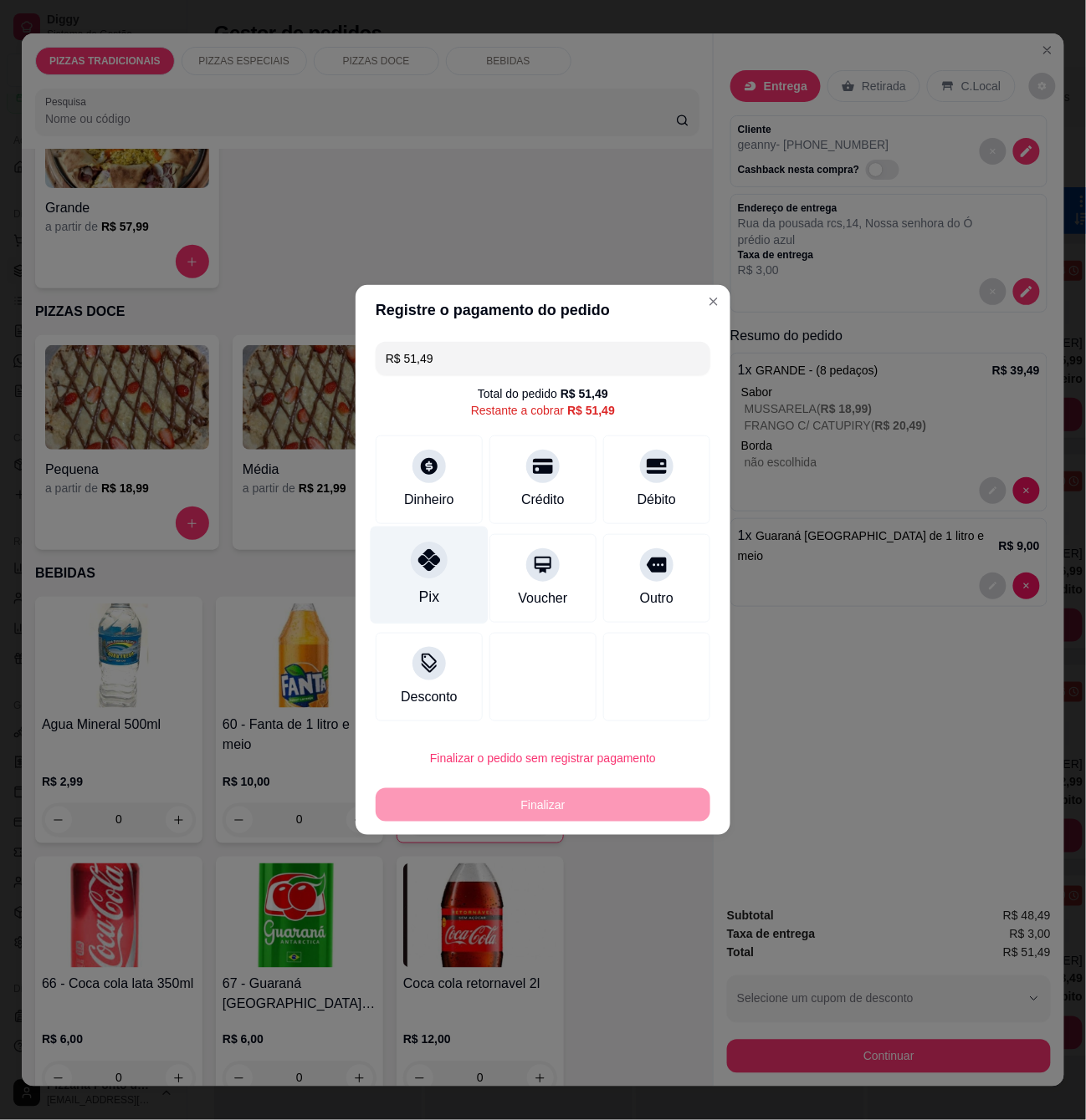
click at [459, 586] on div "Pix" at bounding box center [430, 575] width 118 height 98
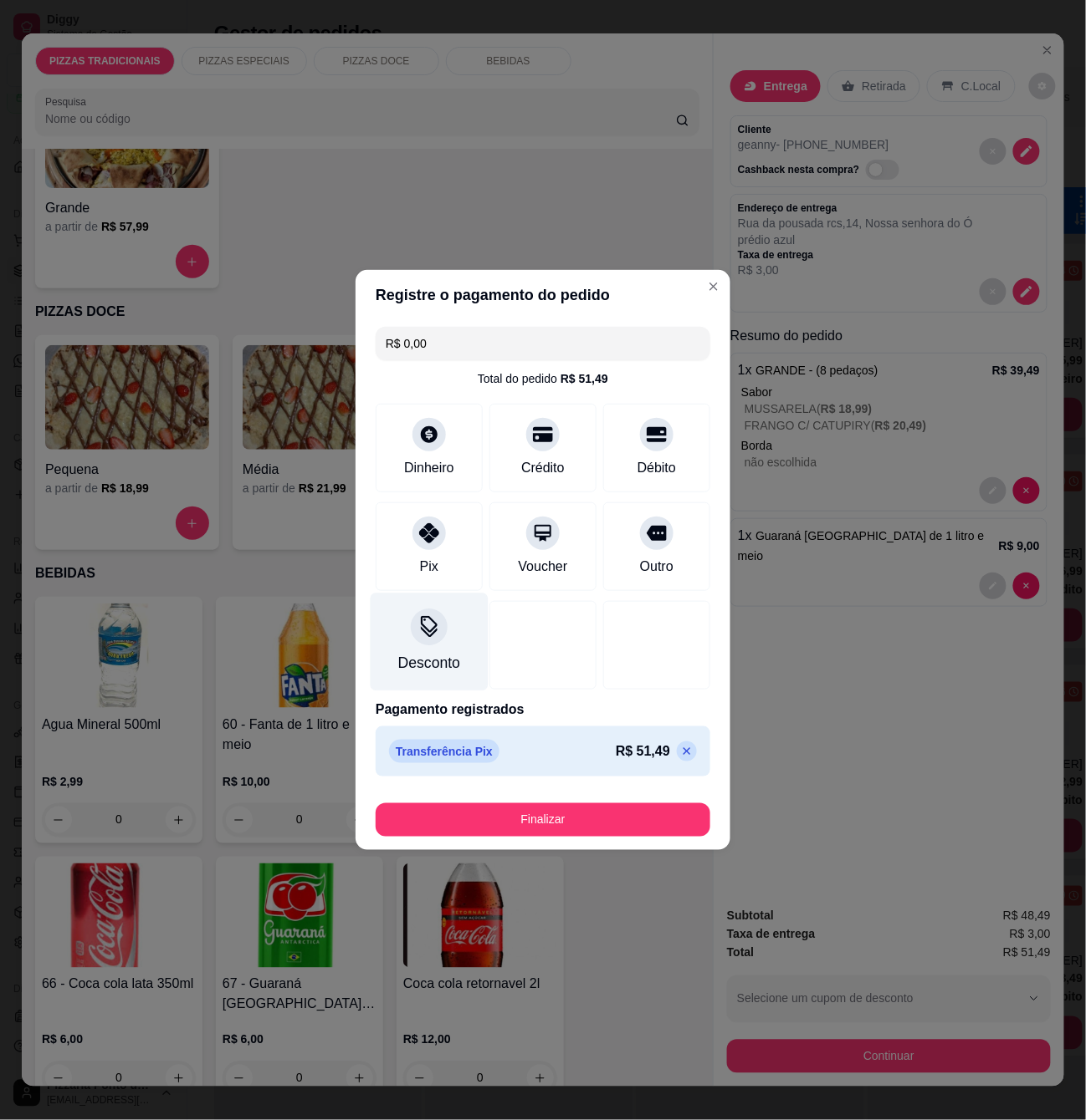
type input "R$ 0,00"
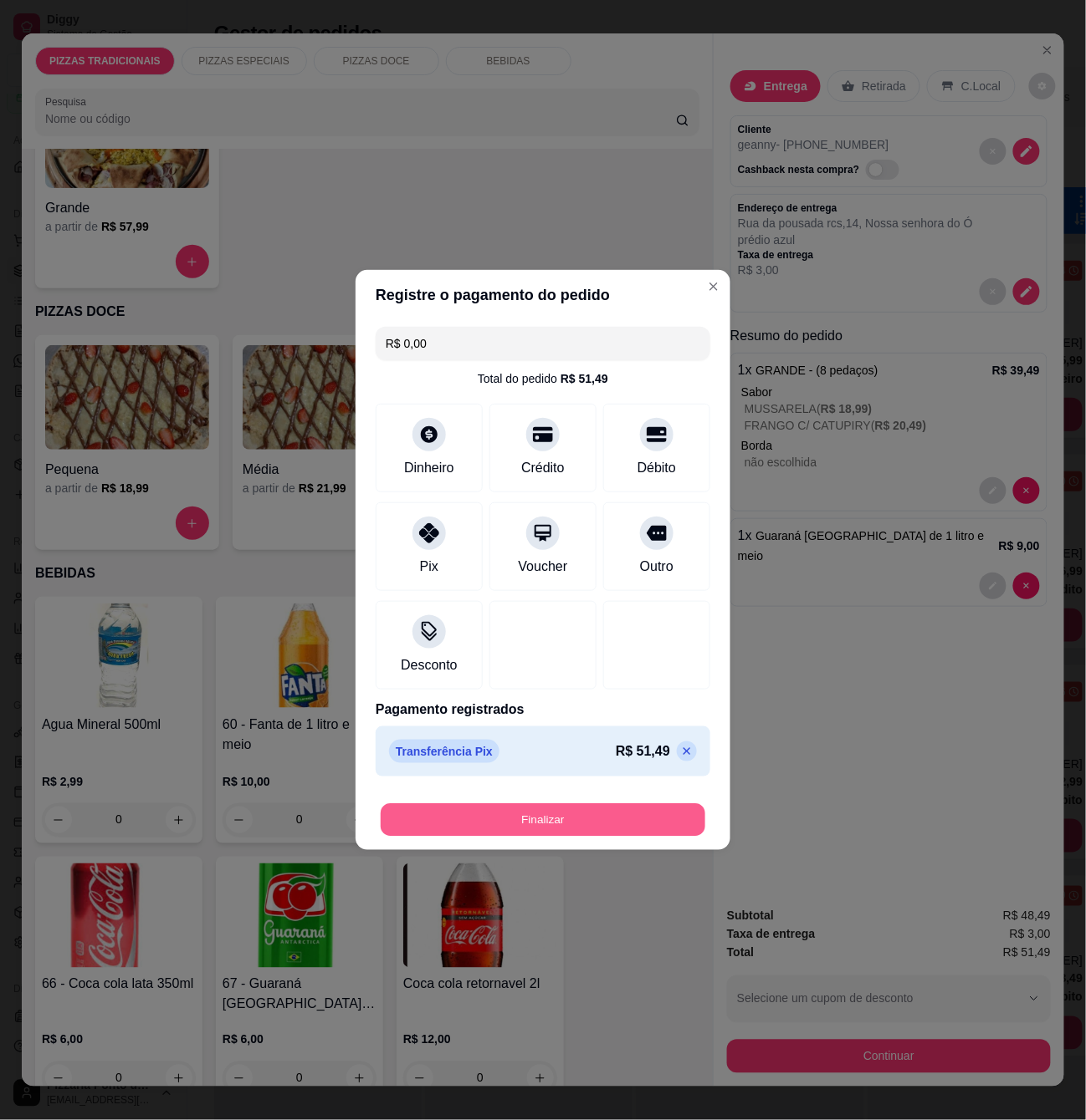
click at [579, 813] on button "Finalizar" at bounding box center [542, 820] width 324 height 33
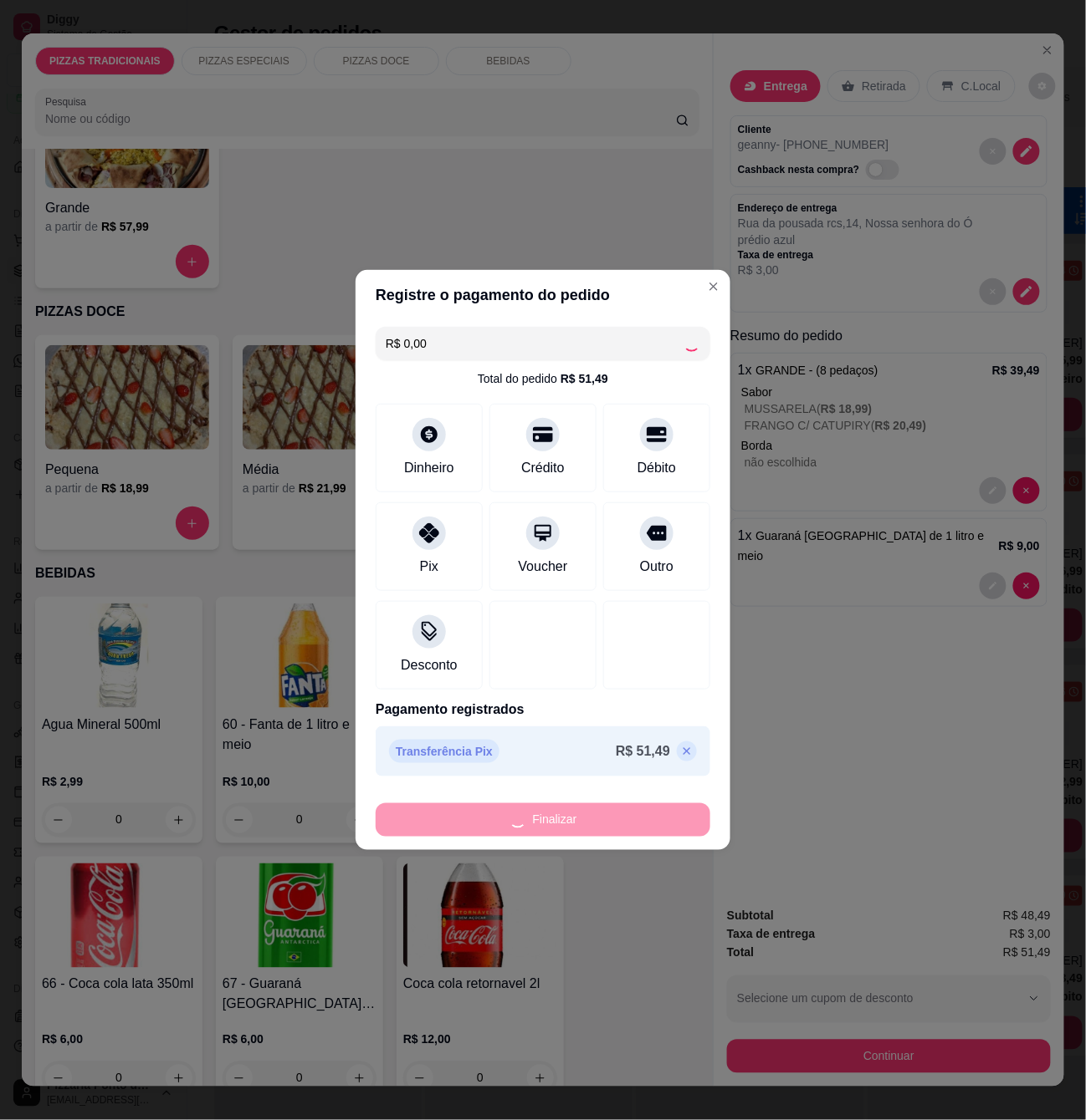
type input "0"
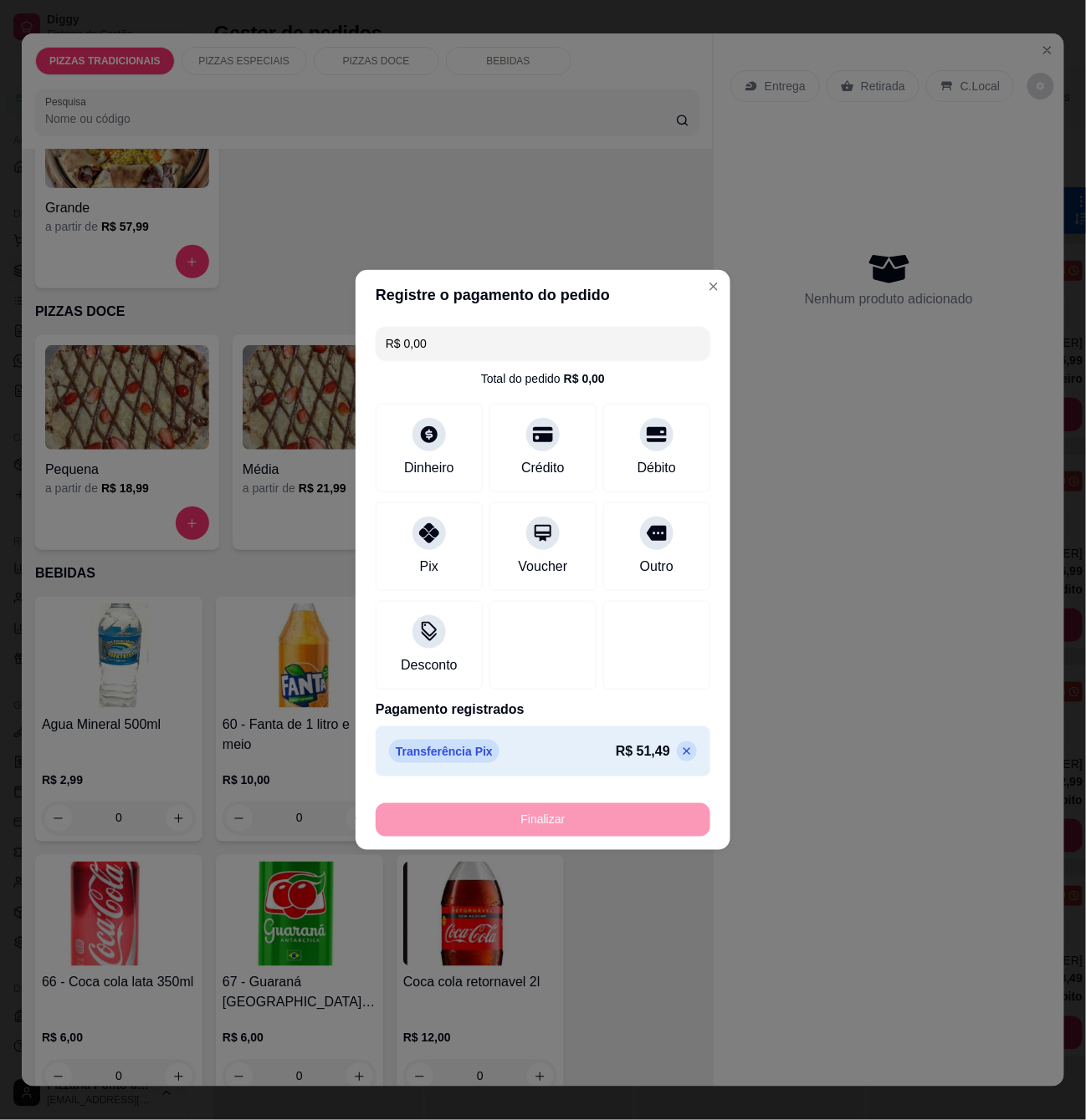
type input "-R$ 51,49"
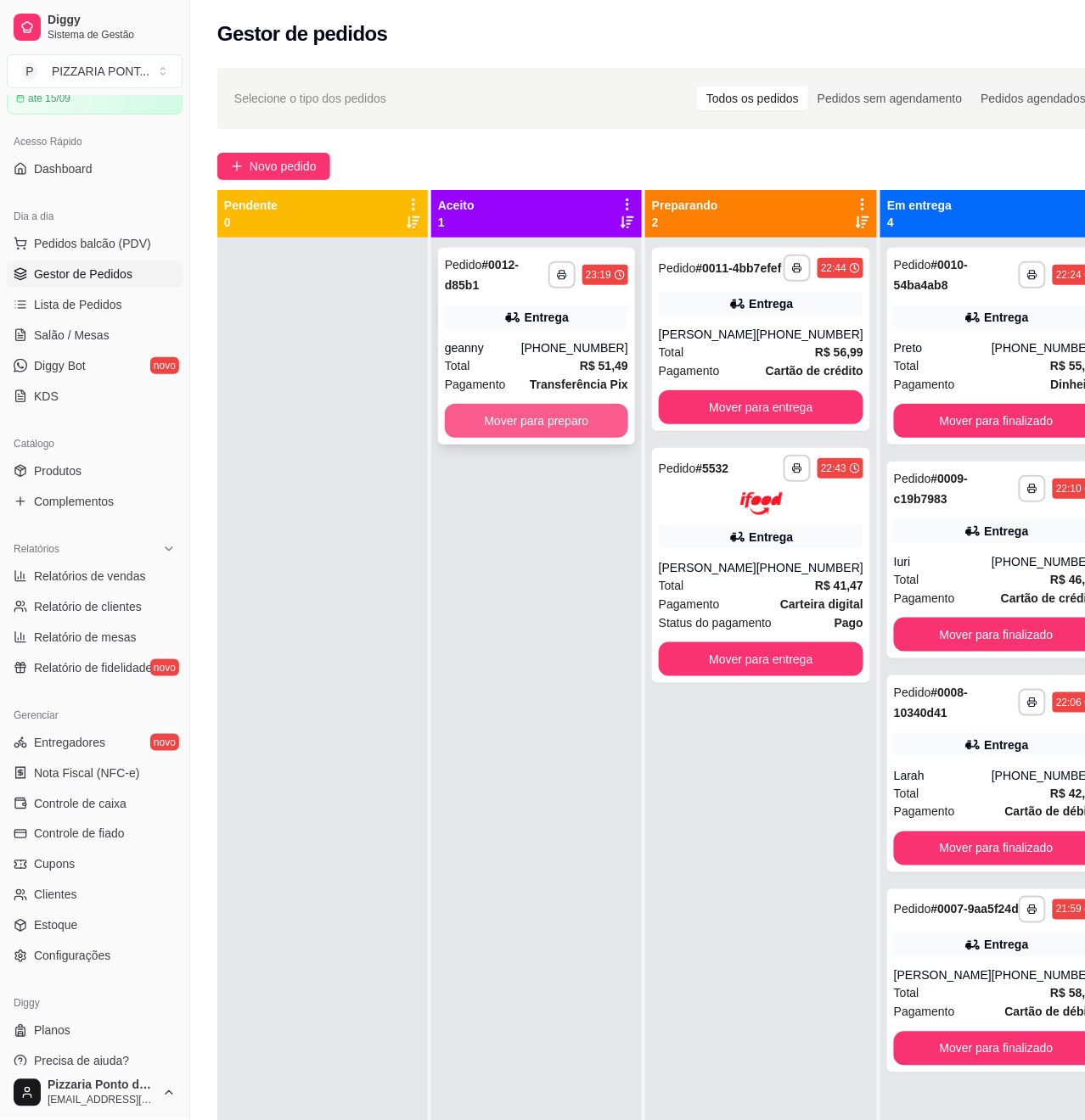
click at [521, 419] on button "Mover para preparo" at bounding box center [536, 421] width 183 height 34
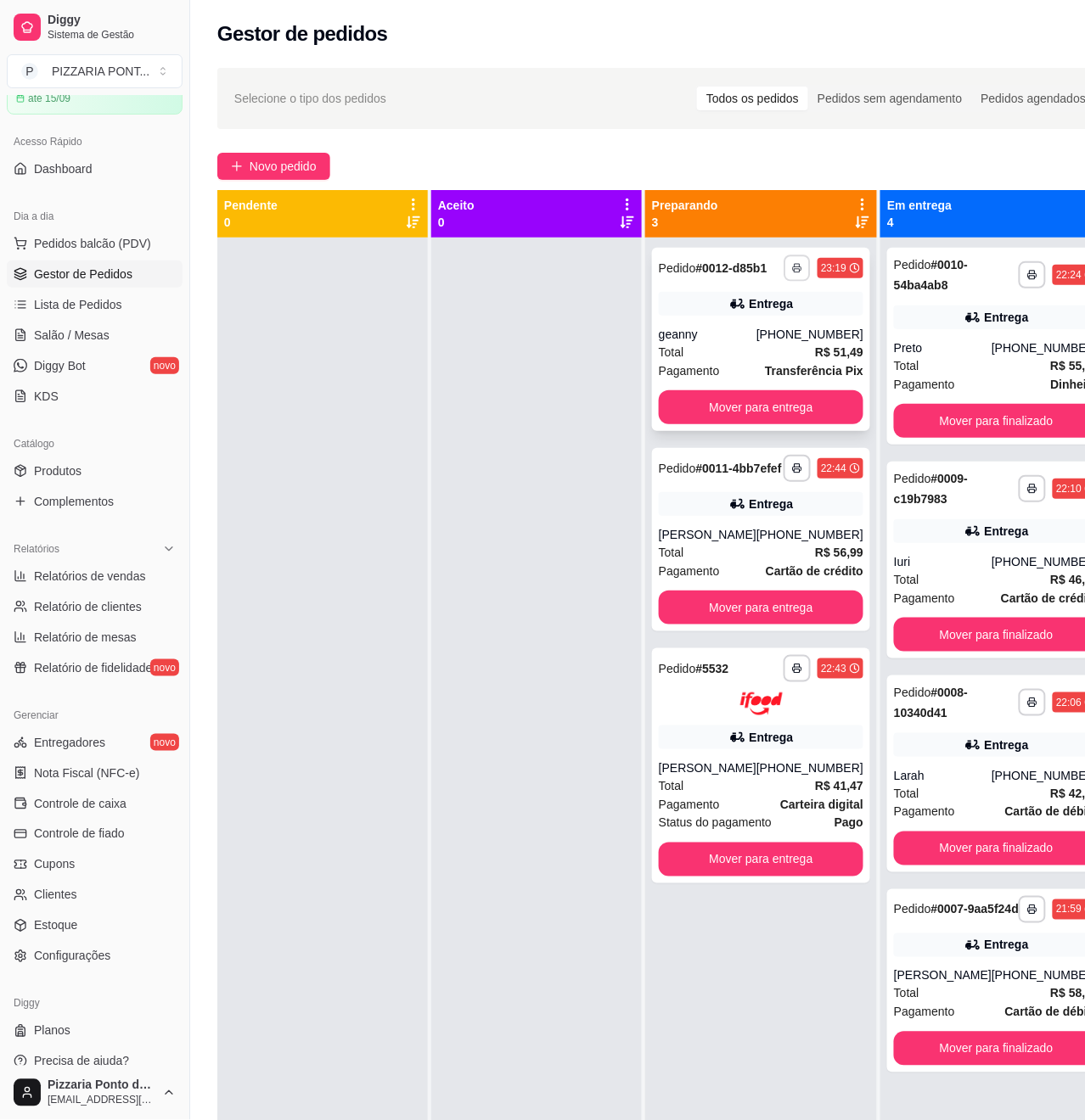
click at [784, 266] on button "button" at bounding box center [797, 268] width 26 height 26
click at [767, 329] on button "IMPRESSORA" at bounding box center [730, 335] width 119 height 26
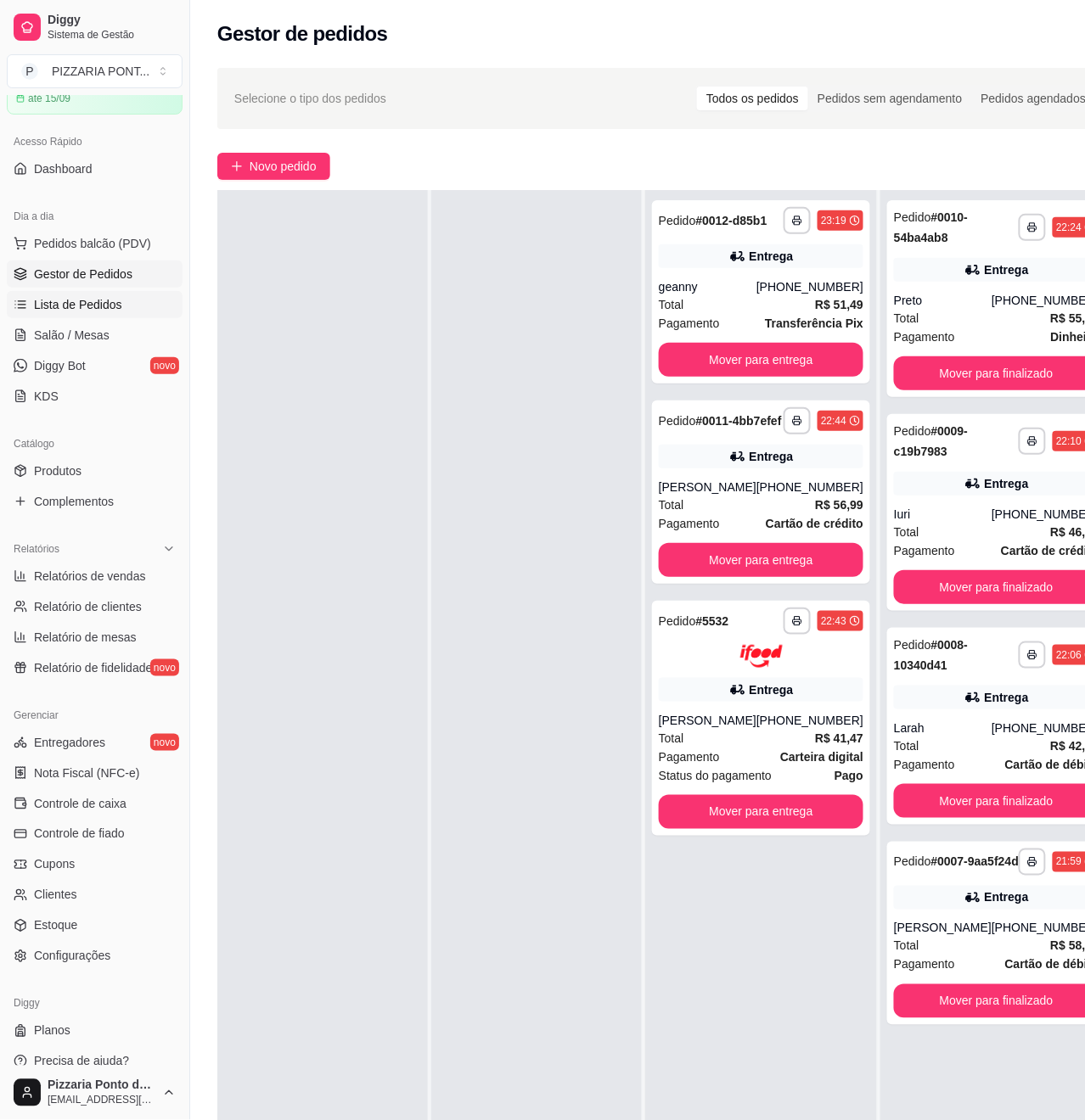
click at [102, 302] on span "Lista de Pedidos" at bounding box center [78, 305] width 89 height 17
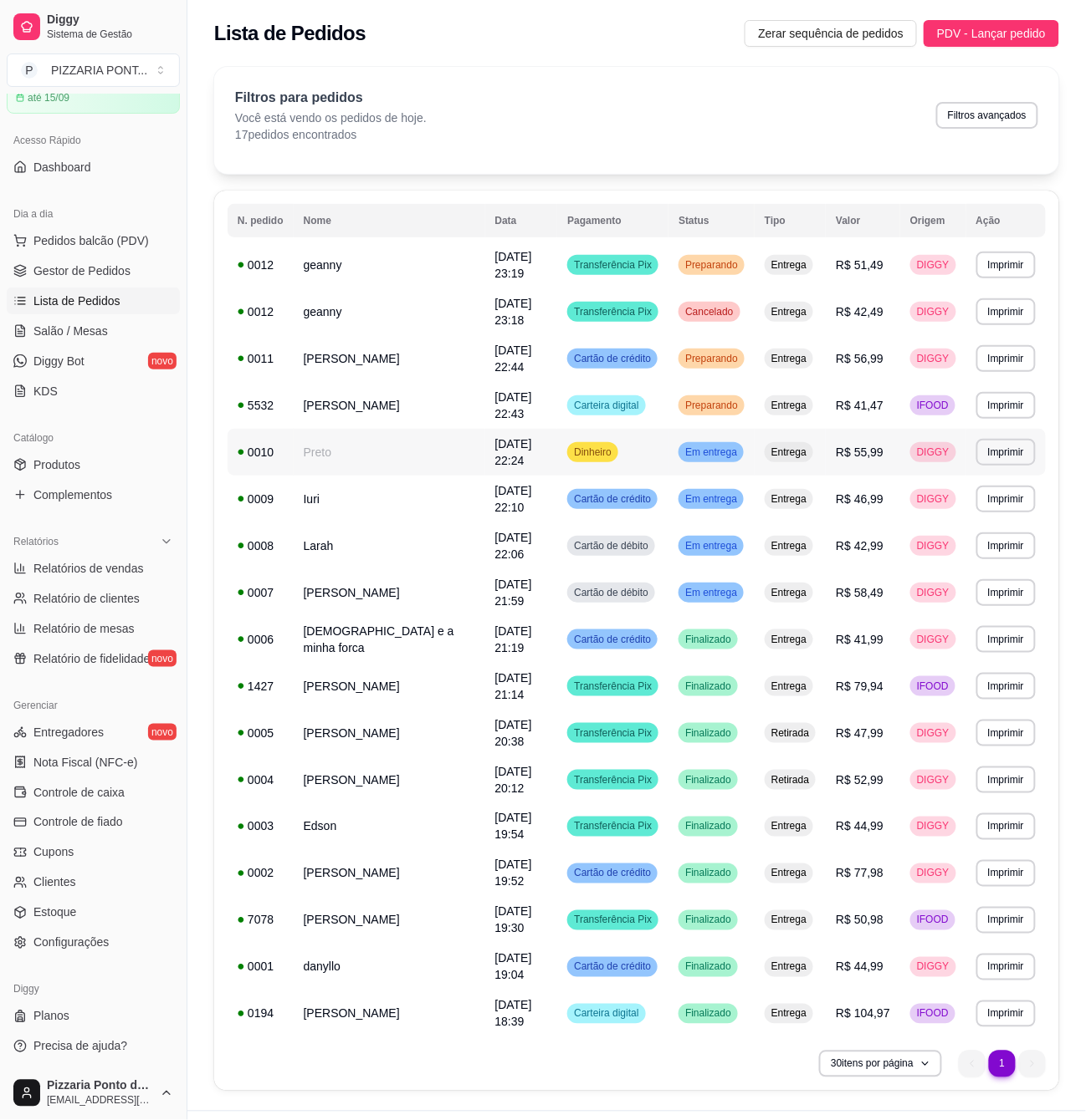
click at [567, 442] on div "Dinheiro" at bounding box center [592, 453] width 51 height 20
click at [485, 349] on td "[DATE] 22:44" at bounding box center [522, 359] width 73 height 46
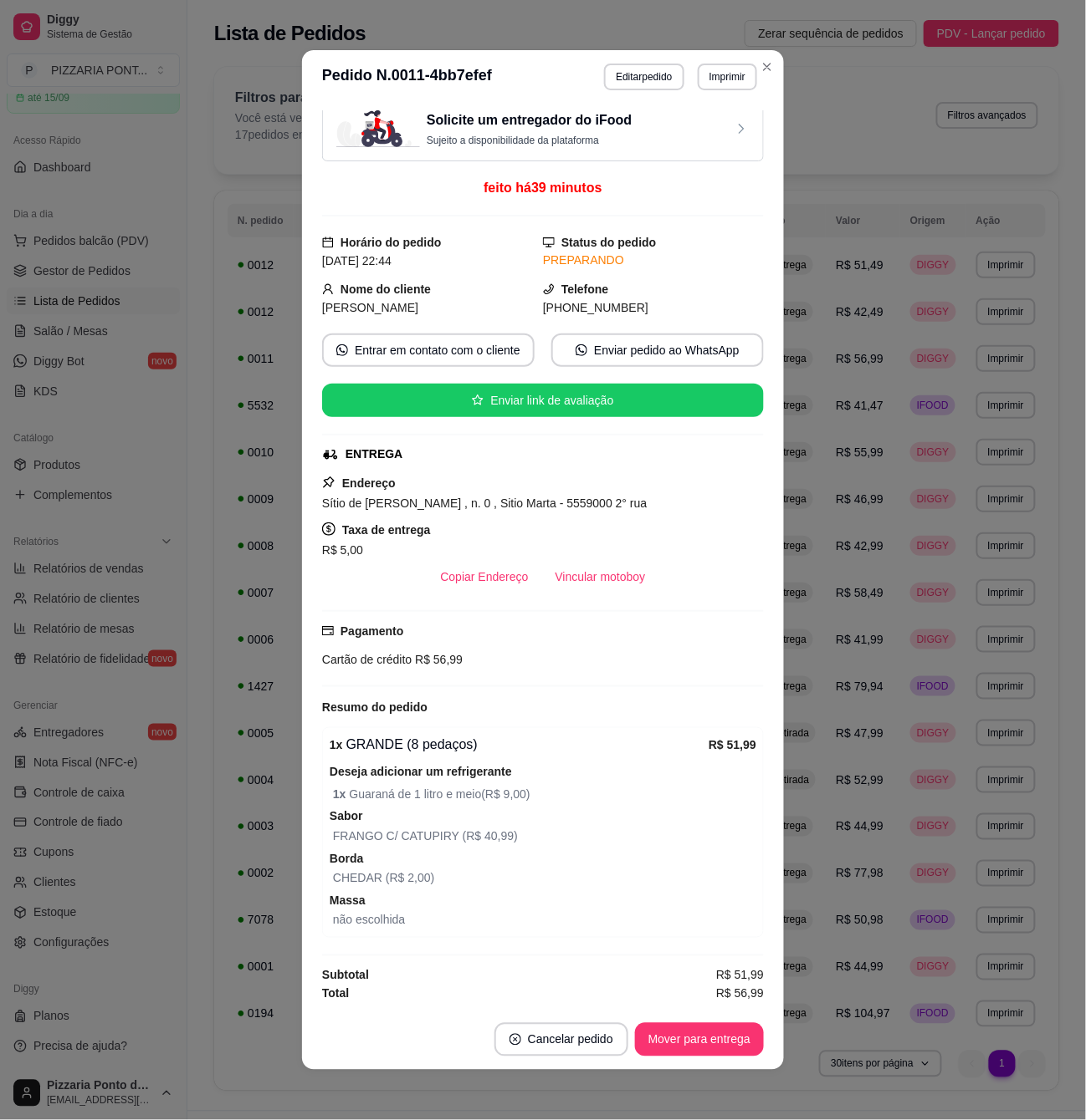
scroll to position [4, 0]
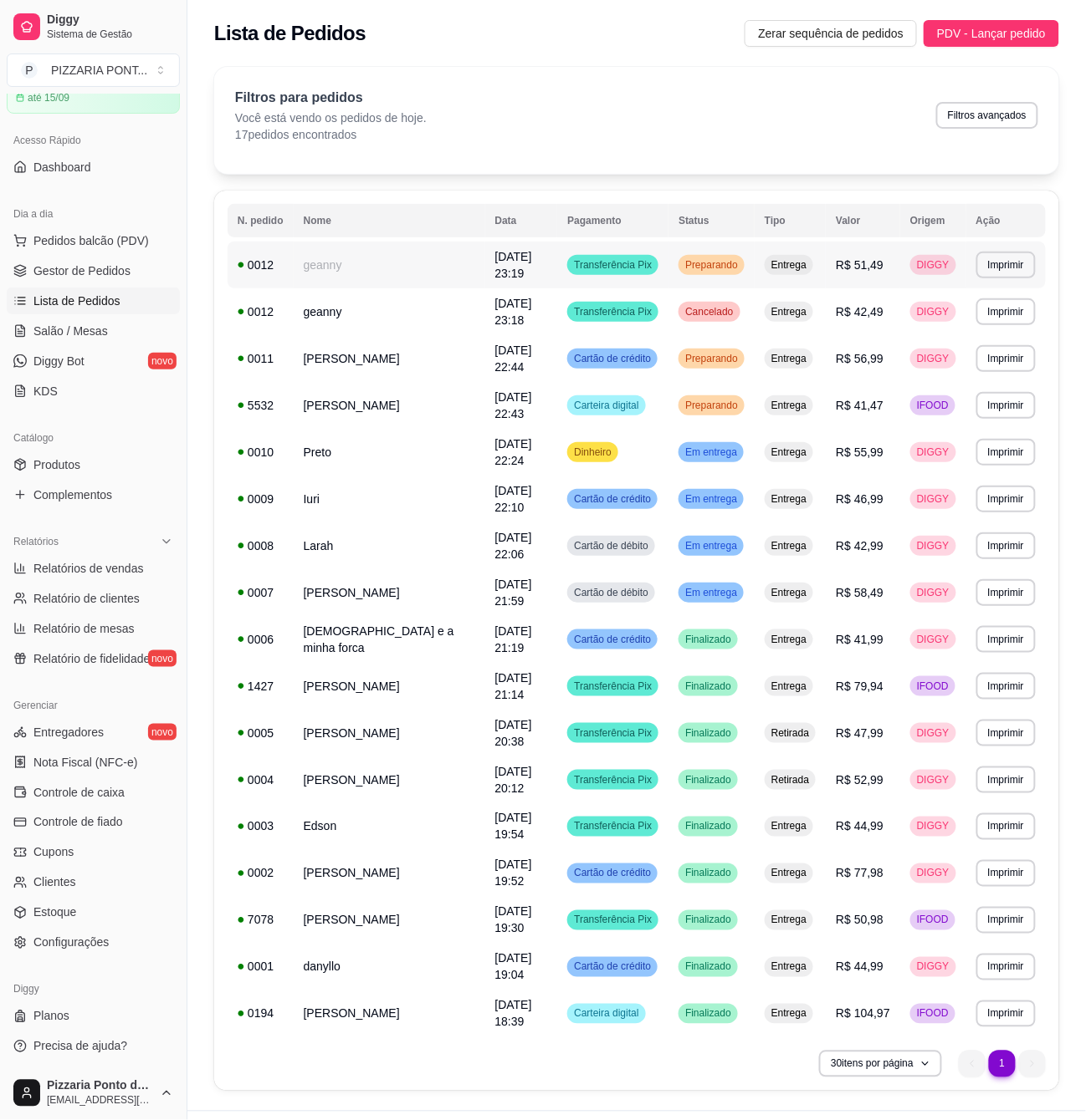
click at [496, 261] on span "[DATE] 23:19" at bounding box center [514, 265] width 37 height 30
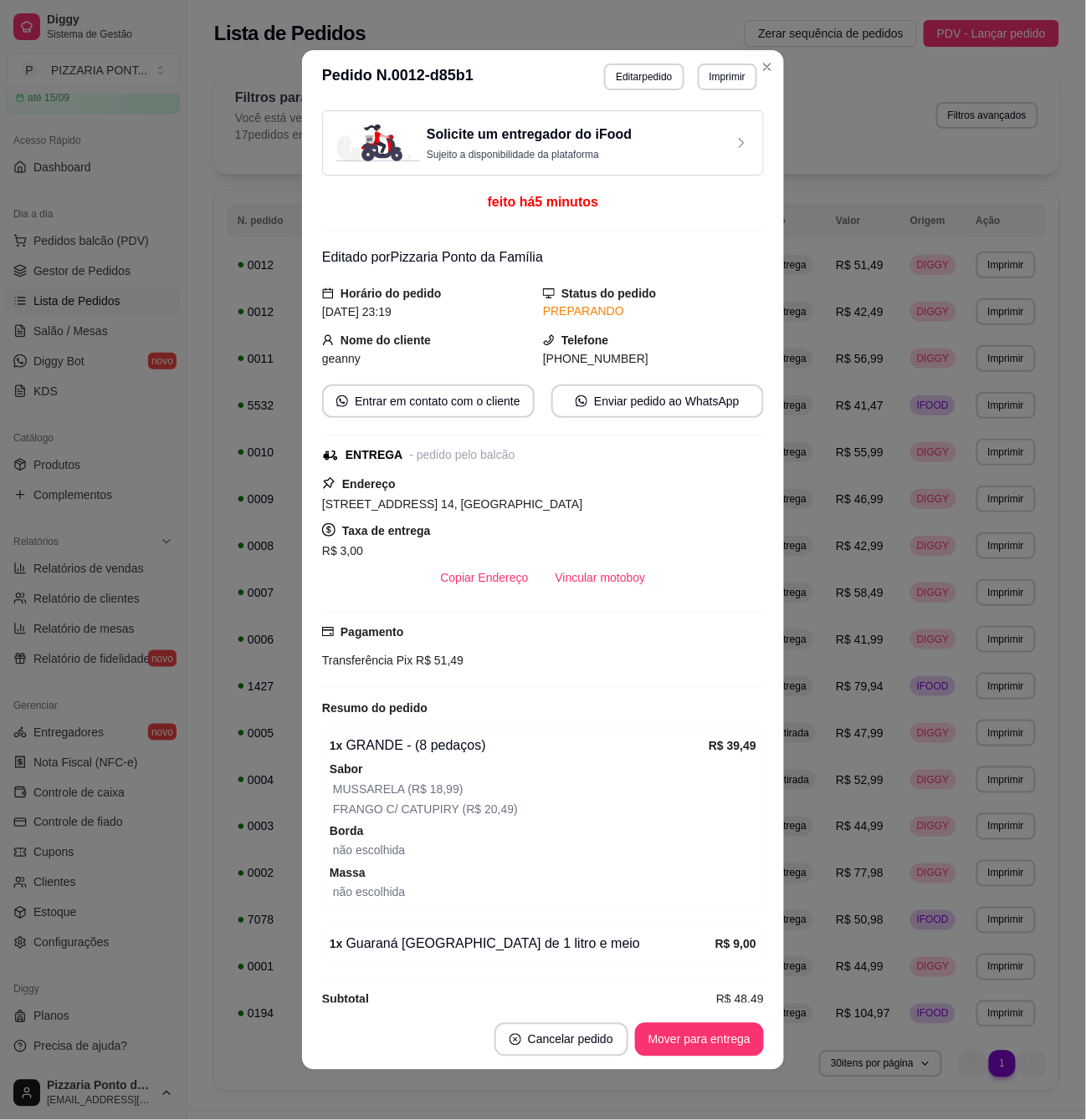
click at [453, 701] on div "Solicite um entregador do iFood Sujeito a disponibilidade da plataforma feito h…" at bounding box center [542, 557] width 442 height 893
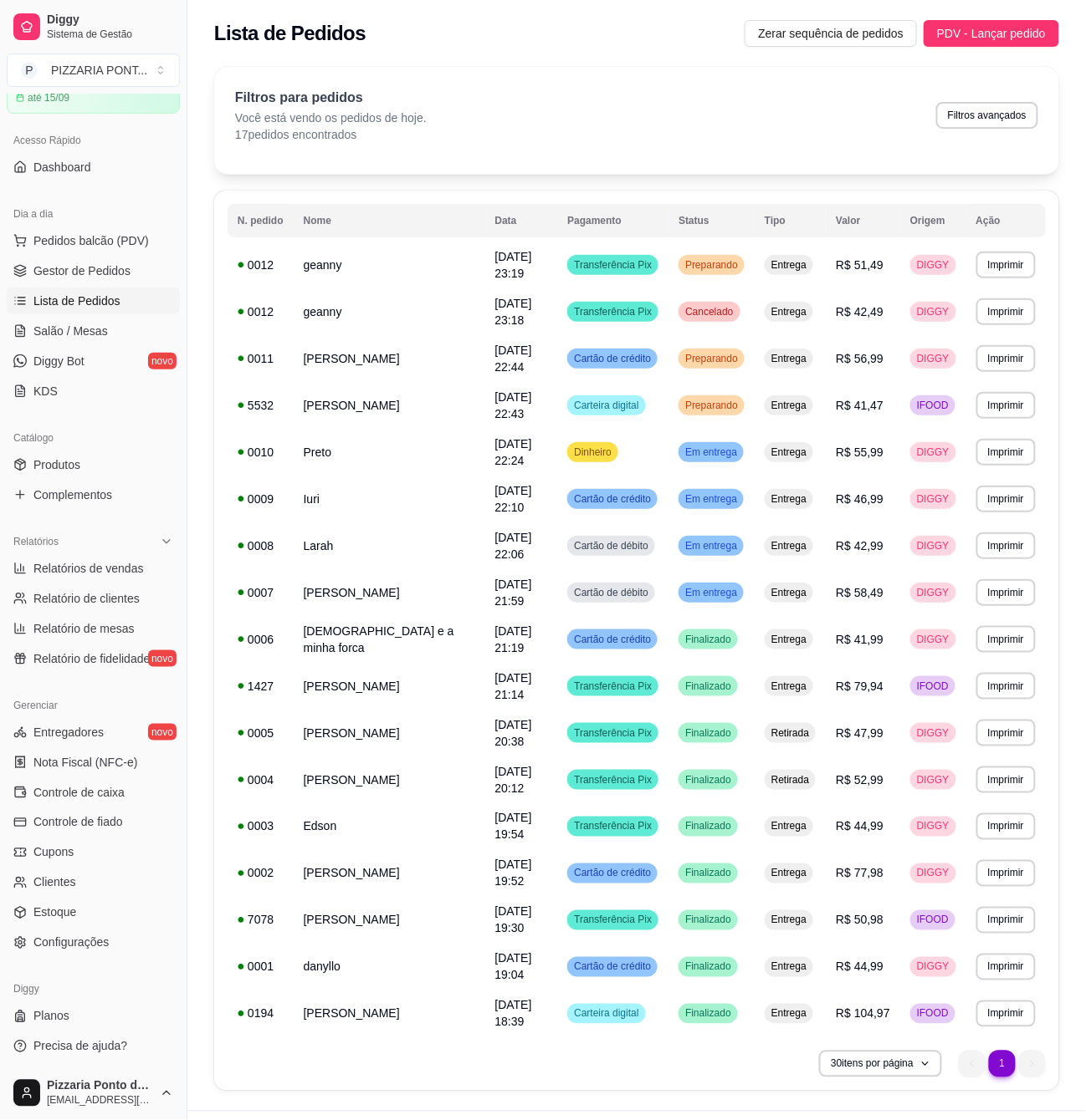
click at [766, 71] on div "Filtros para pedidos Você está vendo os pedidos de hoje. 17 pedidos encontrados…" at bounding box center [636, 120] width 845 height 107
click at [157, 283] on link "Gestor de Pedidos" at bounding box center [93, 270] width 173 height 27
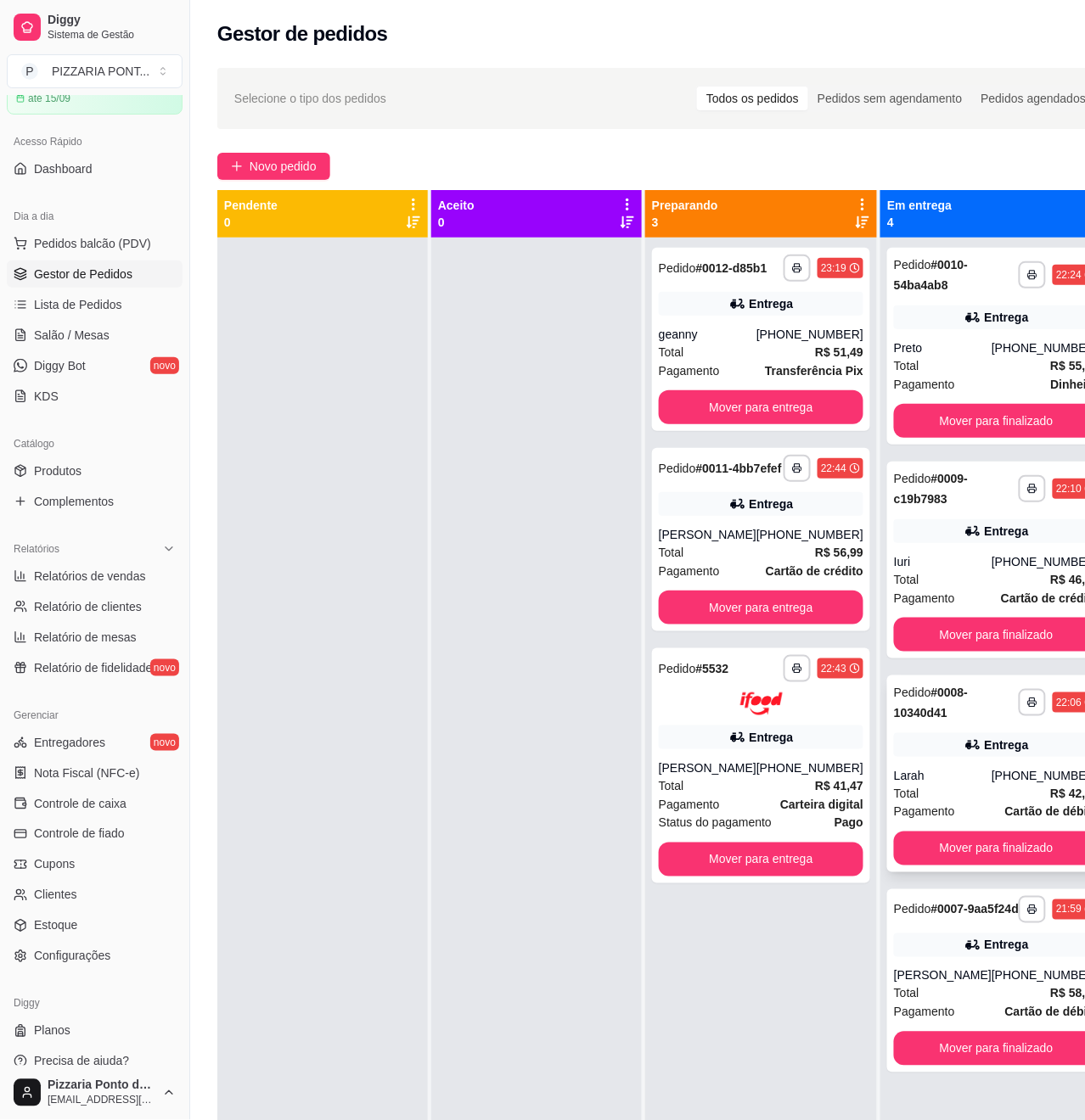
scroll to position [64, 0]
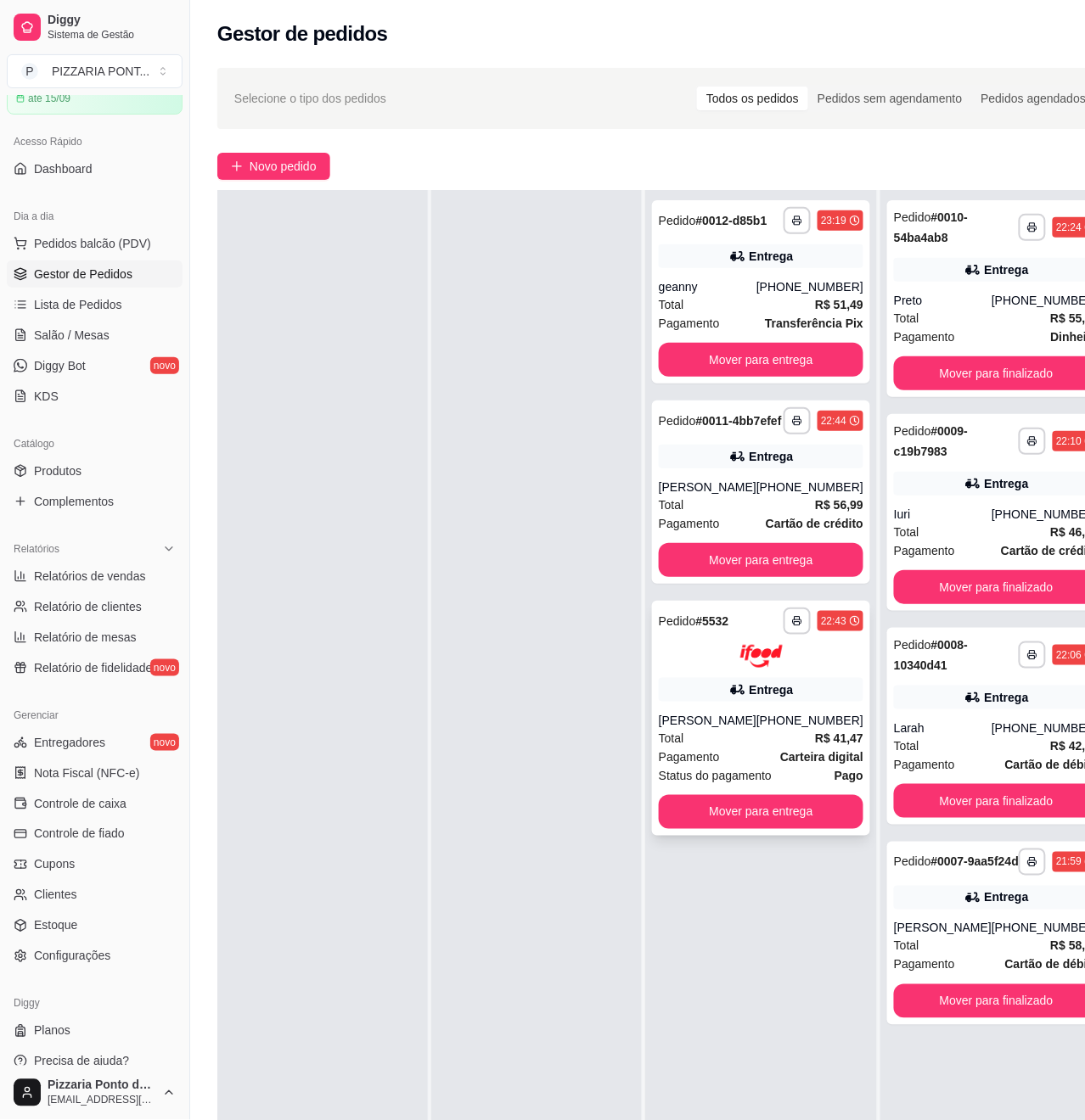
click at [813, 729] on div "[PHONE_NUMBER]" at bounding box center [810, 721] width 107 height 17
click at [154, 310] on link "Lista de Pedidos" at bounding box center [94, 305] width 175 height 27
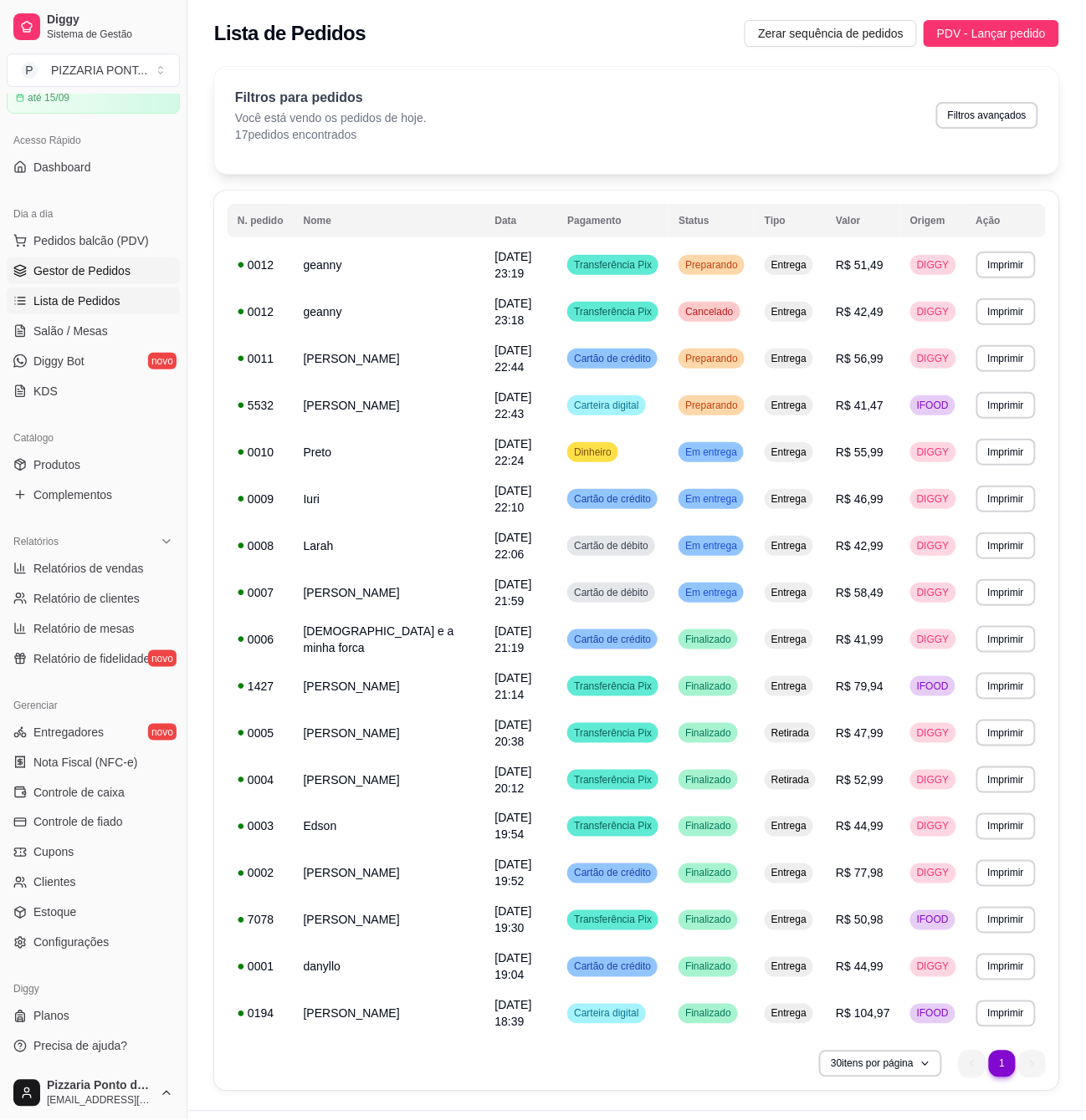
click at [99, 278] on span "Gestor de Pedidos" at bounding box center [82, 270] width 97 height 17
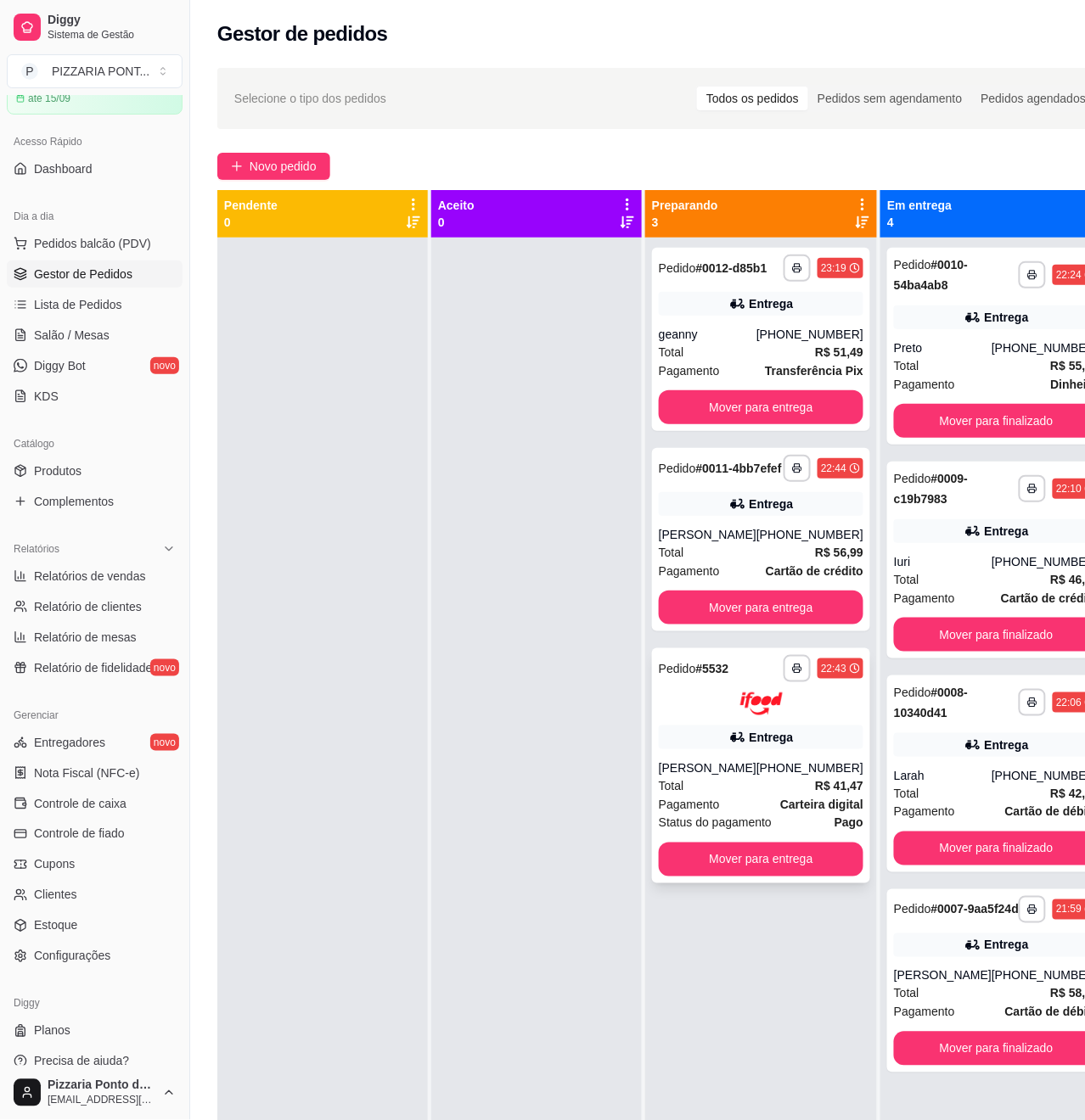
scroll to position [64, 0]
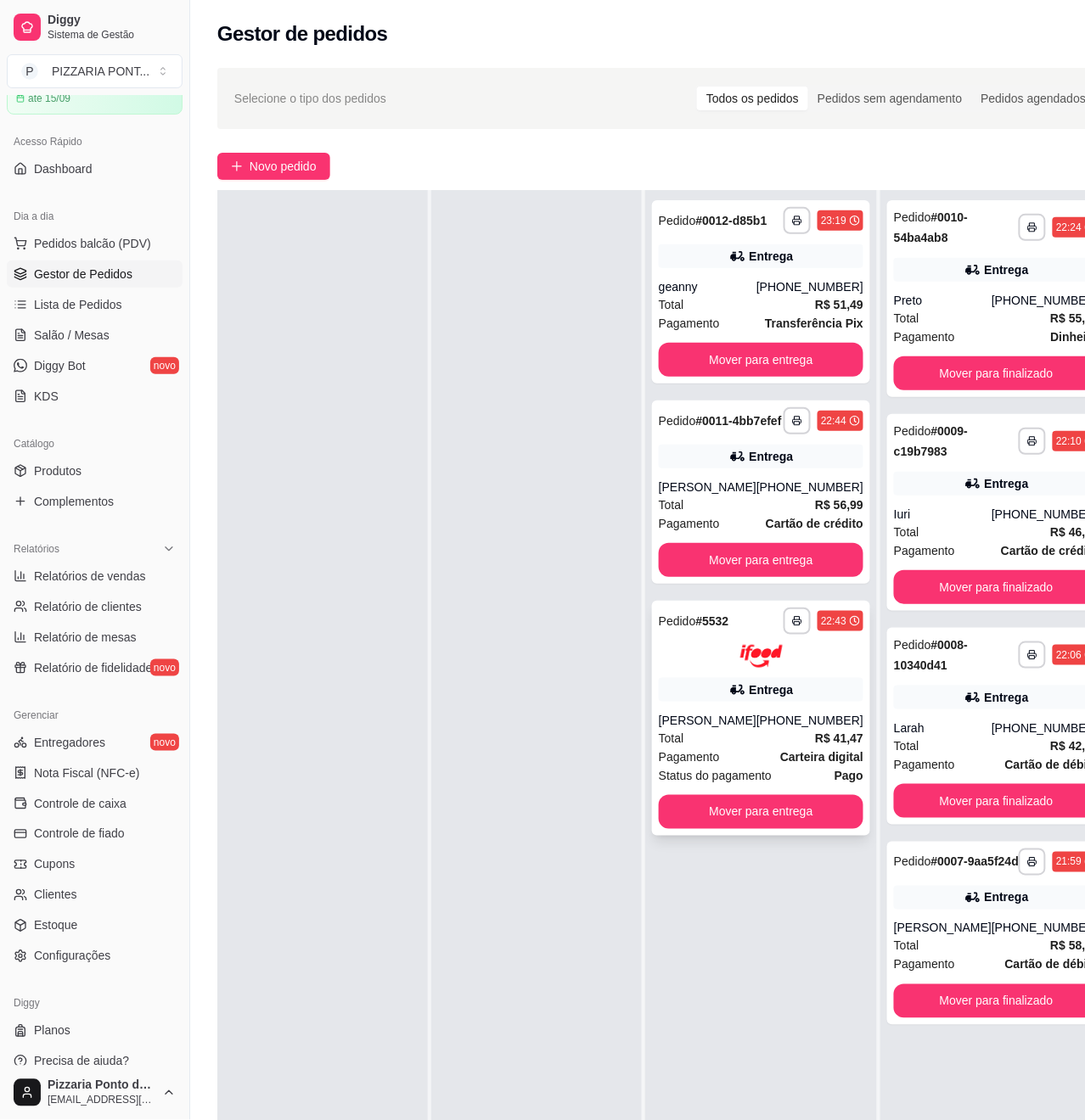
click at [785, 688] on div "**********" at bounding box center [760, 718] width 218 height 235
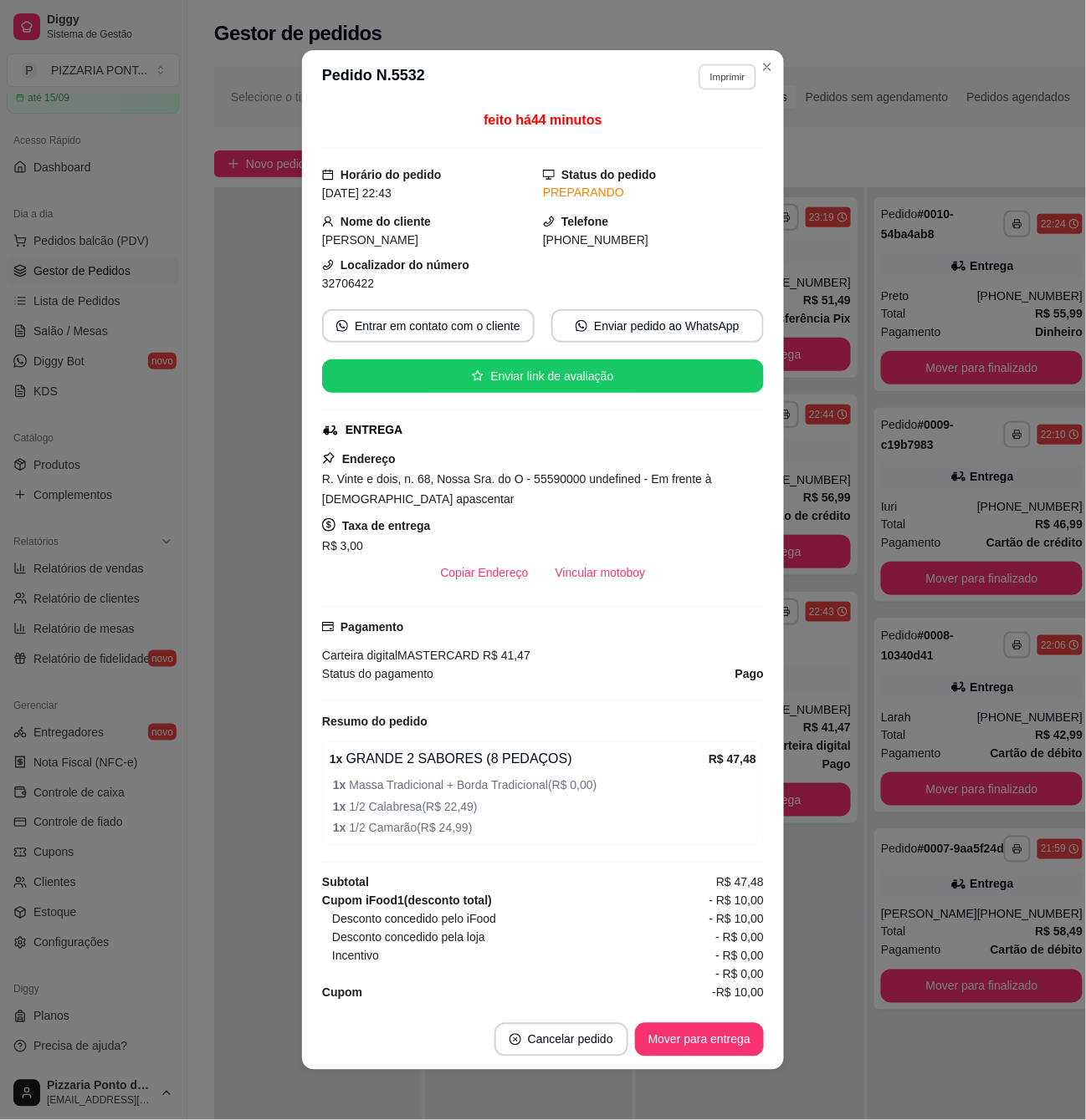
click at [733, 87] on button "Imprimir" at bounding box center [727, 76] width 58 height 26
click at [709, 134] on button "IMPRESSORA" at bounding box center [689, 135] width 121 height 27
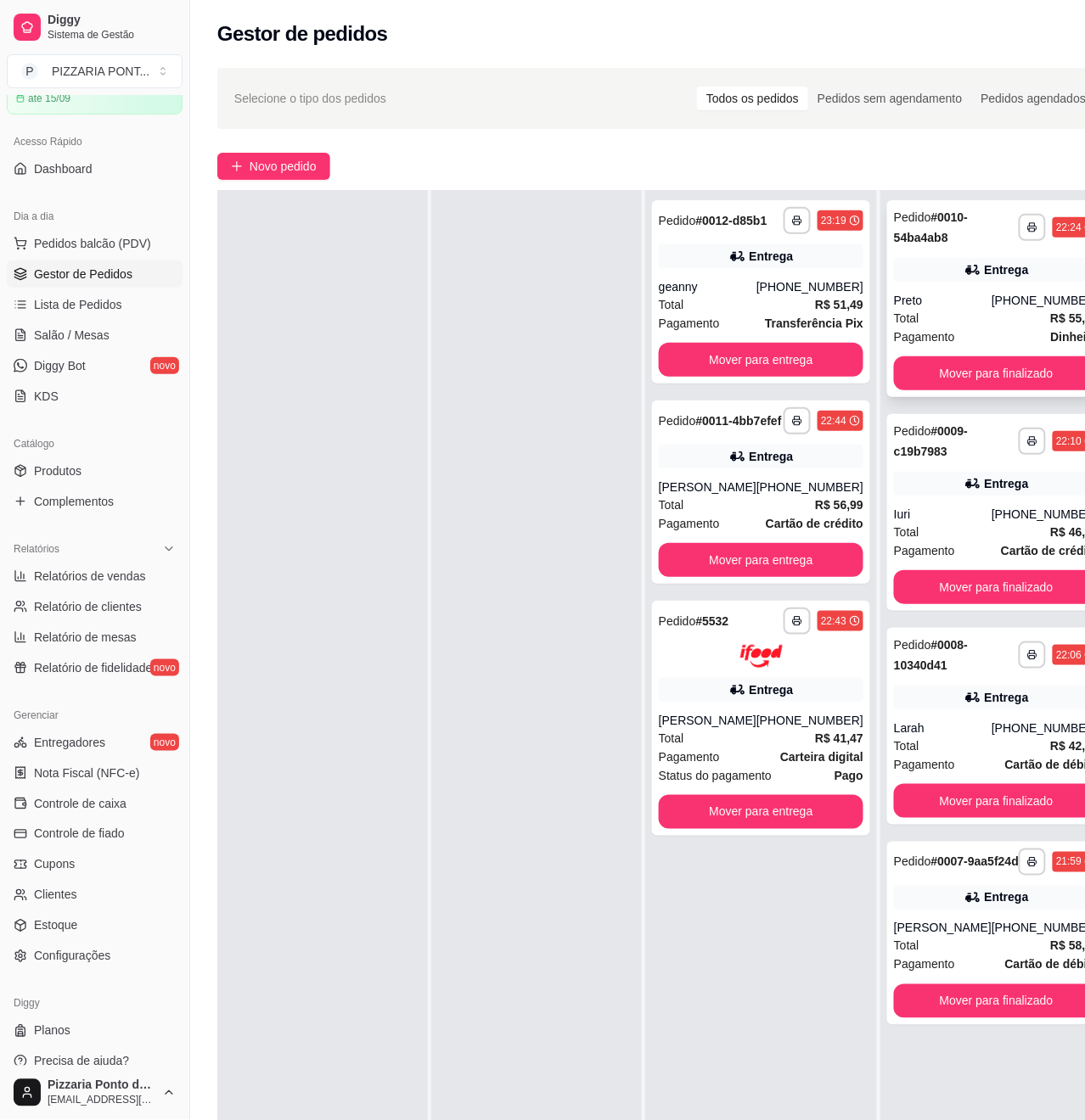
click at [934, 292] on div "Preto" at bounding box center [942, 300] width 97 height 17
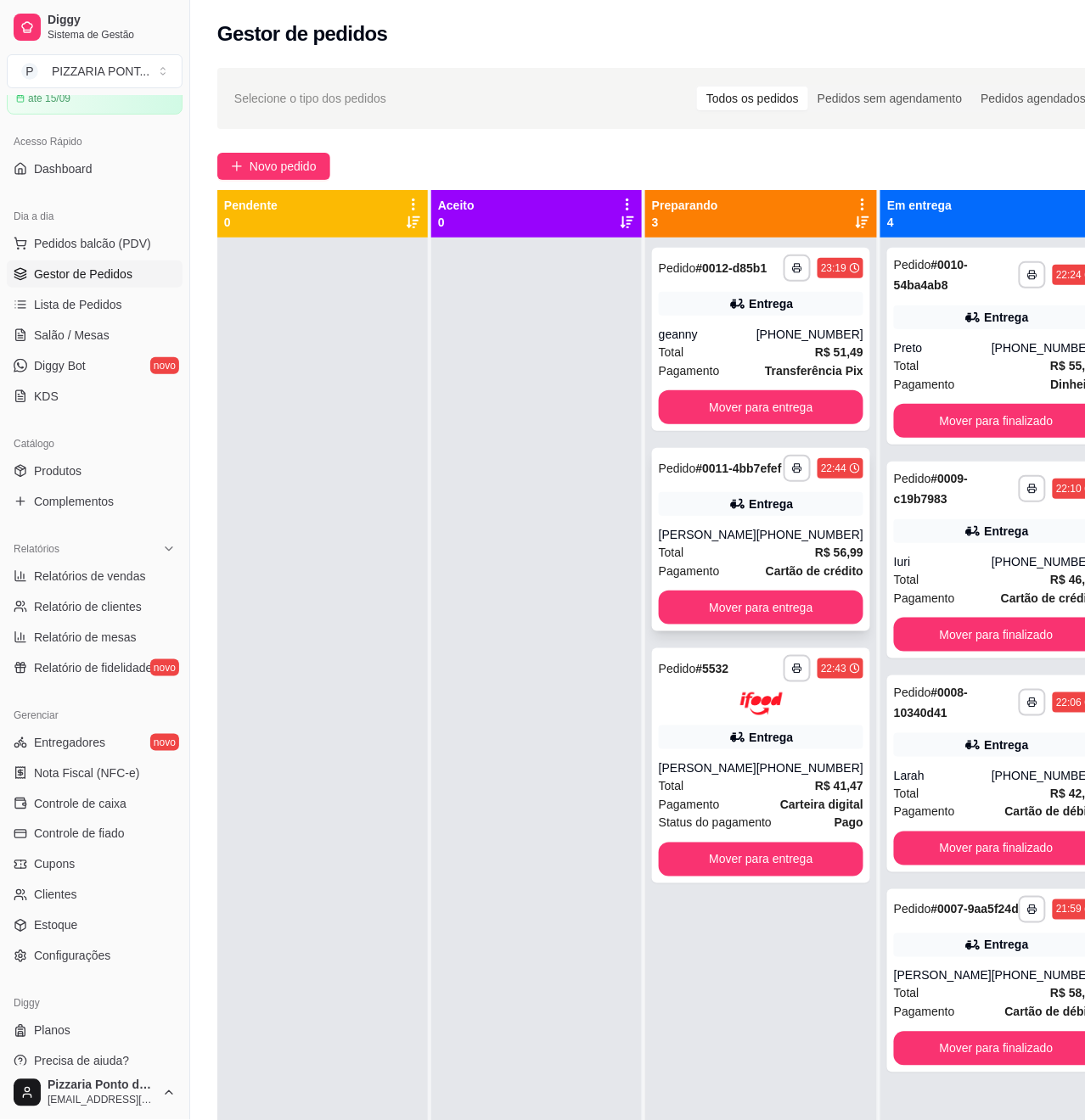
click at [721, 513] on div "**********" at bounding box center [760, 540] width 218 height 183
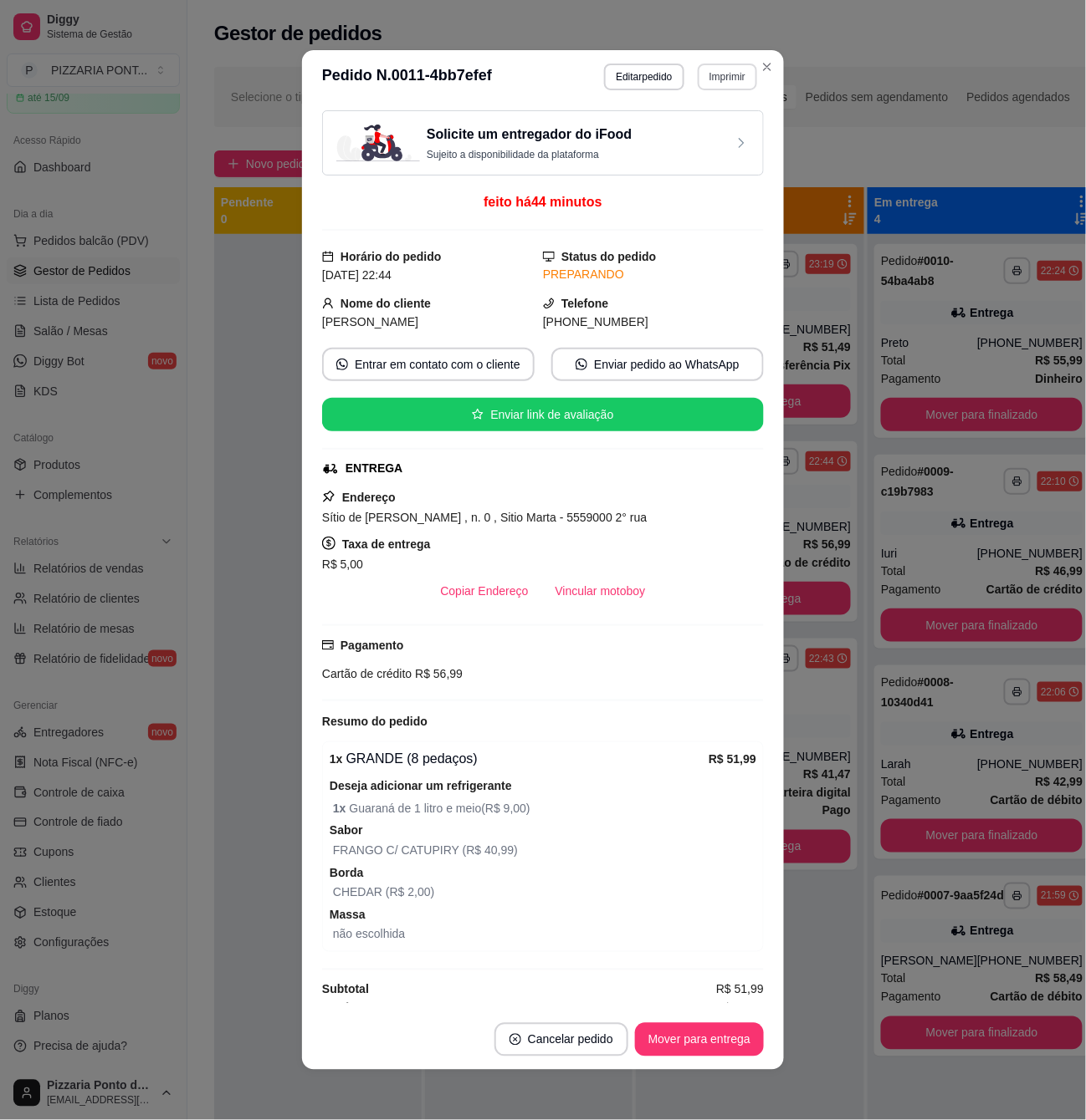
click at [717, 87] on button "Imprimir" at bounding box center [727, 76] width 60 height 27
click at [712, 131] on button "IMPRESSORA" at bounding box center [689, 135] width 117 height 26
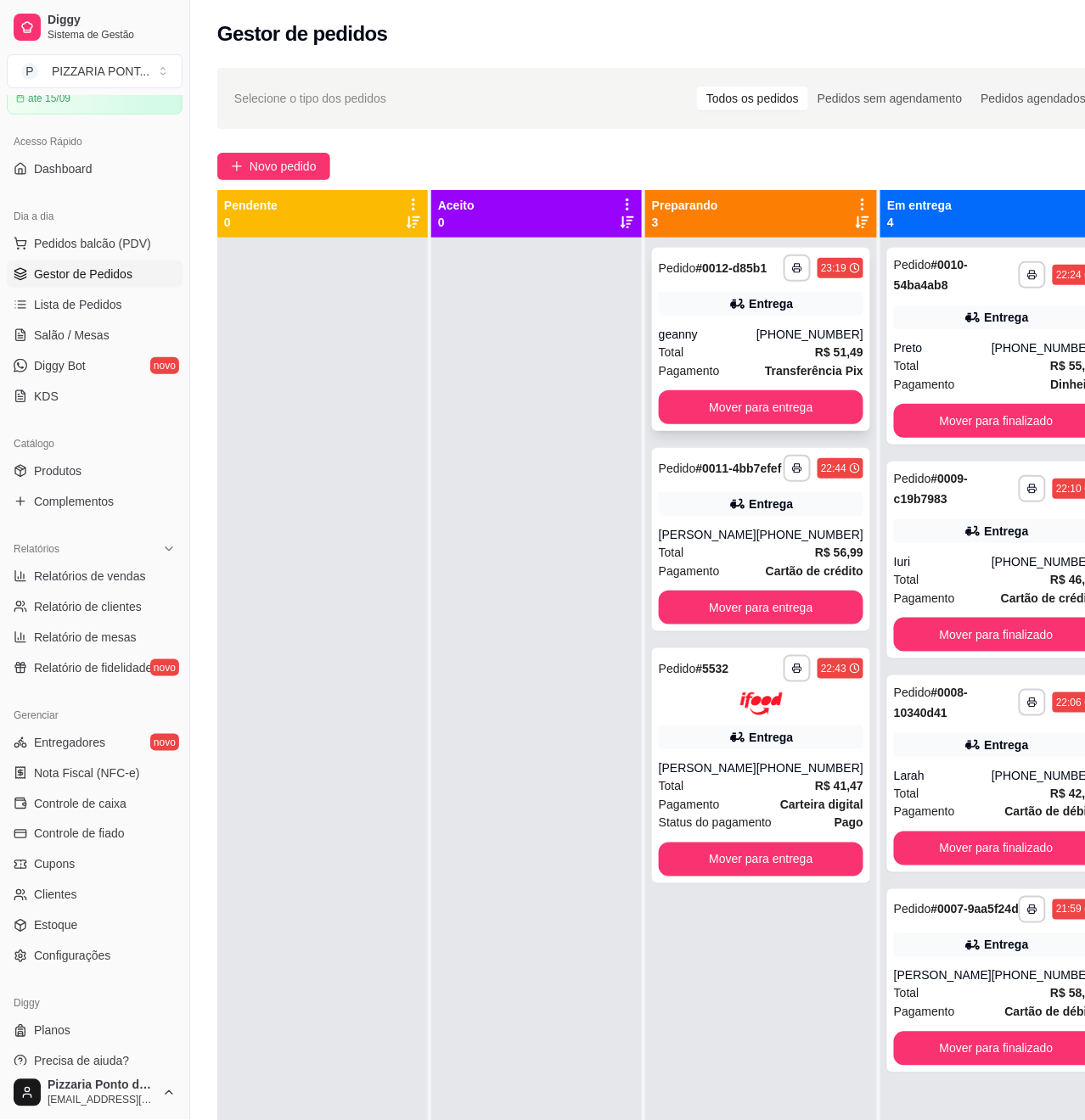
click at [802, 316] on div "Entrega" at bounding box center [760, 303] width 205 height 24
click at [786, 795] on div "Total R$ 41,47" at bounding box center [760, 786] width 205 height 19
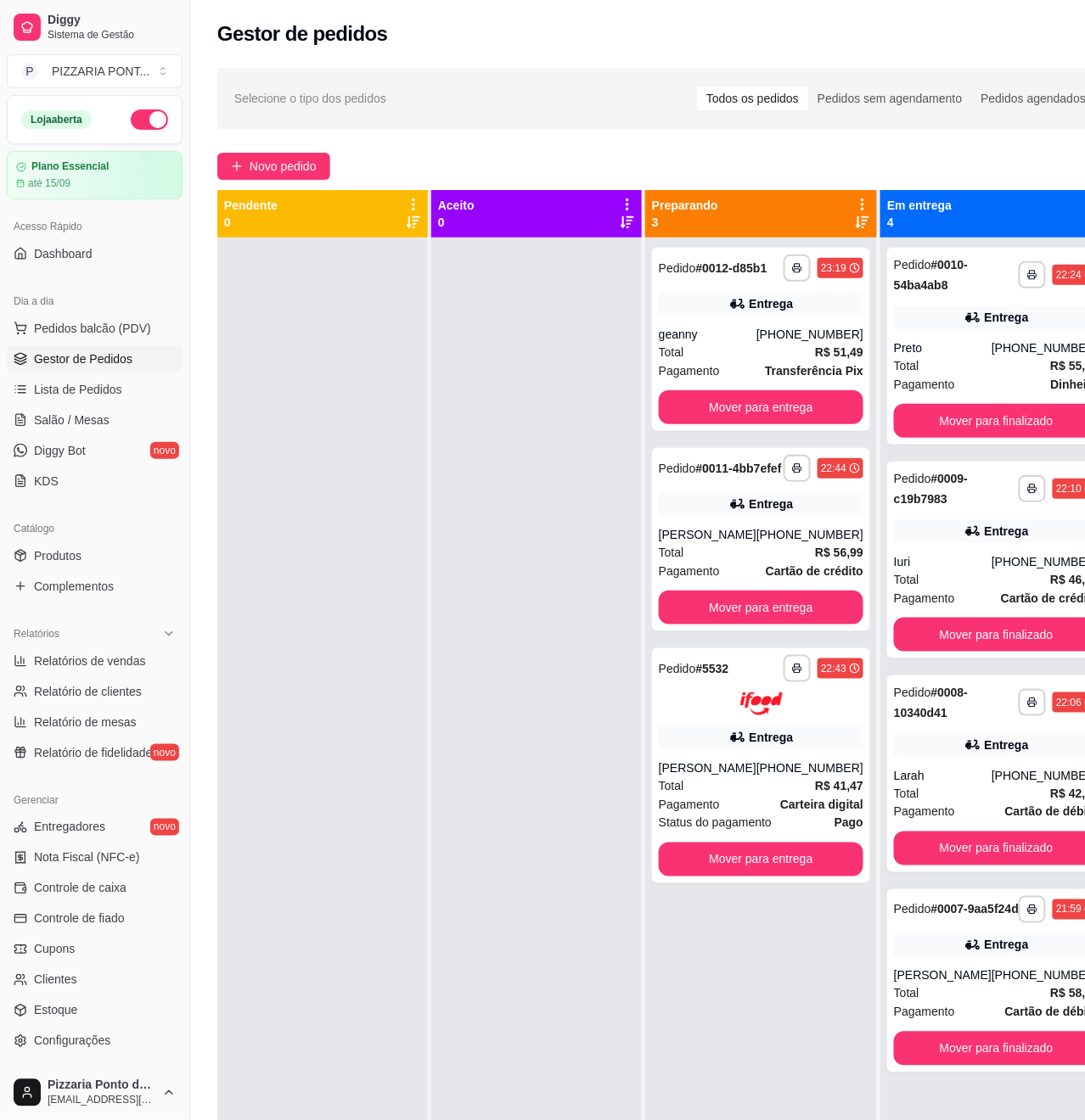
click at [137, 119] on button "button" at bounding box center [150, 120] width 38 height 21
click at [89, 391] on span "Lista de Pedidos" at bounding box center [78, 390] width 89 height 17
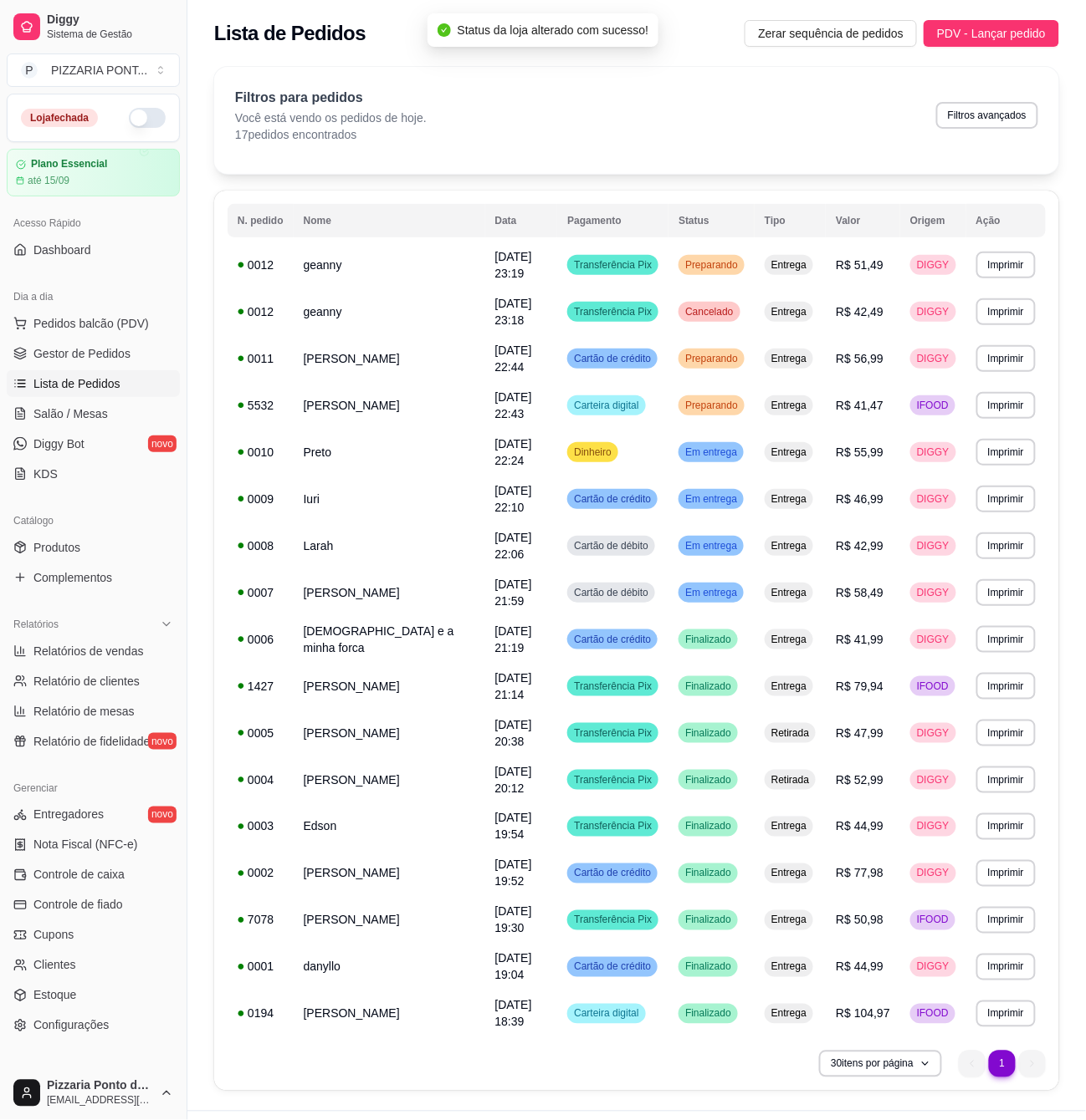
click at [97, 354] on span "Gestor de Pedidos" at bounding box center [82, 354] width 97 height 17
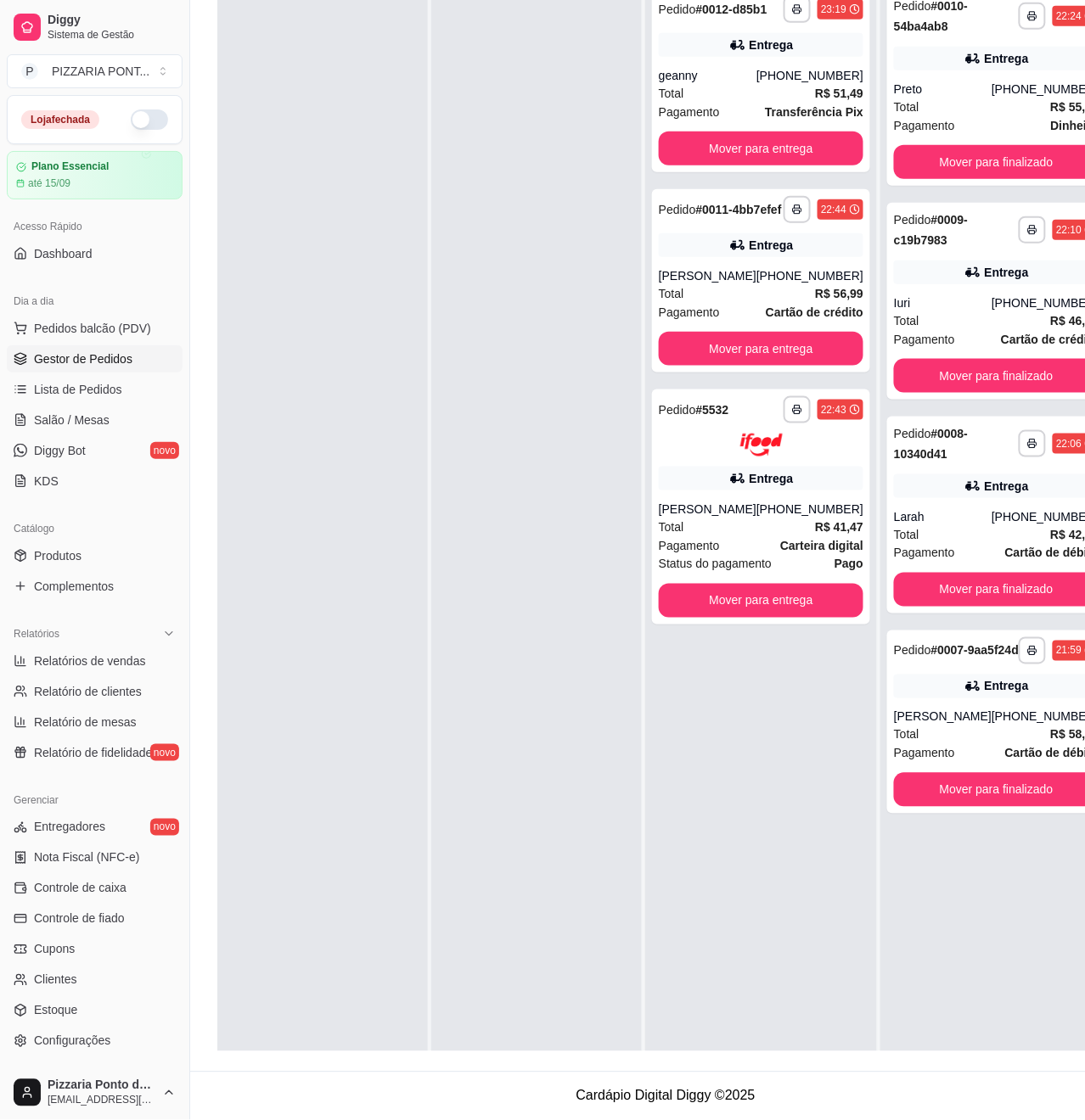
scroll to position [64, 0]
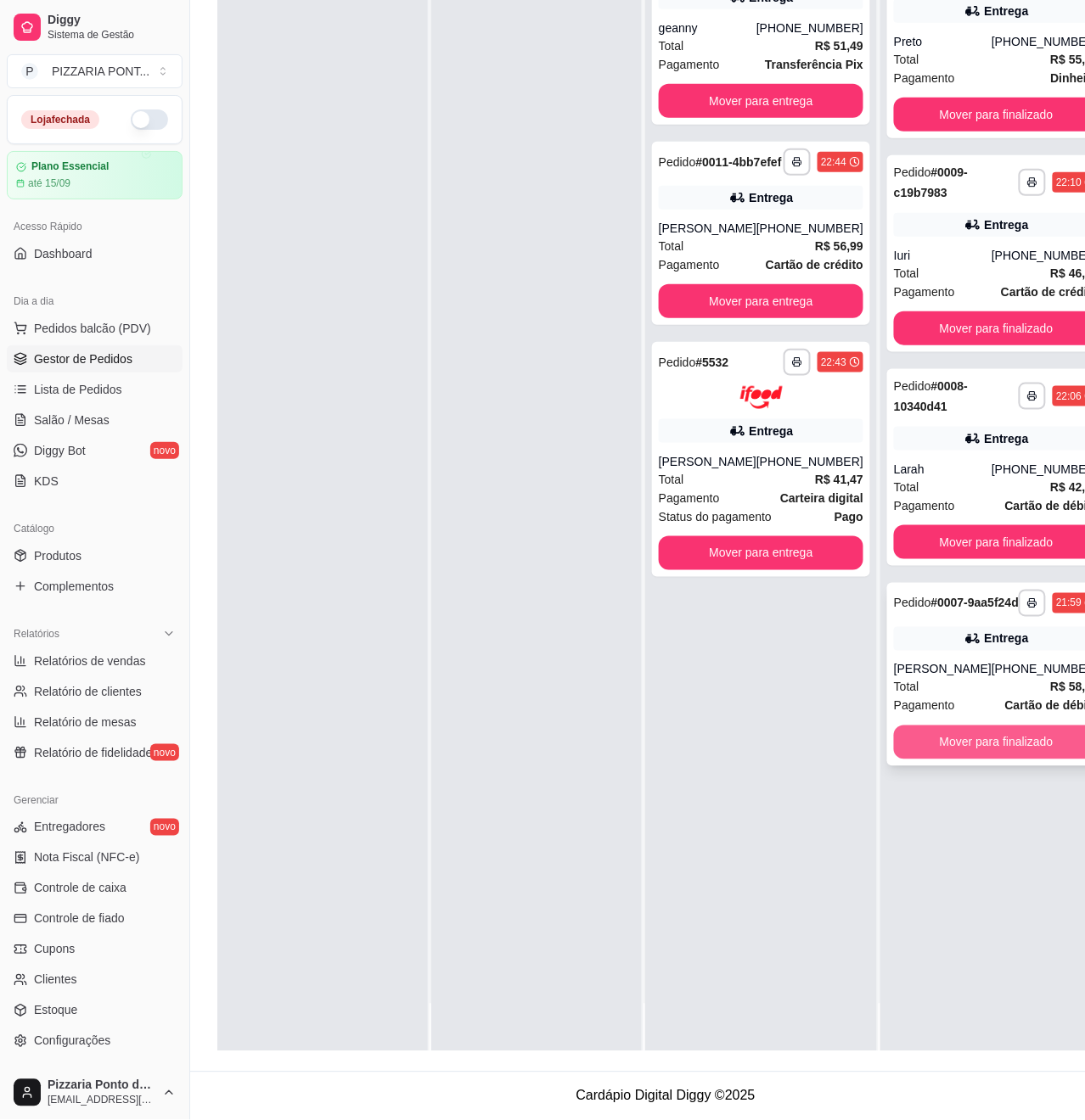
click at [962, 737] on button "Mover para finalizado" at bounding box center [995, 743] width 205 height 34
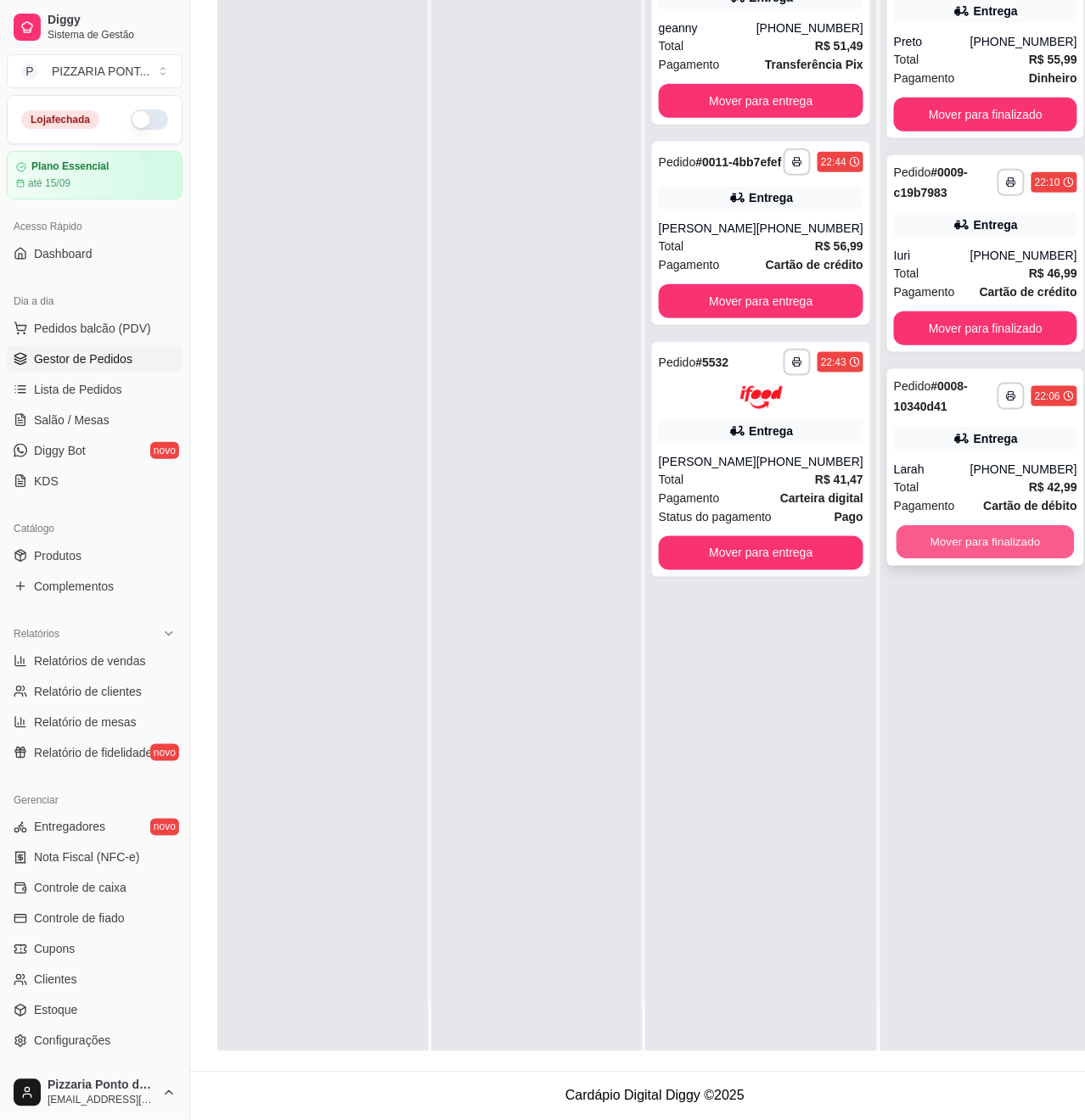
click at [961, 530] on button "Mover para finalizado" at bounding box center [985, 543] width 178 height 33
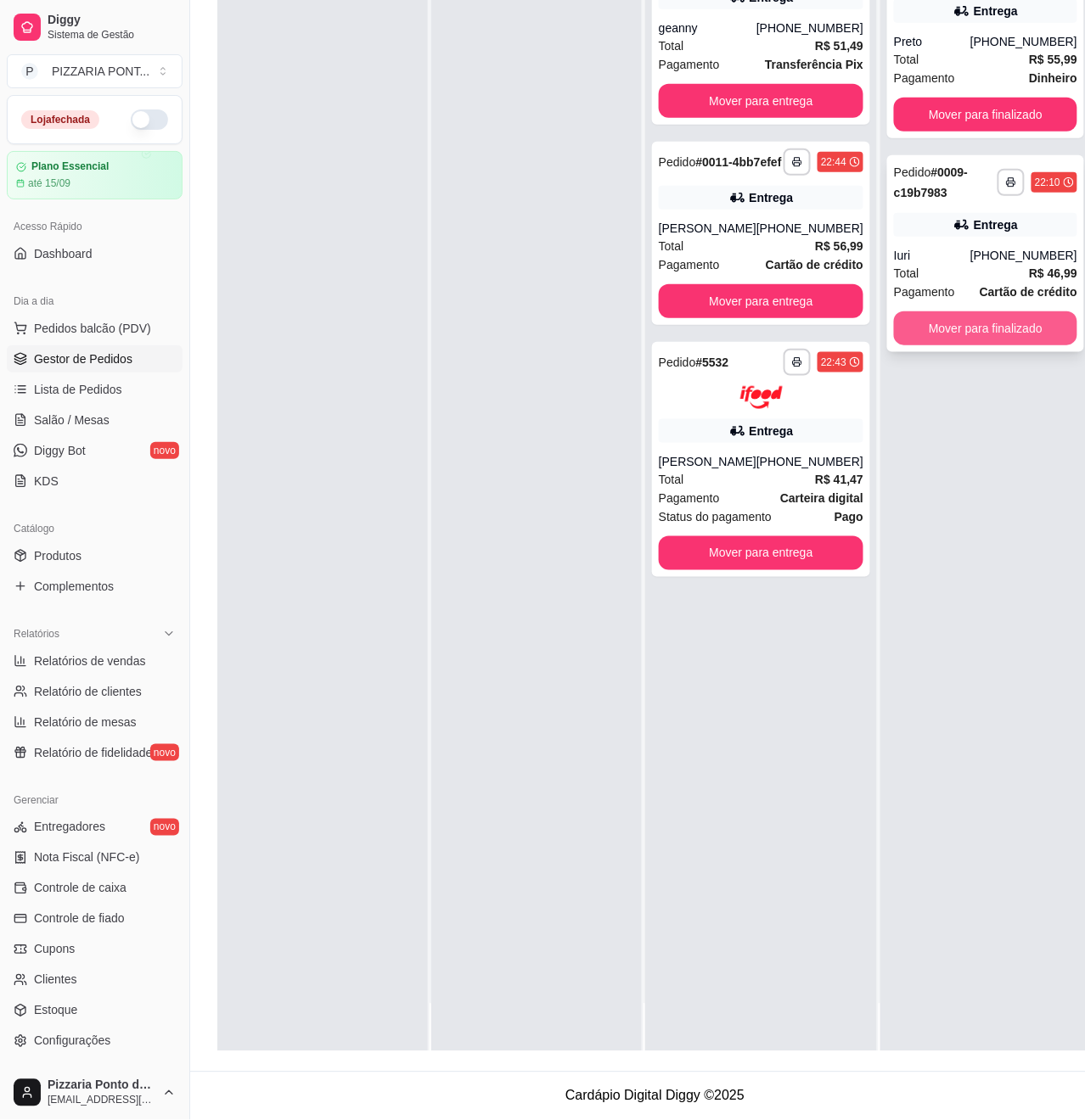
click at [949, 313] on button "Mover para finalizado" at bounding box center [985, 328] width 183 height 34
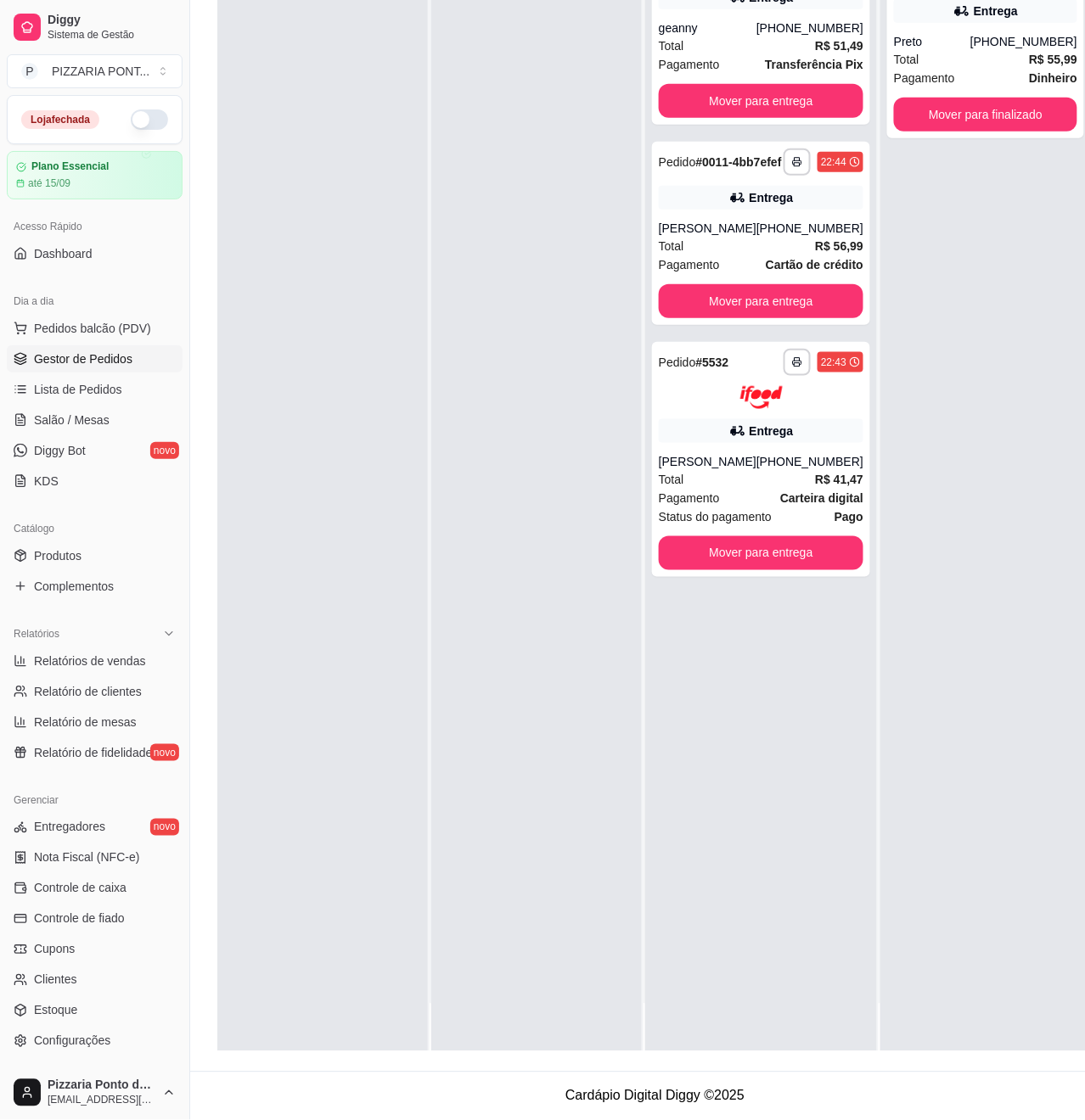
scroll to position [163, 0]
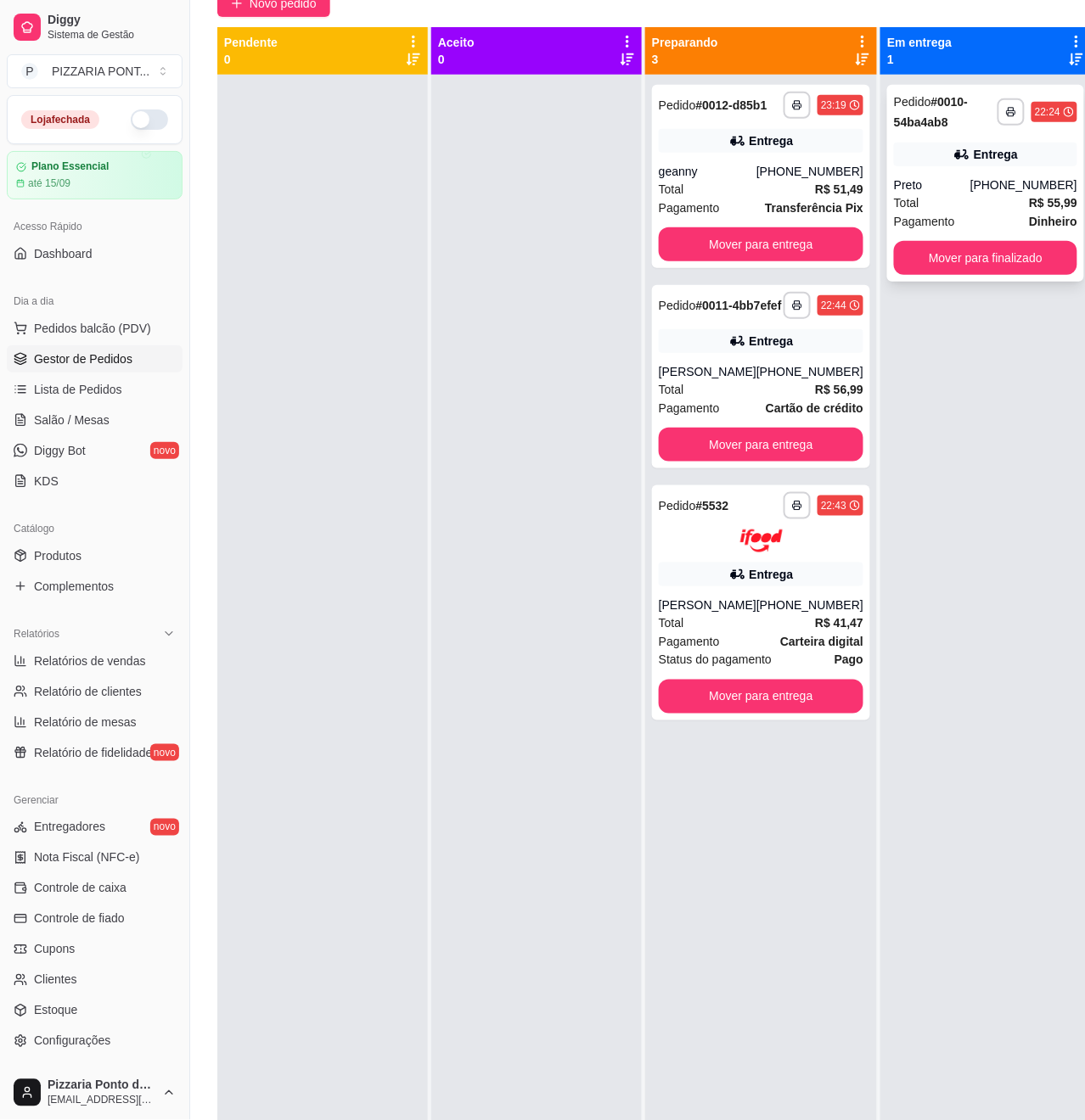
click at [948, 274] on button "Mover para finalizado" at bounding box center [985, 258] width 183 height 34
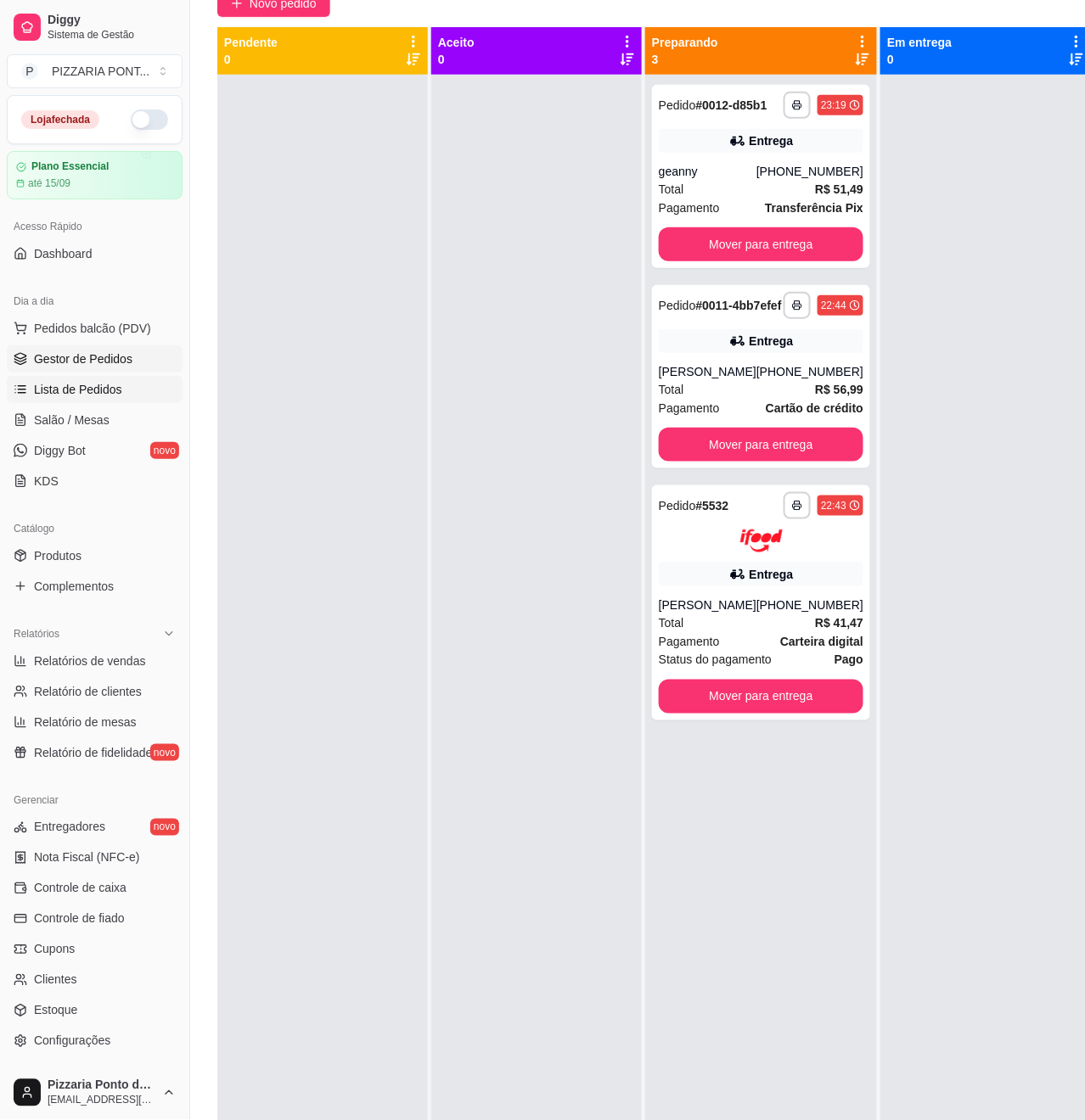
click at [55, 385] on span "Lista de Pedidos" at bounding box center [78, 390] width 89 height 17
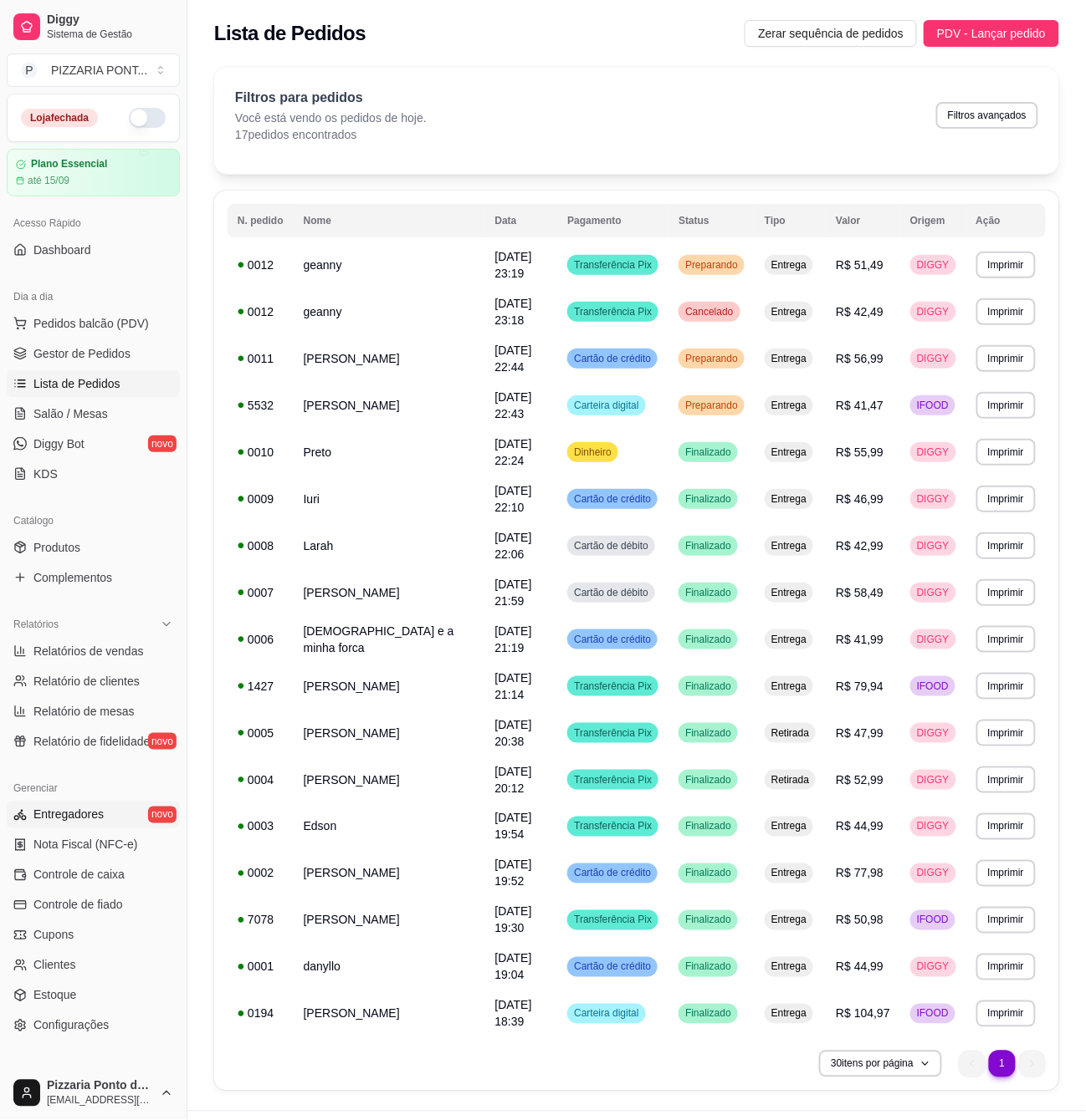
click at [94, 827] on link "Entregadores novo" at bounding box center [93, 815] width 173 height 27
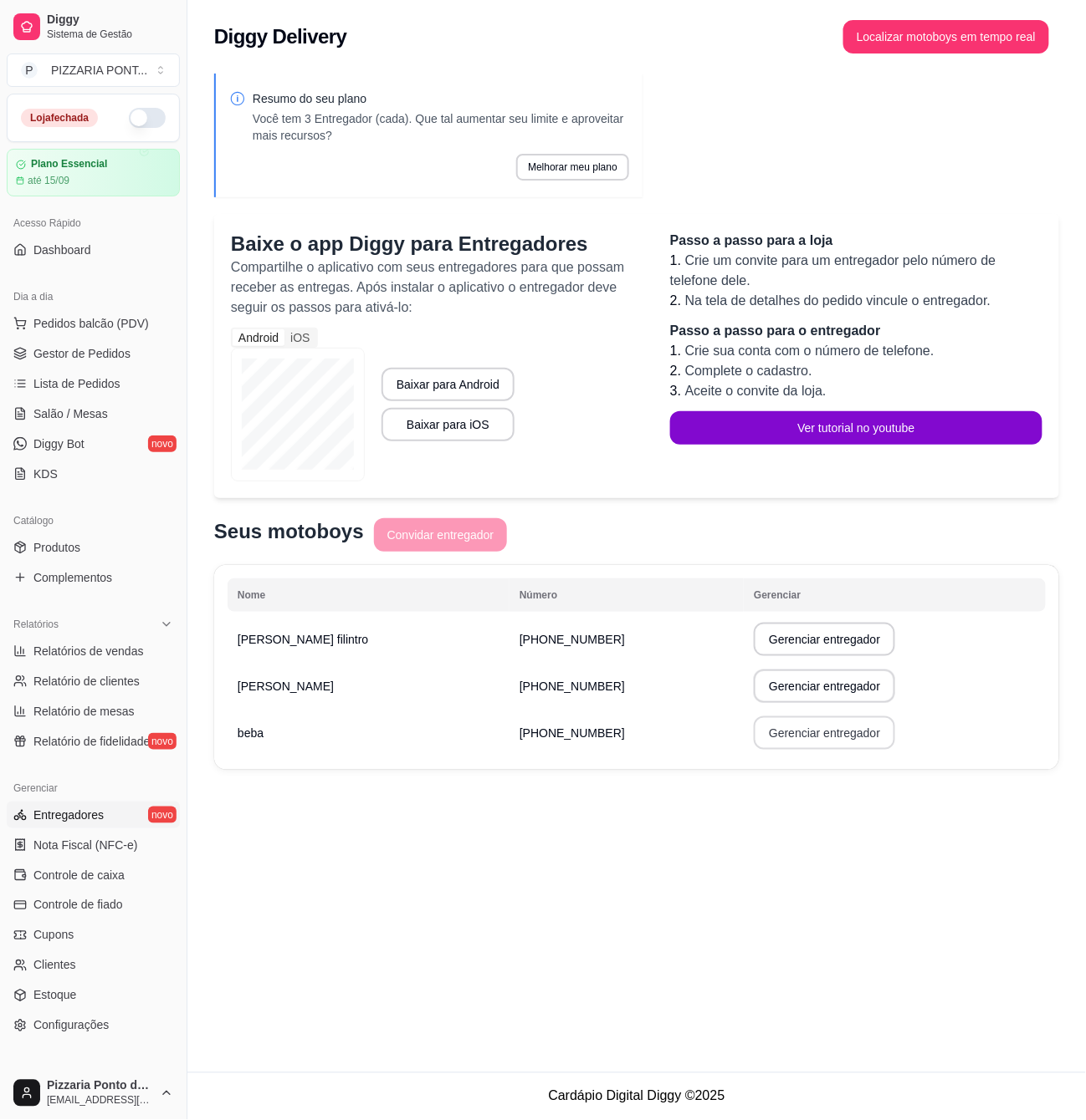
click at [771, 734] on button "Gerenciar entregador" at bounding box center [825, 733] width 141 height 33
select select "30"
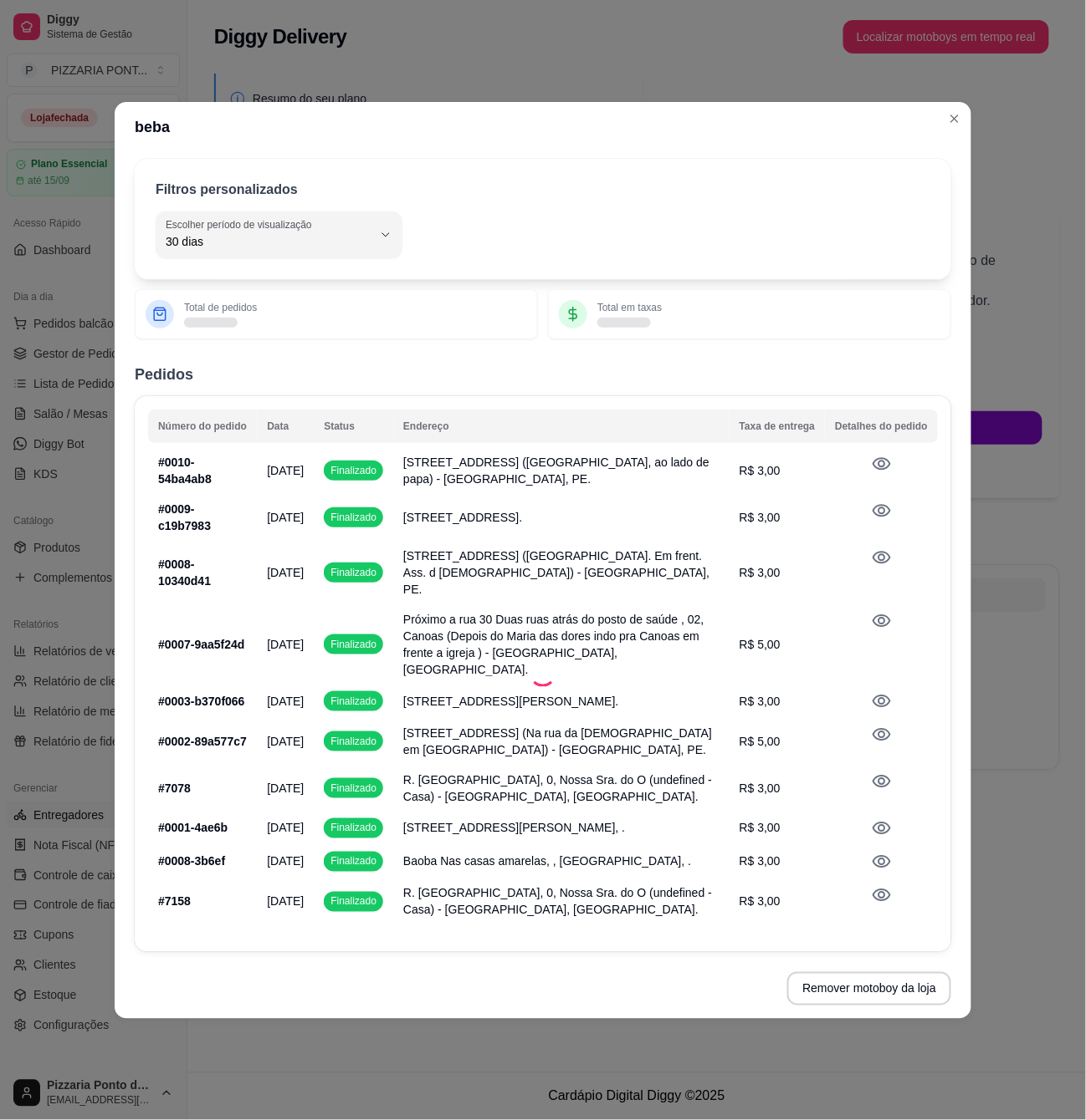
click at [269, 392] on div "Filtros personalizados 30 Escolher período de visualização Hoje Ontem 7 dias 15…" at bounding box center [542, 556] width 856 height 807
click at [262, 264] on div "Filtros personalizados 30 Escolher período de visualização Hoje Ontem 7 dias 15…" at bounding box center [543, 219] width 816 height 121
click at [269, 255] on button "Escolher período de visualização 30 dias" at bounding box center [278, 235] width 246 height 46
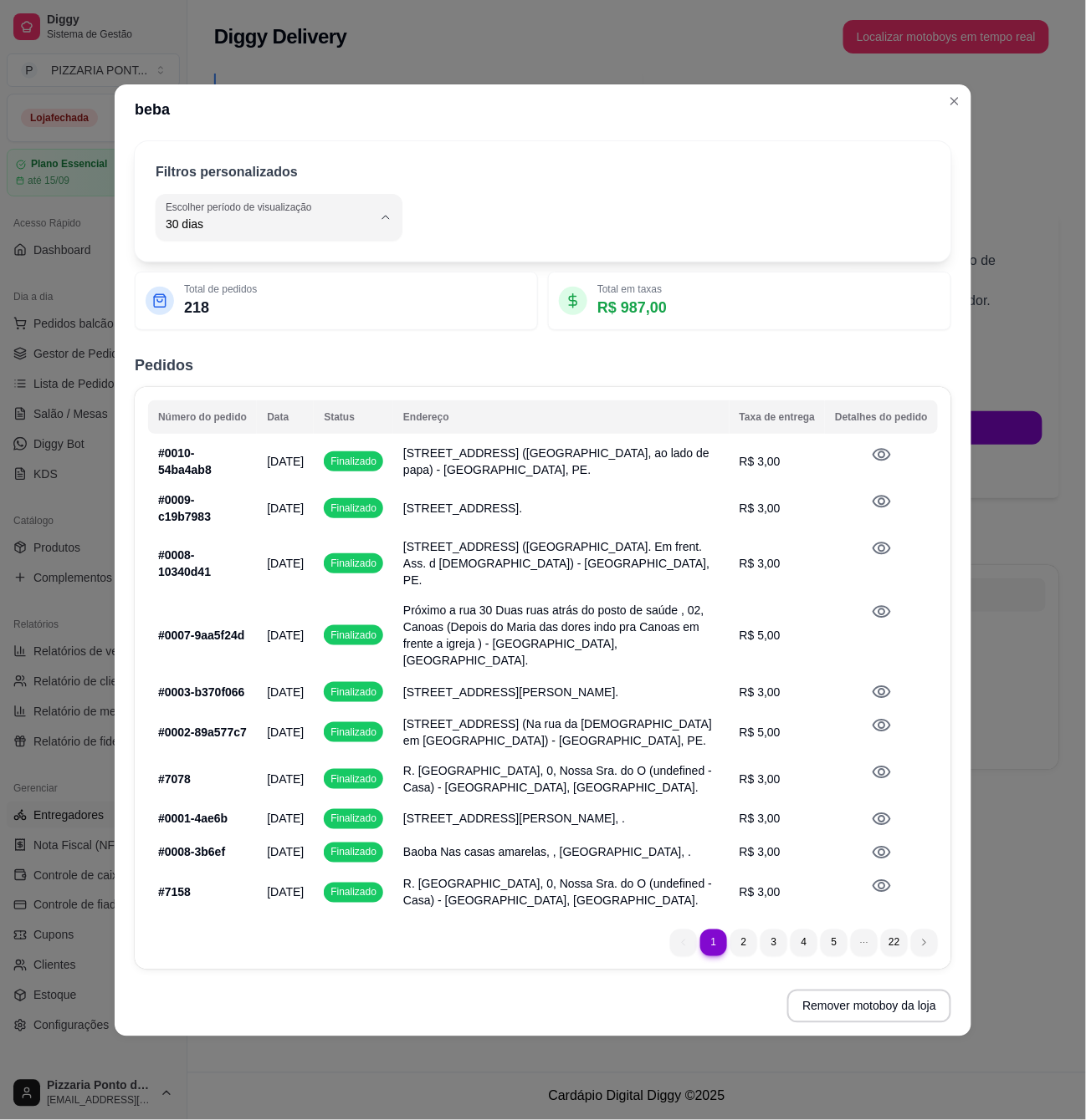
click at [261, 289] on span "Hoje" at bounding box center [272, 283] width 195 height 16
type input "0"
select select "0"
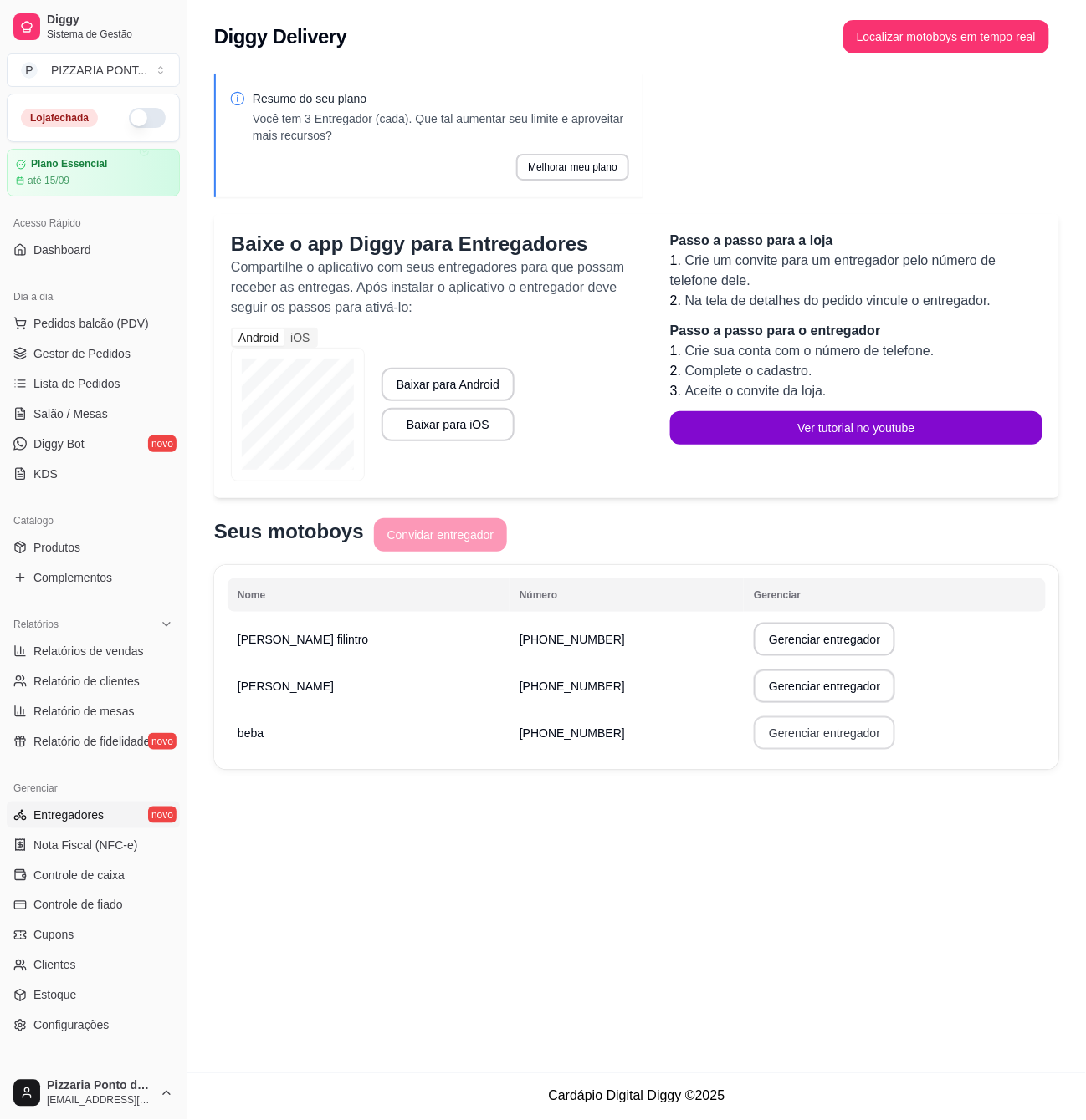
click at [770, 753] on tbody "[PERSON_NAME] filintro [PHONE_NUMBER] Gerenciar entregador [PERSON_NAME] [PHONE…" at bounding box center [637, 686] width 818 height 140
click at [762, 690] on button "Gerenciar entregador" at bounding box center [825, 686] width 138 height 33
select select "30"
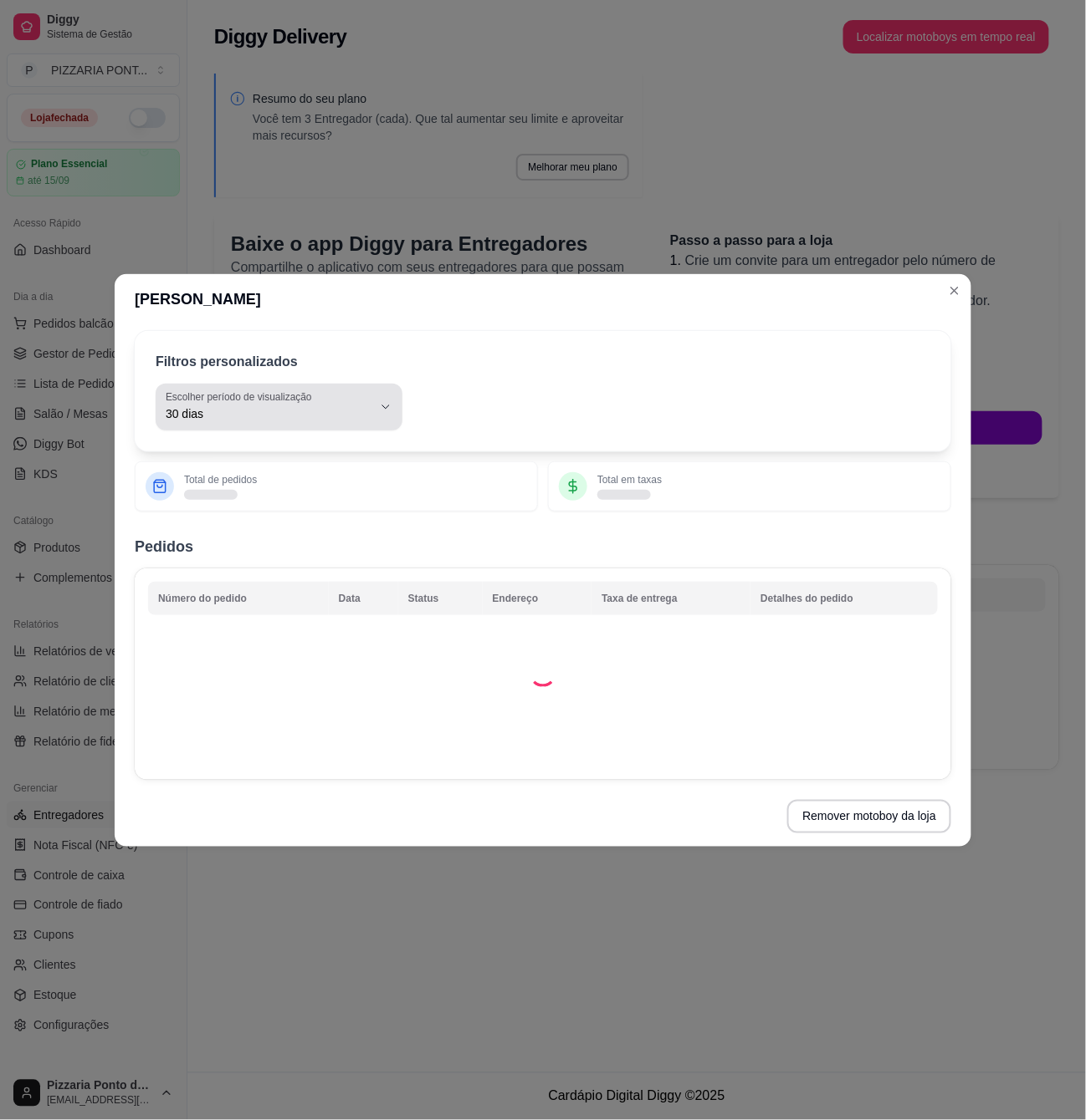
click at [326, 404] on div "30 dias" at bounding box center [269, 407] width 206 height 33
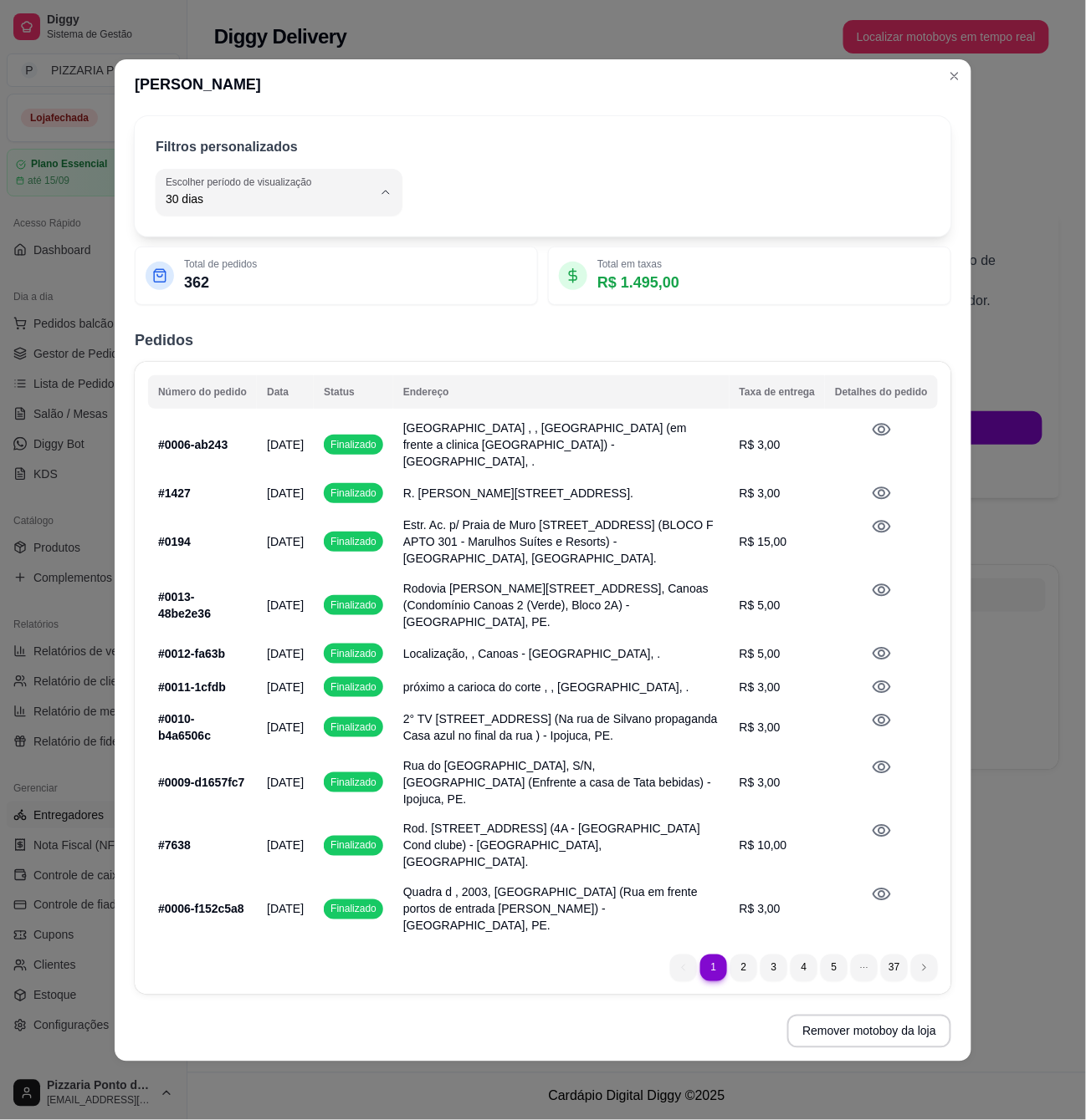
click at [212, 459] on span "Hoje" at bounding box center [272, 453] width 195 height 16
type input "0"
select select "0"
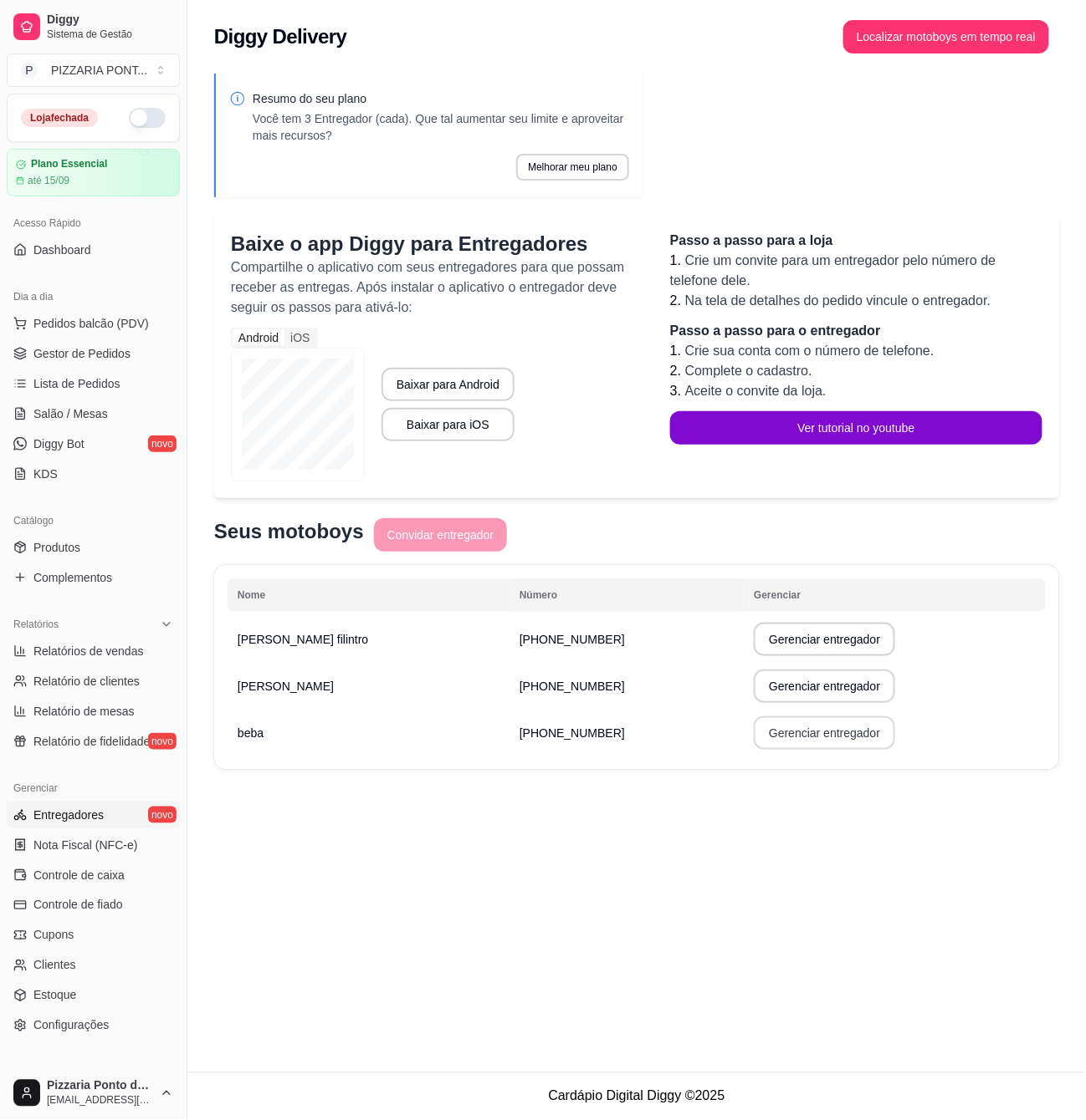
click at [820, 733] on button "Gerenciar entregador" at bounding box center [825, 733] width 141 height 33
select select "30"
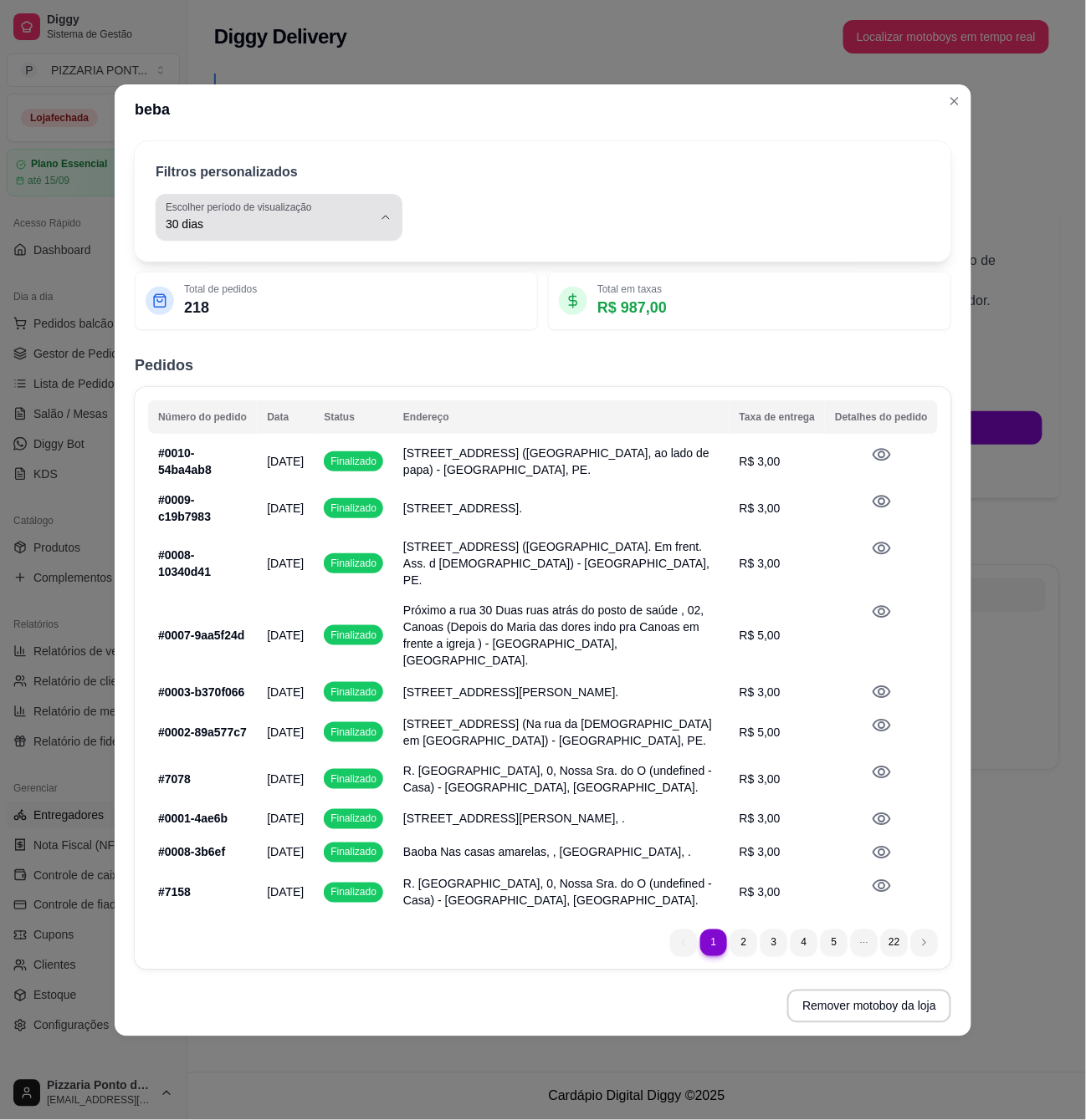
click at [311, 221] on span "30 dias" at bounding box center [269, 224] width 206 height 17
click at [222, 276] on li "Hoje" at bounding box center [279, 267] width 224 height 26
type input "0"
select select "0"
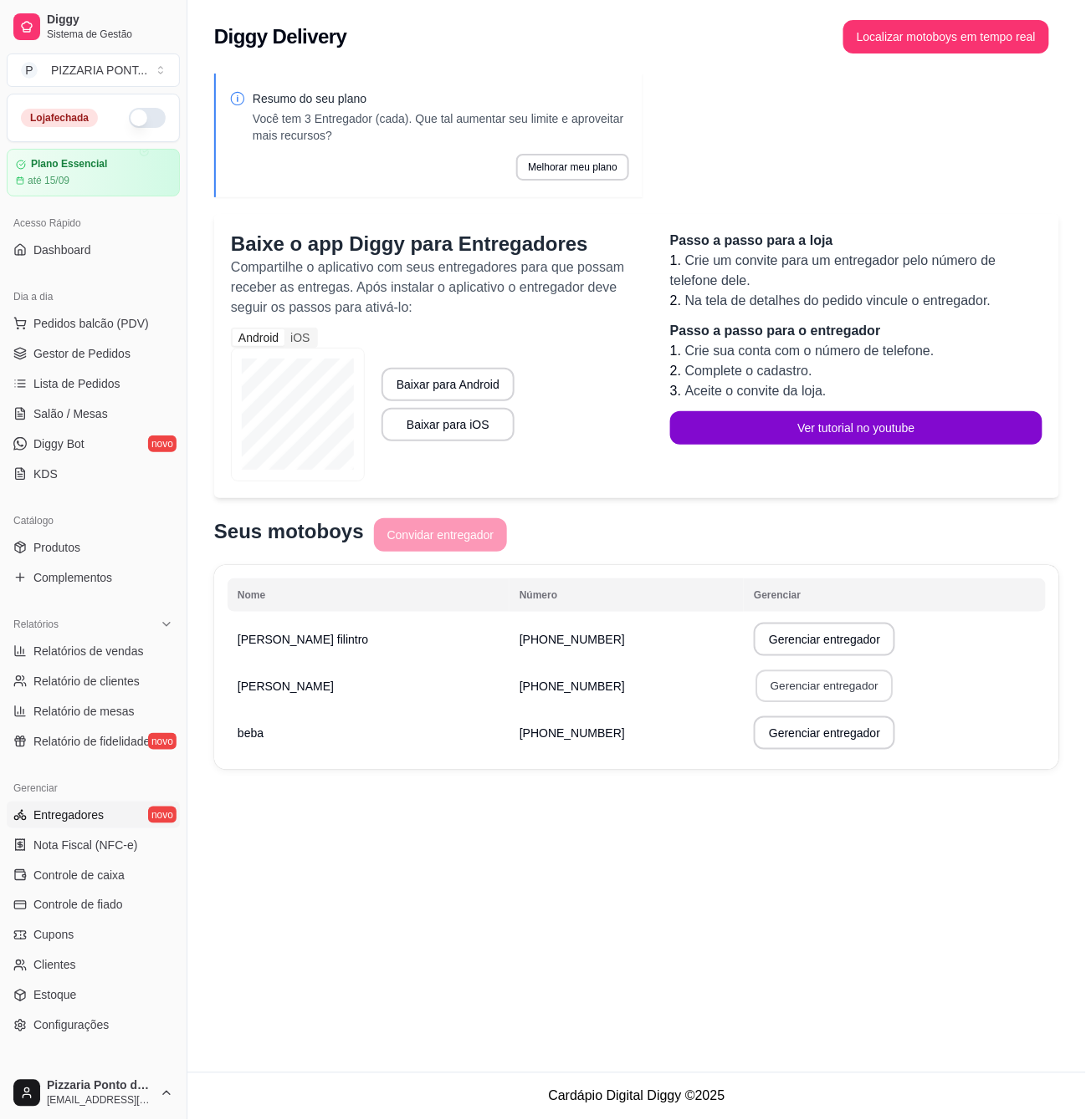
click at [800, 672] on button "Gerenciar entregador" at bounding box center [825, 686] width 138 height 33
select select "30"
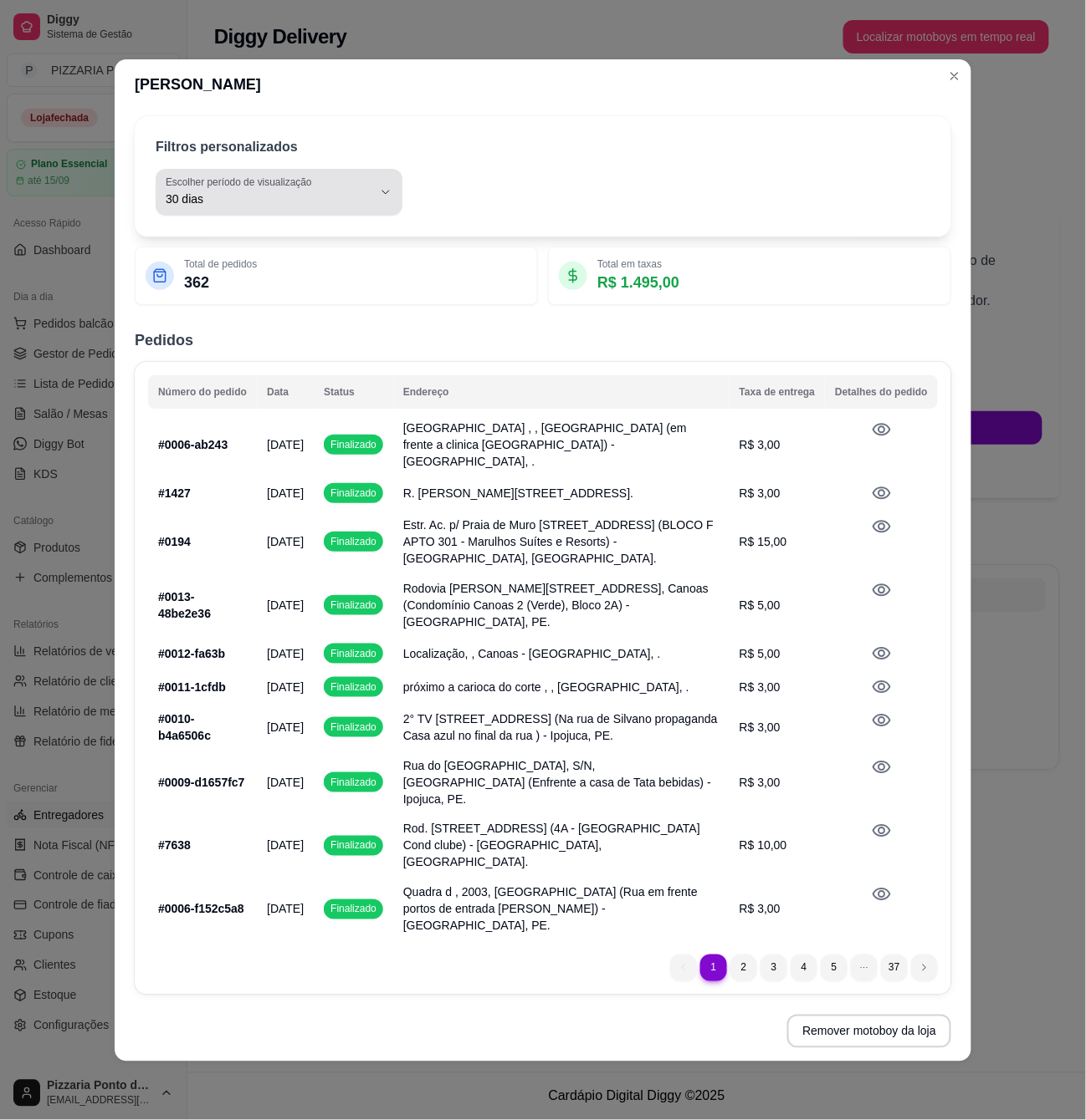
click at [323, 207] on span "30 dias" at bounding box center [269, 199] width 206 height 17
click at [249, 256] on span "Hoje" at bounding box center [272, 257] width 195 height 16
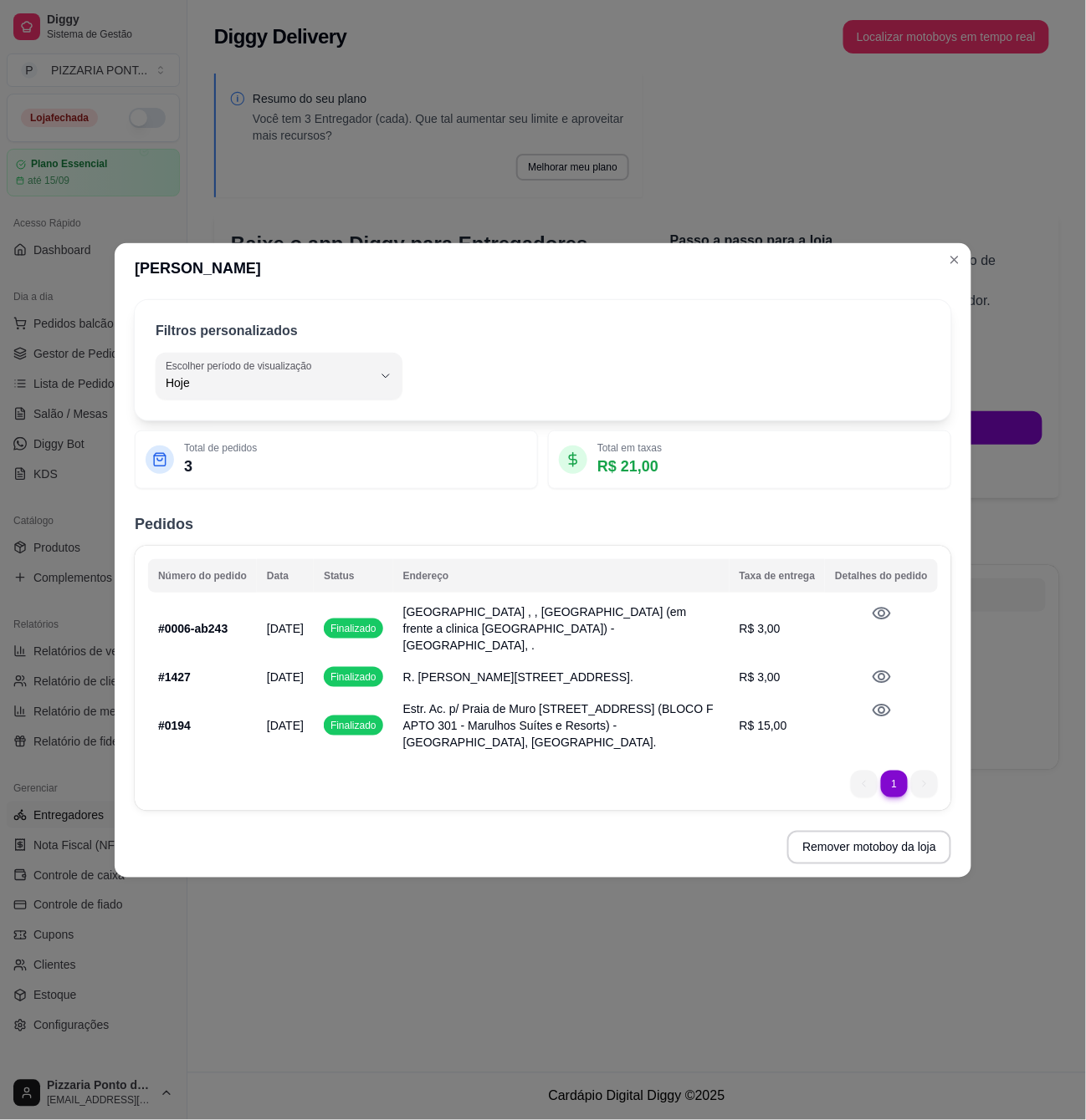
type input "0"
select select "0"
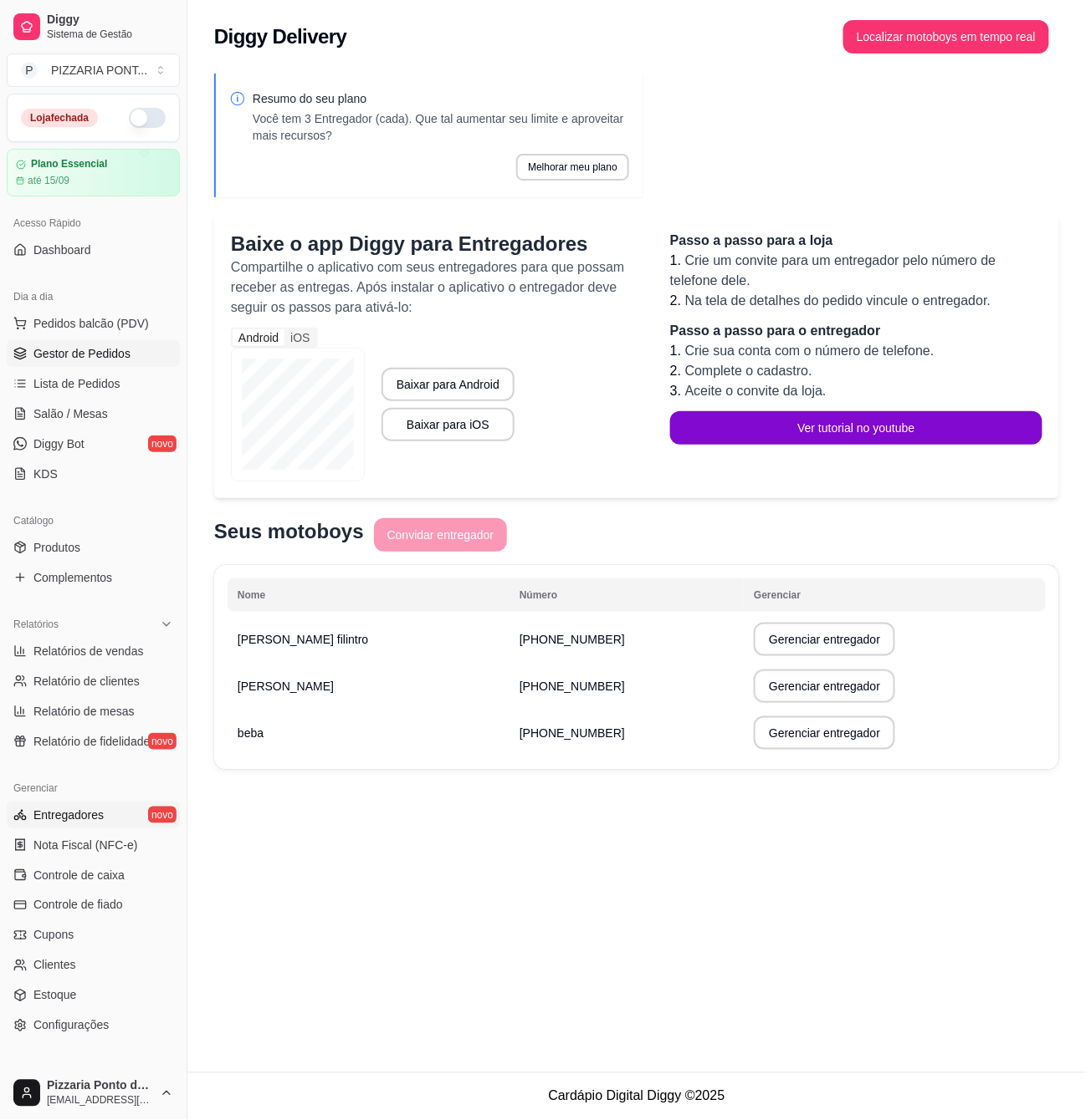
click at [25, 362] on link "Gestor de Pedidos" at bounding box center [93, 353] width 173 height 27
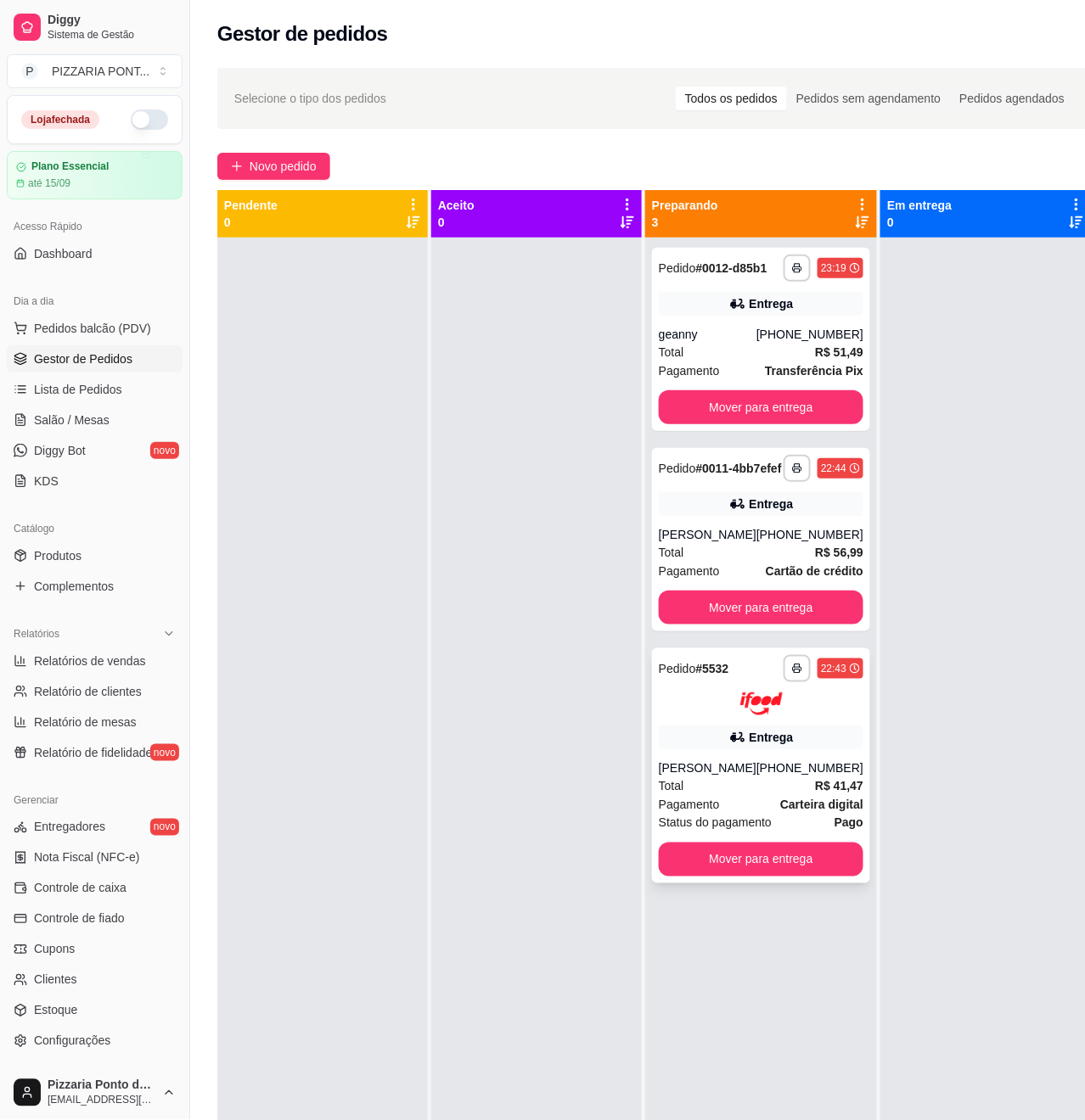
click at [696, 749] on div "Entrega" at bounding box center [760, 737] width 205 height 24
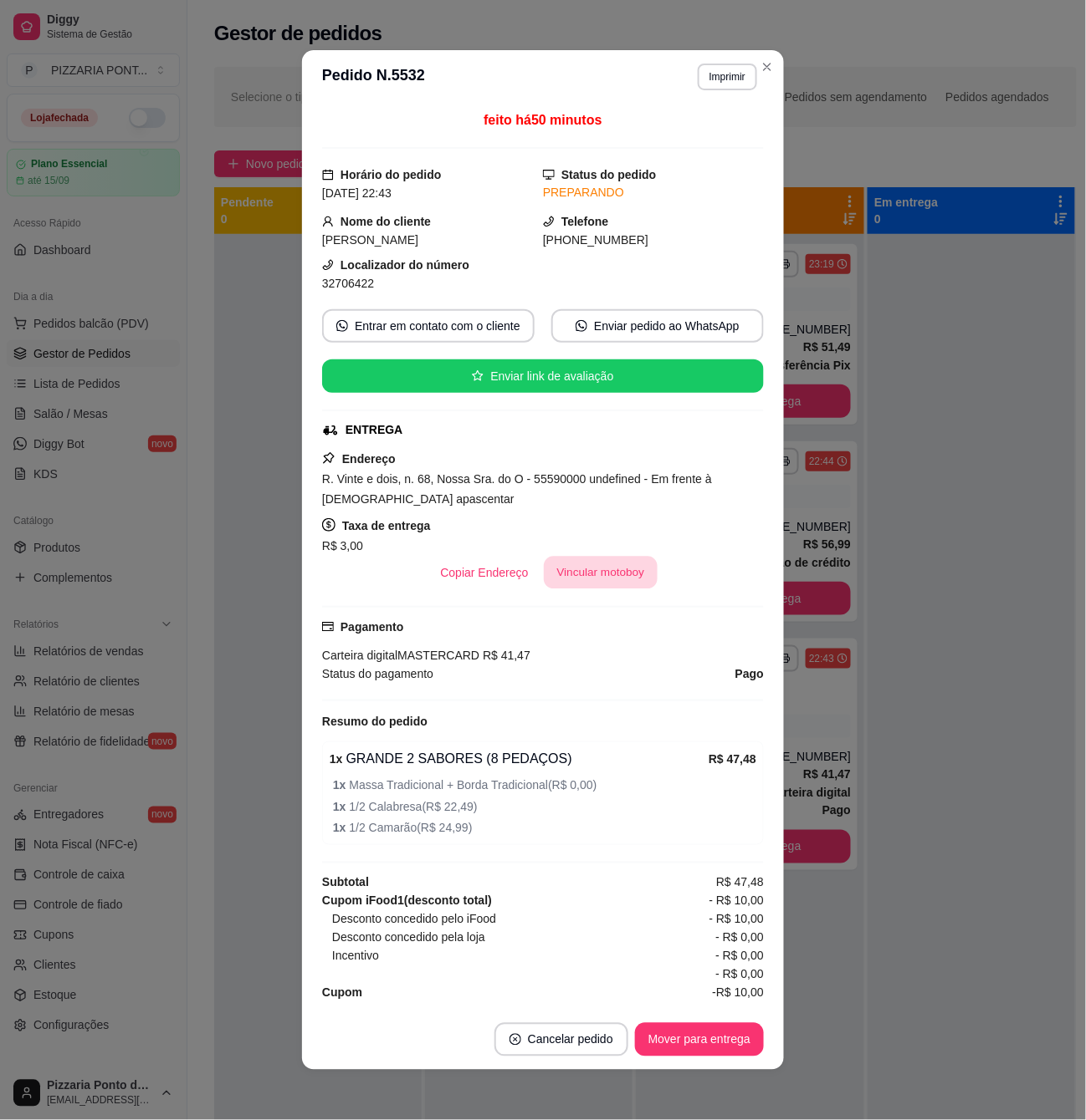
click at [595, 582] on button "Vincular motoboy" at bounding box center [601, 573] width 113 height 33
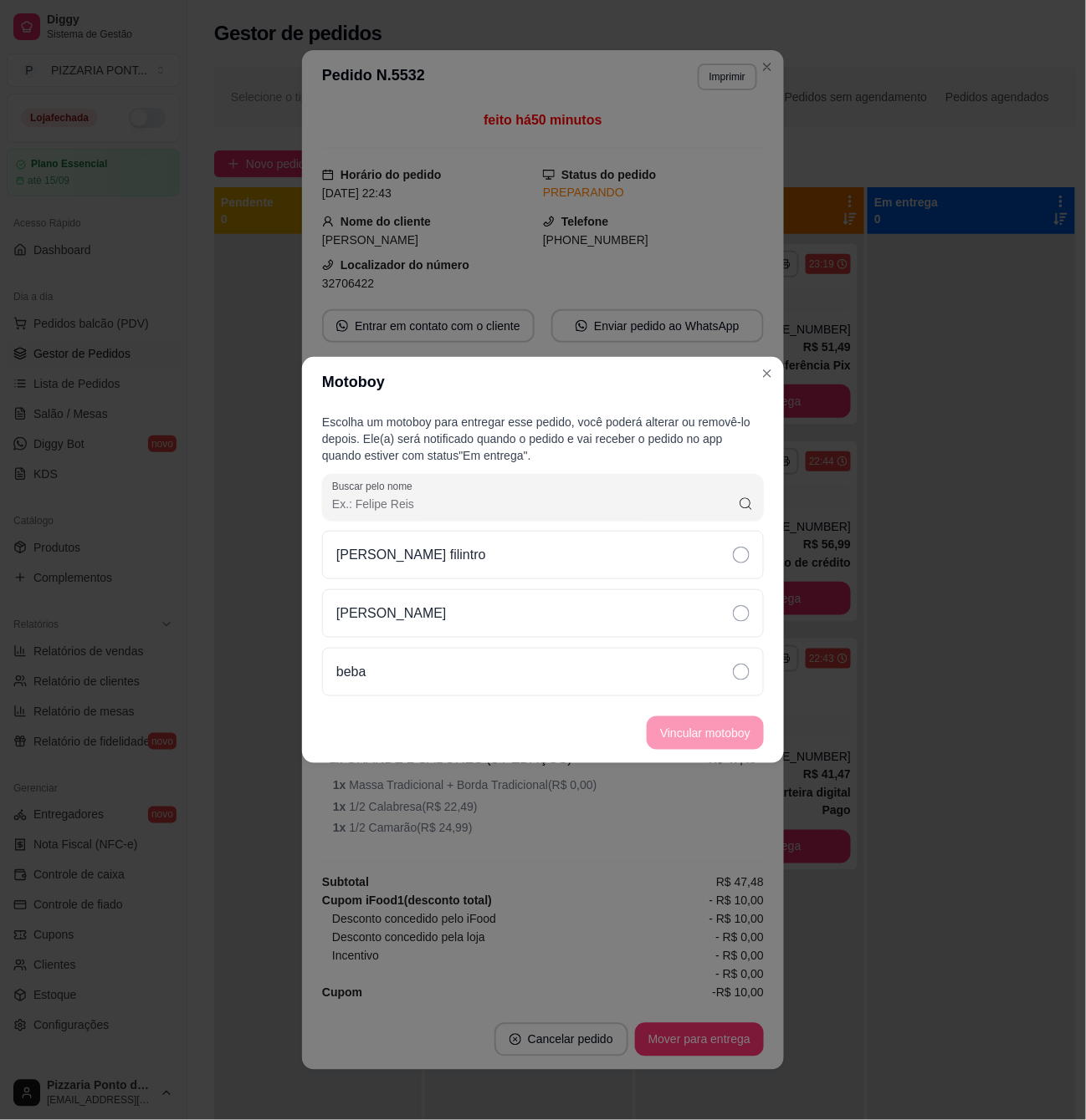
drag, startPoint x: 650, startPoint y: 610, endPoint x: 651, endPoint y: 704, distance: 94.0
click at [650, 620] on div "[PERSON_NAME]" at bounding box center [542, 613] width 442 height 48
click at [677, 741] on button "Vincular motoboy" at bounding box center [705, 733] width 113 height 33
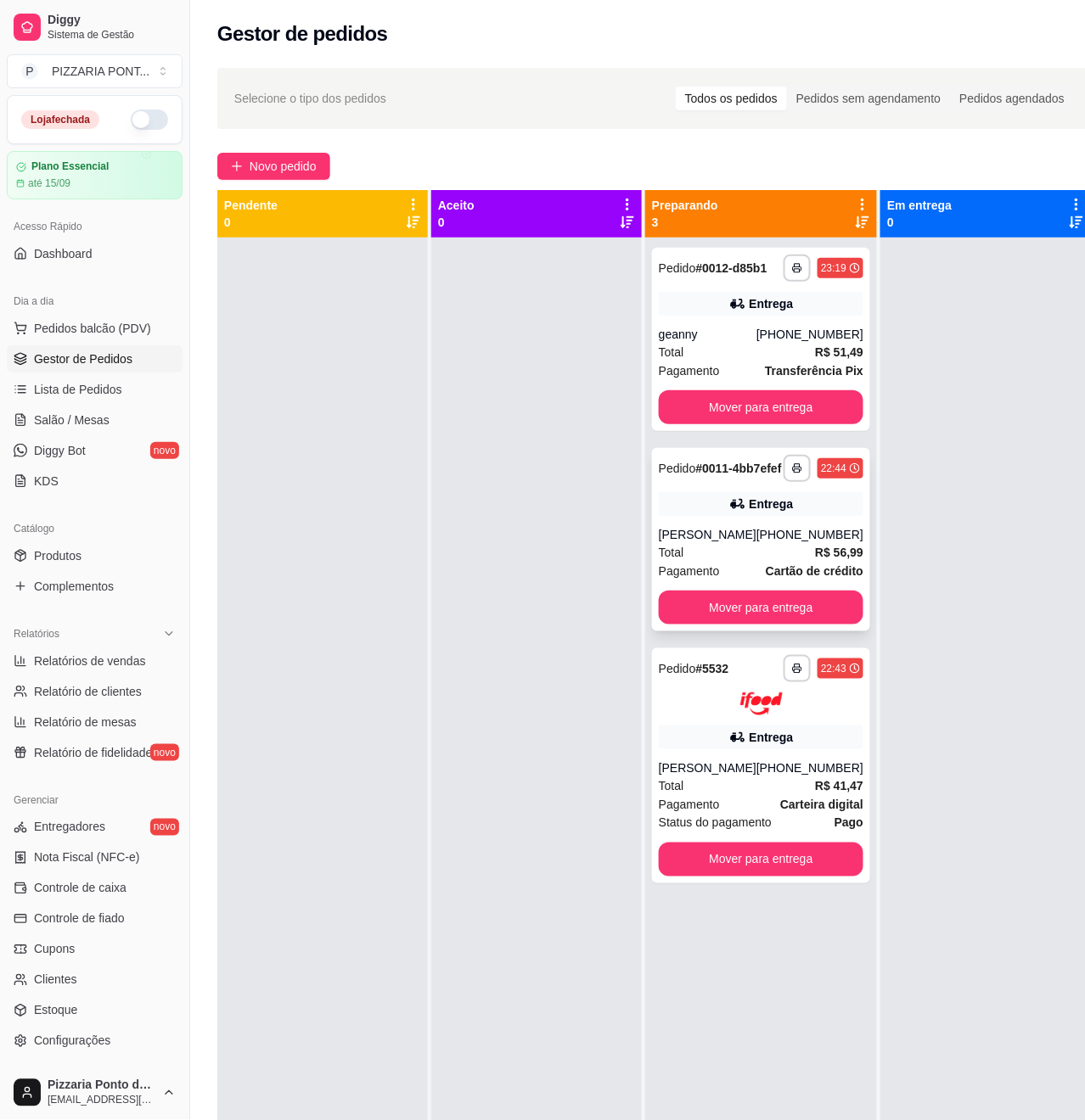
click at [788, 554] on div "**********" at bounding box center [760, 540] width 218 height 183
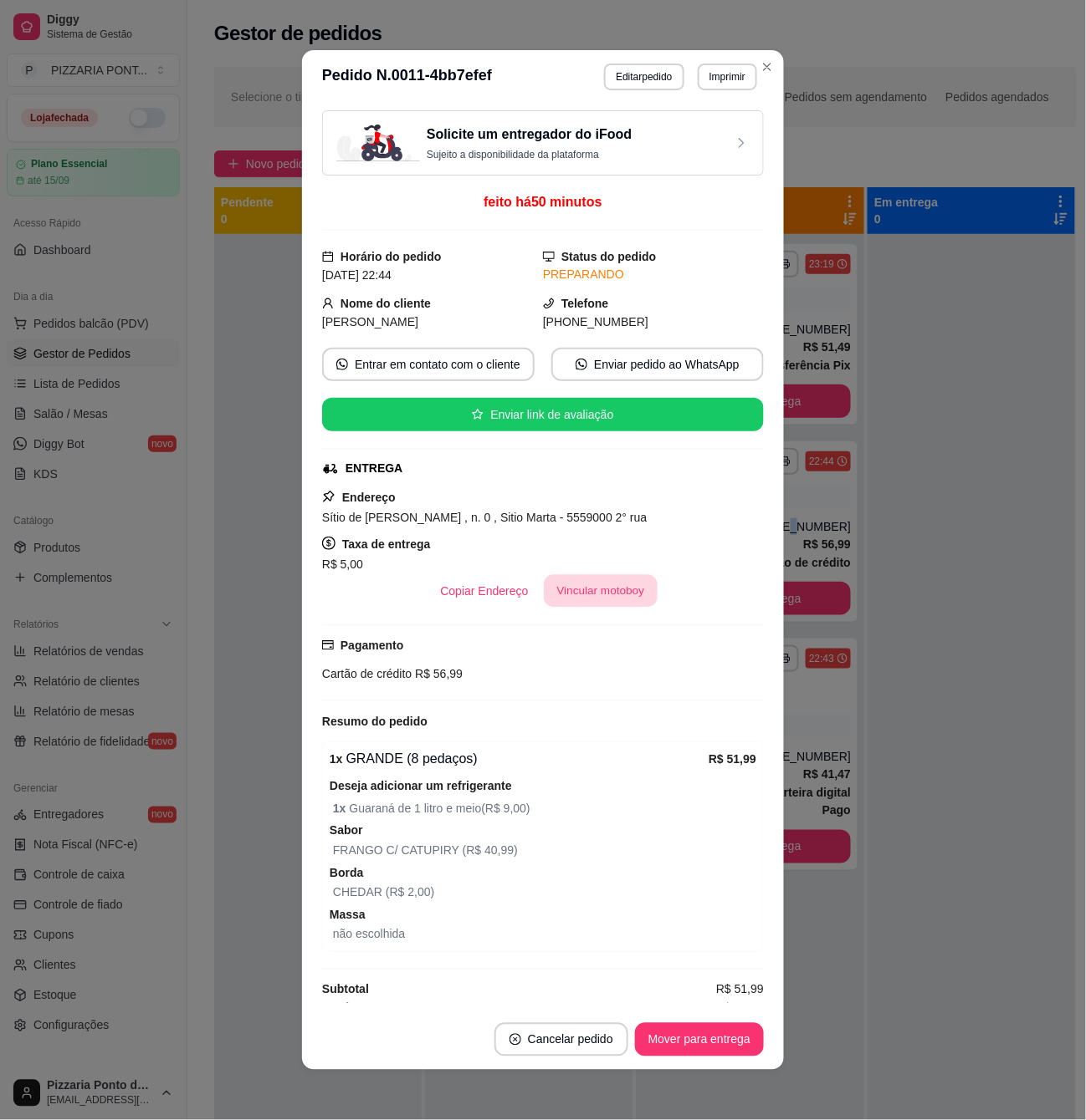
click at [583, 599] on button "Vincular motoboy" at bounding box center [601, 591] width 113 height 33
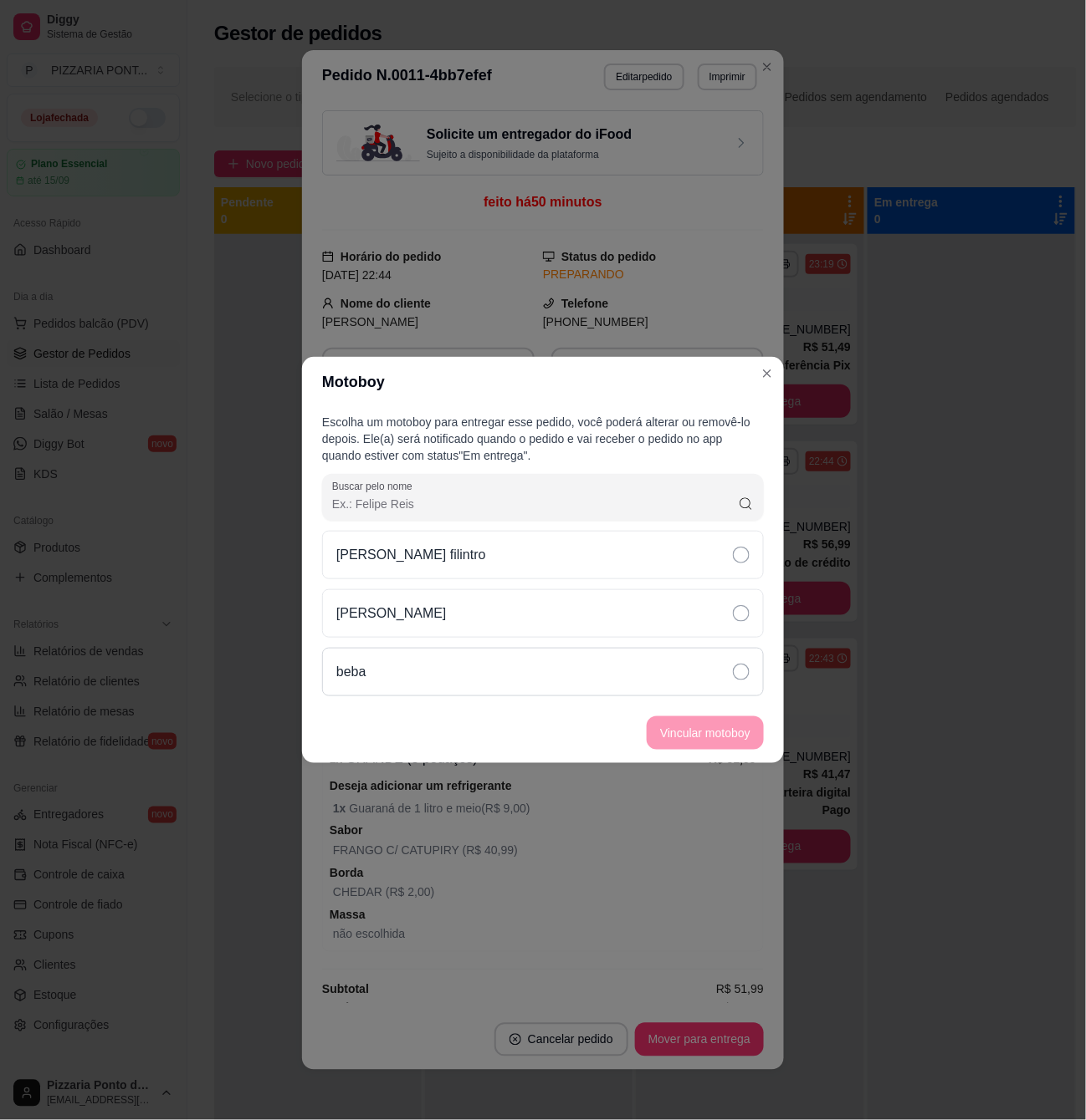
click at [649, 674] on div "beba" at bounding box center [542, 672] width 442 height 48
drag, startPoint x: 714, startPoint y: 627, endPoint x: 714, endPoint y: 639, distance: 12.0
click at [714, 630] on div "[PERSON_NAME]" at bounding box center [542, 613] width 442 height 48
click at [697, 737] on button "Vincular motoboy" at bounding box center [705, 733] width 113 height 33
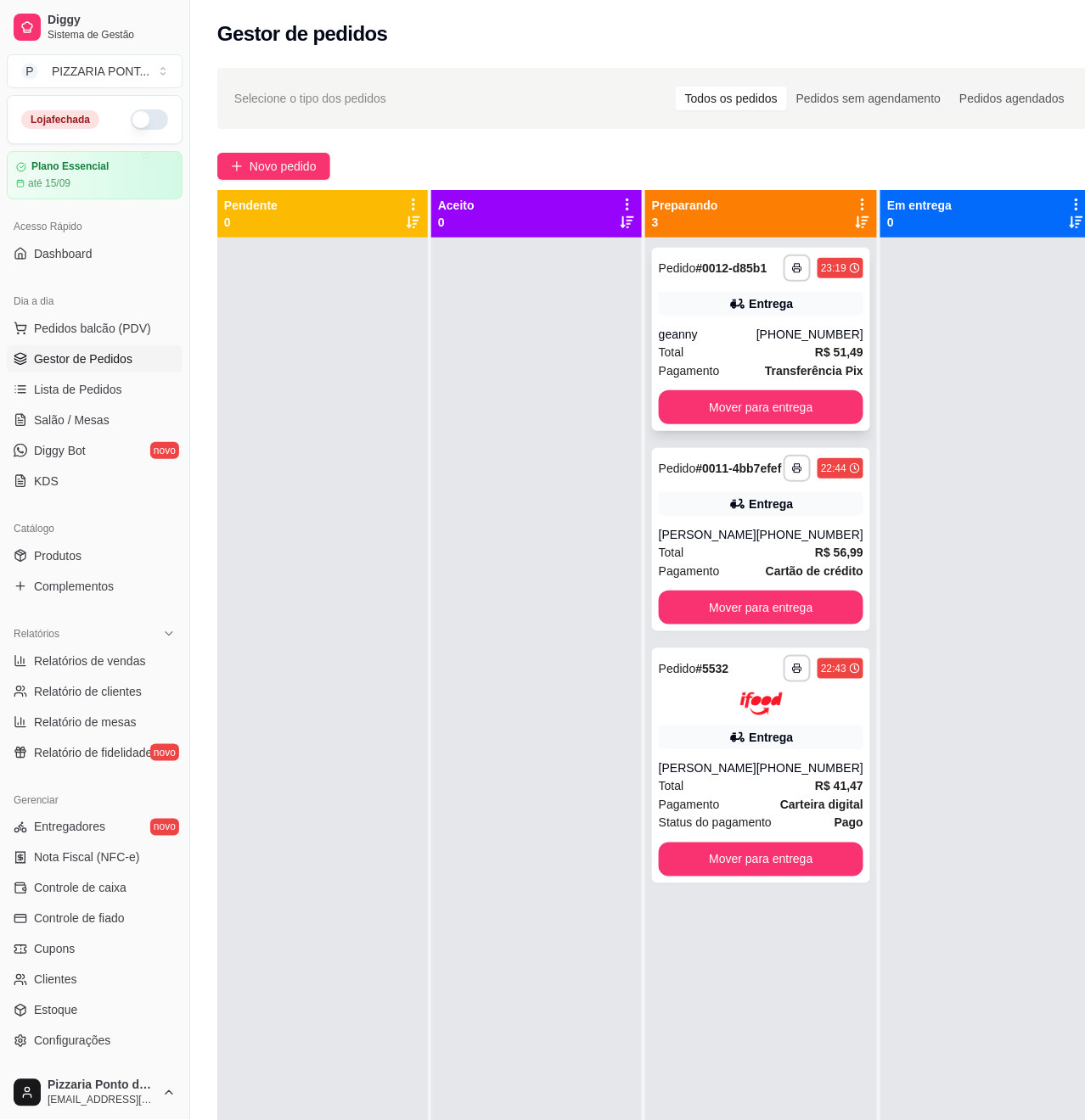
click at [721, 278] on div "Pedido # 0012-d85b1" at bounding box center [712, 268] width 108 height 21
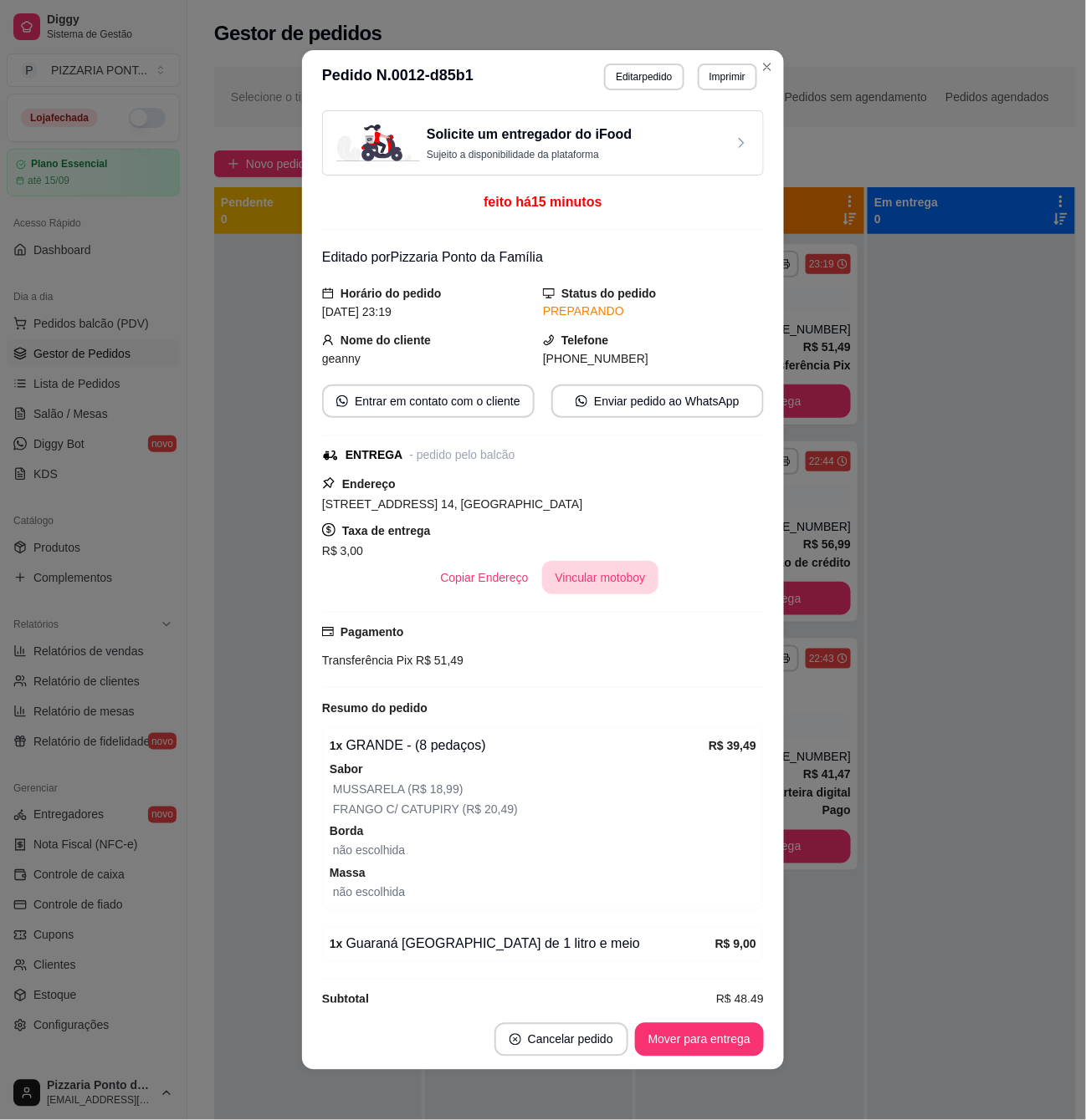
click at [601, 589] on button "Vincular motoboy" at bounding box center [601, 578] width 117 height 33
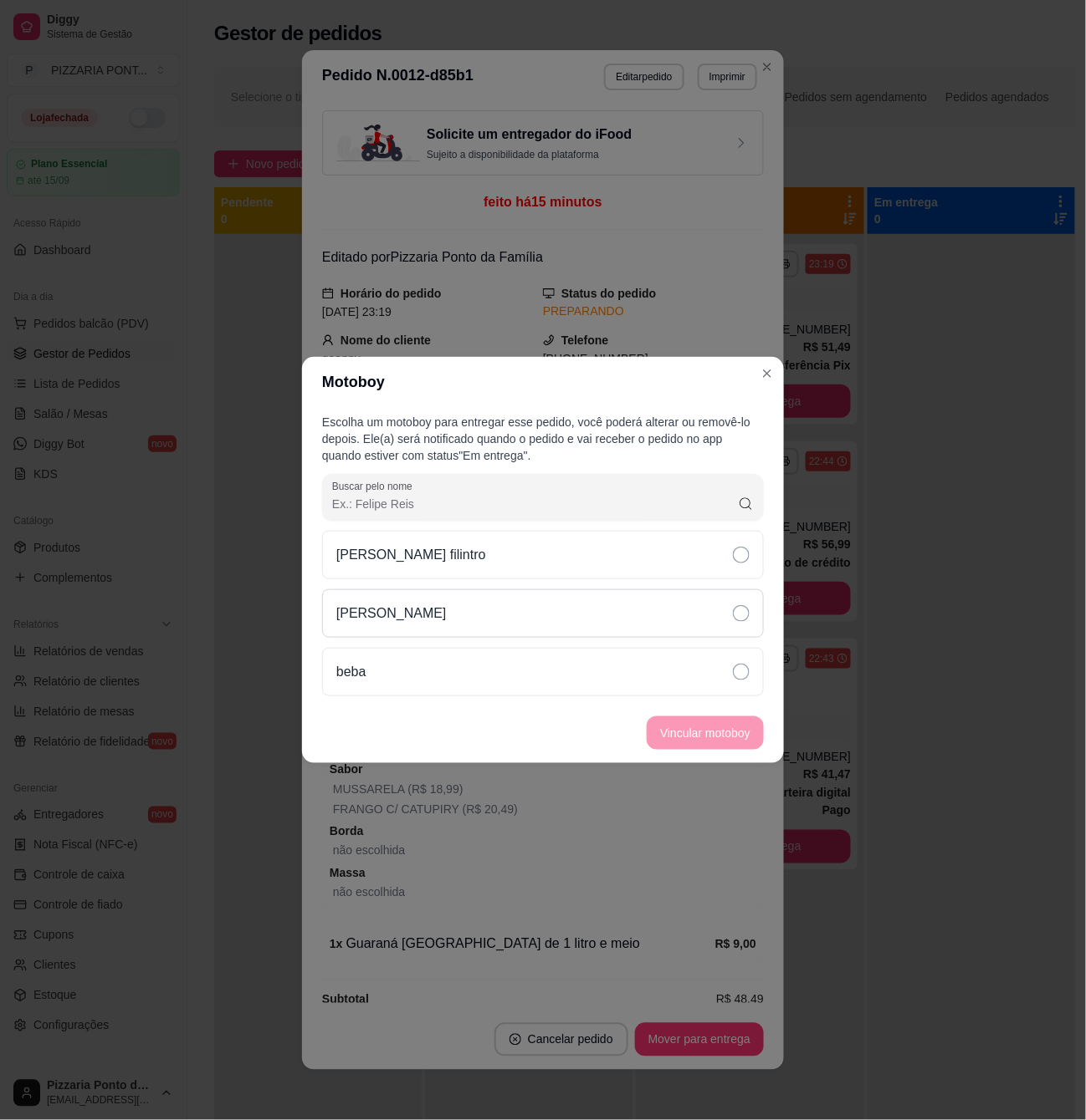
click at [583, 619] on div "[PERSON_NAME]" at bounding box center [542, 613] width 442 height 48
drag, startPoint x: 697, startPoint y: 756, endPoint x: 704, endPoint y: 743, distance: 14.8
click at [704, 749] on footer "Vincular motoboy" at bounding box center [543, 733] width 482 height 60
click at [707, 739] on button "Vincular motoboy" at bounding box center [705, 733] width 113 height 33
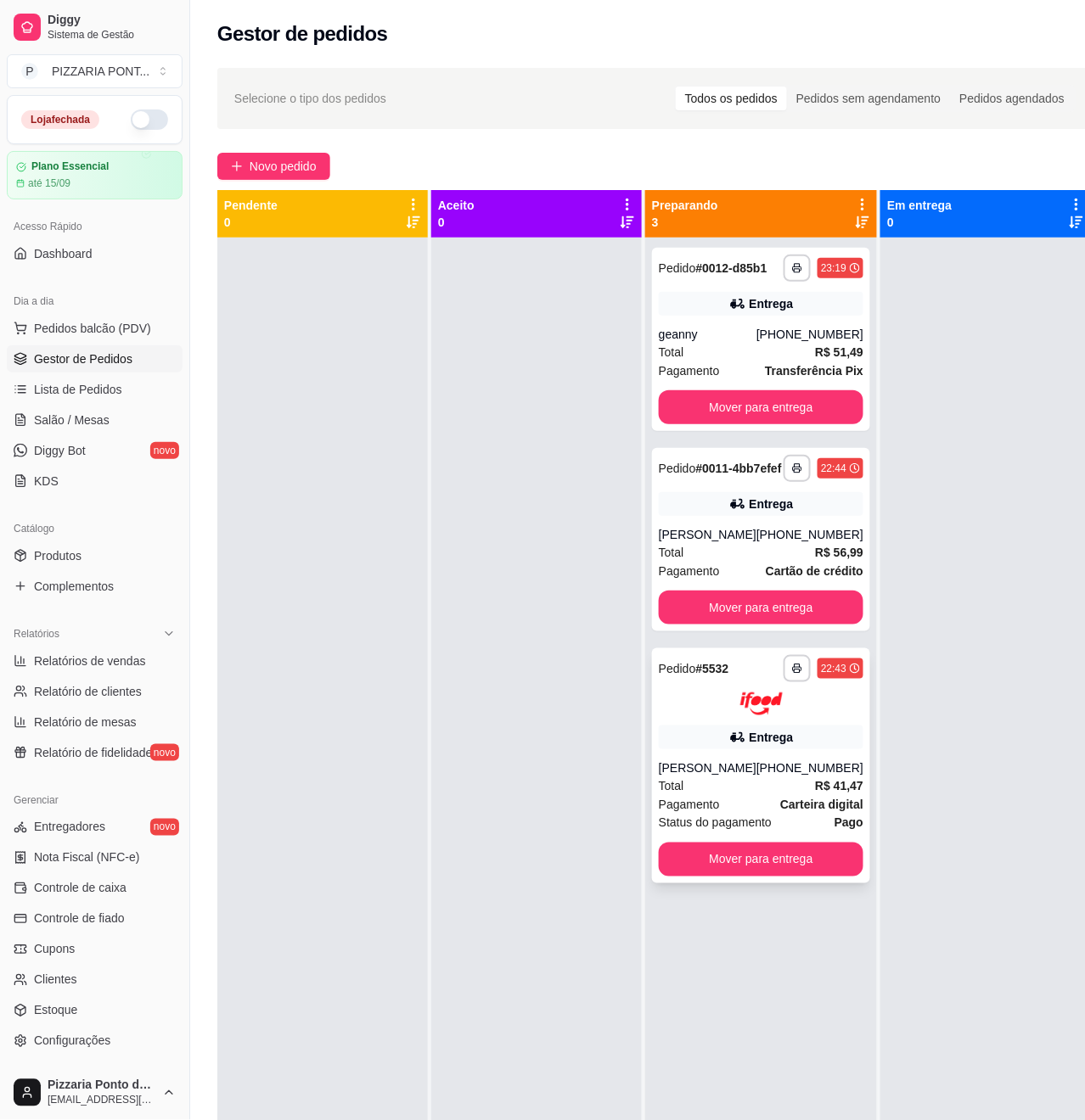
click at [782, 715] on div at bounding box center [760, 704] width 205 height 23
click at [805, 467] on div "**********" at bounding box center [760, 540] width 218 height 183
click at [802, 316] on div "Entrega" at bounding box center [760, 303] width 205 height 24
click at [114, 839] on link "Entregadores novo" at bounding box center [94, 827] width 175 height 27
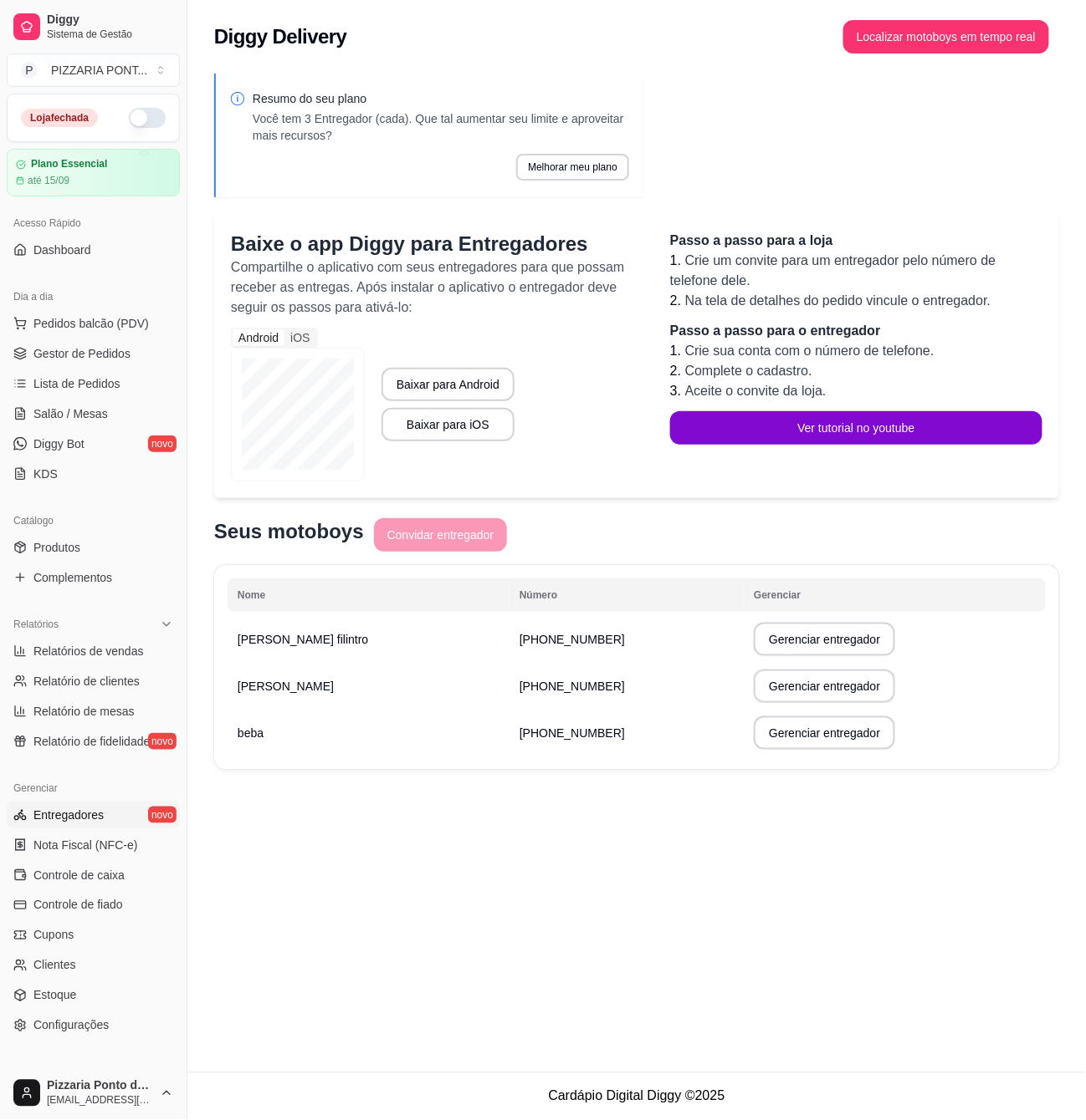
click at [115, 818] on link "Entregadores novo" at bounding box center [93, 815] width 173 height 27
click at [756, 691] on button "Gerenciar entregador" at bounding box center [825, 686] width 138 height 33
select select "30"
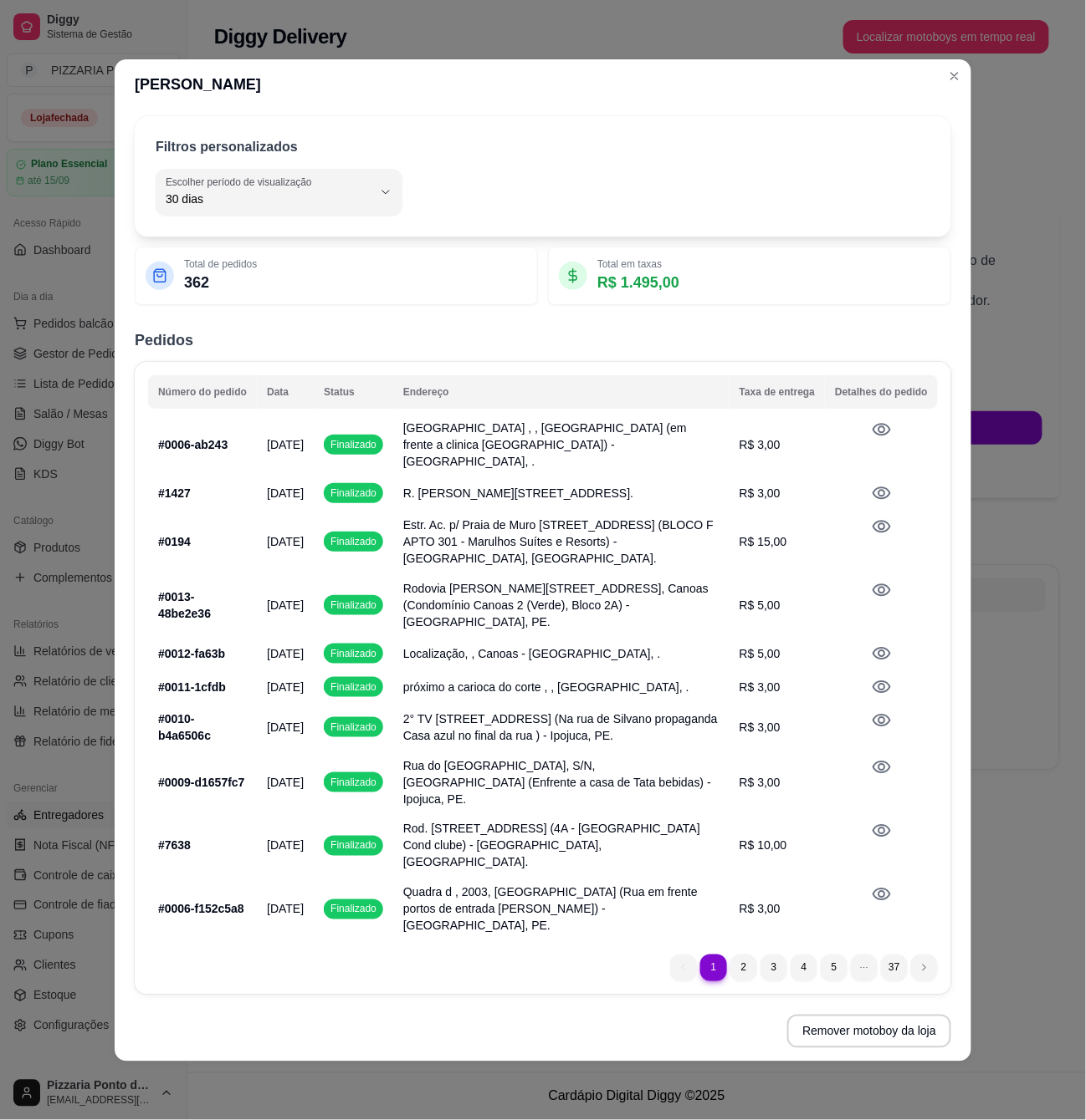
click at [386, 216] on button "Escolher período de visualização 30 dias" at bounding box center [278, 192] width 246 height 46
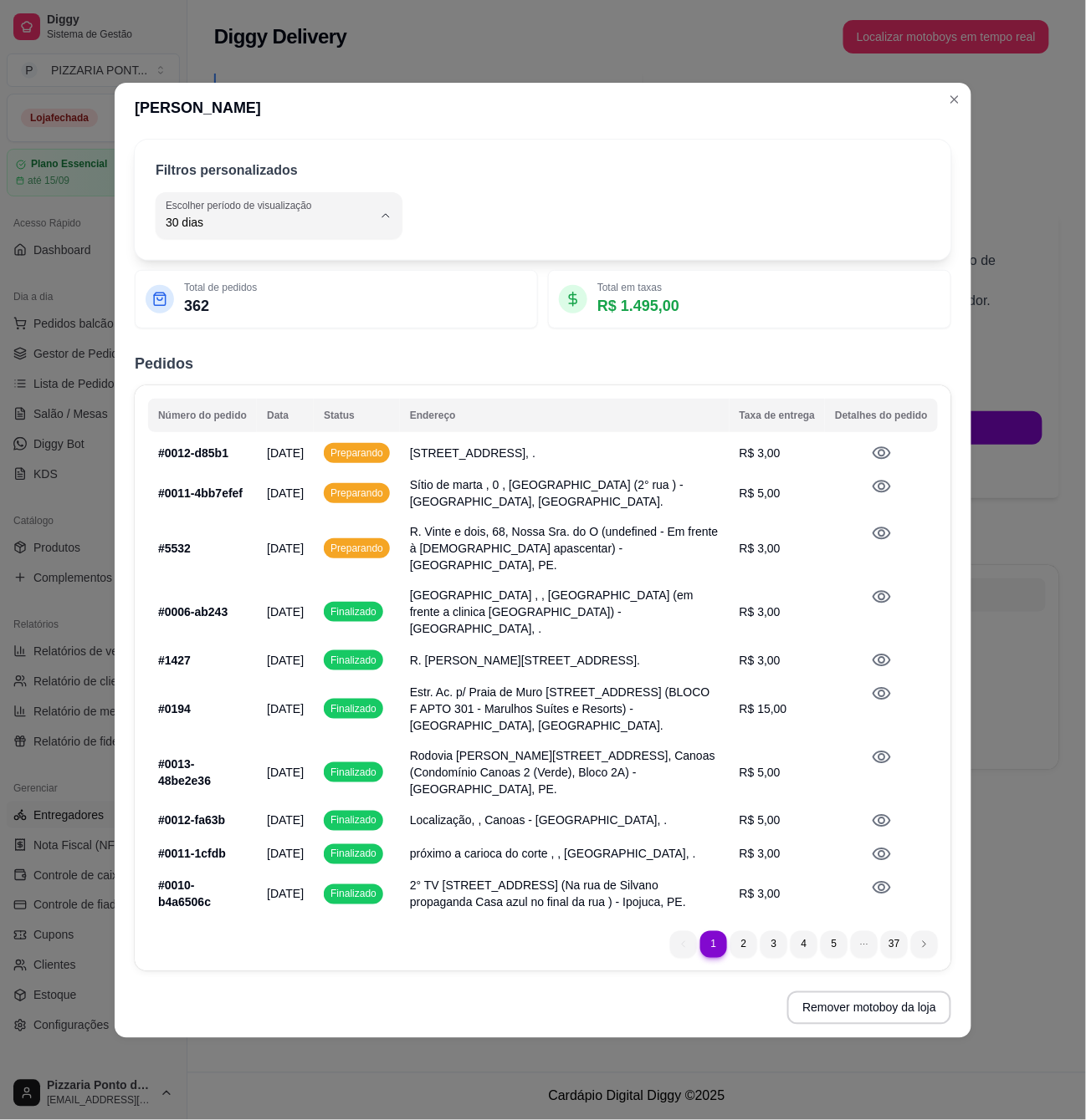
click at [354, 269] on li "Hoje" at bounding box center [279, 258] width 224 height 26
type input "0"
select select "0"
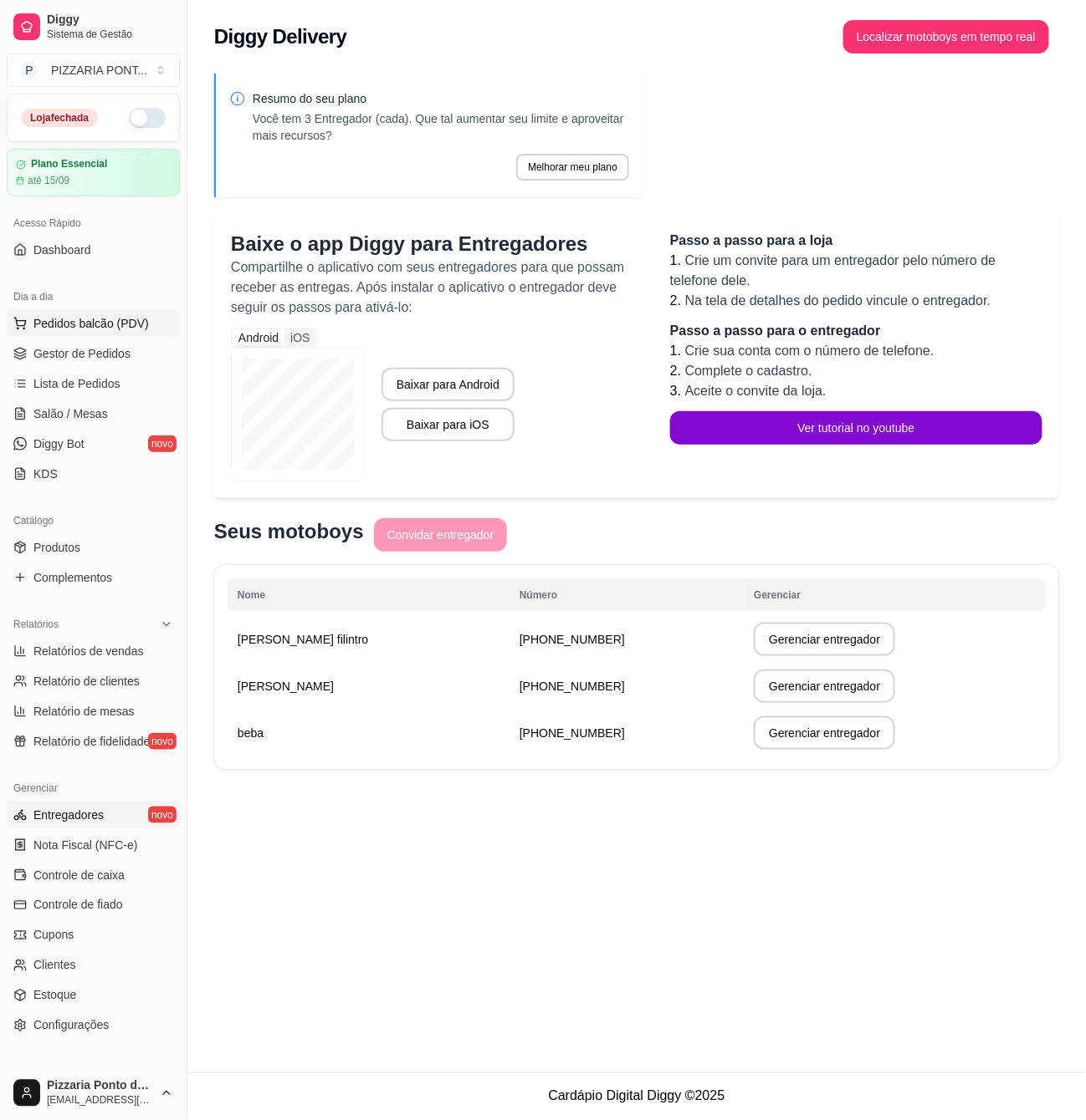
drag, startPoint x: 86, startPoint y: 348, endPoint x: 145, endPoint y: 320, distance: 65.3
click at [87, 348] on span "Gestor de Pedidos" at bounding box center [82, 354] width 97 height 17
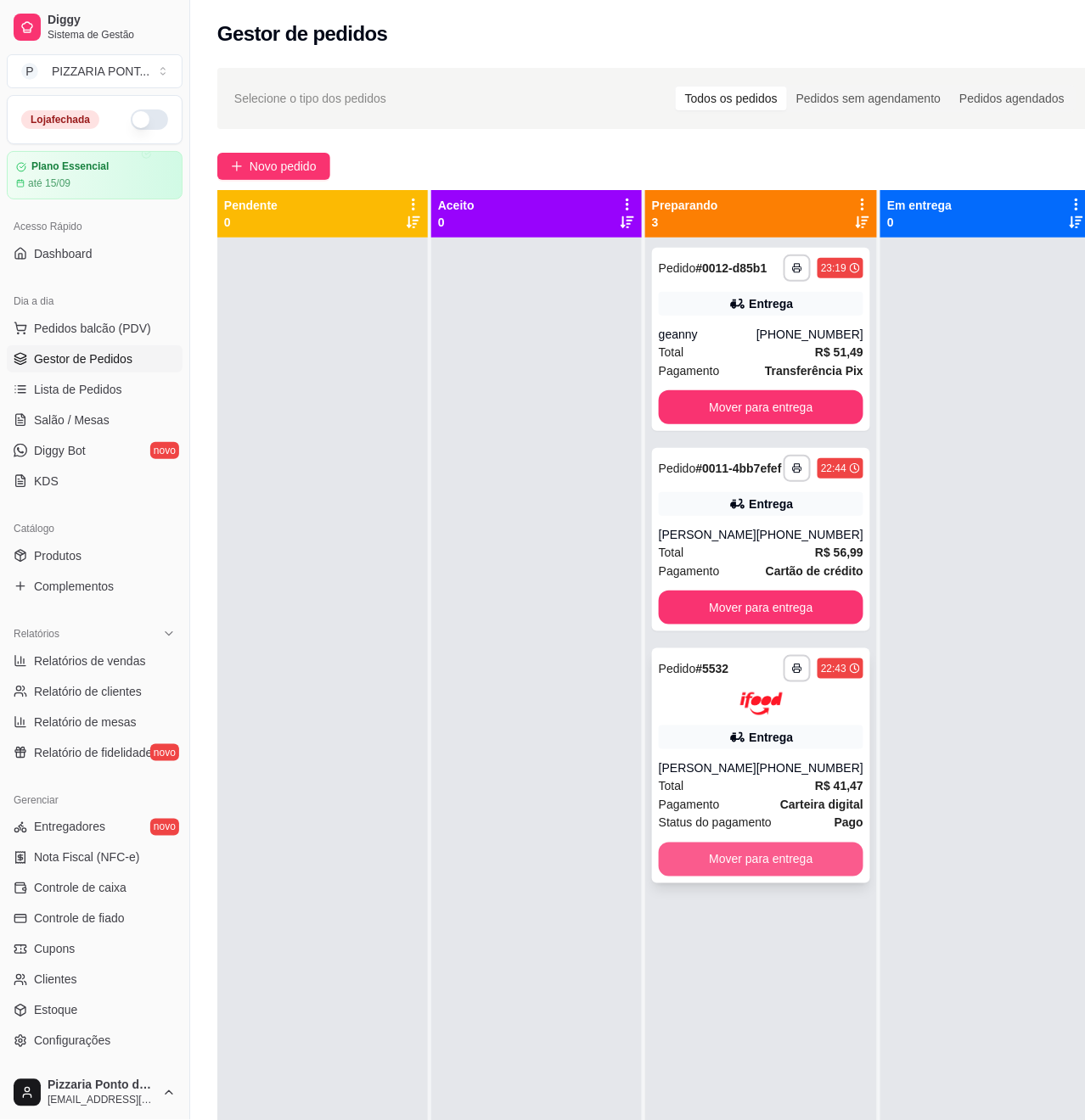
click at [762, 877] on button "Mover para entrega" at bounding box center [760, 860] width 205 height 34
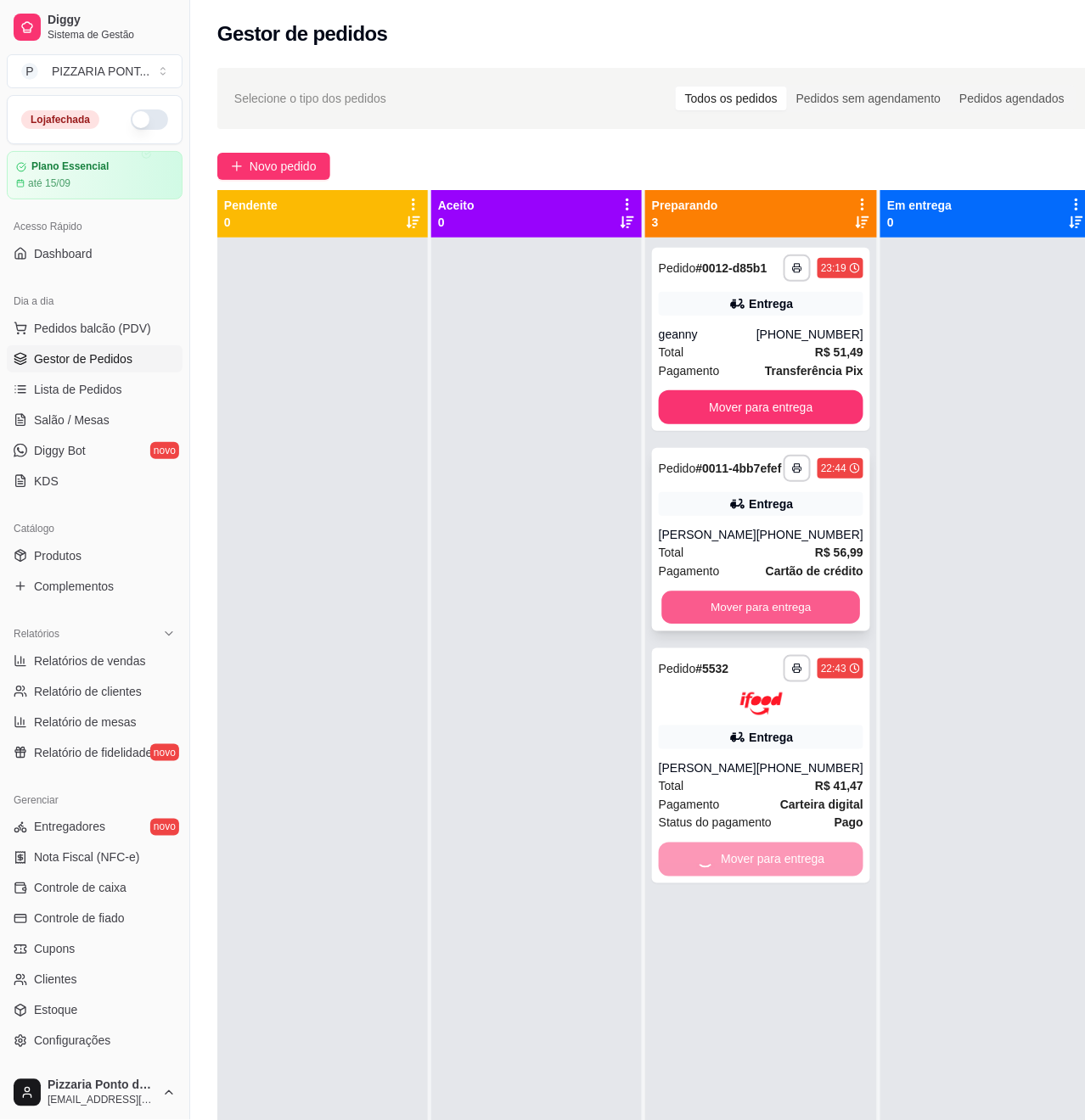
click at [803, 625] on button "Mover para entrega" at bounding box center [761, 608] width 199 height 33
click at [813, 404] on div "**********" at bounding box center [760, 340] width 218 height 183
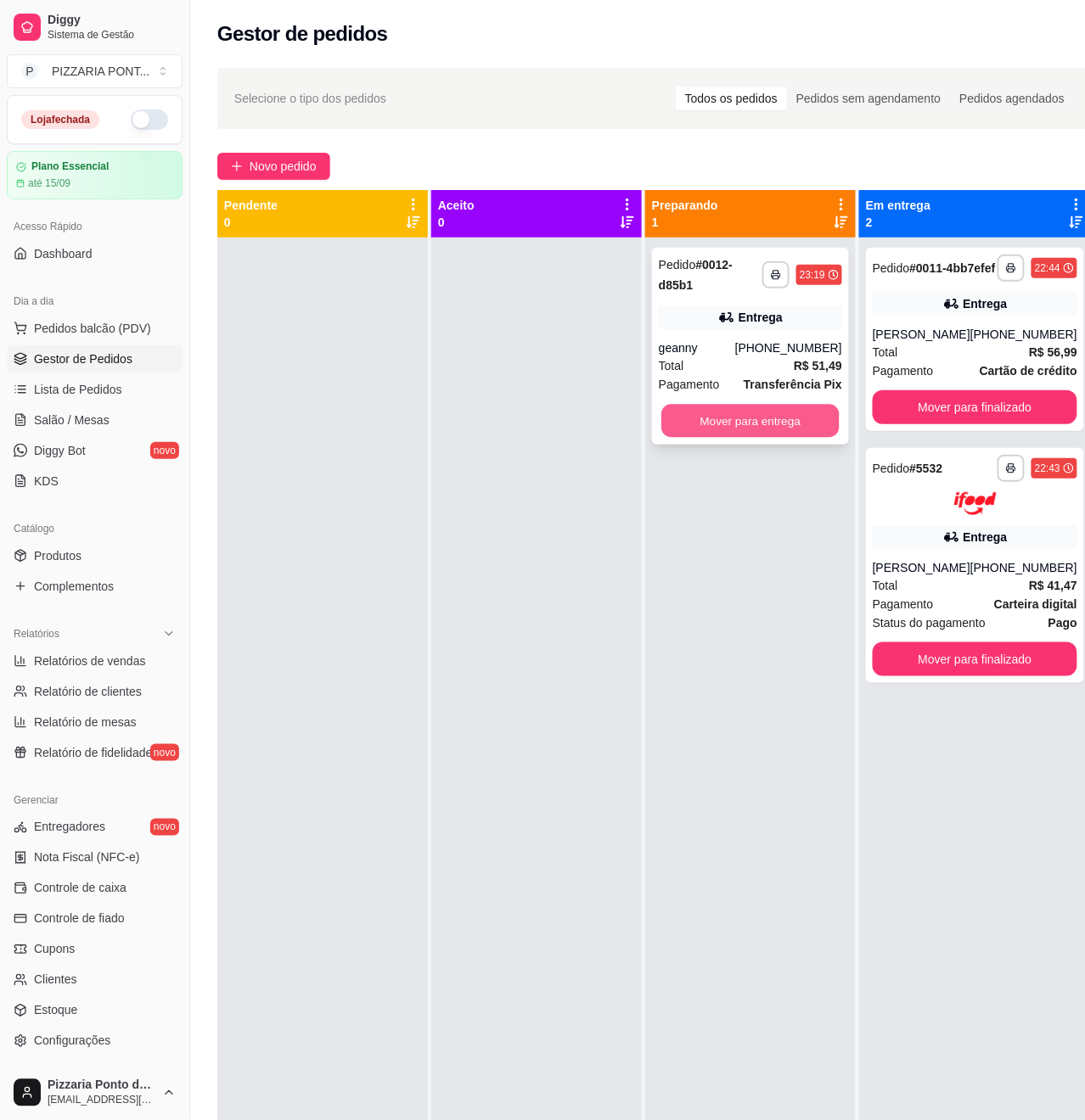
click at [750, 416] on button "Mover para entrega" at bounding box center [750, 421] width 178 height 33
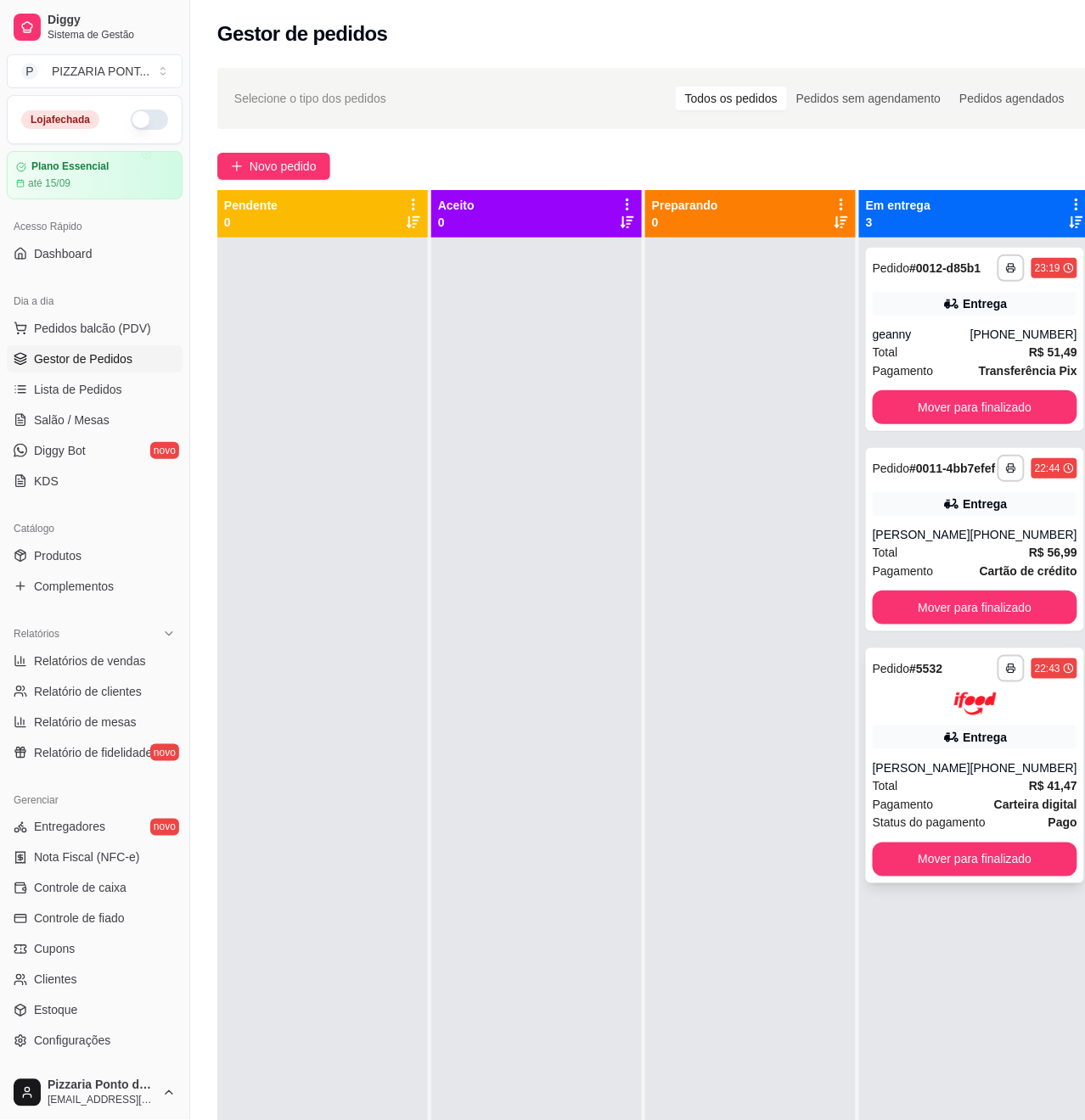
click at [964, 777] on div "[PERSON_NAME]" at bounding box center [921, 768] width 97 height 17
click at [909, 478] on div "Pedido # 0011-4bb7efef" at bounding box center [934, 469] width 123 height 21
click at [947, 312] on icon at bounding box center [951, 304] width 17 height 17
click at [1017, 749] on div "Entrega" at bounding box center [975, 737] width 205 height 24
click at [910, 476] on strong "# 0011-4bb7efef" at bounding box center [952, 468] width 86 height 13
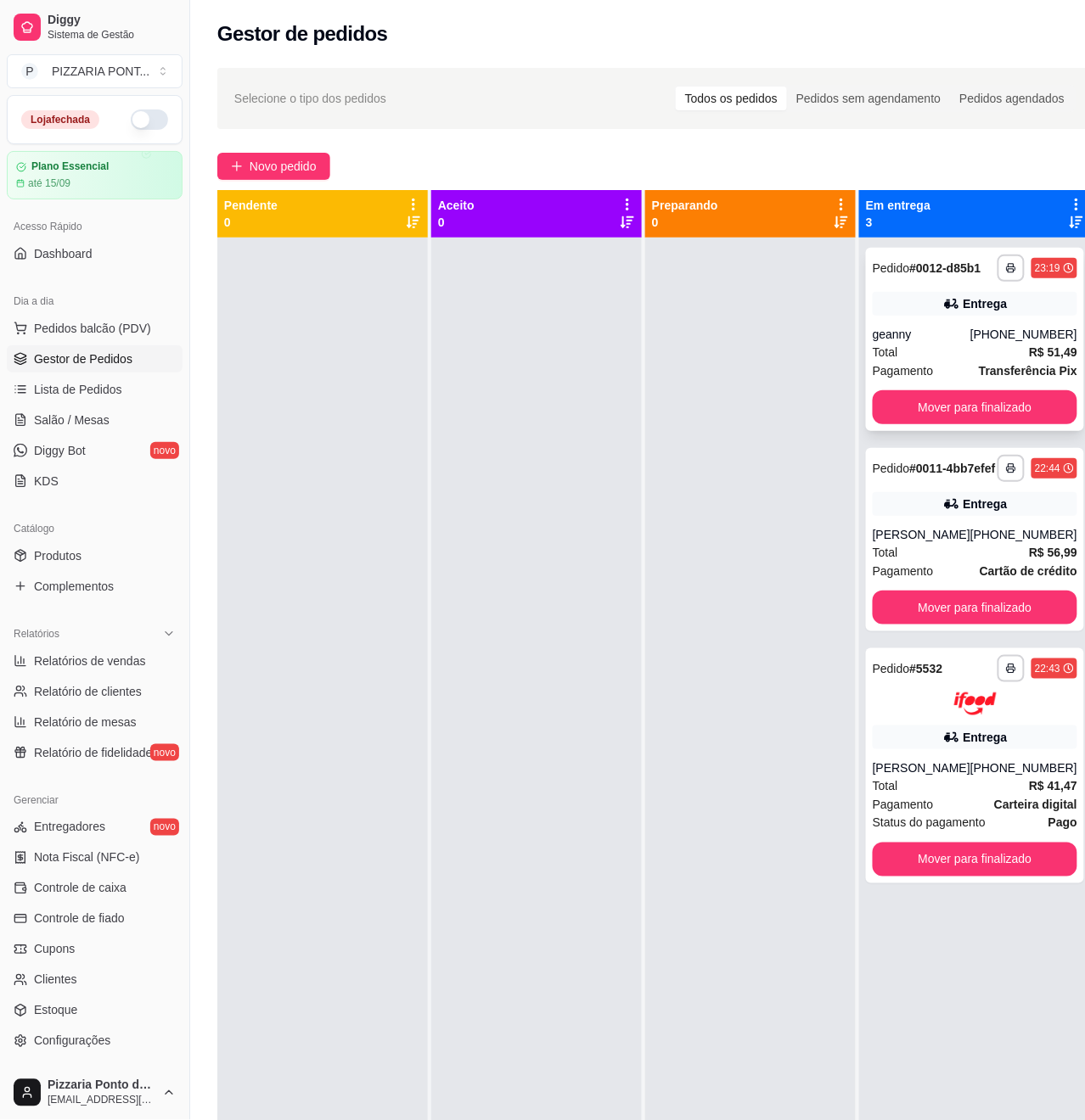
click at [949, 278] on div "Pedido # 0012-d85b1" at bounding box center [926, 268] width 108 height 21
click at [948, 876] on button "Mover para finalizado" at bounding box center [975, 860] width 205 height 34
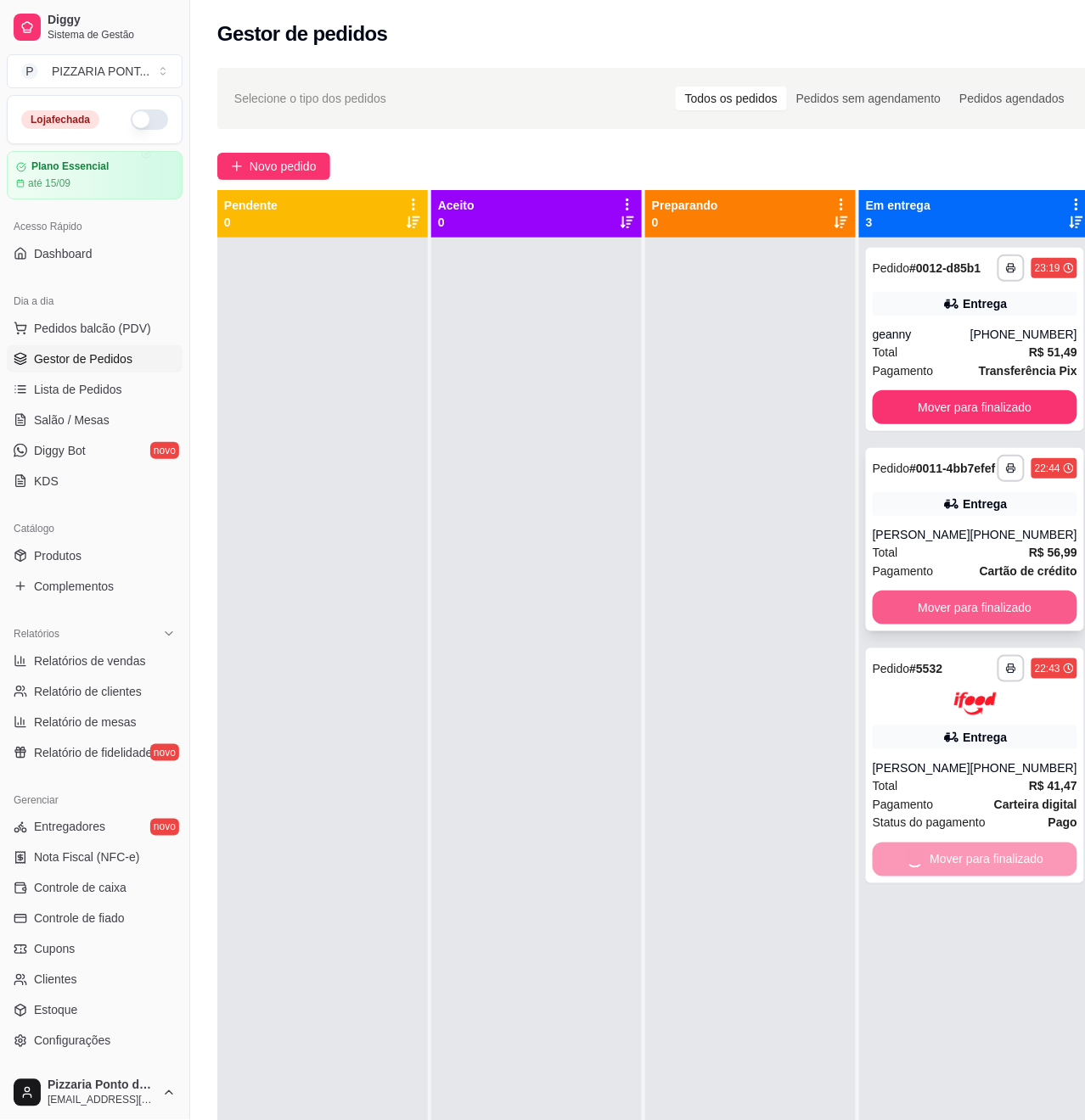
click at [988, 625] on button "Mover para finalizado" at bounding box center [975, 608] width 205 height 34
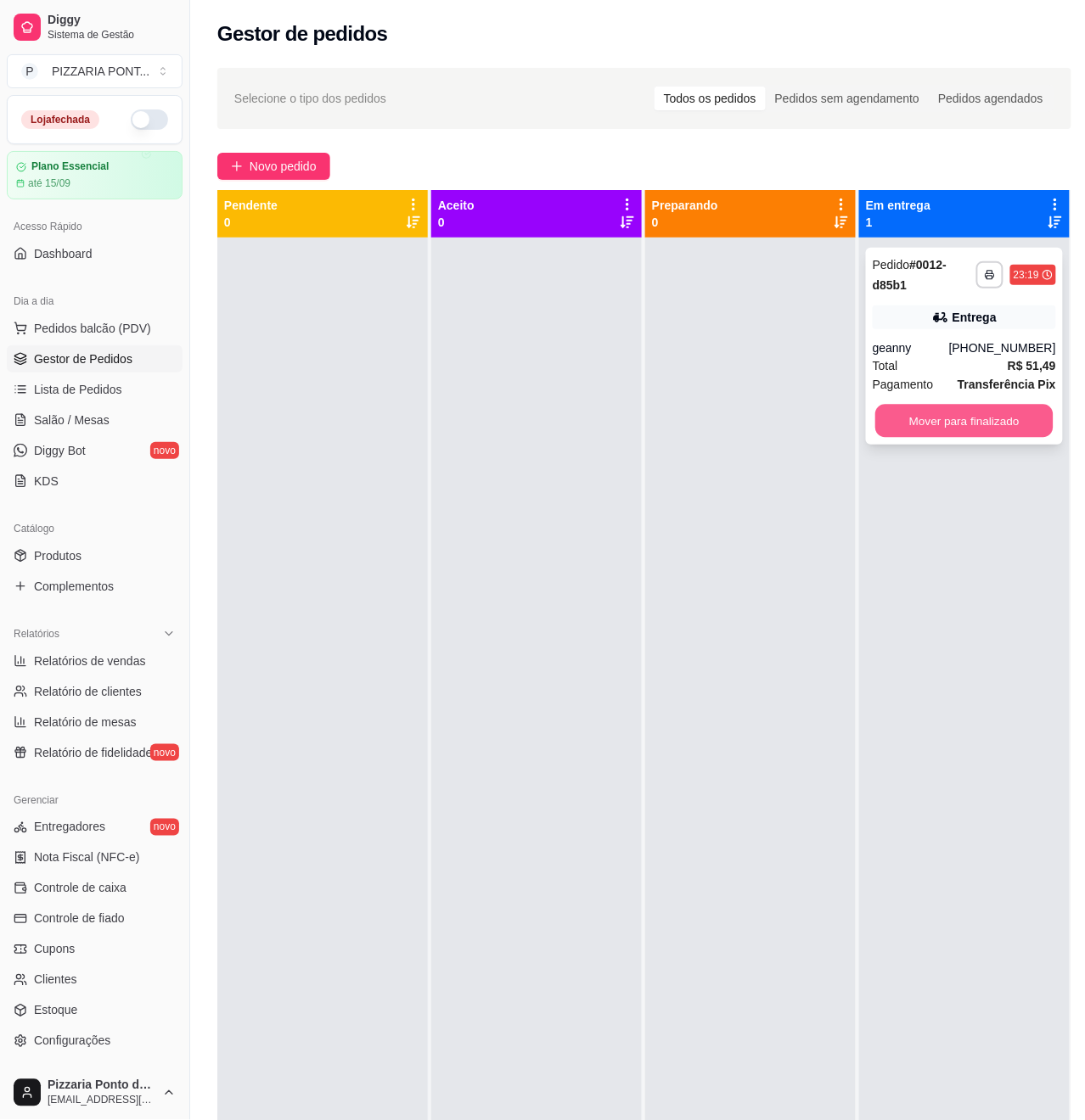
click at [958, 426] on button "Mover para finalizado" at bounding box center [963, 421] width 178 height 33
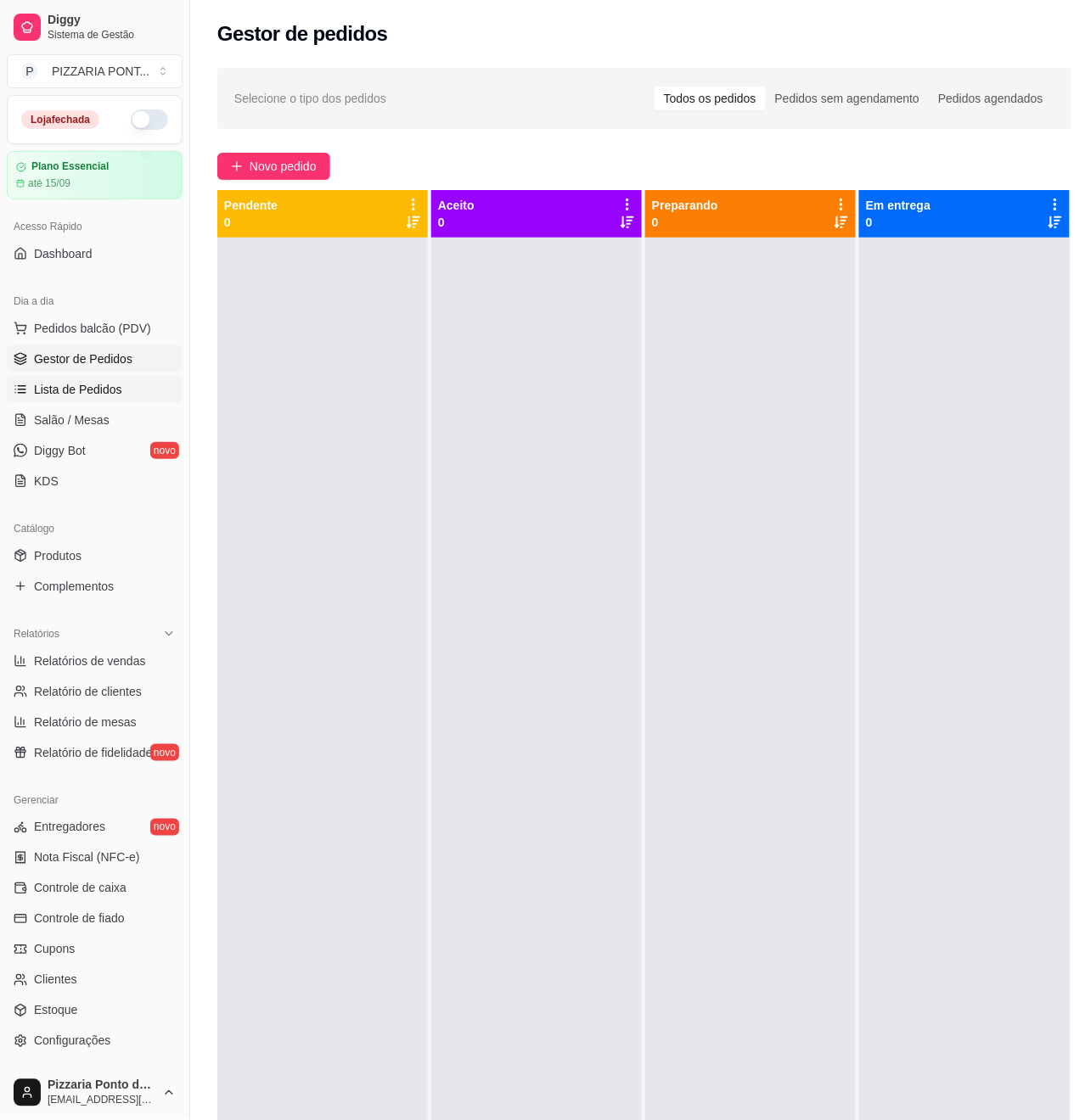
click at [87, 394] on span "Lista de Pedidos" at bounding box center [78, 390] width 89 height 17
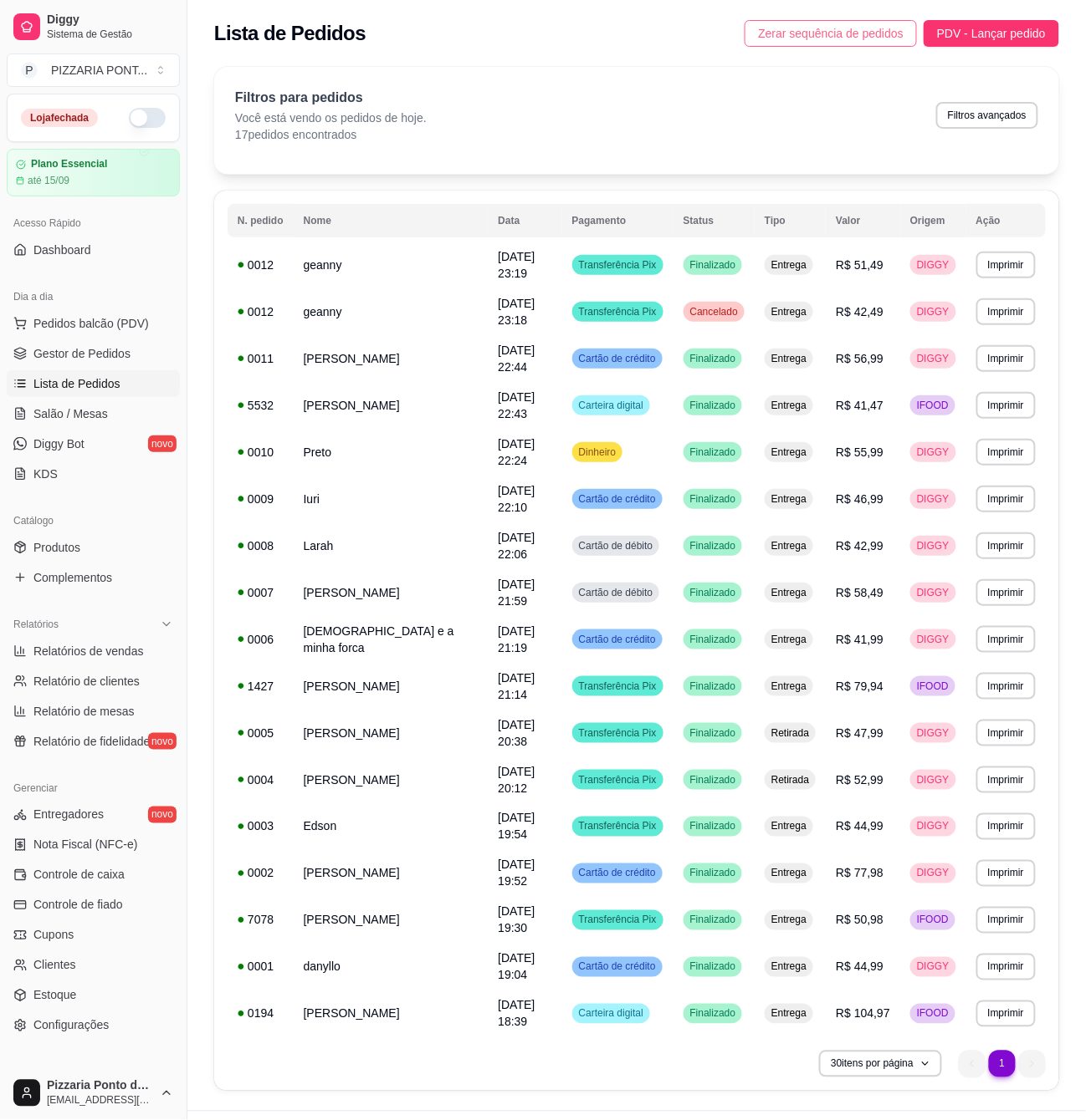
click at [814, 37] on span "Zerar sequência de pedidos" at bounding box center [830, 33] width 146 height 19
click at [99, 875] on span "Controle de caixa" at bounding box center [79, 876] width 91 height 17
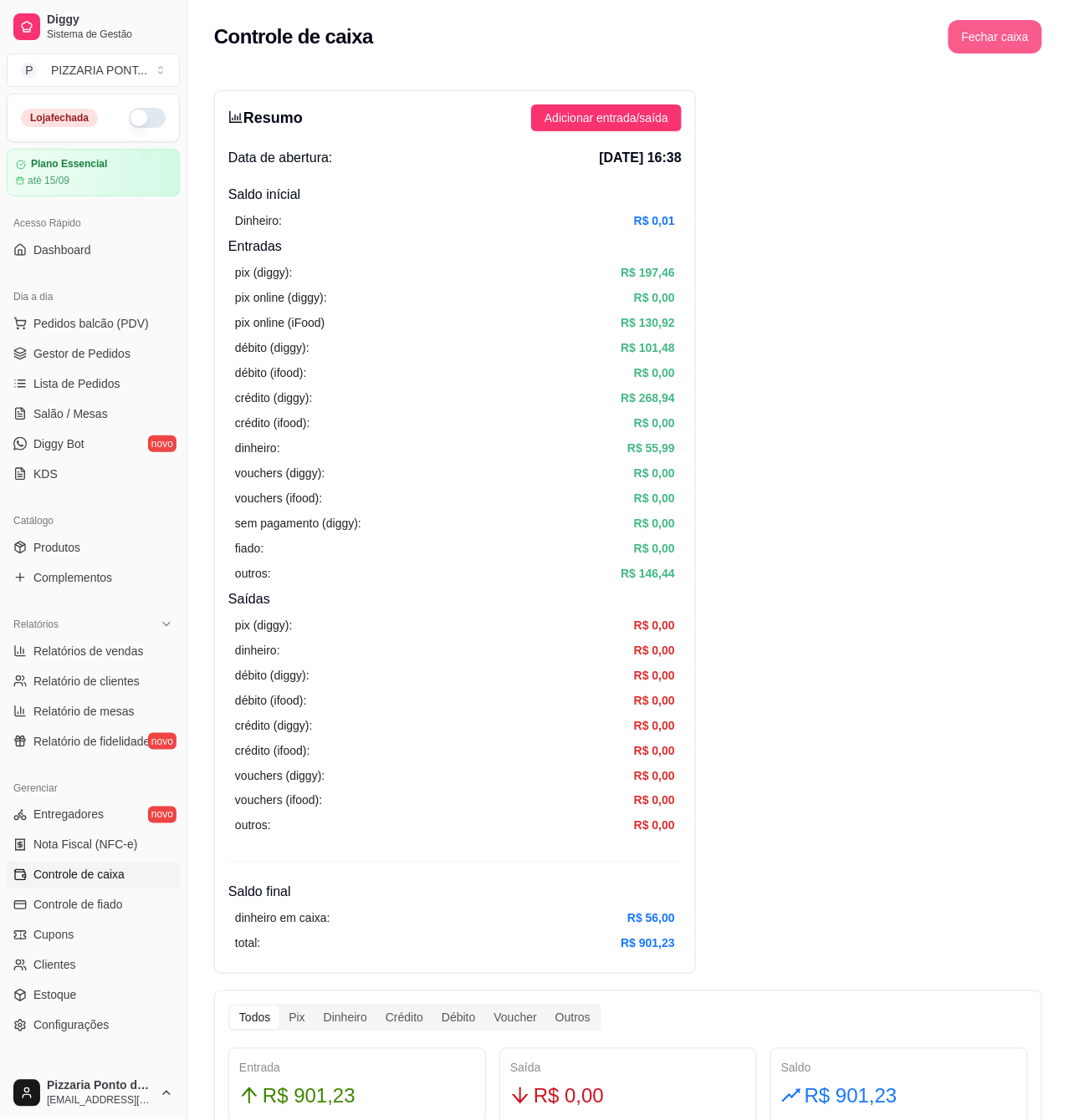
click at [998, 41] on button "Fechar caixa" at bounding box center [995, 37] width 94 height 33
click at [1041, 139] on span "Sim" at bounding box center [1042, 149] width 20 height 19
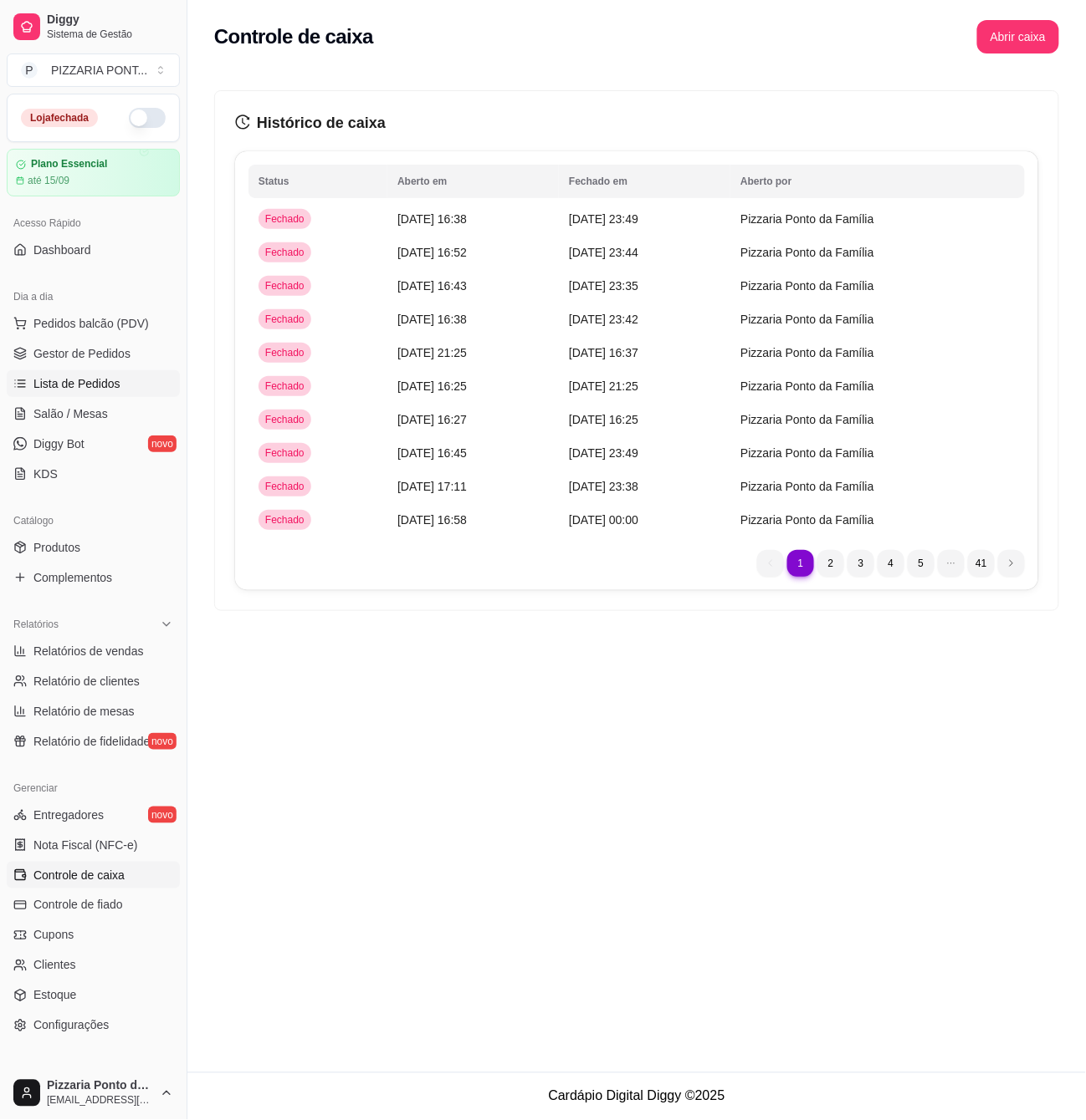
click at [88, 389] on span "Lista de Pedidos" at bounding box center [77, 384] width 87 height 17
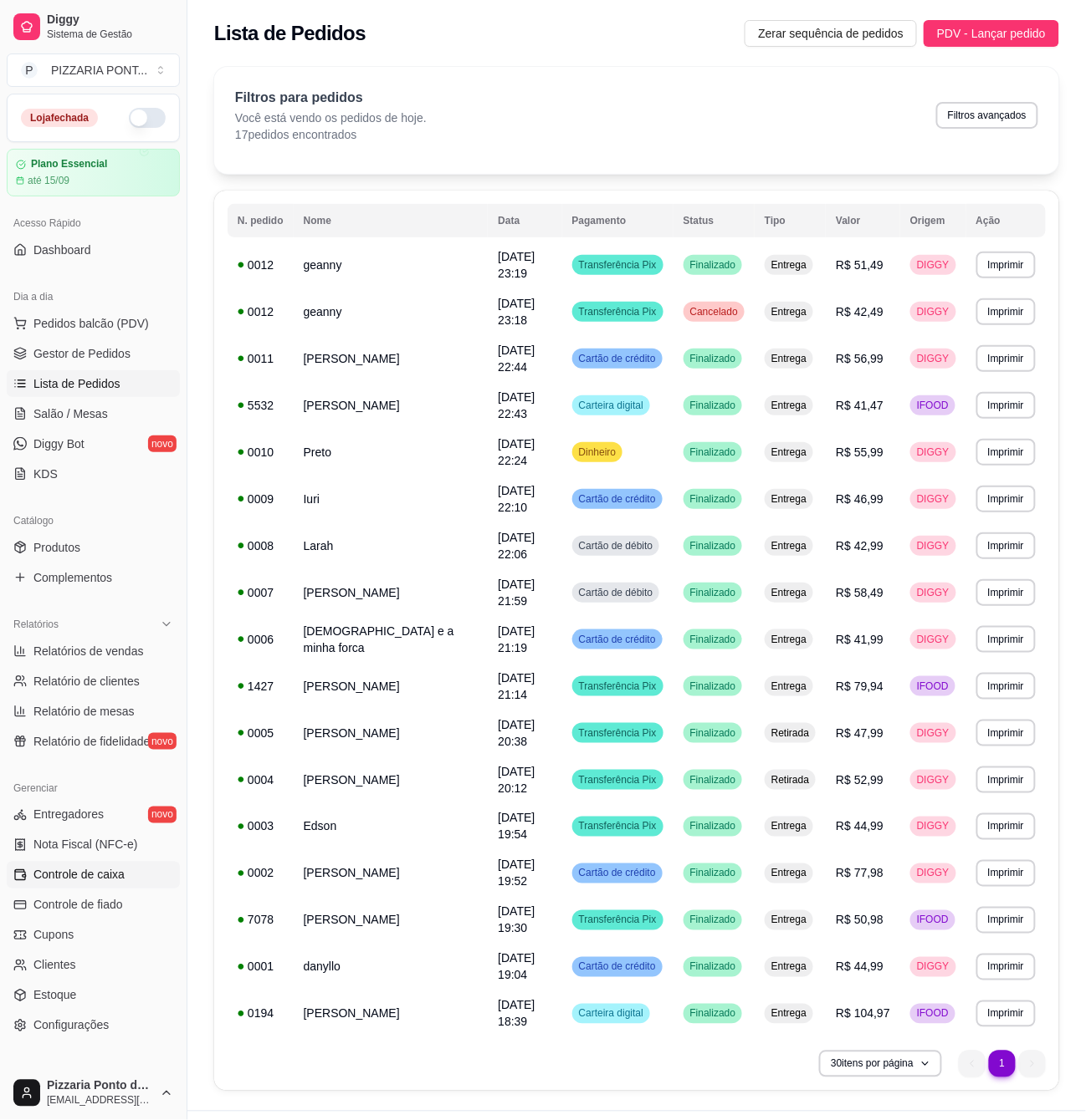
click at [126, 887] on link "Controle de caixa" at bounding box center [93, 875] width 173 height 27
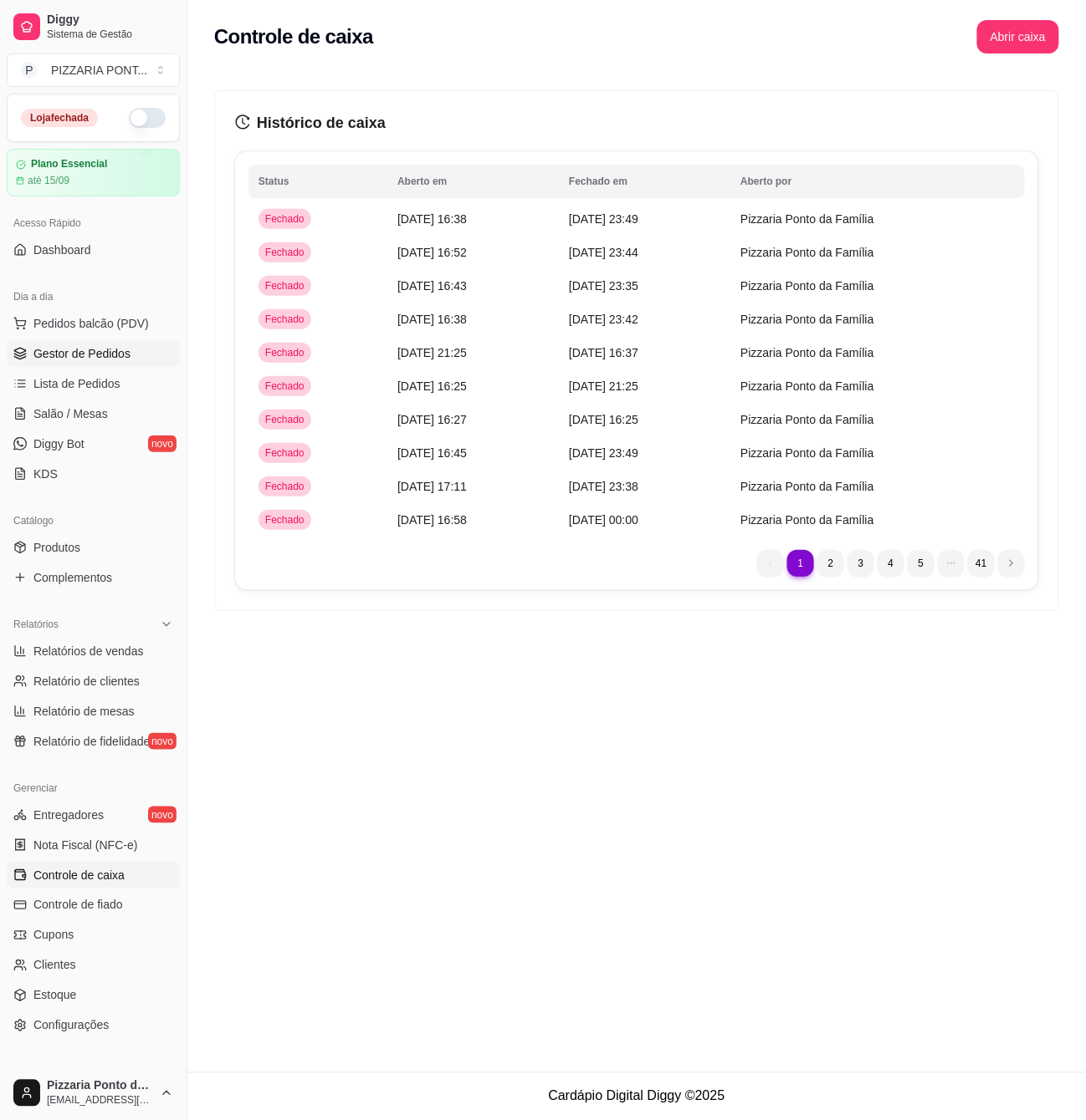
click at [74, 349] on span "Gestor de Pedidos" at bounding box center [82, 354] width 97 height 17
